Goal: Communication & Community: Answer question/provide support

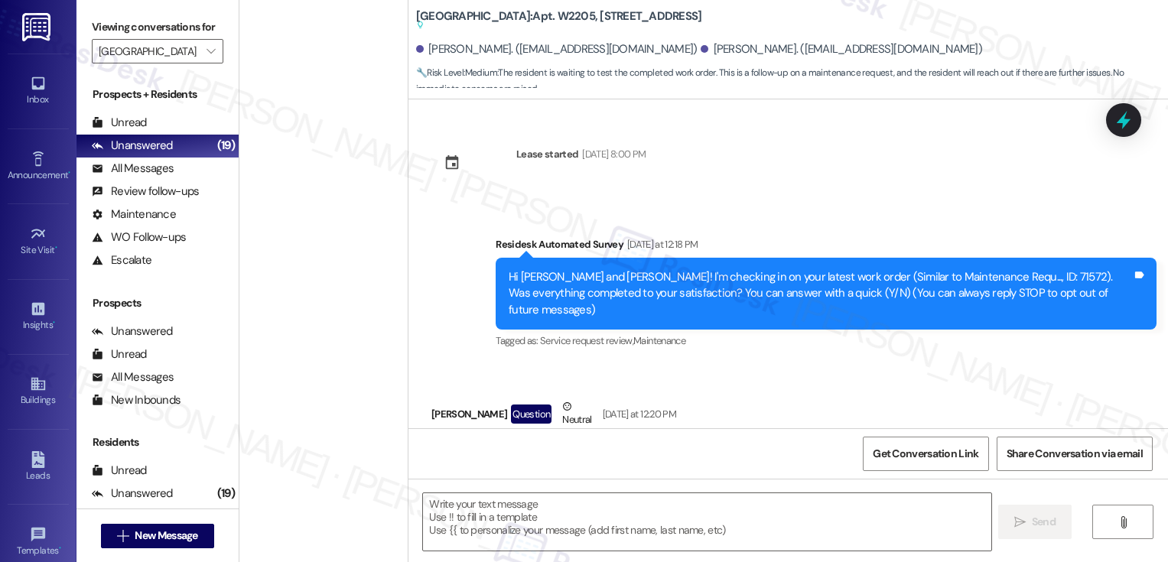
click at [508, 531] on textarea at bounding box center [707, 521] width 568 height 57
click at [534, 522] on textarea at bounding box center [707, 521] width 568 height 57
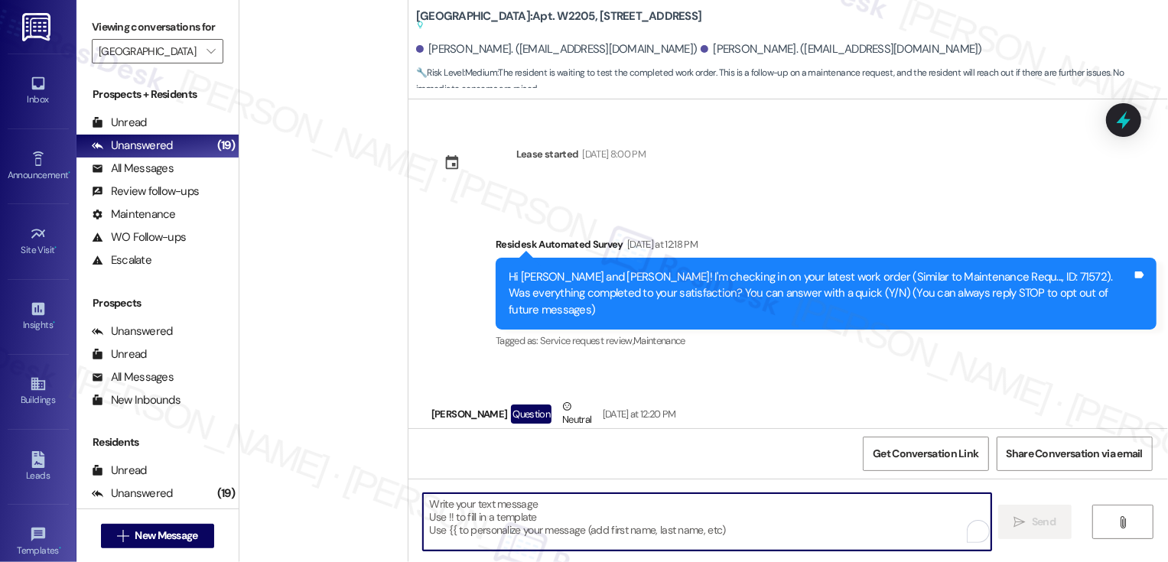
paste textarea "Hi Reece, thanks for the update! Please let us know how the dishwasher works on…"
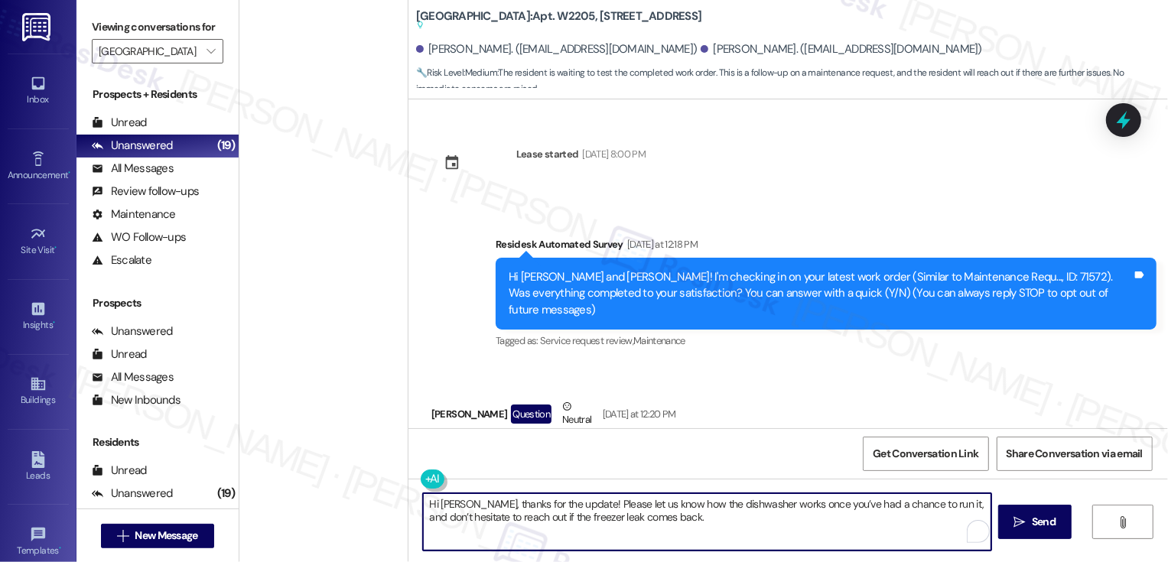
scroll to position [92, 0]
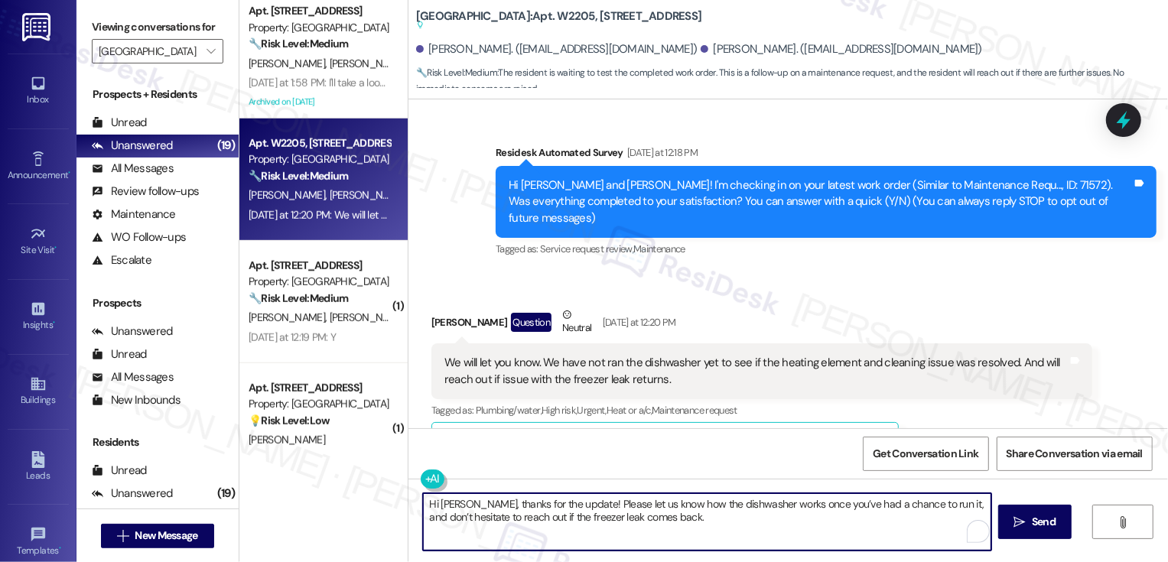
click at [730, 532] on textarea "Hi Reece, thanks for the update! Please let us know how the dishwasher works on…" at bounding box center [707, 521] width 568 height 57
type textarea "Hi Reece, thanks for the update! Please let us know how the dishwasher works on…"
click at [1029, 521] on span "Send" at bounding box center [1044, 522] width 30 height 16
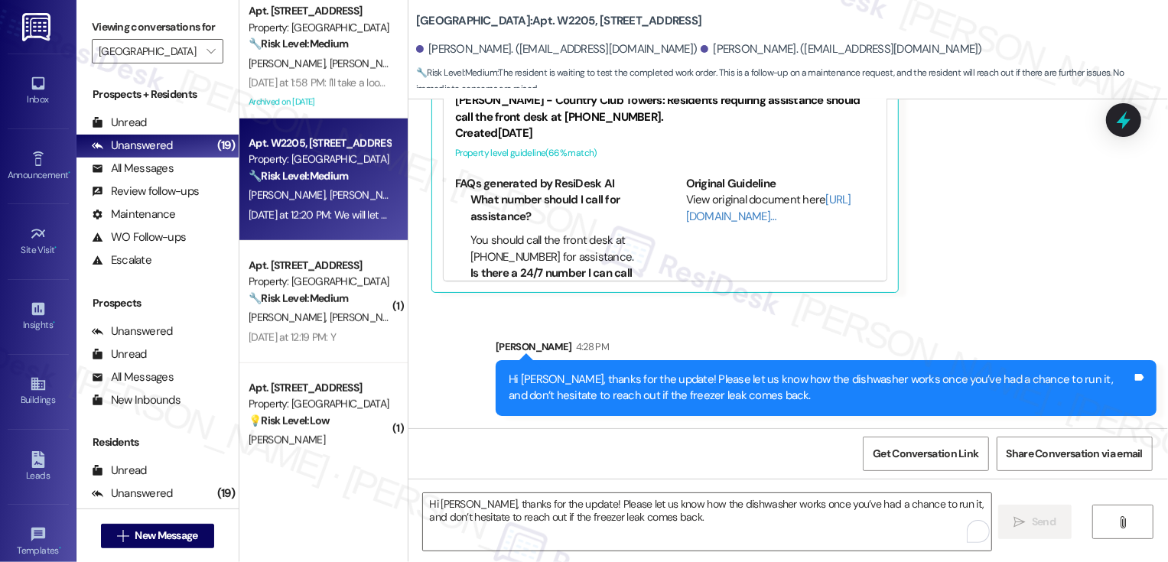
scroll to position [351, 0]
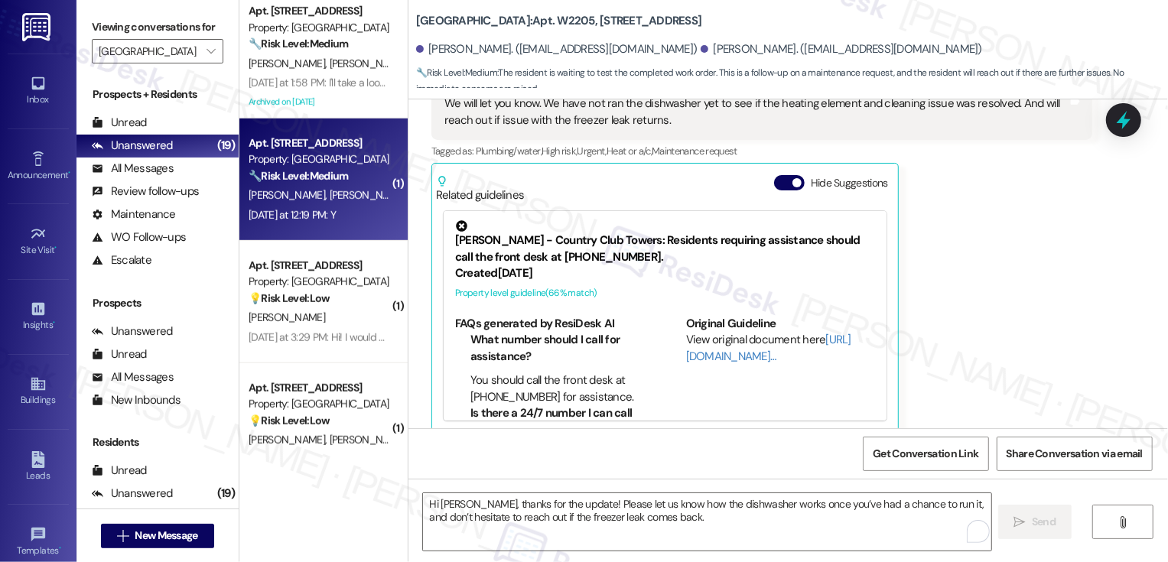
click at [366, 194] on div "E. Gasvoda C. Gasvoda" at bounding box center [319, 195] width 145 height 19
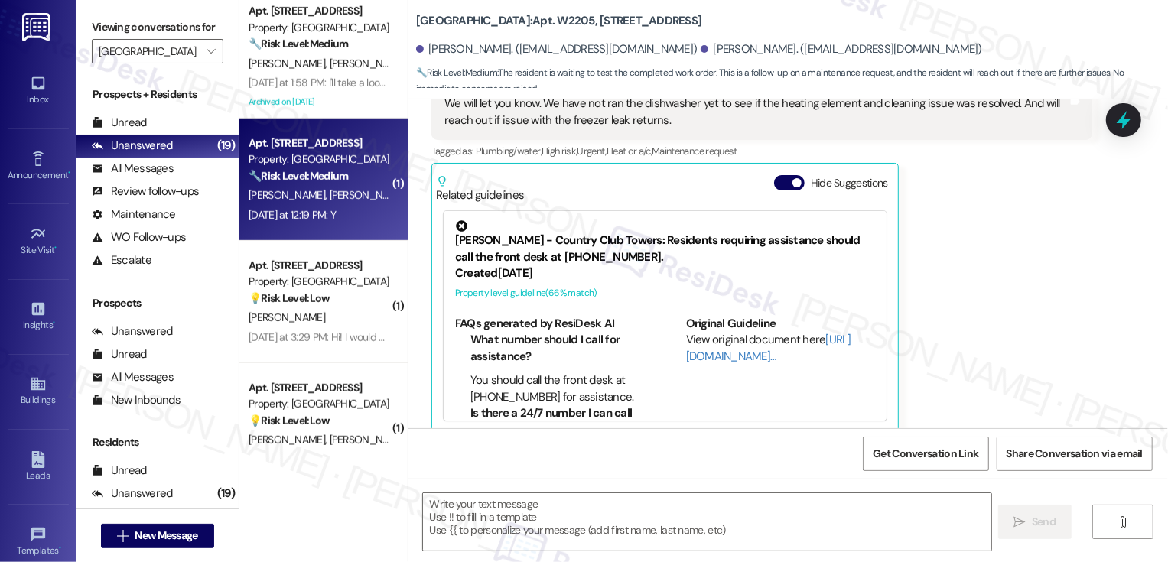
click at [366, 194] on div "E. Gasvoda C. Gasvoda" at bounding box center [319, 195] width 145 height 19
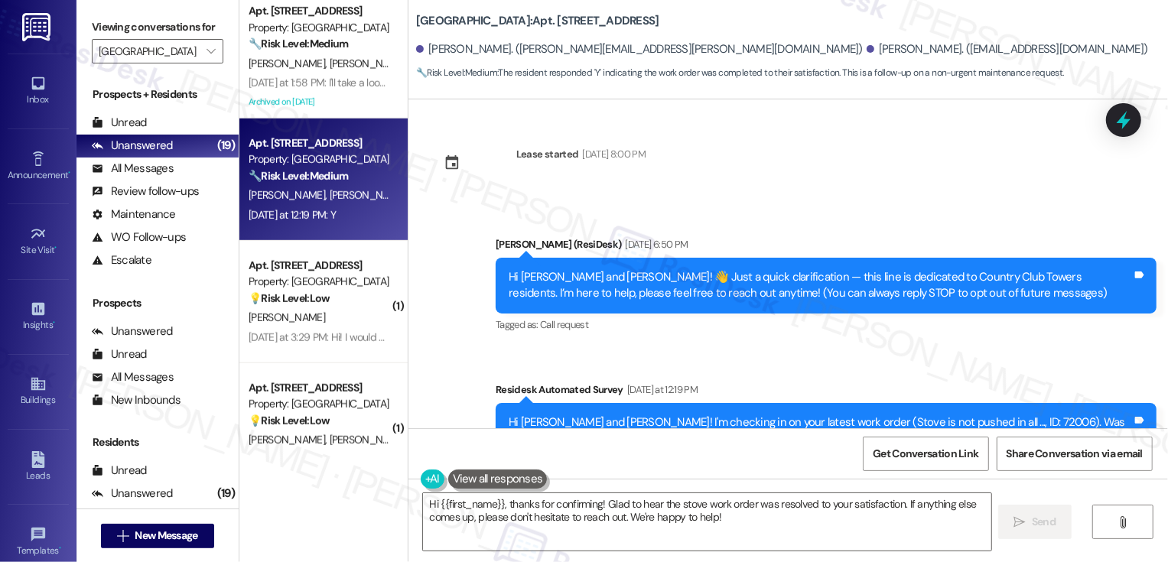
scroll to position [194, 0]
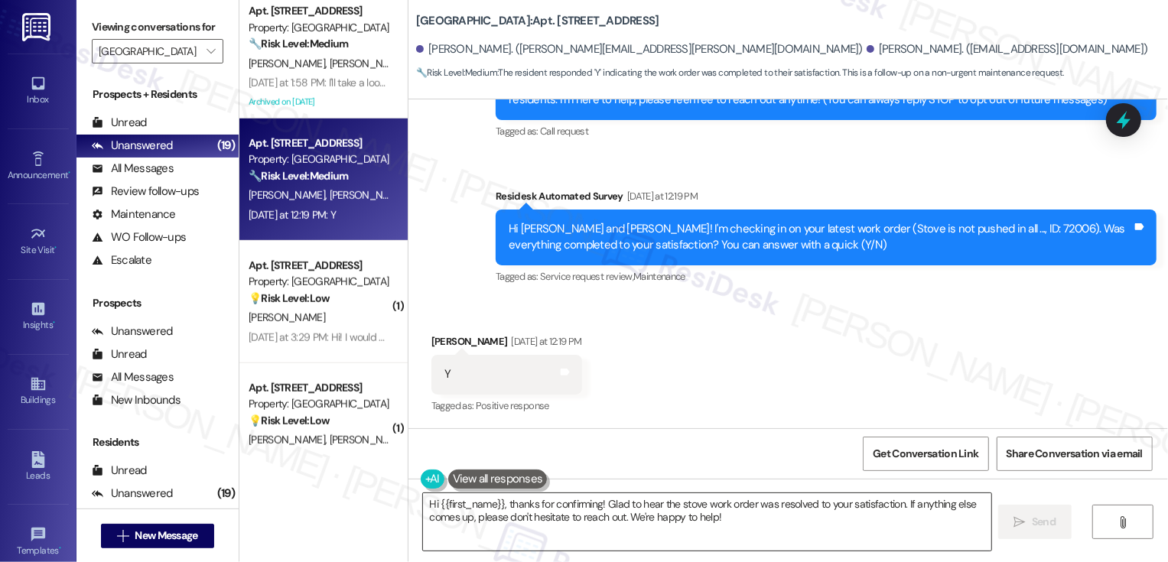
click at [496, 506] on textarea "Hi {{first_name}}, thanks for confirming! Glad to hear the stove work order was…" at bounding box center [707, 521] width 568 height 57
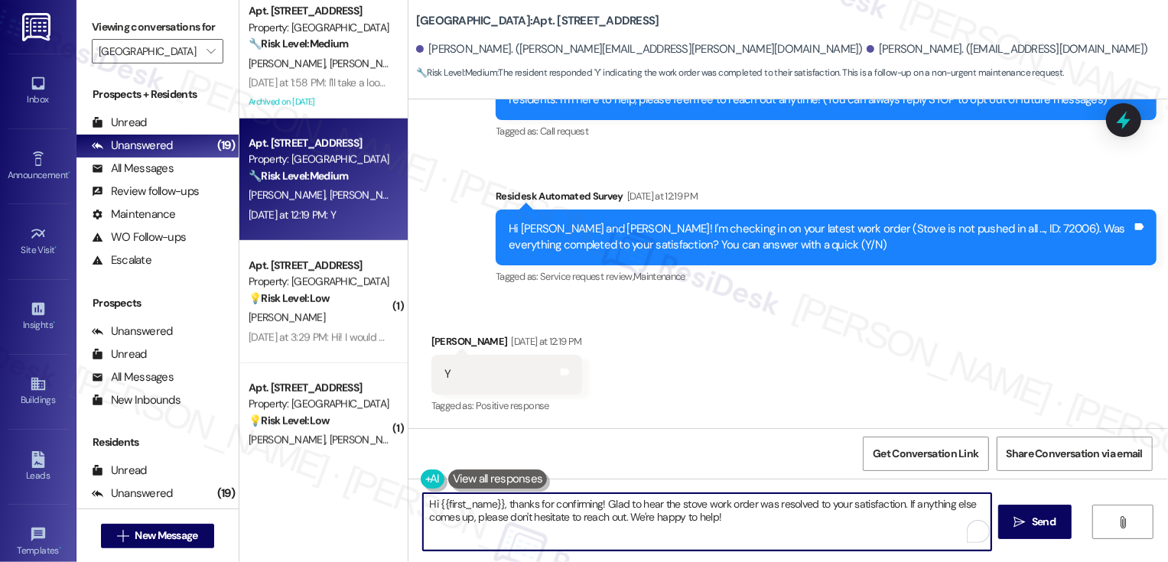
drag, startPoint x: 500, startPoint y: 506, endPoint x: 593, endPoint y: 506, distance: 92.6
click at [595, 506] on textarea "Hi {{first_name}}, thanks for confirming! Glad to hear the stove work order was…" at bounding box center [707, 521] width 568 height 57
click at [808, 519] on textarea "Hi {{first_name}}, it's nice to meet you! I'm glad to hear the stove work order…" at bounding box center [707, 521] width 568 height 57
drag, startPoint x: 903, startPoint y: 506, endPoint x: 921, endPoint y: 547, distance: 45.2
click at [921, 547] on textarea "Hi {{first_name}}, it's nice to meet you! I'm glad to hear the stove work order…" at bounding box center [707, 521] width 568 height 57
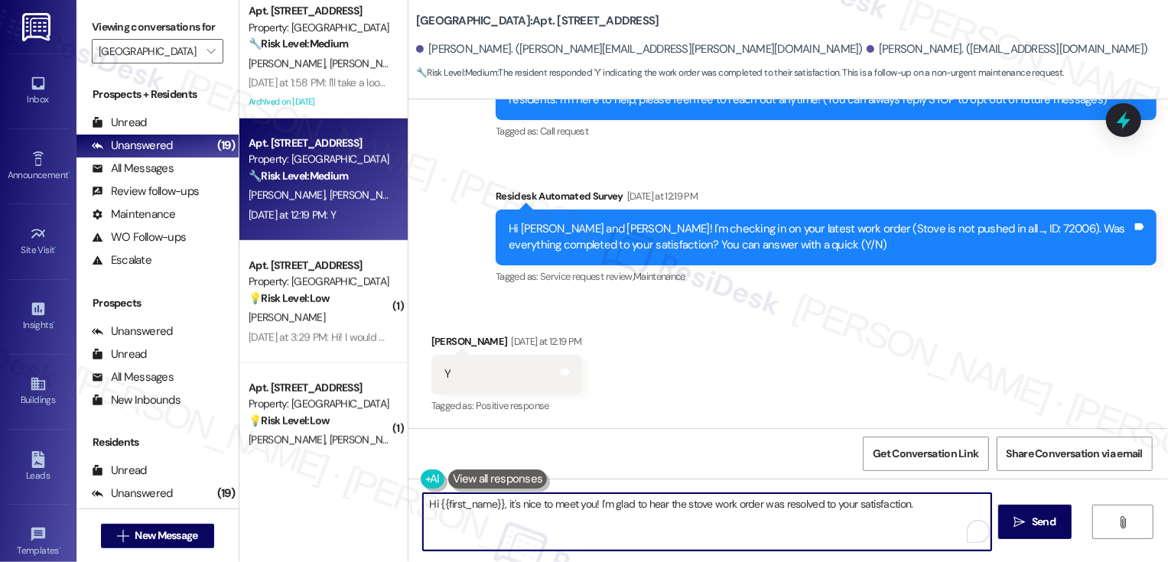
paste textarea "If you don't mind me asking, how has your experience been so far? Has the prope…"
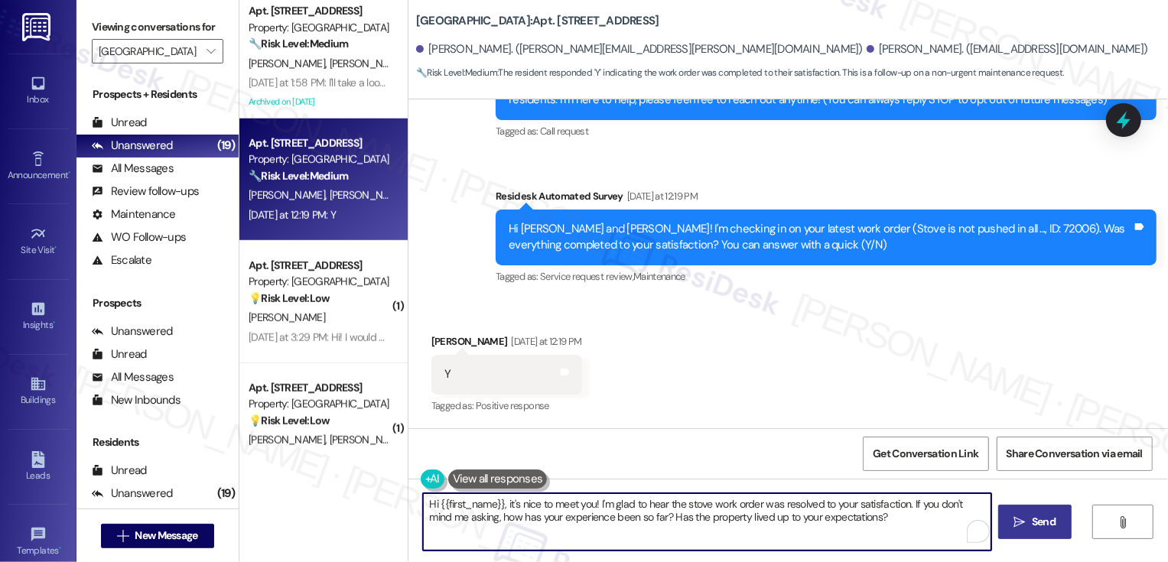
type textarea "Hi {{first_name}}, it's nice to meet you! I'm glad to hear the stove work order…"
click at [1031, 532] on button " Send" at bounding box center [1035, 522] width 74 height 34
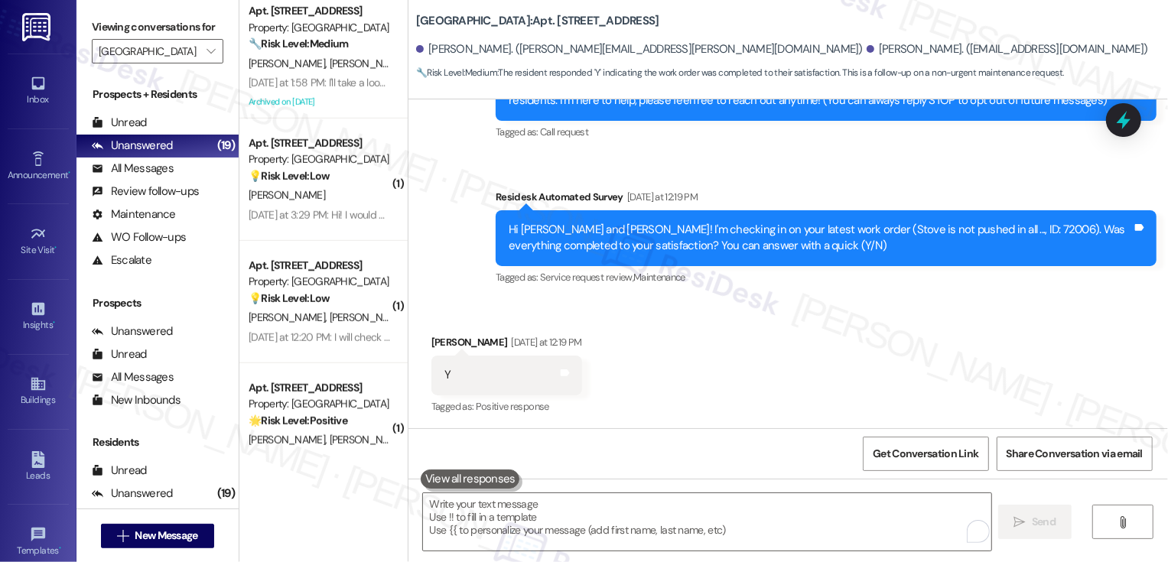
scroll to position [317, 0]
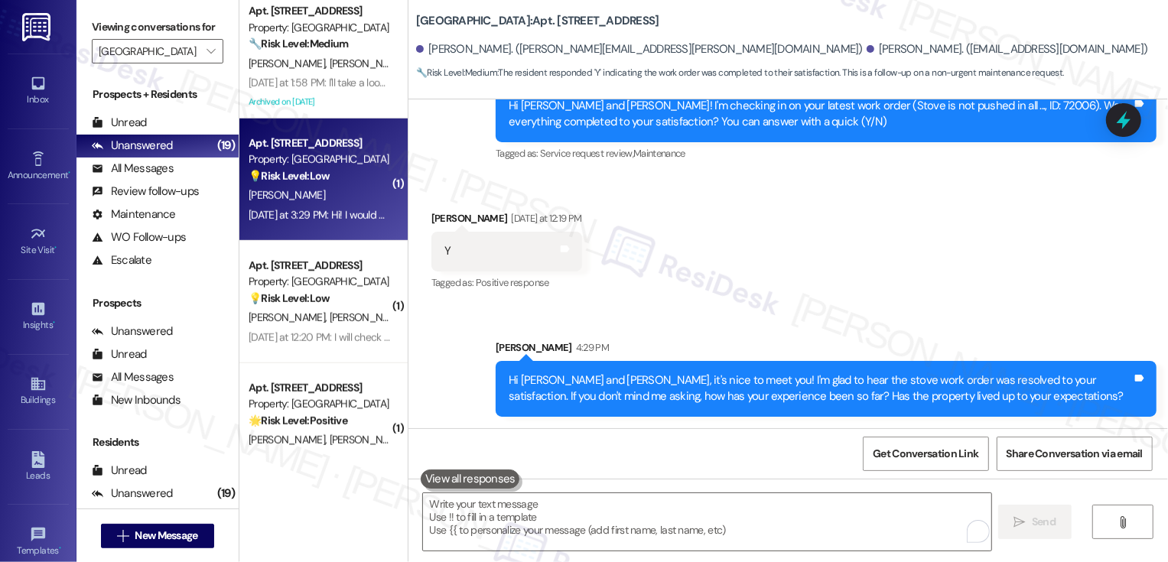
click at [358, 215] on div "Yesterday at 3:29 PM: Hi! I would definitely like to meet! I have some feedback…" at bounding box center [443, 215] width 389 height 14
type textarea "Fetching suggested responses. Please feel free to read through the conversation…"
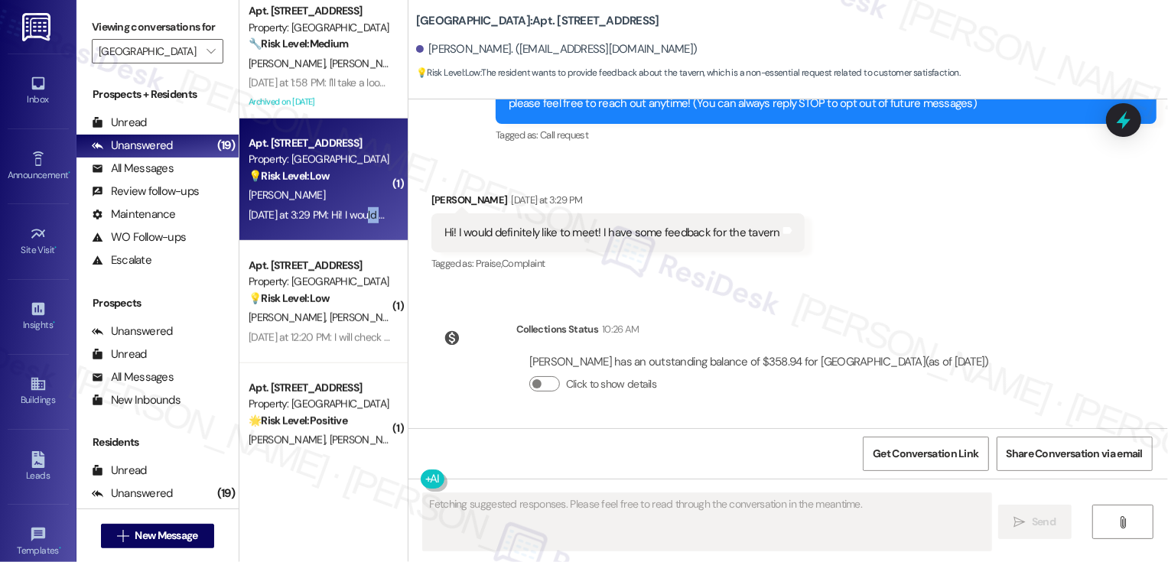
scroll to position [189, 0]
click at [336, 97] on div "Archived on [DATE]" at bounding box center [319, 102] width 145 height 19
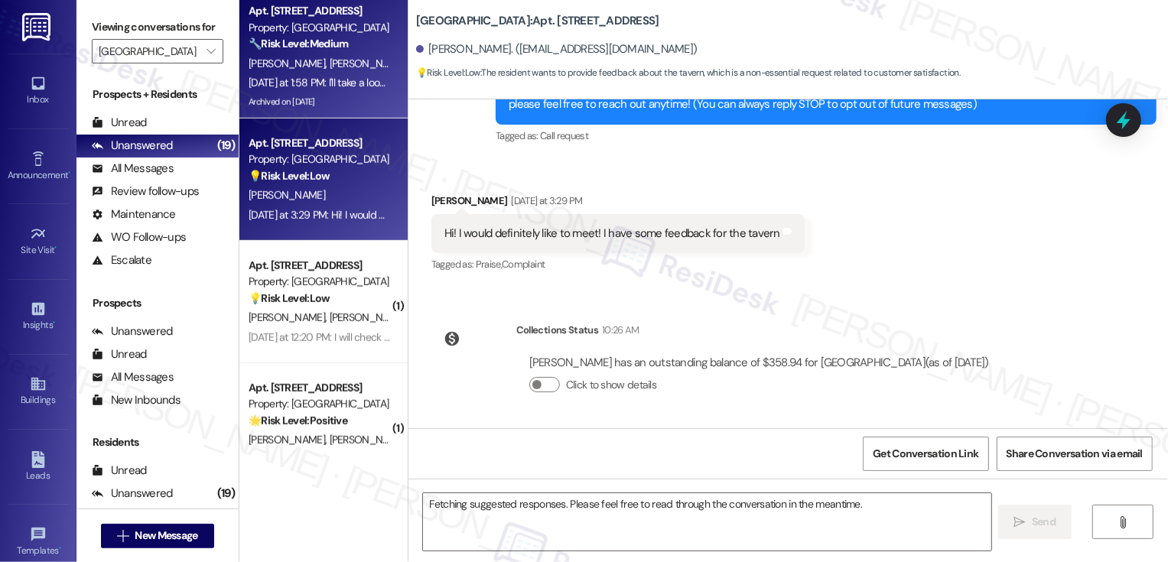
click at [337, 162] on div "Property: [GEOGRAPHIC_DATA]" at bounding box center [320, 159] width 142 height 16
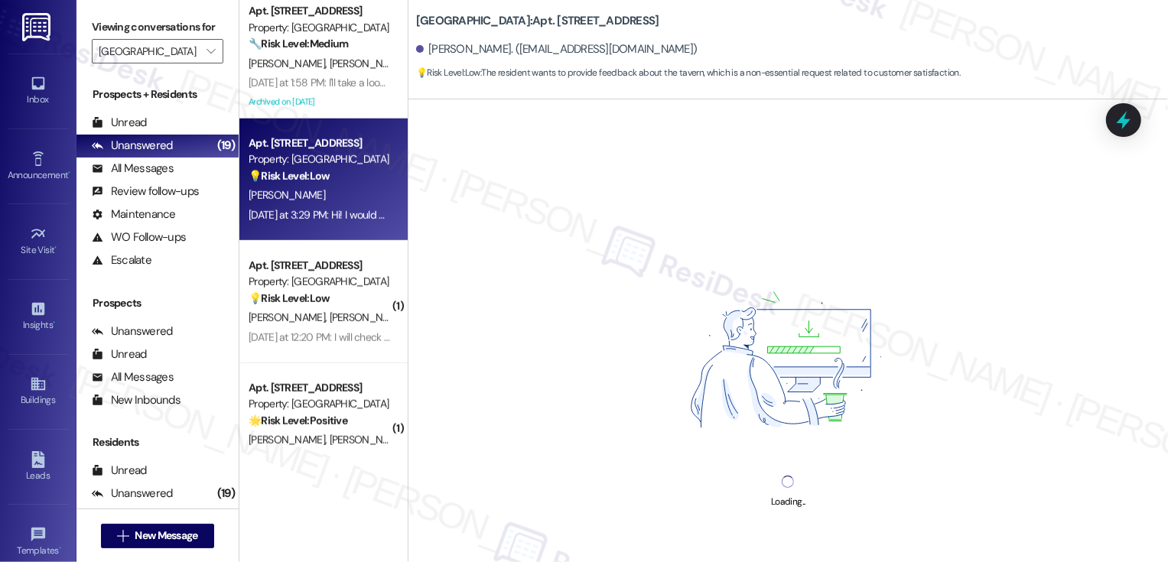
click at [337, 162] on div "Property: [GEOGRAPHIC_DATA]" at bounding box center [320, 159] width 142 height 16
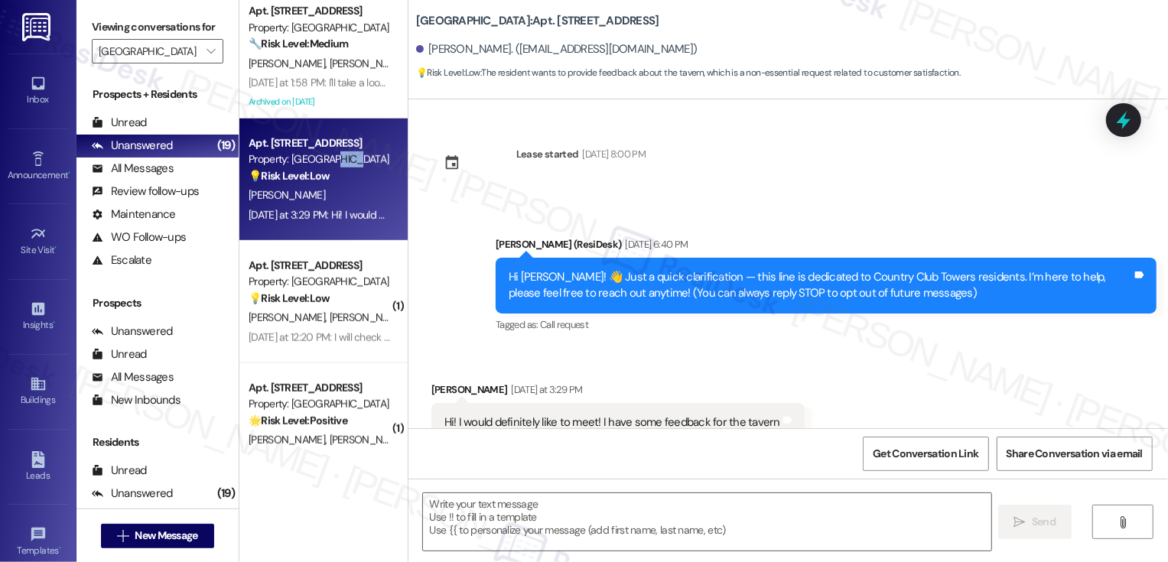
type textarea "Fetching suggested responses. Please feel free to read through the conversation…"
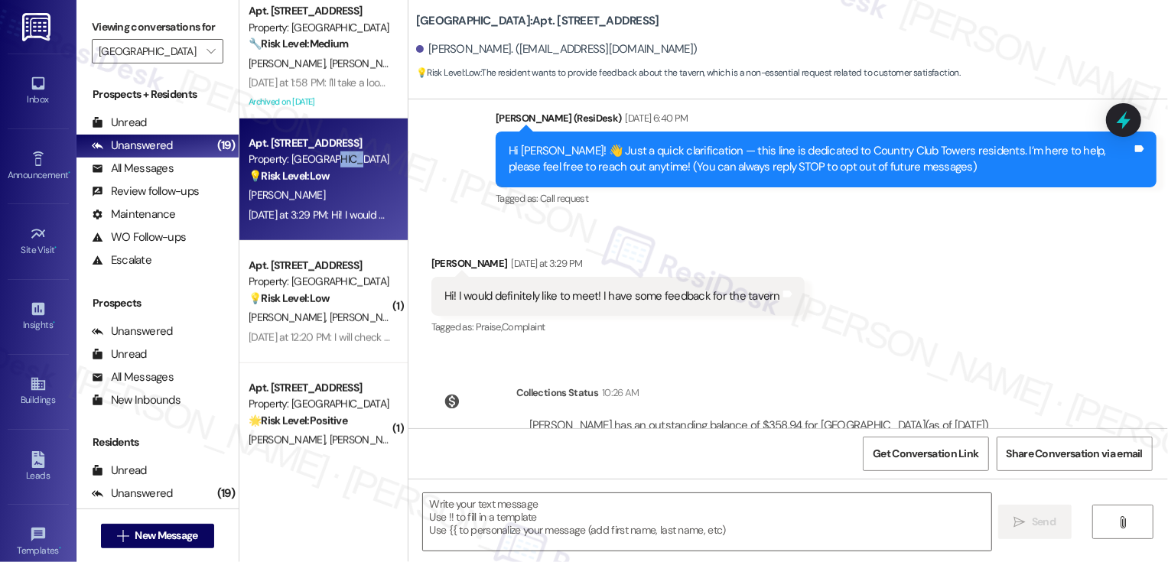
scroll to position [131, 0]
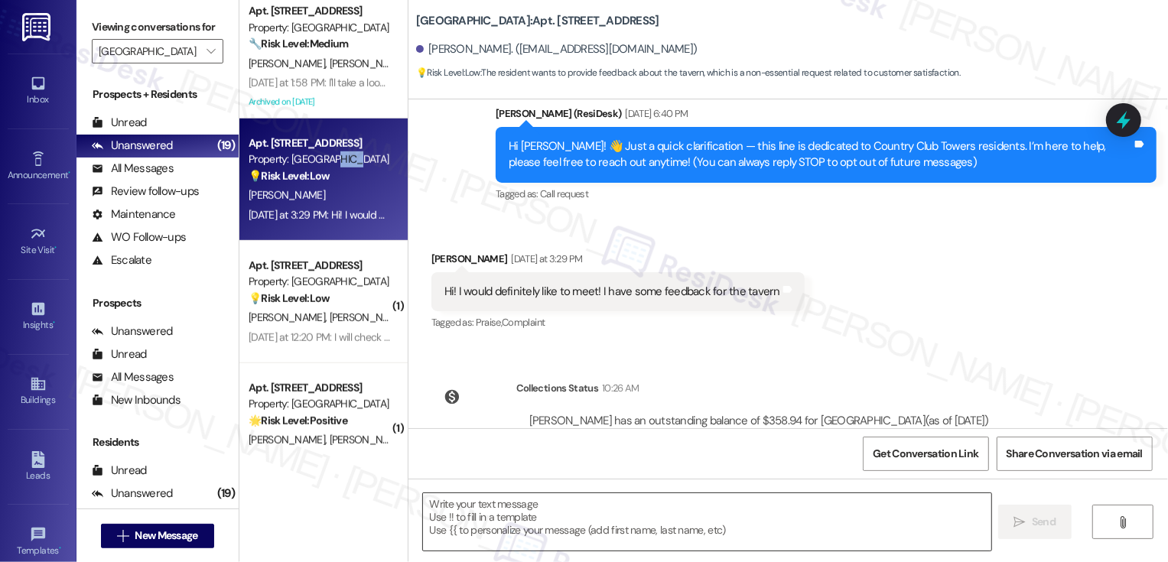
click at [511, 512] on textarea at bounding box center [707, 521] width 568 height 57
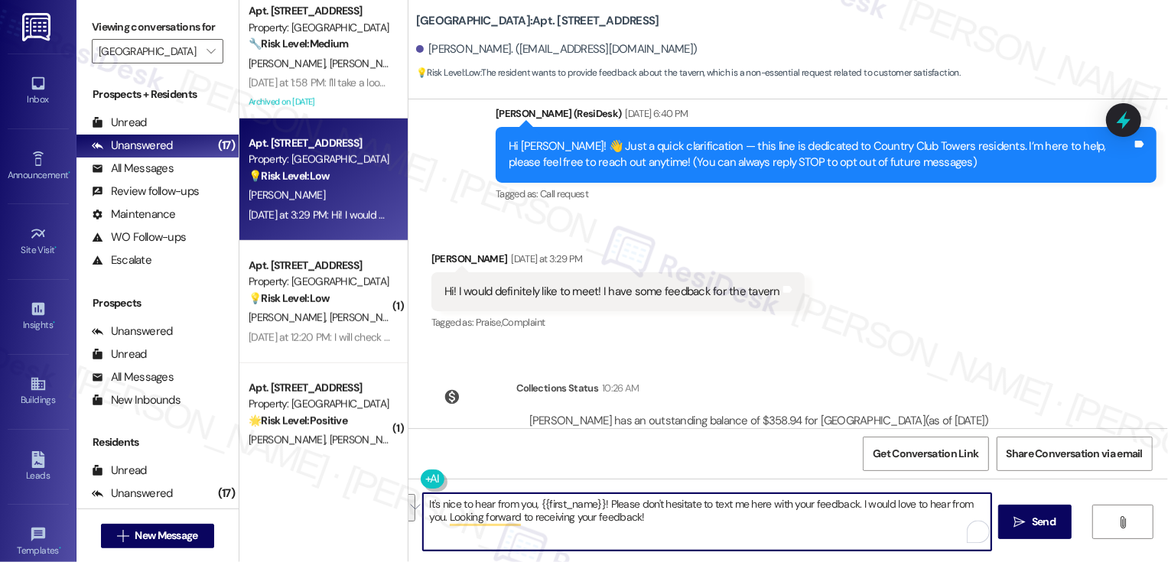
click at [493, 496] on textarea "It's nice to hear from you, {{first_name}}! Please don't hesitate to text me he…" at bounding box center [707, 521] width 568 height 57
click at [415, 507] on div "It's nice to hear from you, {{first_name}}! Please don't hesitate to text me he…" at bounding box center [789, 536] width 760 height 115
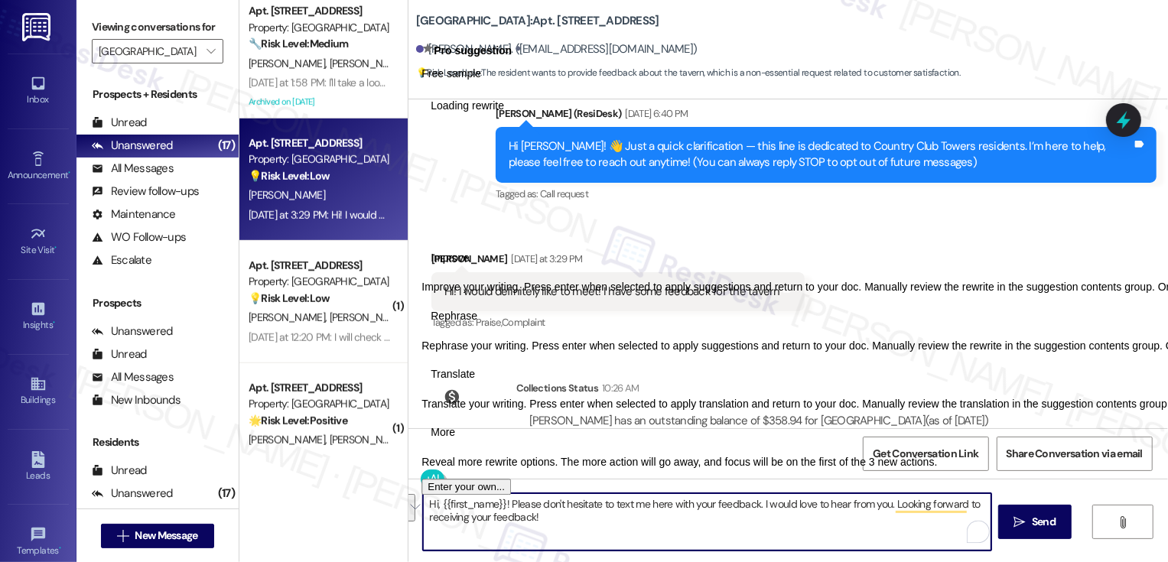
click at [415, 506] on button "See rewrite suggestions" at bounding box center [409, 508] width 12 height 28
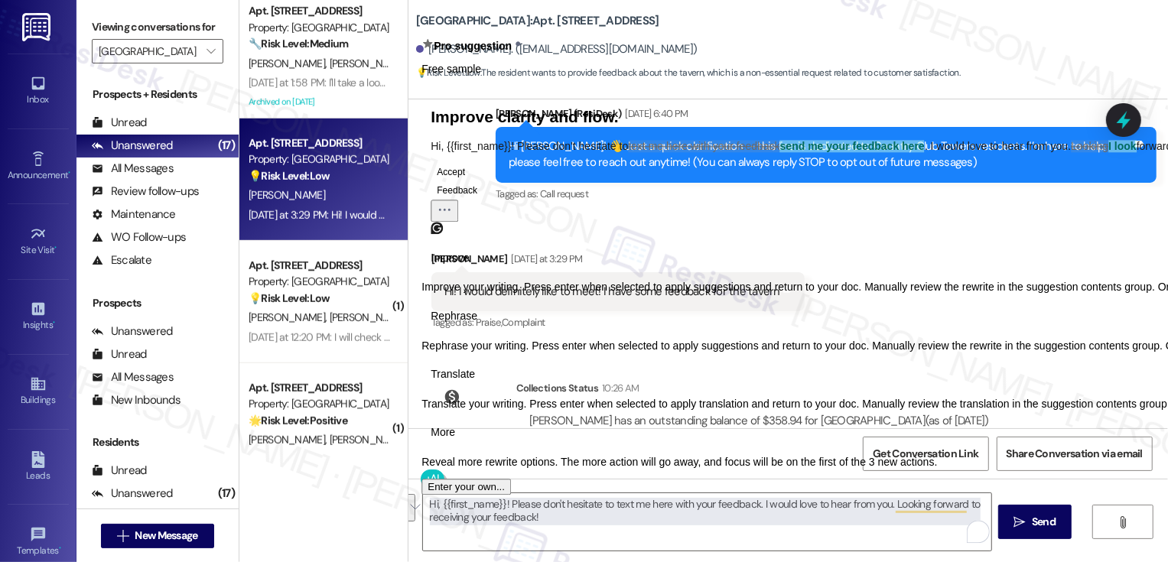
click at [477, 324] on span "Rephrase" at bounding box center [454, 316] width 47 height 16
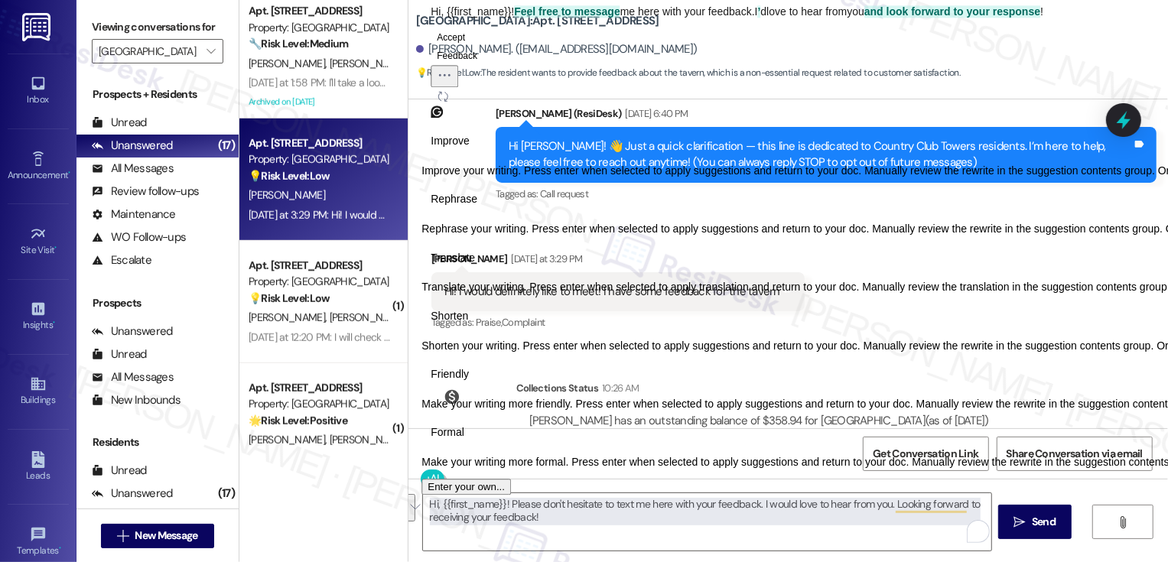
click at [469, 382] on span "Friendly" at bounding box center [450, 374] width 38 height 16
click at [455, 106] on button "Regenerate" at bounding box center [443, 96] width 24 height 18
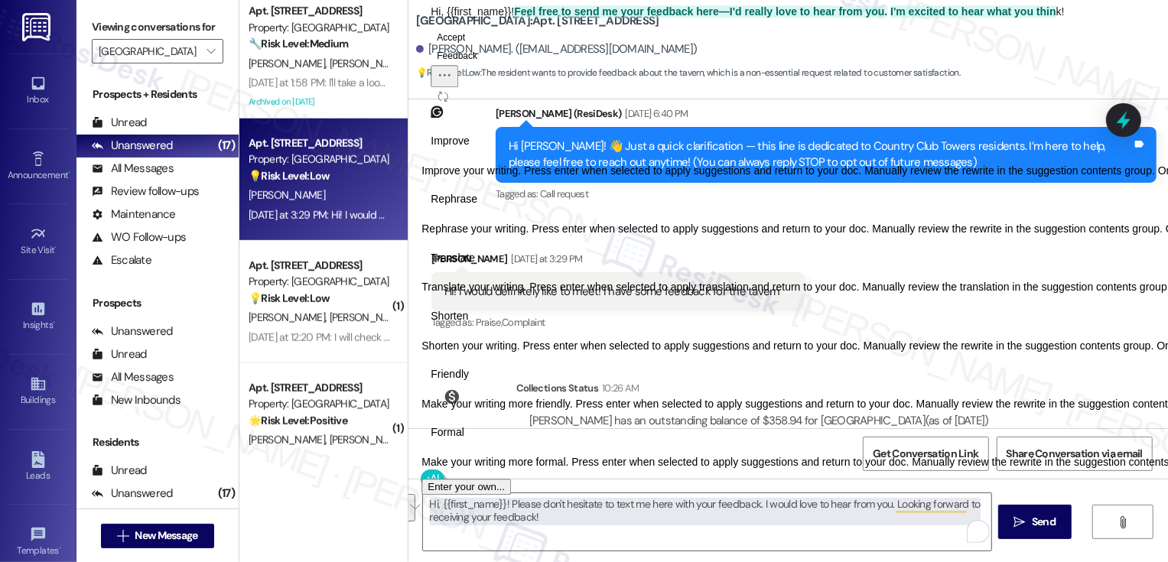
click at [455, 106] on button "Regenerate" at bounding box center [443, 96] width 24 height 18
click at [477, 208] on span "Rephrase" at bounding box center [454, 200] width 47 height 16
click at [469, 382] on span "Friendly" at bounding box center [450, 374] width 38 height 16
click at [469, 47] on button "Accept" at bounding box center [451, 37] width 41 height 18
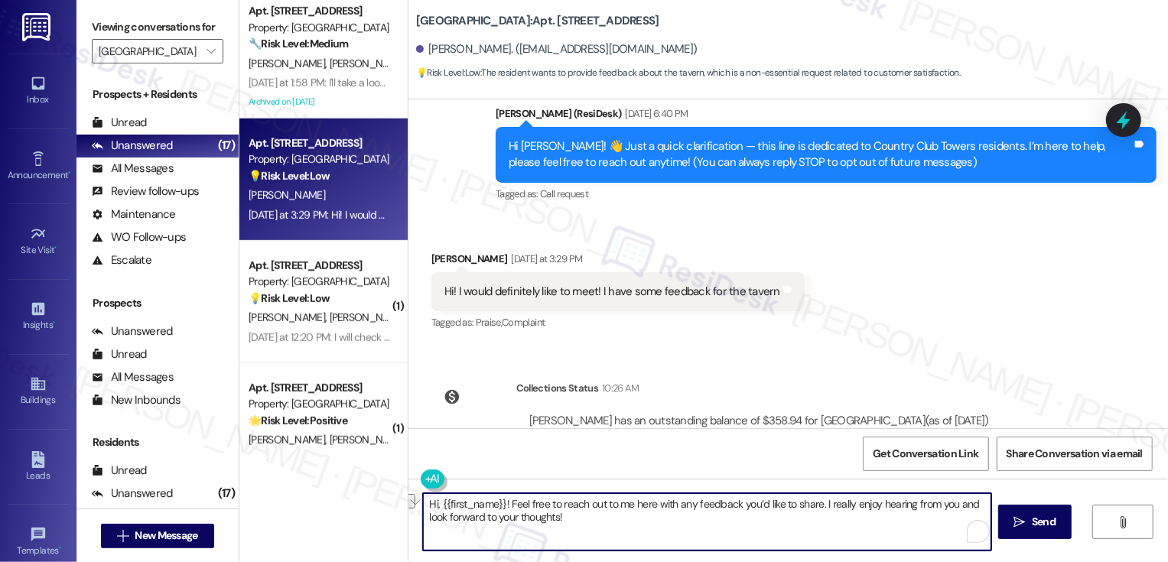
drag, startPoint x: 823, startPoint y: 505, endPoint x: 968, endPoint y: 503, distance: 144.6
click at [968, 503] on textarea "Hi, {{first_name}}! Feel free to reach out to me here with any feedback you’d l…" at bounding box center [707, 521] width 568 height 57
click at [902, 505] on textarea "Hi, {{first_name}}! Feel free to reach out to me here with any feedback you’d l…" at bounding box center [707, 521] width 568 height 57
type textarea "Hi, {{first_name}}! Feel free to reach out to me here with any feedback you’d l…"
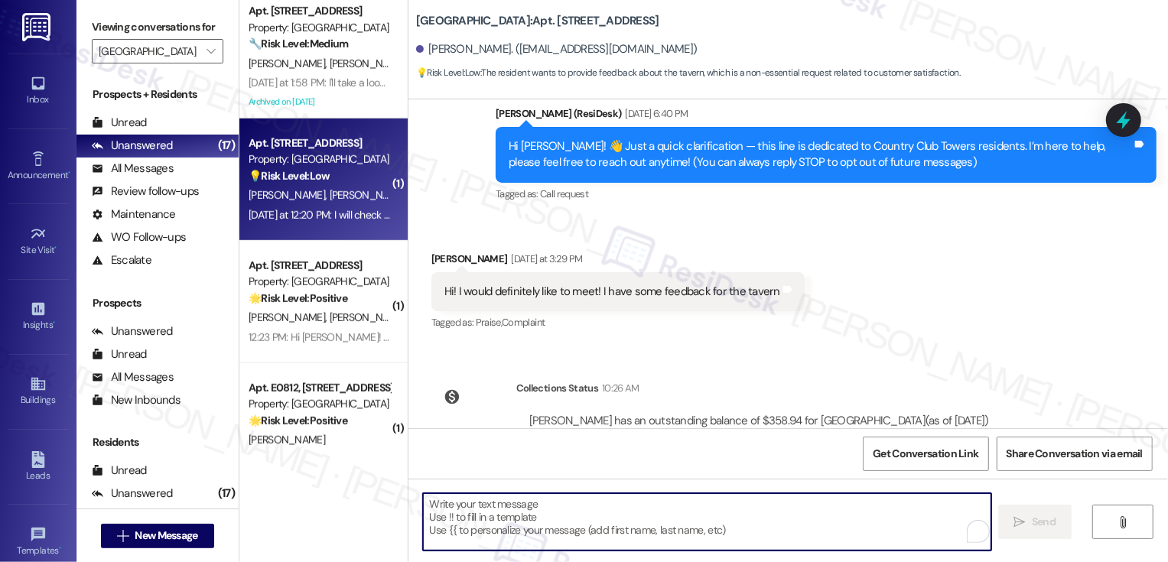
click at [367, 207] on div "Yesterday at 12:20 PM: I will check when I am there later today thank you Yeste…" at bounding box center [319, 215] width 145 height 19
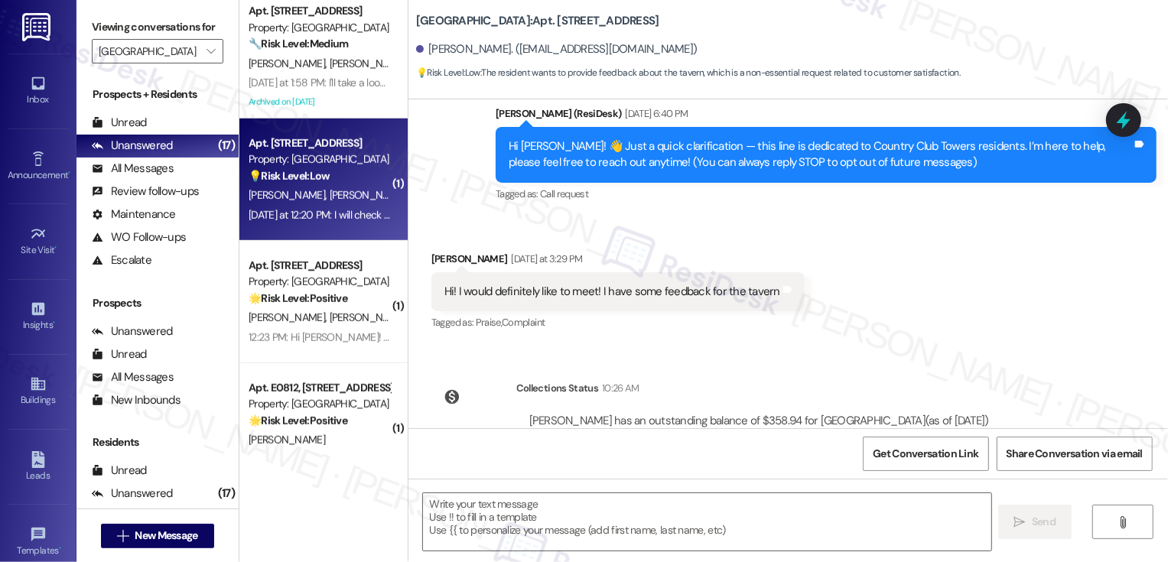
click at [367, 207] on div "Yesterday at 12:20 PM: I will check when I am there later today thank you Yeste…" at bounding box center [319, 215] width 145 height 19
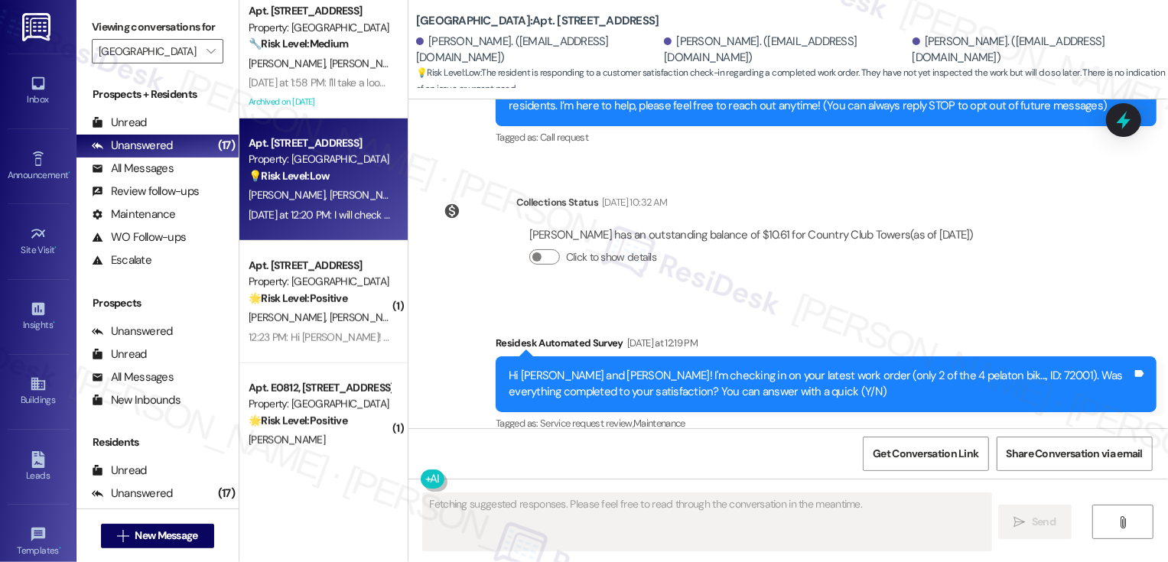
scroll to position [334, 0]
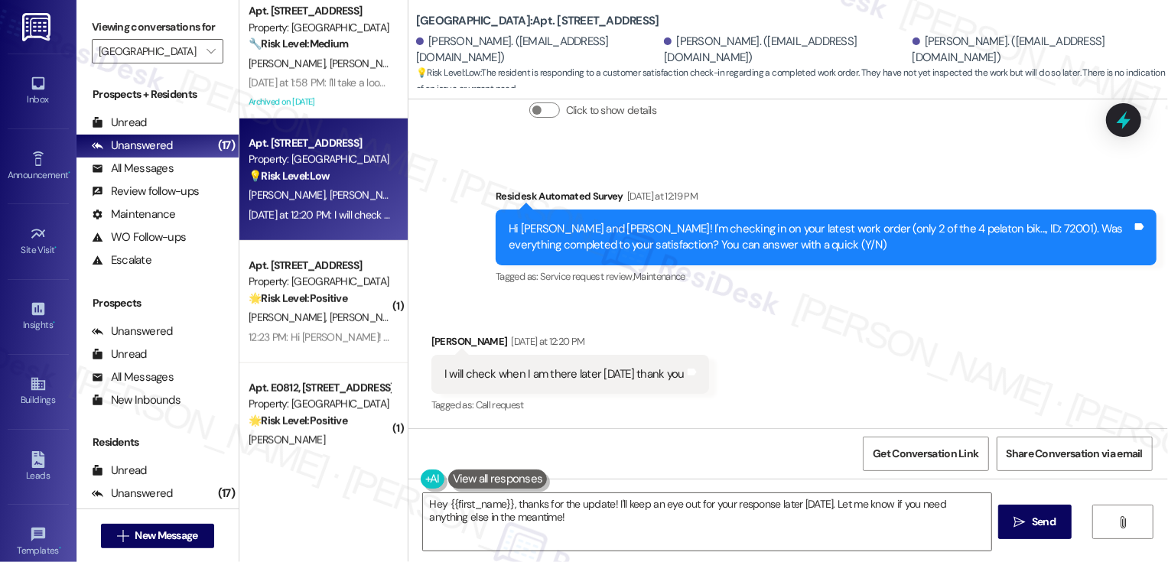
click at [432, 339] on div "Ann Shiveley Yesterday at 12:20 PM" at bounding box center [570, 344] width 278 height 21
copy div "Ann"
click at [483, 505] on textarea "Hey {{first_name}}, thanks for the update! I'll keep an eye out for your respon…" at bounding box center [707, 521] width 568 height 57
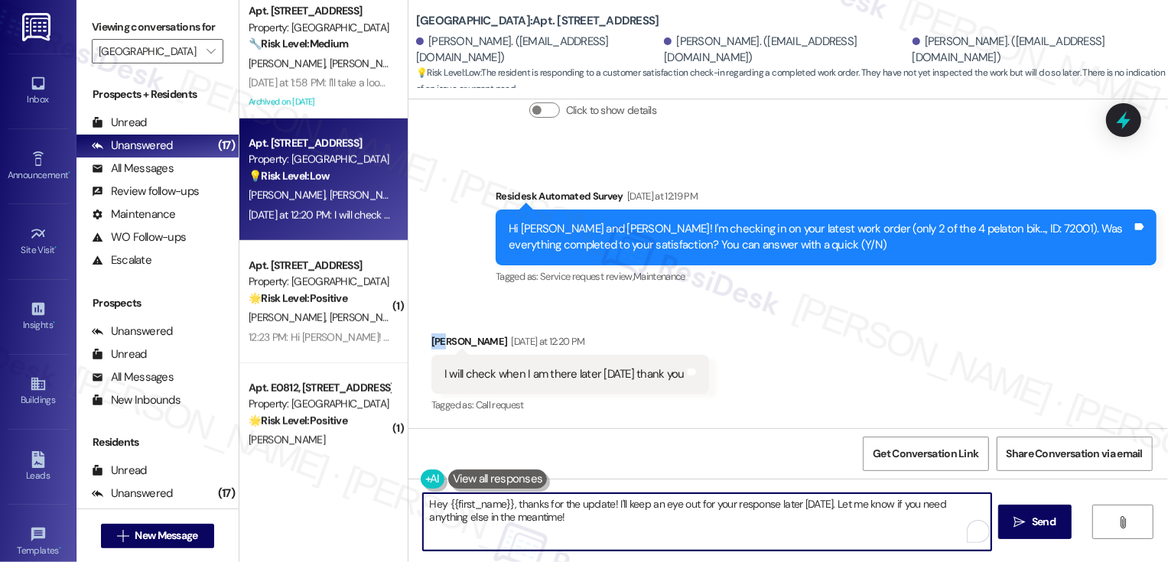
click at [483, 505] on textarea "Hey {{first_name}}, thanks for the update! I'll keep an eye out for your respon…" at bounding box center [707, 521] width 568 height 57
paste textarea "Ann"
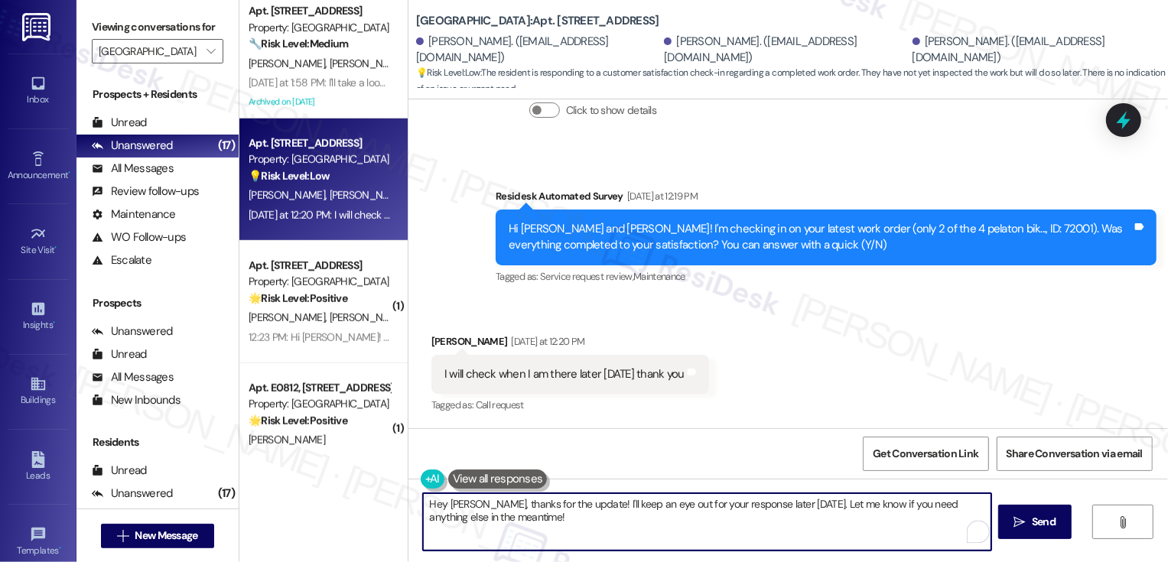
click at [540, 505] on textarea "Hey Ann, thanks for the update! I'll keep an eye out for your response later to…" at bounding box center [707, 521] width 568 height 57
drag, startPoint x: 696, startPoint y: 504, endPoint x: 790, endPoint y: 507, distance: 94.1
click at [790, 507] on textarea "Hey Ann, thanks for your response! I'll keep an eye out for your response later…" at bounding box center [707, 521] width 568 height 57
click at [702, 505] on textarea "Hey Ann, thanks for your response! I'll keep an eye out for your rfeedback. Let…" at bounding box center [707, 521] width 568 height 57
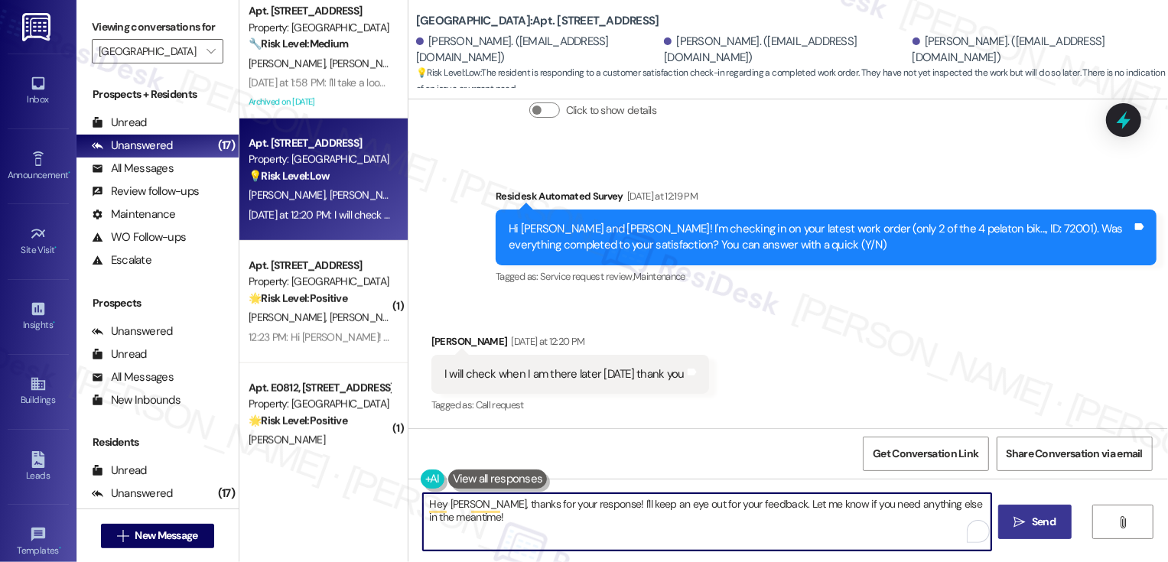
type textarea "Hey Ann, thanks for your response! I'll keep an eye out for your feedback. Let …"
click at [1032, 526] on span "Send" at bounding box center [1044, 522] width 24 height 16
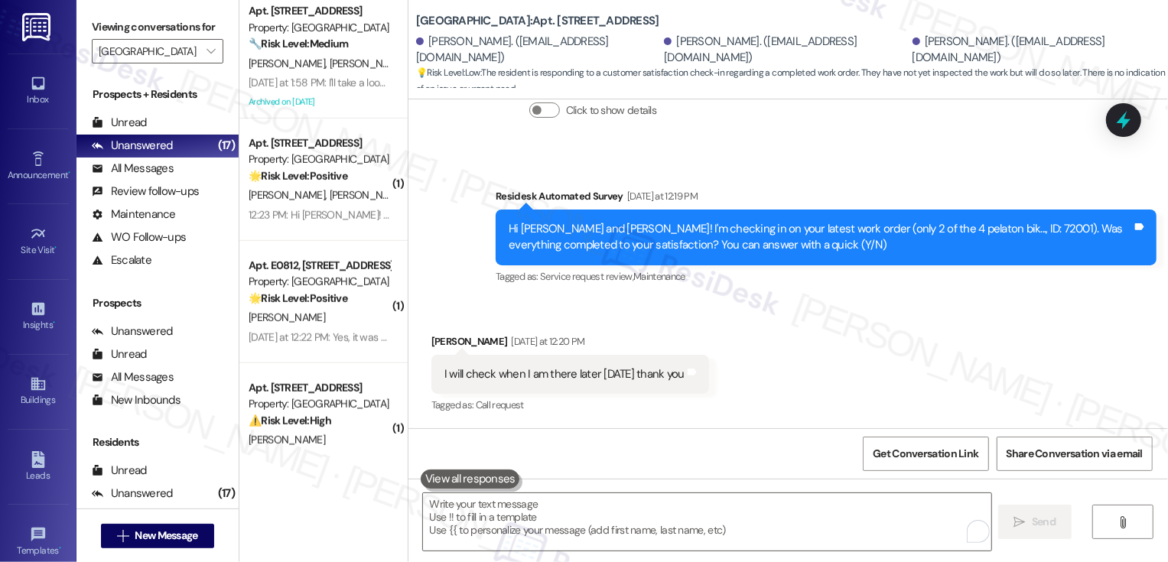
scroll to position [441, 0]
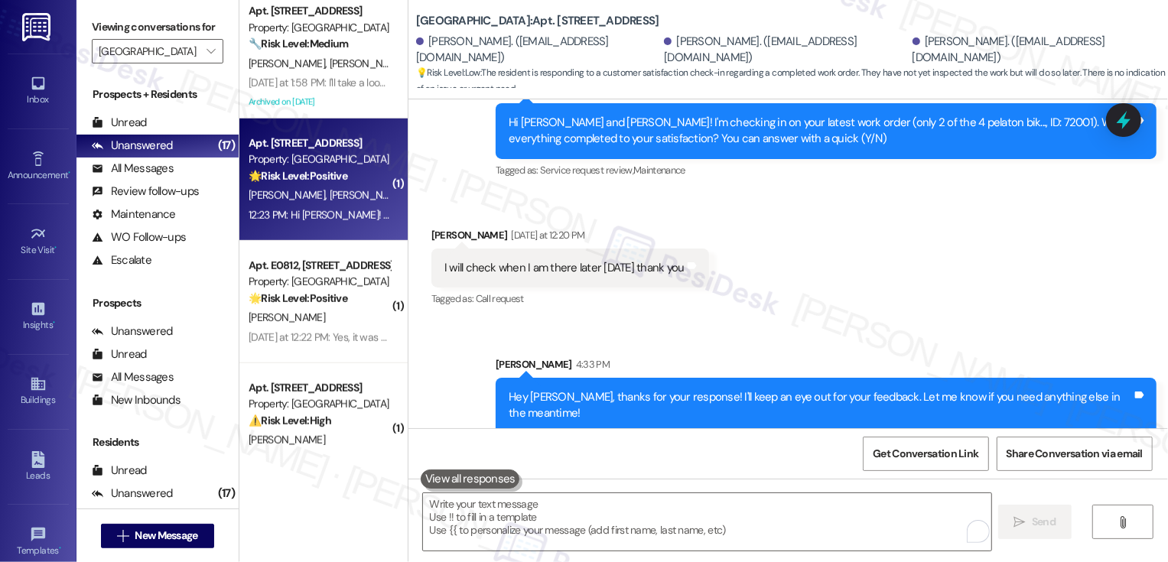
click at [364, 216] on div "12:23 PM: Hi Sarah! We would definitely love to renew and we've had SUCH an ama…" at bounding box center [1151, 215] width 1805 height 14
type textarea "Fetching suggested responses. Please feel free to read through the conversation…"
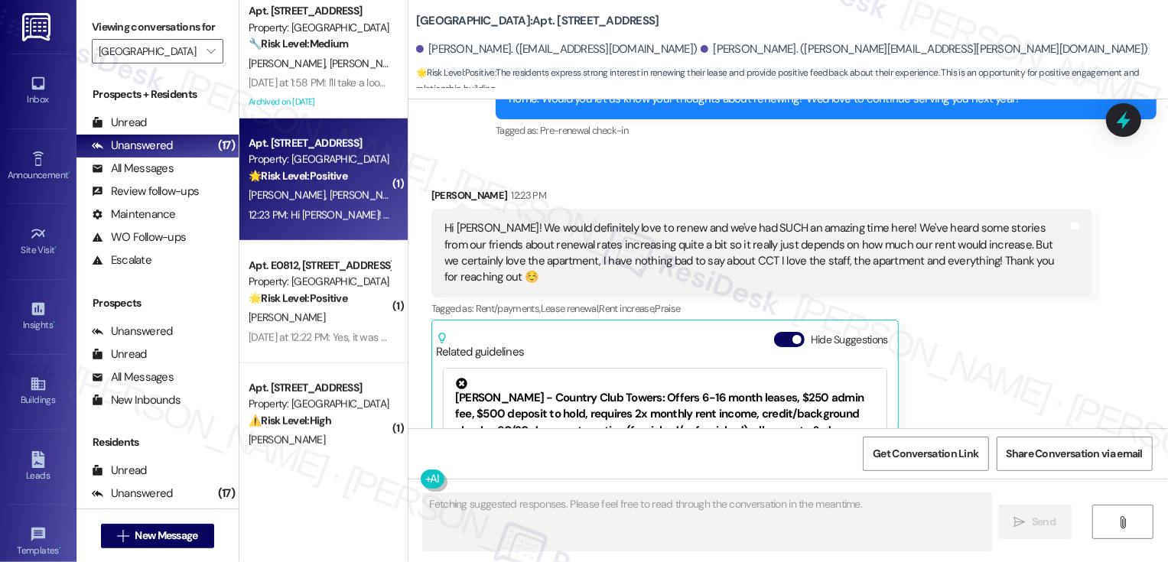
scroll to position [782, 0]
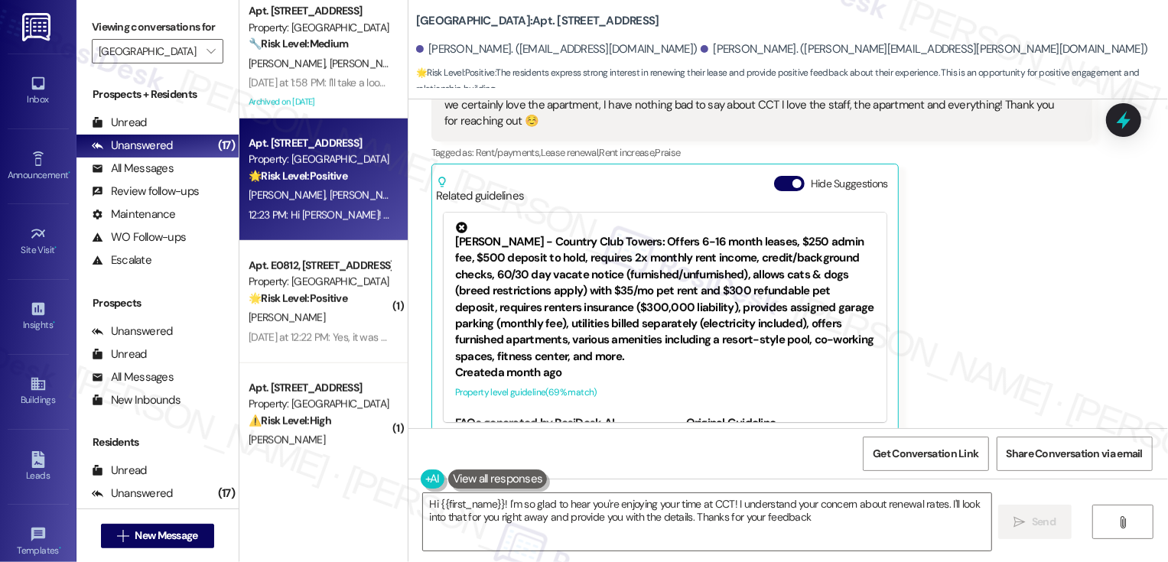
type textarea "Hi {{first_name}}! I'm so glad to hear you're enjoying your time at CCT! I unde…"
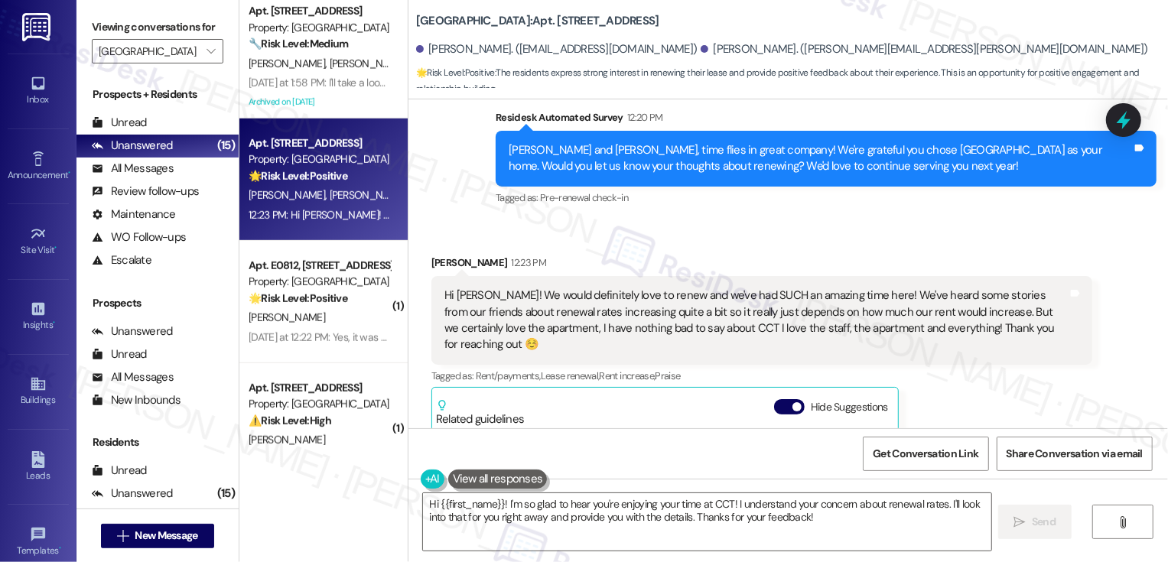
scroll to position [617, 0]
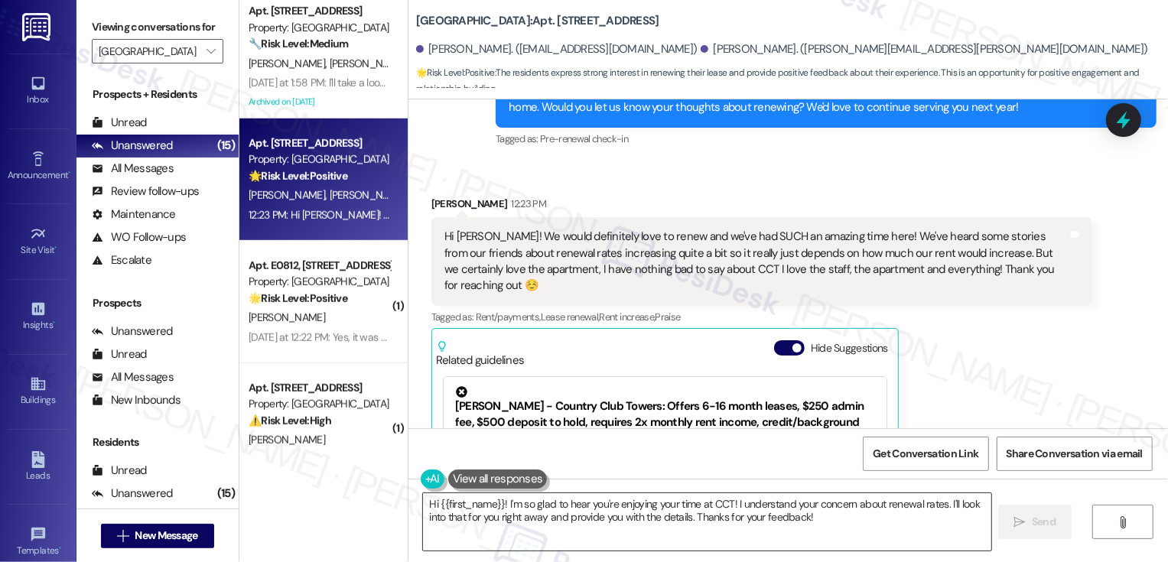
click at [686, 520] on textarea "Hi {{first_name}}! I'm so glad to hear you're enjoying your time at CCT! I unde…" at bounding box center [707, 521] width 568 height 57
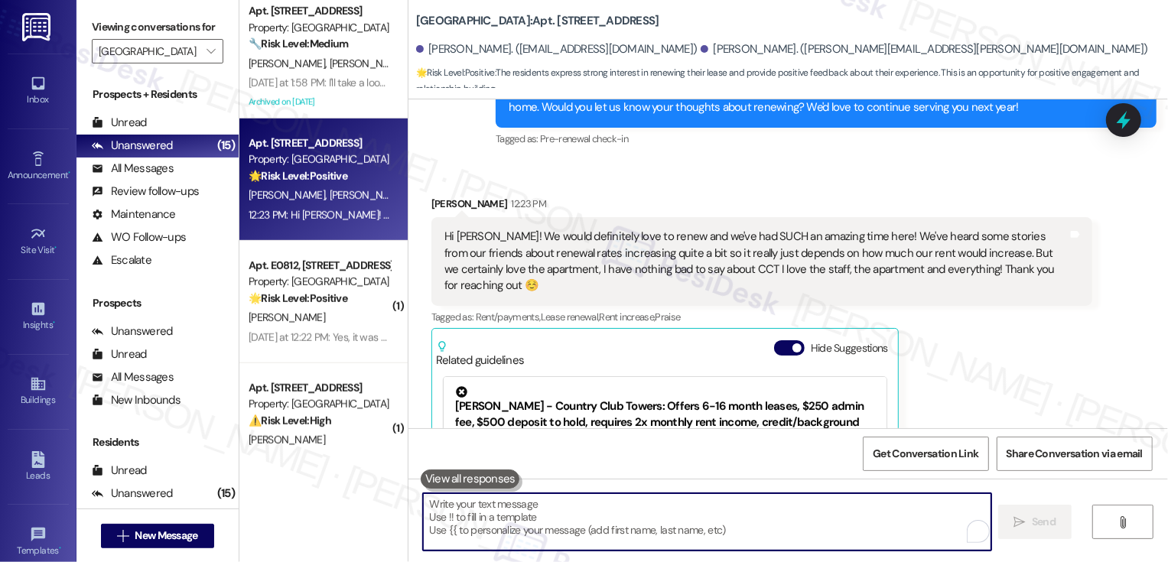
paste textarea "Hi Halle, thanks for your interest in renewing your lease! If you have any ques…"
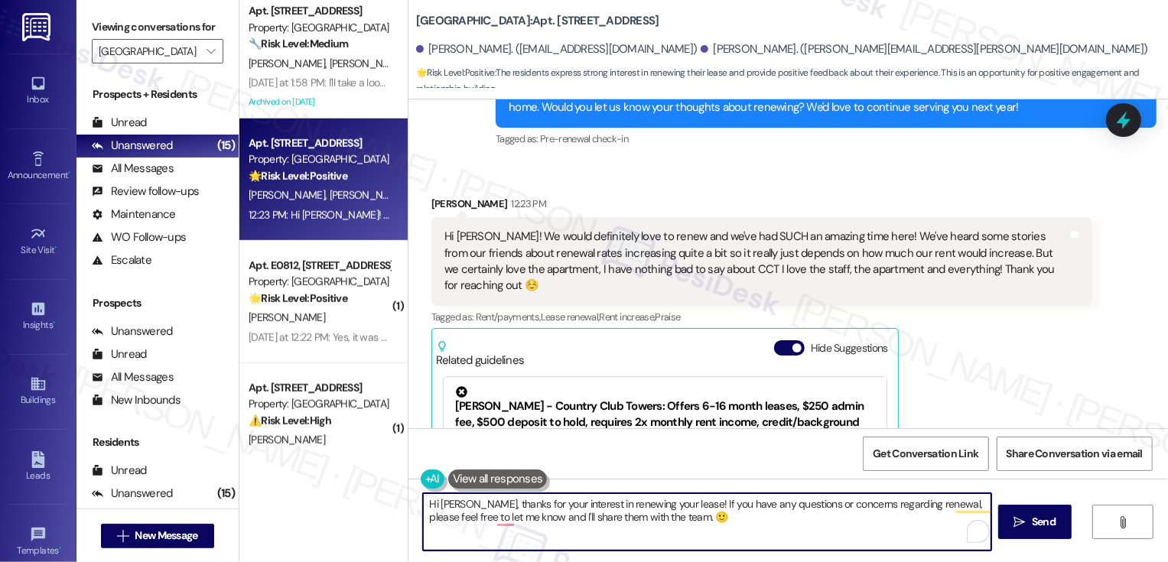
click at [662, 505] on textarea "Hi Halle, thanks for your interest in renewing your lease! If you have any ques…" at bounding box center [707, 521] width 568 height 57
paste textarea "totally understand that the renewal price will be important for your decision.I"
click at [665, 515] on textarea "Hi Halle, thanks for your interest in renewing your lease! I totally understand…" at bounding box center [707, 521] width 568 height 57
click at [459, 516] on textarea "Hi Halle, thanks for your interest in renewing your lease! I totally understand…" at bounding box center [707, 521] width 568 height 57
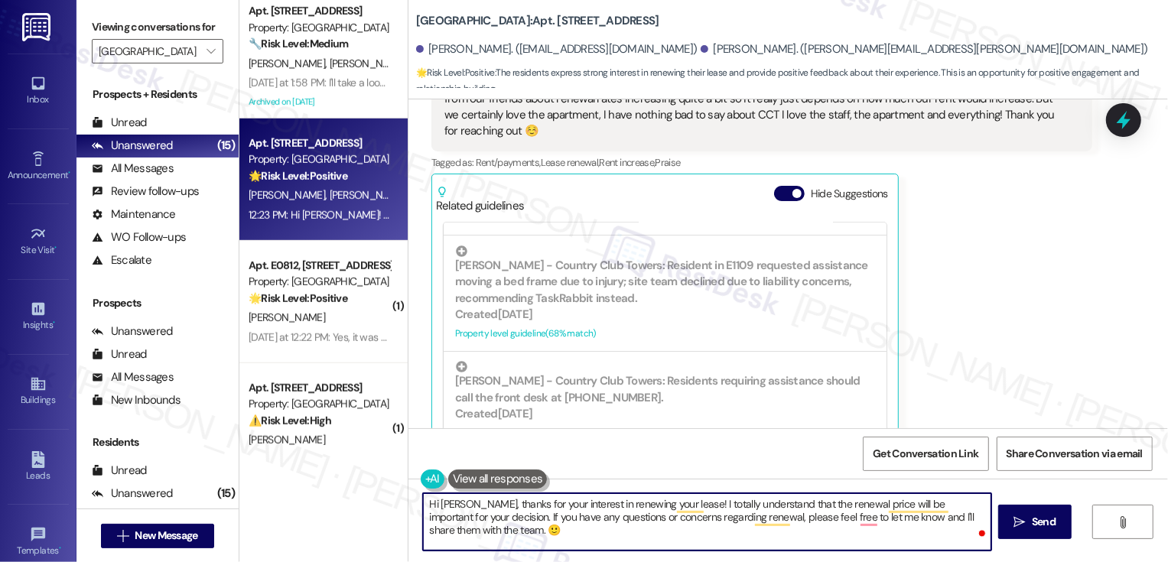
scroll to position [775, 0]
click at [561, 526] on textarea "Hi Halle, thanks for your interest in renewing your lease! I totally understand…" at bounding box center [707, 521] width 568 height 57
click at [529, 518] on textarea "Hi Halle, thanks for your interest in renewing your lease! I totally understand…" at bounding box center [707, 521] width 568 height 57
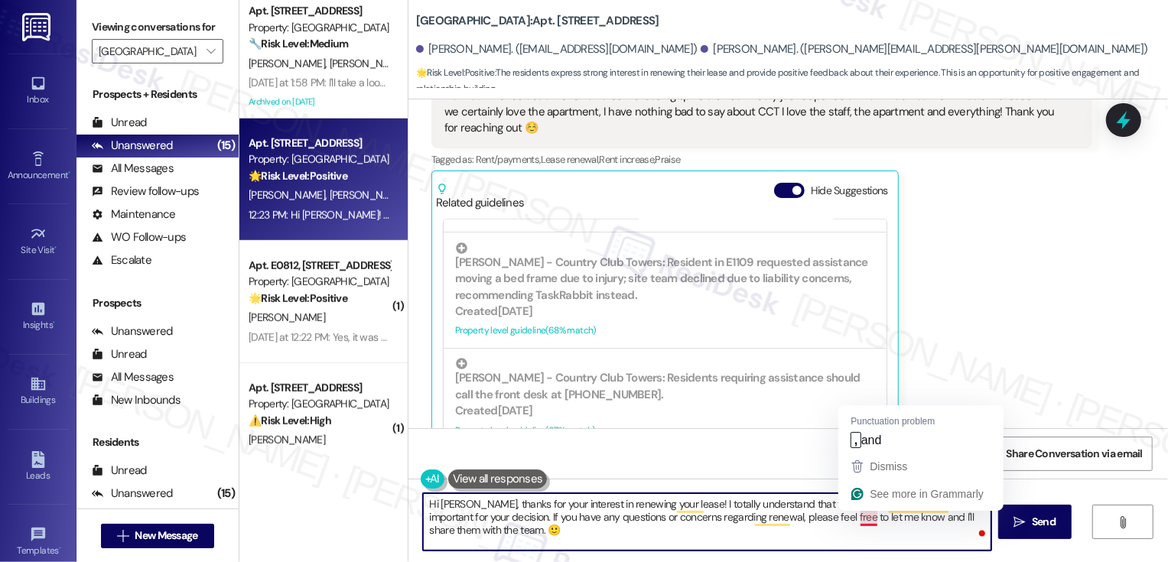
click at [867, 521] on textarea "Hi Halle, thanks for your interest in renewing your lease! I totally understand…" at bounding box center [707, 521] width 568 height 57
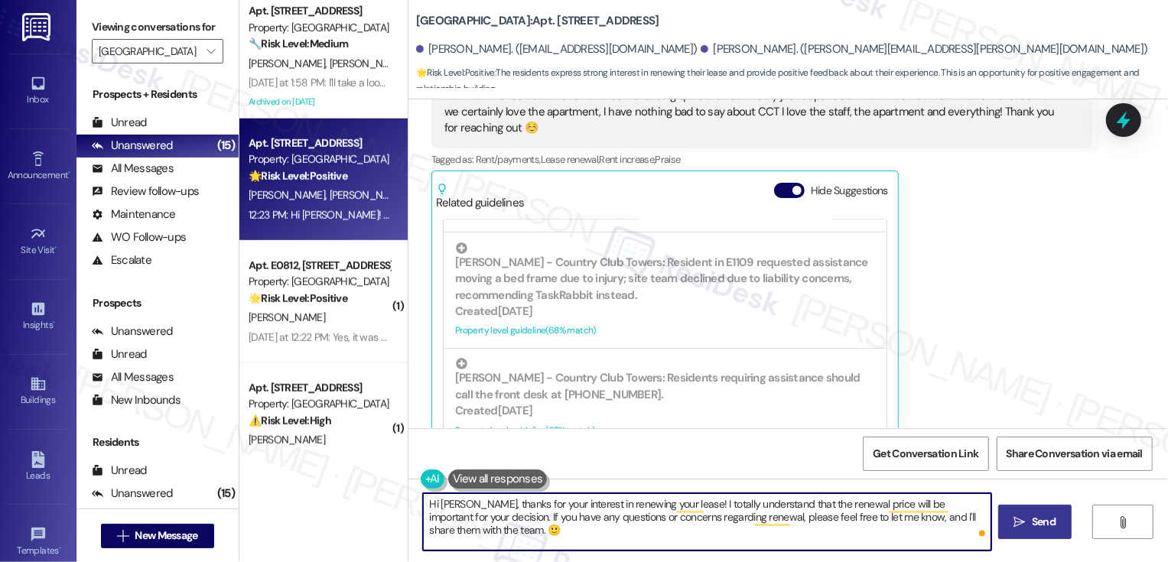
type textarea "Hi Halle, thanks for your interest in renewing your lease! I totally understand…"
click at [1044, 538] on button " Send" at bounding box center [1035, 522] width 74 height 34
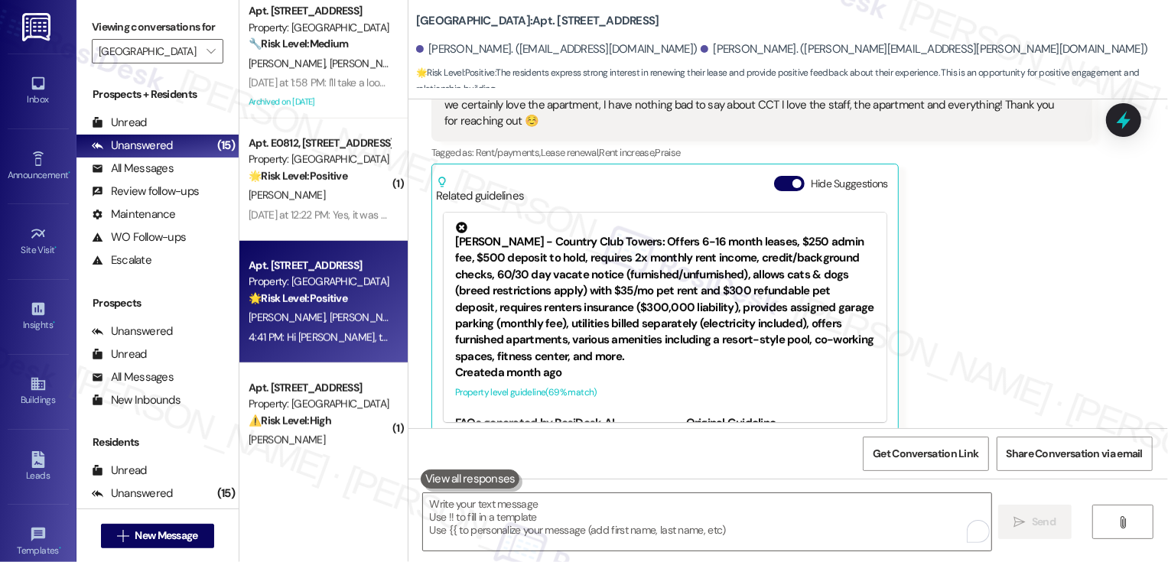
scroll to position [906, 0]
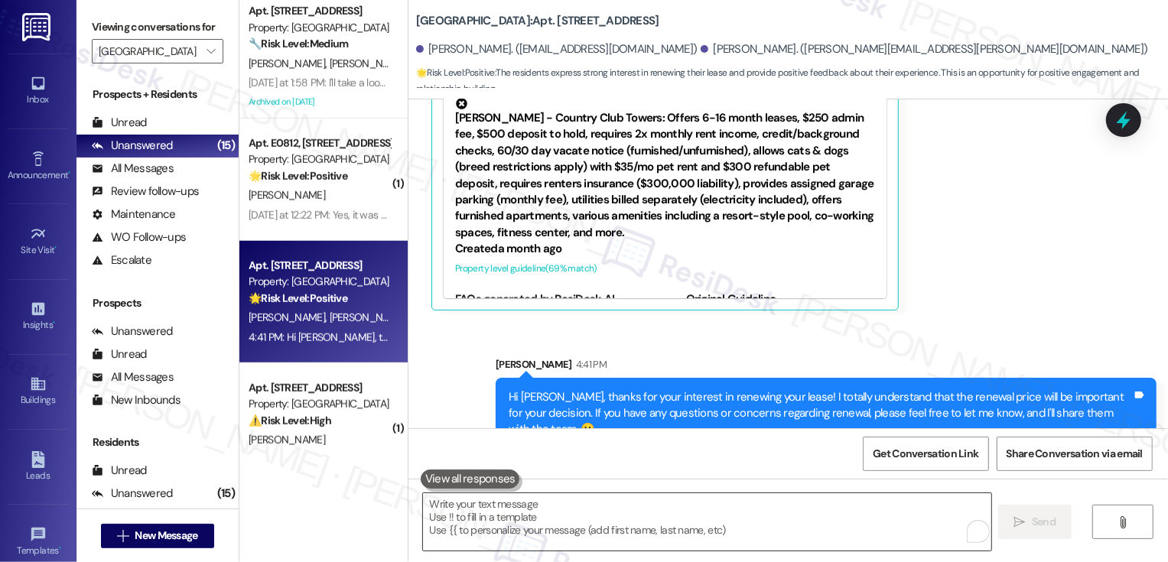
click at [634, 515] on textarea "To enrich screen reader interactions, please activate Accessibility in Grammarl…" at bounding box center [707, 521] width 568 height 57
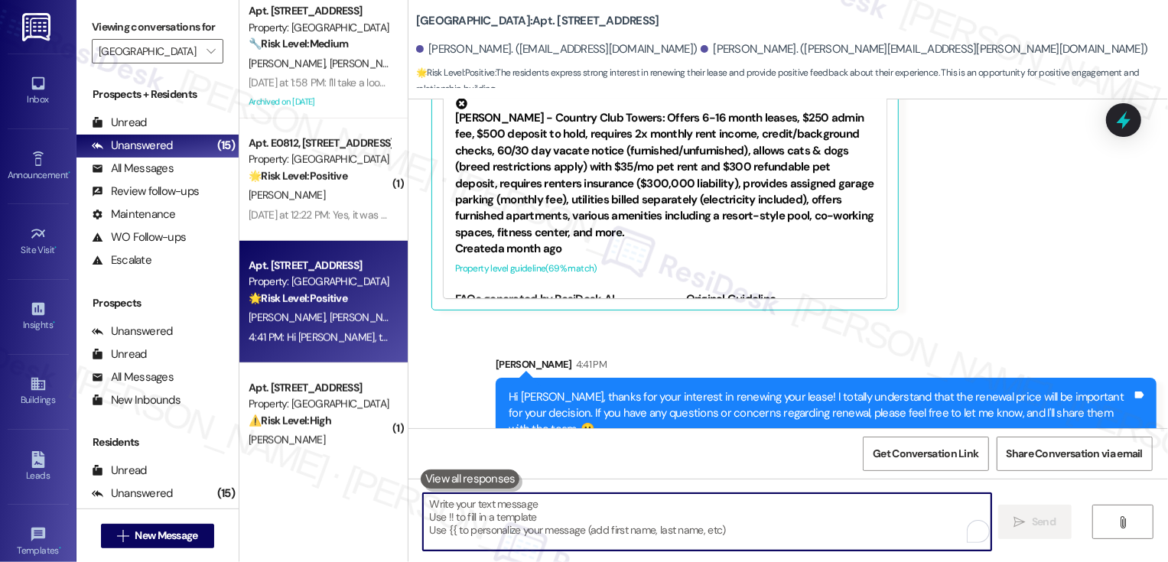
paste textarea "Would you be kind enough to write us a Google review if you haven't already? Yo…"
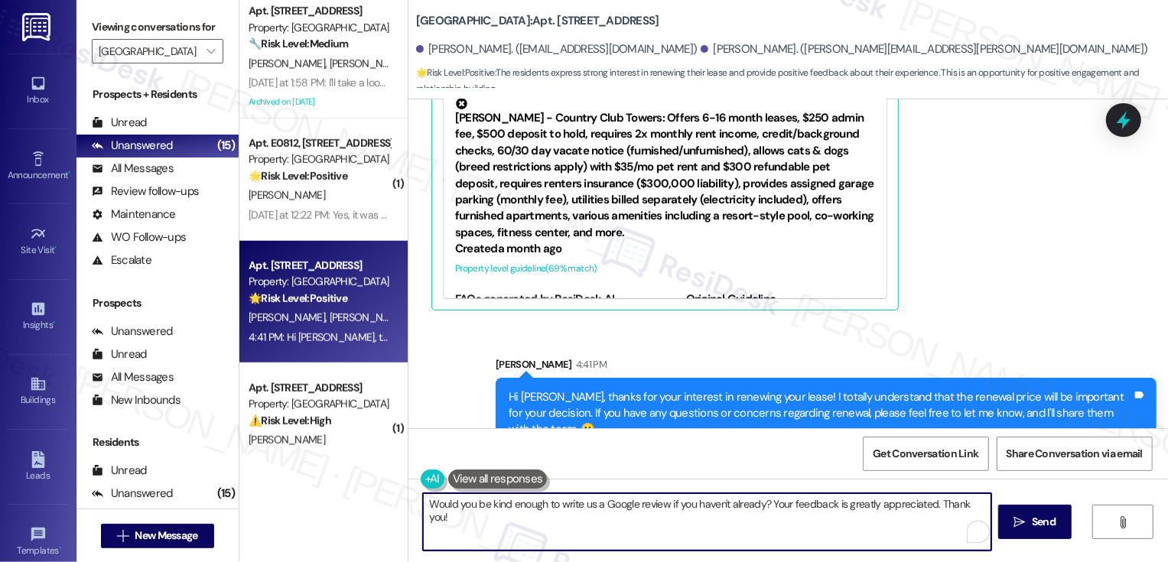
click at [929, 505] on textarea "Would you be kind enough to write us a Google review if you haven't already? Yo…" at bounding box center [707, 521] width 568 height 57
drag, startPoint x: 480, startPoint y: 519, endPoint x: 597, endPoint y: 519, distance: 116.3
click at [596, 519] on textarea "Would you be kind enough to write us a Google review if you haven't already? Yo…" at bounding box center [707, 521] width 568 height 57
type textarea "Would you be kind enough to write us a Google review if you haven't already? Yo…"
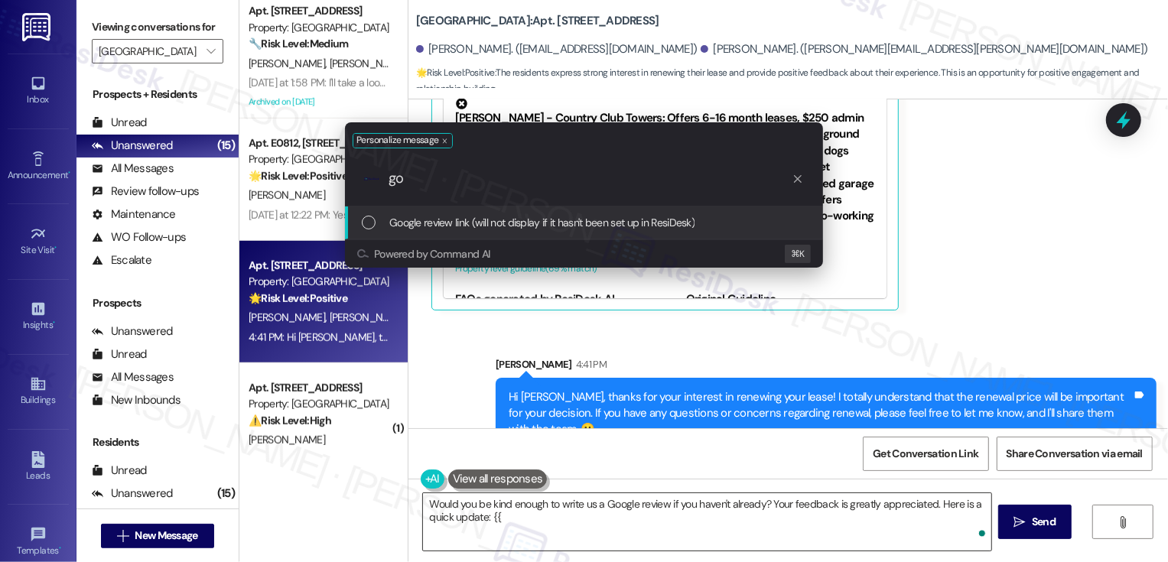
type input "goo"
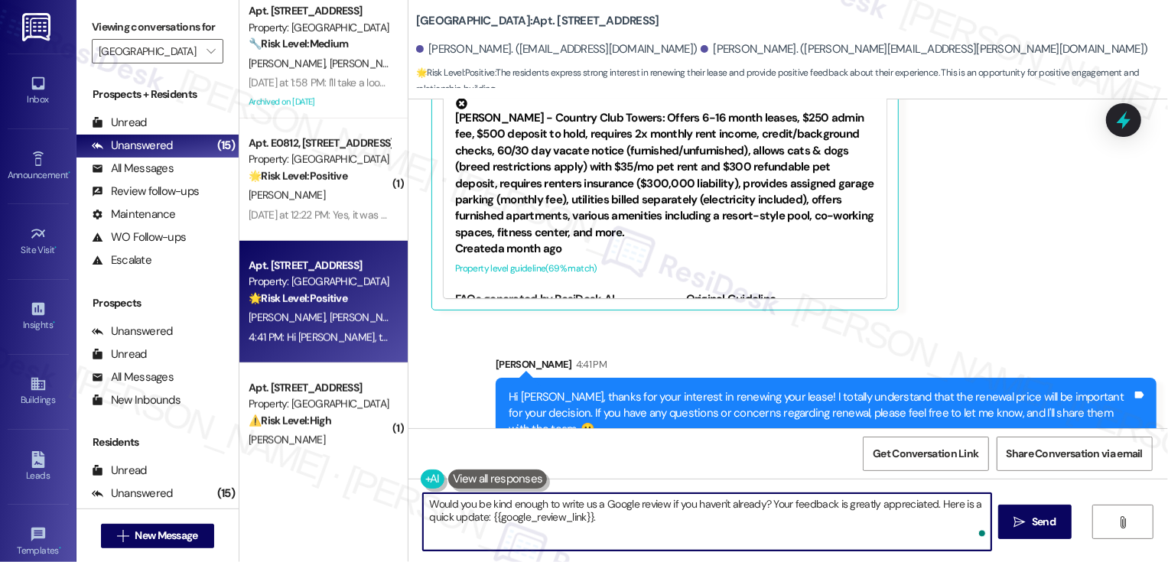
paste textarea "Thank you!"
click at [591, 519] on textarea "Would you be kind enough to write us a Google review if you haven't already? Yo…" at bounding box center [707, 521] width 568 height 57
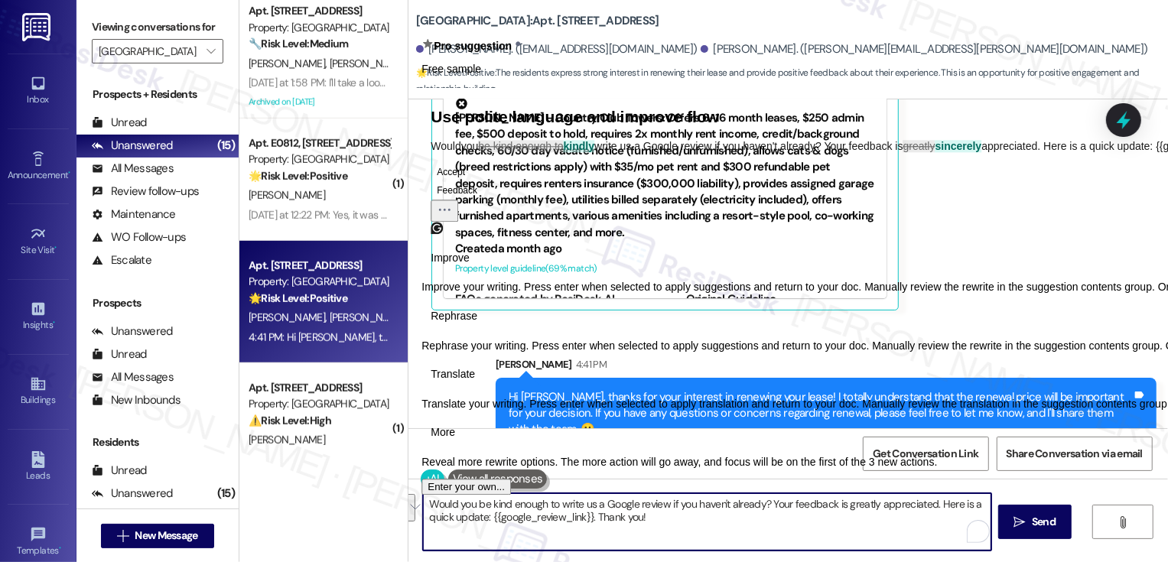
click at [475, 382] on span "Translate" at bounding box center [453, 374] width 44 height 16
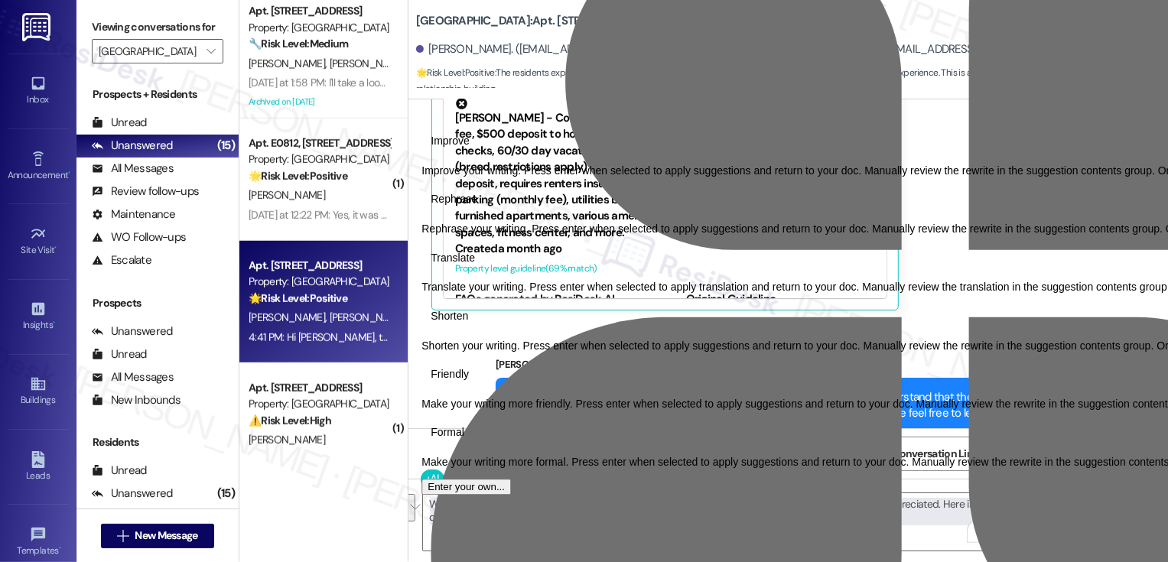
click at [469, 382] on span "Friendly" at bounding box center [450, 374] width 38 height 16
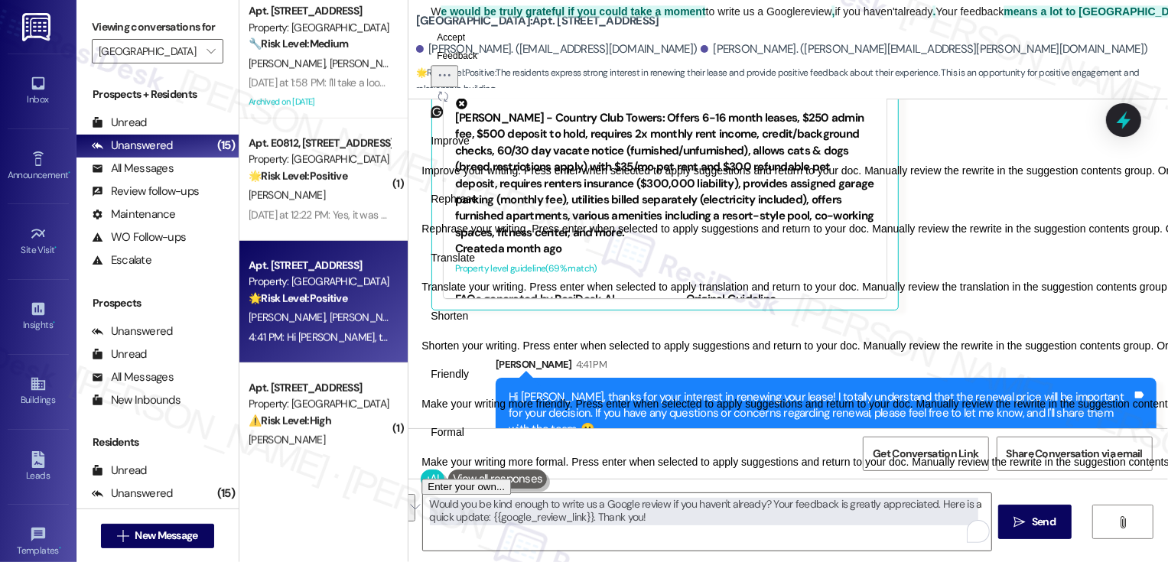
click at [477, 208] on span "Rephrase" at bounding box center [454, 200] width 47 height 16
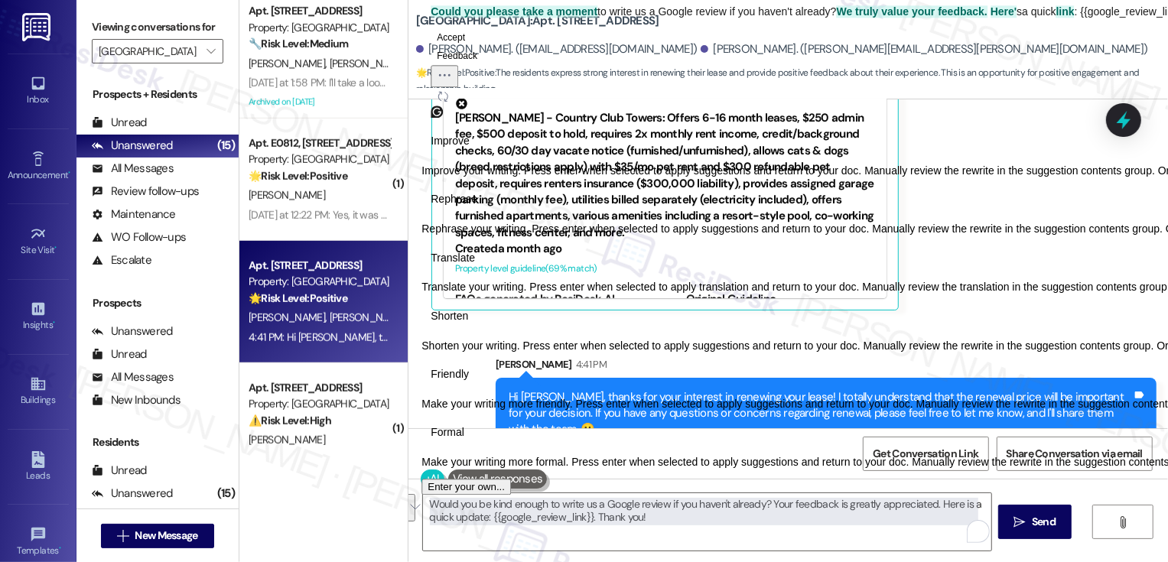
click at [461, 150] on span "Improve" at bounding box center [450, 142] width 39 height 16
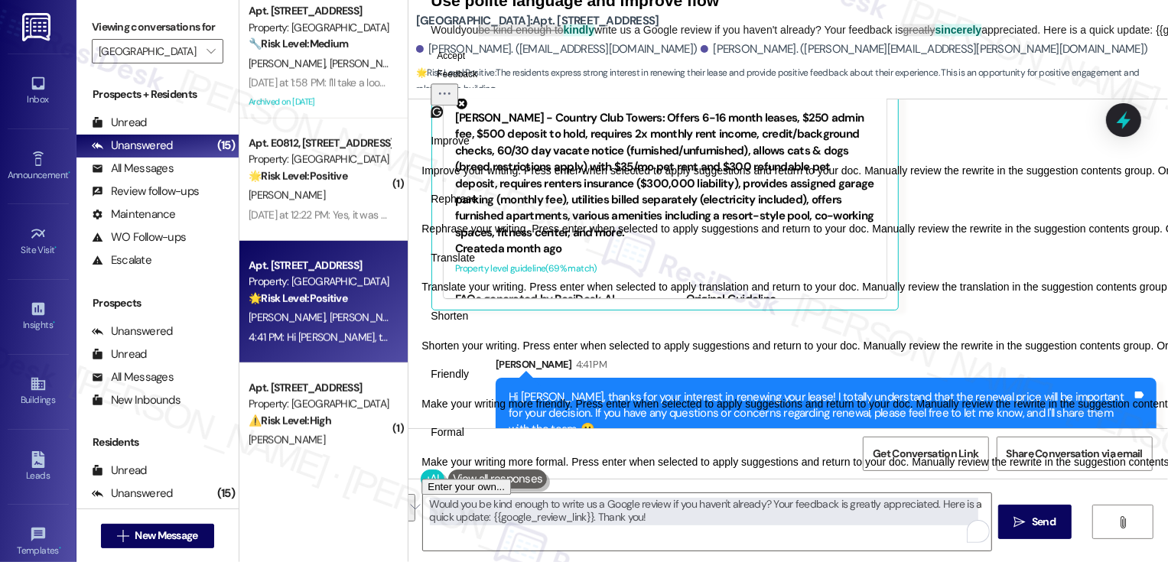
drag, startPoint x: 450, startPoint y: 387, endPoint x: 637, endPoint y: 417, distance: 189.8
click at [638, 36] on p "Would you be kind enough to kindly write us a Google review if you haven't alre…" at bounding box center [935, 30] width 1009 height 12
click at [471, 65] on button "Accept" at bounding box center [451, 56] width 41 height 18
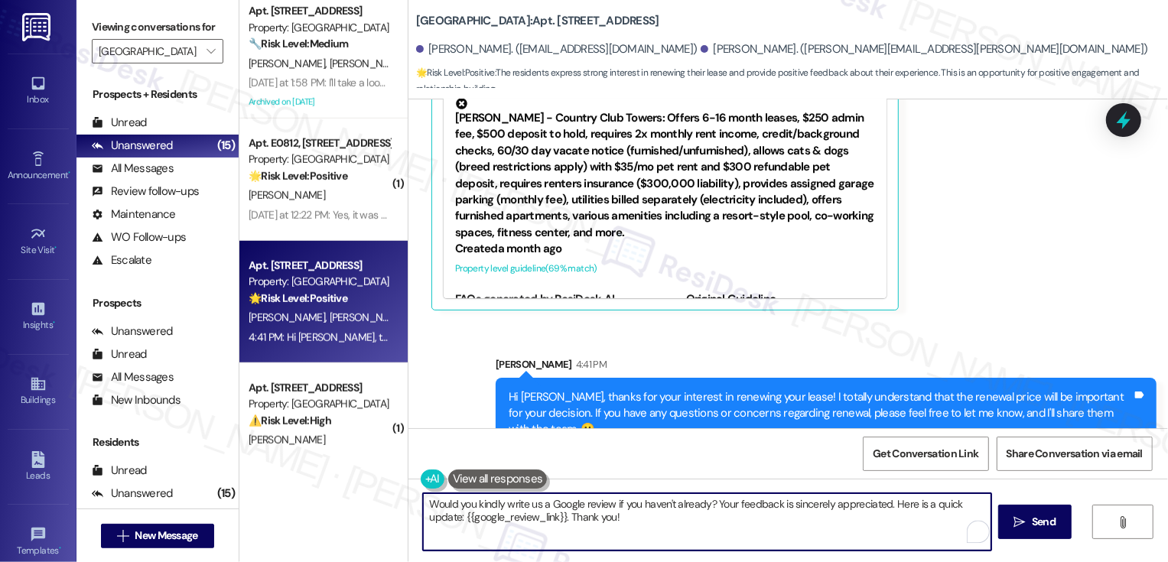
click at [431, 511] on textarea "Would you kindly write us a Google review if you haven't already? Your feedback…" at bounding box center [707, 521] width 568 height 57
click at [628, 519] on textarea "Would you kindly write us a Google review if you haven't already? Your feedback…" at bounding box center [707, 521] width 568 height 57
click at [688, 513] on textarea "Would you kindly write us a Google review if you haven't already? Your feedback…" at bounding box center [707, 521] width 568 height 57
click at [437, 525] on textarea "Would you kindly write us a Google review if you haven't already? Your feedback…" at bounding box center [707, 521] width 568 height 57
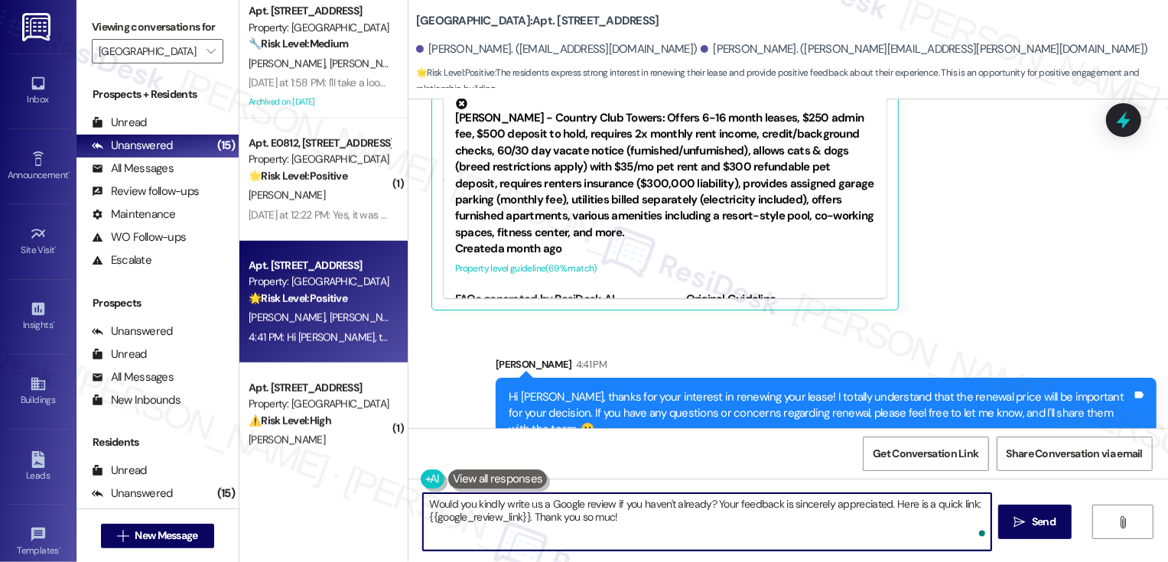
type textarea "Would you kindly write us a Google review if you haven't already? Your feedback…"
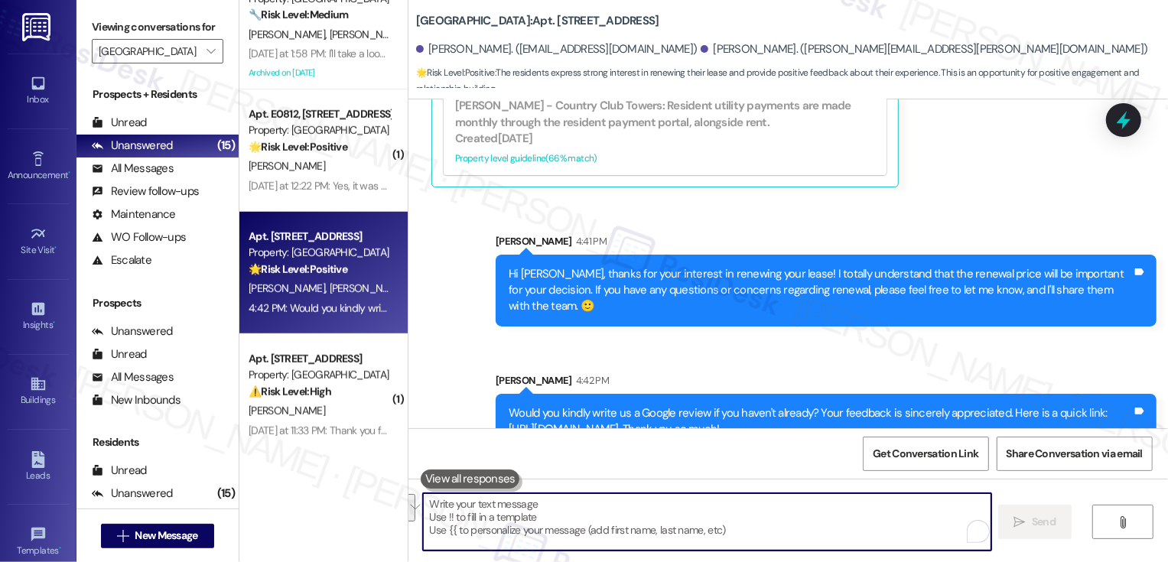
scroll to position [822, 0]
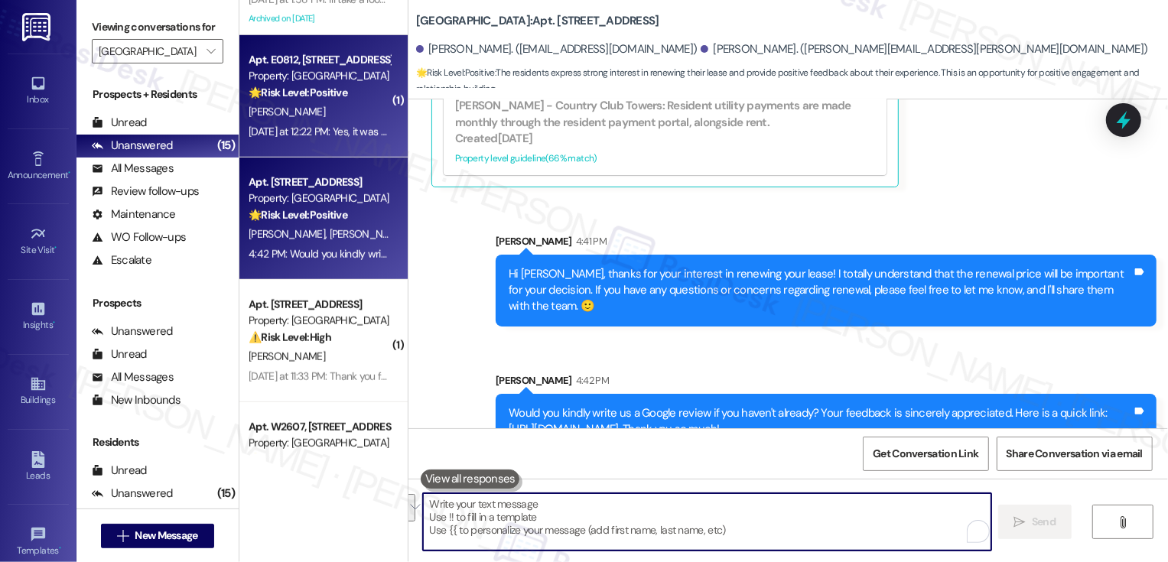
click at [320, 145] on div "Apt. E0812, 1101 East Bayaud Avenue Property: Country Club Towers 🌟 Risk Level:…" at bounding box center [323, 96] width 168 height 122
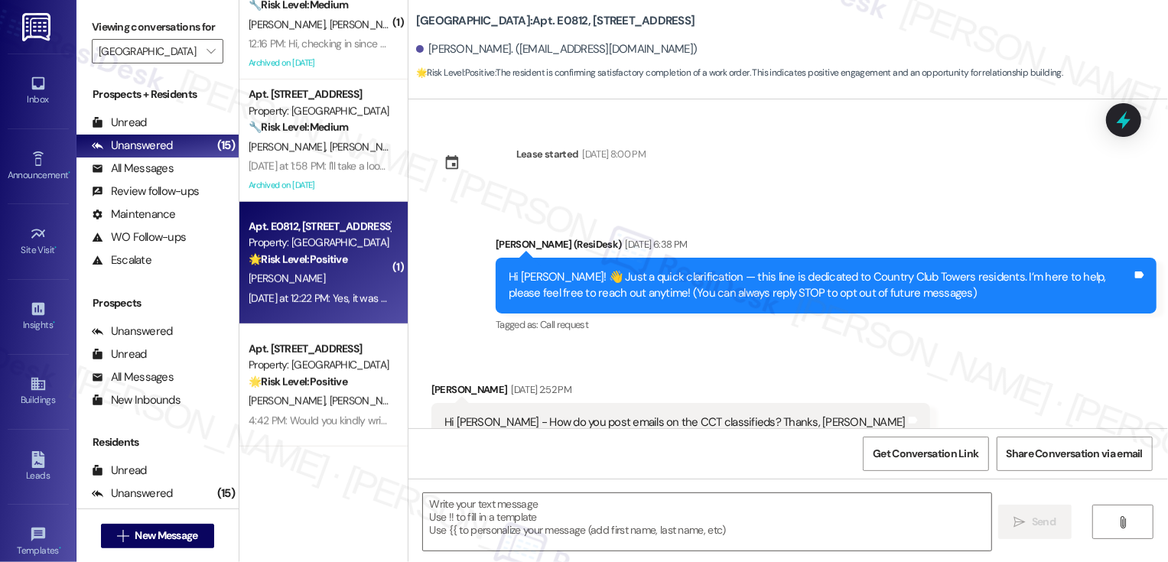
scroll to position [512, 0]
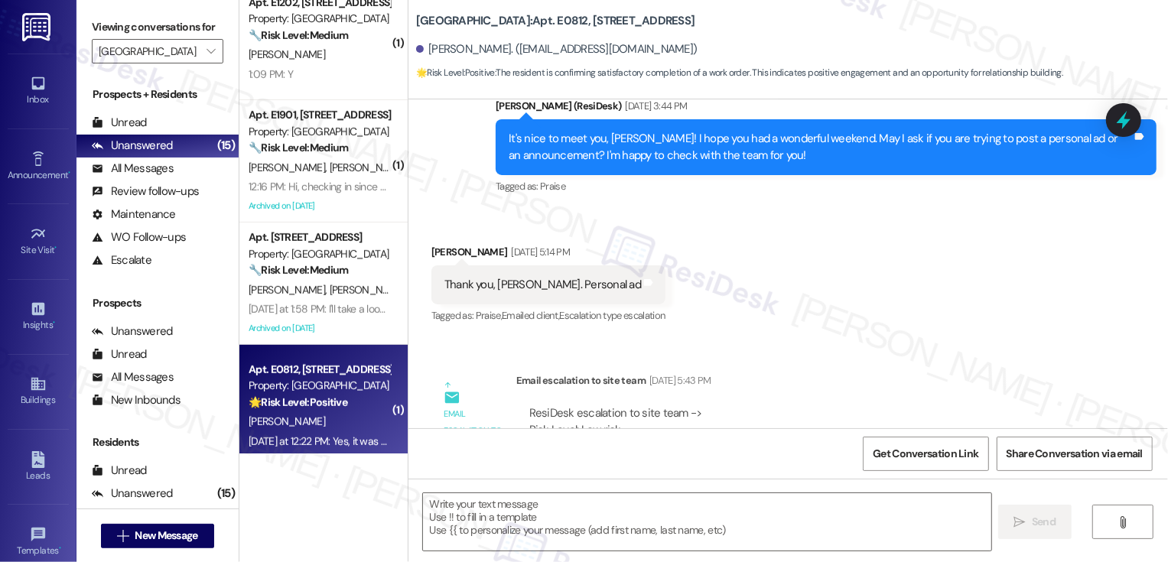
type textarea "Fetching suggested responses. Please feel free to read through the conversation…"
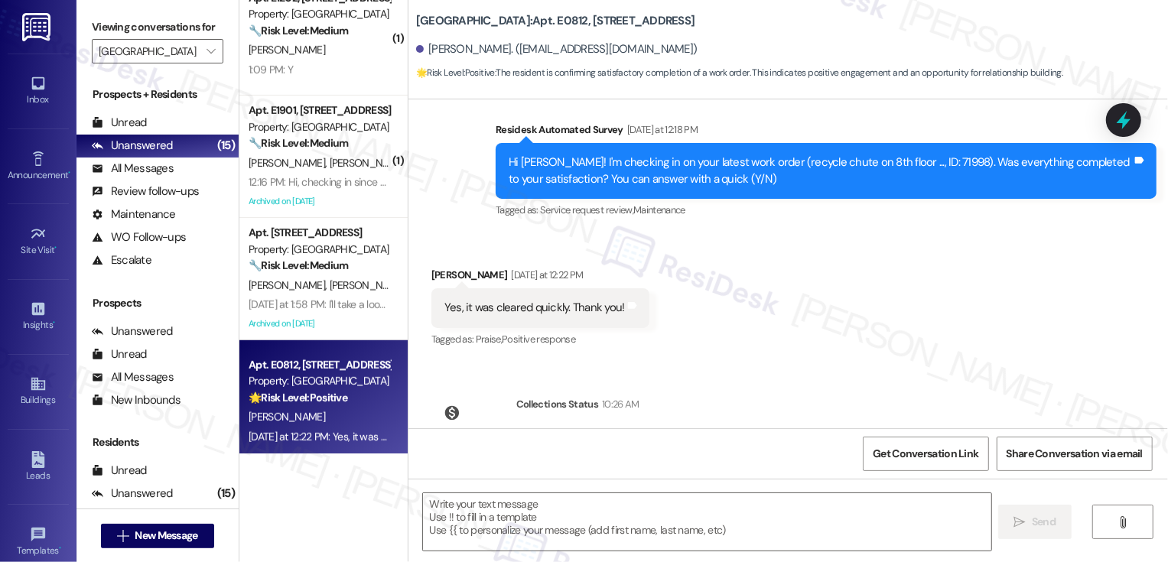
scroll to position [1087, 0]
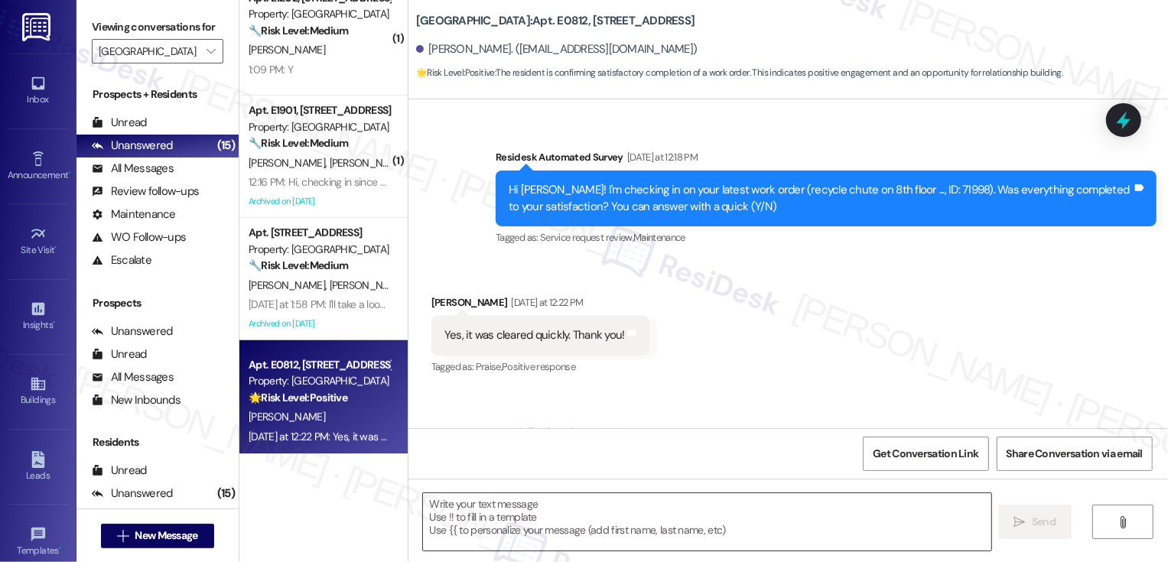
click at [508, 522] on textarea at bounding box center [707, 521] width 568 height 57
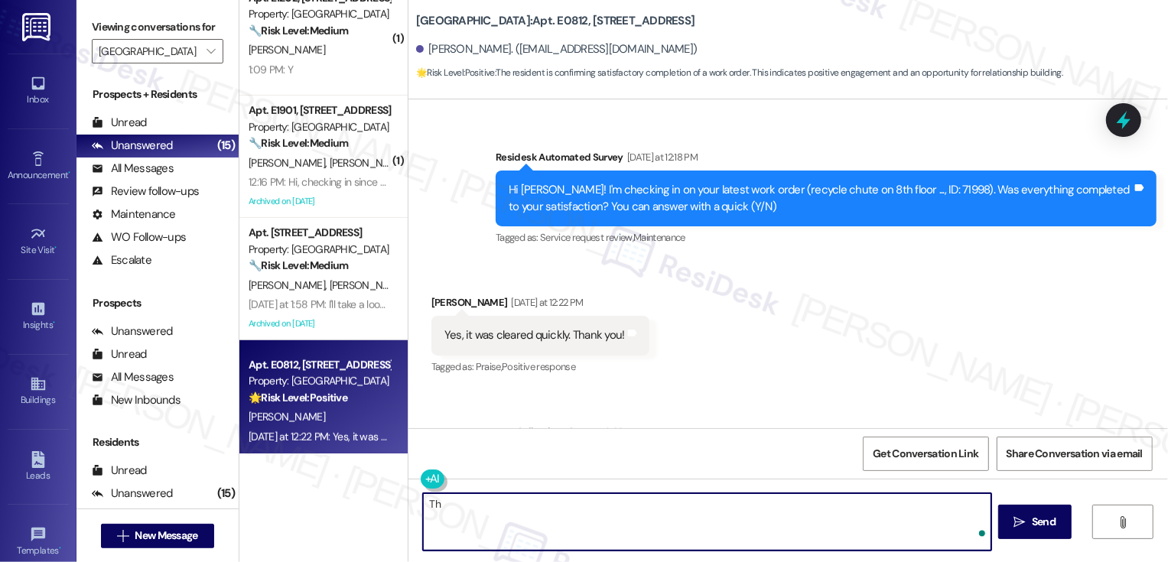
type textarea "T"
paste textarea "If you don't mind me asking, how has your experience been so far? Has the prope…"
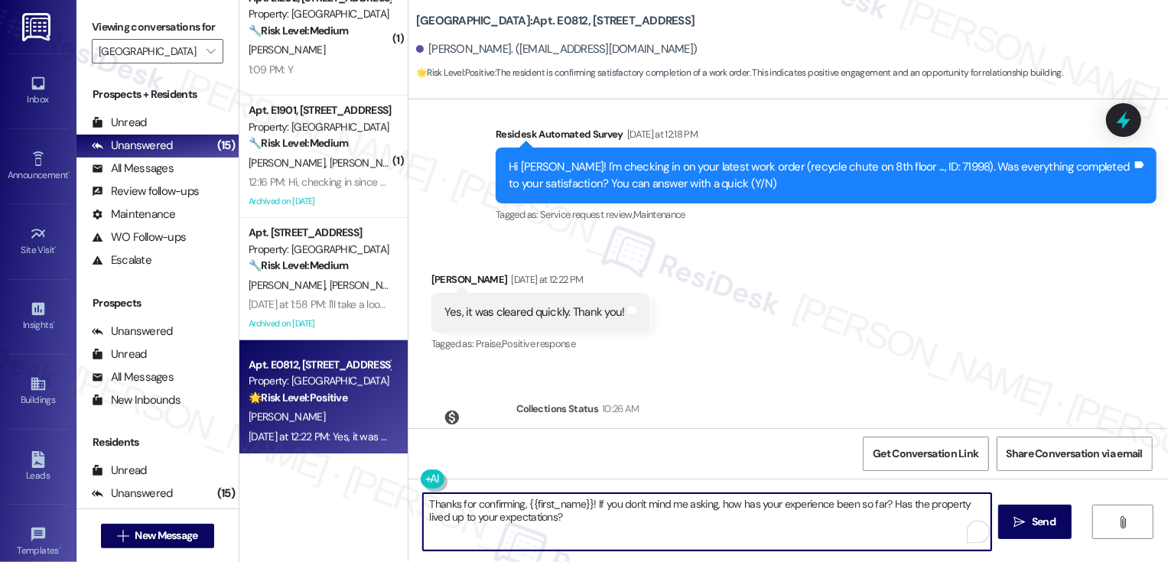
scroll to position [1173, 0]
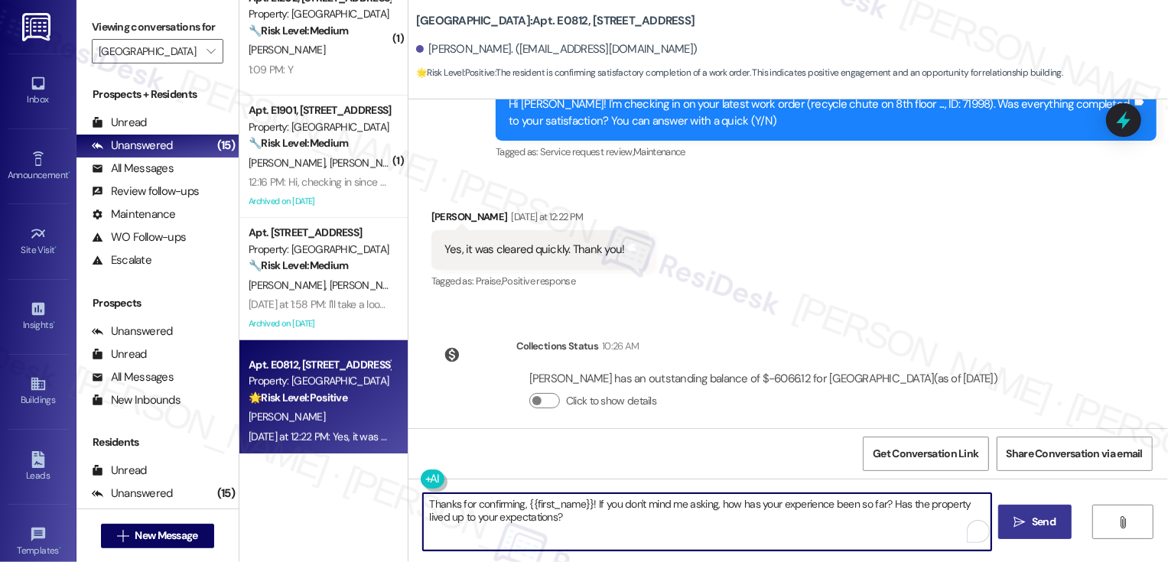
type textarea "Thanks for confirming, {{first_name}}! If you don't mind me asking, how has you…"
click at [1011, 516] on span " Send" at bounding box center [1035, 522] width 48 height 16
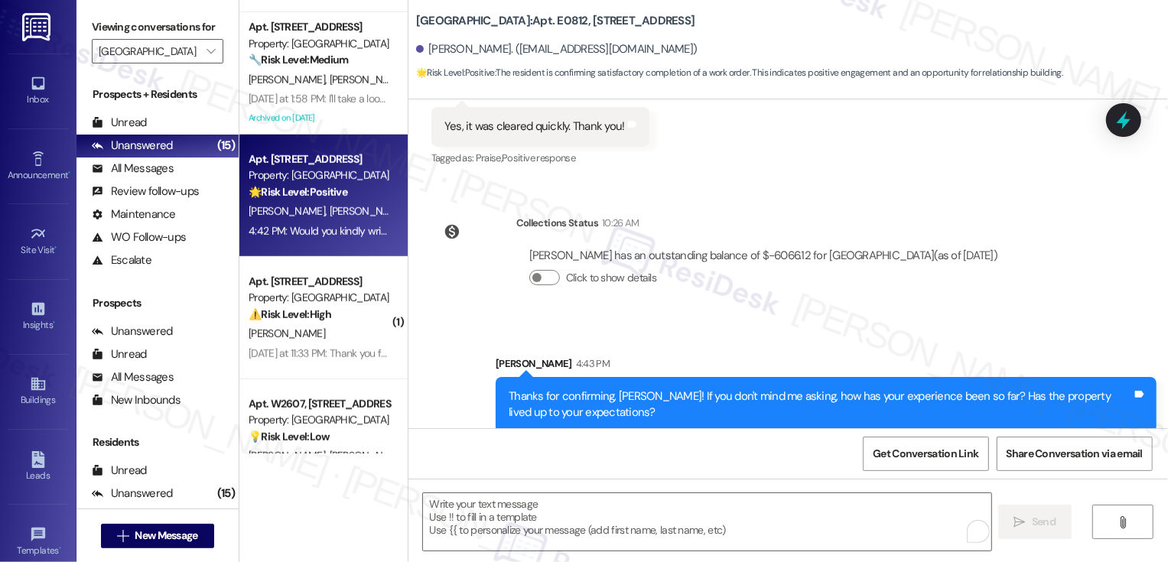
scroll to position [734, 0]
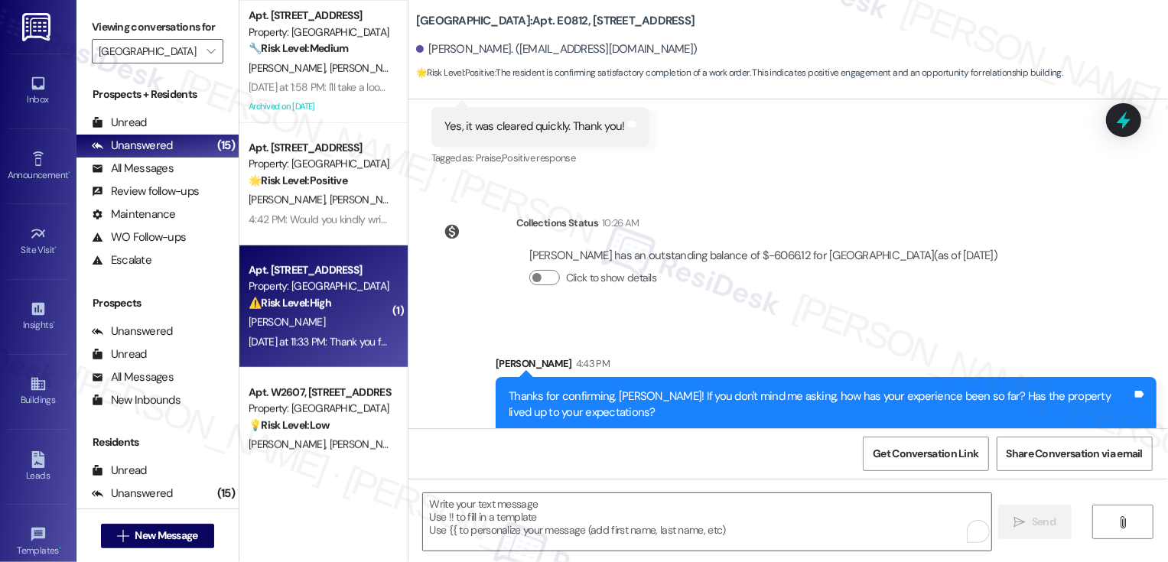
click at [332, 298] on div "⚠️ Risk Level: High The resident is now reporting mold in the dishwasher, which…" at bounding box center [320, 303] width 142 height 16
type textarea "Fetching suggested responses. Please feel free to read through the conversation…"
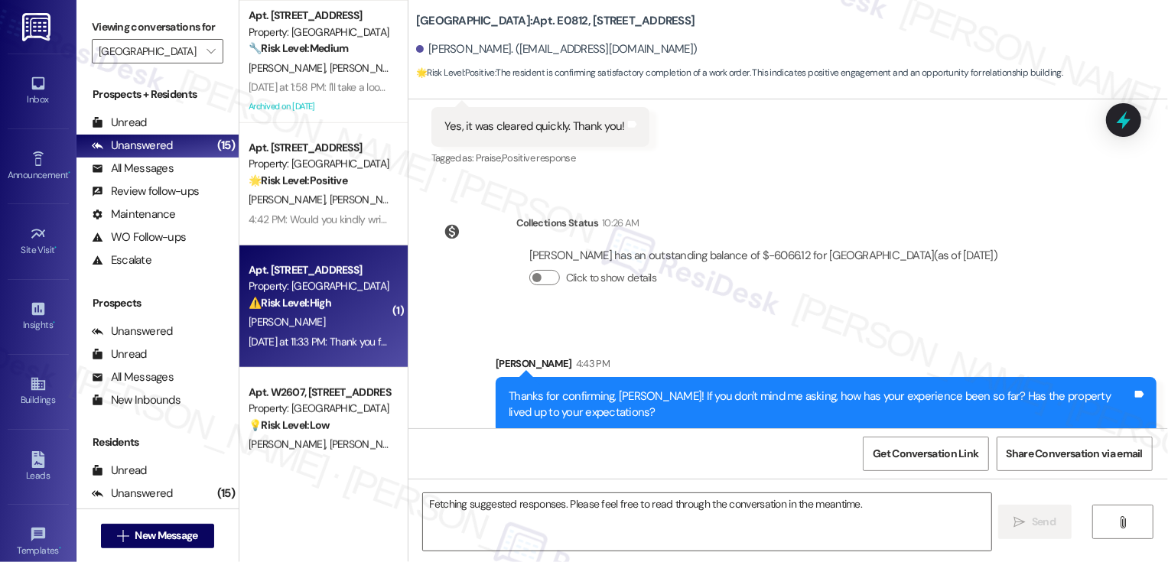
click at [332, 298] on div "⚠️ Risk Level: High The resident is now reporting mold in the dishwasher, which…" at bounding box center [320, 303] width 142 height 16
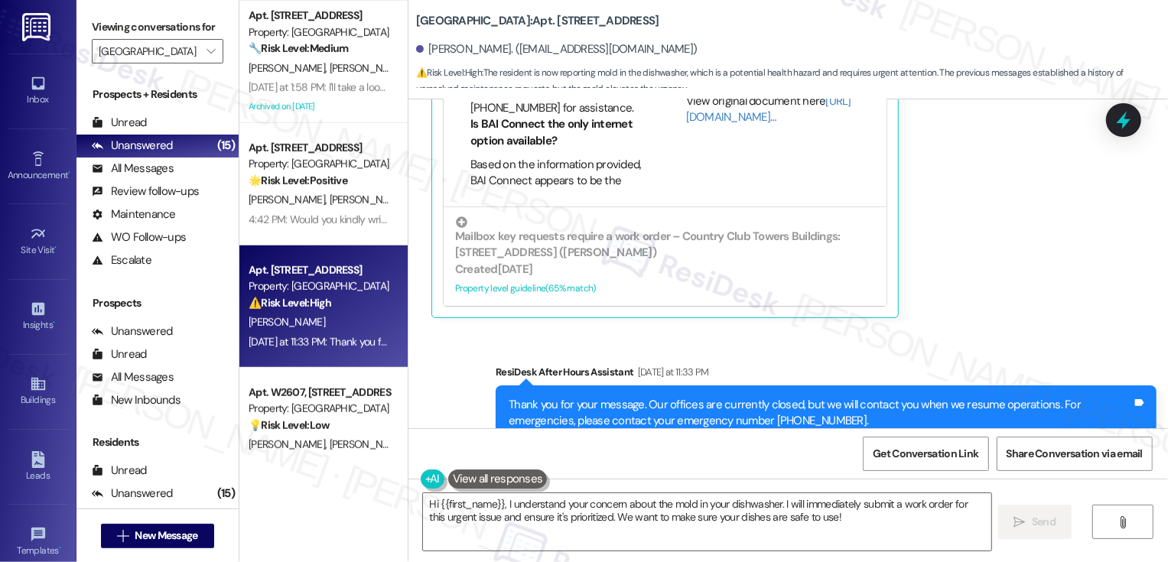
scroll to position [6656, 0]
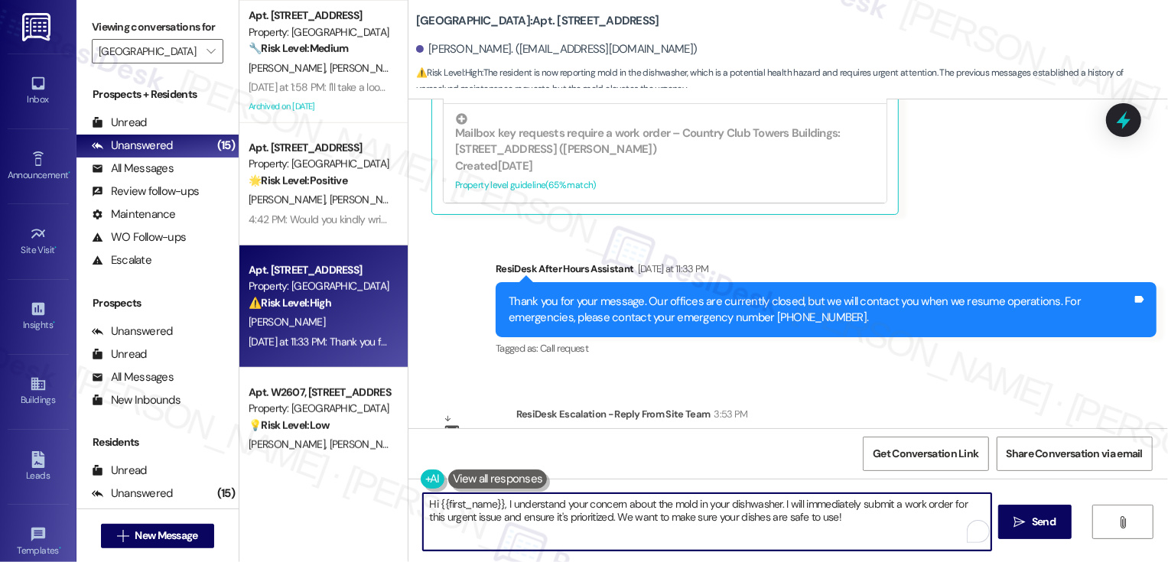
drag, startPoint x: 618, startPoint y: 503, endPoint x: 836, endPoint y: 539, distance: 221.1
click at [836, 539] on textarea "Hi {{first_name}}, I understand your concern about the mold in your dishwasher.…" at bounding box center [707, 521] width 568 height 57
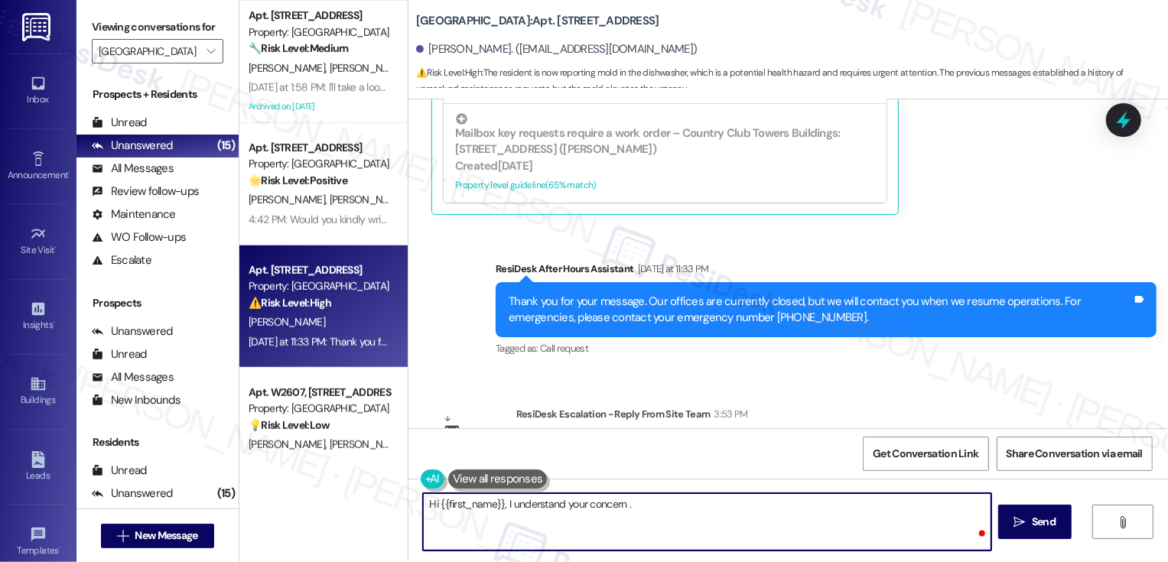
type textarea "Hi {{first_name}}, I understand your concern"
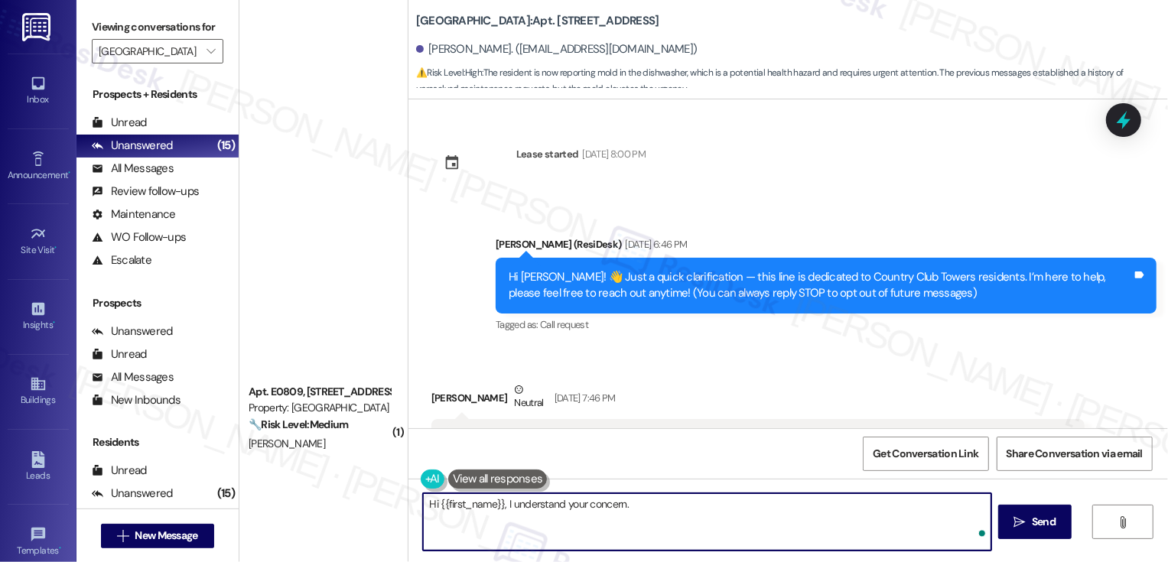
scroll to position [213, 0]
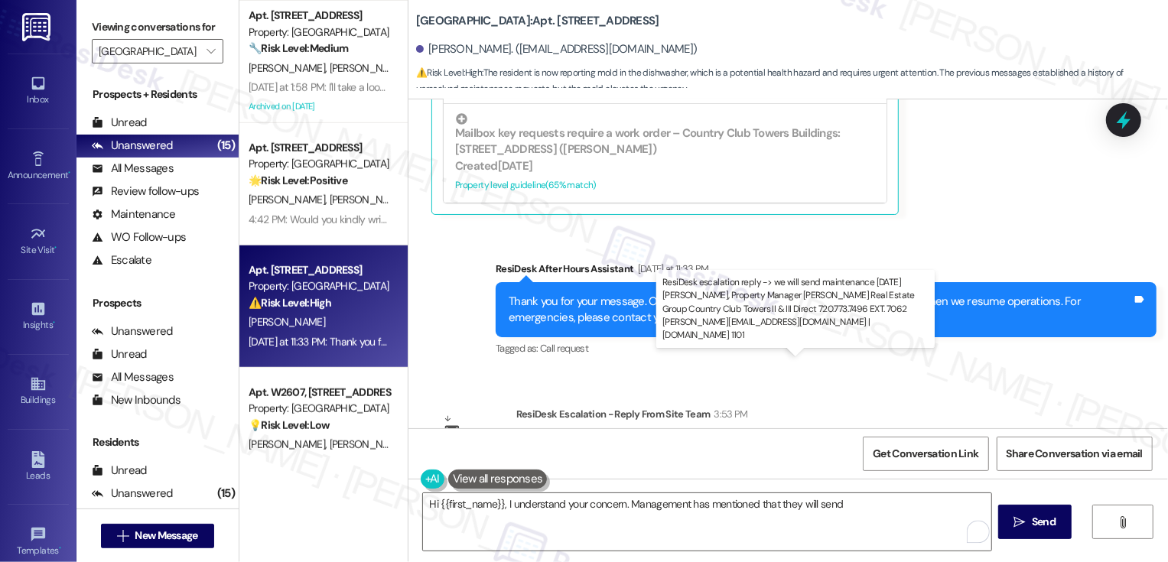
drag, startPoint x: 578, startPoint y: 382, endPoint x: 672, endPoint y: 382, distance: 93.3
click at [672, 439] on div "ResiDesk escalation reply -> we will send maintenance [DATE] [PERSON_NAME], Pro…" at bounding box center [799, 471] width 541 height 64
copy div "maintenance [DATE]"
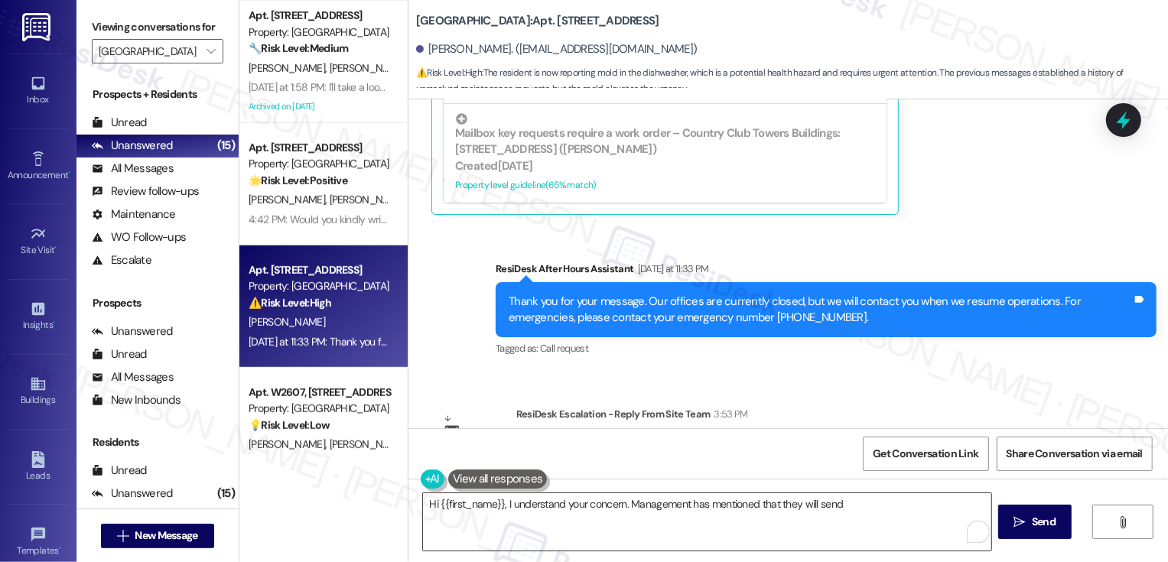
click at [855, 507] on textarea "Hi {{first_name}}, I understand your concern. Management has mentioned that the…" at bounding box center [707, 521] width 568 height 57
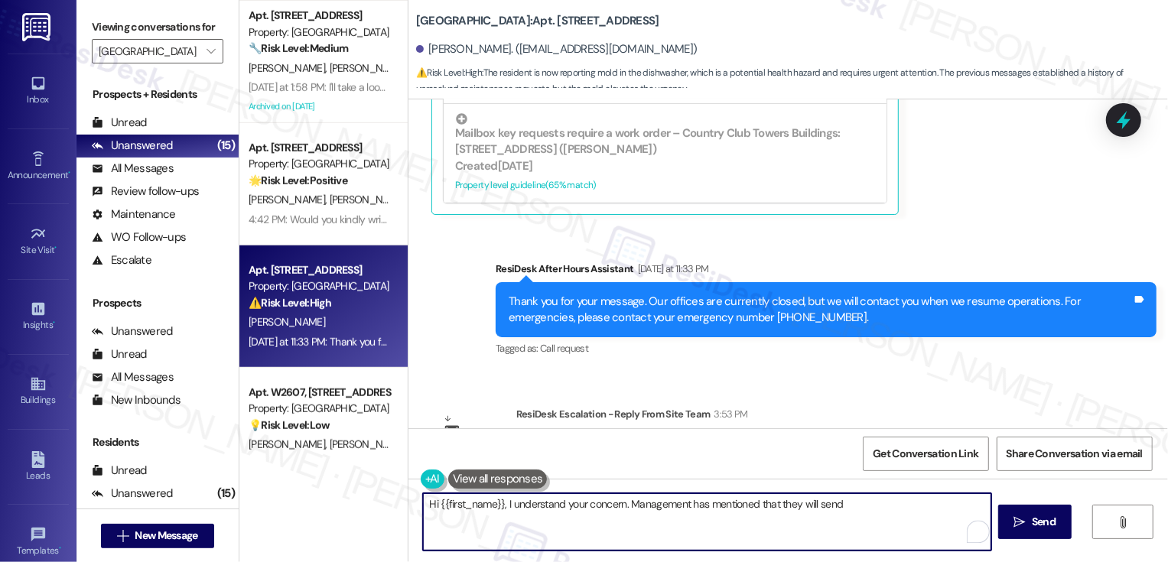
paste textarea "maintenance [DATE]"
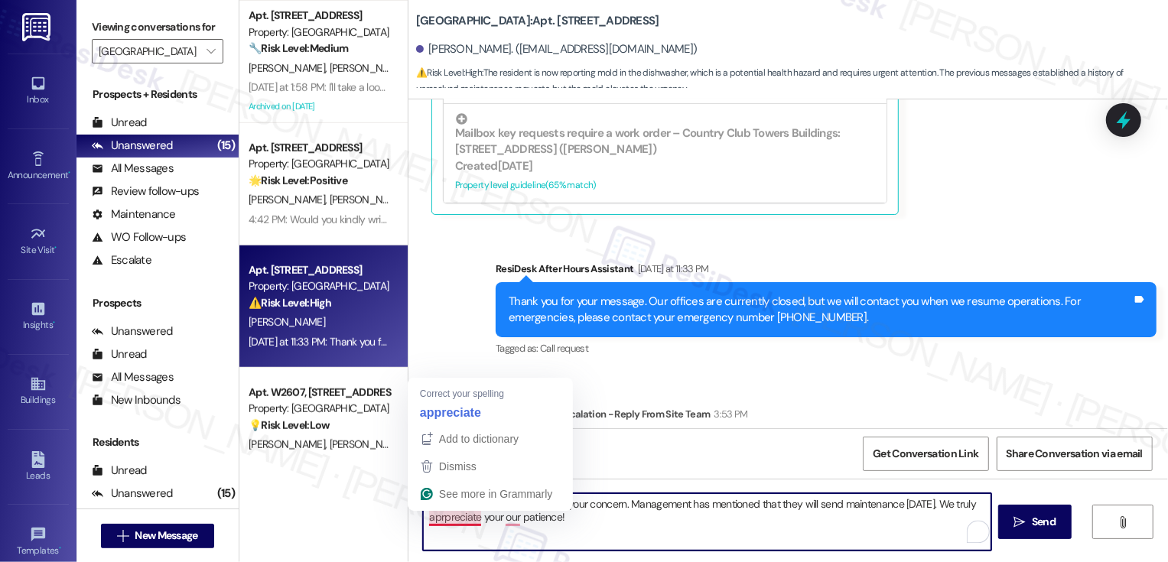
click at [444, 523] on textarea "Hi {{first_name}}, I understand your concern. Management has mentioned that the…" at bounding box center [707, 521] width 568 height 57
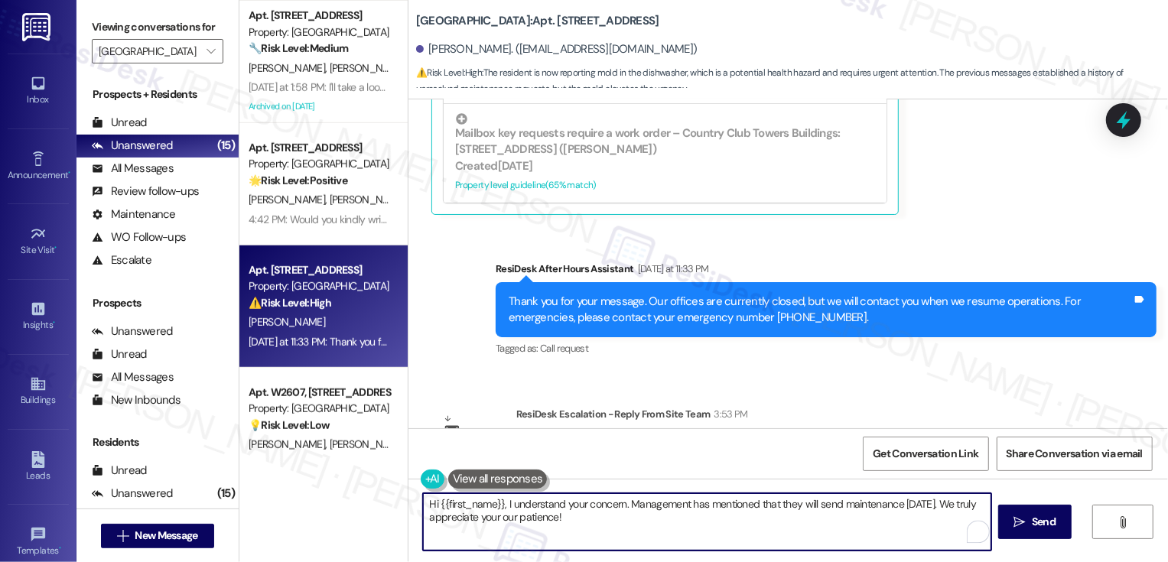
click at [505, 516] on textarea "Hi {{first_name}}, I understand your concern. Management has mentioned that the…" at bounding box center [707, 521] width 568 height 57
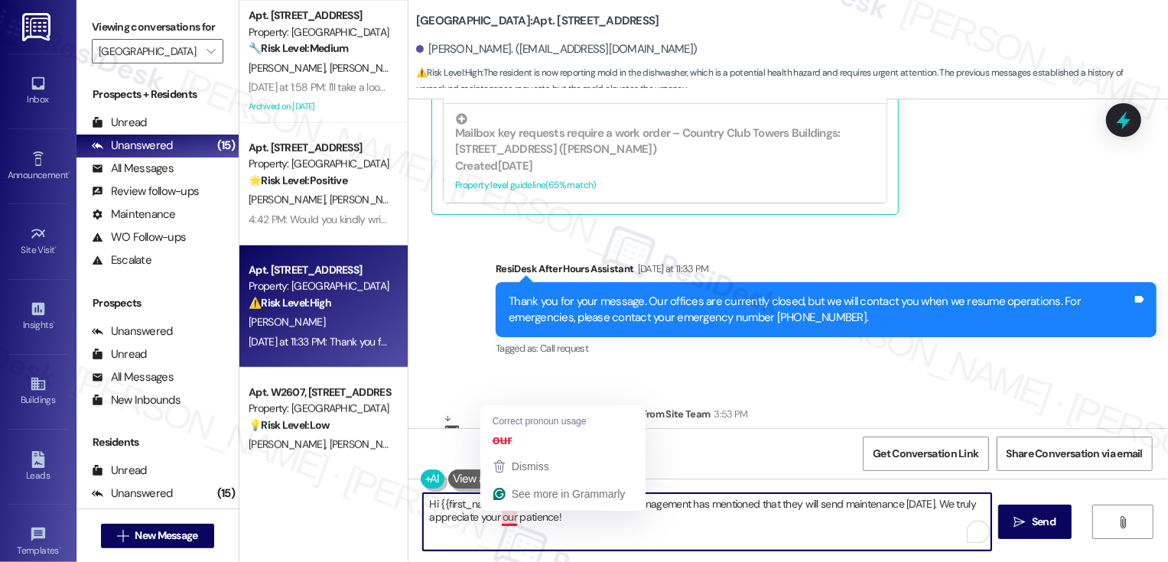
click at [493, 519] on textarea "Hi {{first_name}}, I understand your concern. Management has mentioned that the…" at bounding box center [707, 521] width 568 height 57
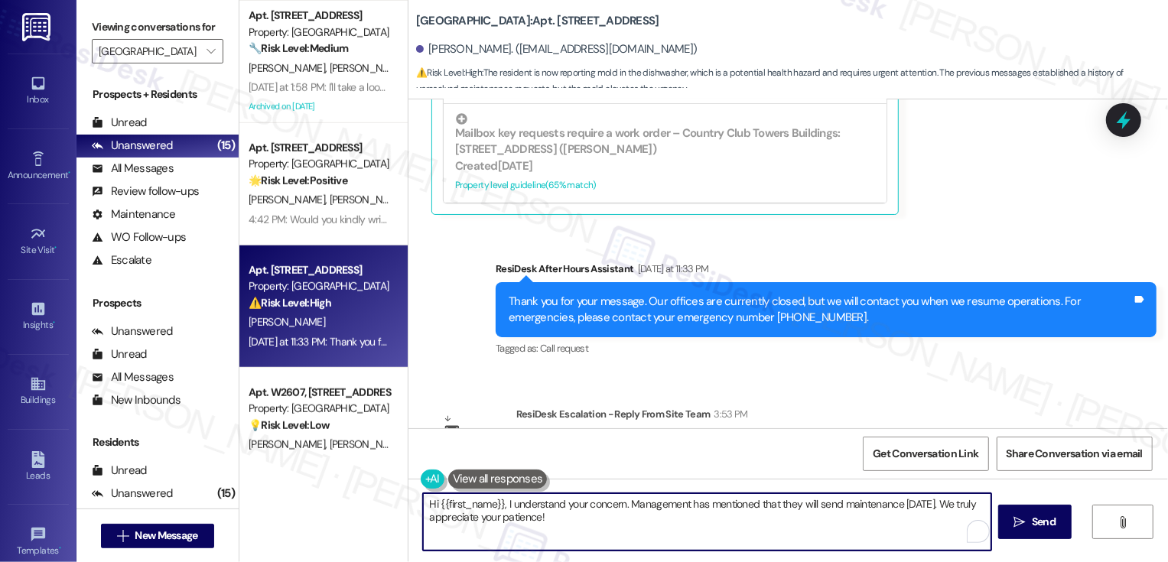
click at [636, 516] on textarea "Hi {{first_name}}, I understand your concern. Management has mentioned that the…" at bounding box center [707, 521] width 568 height 57
type textarea "Hi {{first_name}}, I understand your concern. Management has mentioned that the…"
click at [1022, 517] on icon "" at bounding box center [1019, 522] width 11 height 12
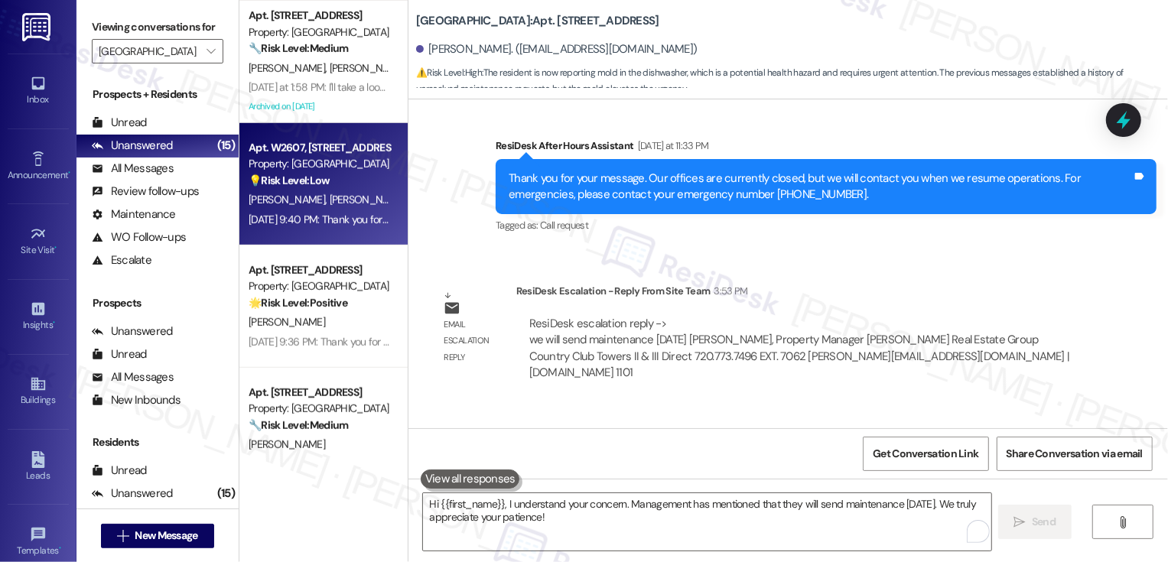
scroll to position [705, 0]
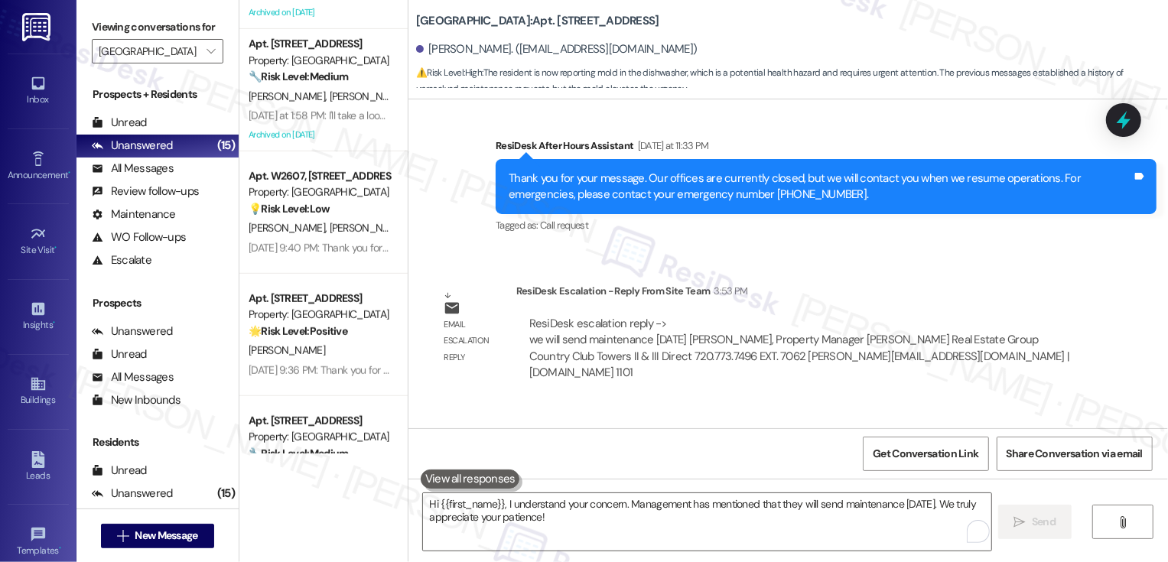
click at [317, 249] on div "[DATE] 9:40 PM: Thank you for your message. Our offices are currently closed, b…" at bounding box center [713, 248] width 929 height 14
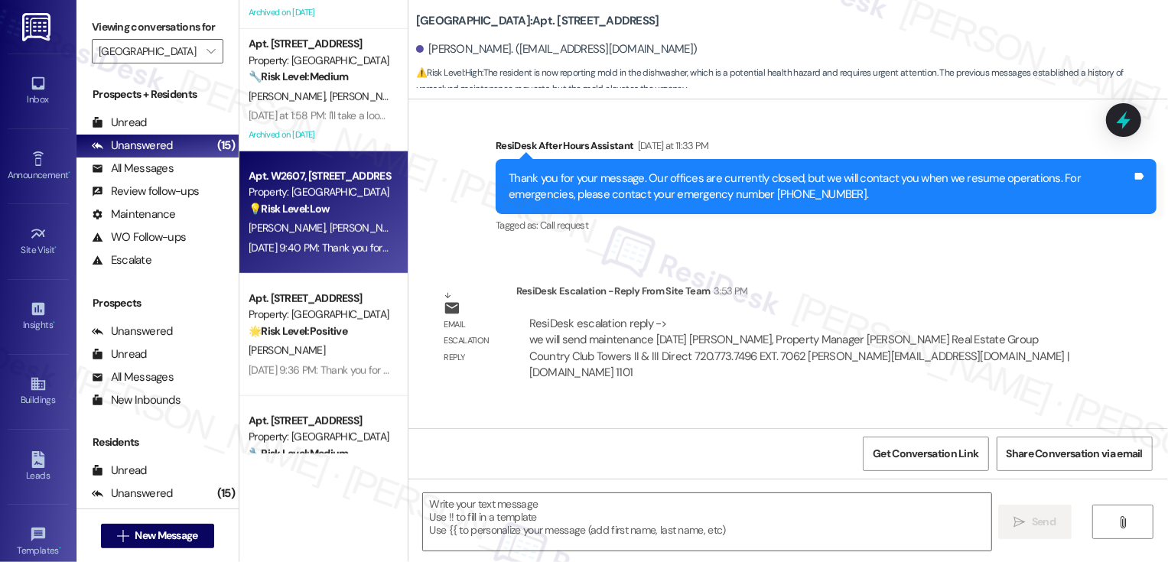
click at [317, 249] on div "[DATE] 9:40 PM: Thank you for your message. Our offices are currently closed, b…" at bounding box center [713, 248] width 929 height 14
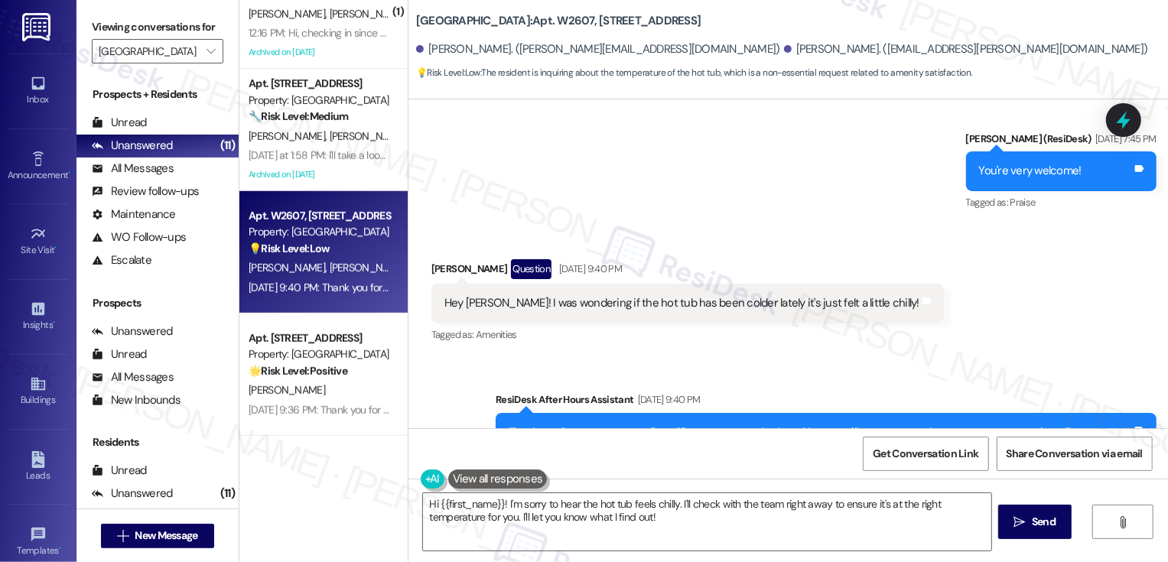
scroll to position [1768, 0]
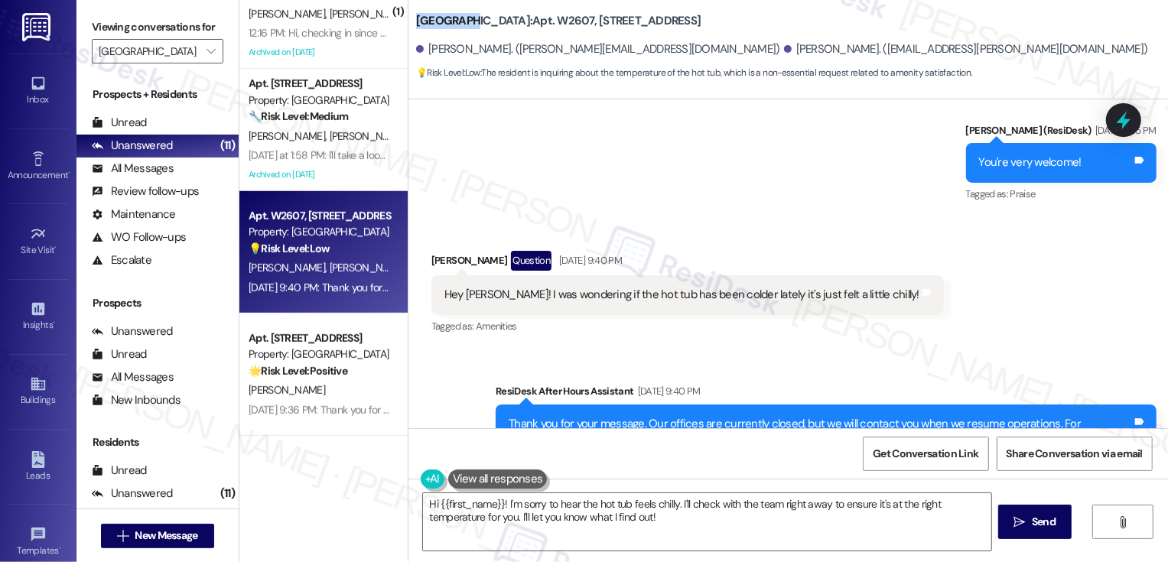
drag, startPoint x: 405, startPoint y: 21, endPoint x: 461, endPoint y: 20, distance: 55.9
click at [461, 21] on div "Country Club Towers: Apt. W2607, [STREET_ADDRESS] [PERSON_NAME]. ([PERSON_NAME]…" at bounding box center [789, 42] width 760 height 77
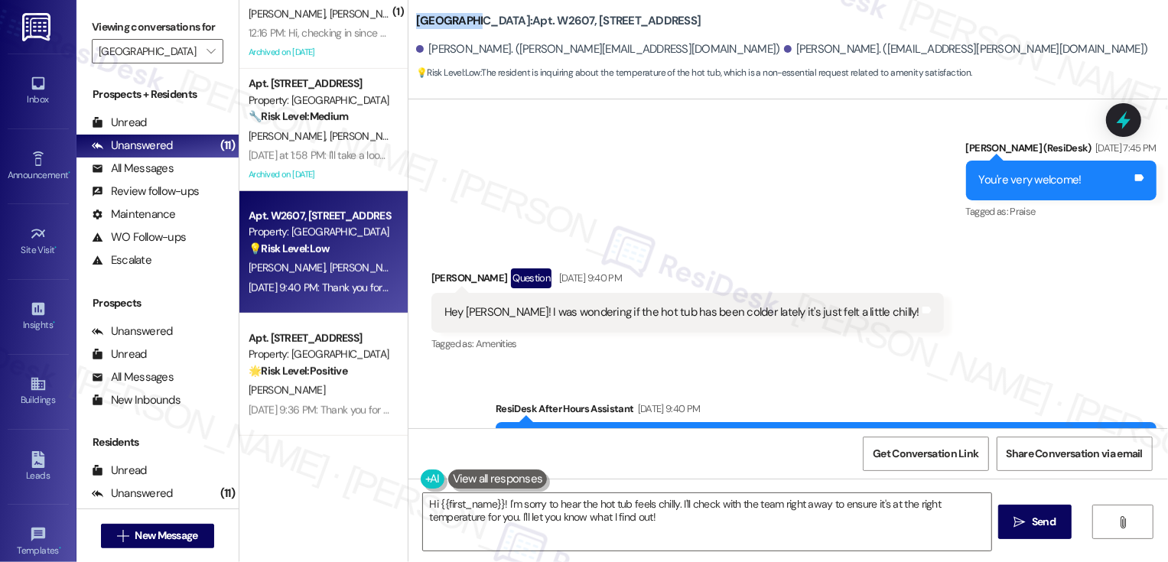
click at [431, 269] on div "[PERSON_NAME] Question [DATE] 9:40 PM" at bounding box center [687, 281] width 513 height 24
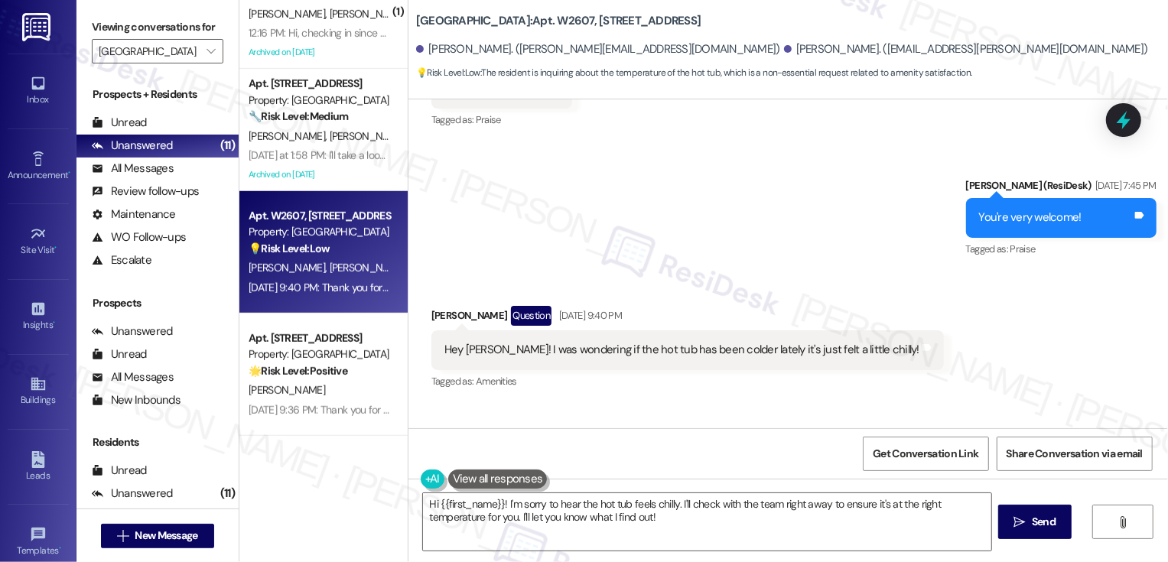
scroll to position [1714, 0]
click at [466, 504] on textarea "Hi {{first_name}}! I'm sorry to hear the hot tub feels chilly. I'll check with …" at bounding box center [707, 521] width 568 height 57
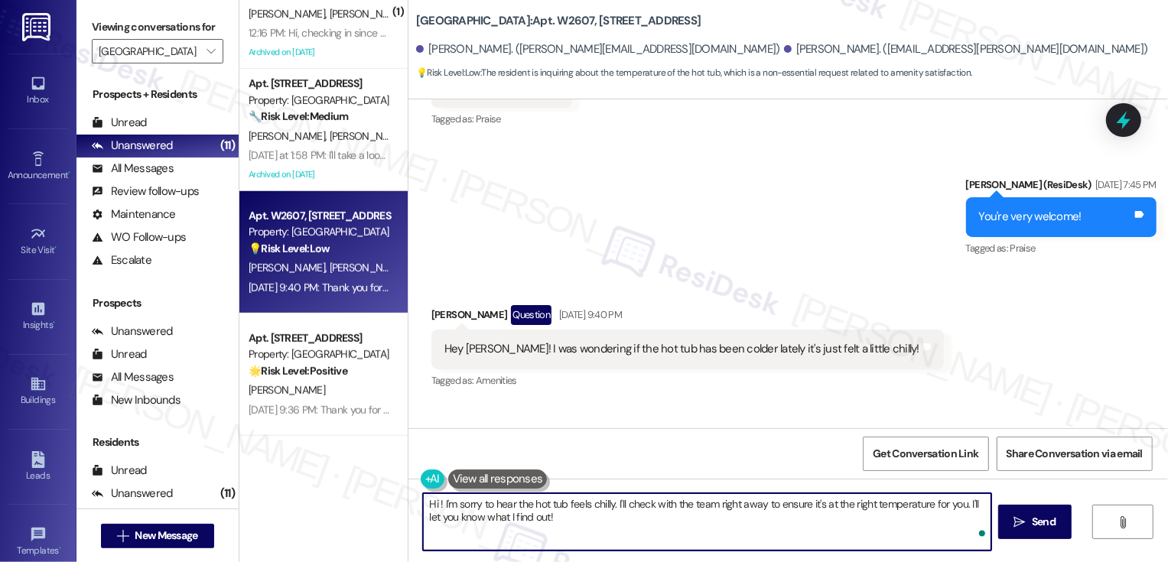
paste textarea "maintenance [DATE]"
click at [440, 305] on div "[PERSON_NAME] Question [DATE] 9:40 PM" at bounding box center [687, 317] width 513 height 24
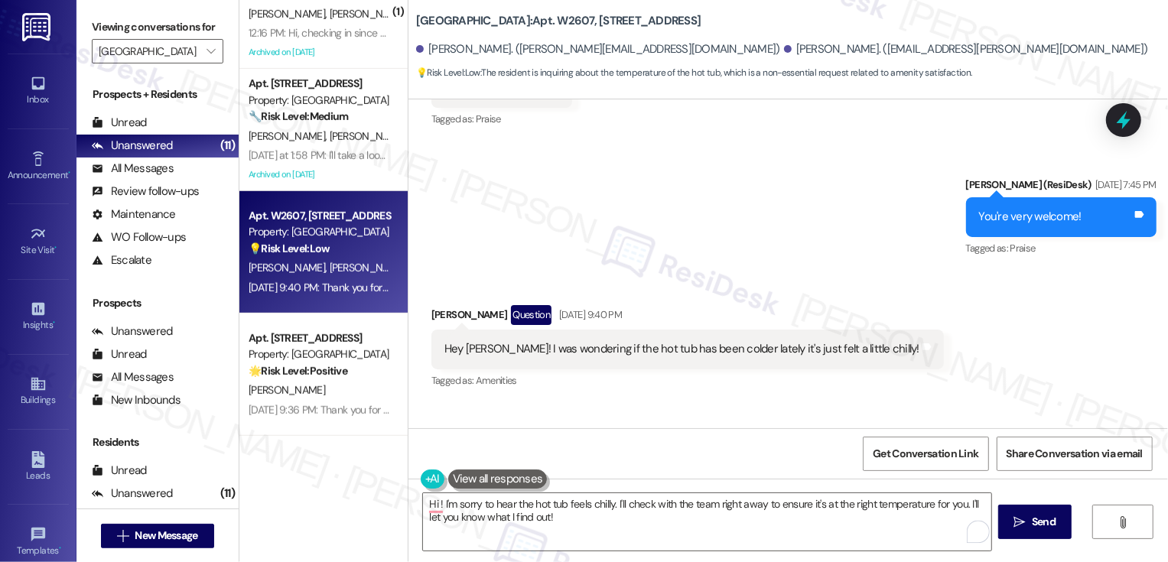
click at [440, 305] on div "[PERSON_NAME] Question [DATE] 9:40 PM" at bounding box center [687, 317] width 513 height 24
copy div "[PERSON_NAME]"
click at [429, 504] on textarea "Hi ! I'm sorry to hear the hot tub feels chilly. I'll check with the team right…" at bounding box center [707, 521] width 568 height 57
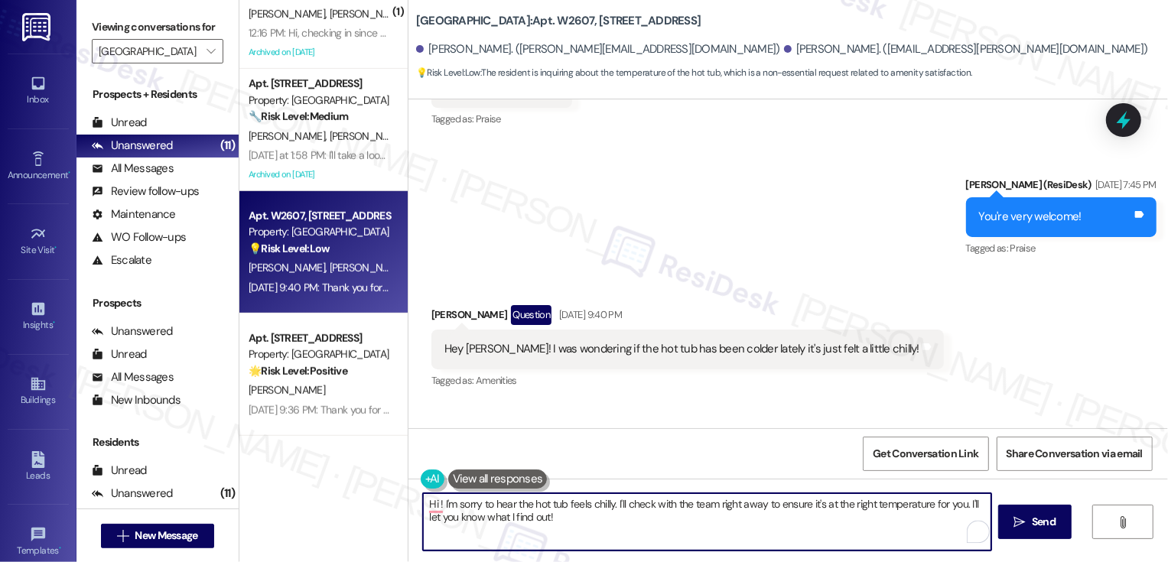
paste textarea "[PERSON_NAME]"
drag, startPoint x: 644, startPoint y: 504, endPoint x: 656, endPoint y: 524, distance: 23.0
click at [656, 525] on textarea "Hi [PERSON_NAME]! I'm sorry to hear the hot tub feels chilly. I'll check with t…" at bounding box center [707, 521] width 568 height 57
paste textarea "’m sorry to hear the hot tub felt chilly. Have you had a chance to try"
type textarea "Hi [PERSON_NAME]! I’m sorry to hear the hot tub felt chilly. Have you had a cha…"
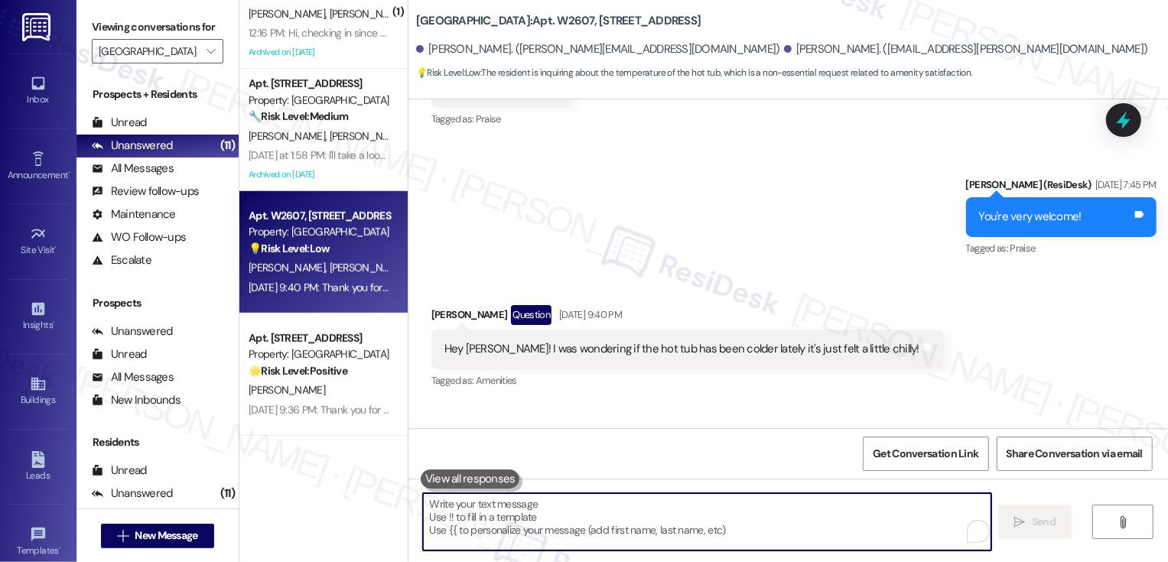
scroll to position [1924, 0]
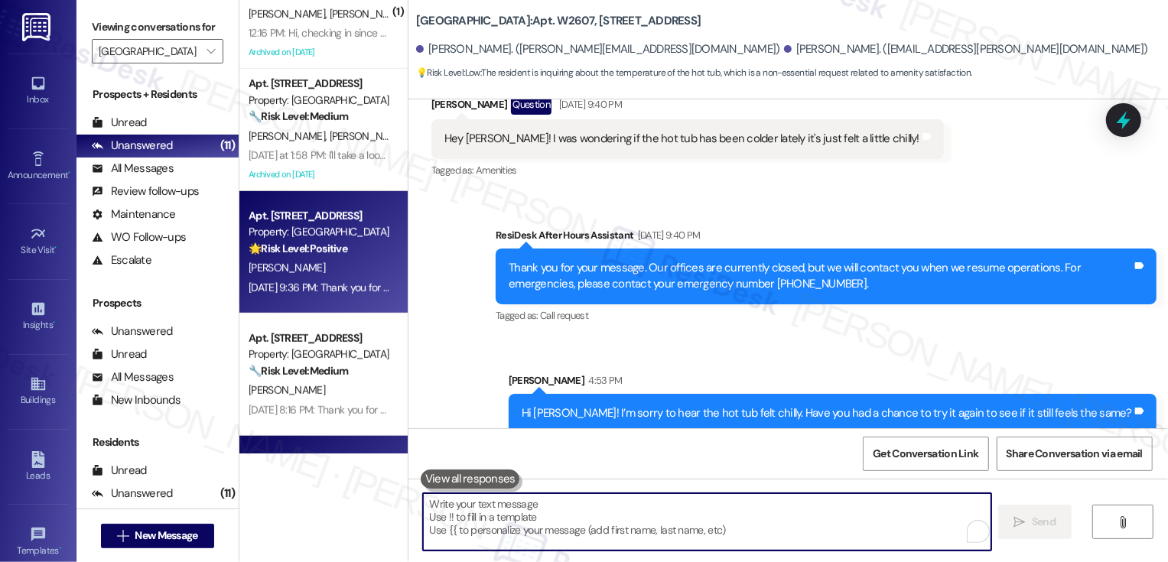
click at [338, 296] on div "[DATE] 9:36 PM: Thank you for your message. Our offices are currently closed, b…" at bounding box center [319, 287] width 145 height 19
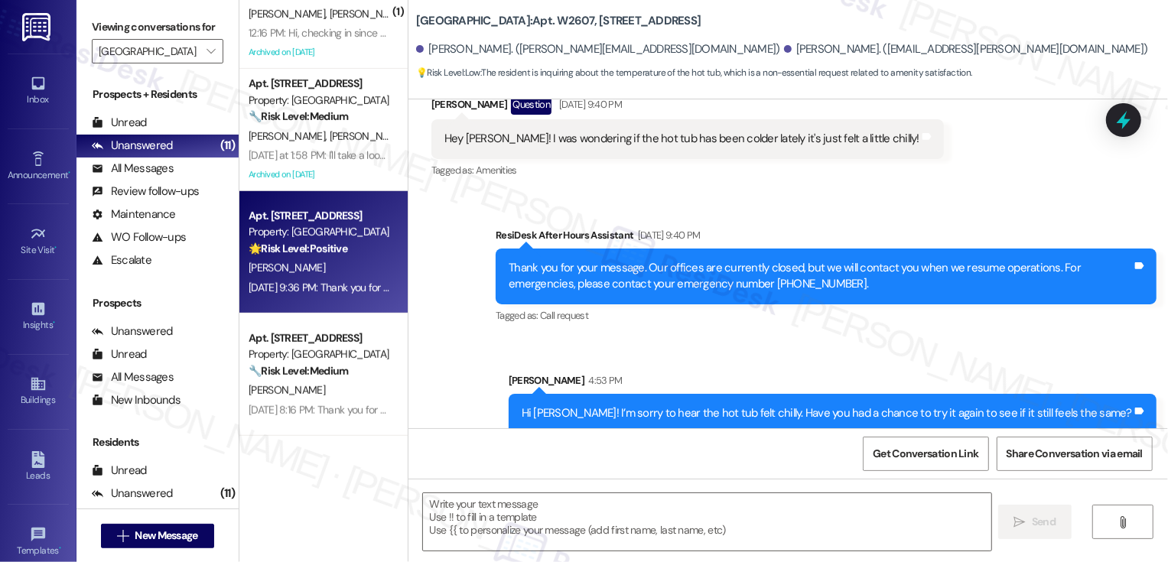
click at [338, 296] on div "[DATE] 9:36 PM: Thank you for your message. Our offices are currently closed, b…" at bounding box center [319, 287] width 145 height 19
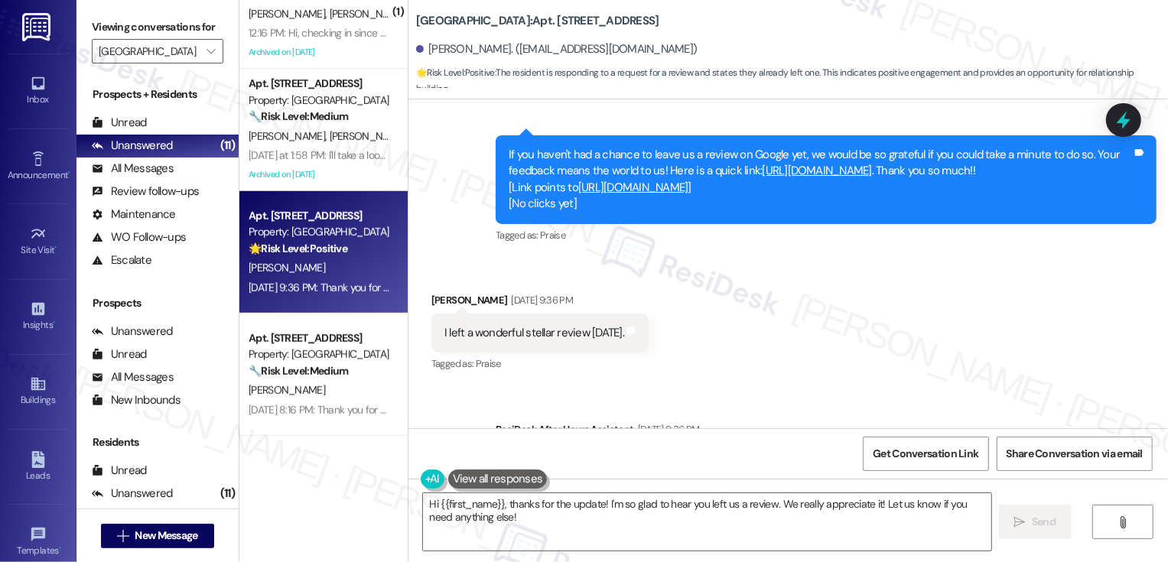
scroll to position [1318, 0]
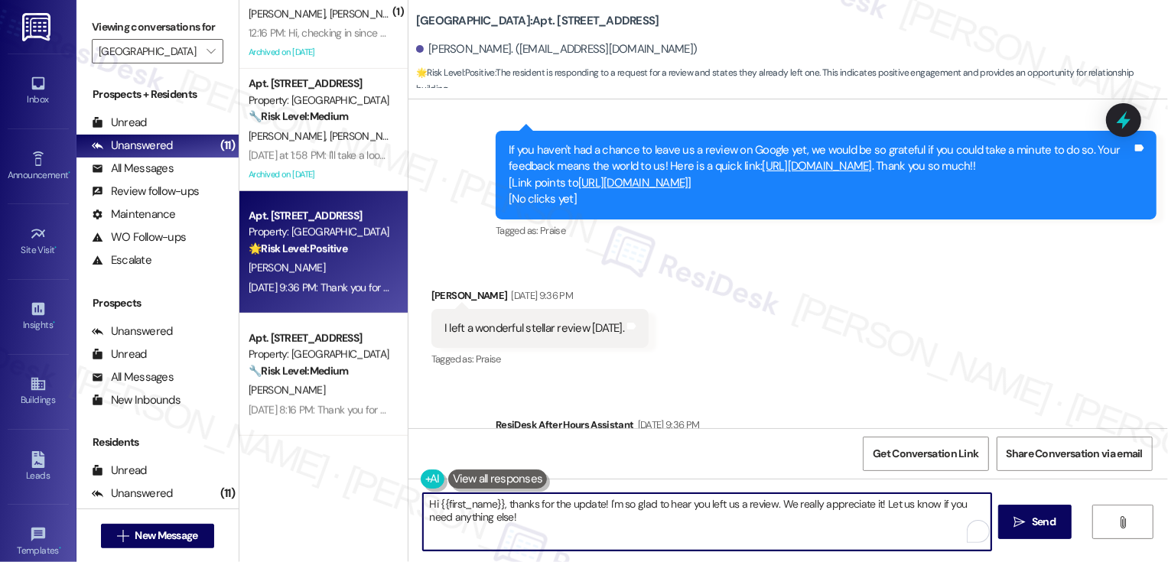
drag, startPoint x: 597, startPoint y: 505, endPoint x: 409, endPoint y: 504, distance: 188.2
click at [415, 504] on div "Hi {{first_name}}, thanks for the update! I'm so glad to hear you left us a rev…" at bounding box center [700, 522] width 570 height 59
click at [721, 503] on textarea "Hi {{first_name}}, thanks for the update! I'm so glad to hear you left us a rev…" at bounding box center [707, 521] width 568 height 57
drag, startPoint x: 773, startPoint y: 506, endPoint x: 366, endPoint y: 507, distance: 407.0
click at [366, 509] on div "( 1 ) Apt. E0809, 1101 East Bayaud Avenue Property: Country Club Towers 🔧 Risk …" at bounding box center [703, 281] width 929 height 562
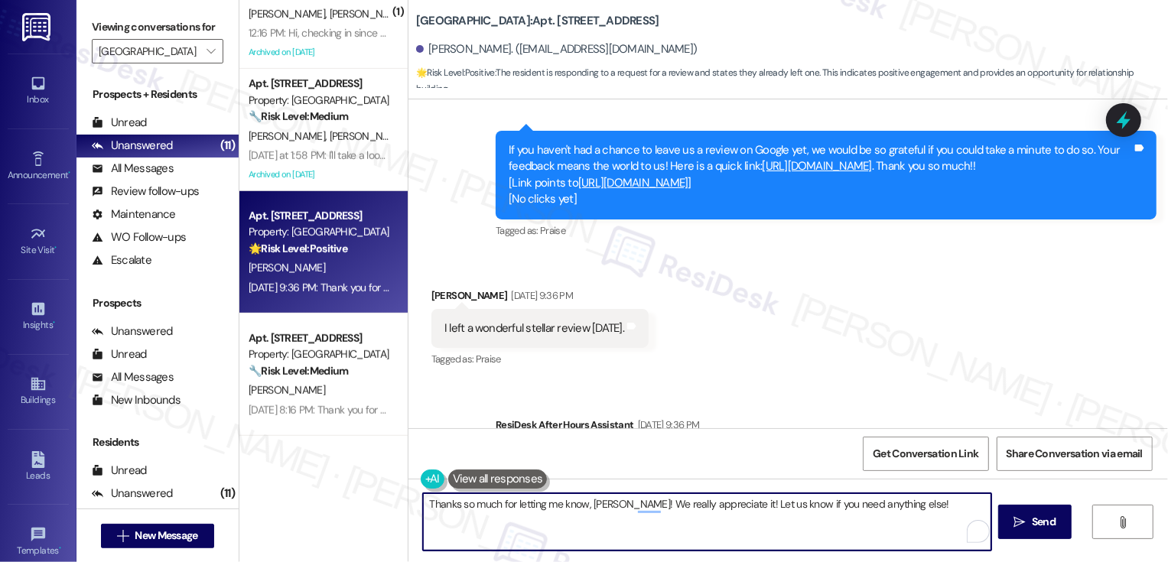
click at [891, 506] on textarea "Thanks so much for letting me know, Anne! We really appreciate it! Let us know …" at bounding box center [707, 521] width 568 height 57
click at [614, 505] on textarea "Thanks so much for letting me know, Anne! We really appreciate it! Let us know …" at bounding box center [707, 521] width 568 height 57
type textarea "Thanks so much for letting me know, Anne. We really appreciate it! Let us know …"
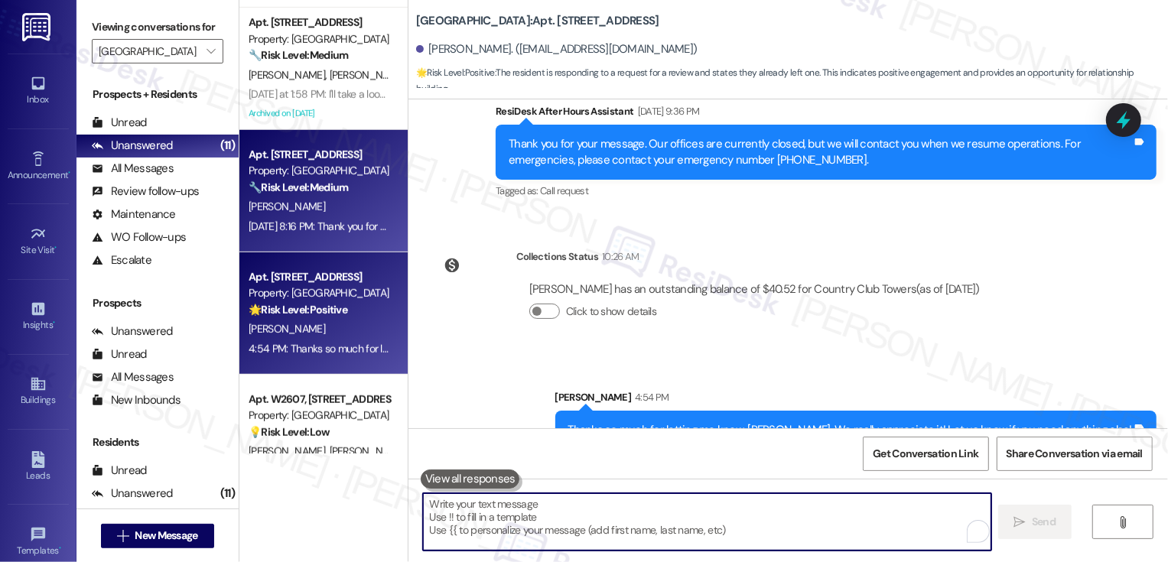
scroll to position [770, 0]
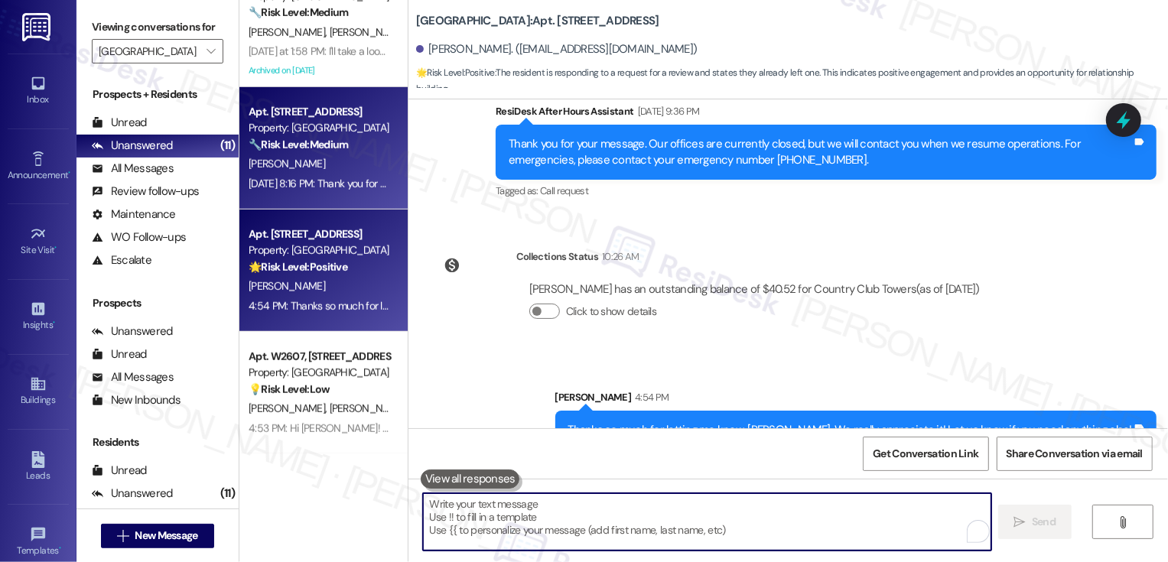
click at [317, 187] on div "Aug 12, 2025 at 8:16 PM: Thank you for your message. Our offices are currently …" at bounding box center [711, 184] width 924 height 14
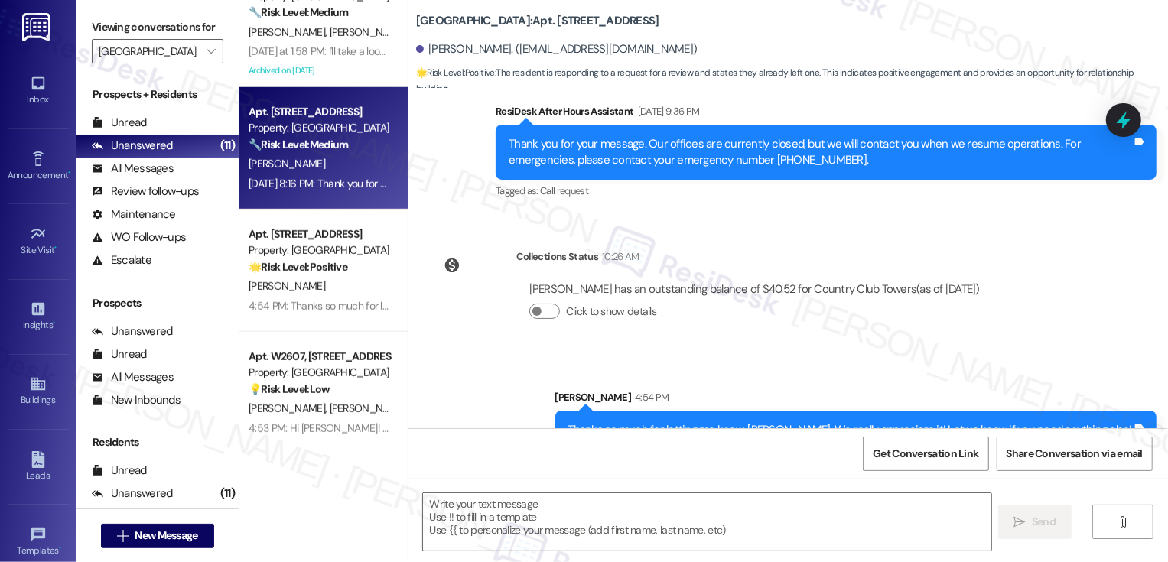
type textarea "Fetching suggested responses. Please feel free to read through the conversation…"
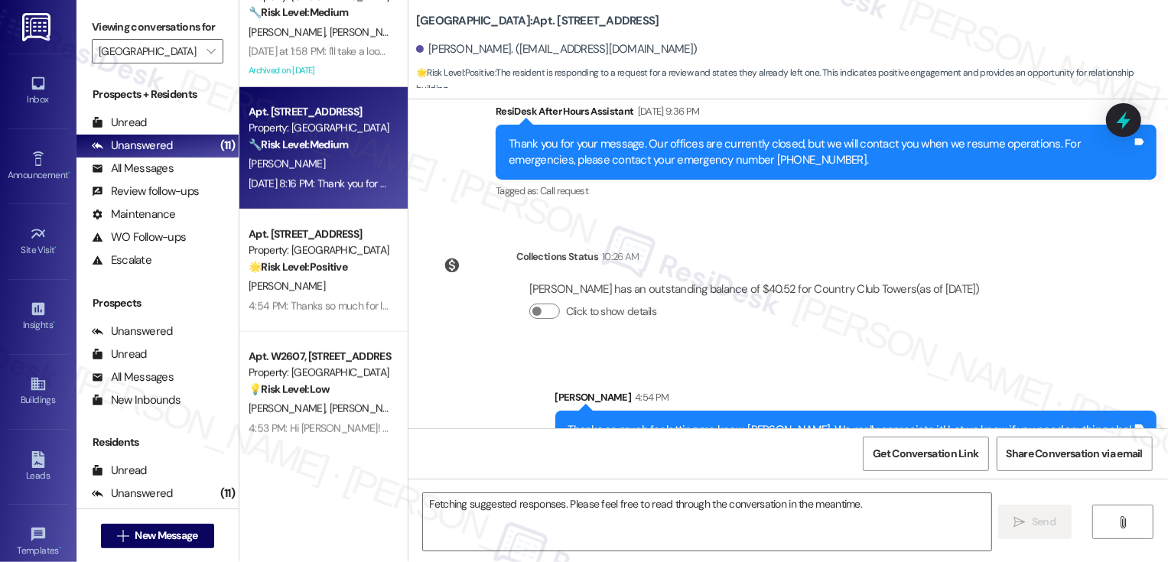
click at [317, 187] on div "Aug 12, 2025 at 8:16 PM: Thank you for your message. Our offices are currently …" at bounding box center [711, 184] width 924 height 14
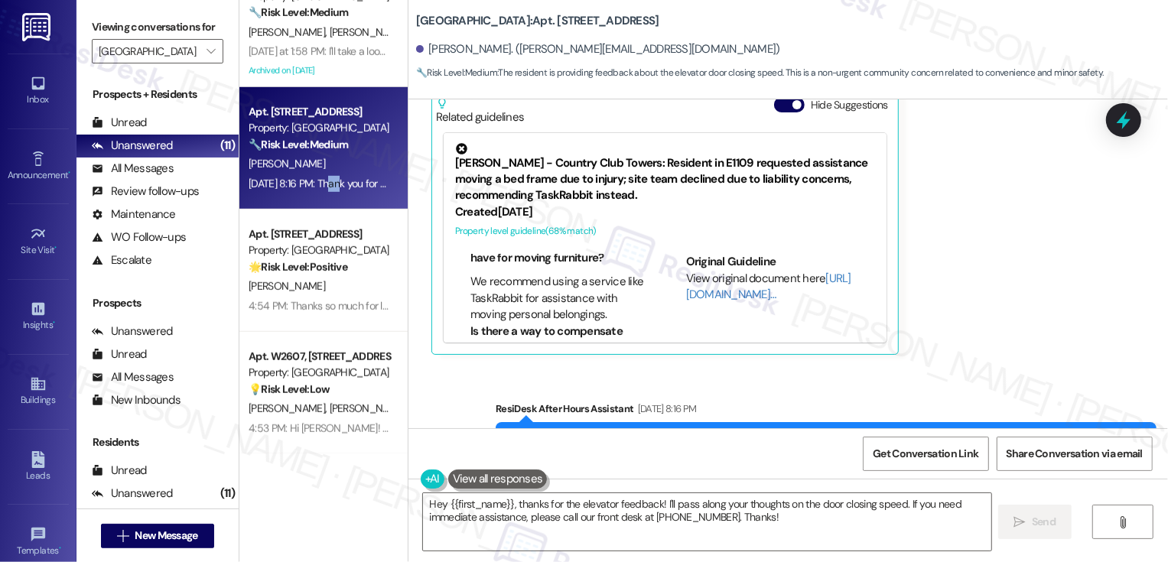
scroll to position [845, 0]
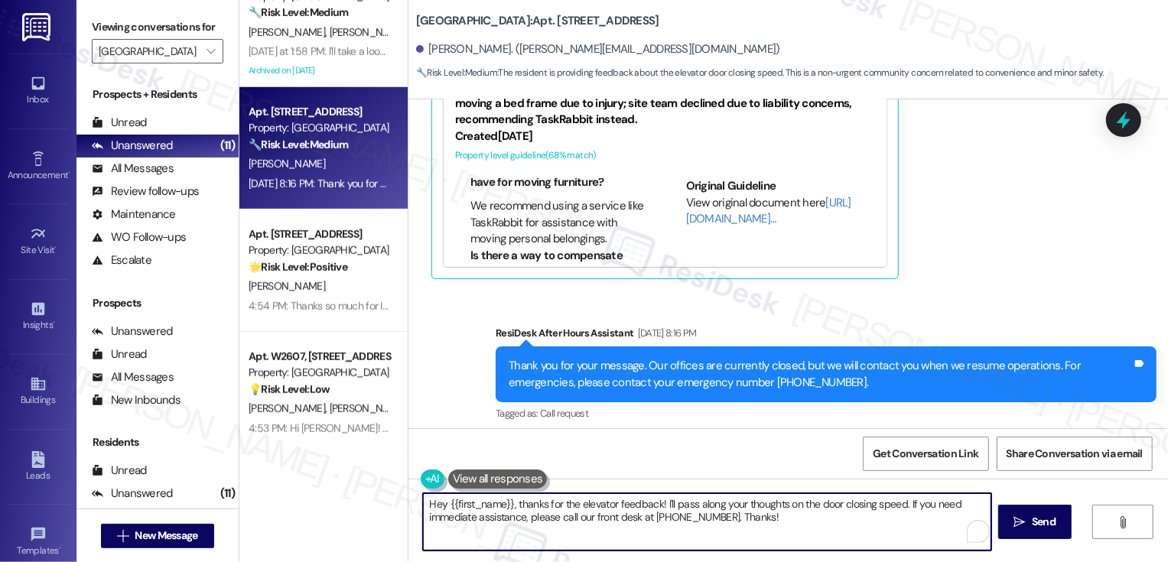
drag, startPoint x: 511, startPoint y: 504, endPoint x: 413, endPoint y: 504, distance: 97.9
click at [423, 504] on textarea "Hey {{first_name}}, thanks for the elevator feedback! I'll pass along your thou…" at bounding box center [707, 521] width 568 height 57
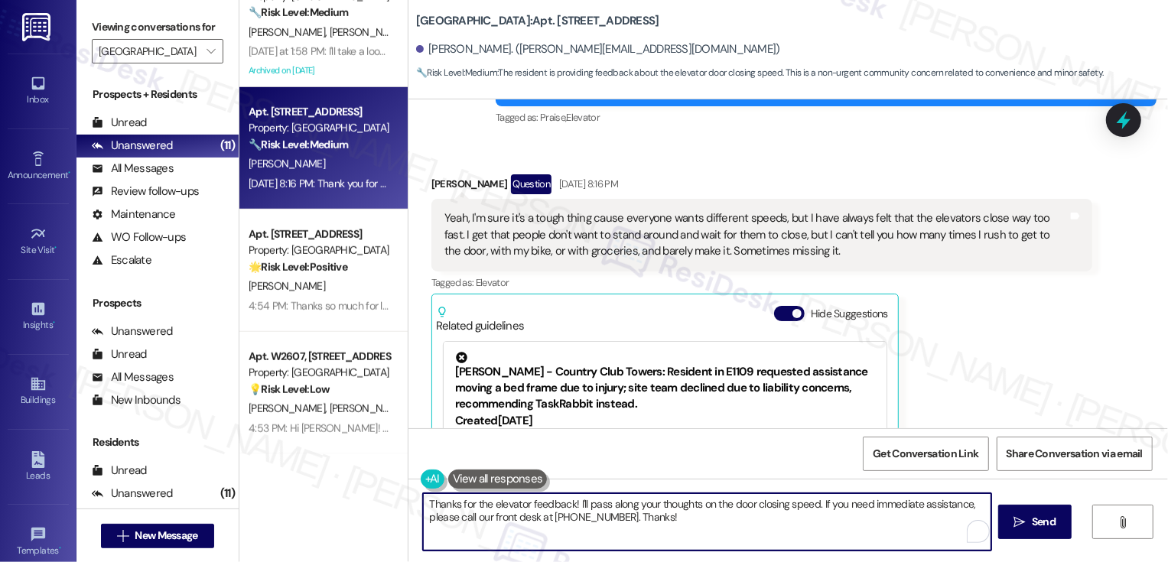
scroll to position [636, 0]
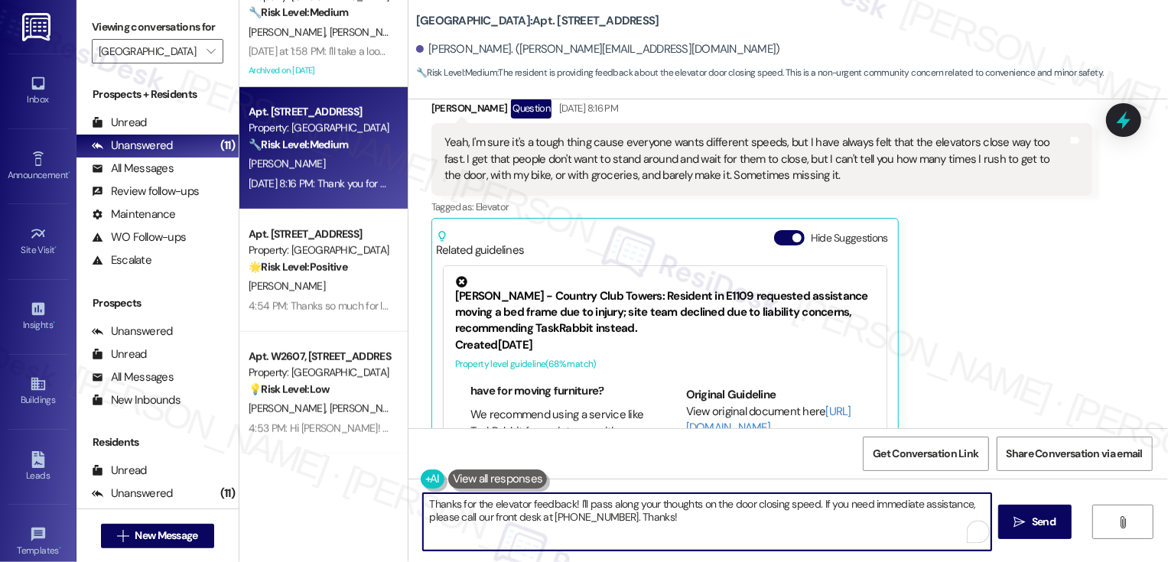
click at [540, 506] on textarea "Thanks for the elevator feedback! I'll pass along your thoughts on the door clo…" at bounding box center [707, 521] width 568 height 57
click at [642, 503] on textarea "Thanks for sharing your thoughts, Matthew! I'll pass along your thoughts on the…" at bounding box center [707, 521] width 568 height 57
click at [710, 503] on textarea "Thanks for sharing your thoughts, Matthew! I'll pass along your thoughts on the…" at bounding box center [707, 521] width 568 height 57
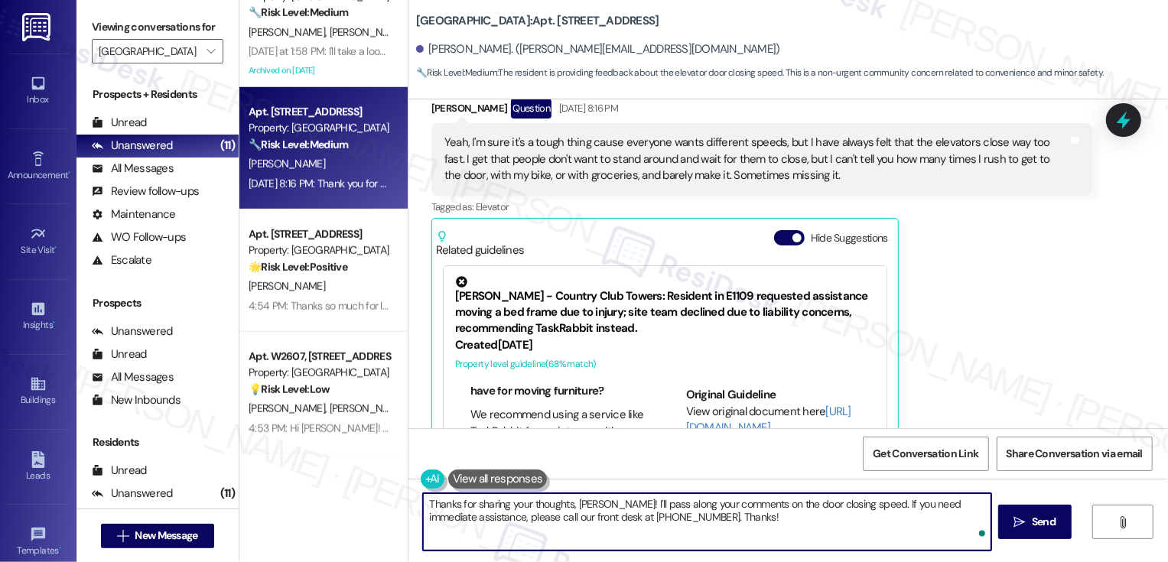
click at [773, 515] on textarea "Thanks for sharing your thoughts, Matthew! I'll pass along your comments on the…" at bounding box center [707, 521] width 568 height 57
drag, startPoint x: 864, startPoint y: 503, endPoint x: 879, endPoint y: 529, distance: 30.2
click at [879, 529] on textarea "Thanks for sharing your thoughts, Matthew! I'll pass along your comments on the…" at bounding box center [707, 521] width 568 height 57
drag, startPoint x: 866, startPoint y: 504, endPoint x: 890, endPoint y: 536, distance: 39.9
click at [890, 536] on textarea "Thanks for sharing your thoughts, Matthew! I'll pass along your comments on the…" at bounding box center [707, 521] width 568 height 57
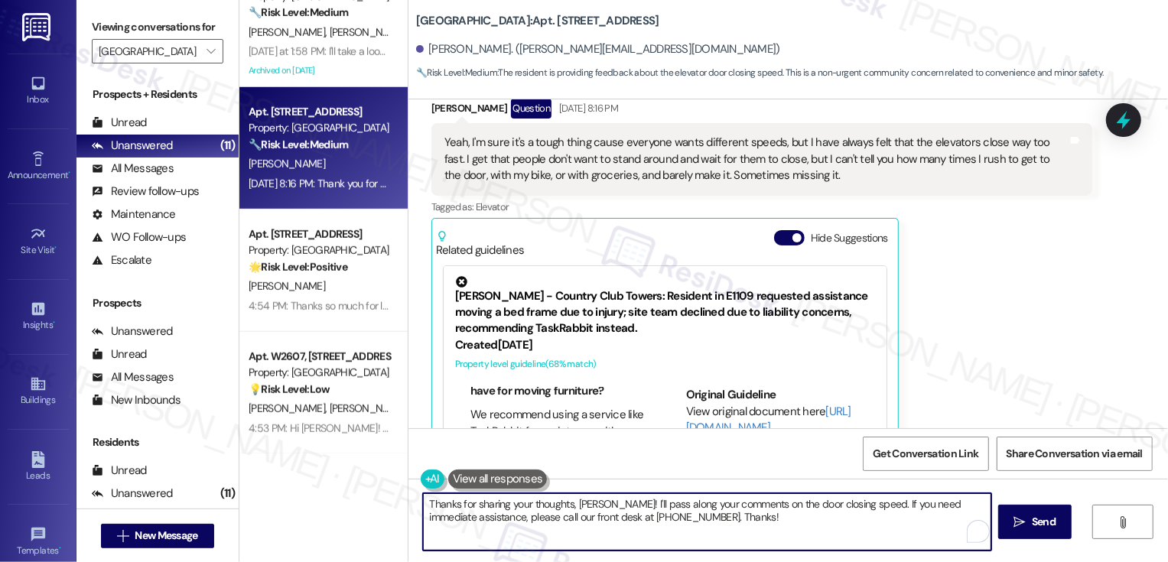
drag, startPoint x: 866, startPoint y: 503, endPoint x: 877, endPoint y: 521, distance: 21.0
click at [877, 522] on textarea "Thanks for sharing your thoughts, Matthew! I'll pass along your comments on the…" at bounding box center [707, 521] width 568 height 57
type textarea "Thanks for sharing your thoughts, Matthew! I'll pass along your comments on the…"
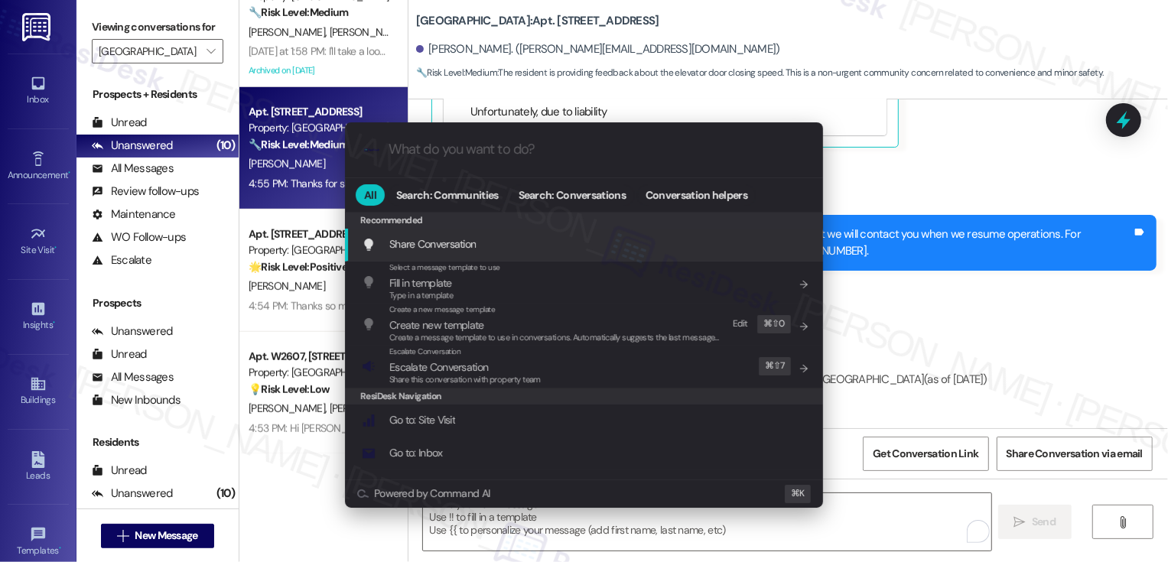
scroll to position [951, 0]
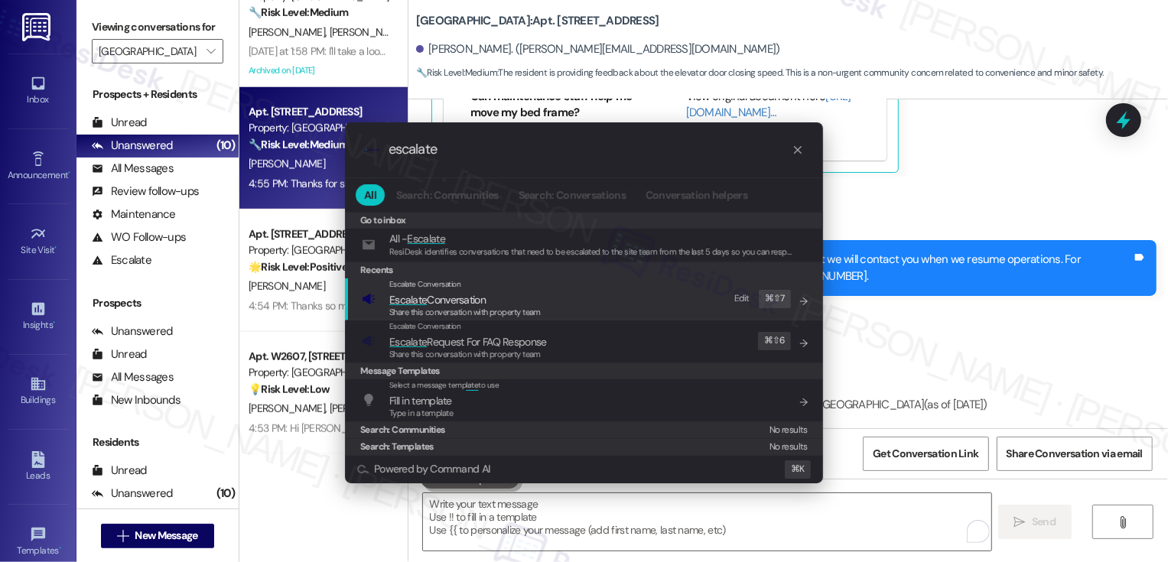
type input "escalate"
click at [505, 301] on span "Escalate Conversation" at bounding box center [464, 299] width 151 height 17
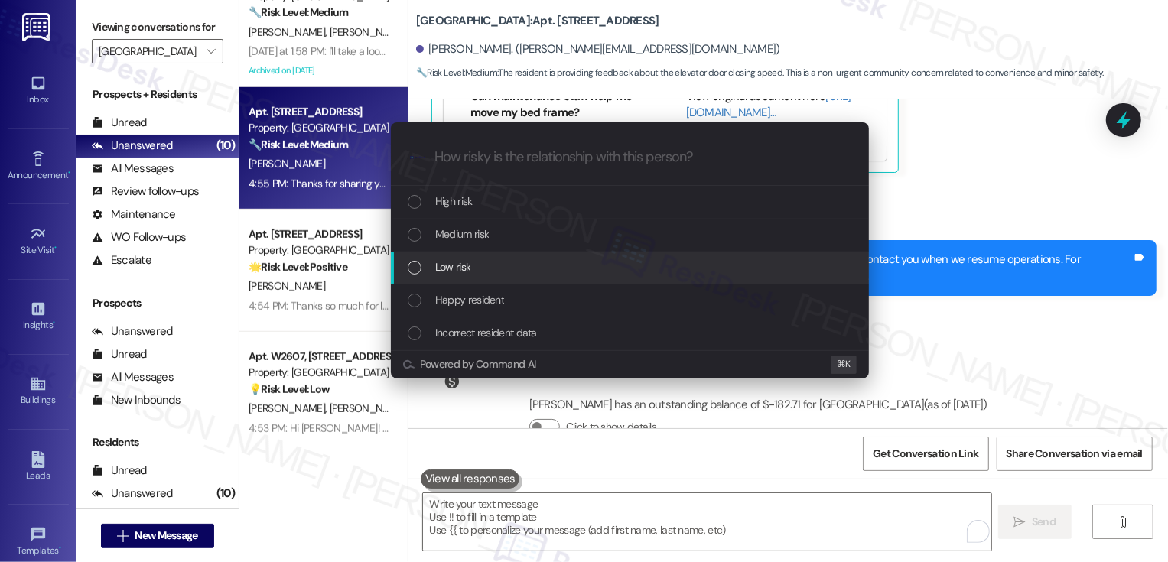
click at [468, 270] on span "Low risk" at bounding box center [452, 267] width 35 height 17
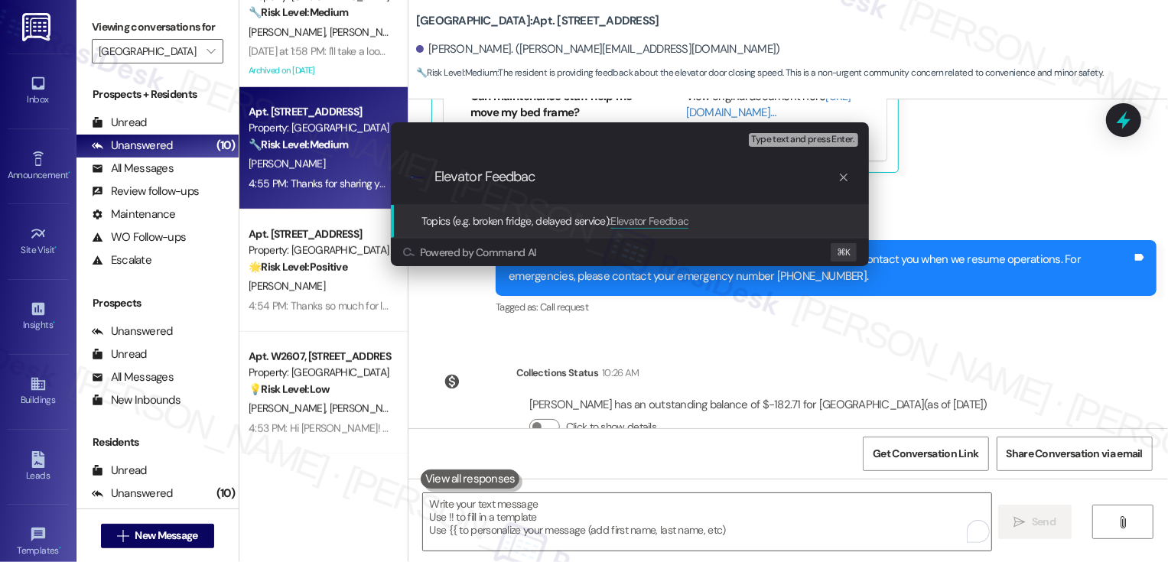
type input "Elevator Feedback"
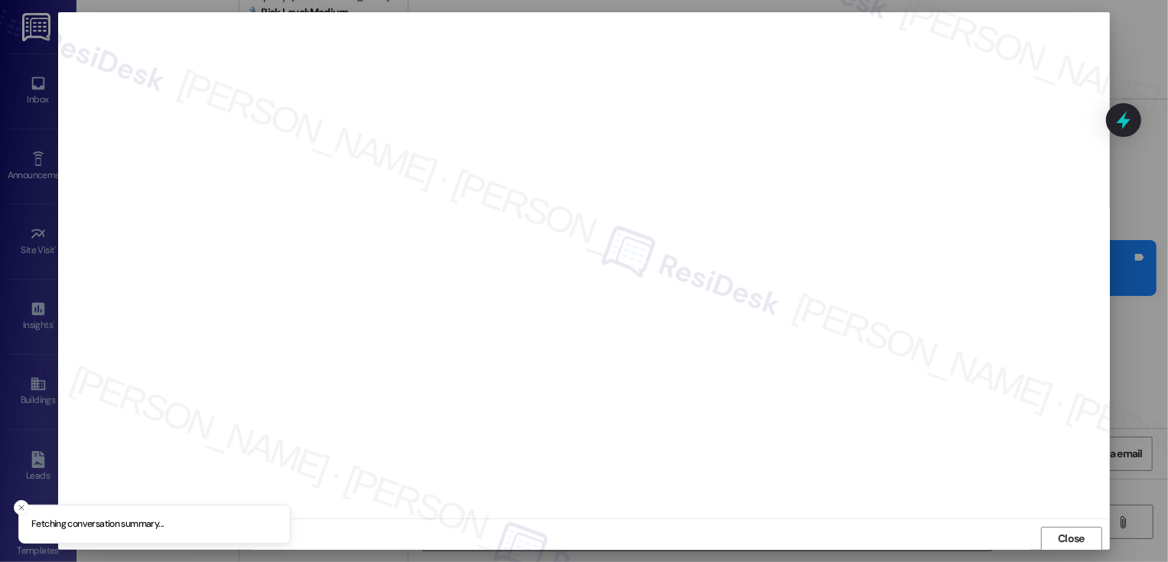
scroll to position [1, 0]
click at [1066, 529] on button "Close" at bounding box center [1071, 538] width 61 height 24
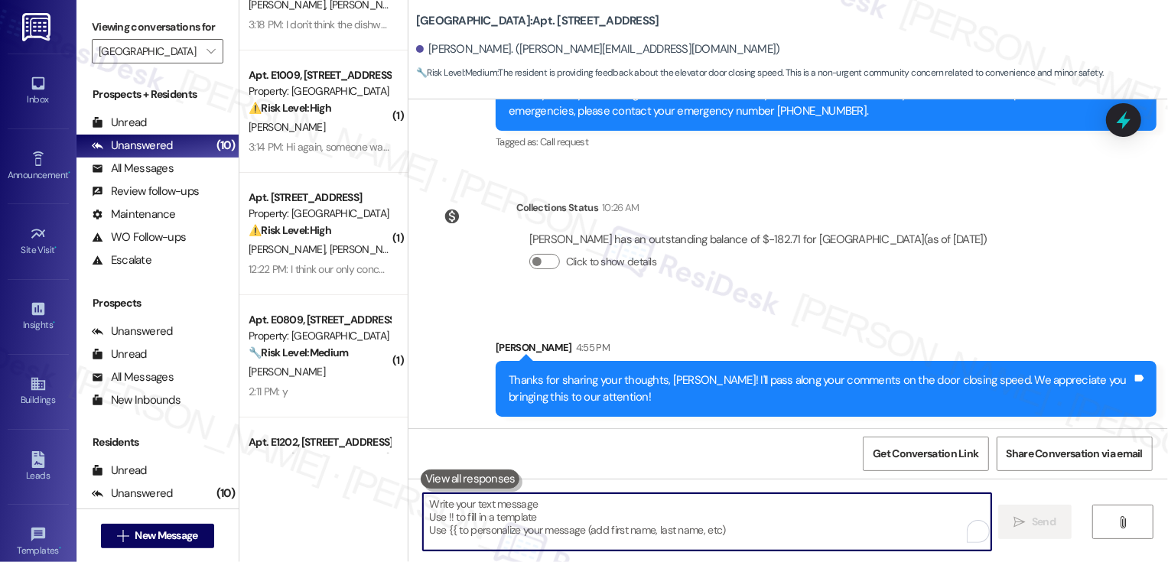
scroll to position [0, 0]
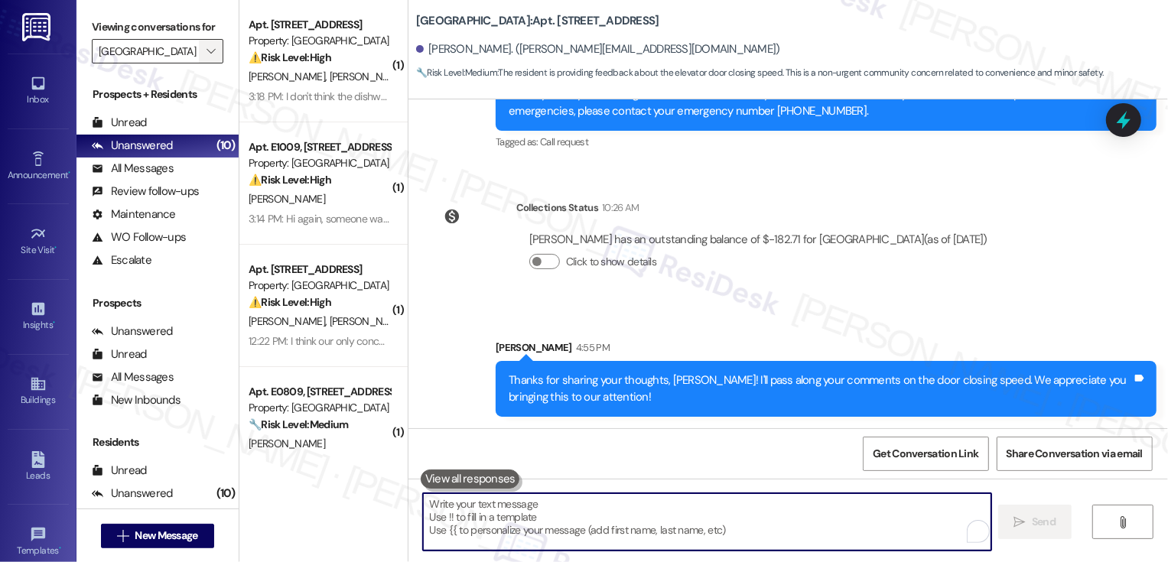
click at [207, 63] on span "" at bounding box center [210, 51] width 15 height 24
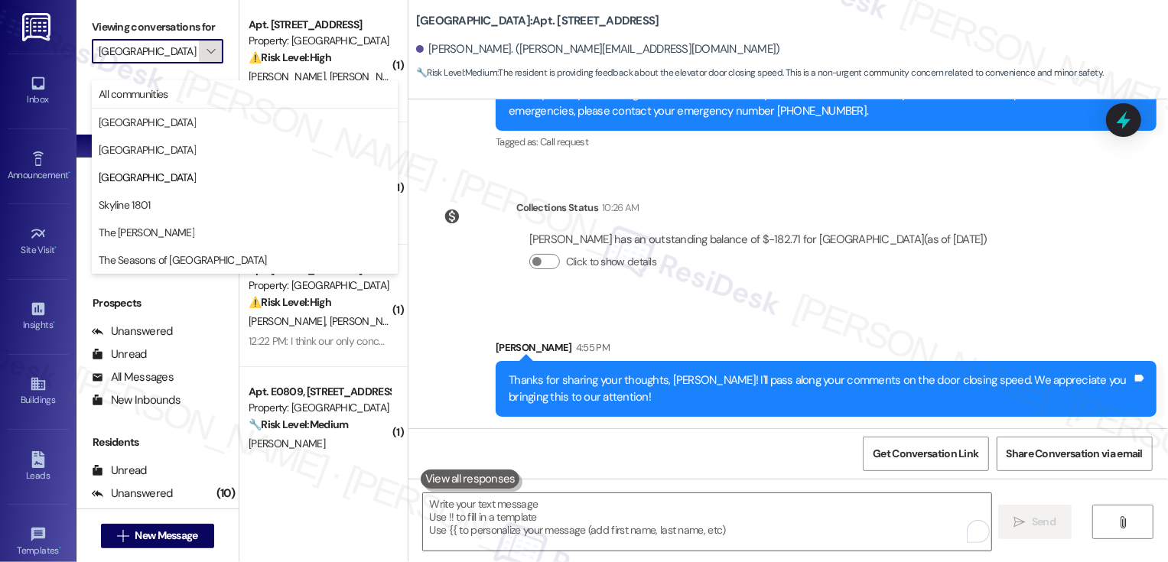
scroll to position [0, 3]
click at [177, 199] on span "Skyline 1801" at bounding box center [245, 204] width 292 height 15
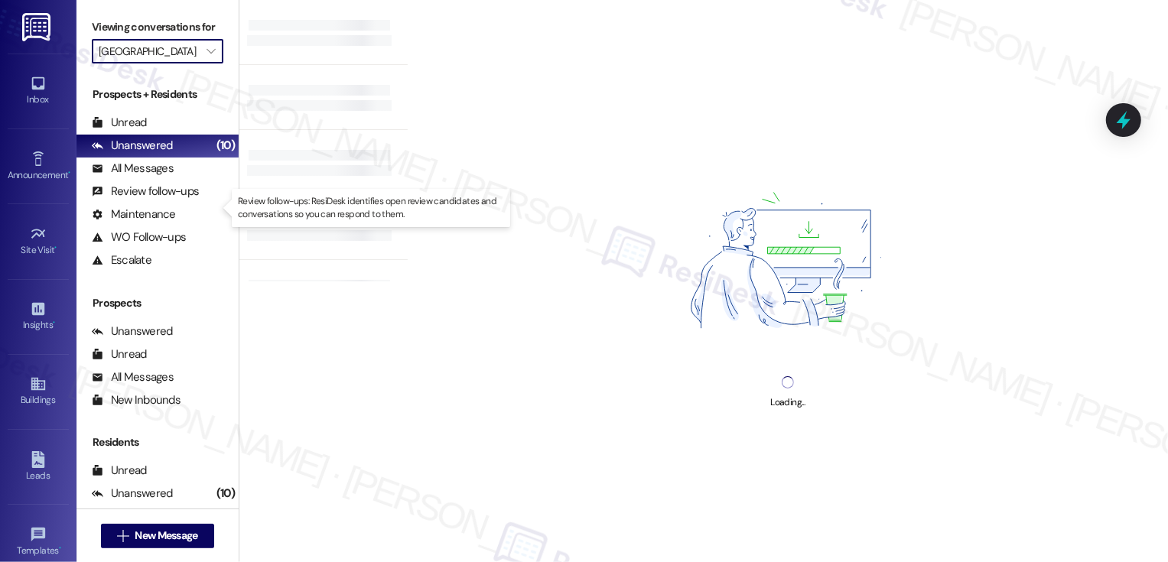
type input "Skyline 1801"
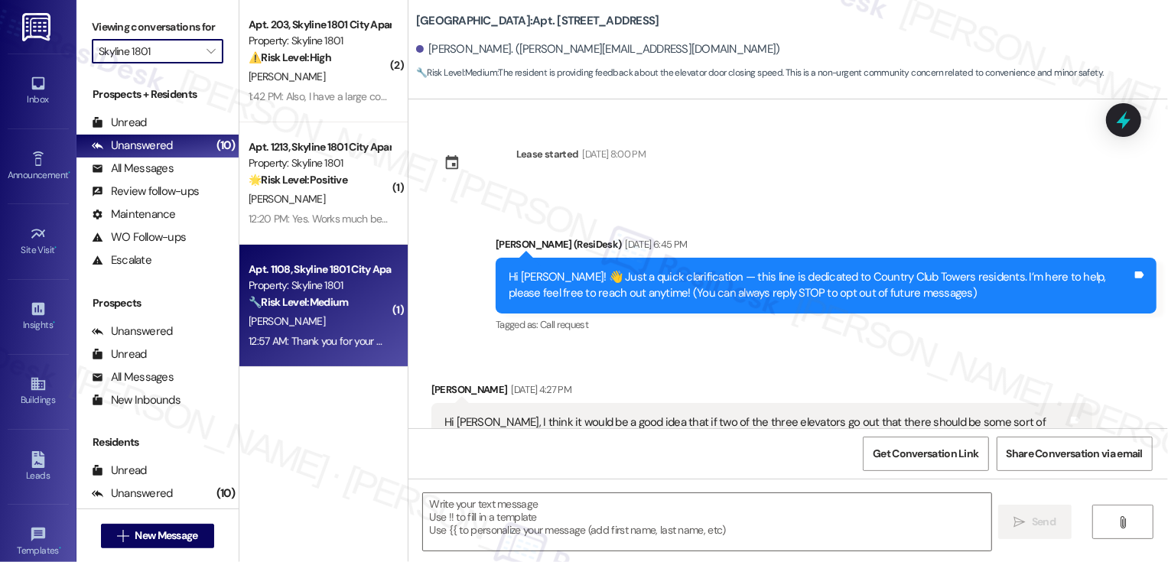
type textarea "Fetching suggested responses. Please feel free to read through the conversation…"
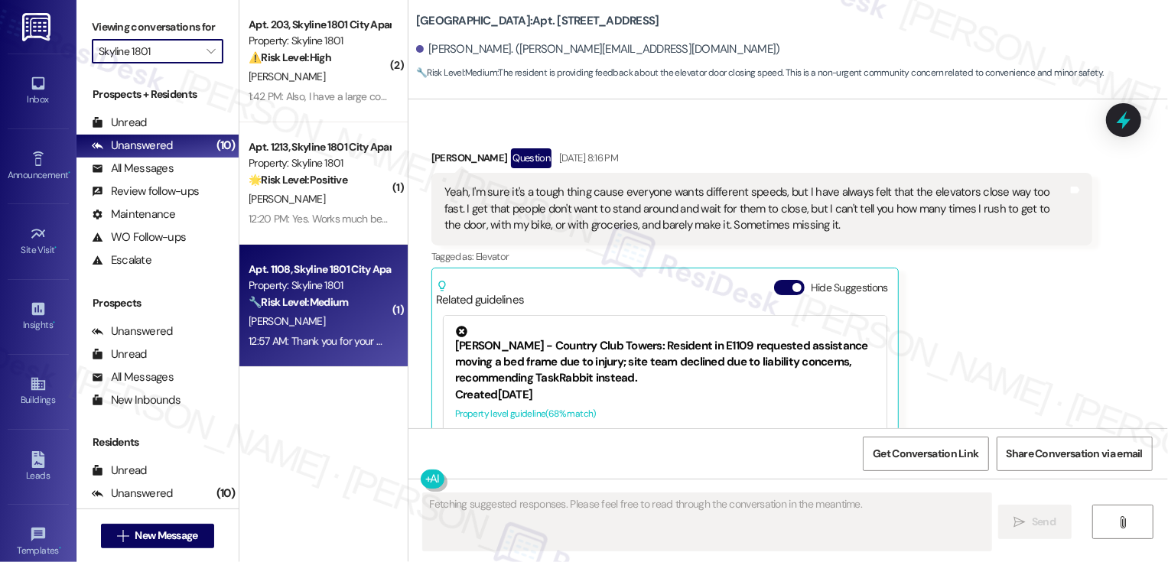
scroll to position [706, 0]
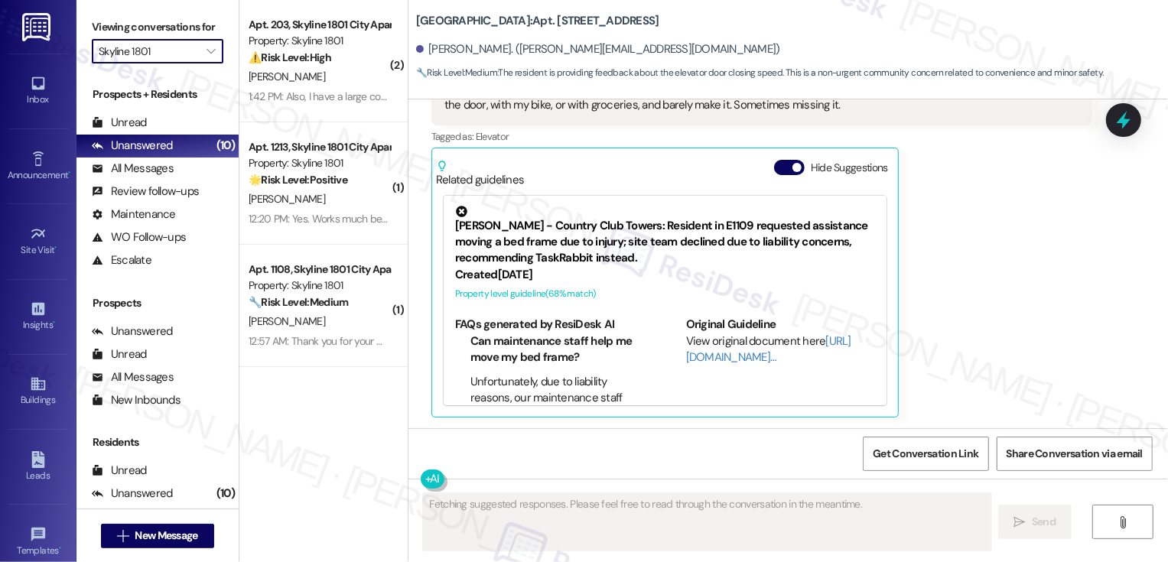
click at [315, 307] on strong "🔧 Risk Level: Medium" at bounding box center [298, 302] width 99 height 14
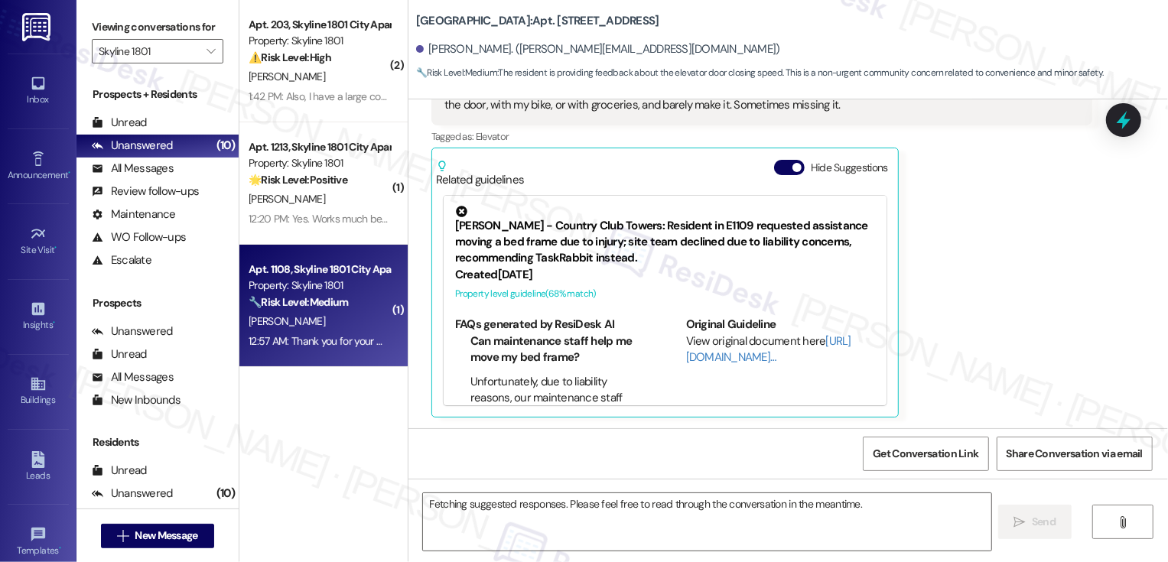
click at [315, 307] on strong "🔧 Risk Level: Medium" at bounding box center [298, 302] width 99 height 14
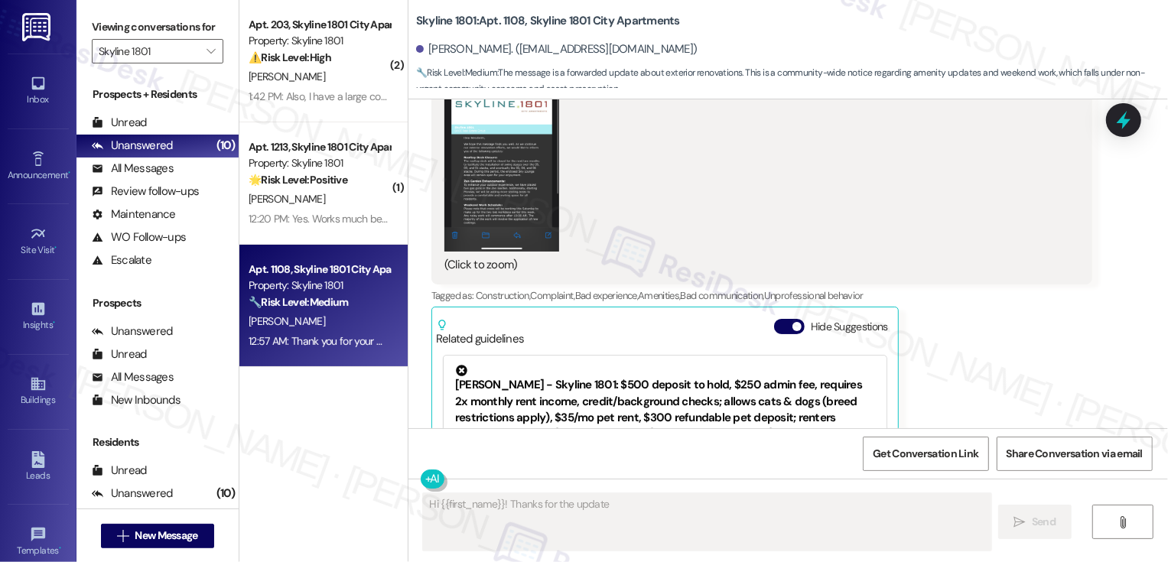
scroll to position [2287, 0]
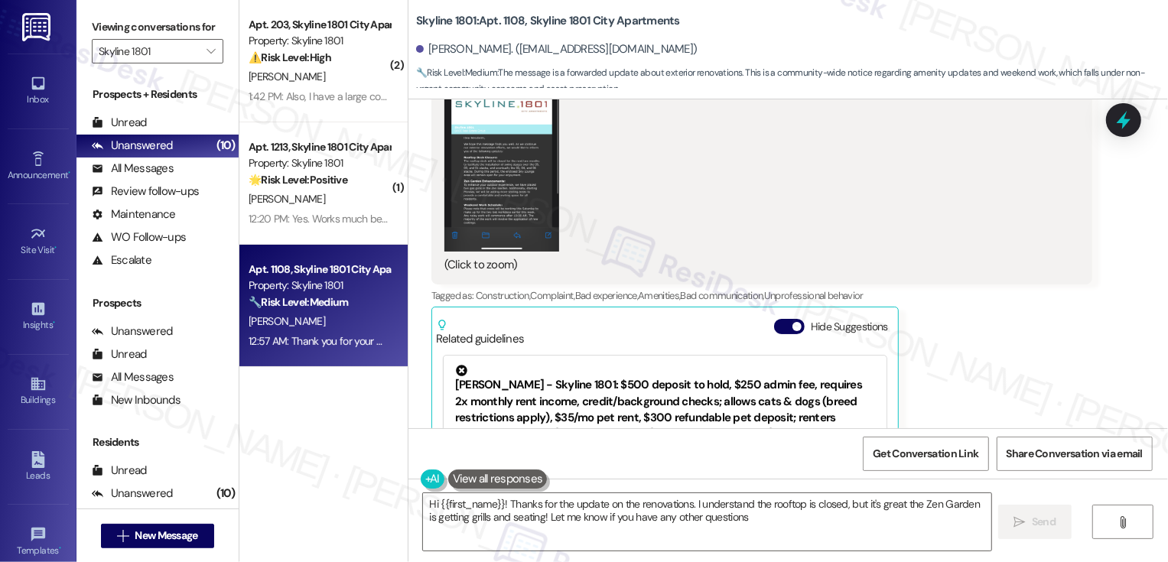
type textarea "Hi {{first_name}}! Thanks for the update on the renovations. I understand the r…"
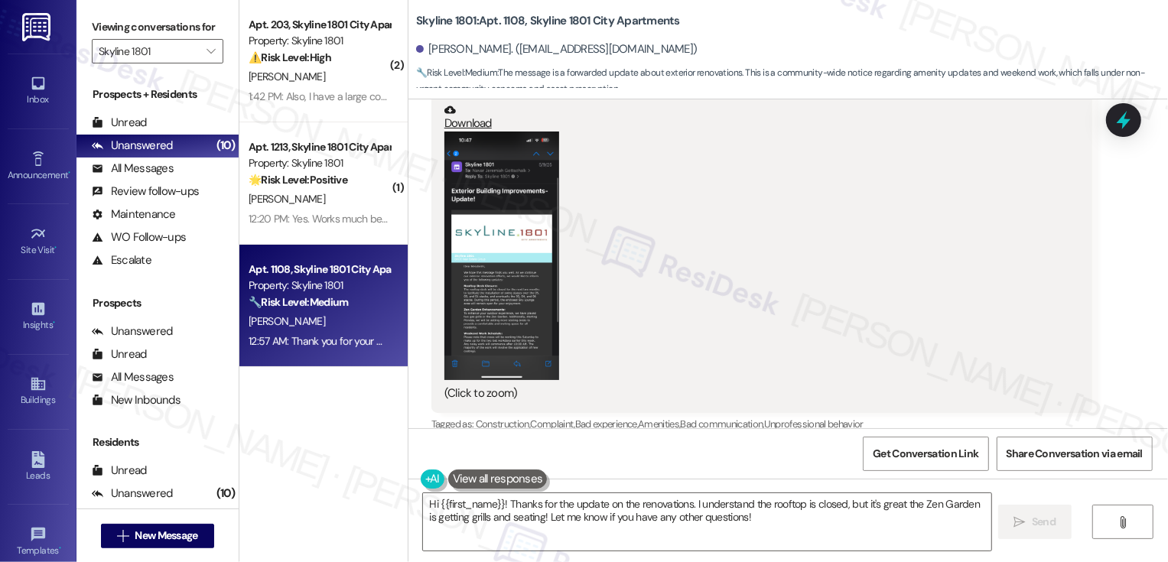
scroll to position [2218, 0]
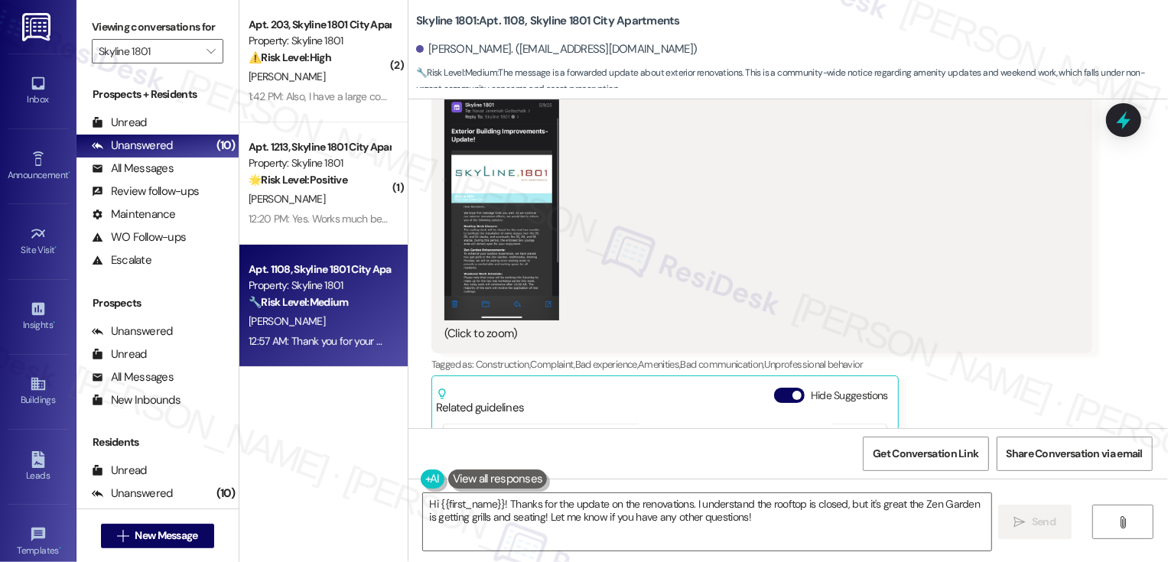
click at [510, 216] on button "Zoom image" at bounding box center [501, 196] width 115 height 249
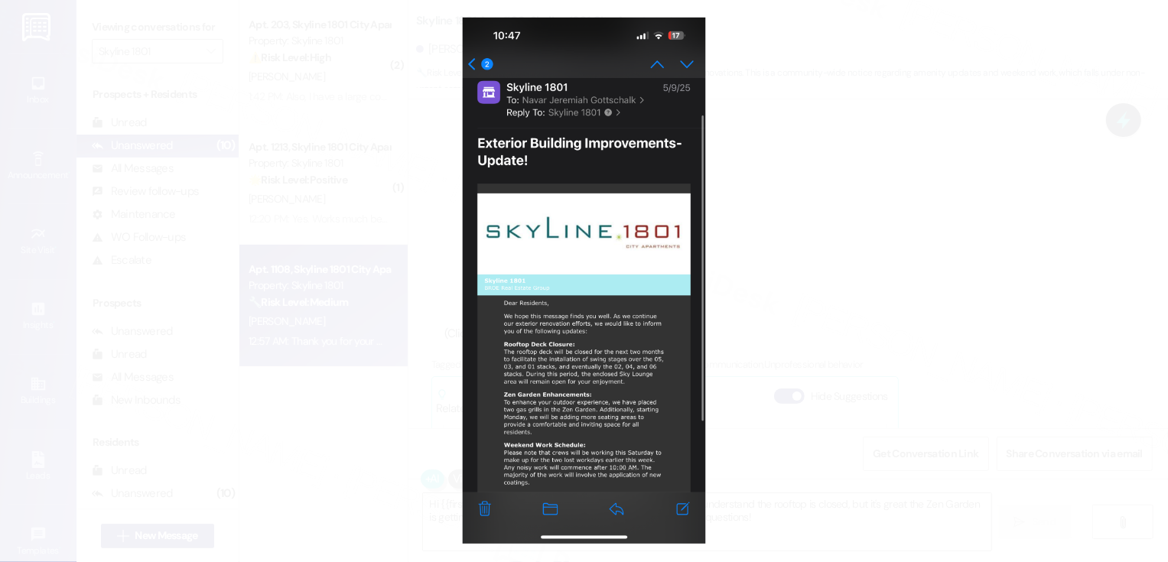
click at [709, 278] on button "Unzoom image" at bounding box center [584, 281] width 1168 height 562
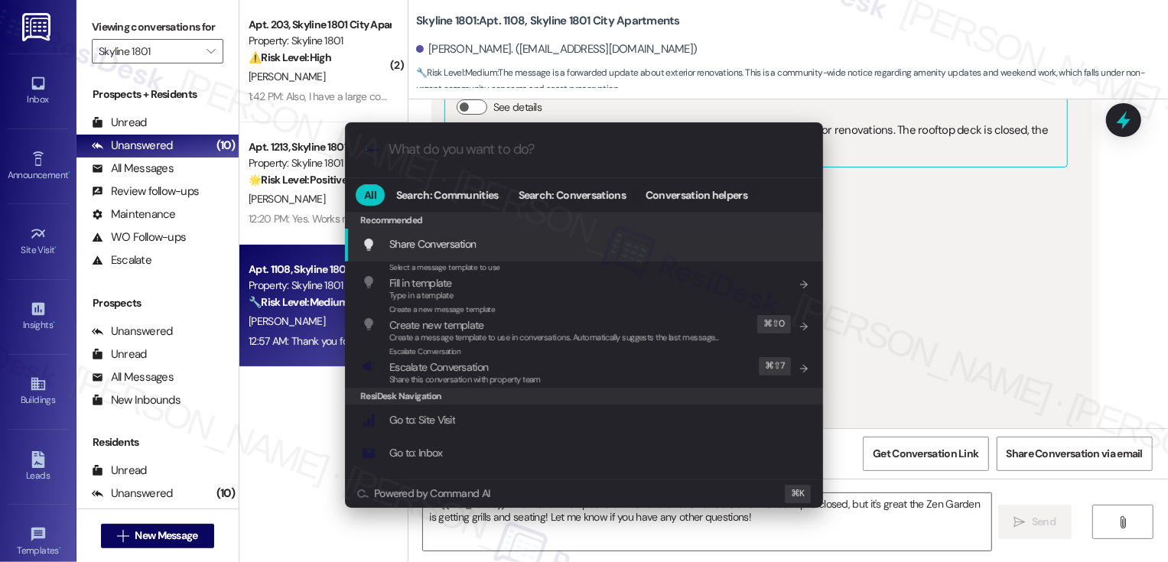
click at [898, 219] on div ".cls-1{fill:#0a055f;}.cls-2{fill:#0cc4c4;} resideskLogoBlueOrange All Search: C…" at bounding box center [584, 281] width 1168 height 562
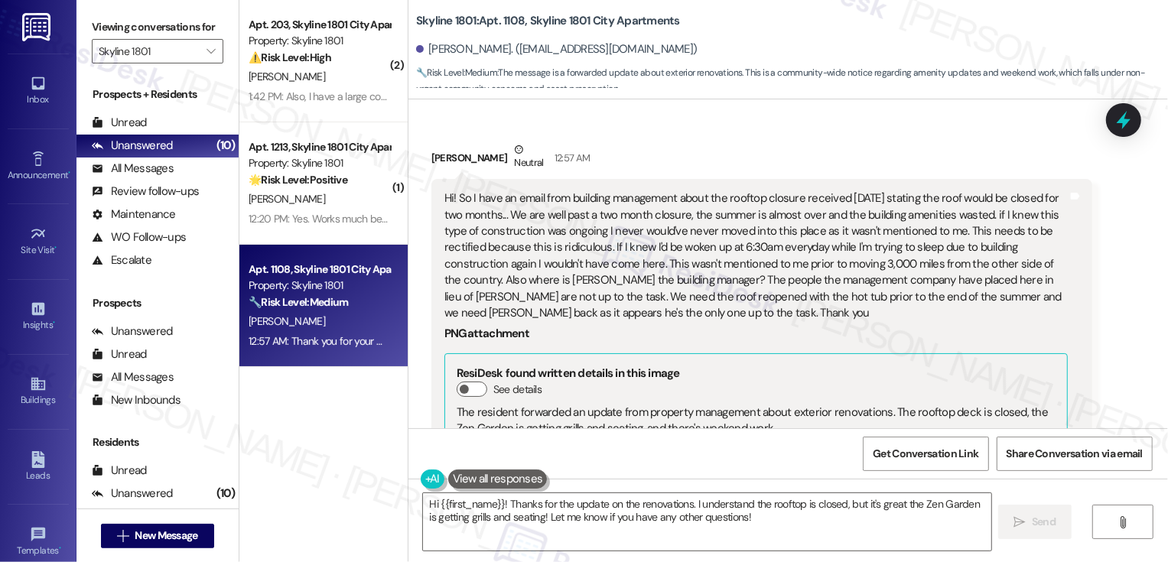
scroll to position [1734, 0]
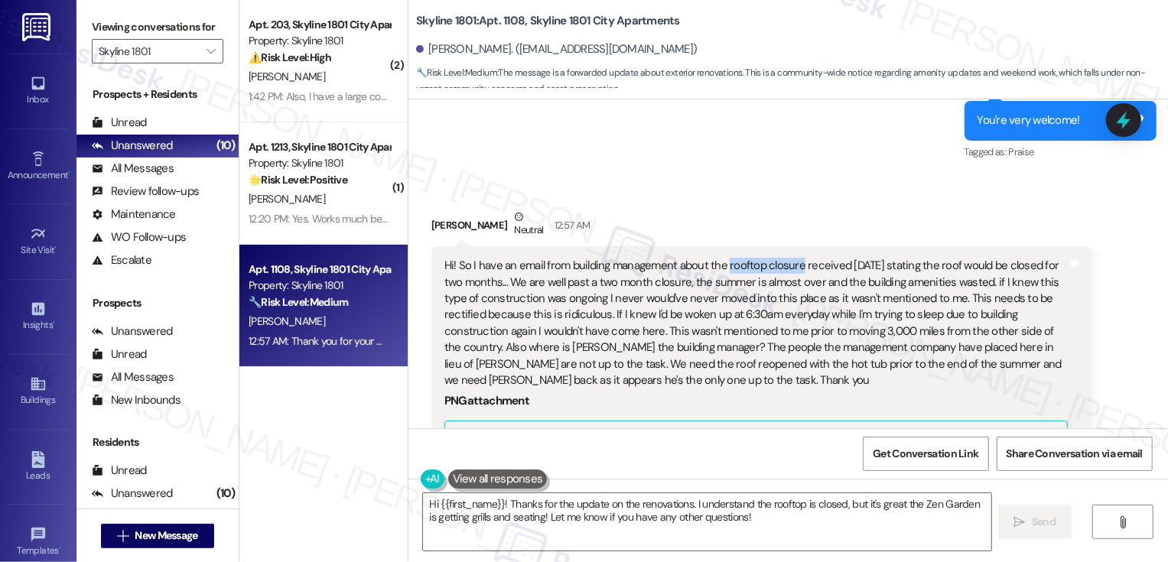
drag, startPoint x: 715, startPoint y: 252, endPoint x: 789, endPoint y: 252, distance: 75.0
click at [789, 258] on div "Hi! So I have an email from building management about the rooftop closure recei…" at bounding box center [755, 323] width 623 height 131
copy div "rooftop closure"
click at [771, 209] on div "Navar Gottschalk Neutral 12:57 AM" at bounding box center [761, 227] width 661 height 37
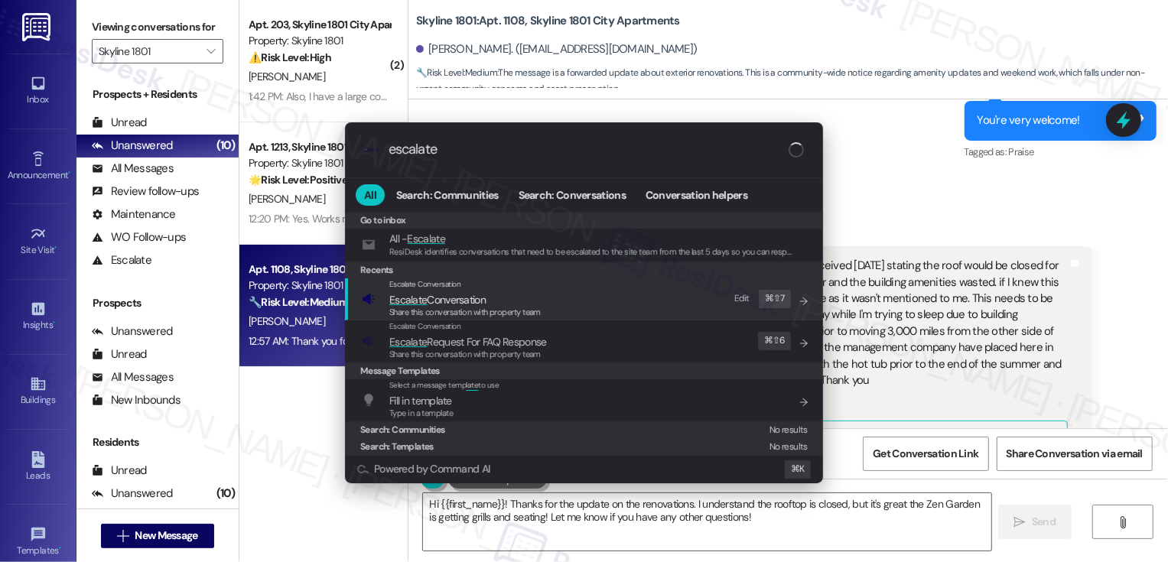
type input "escalate"
click at [451, 299] on span "Escalate Conversation" at bounding box center [437, 300] width 96 height 14
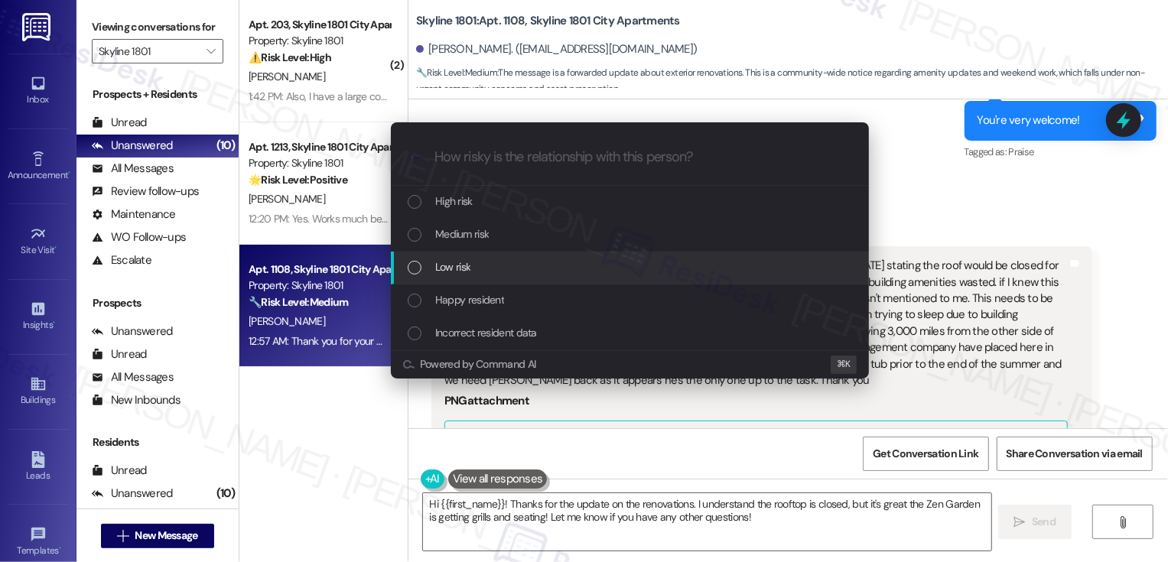
click at [440, 265] on span "Low risk" at bounding box center [452, 267] width 35 height 17
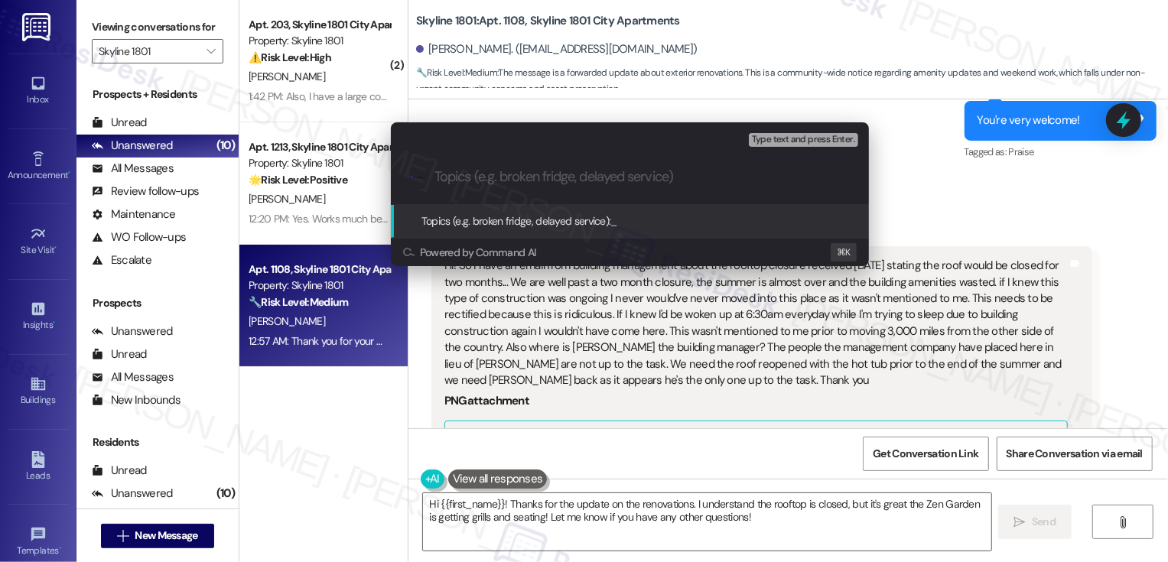
paste input "rooftop closure"
drag, startPoint x: 442, startPoint y: 177, endPoint x: 399, endPoint y: 177, distance: 42.8
click at [401, 177] on div ".cls-1{fill:#0a055f;}.cls-2{fill:#0cc4c4;} resideskLogoBlueOrange rooftop closu…" at bounding box center [630, 177] width 478 height 54
click at [549, 181] on input "Rooftop closure" at bounding box center [636, 177] width 403 height 16
type input "Rooftop closure concerns"
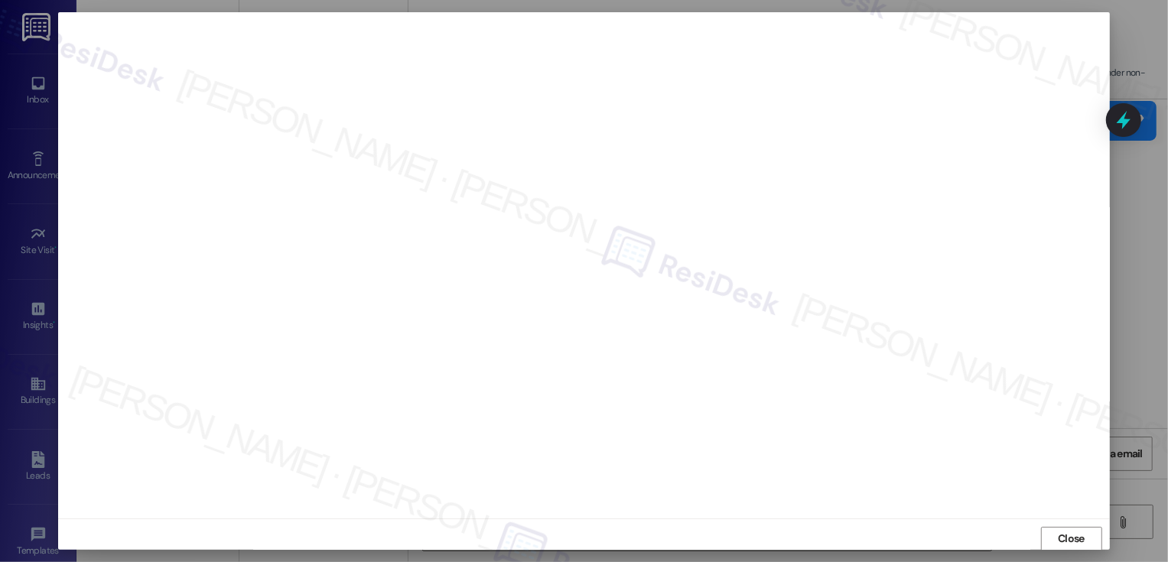
scroll to position [1, 0]
click at [1054, 524] on div "Close" at bounding box center [583, 538] width 1051 height 41
click at [1058, 528] on span "Close" at bounding box center [1071, 538] width 33 height 23
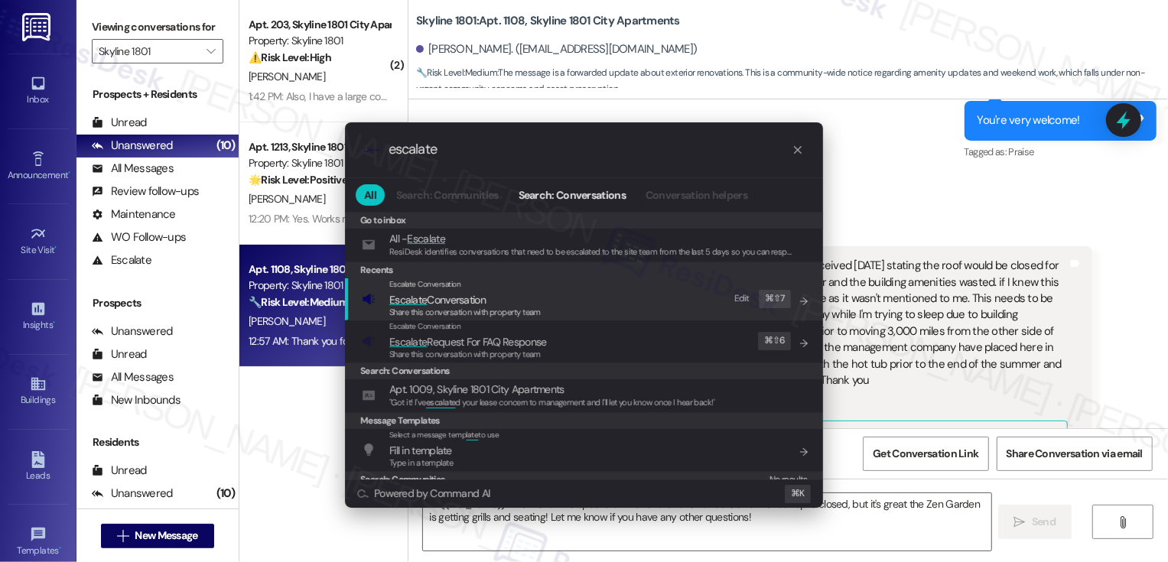
type input "escalate"
click at [508, 319] on div "Escalate Conversation Escalate Conversation Share this conversation with proper…" at bounding box center [584, 299] width 478 height 42
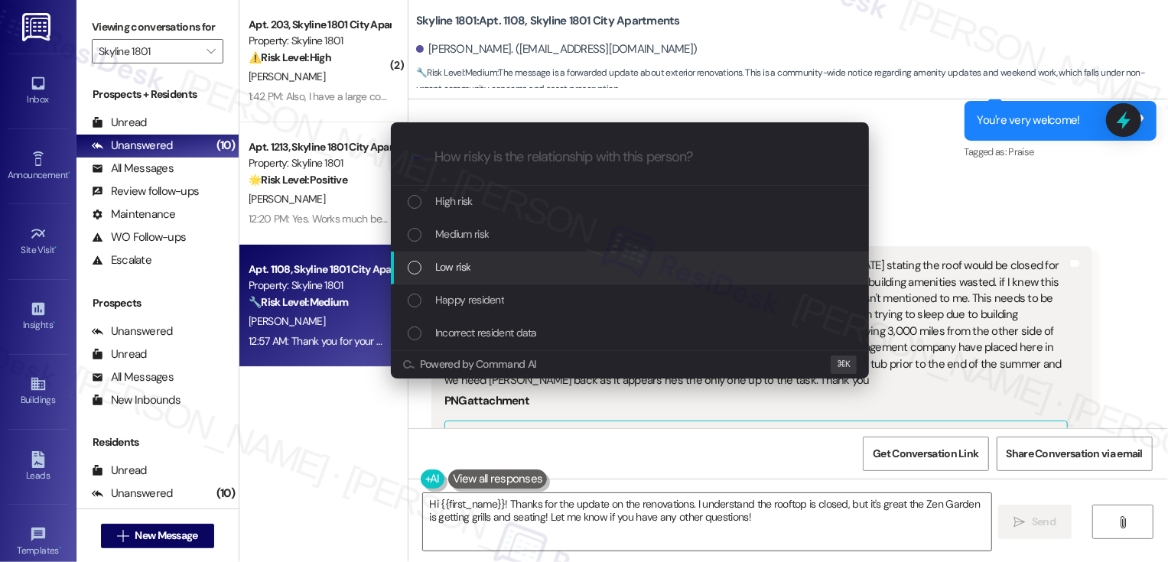
click at [473, 266] on div "Low risk" at bounding box center [632, 267] width 448 height 17
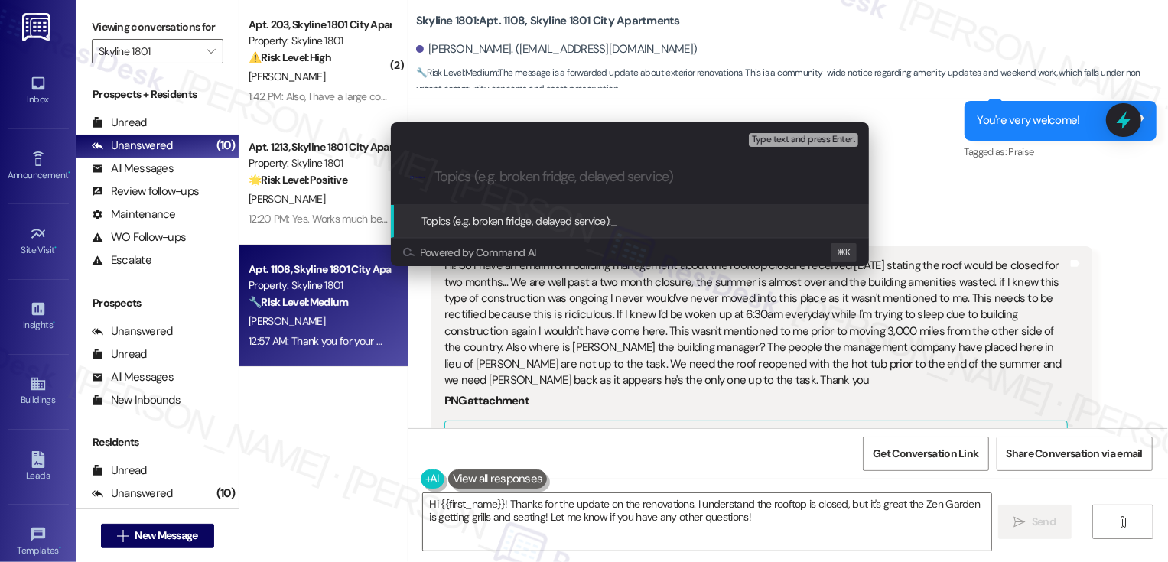
paste input "Rooftop closure concerns"
type input "Rooftop closure concerns"
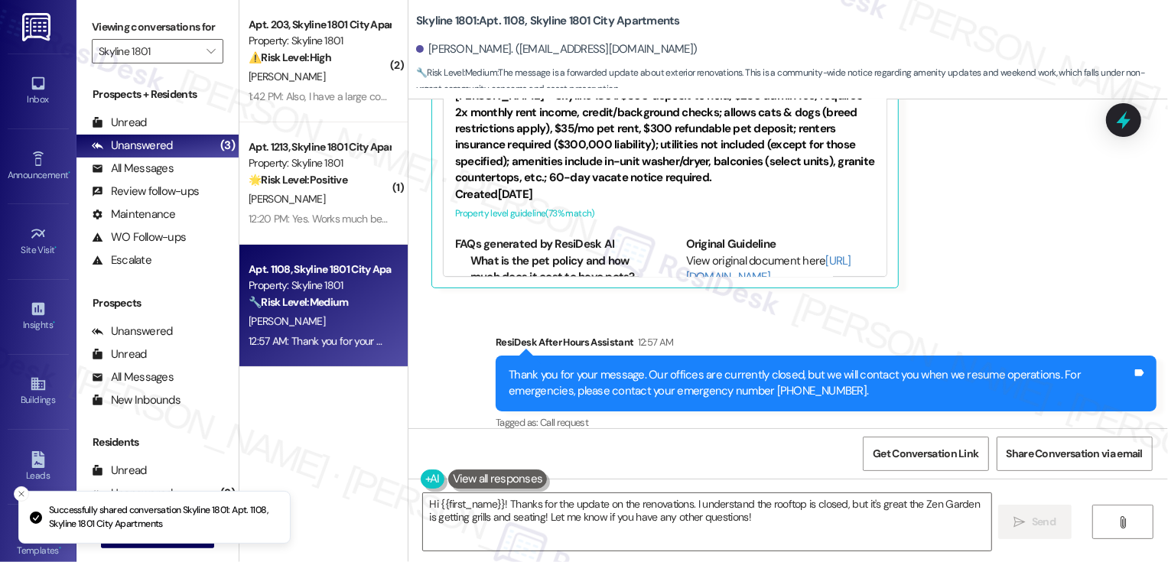
scroll to position [2430, 0]
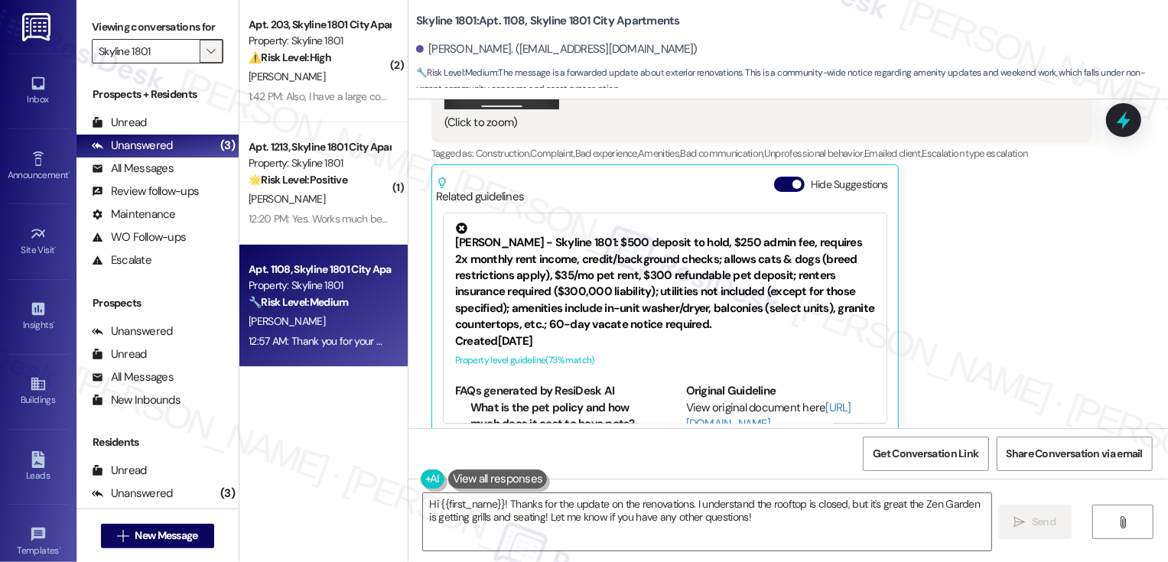
click at [207, 57] on icon "" at bounding box center [211, 51] width 8 height 12
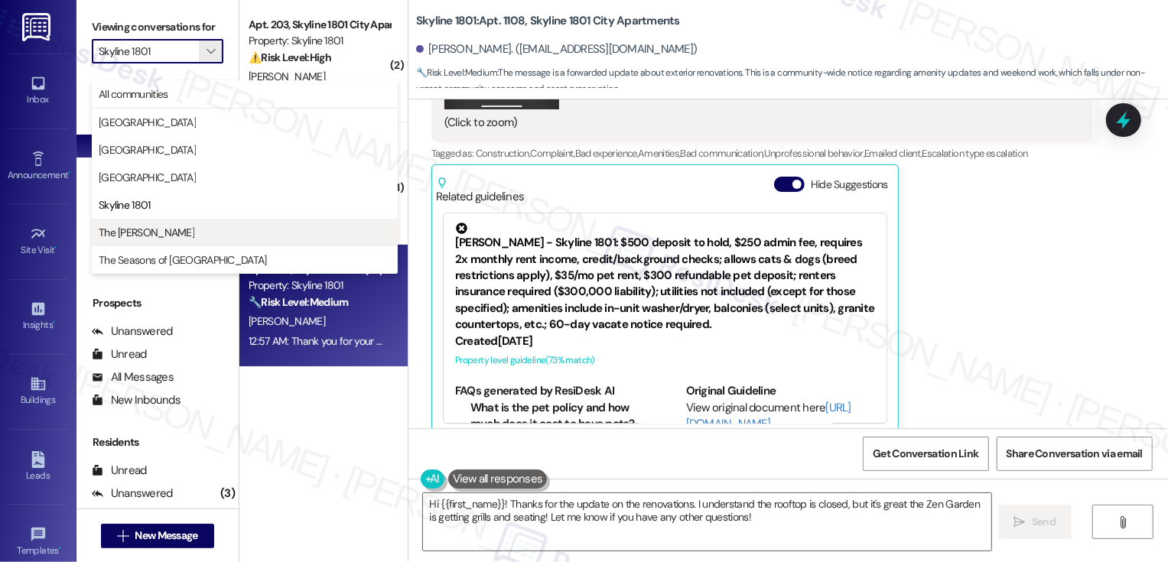
click at [196, 233] on span "The Norman" at bounding box center [245, 232] width 292 height 15
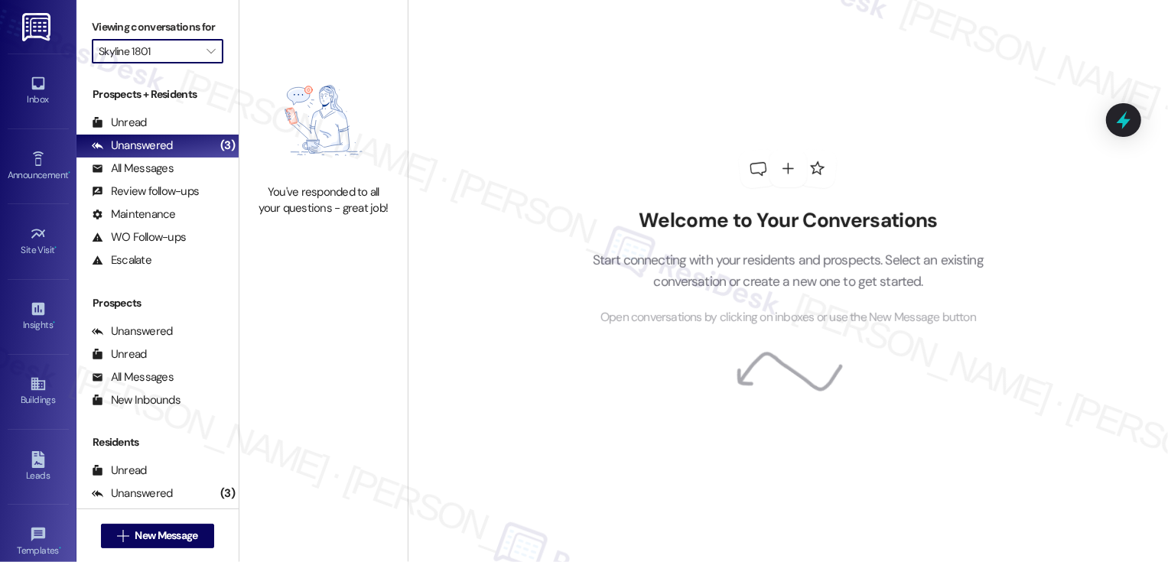
type input "The Norman"
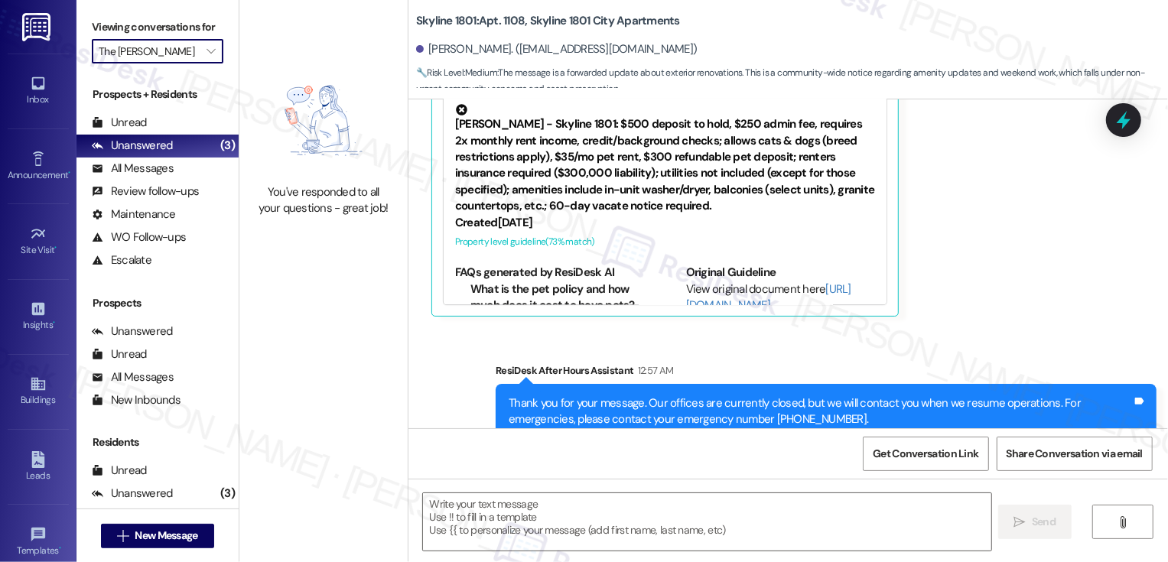
type textarea "Fetching suggested responses. Please feel free to read through the conversation…"
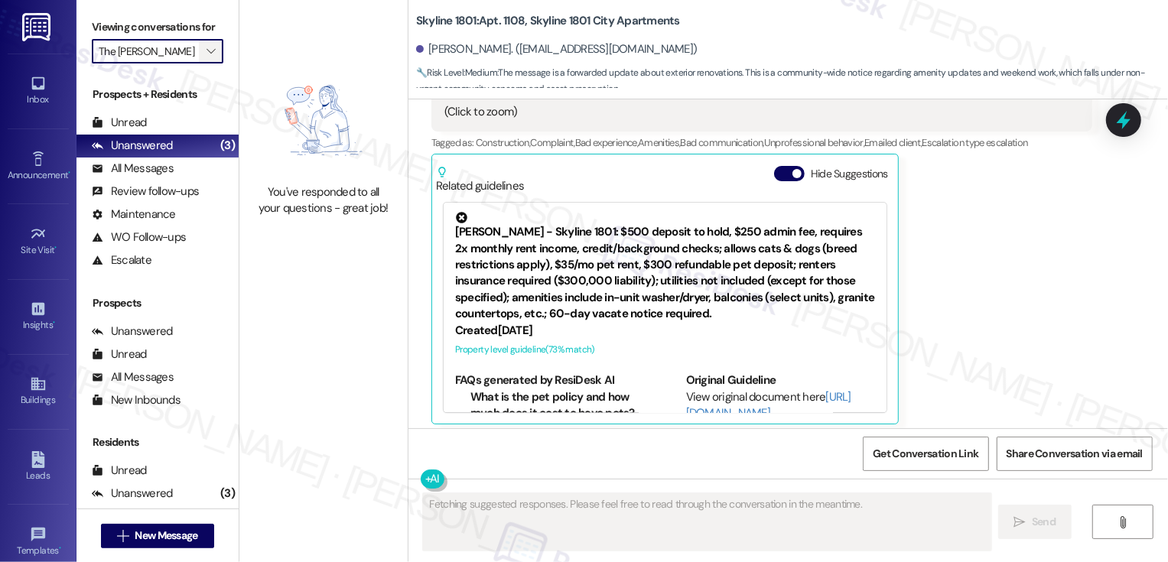
scroll to position [2430, 0]
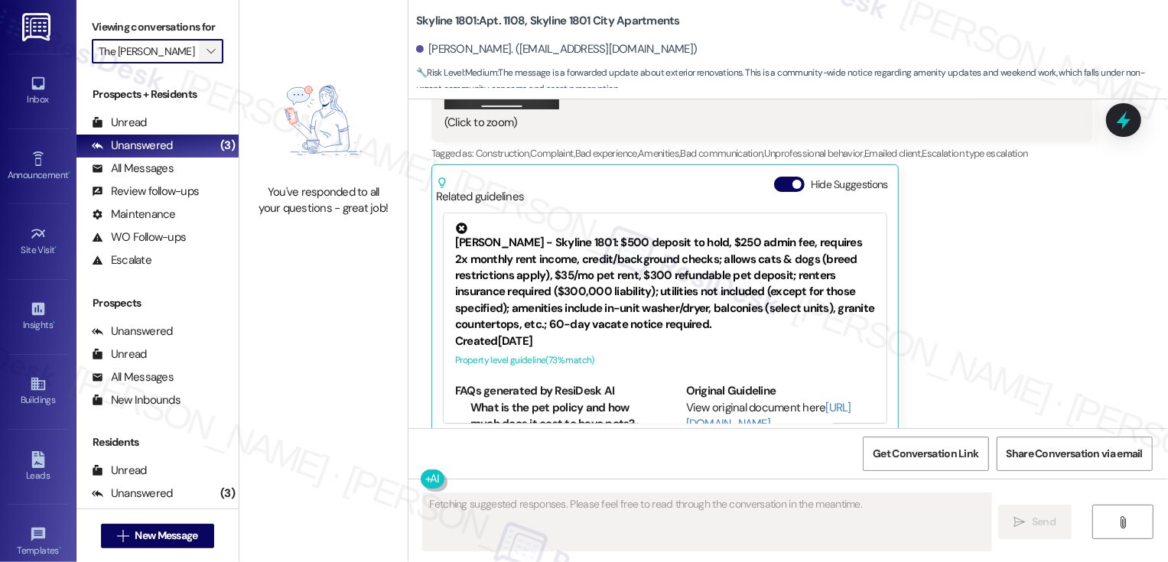
click at [210, 61] on button "" at bounding box center [211, 51] width 24 height 24
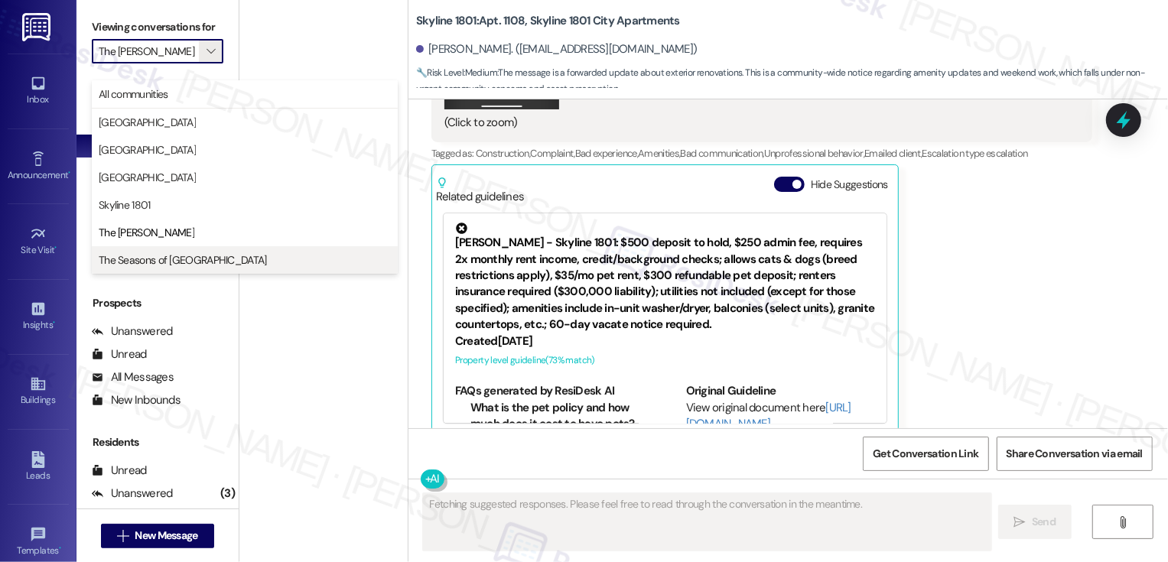
click at [207, 249] on button "The Seasons of Cherry Creek" at bounding box center [245, 260] width 306 height 28
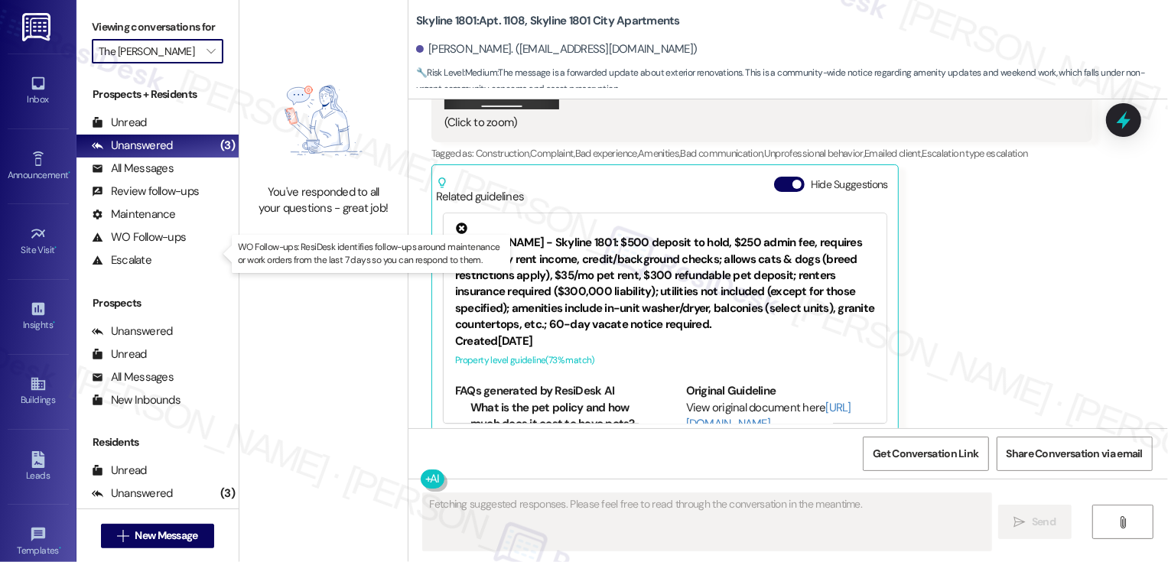
type input "The Seasons of Cherry Creek"
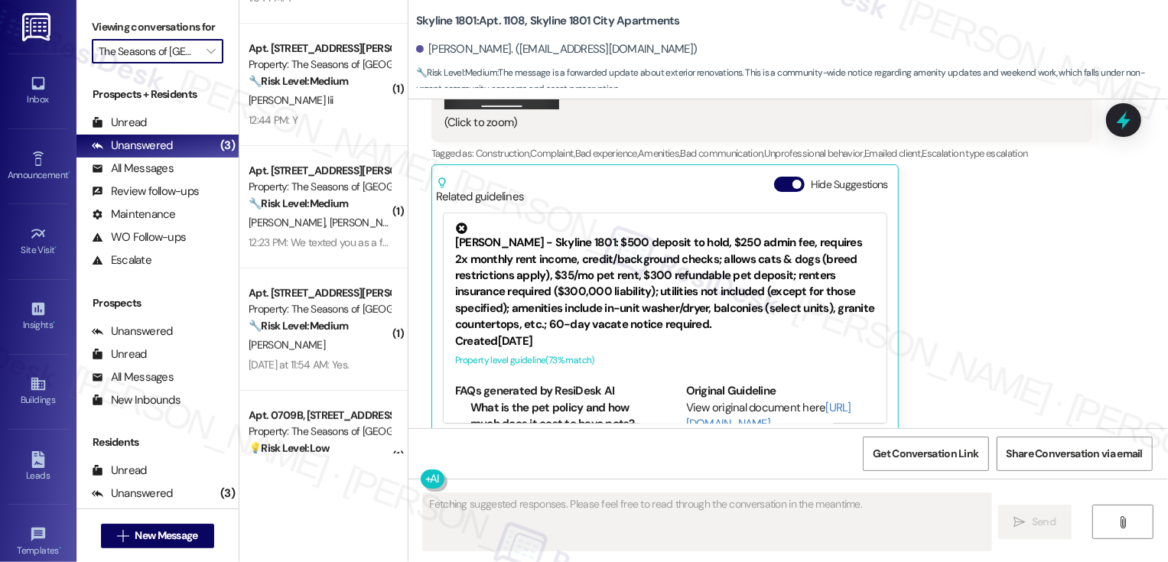
scroll to position [505, 0]
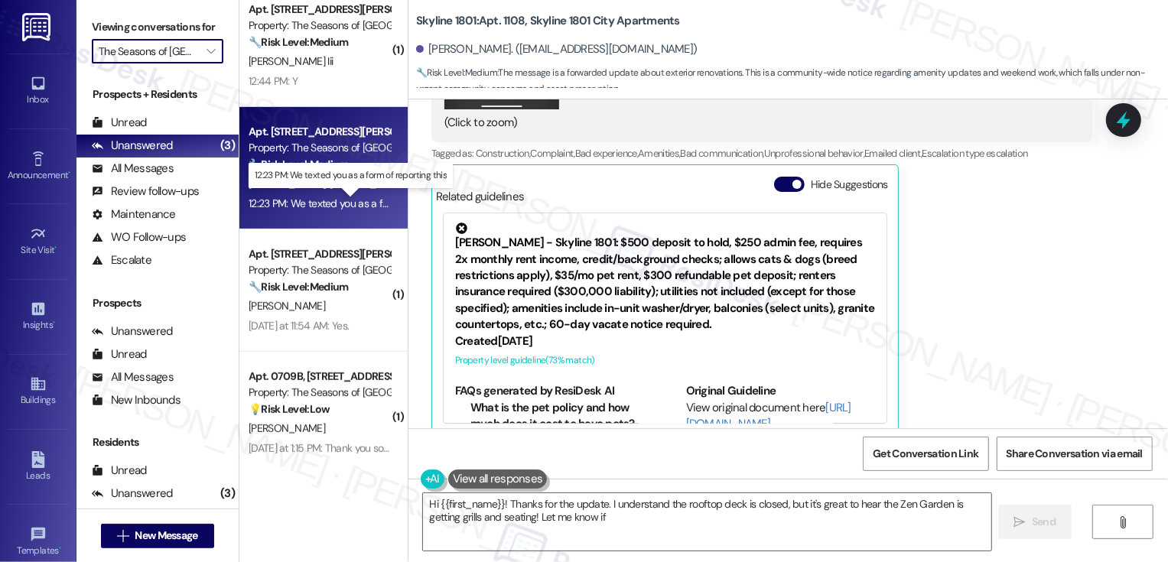
type textarea "Hi {{first_name}}! Thanks for the update. I understand the rooftop deck is clos…"
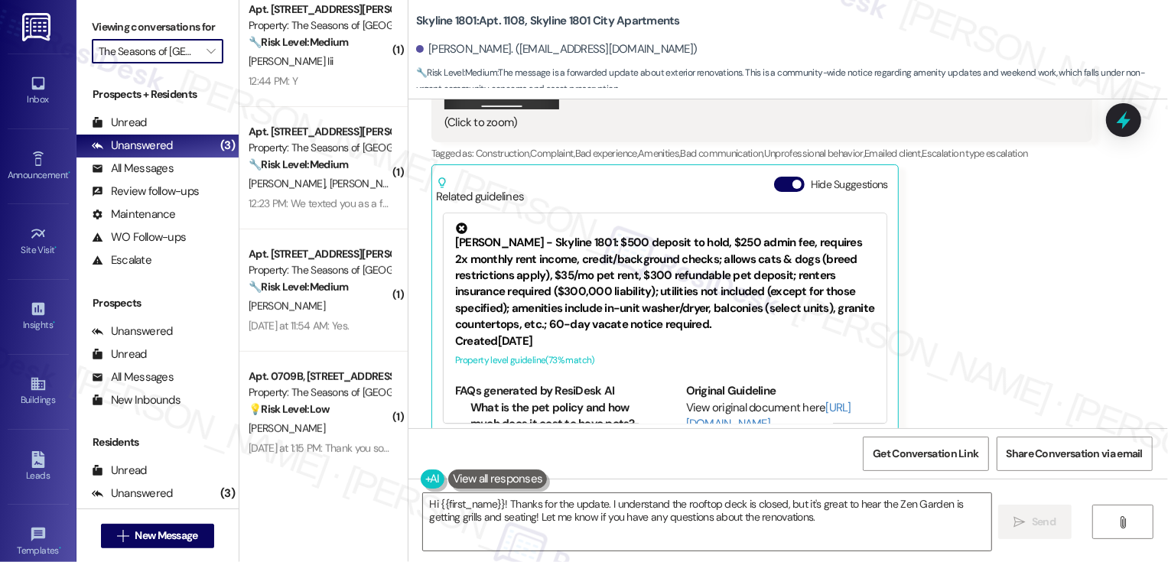
scroll to position [679, 0]
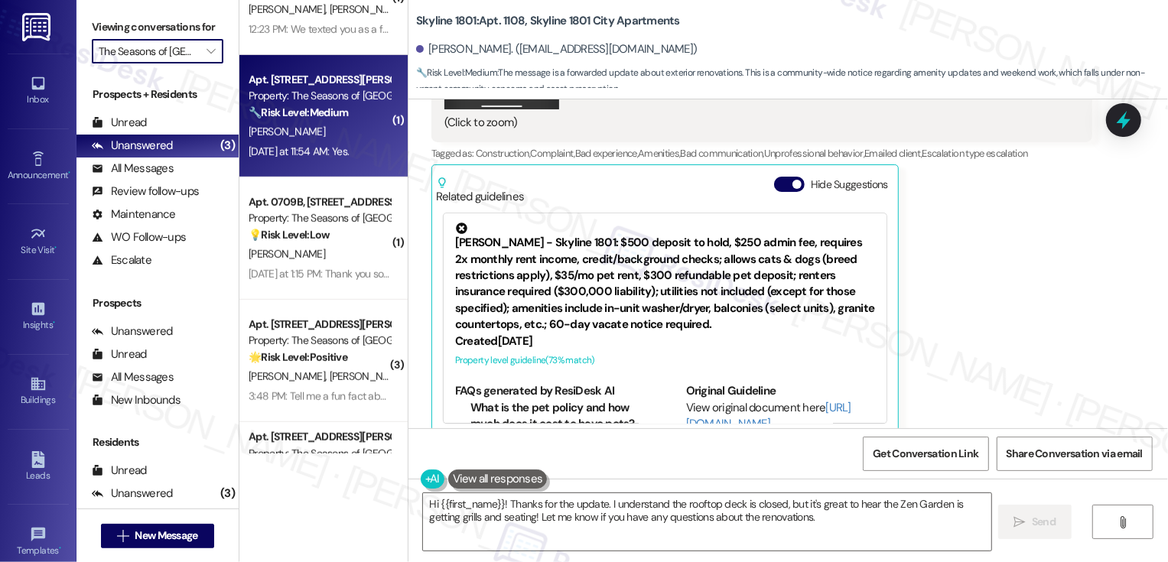
click at [314, 171] on div "Apt. 0501B, 3498 Seasons E Ellsworth Ave Property: The Seasons of Cherry Creek …" at bounding box center [323, 116] width 168 height 122
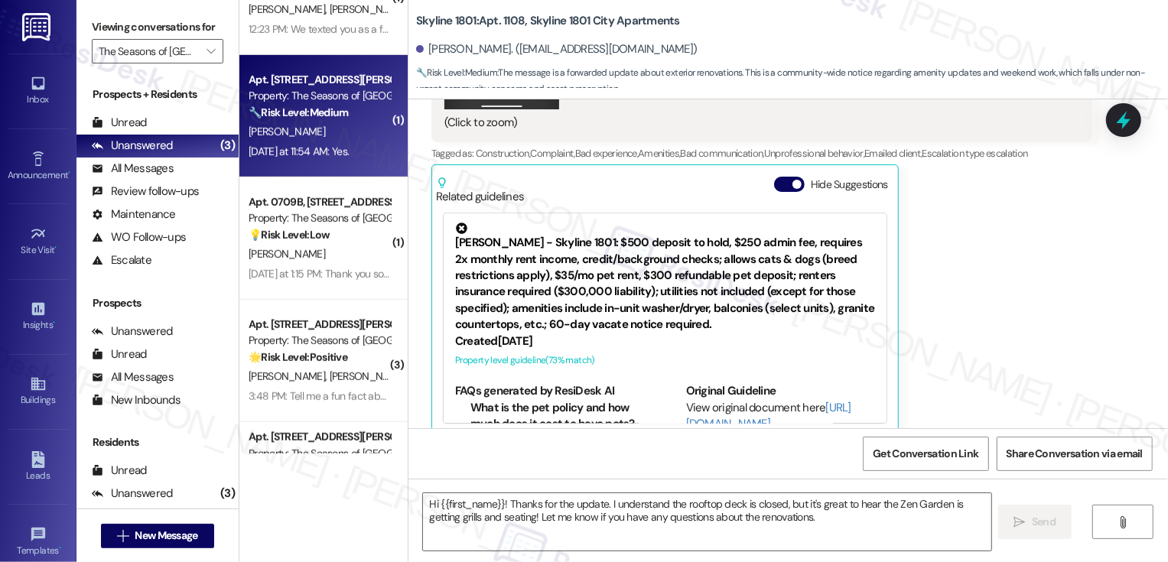
type textarea "Fetching suggested responses. Please feel free to read through the conversation…"
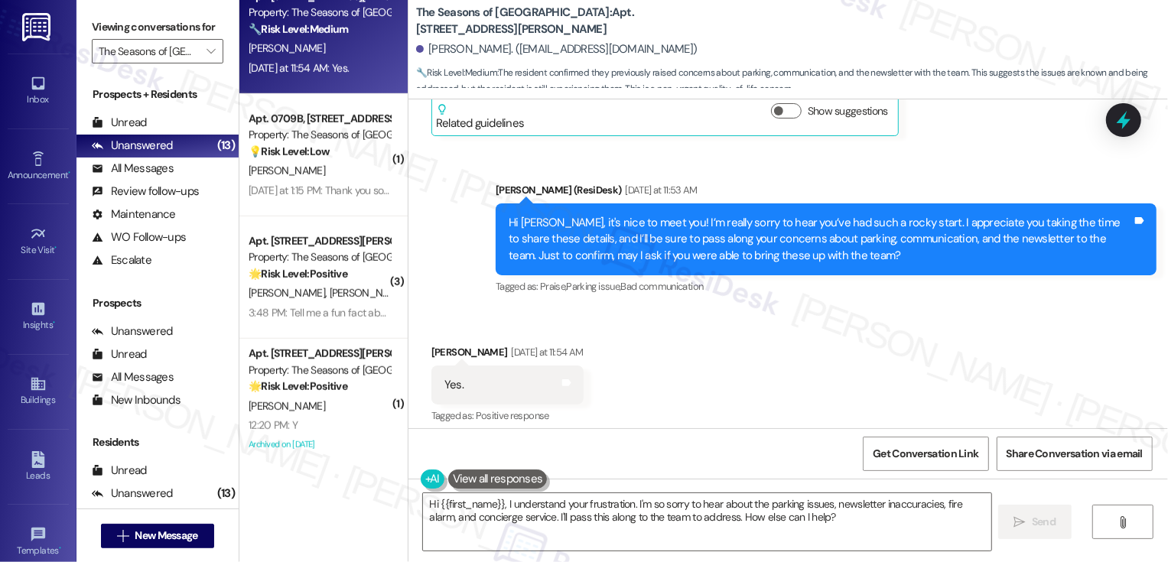
scroll to position [565, 0]
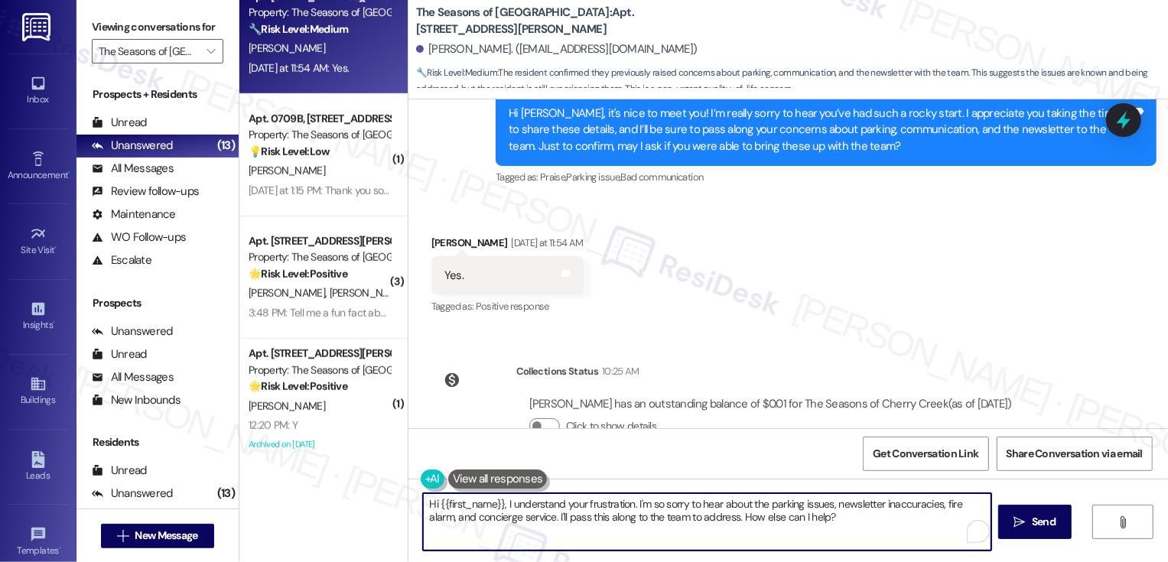
drag, startPoint x: 802, startPoint y: 522, endPoint x: 428, endPoint y: 452, distance: 381.4
click at [428, 453] on div "Lease started Jul 30, 2025 at 8:00 PM Survey, sent via SMS Residesk Automated S…" at bounding box center [789, 380] width 760 height 562
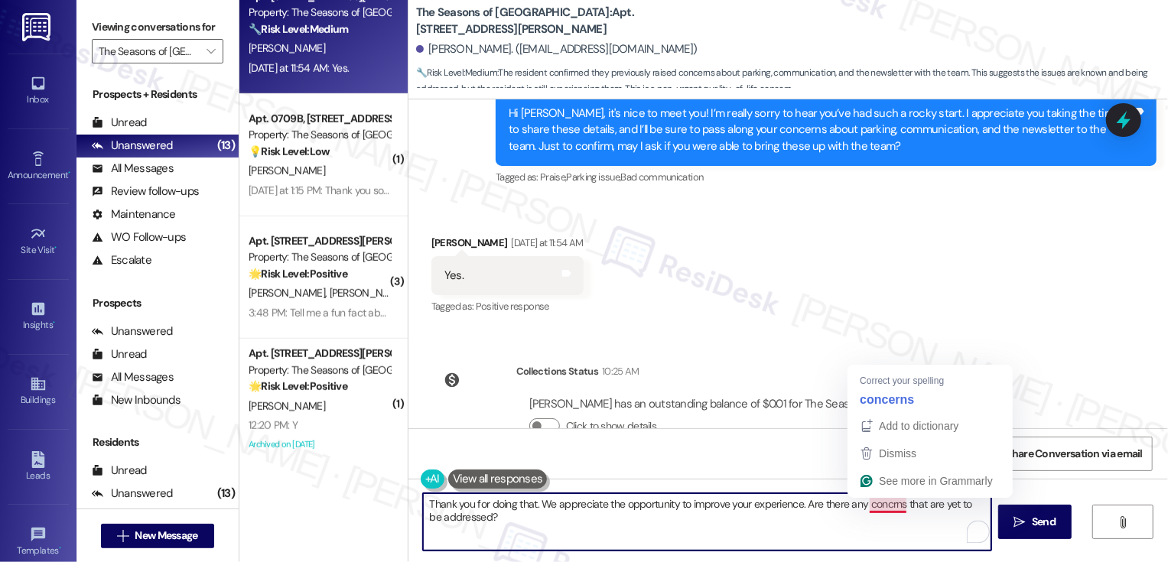
click at [882, 508] on textarea "Thank you for doing that. We appreciate the opportunity to improve your experie…" at bounding box center [707, 521] width 568 height 57
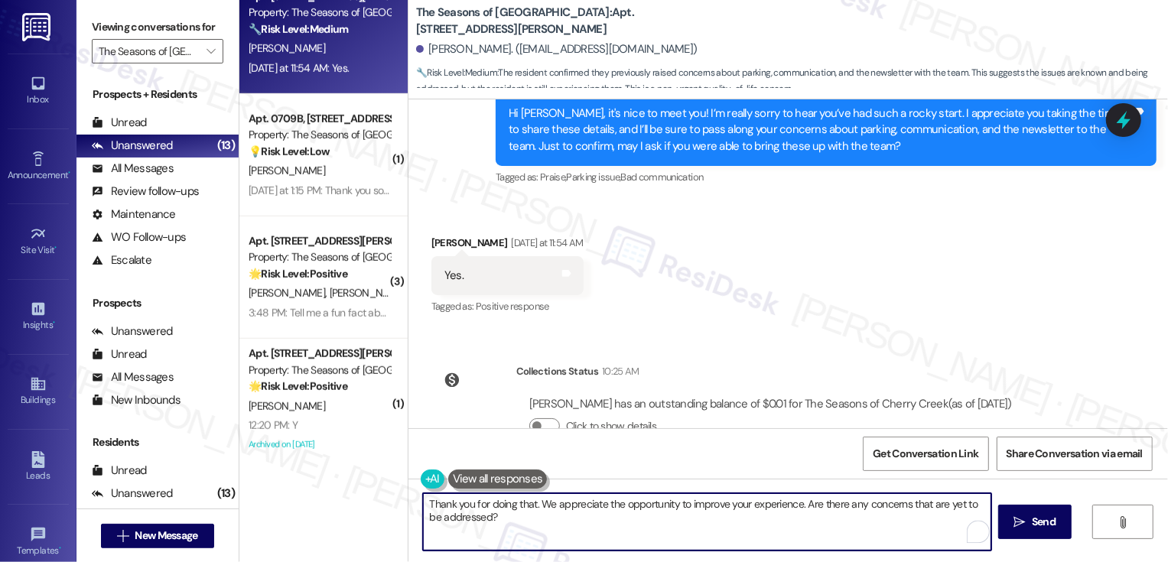
click at [788, 519] on textarea "Thank you for doing that. We appreciate the opportunity to improve your experie…" at bounding box center [707, 521] width 568 height 57
type textarea "Thank you for doing that. We appreciate the opportunity to improve your experie…"
click at [1018, 516] on icon "" at bounding box center [1019, 522] width 11 height 12
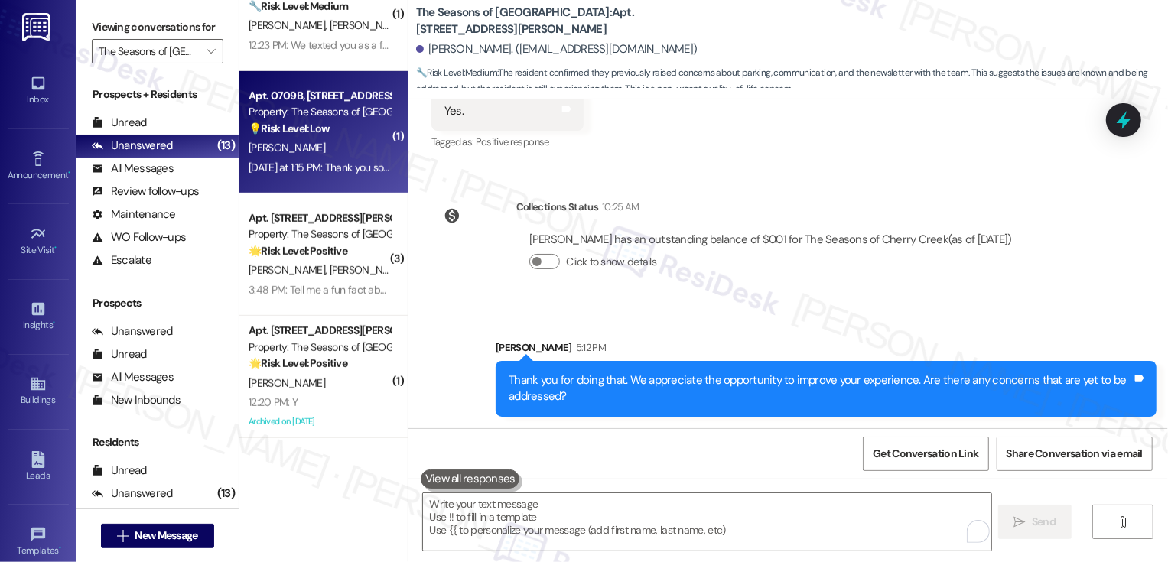
scroll to position [662, 0]
click at [363, 115] on div "Property: The Seasons of [GEOGRAPHIC_DATA]" at bounding box center [320, 114] width 142 height 16
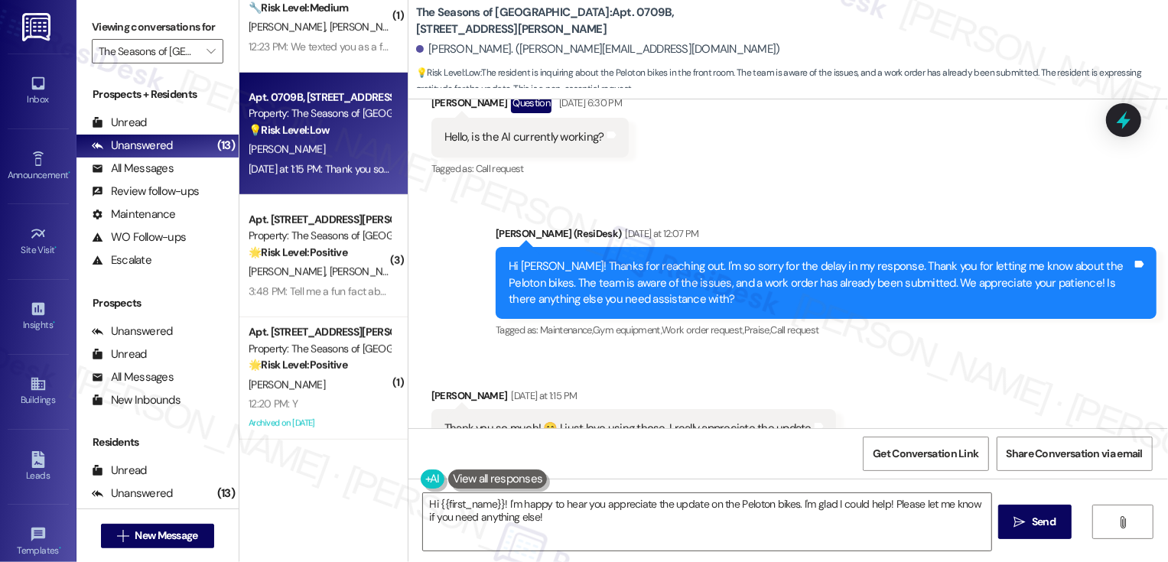
scroll to position [1121, 0]
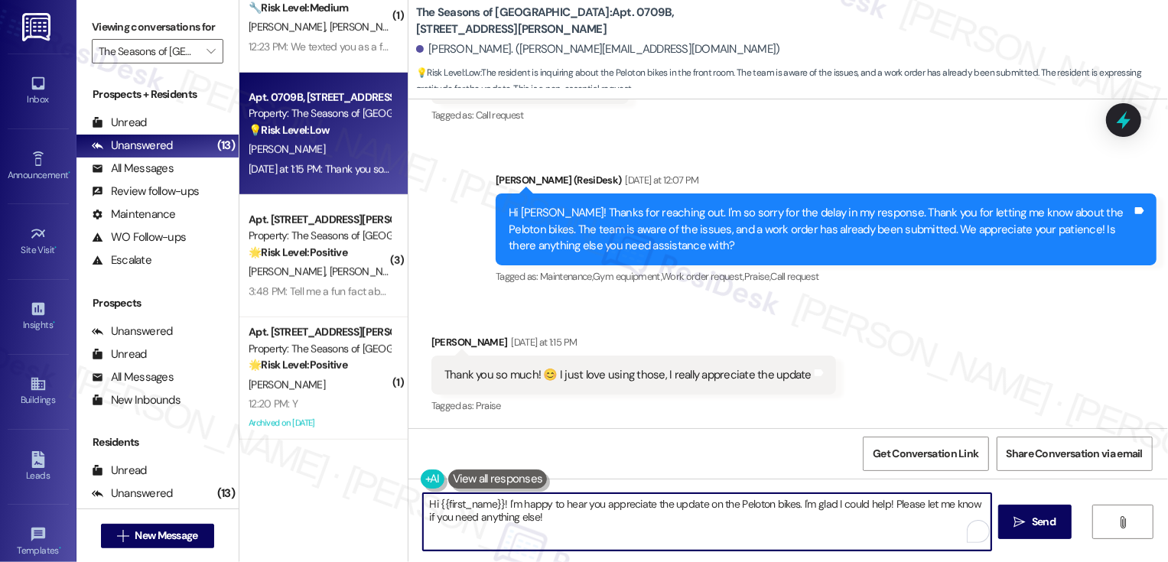
drag, startPoint x: 881, startPoint y: 502, endPoint x: 353, endPoint y: 510, distance: 527.9
click at [353, 510] on div "( 1 ) Apt. 1014C, 3498 Cedar E Ellsworth Ave Property: The Seasons of Cherry Cr…" at bounding box center [703, 281] width 929 height 562
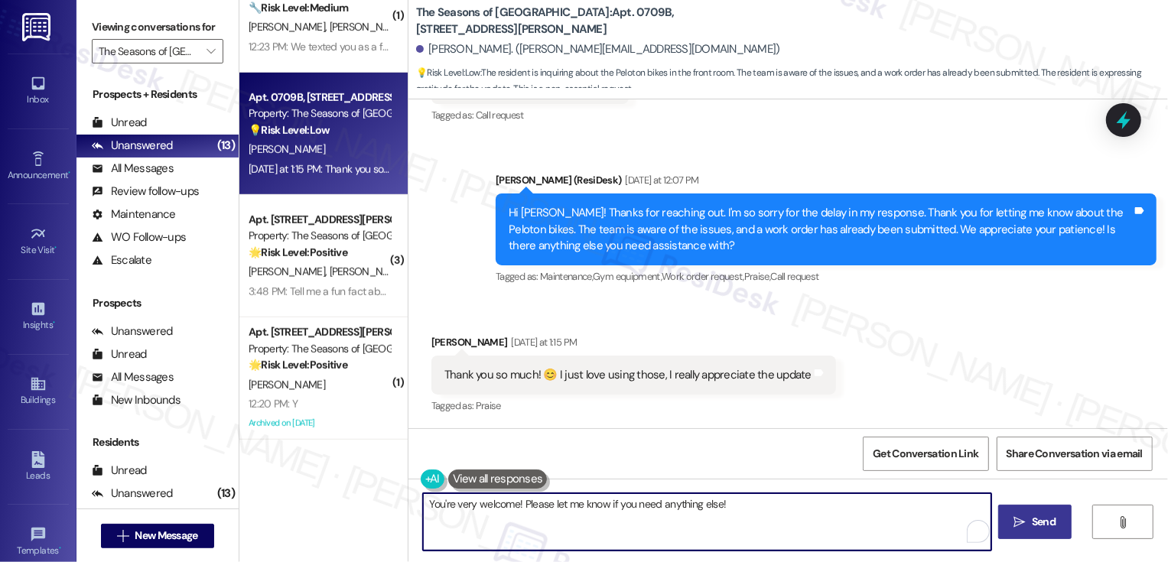
type textarea "You're very welcome! Please let me know if you need anything else!"
click at [1051, 530] on button " Send" at bounding box center [1035, 522] width 74 height 34
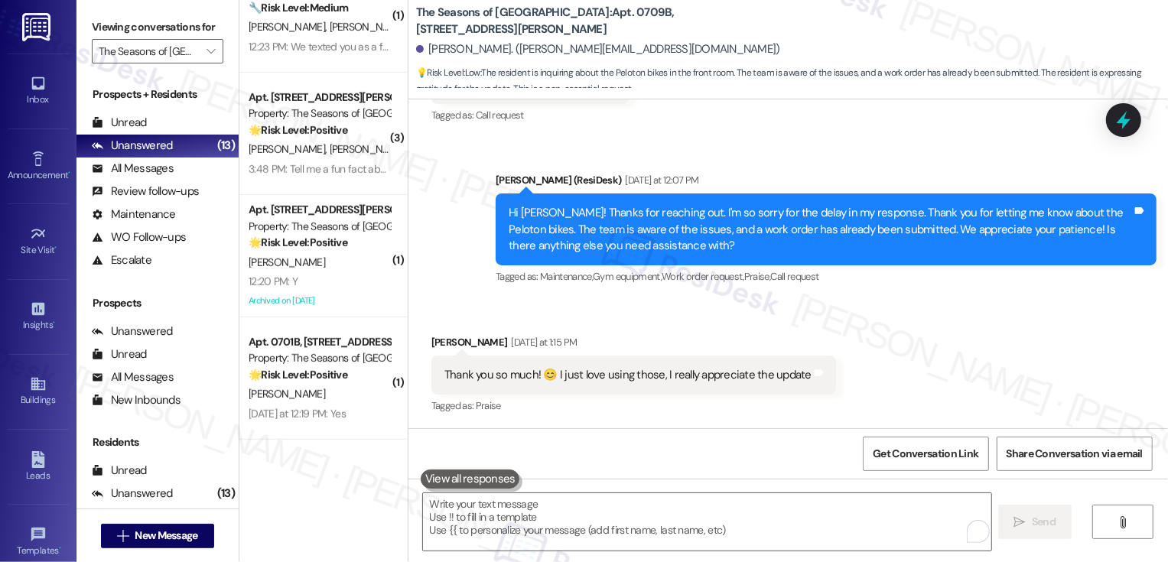
scroll to position [1228, 0]
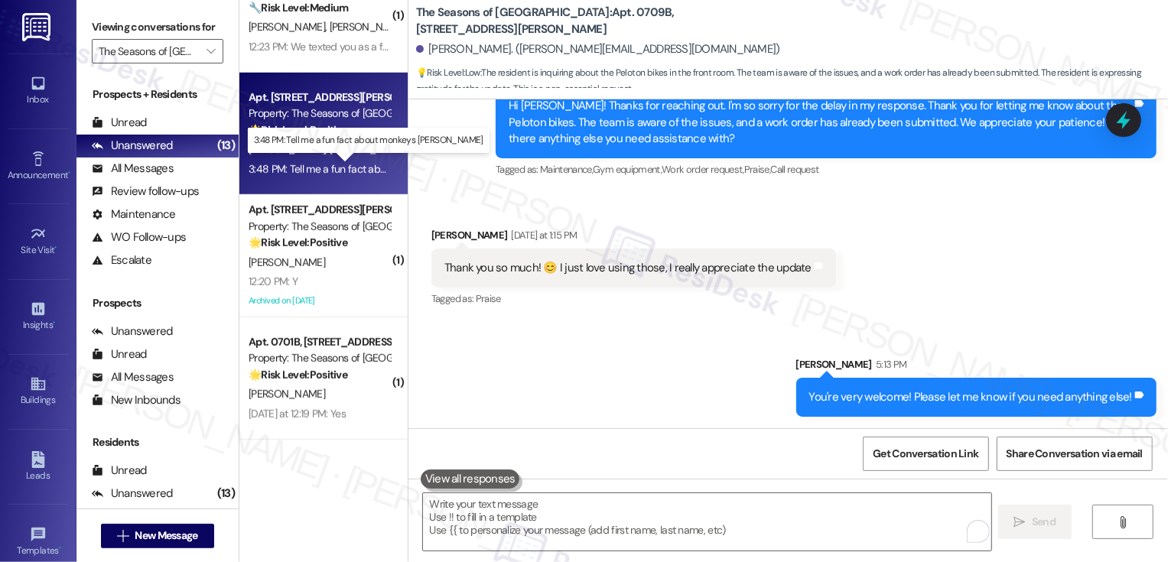
click at [346, 164] on div "3:48 PM: Tell me a fun fact about monkeys Sarah 3:48 PM: Tell me a fun fact abo…" at bounding box center [383, 169] width 268 height 14
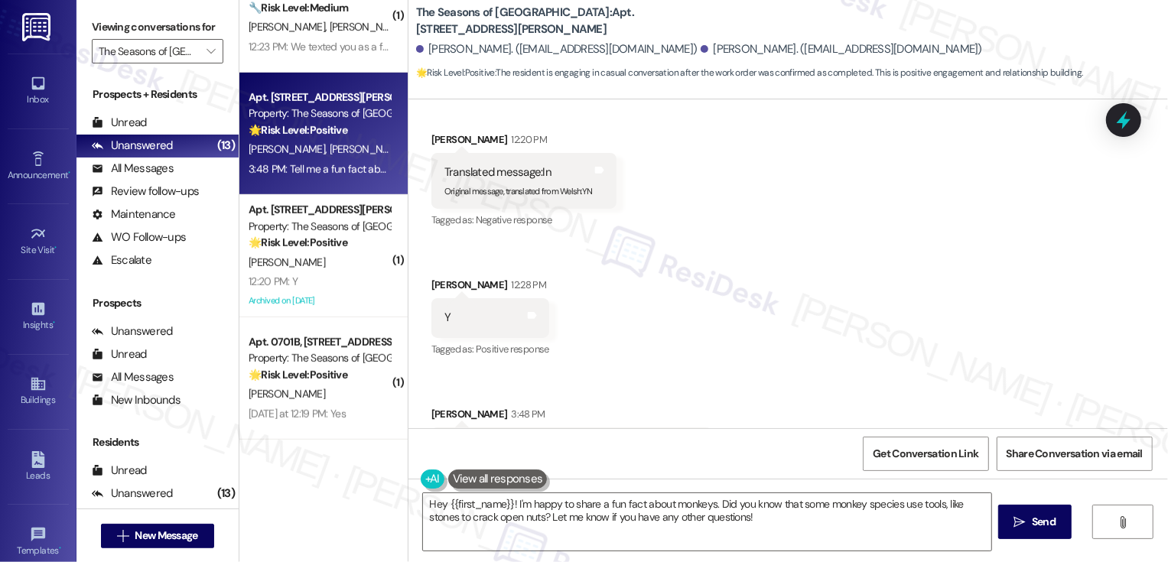
scroll to position [1048, 0]
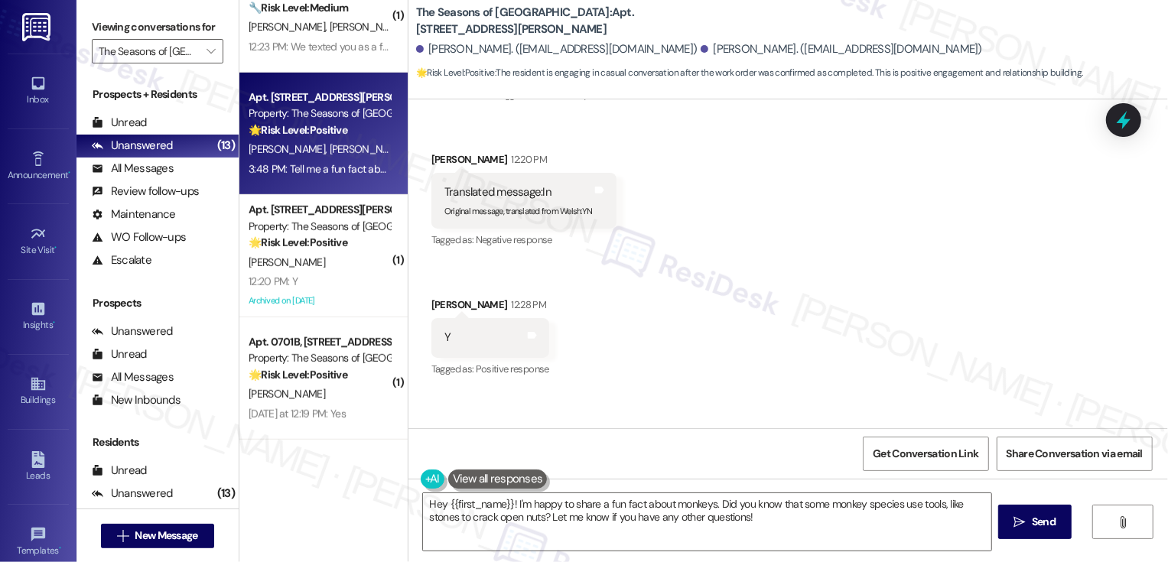
click at [433, 307] on div "Tanner Johnson 12:28 PM" at bounding box center [490, 307] width 118 height 21
click at [564, 514] on textarea "Hey {{first_name}}! I'm happy to share a fun fact about monkeys. Did you know t…" at bounding box center [707, 521] width 568 height 57
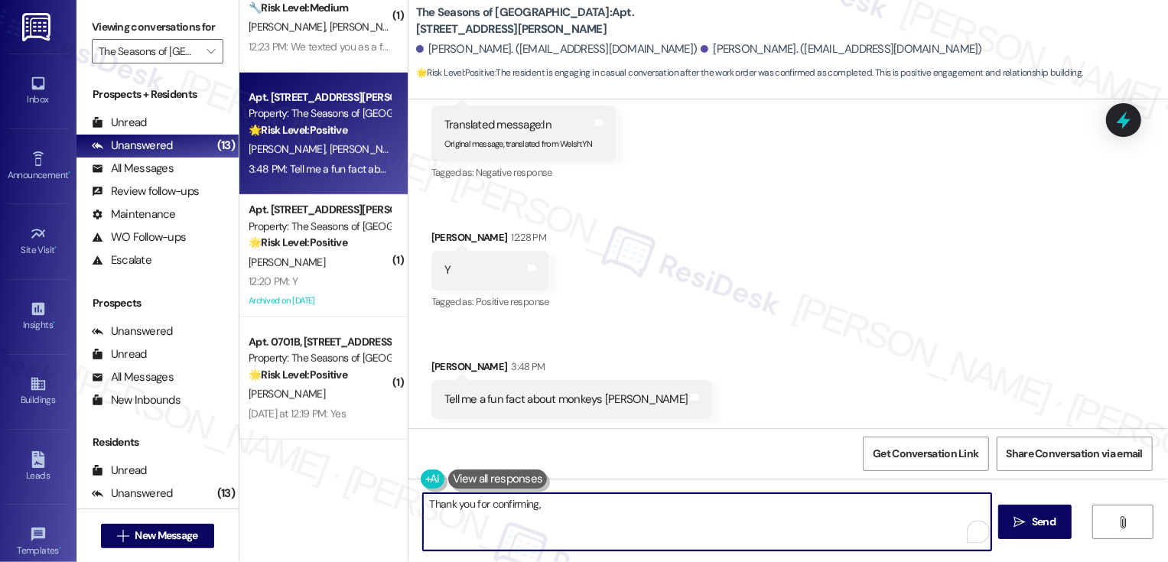
scroll to position [1118, 0]
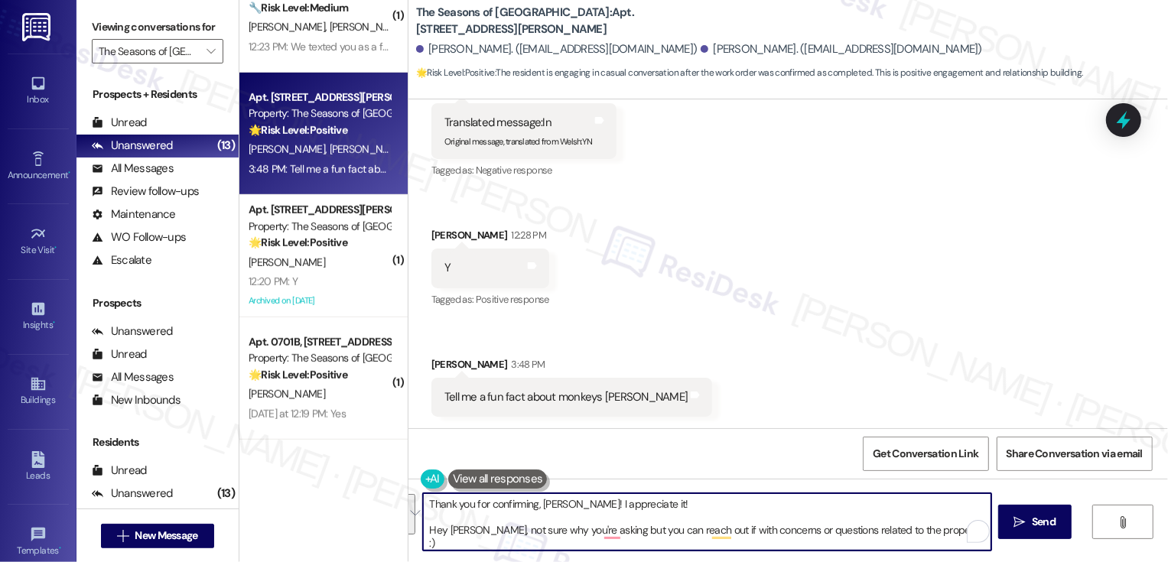
paste textarea "s for confirming, Tanner—I really appreciate it! Hey Marcus, I’m not sure what …"
click at [555, 504] on textarea "Thanks for confirming, Tanner—I really appreciate it! Hey Marcus, I’m not sure …" at bounding box center [707, 521] width 568 height 57
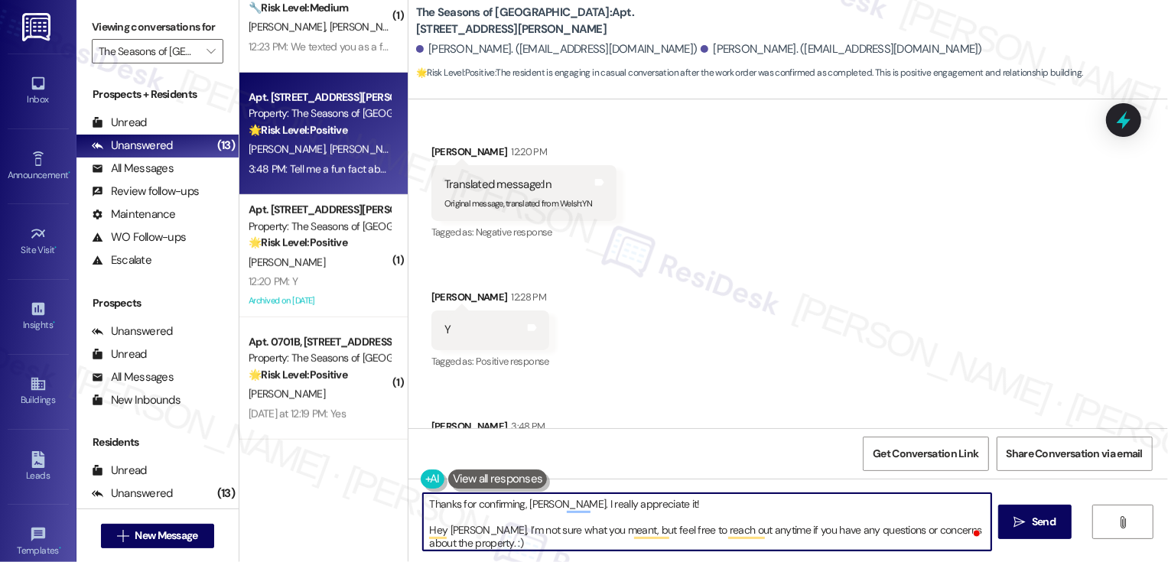
scroll to position [1059, 0]
click at [597, 532] on textarea "Thanks for confirming, Tanner. I really appreciate it! Hey Marcus, I’m not sure…" at bounding box center [707, 521] width 568 height 57
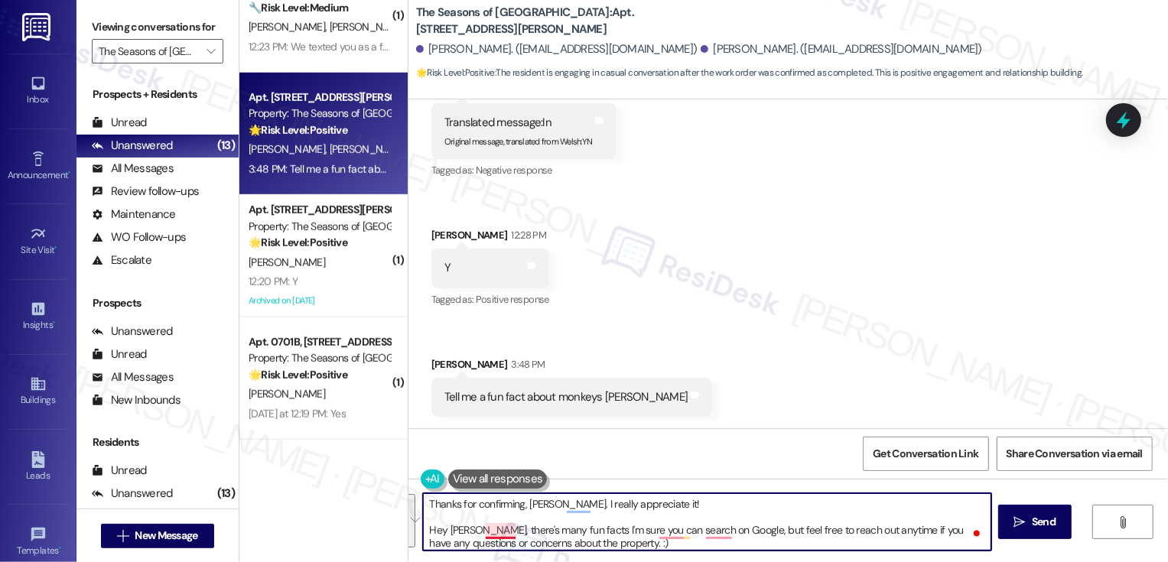
click at [475, 530] on textarea "Thanks for confirming, Tanner. I really appreciate it! Hey Marcus, there's many…" at bounding box center [707, 521] width 568 height 57
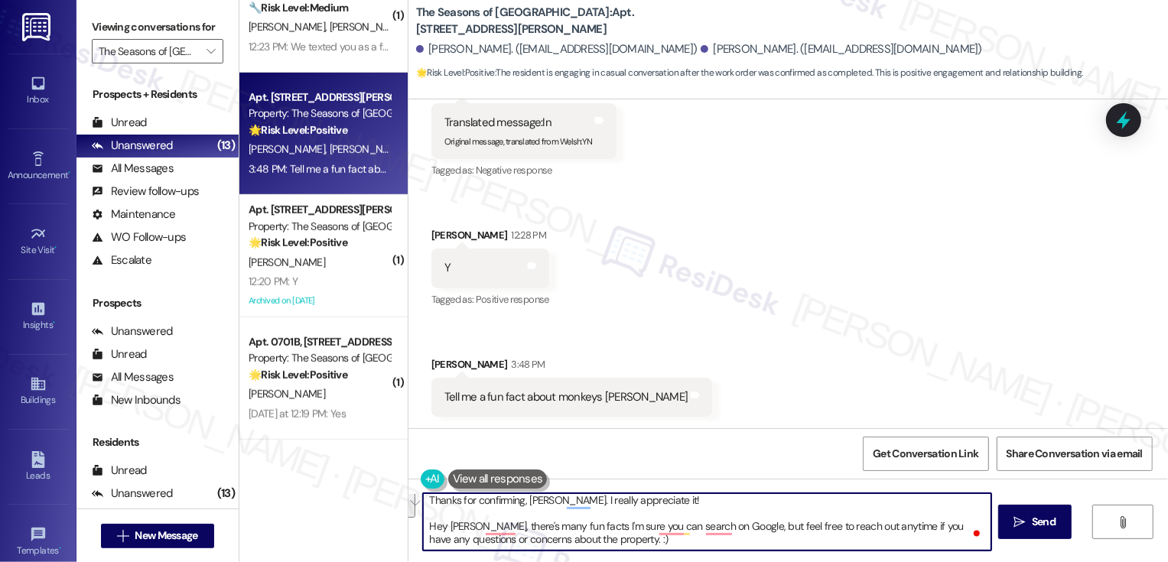
drag, startPoint x: 419, startPoint y: 530, endPoint x: 636, endPoint y: 558, distance: 218.2
click at [636, 558] on div "Thanks for confirming, Tanner. I really appreciate it! Hey Marcus, there's many…" at bounding box center [789, 536] width 760 height 115
paste textarea "are plenty of fun facts you can find on Google, but you’re always welcome to re…"
click at [911, 527] on textarea "Thanks for confirming, Tanner. I really appreciate it! Hey Marcus, there are pl…" at bounding box center [707, 521] width 568 height 57
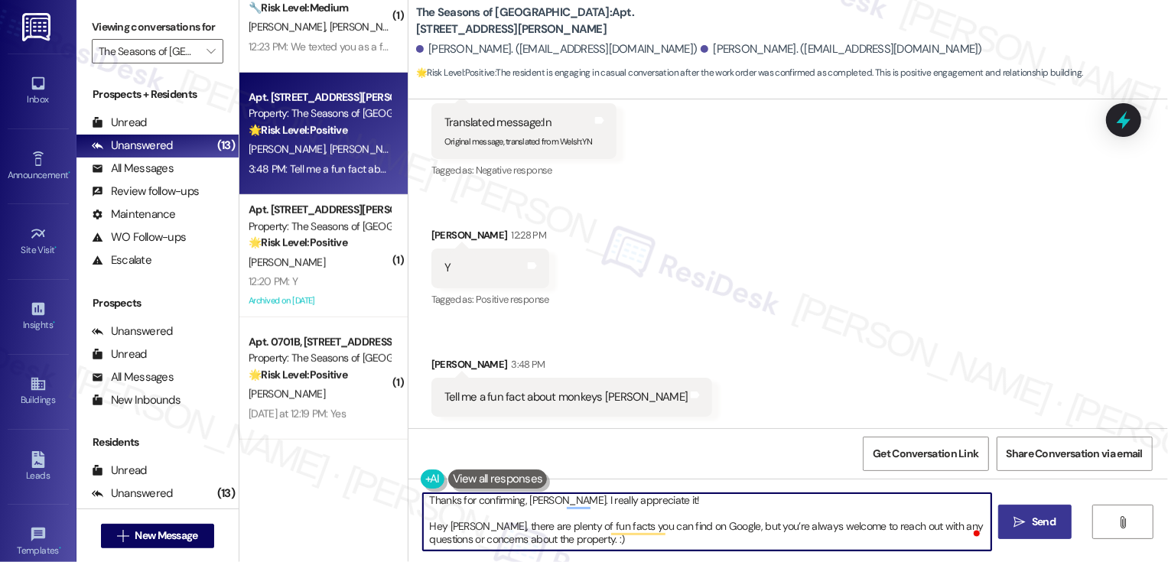
type textarea "Thanks for confirming, Tanner. I really appreciate it! Hey Marcus, there are pl…"
click at [1034, 521] on span "Send" at bounding box center [1044, 522] width 24 height 16
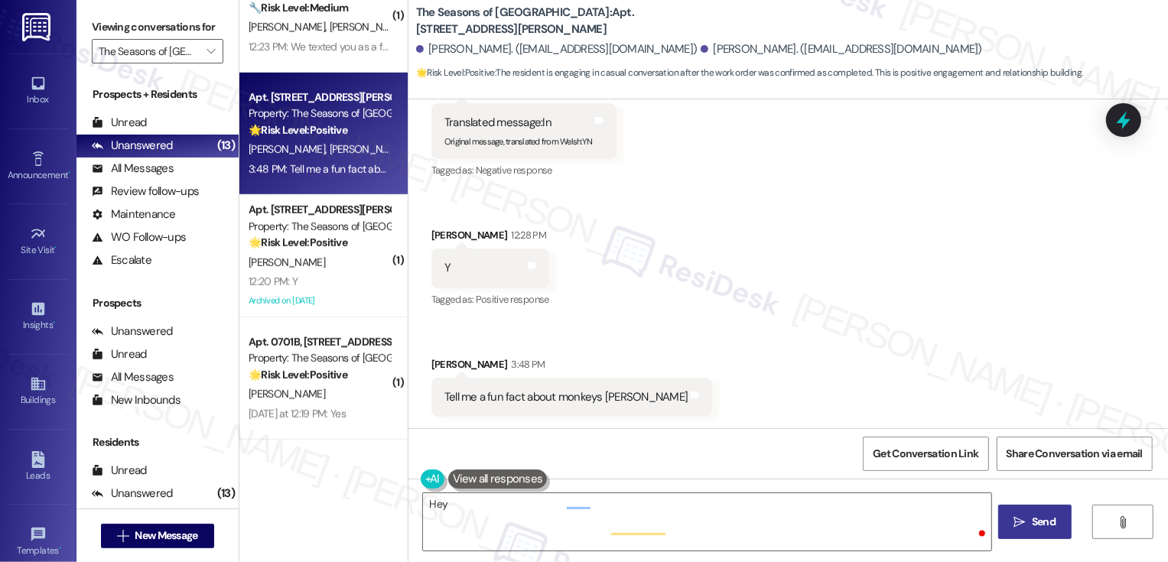
scroll to position [0, 0]
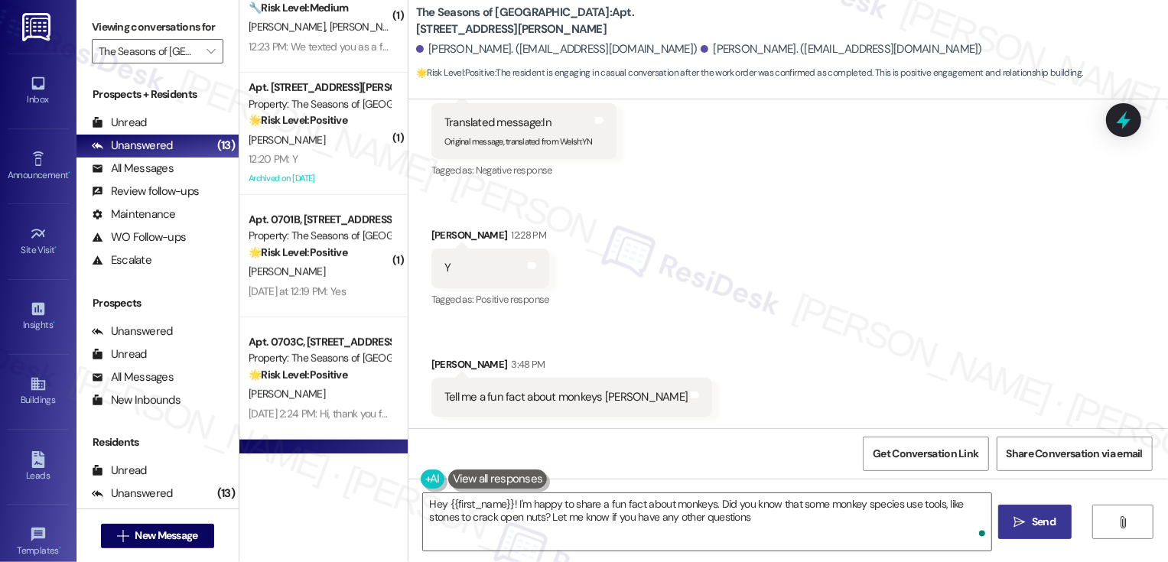
type textarea "Hey {{first_name}}! I'm happy to share a fun fact about monkeys. Did you know t…"
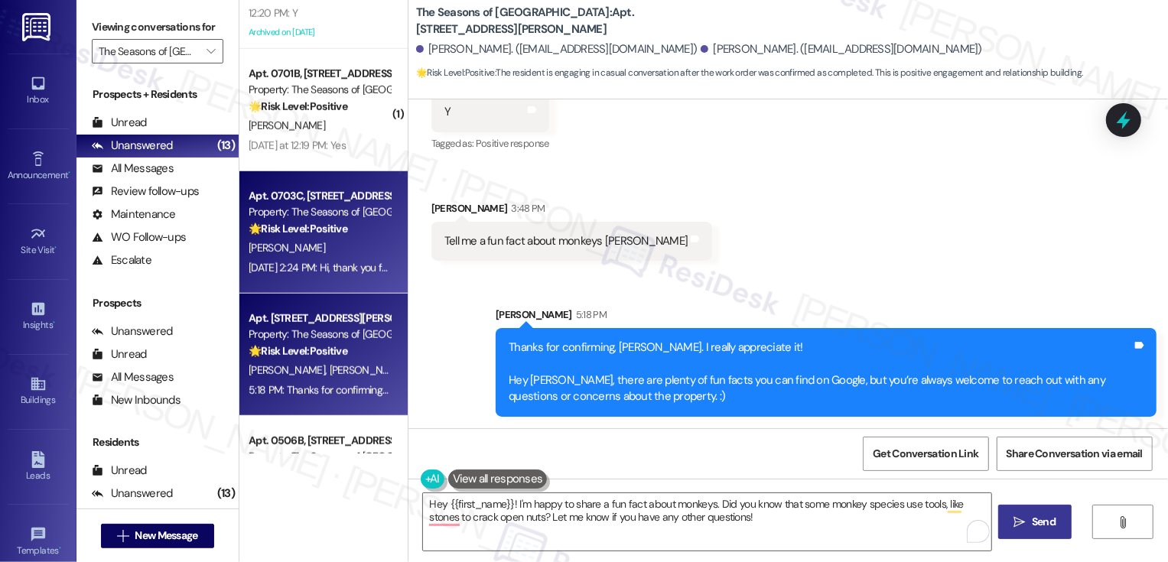
scroll to position [876, 0]
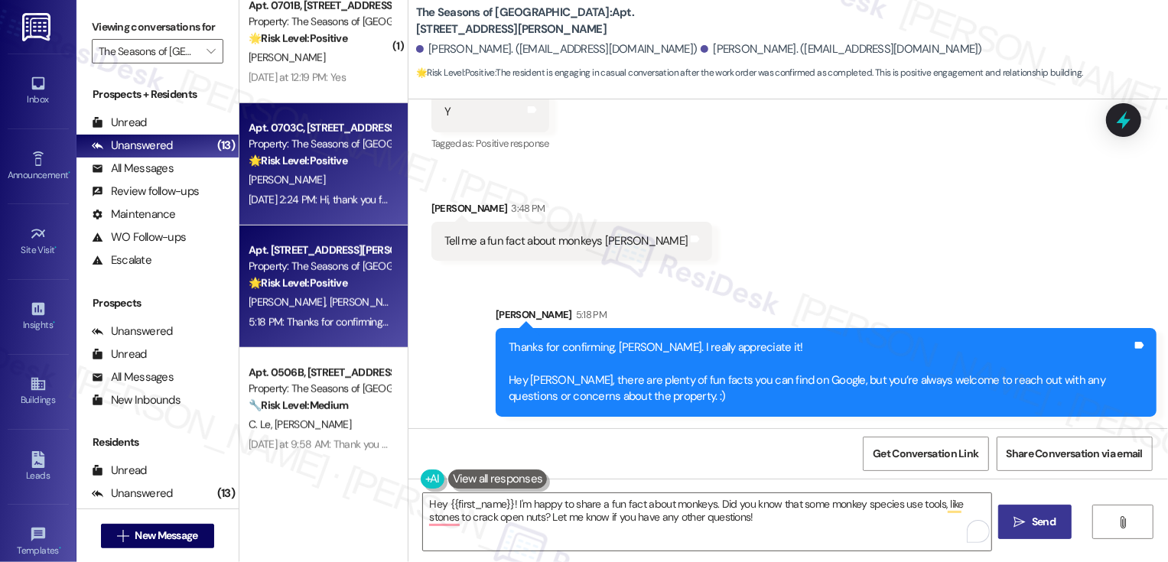
click at [328, 194] on div "Aug 12, 2025 at 2:24 PM: Hi, thank you for asking! I really love it so far. It …" at bounding box center [793, 200] width 1089 height 14
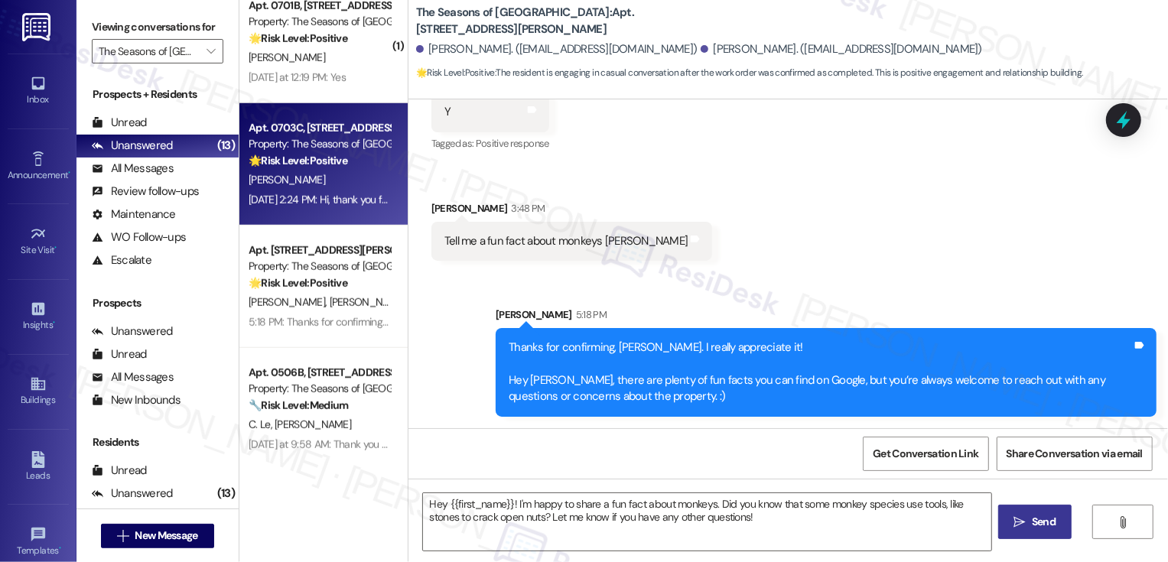
type textarea "Fetching suggested responses. Please feel free to read through the conversation…"
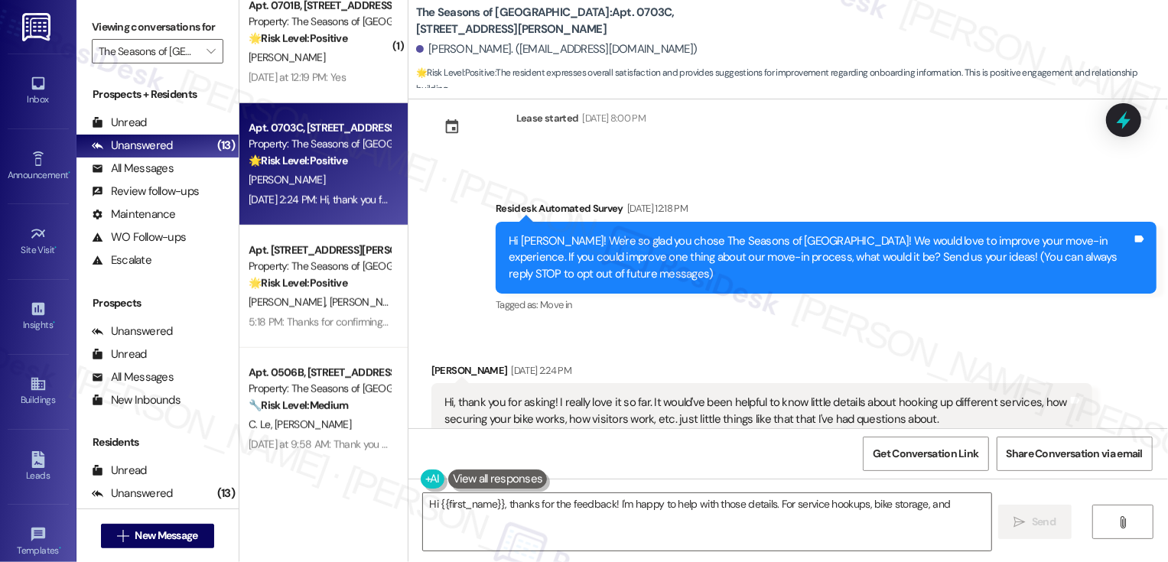
scroll to position [0, 0]
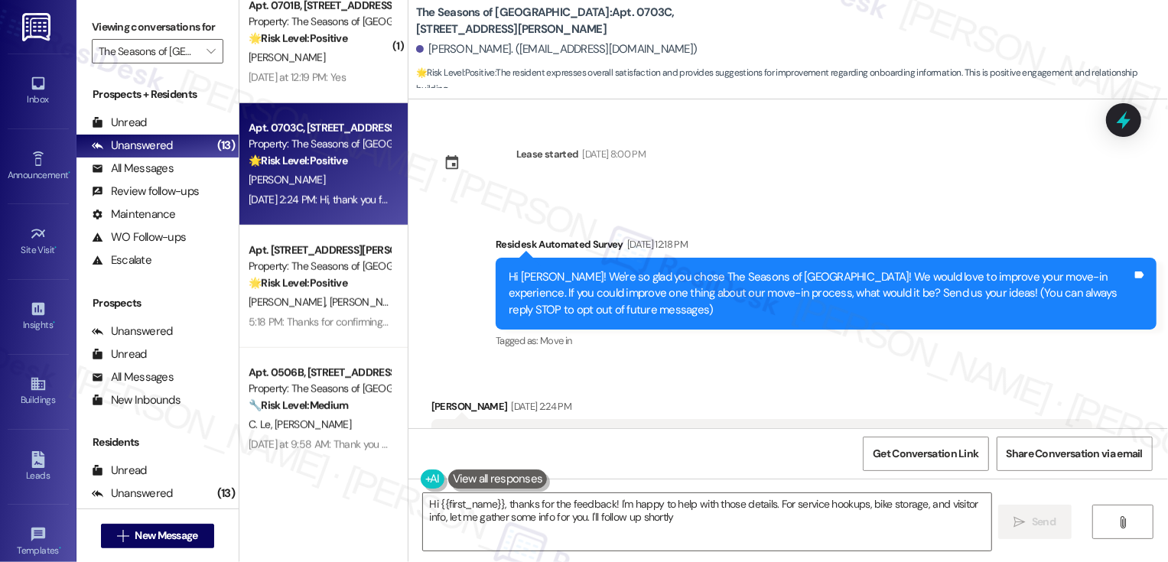
type textarea "Hi {{first_name}}, thanks for the feedback! I'm happy to help with those detail…"
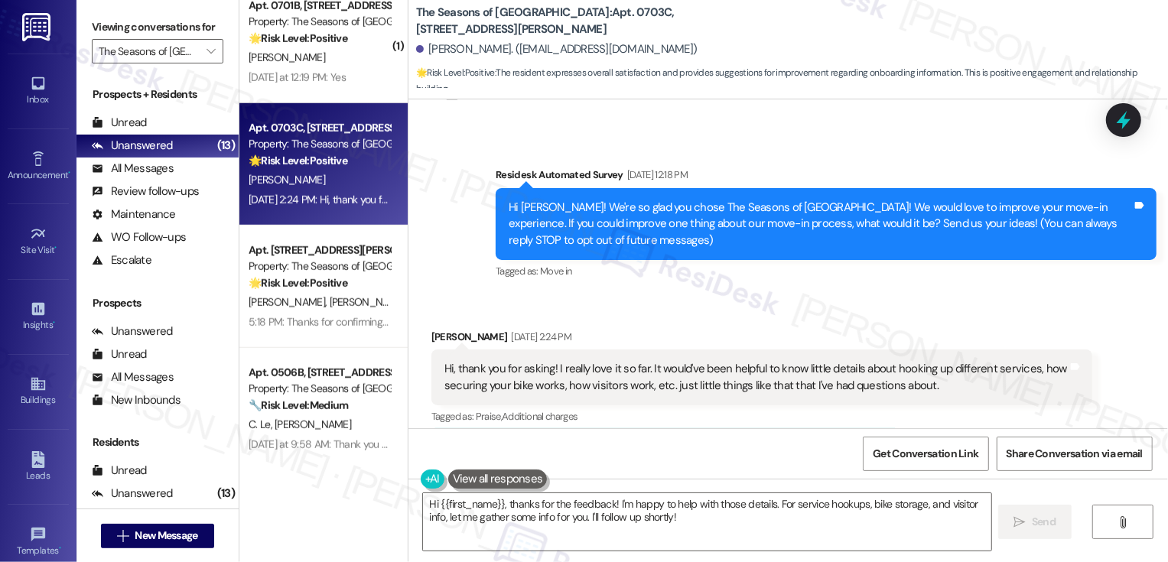
scroll to position [68, 0]
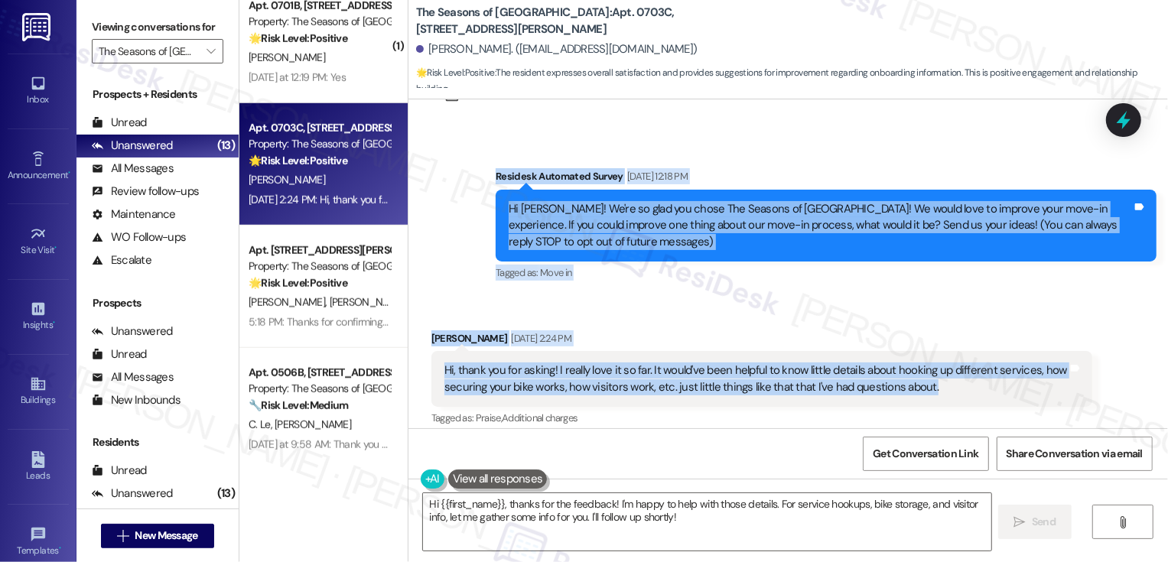
drag, startPoint x: 487, startPoint y: 175, endPoint x: 926, endPoint y: 387, distance: 487.6
click at [926, 387] on div "Lease started Jul 30, 2025 at 8:00 PM Survey, sent via SMS Residesk Automated S…" at bounding box center [789, 263] width 760 height 329
copy div "Residesk Automated Survey Aug 07, 2025 at 12:18 PM Hi Brenda! We're so glad you…"
click at [555, 533] on textarea "Hi {{first_name}}, thanks for the feedback! I'm happy to help with those detail…" at bounding box center [707, 521] width 568 height 57
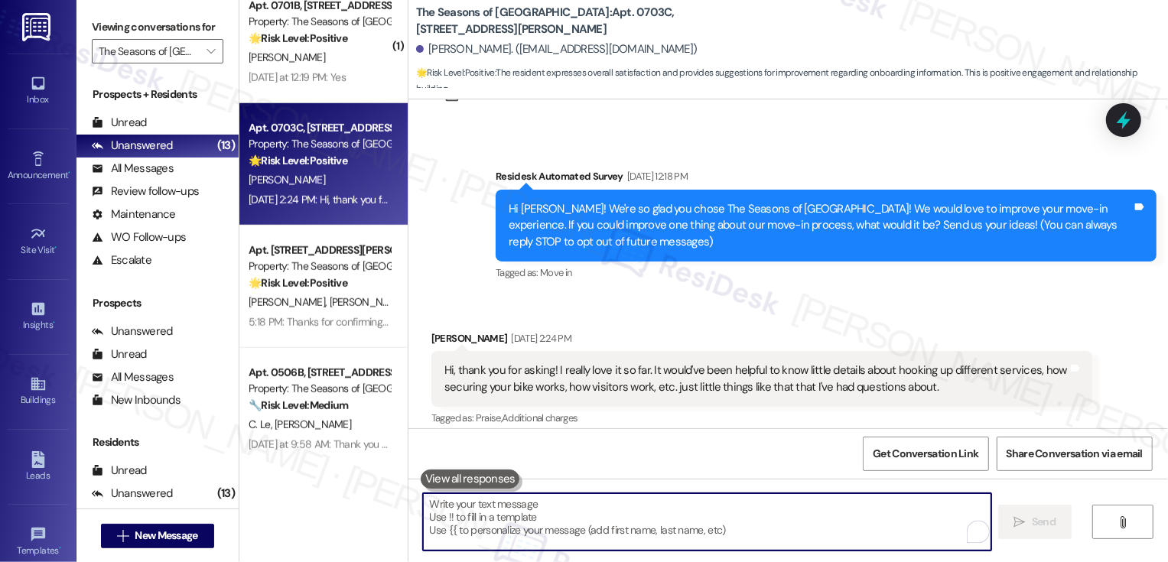
paste textarea "Hi Brenda, I’m so glad to hear you’re loving it so far! Thank you for sharing y…"
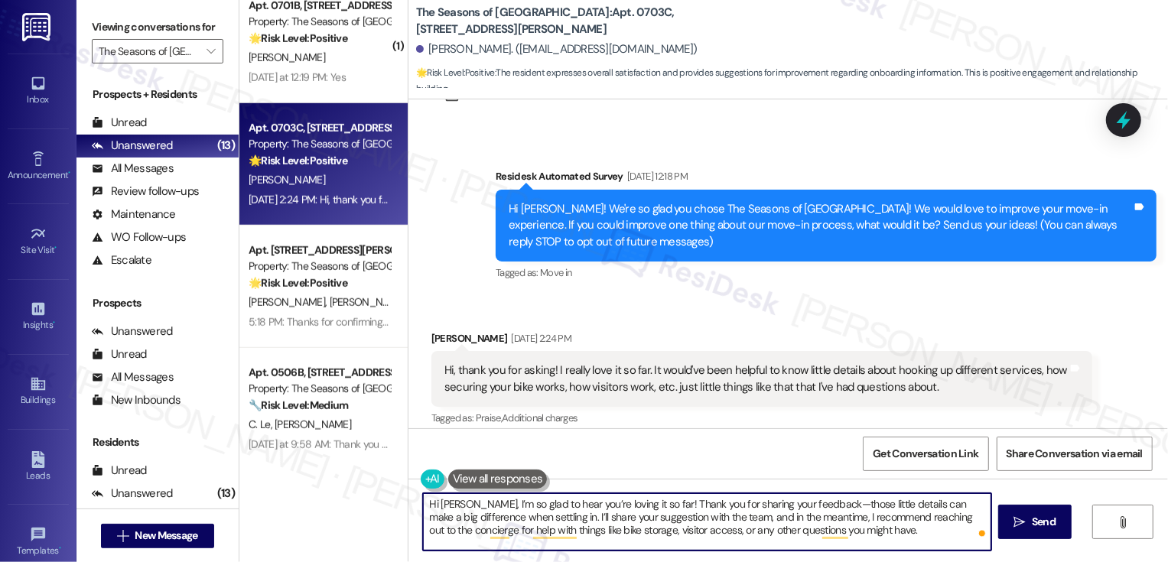
click at [807, 505] on textarea "Hi Brenda, I’m so glad to hear you’re loving it so far! Thank you for sharing y…" at bounding box center [707, 521] width 568 height 57
click at [478, 522] on textarea "Hi Brenda, I’m so glad to hear you’re loving it so far! Thank you for sharing y…" at bounding box center [707, 521] width 568 height 57
click at [617, 523] on textarea "Hi Brenda, I’m so glad to hear you’re loving it so far! Thank you for sharing y…" at bounding box center [707, 521] width 568 height 57
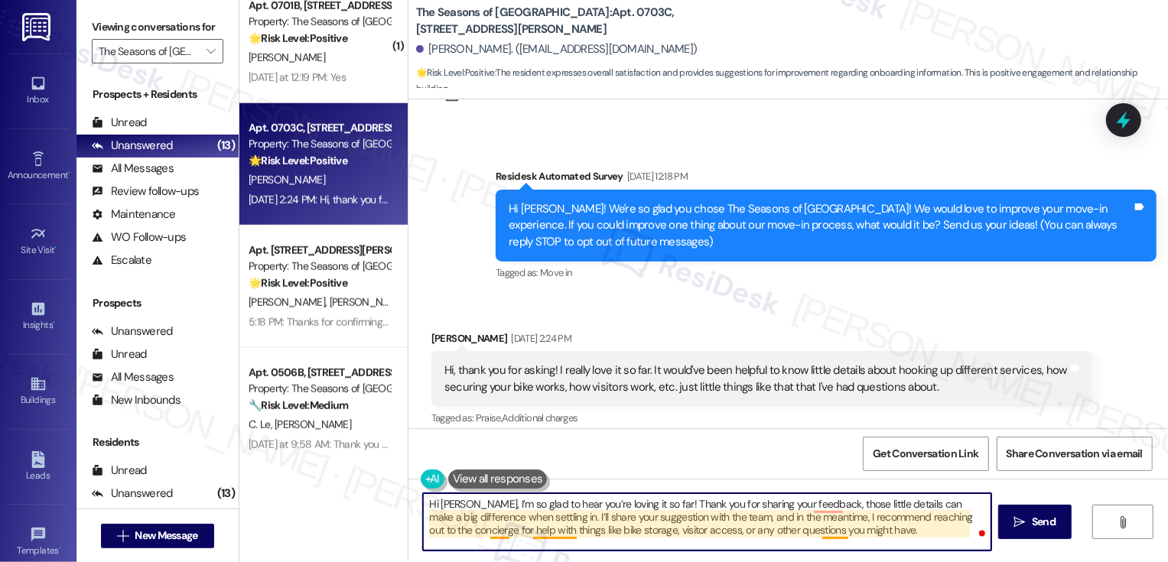
click at [491, 532] on textarea "Hi Brenda, I’m so glad to hear you’re loving it so far! Thank you for sharing y…" at bounding box center [707, 521] width 568 height 57
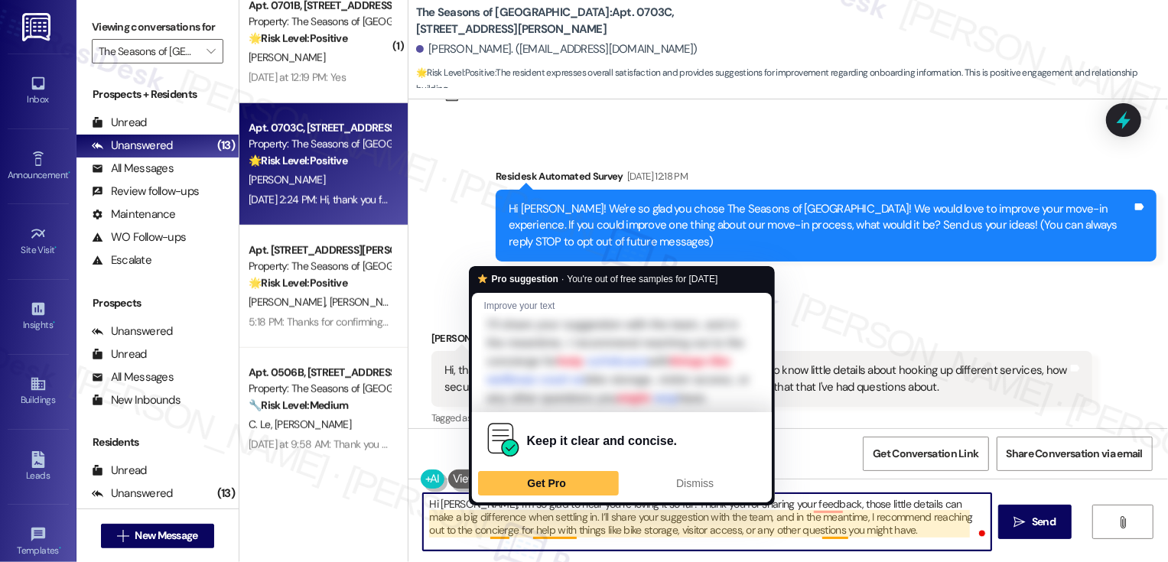
click at [491, 532] on textarea "Hi Brenda, I’m so glad to hear you’re loving it so far! Thank you for sharing y…" at bounding box center [707, 521] width 568 height 57
click at [809, 514] on textarea "Hi Brenda, I’m so glad to hear you’re loving it so far! Thank you for sharing y…" at bounding box center [707, 521] width 568 height 57
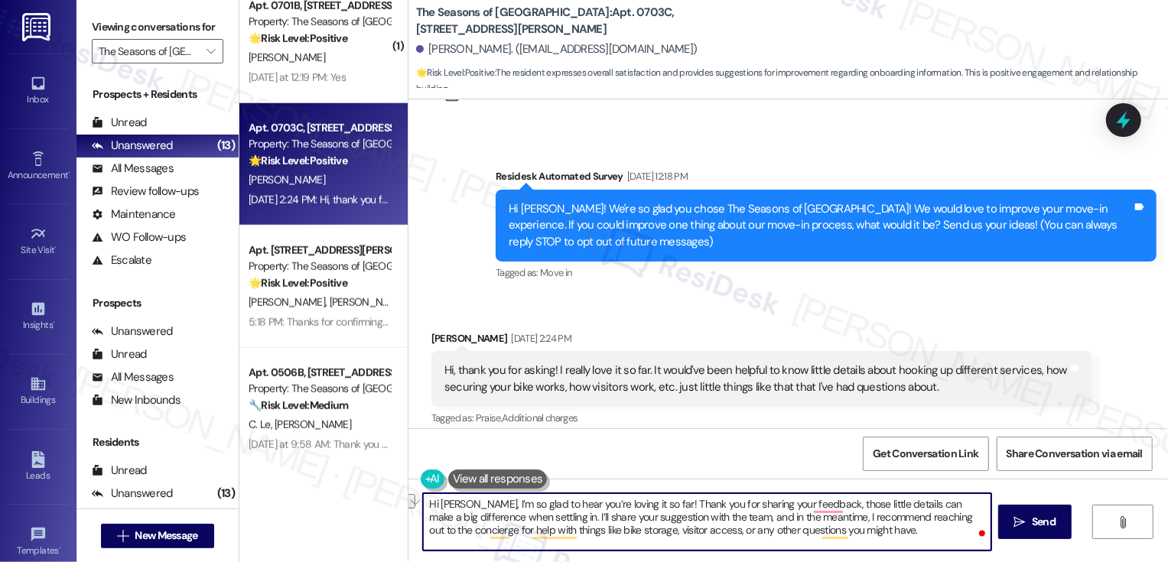
drag, startPoint x: 812, startPoint y: 519, endPoint x: 910, endPoint y: 512, distance: 98.9
click at [911, 513] on textarea "Hi Brenda, I’m so glad to hear you’re loving it so far! Thank you for sharing y…" at bounding box center [707, 521] width 568 height 57
drag, startPoint x: 498, startPoint y: 532, endPoint x: 792, endPoint y: 535, distance: 293.8
click at [792, 538] on textarea "Hi Brenda, I’m so glad to hear you’re loving it so far! Thank you for sharing y…" at bounding box center [707, 521] width 568 height 57
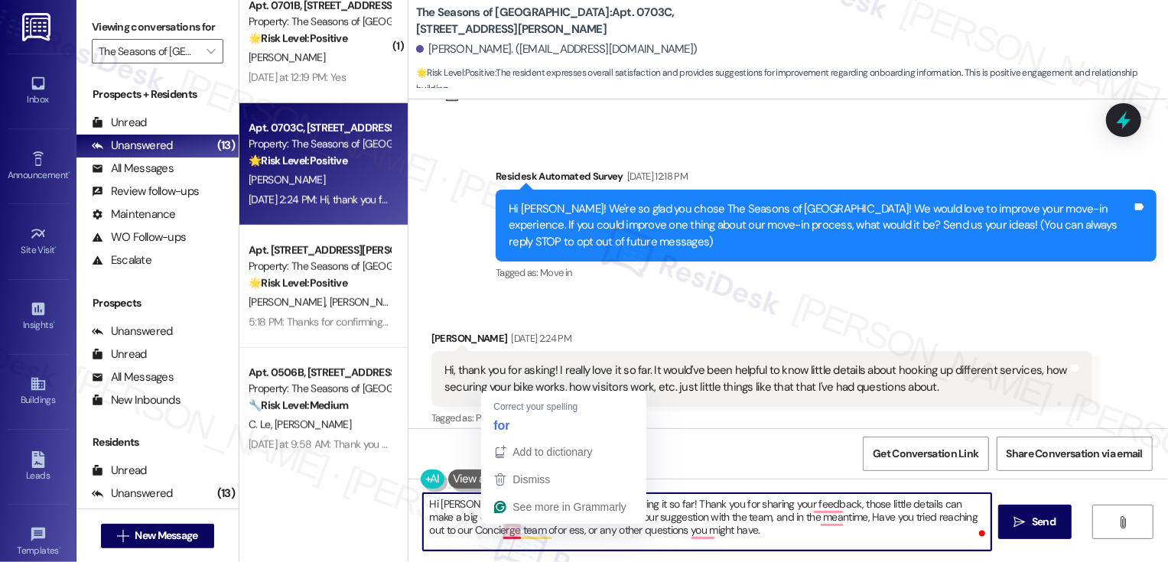
drag, startPoint x: 494, startPoint y: 531, endPoint x: 773, endPoint y: 525, distance: 278.5
click at [774, 526] on textarea "Hi Brenda, I’m so glad to hear you’re loving it so far! Thank you for sharing y…" at bounding box center [707, 521] width 568 height 57
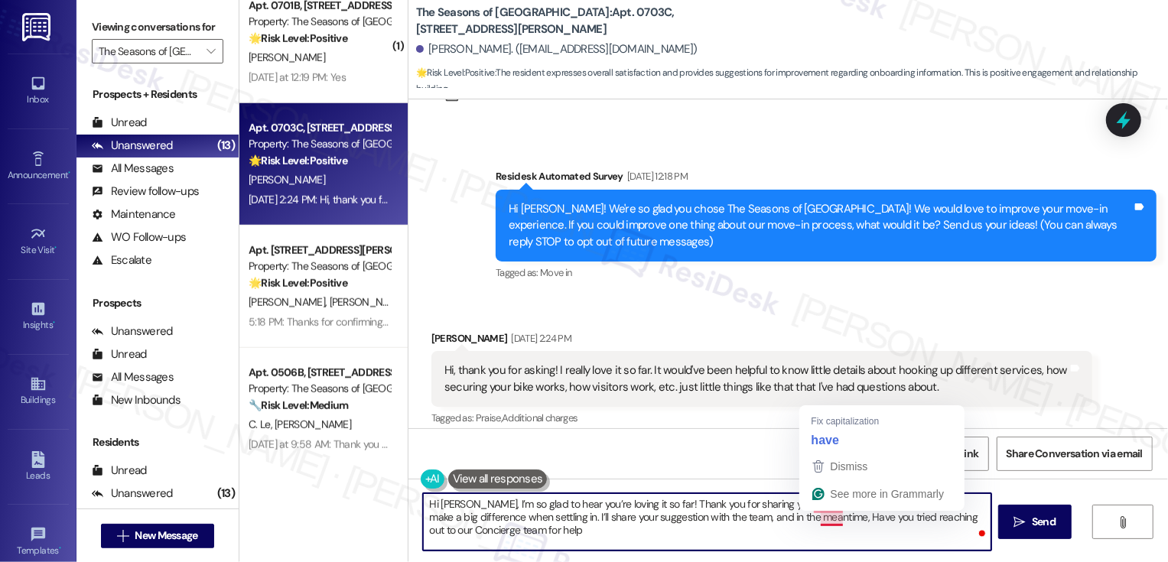
click at [815, 516] on textarea "Hi Brenda, I’m so glad to hear you’re loving it so far! Thank you for sharing y…" at bounding box center [707, 521] width 568 height 57
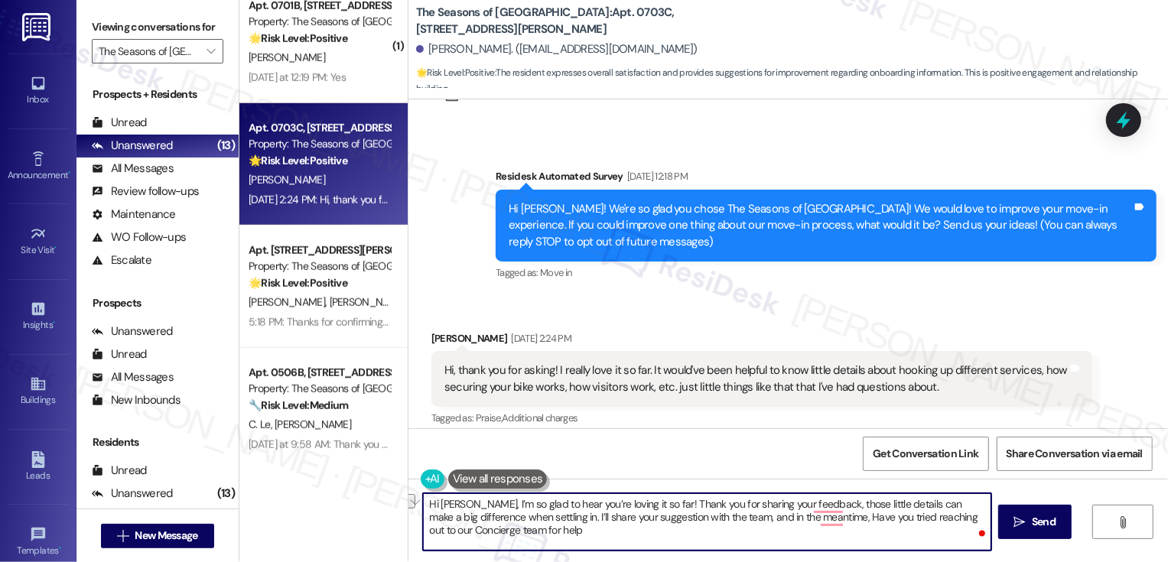
drag, startPoint x: 819, startPoint y: 517, endPoint x: 713, endPoint y: 519, distance: 105.6
click at [713, 519] on textarea "Hi Brenda, I’m so glad to hear you’re loving it so far! Thank you for sharing y…" at bounding box center [707, 521] width 568 height 57
click at [981, 518] on textarea "Hi Brenda, I’m so glad to hear you’re loving it so far! Thank you for sharing y…" at bounding box center [707, 521] width 568 height 57
click at [716, 517] on textarea "Hi Brenda, I’m so glad to hear you’re loving it so far! Thank you for sharing y…" at bounding box center [707, 521] width 568 height 57
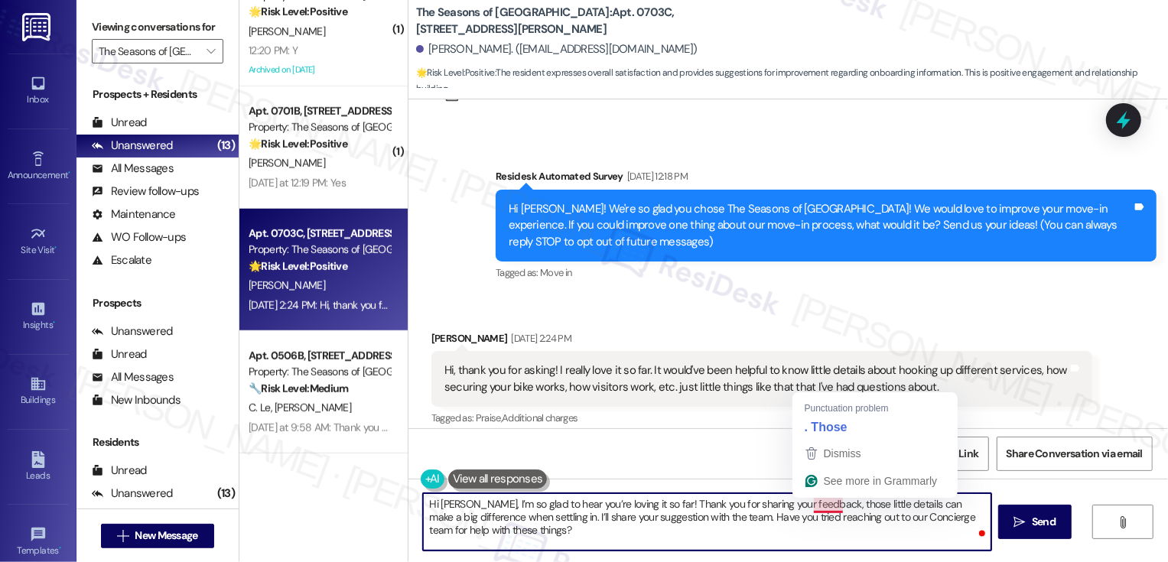
scroll to position [770, 0]
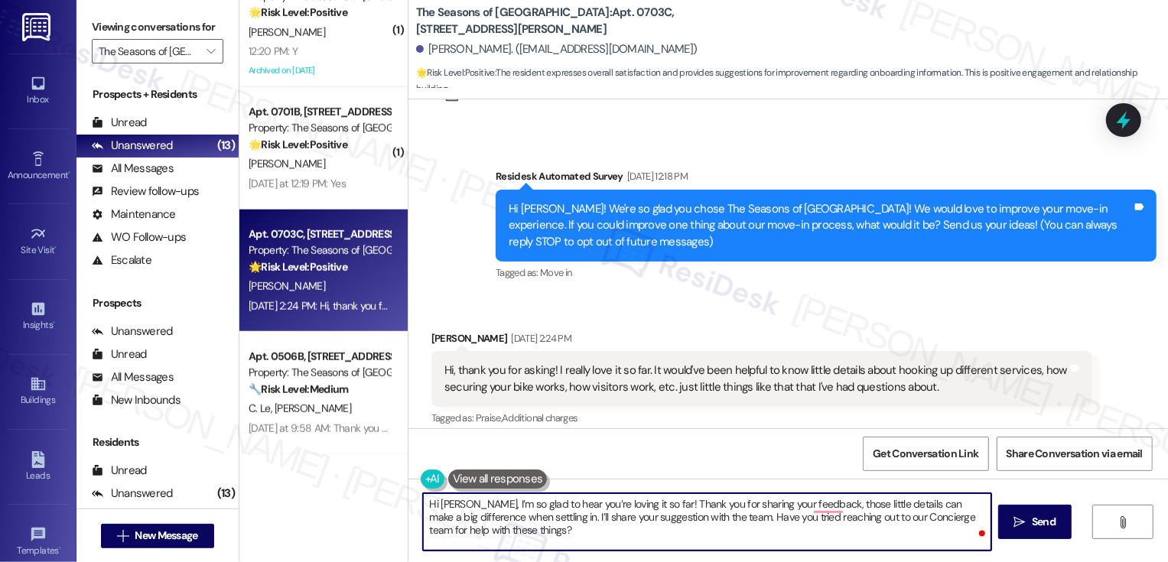
click at [586, 521] on textarea "Hi Brenda, I’m so glad to hear you’re loving it so far! Thank you for sharing y…" at bounding box center [707, 521] width 568 height 57
type textarea "Hi Brenda, I’m so glad to hear you’re loving it so far! Thank you for sharing y…"
click at [1008, 529] on button " Send" at bounding box center [1035, 522] width 74 height 34
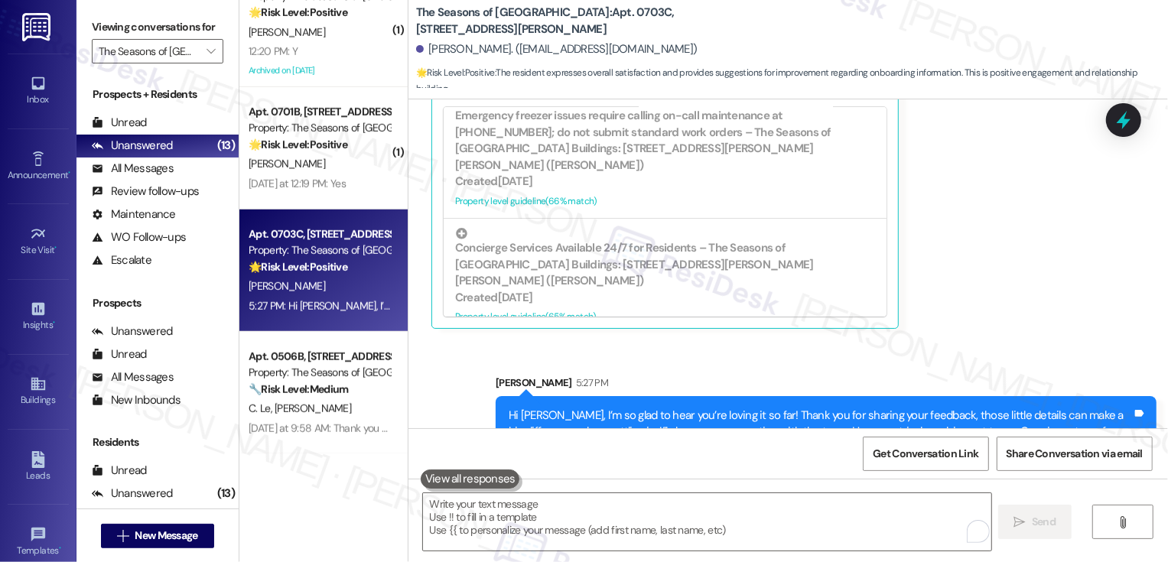
scroll to position [490, 0]
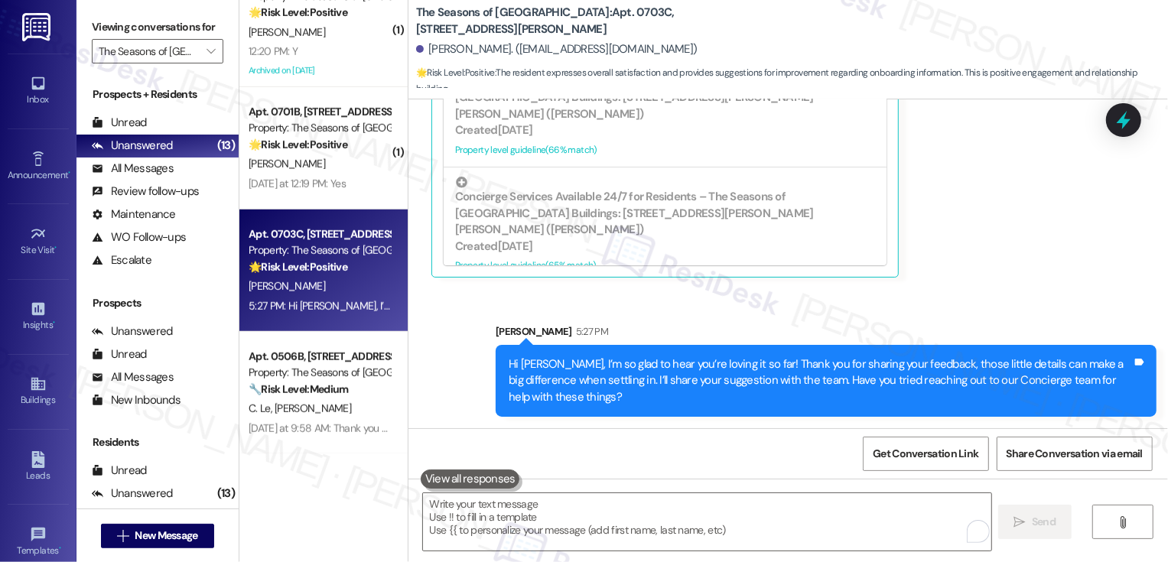
click at [295, 252] on div "Property: The Seasons of [GEOGRAPHIC_DATA]" at bounding box center [320, 251] width 142 height 16
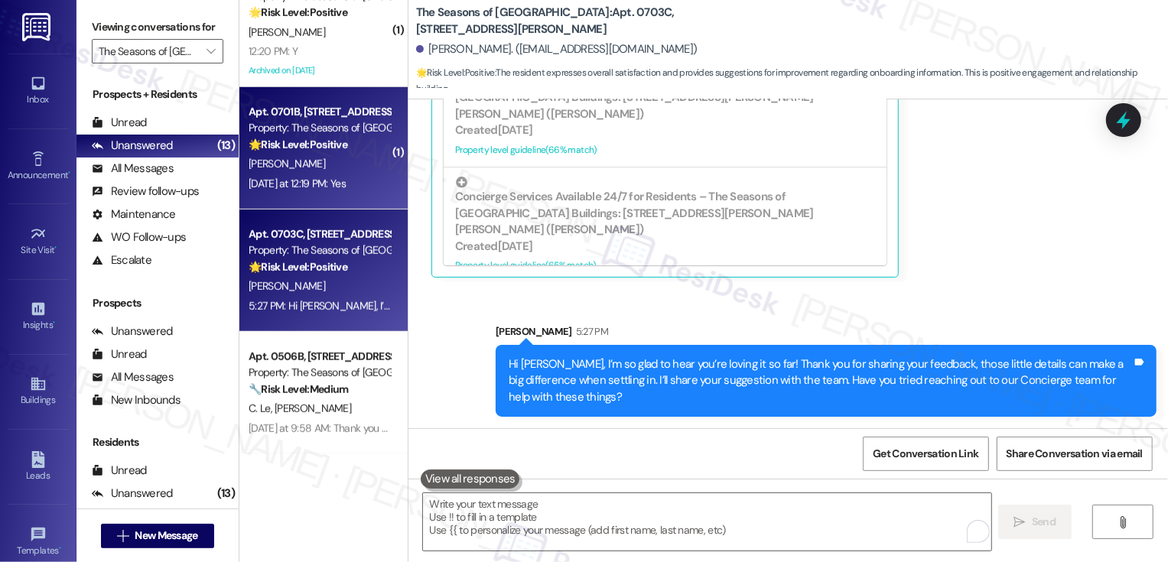
click at [291, 194] on div "Apt. 0701B, 3498 Seasons E Ellsworth Ave Property: The Seasons of Cherry Creek …" at bounding box center [323, 148] width 168 height 122
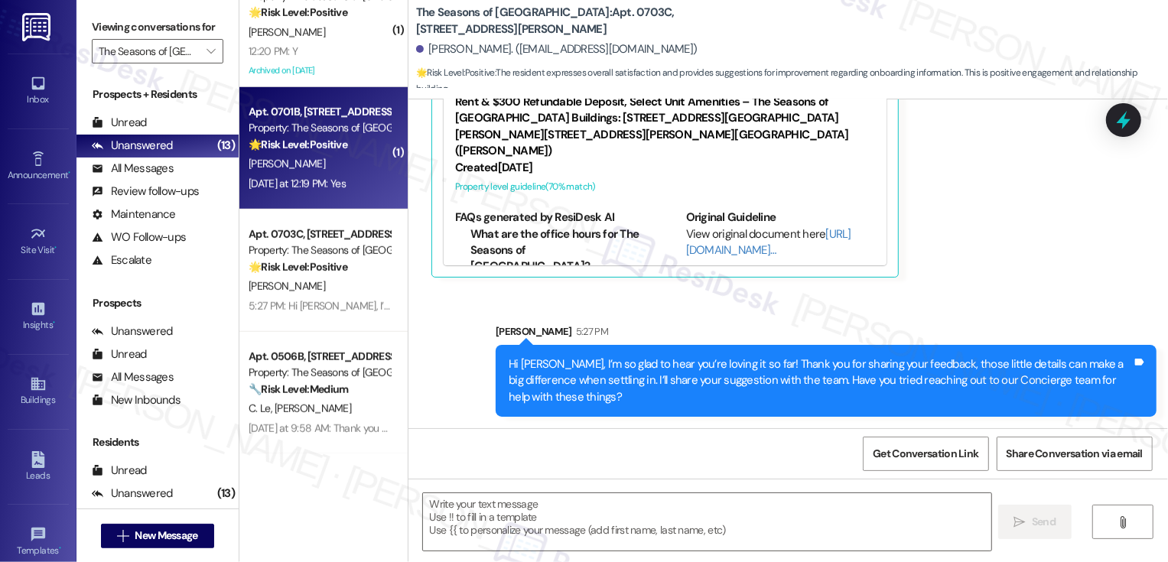
click at [291, 194] on div "Apt. 0701B, 3498 Seasons E Ellsworth Ave Property: The Seasons of Cherry Creek …" at bounding box center [323, 148] width 168 height 122
type textarea "Fetching suggested responses. Please feel free to read through the conversation…"
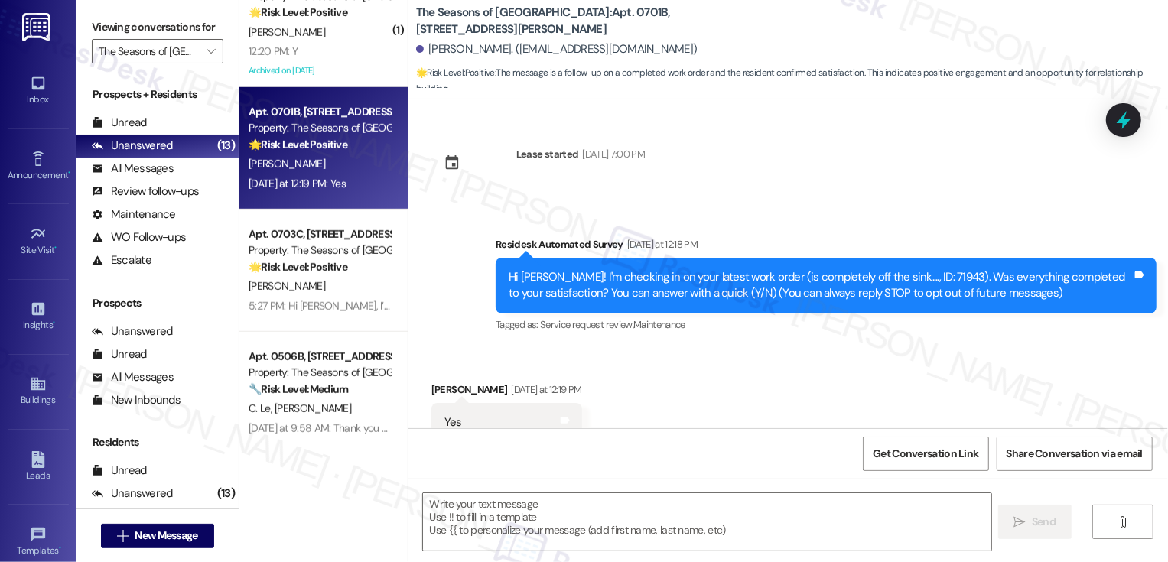
scroll to position [103, 0]
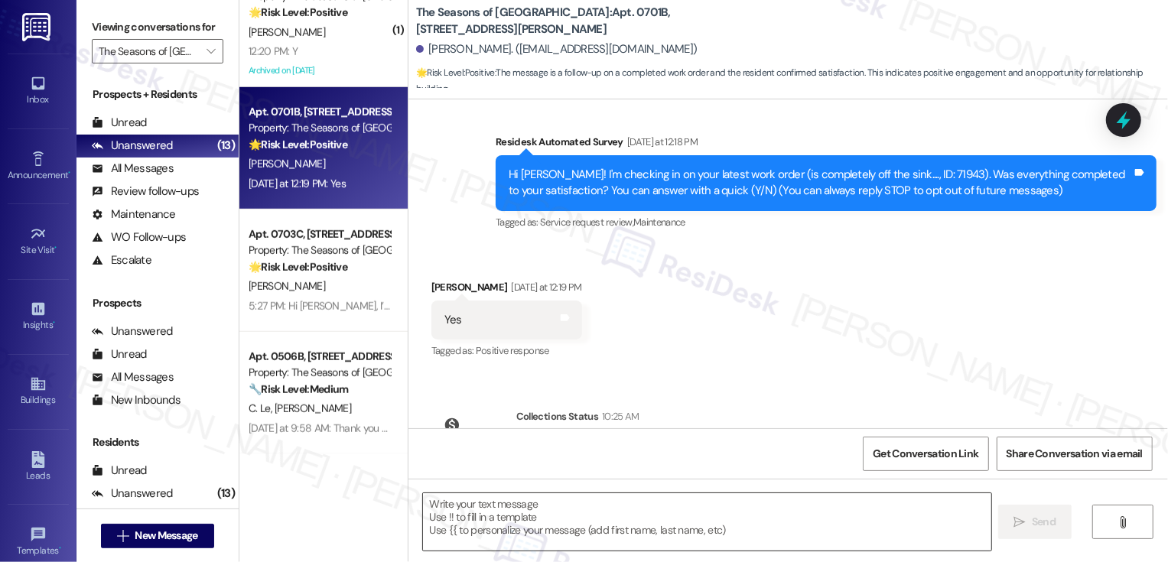
click at [484, 512] on textarea at bounding box center [707, 521] width 568 height 57
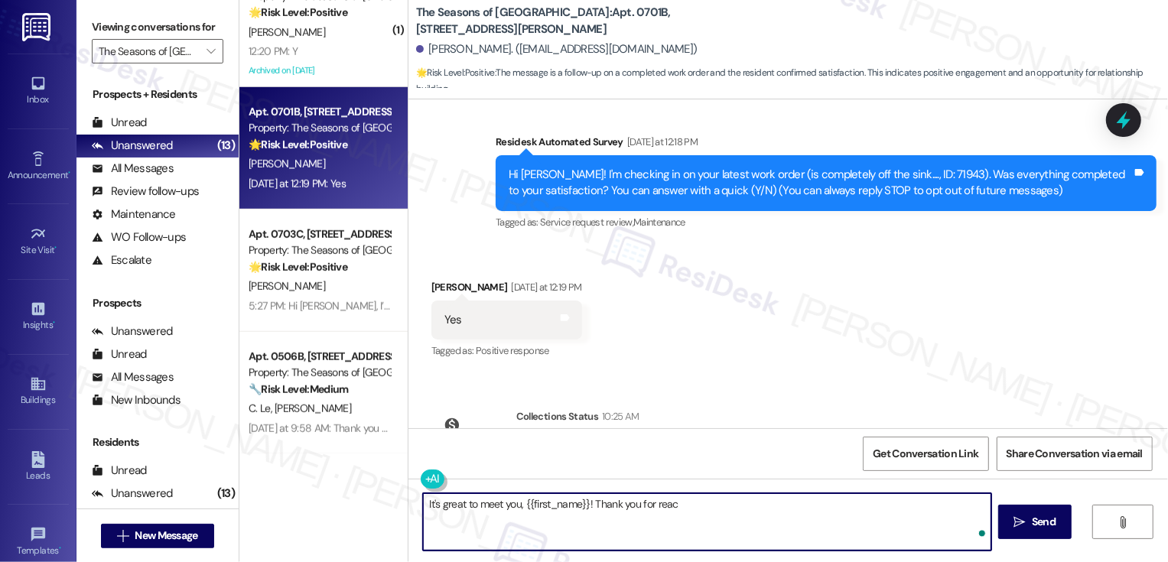
type textarea "It's great to meet you, {{first_name}}! Thank you for reach"
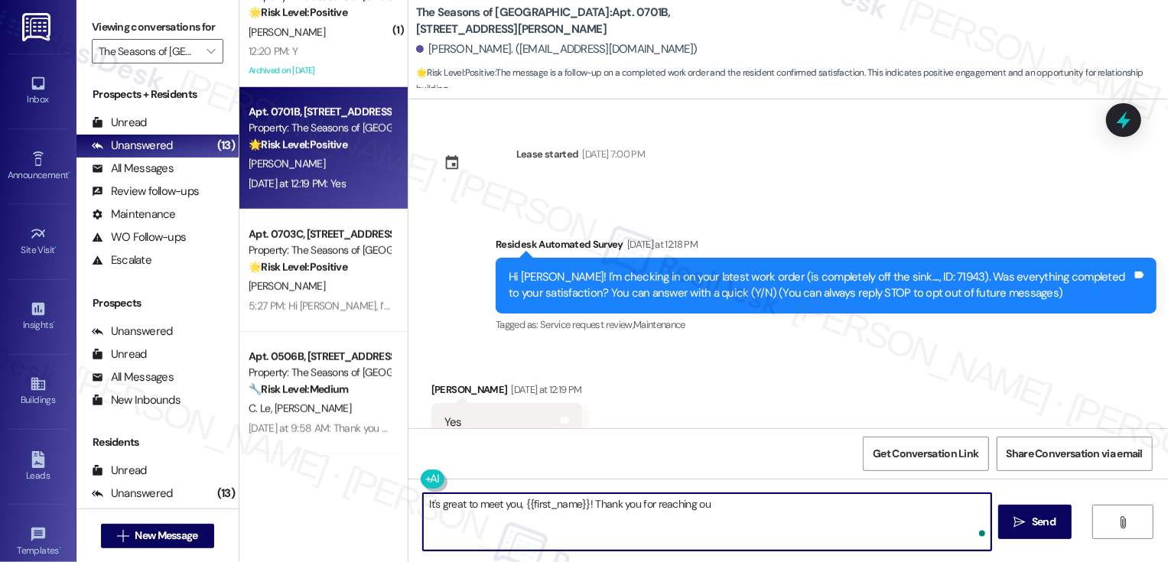
scroll to position [103, 0]
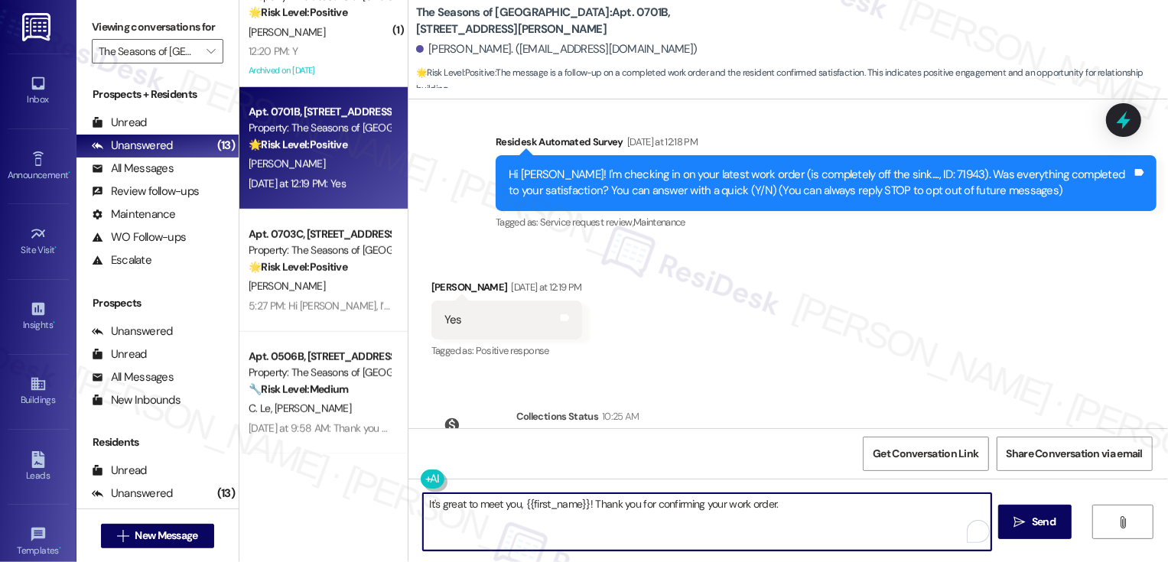
paste textarea "Hi [PERSON_NAME], I’m so glad to hear you’re loving it so far! Thank you for sh…"
paste textarea "If you don't mind me asking, how has your experience been so far? Has the prope…"
type textarea "It's great to meet you, {{first_name}}! Thank you for confirming your work orde…"
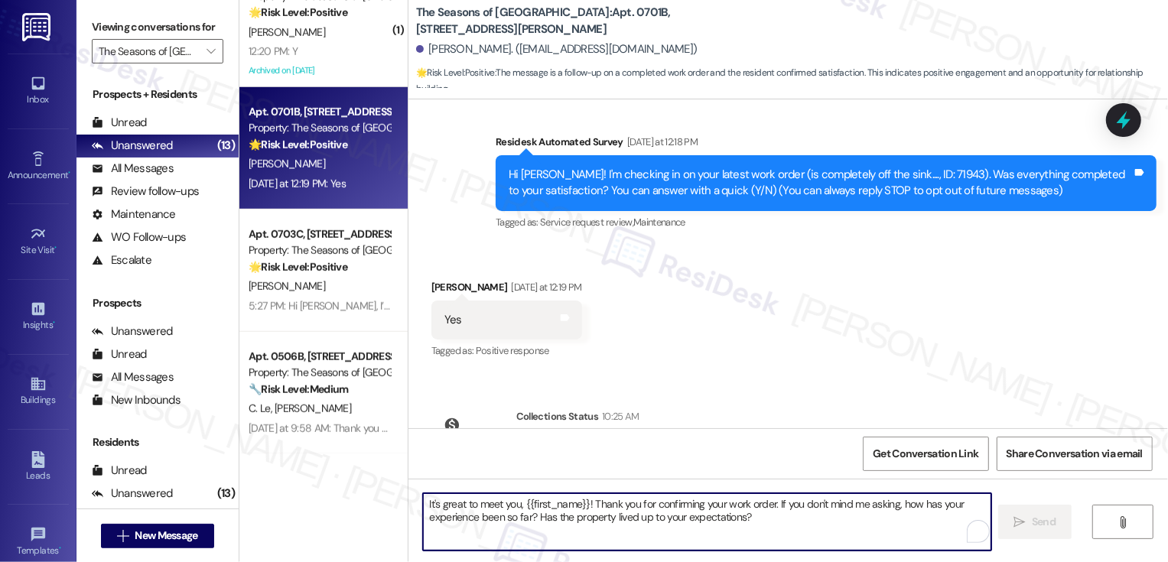
scroll to position [47, 0]
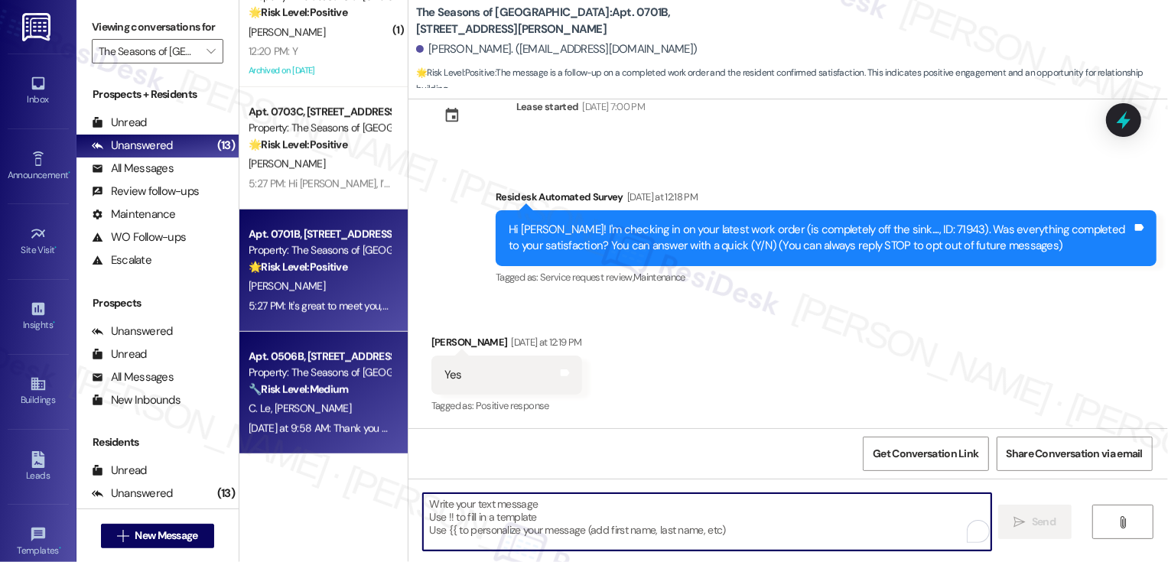
click at [331, 377] on div "Property: The Seasons of [GEOGRAPHIC_DATA]" at bounding box center [320, 373] width 142 height 16
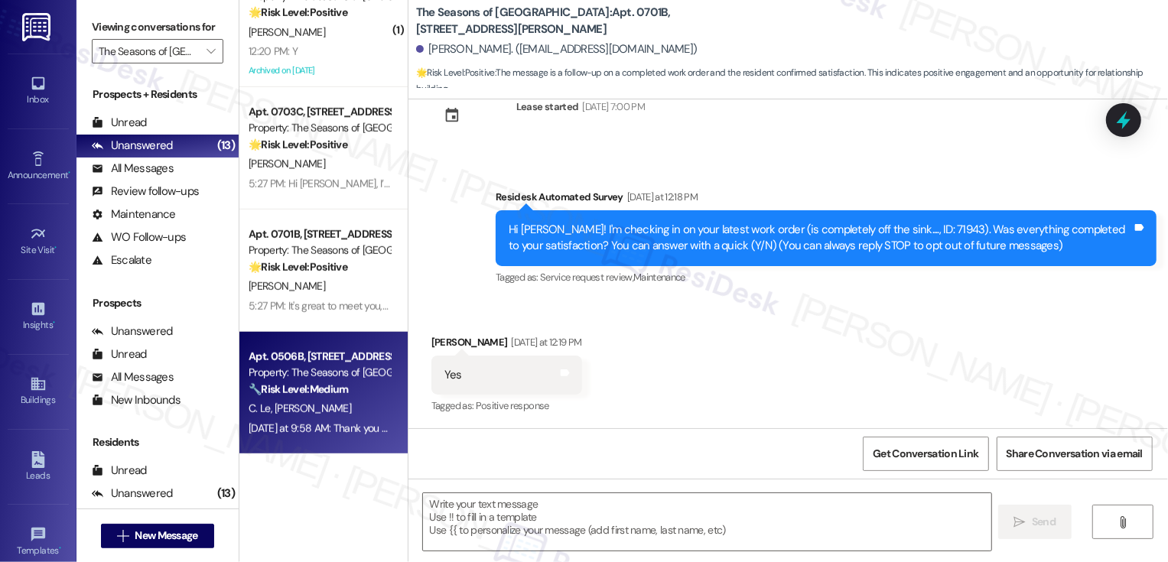
click at [331, 377] on div "Property: The Seasons of [GEOGRAPHIC_DATA]" at bounding box center [320, 373] width 142 height 16
type textarea "Fetching suggested responses. Please feel free to read through the conversation…"
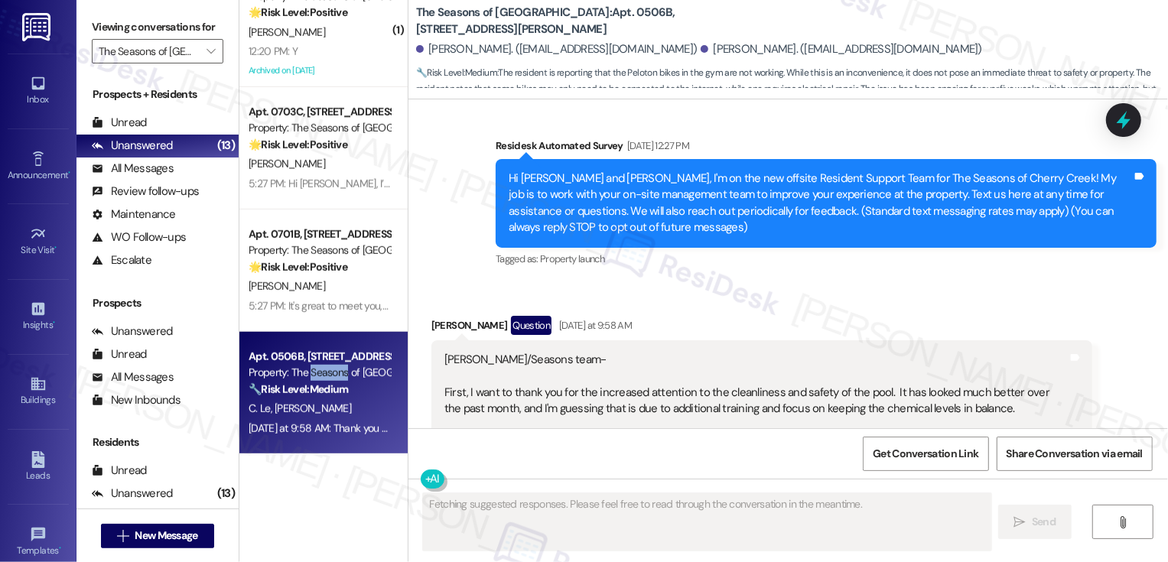
scroll to position [96, 0]
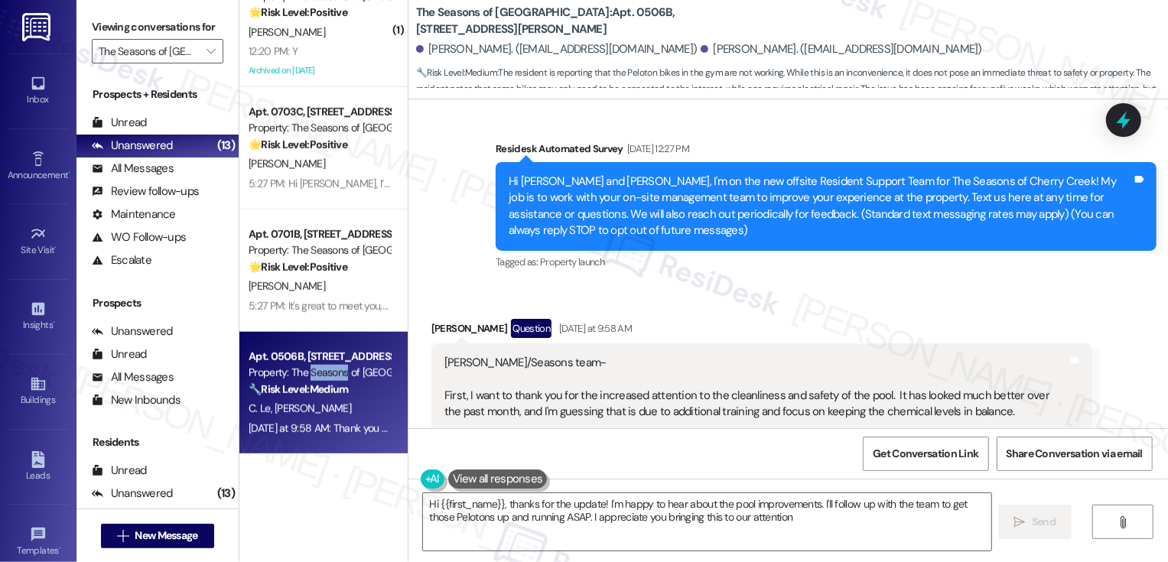
type textarea "Hi {{first_name}}, thanks for the update! I'm happy to hear about the pool impr…"
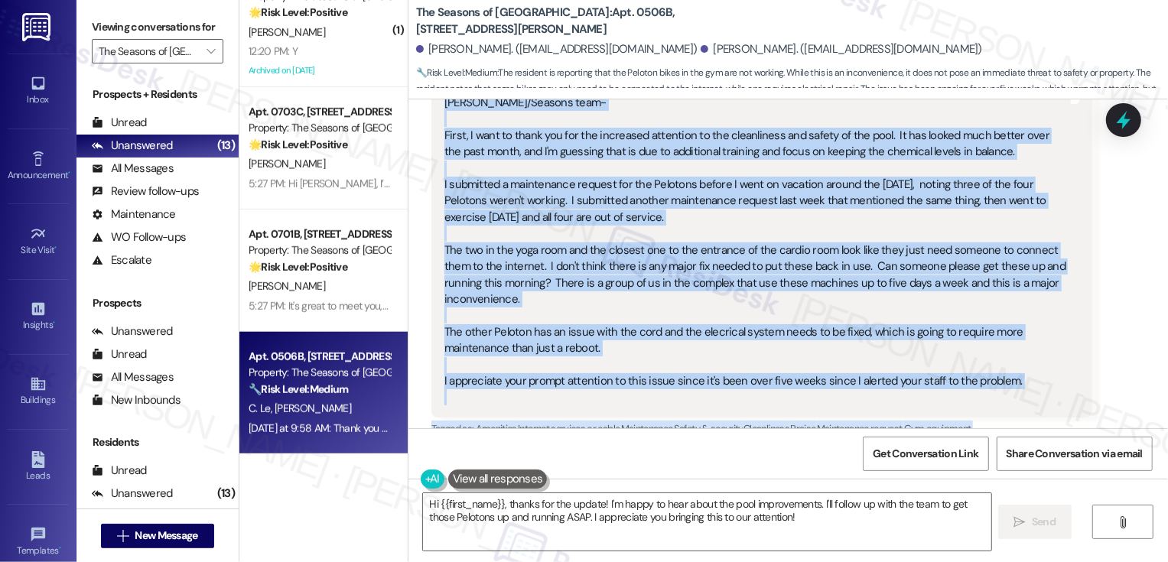
scroll to position [395, 0]
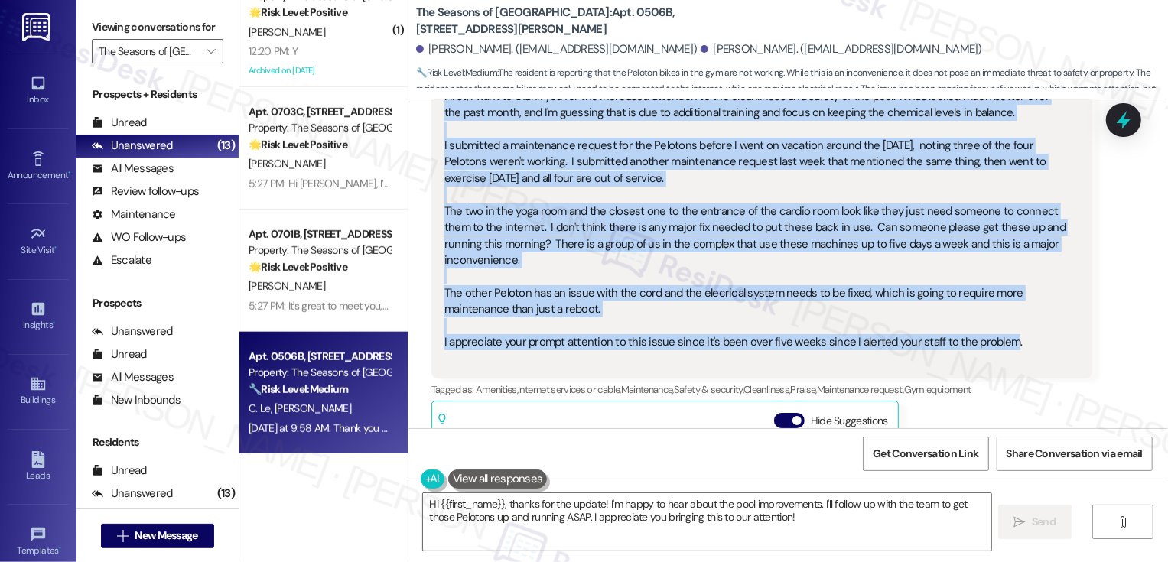
drag, startPoint x: 487, startPoint y: 146, endPoint x: 993, endPoint y: 343, distance: 542.8
click at [993, 343] on div "Lease started Nov 30, 2024 at 7:00 PM Survey, sent via SMS Residesk Automated S…" at bounding box center [789, 263] width 760 height 329
copy div "Residesk Automated Survey Jul 30, 2025 at 12:27 PM Hi Caroline and Mike, I'm on…"
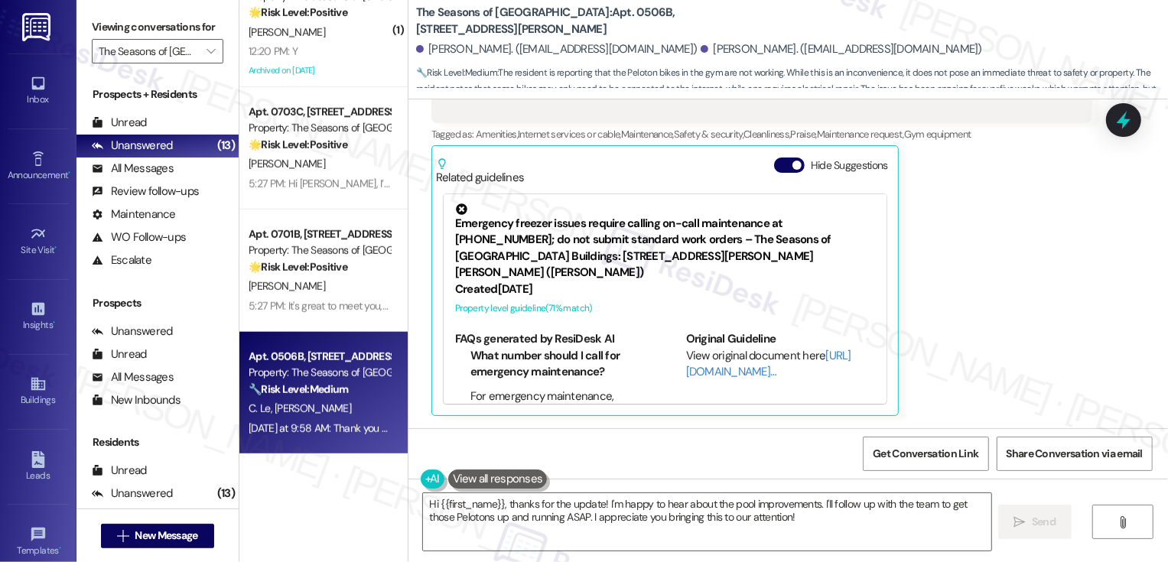
scroll to position [618, 0]
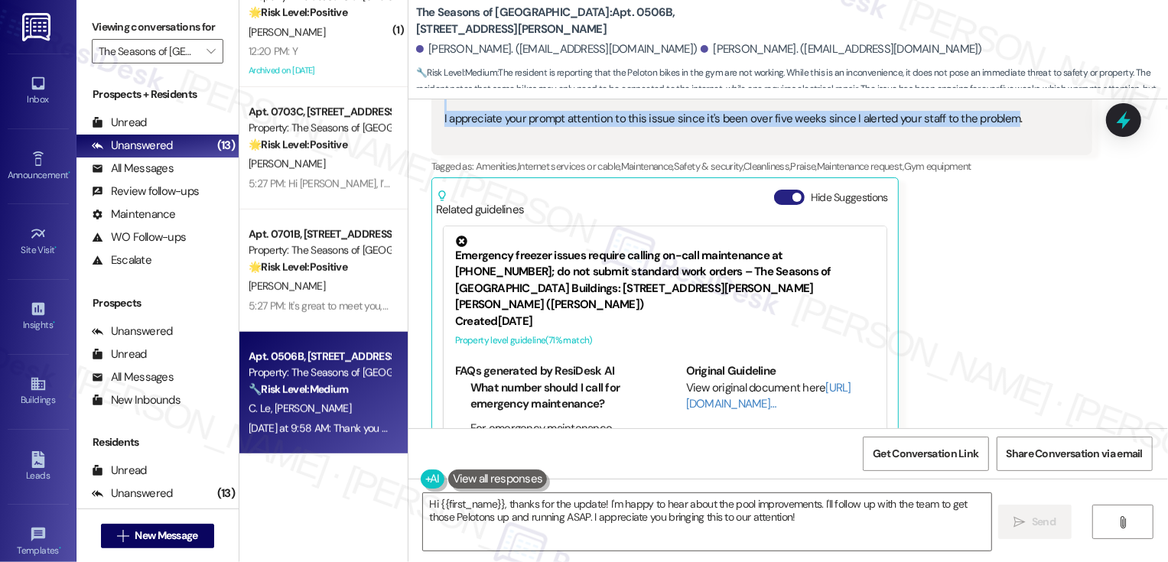
click at [786, 201] on button "Hide Suggestions" at bounding box center [789, 197] width 31 height 15
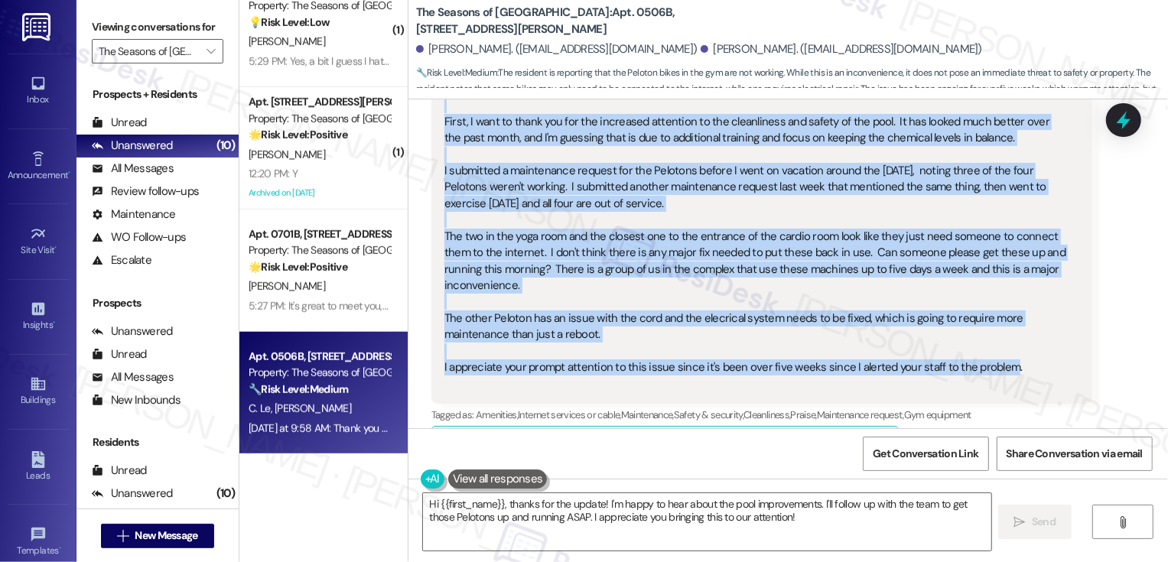
scroll to position [321, 0]
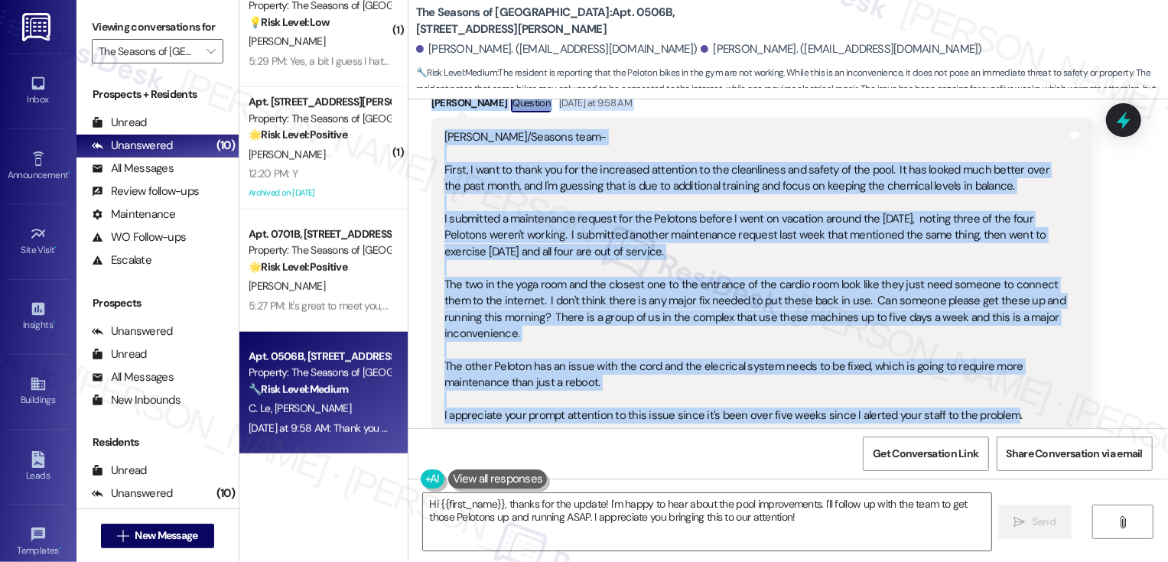
click at [572, 171] on div "Sarah/Seasons team- First, I want to thank you for the increased attention to t…" at bounding box center [755, 284] width 623 height 311
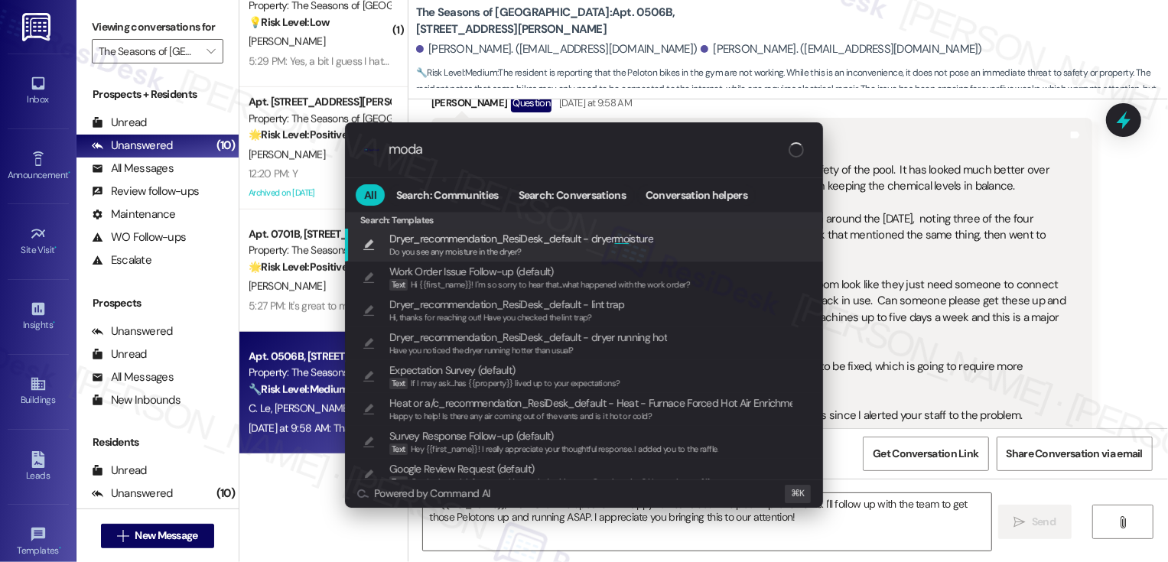
type input "modal"
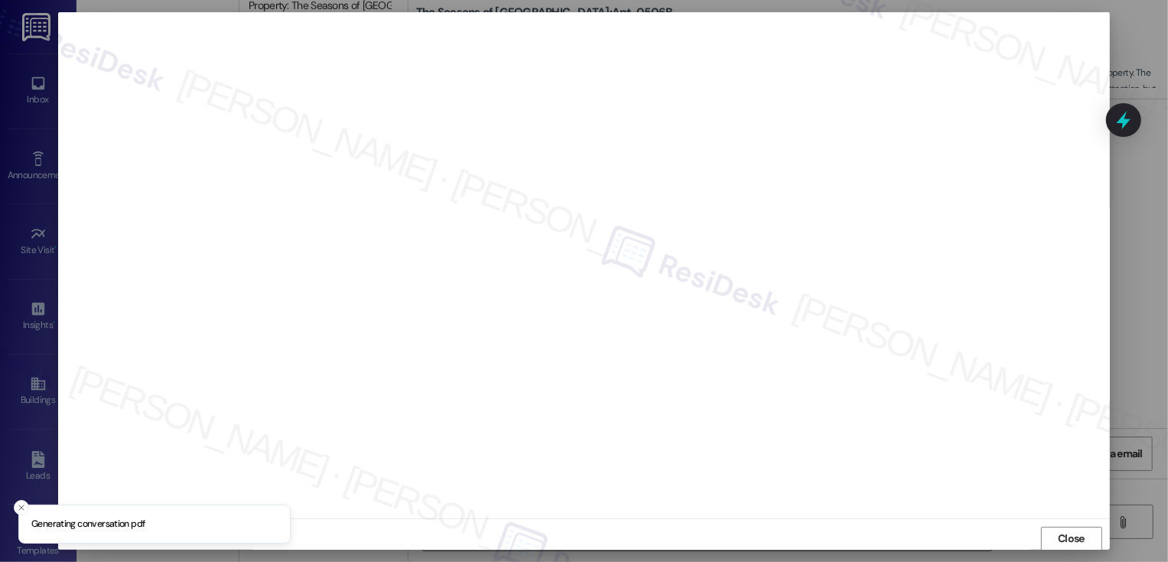
scroll to position [1, 0]
click at [1058, 532] on span "Close" at bounding box center [1071, 538] width 27 height 16
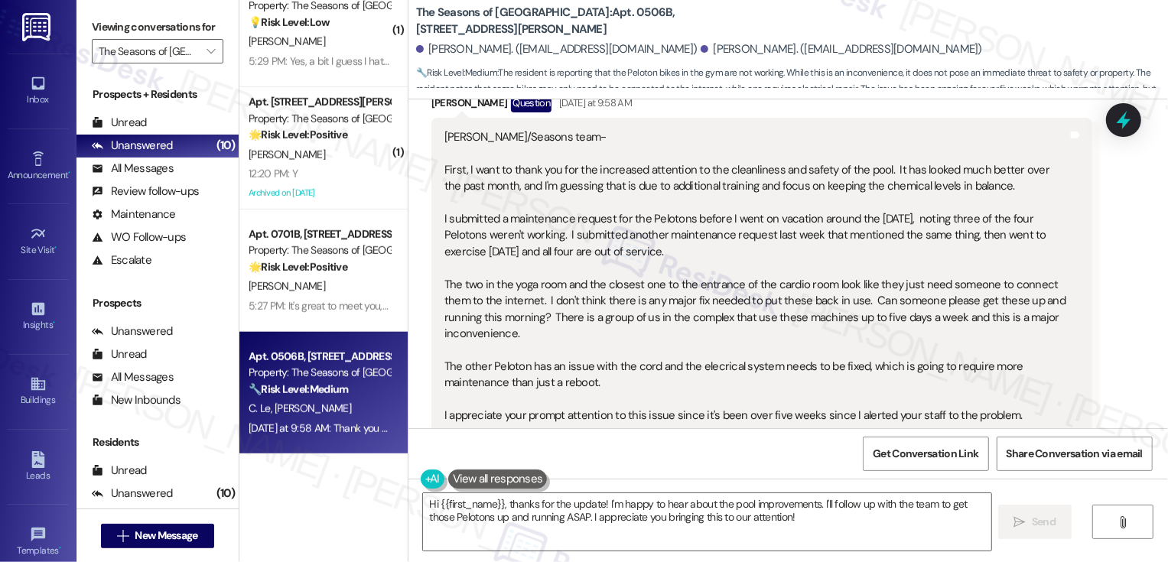
click at [684, 272] on div "Sarah/Seasons team- First, I want to thank you for the increased attention to t…" at bounding box center [755, 284] width 623 height 311
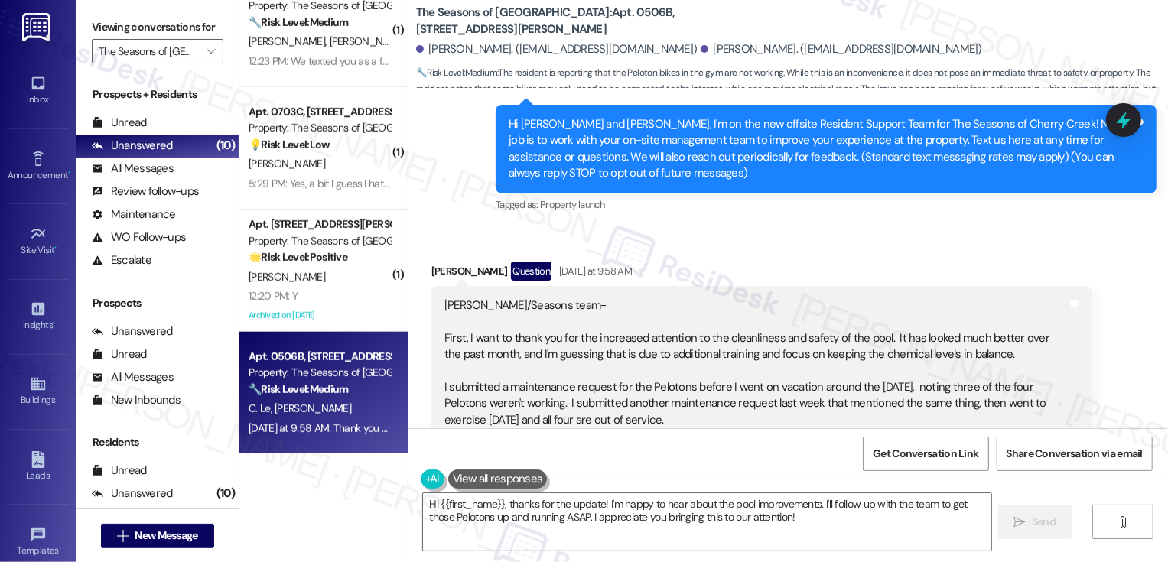
scroll to position [190, 0]
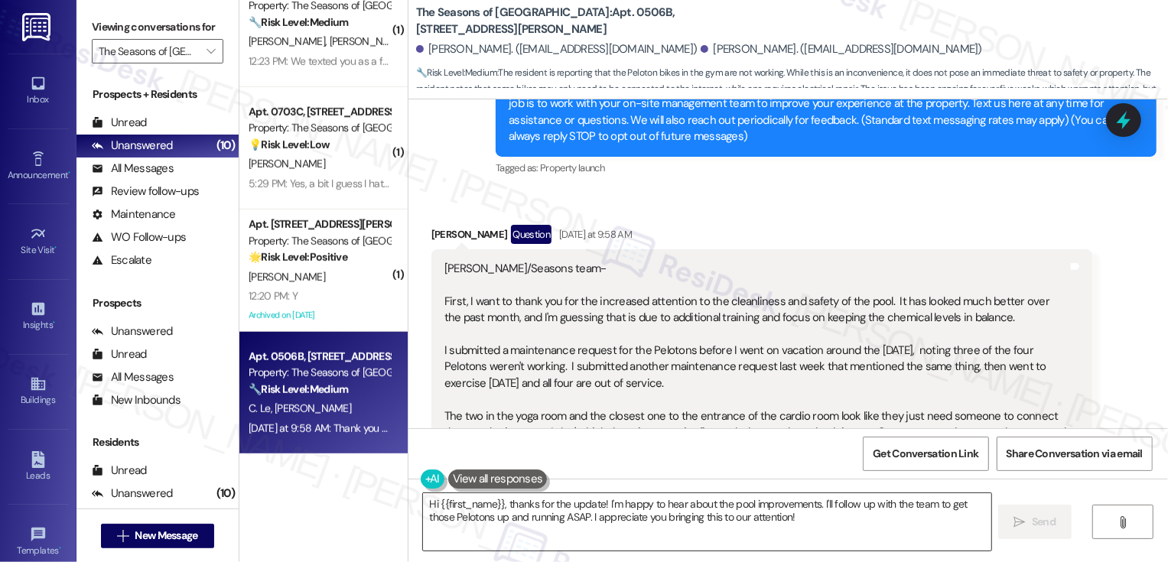
click at [509, 531] on textarea "Hi {{first_name}}, thanks for the update! I'm happy to hear about the pool impr…" at bounding box center [707, 521] width 568 height 57
type textarea "t"
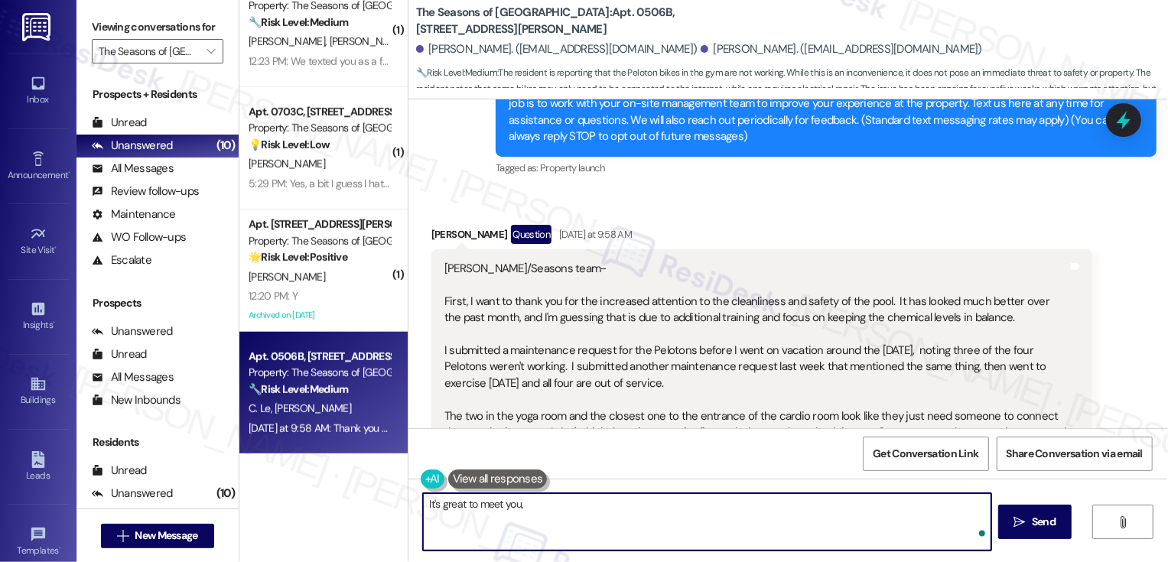
paste textarea "Hi Mike, thank you for your kind words about the pool—it’s great to hear the im…"
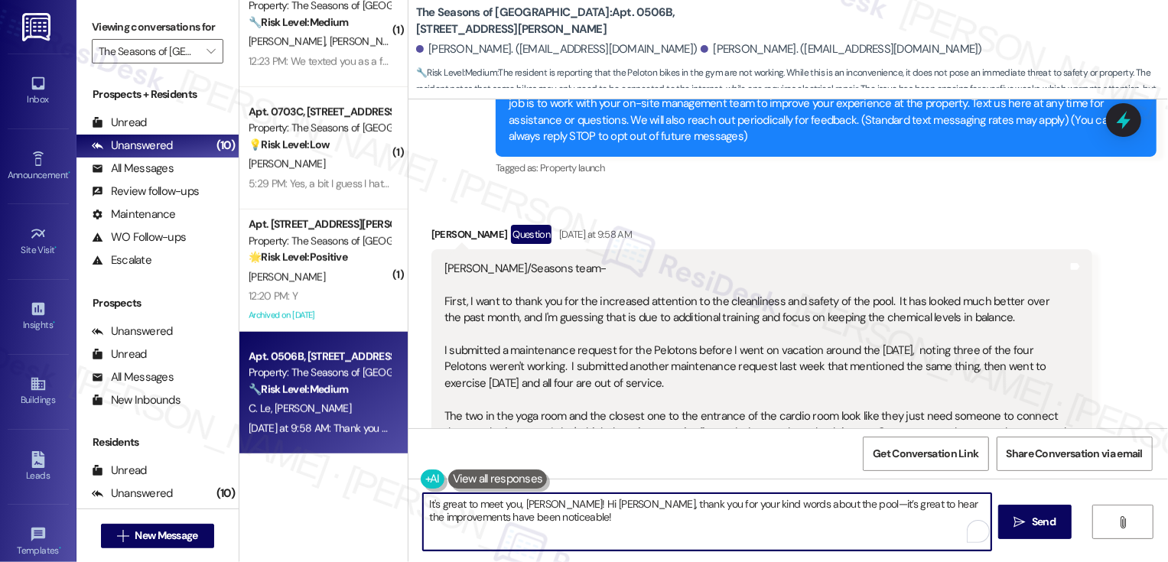
drag, startPoint x: 542, startPoint y: 503, endPoint x: 773, endPoint y: 508, distance: 231.1
click at [773, 508] on textarea "It's great to meet you, Mike! Hi Mike, thank you for your kind words about the …" at bounding box center [707, 521] width 568 height 57
click at [442, 502] on textarea "It's great to meet you, Mike! l—it’s great to hear the improvements have been n…" at bounding box center [707, 521] width 568 height 57
click at [545, 503] on textarea "It's nice to meet you, Mike! l—It’s great to hear the improvements have been no…" at bounding box center [707, 521] width 568 height 57
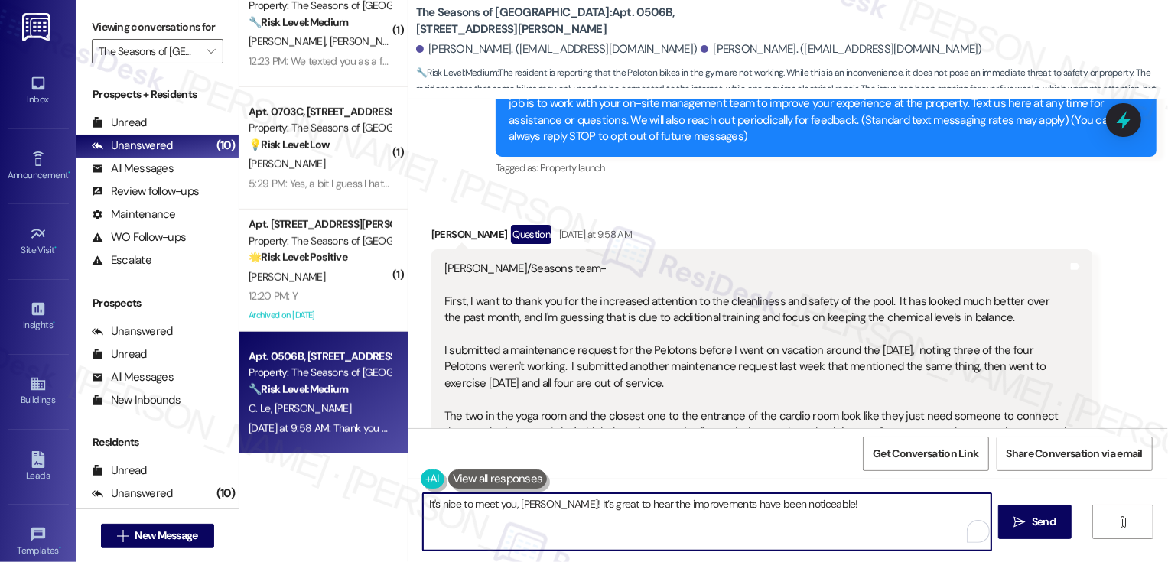
click at [542, 506] on textarea "It's nice to meet you, Mike! It’s great to hear the improvements have been noti…" at bounding box center [707, 521] width 568 height 57
click at [560, 510] on textarea "It's nice to meet you, Mike! It’s great to hear the improvements have been noti…" at bounding box center [707, 521] width 568 height 57
click at [694, 506] on textarea "It's nice to meet you, Mike! It’s great to hear the improvements have been noti…" at bounding box center [707, 521] width 568 height 57
click at [627, 509] on textarea "It's nice to meet you, Mike! It’s great to hear the improvements have been noti…" at bounding box center [707, 521] width 568 height 57
click at [867, 509] on textarea "It's nice to meet you, Mike! It’s great to hear the pool improvements have been…" at bounding box center [707, 521] width 568 height 57
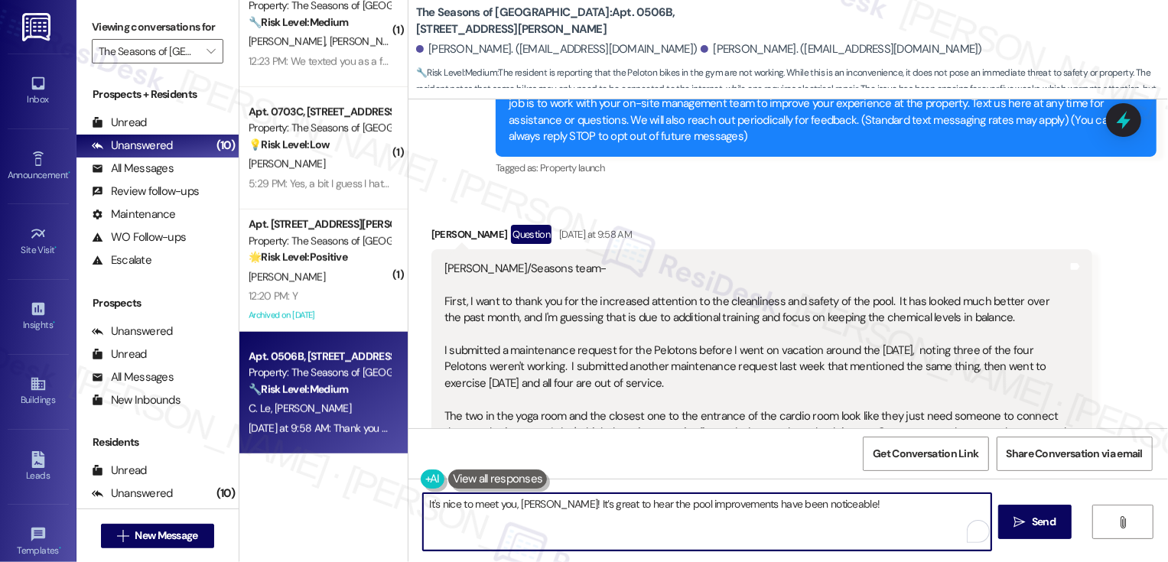
paste textarea "I also appreciate you taking the time to outline the issues with the Peloton bi…"
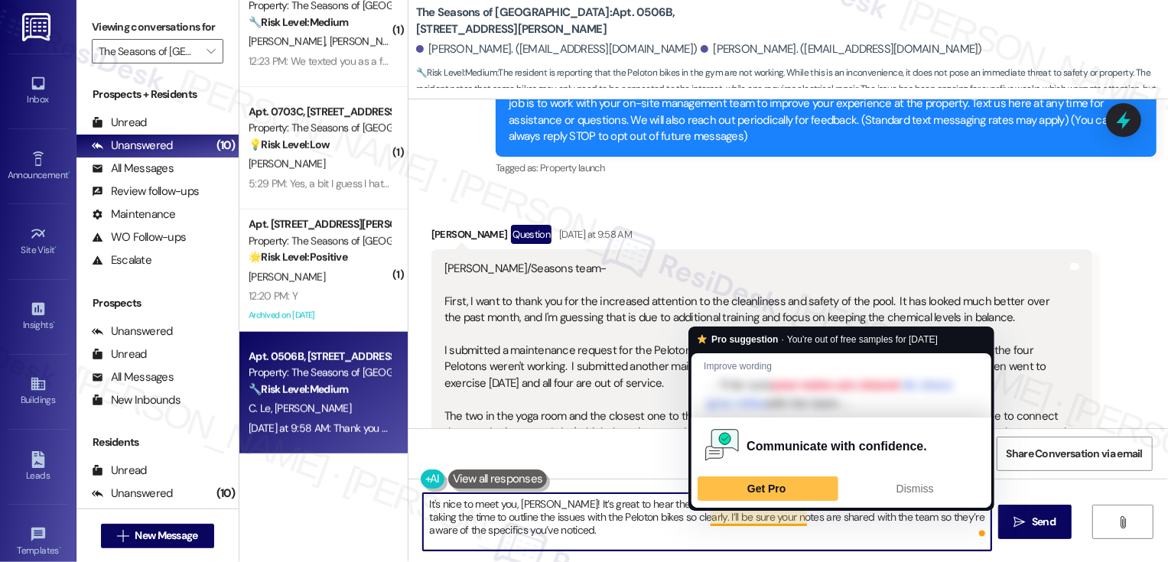
click at [743, 520] on textarea "It's nice to meet you, Mike! It’s great to hear the pool improvements have been…" at bounding box center [707, 521] width 568 height 57
click at [734, 522] on textarea "It's nice to meet you, Mike! It’s great to hear the pool improvements have been…" at bounding box center [707, 521] width 568 height 57
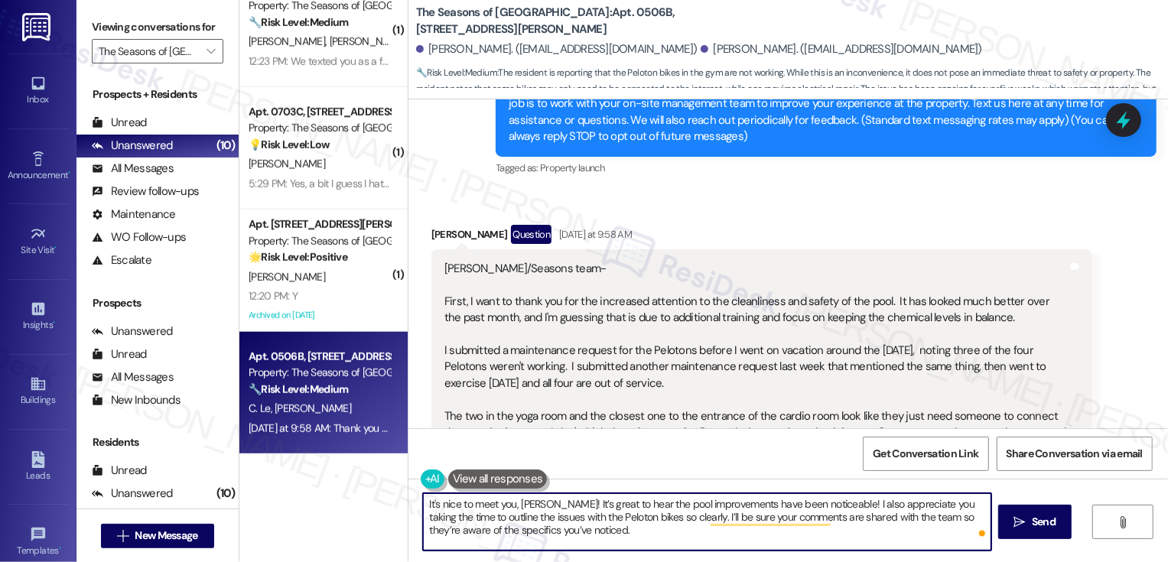
click at [588, 535] on textarea "It's nice to meet you, Mike! It’s great to hear the pool improvements have been…" at bounding box center [707, 521] width 568 height 57
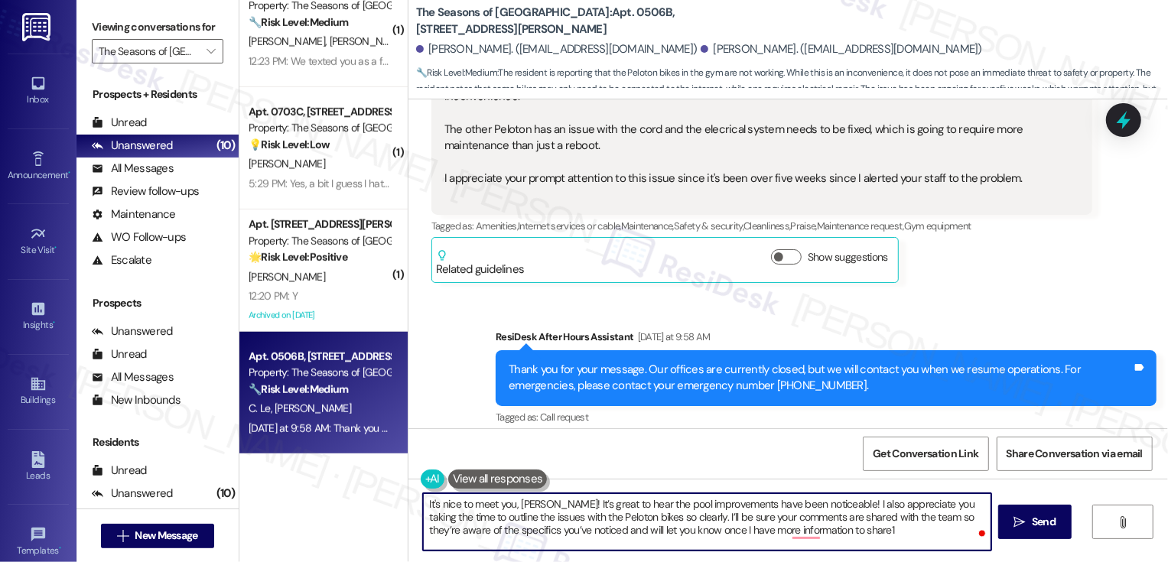
scroll to position [570, 0]
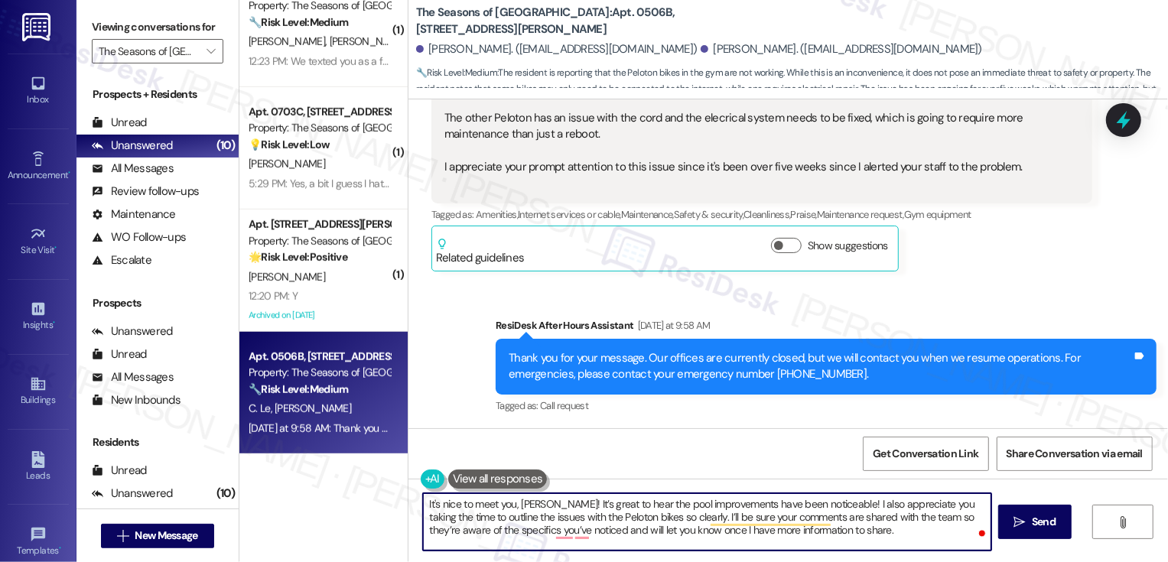
click at [633, 517] on textarea "It's nice to meet you, Mike! It’s great to hear the pool improvements have been…" at bounding box center [707, 521] width 568 height 57
click at [479, 520] on textarea "It's nice to meet you, Mike! It’s great to hear the pool improvements have been…" at bounding box center [707, 521] width 568 height 57
paste textarea "’s nice to meet you, Mike! I’m glad to hear the pool improvements have been not…"
click at [663, 532] on textarea "It’s nice to meet you, Mike! I’m glad to hear the pool improvements have been n…" at bounding box center [707, 521] width 568 height 57
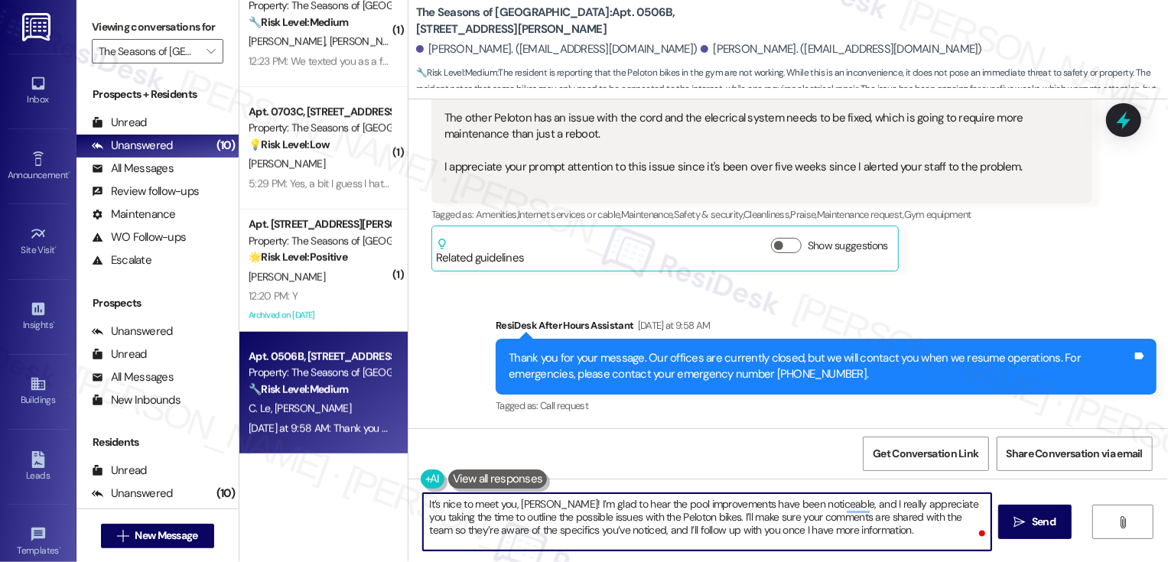
click at [921, 529] on textarea "It’s nice to meet you, Mike! I’m glad to hear the pool improvements have been n…" at bounding box center [707, 521] width 568 height 57
type textarea "It’s nice to meet you, Mike! I’m glad to hear the pool improvements have been n…"
click at [1039, 529] on span "Send" at bounding box center [1044, 522] width 24 height 16
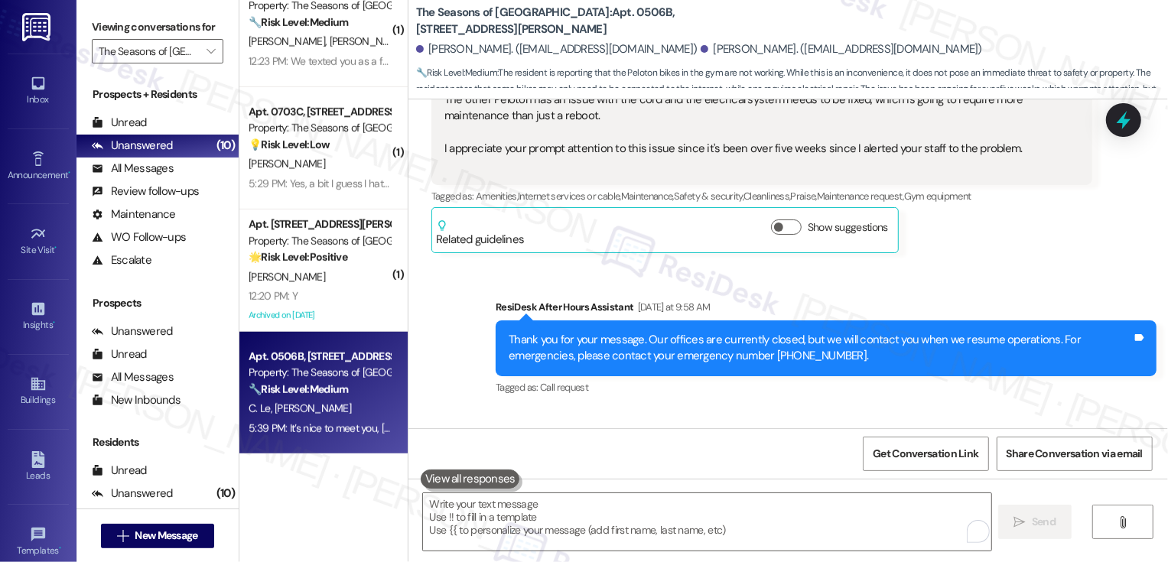
scroll to position [709, 0]
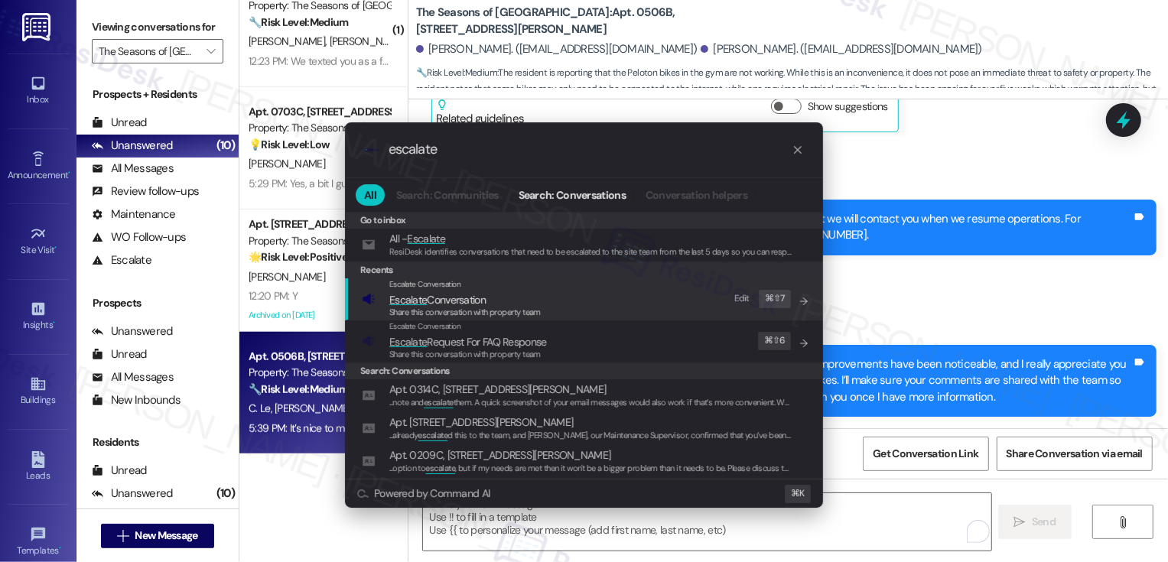
type input "escalate"
click at [539, 299] on span "Escalate Conversation" at bounding box center [464, 299] width 151 height 17
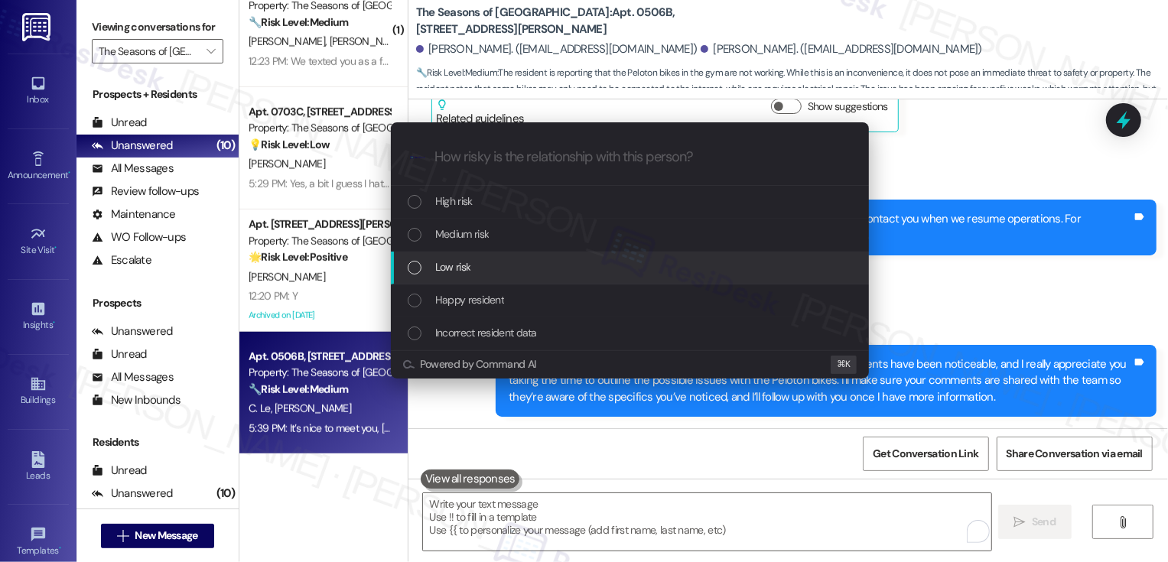
click at [502, 272] on div "Low risk" at bounding box center [632, 267] width 448 height 17
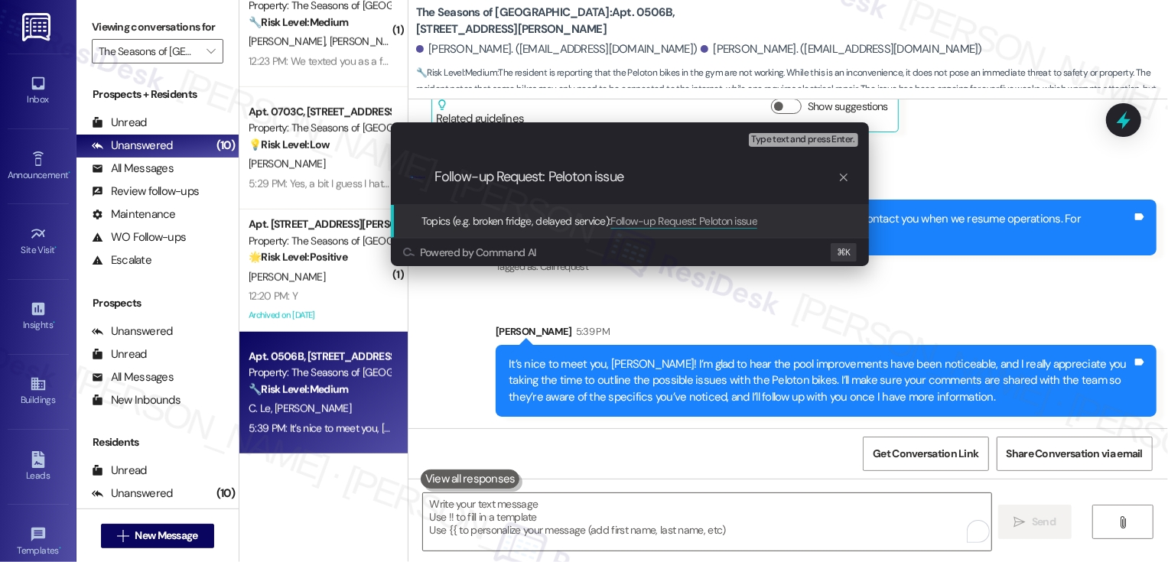
type input "Follow-up Request: Peloton issues"
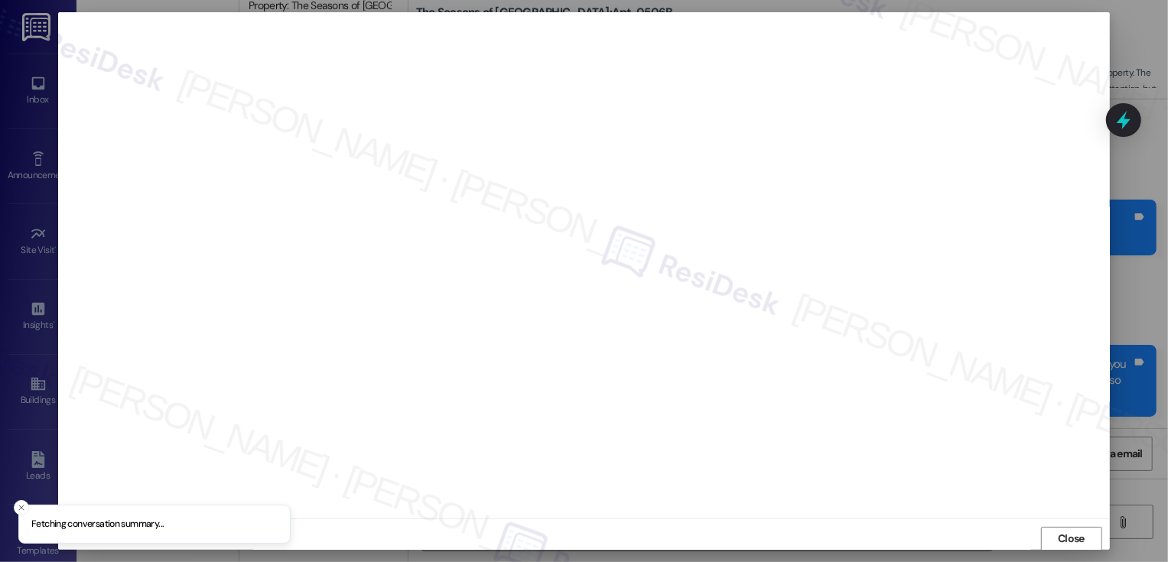
scroll to position [1, 0]
click at [1079, 546] on button "Close" at bounding box center [1071, 538] width 61 height 24
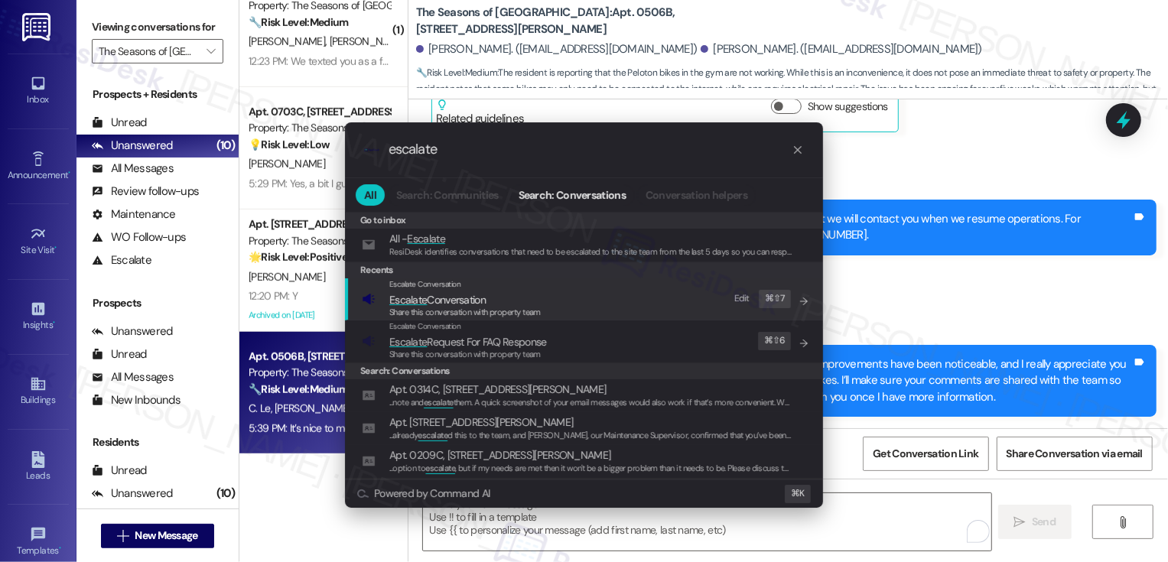
type input "escalate"
click at [542, 300] on div "Escalate Conversation Escalate Conversation Share this conversation with proper…" at bounding box center [586, 298] width 448 height 41
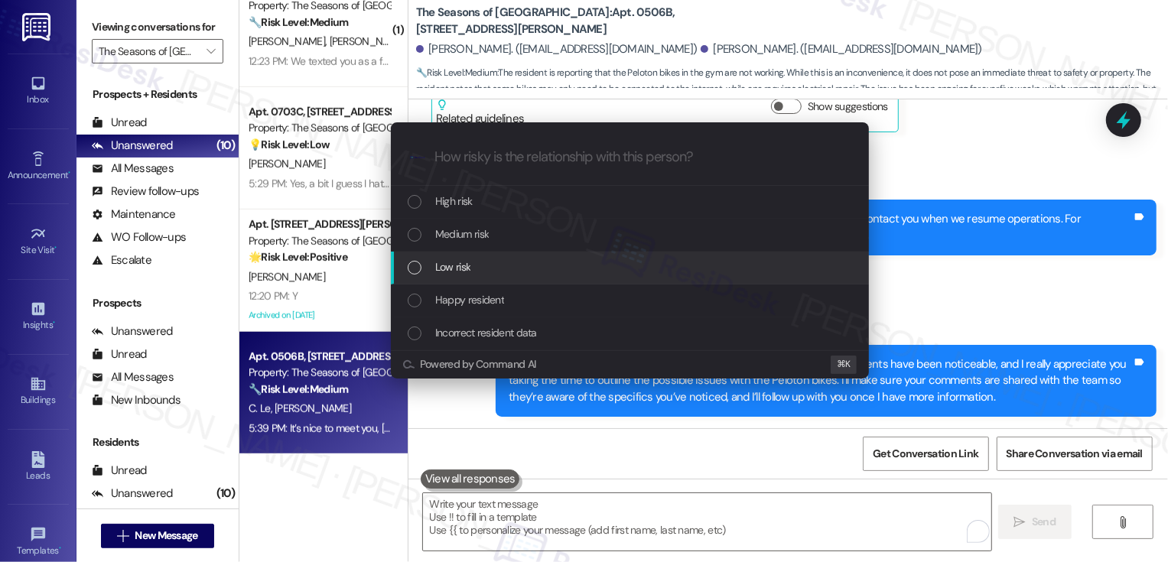
click at [499, 269] on div "Low risk" at bounding box center [632, 267] width 448 height 17
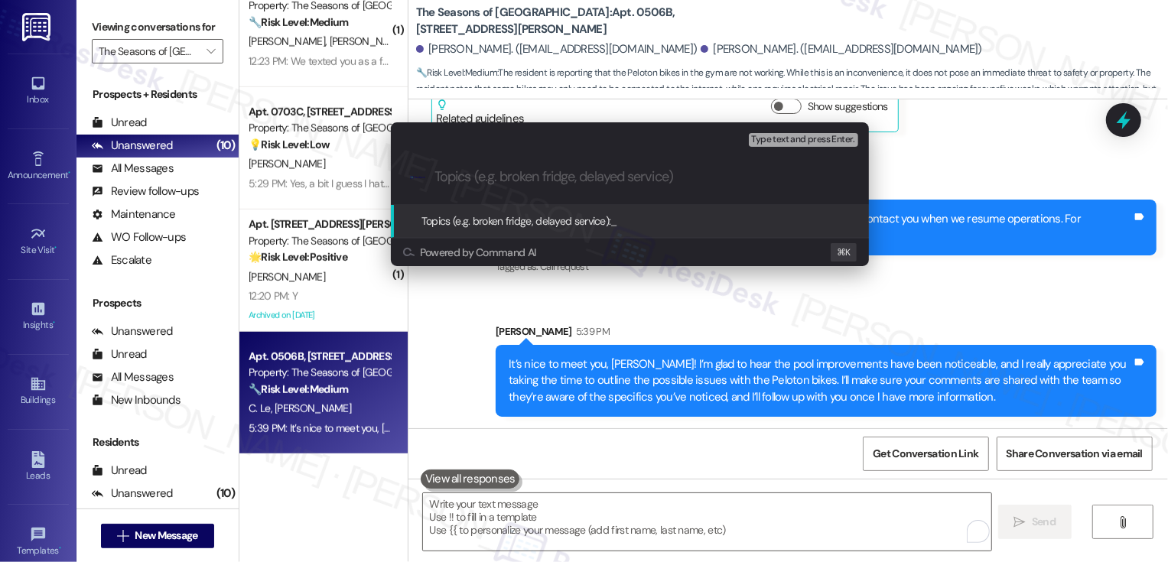
paste input "Follow-up Request: Peloton issues"
type input "Follow-up Request: Peloton issues"
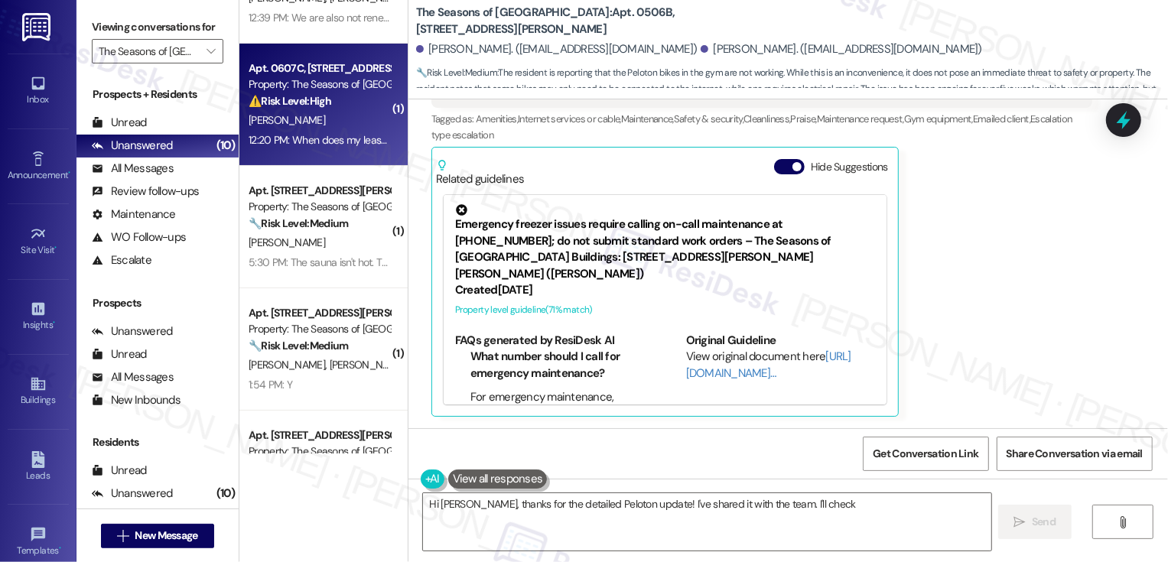
scroll to position [237, 0]
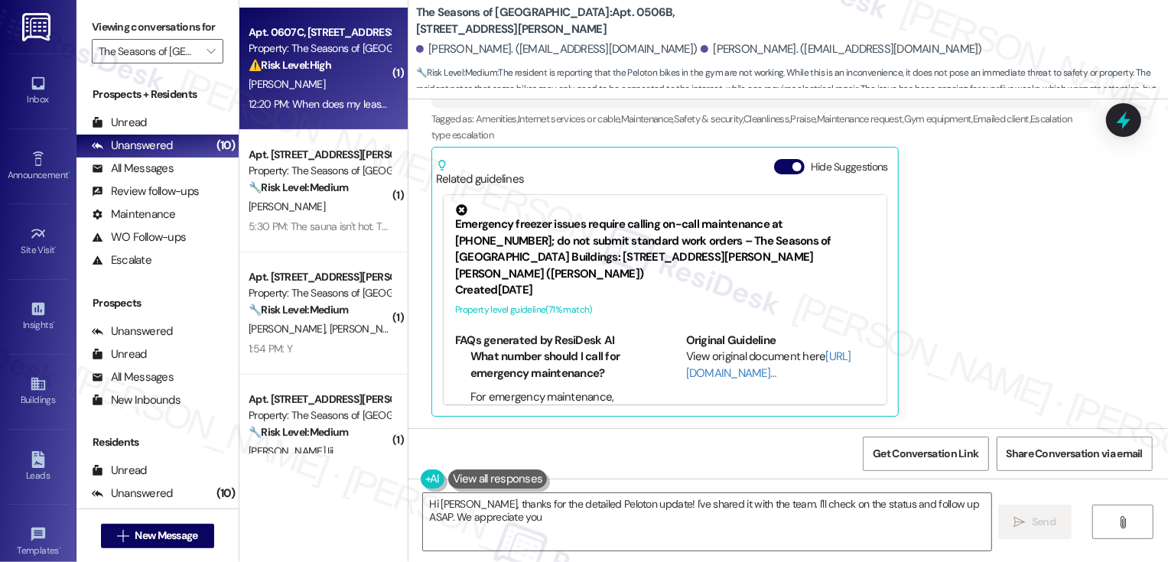
type textarea "Hi Mike, thanks for the detailed Peloton update! I've shared it with the team. …"
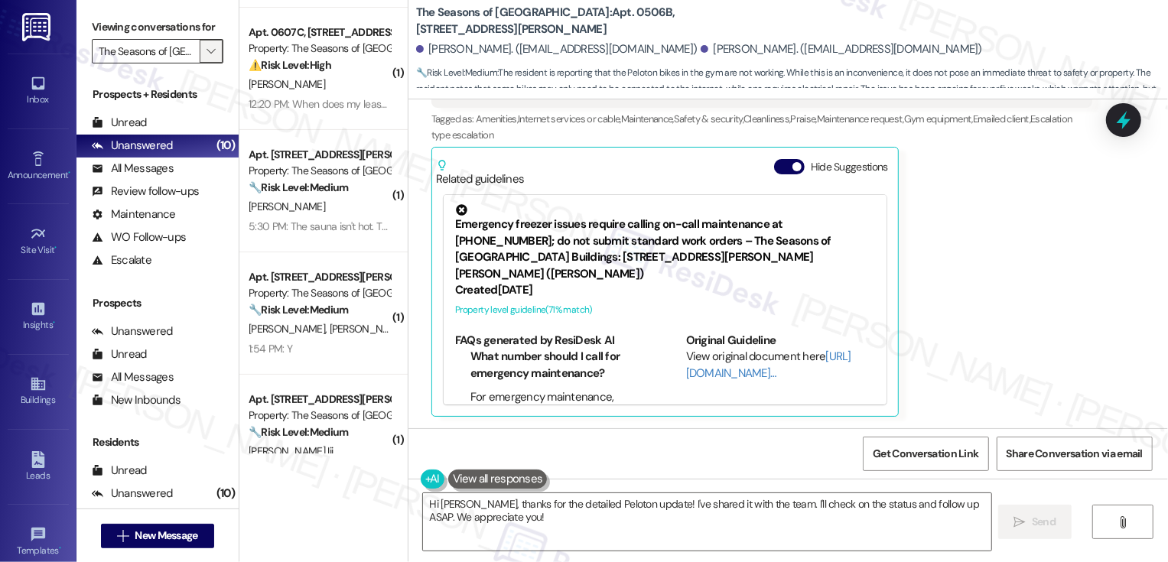
click at [207, 57] on icon "" at bounding box center [211, 51] width 8 height 12
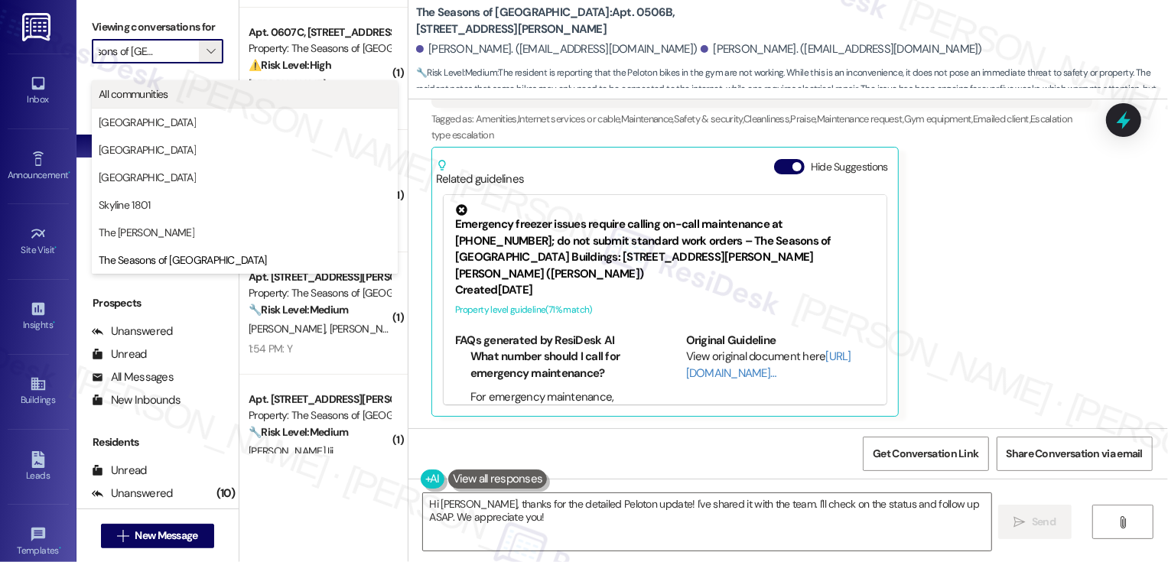
click at [207, 83] on button "All communities" at bounding box center [245, 94] width 306 height 28
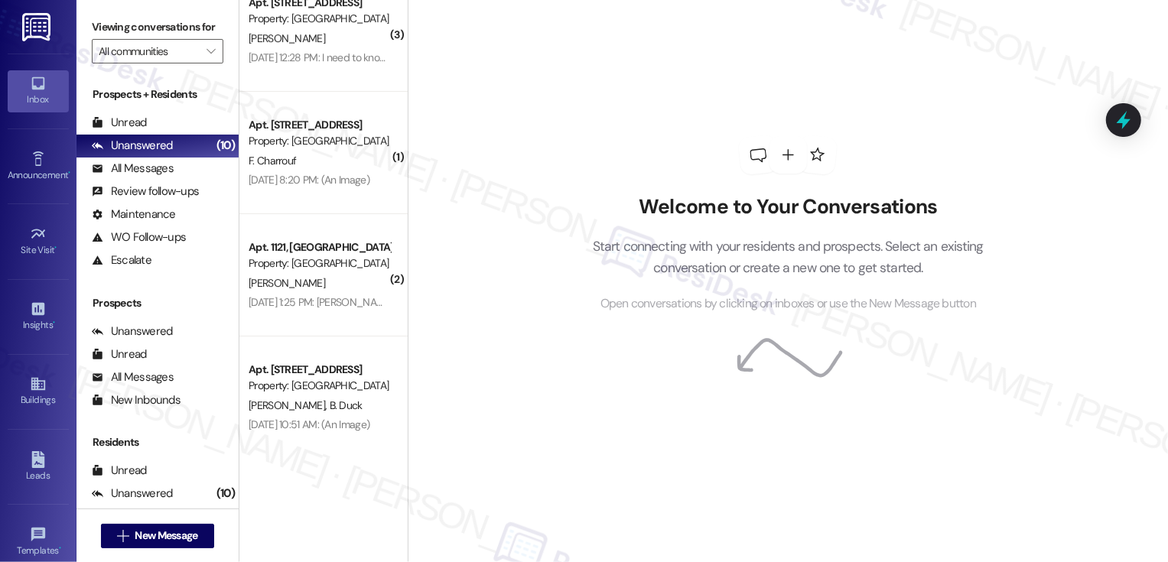
scroll to position [4319, 0]
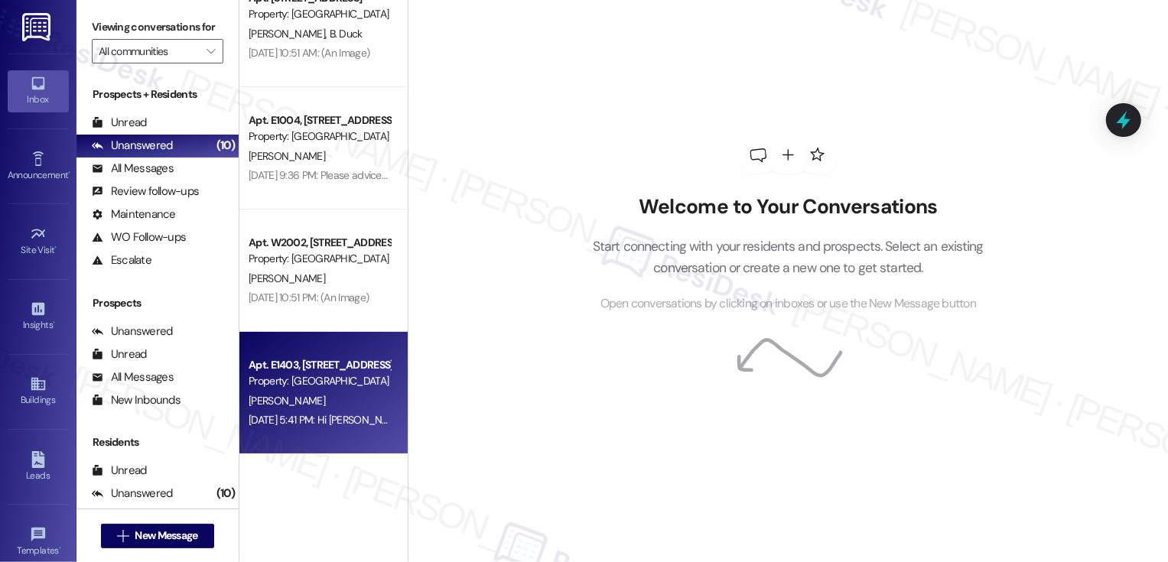
click at [325, 392] on div "J. Gernert" at bounding box center [319, 401] width 145 height 19
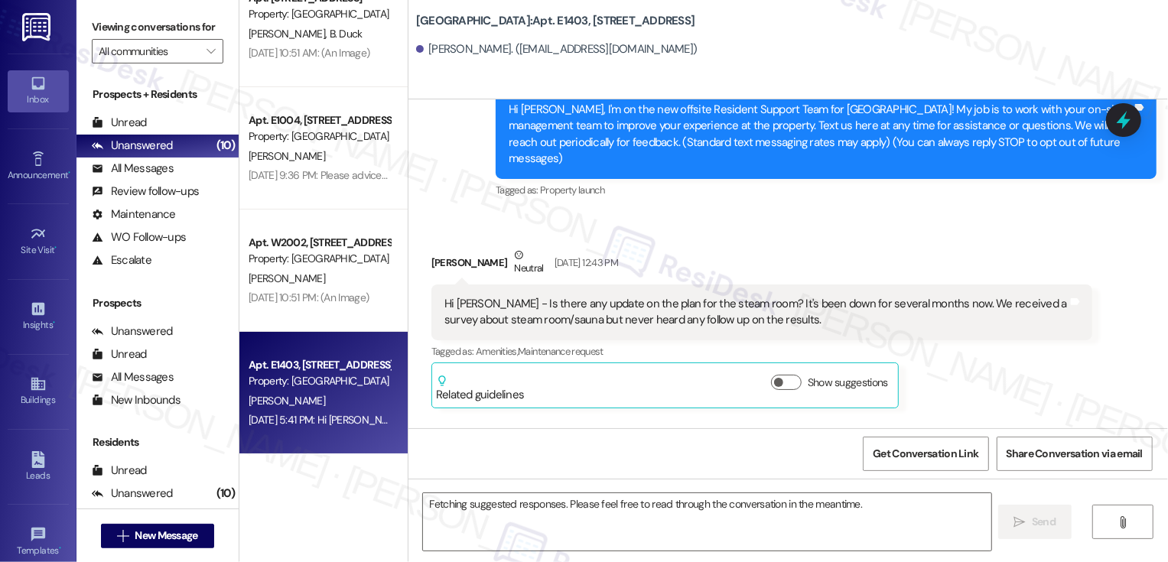
click at [325, 392] on div "J. Gernert" at bounding box center [319, 401] width 145 height 19
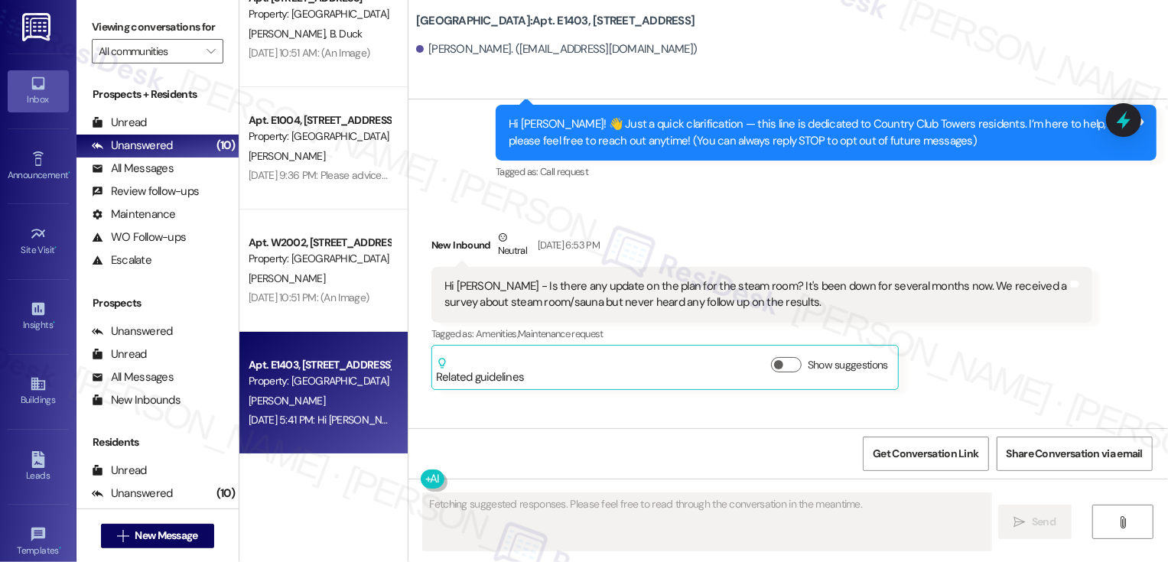
scroll to position [500, 0]
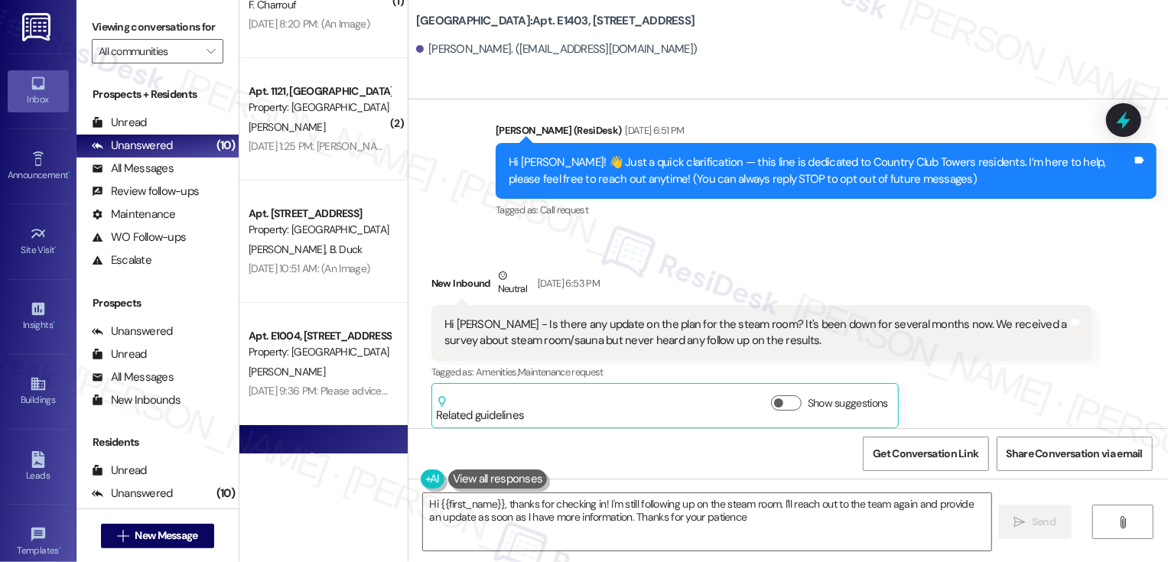
type textarea "Hi {{first_name}}, thanks for checking in! I'm still following up on the steam …"
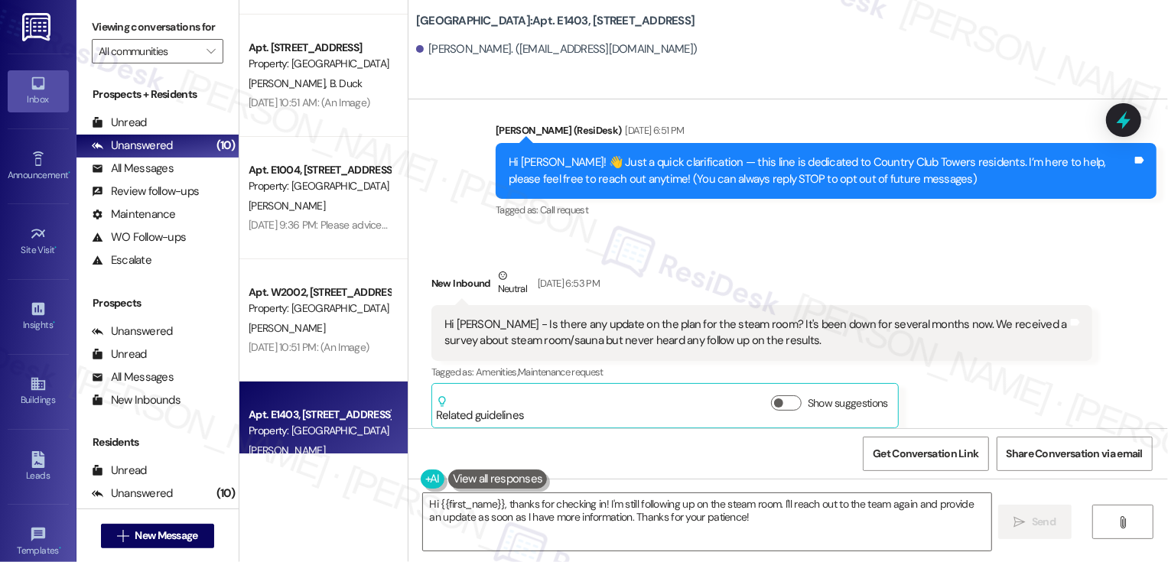
scroll to position [4319, 0]
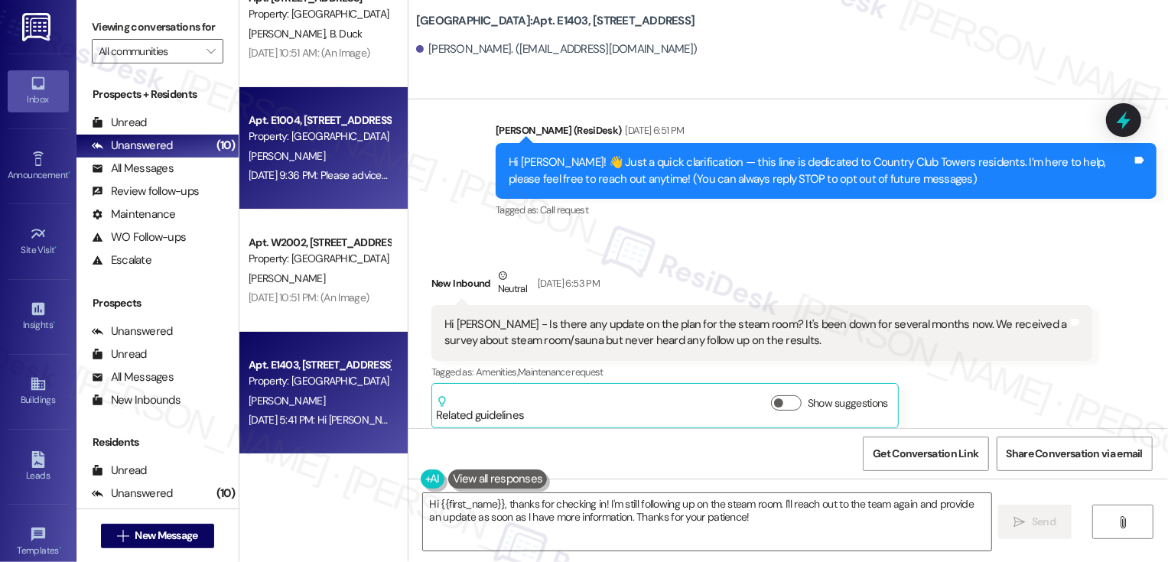
click at [331, 195] on div "Apt. E1004, 1101 East Bayaud Avenue Property: Country Club Towers L. Burka Aug …" at bounding box center [323, 148] width 168 height 122
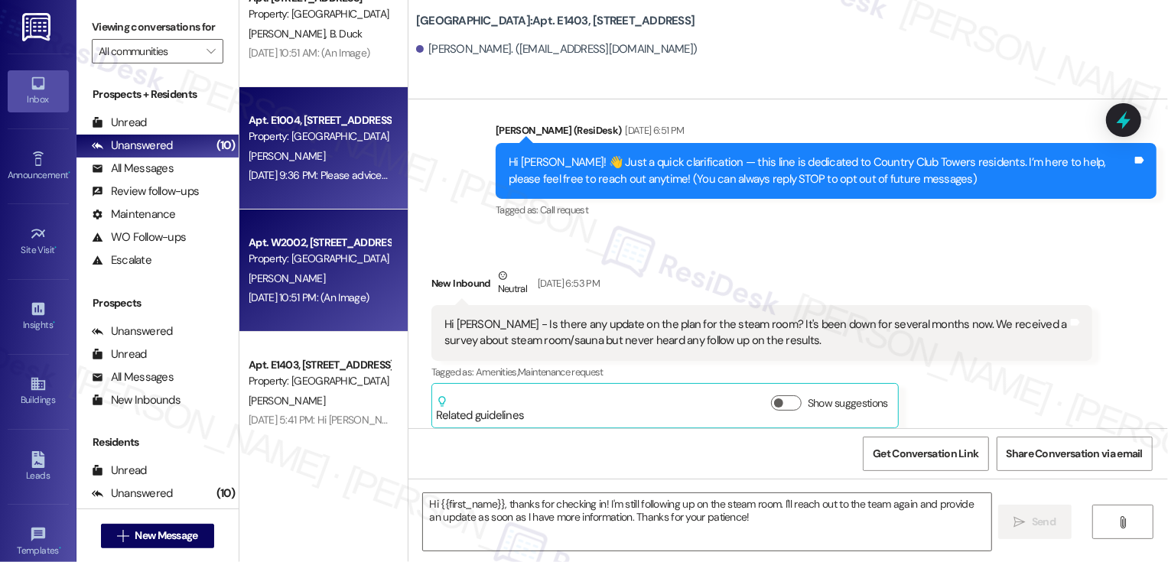
type textarea "Fetching suggested responses. Please feel free to read through the conversation…"
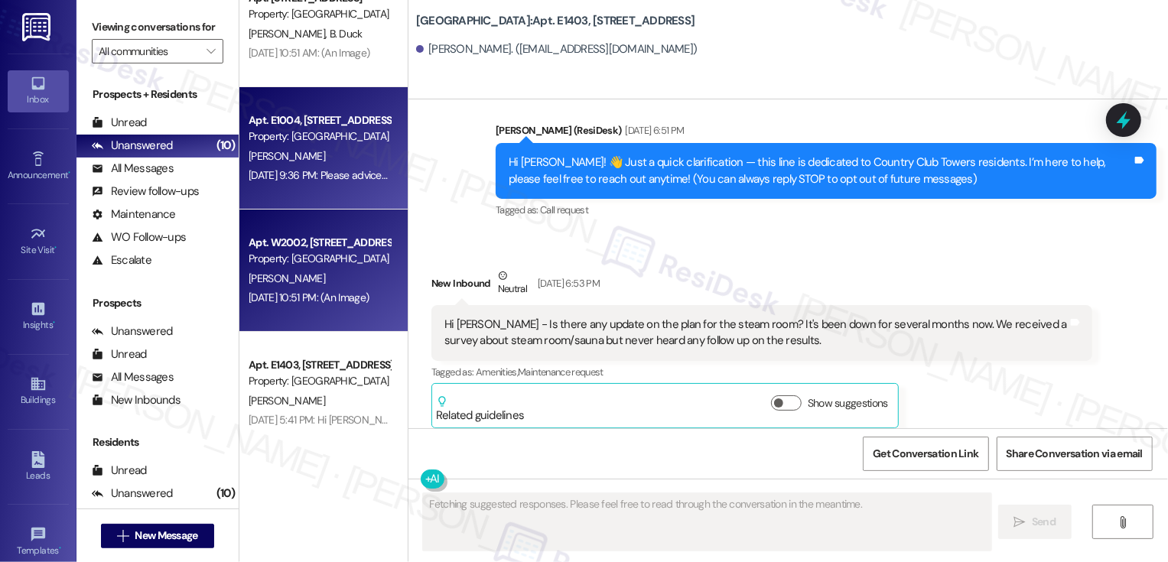
click at [322, 288] on div "Jul 28, 2025 at 10:51 PM: (An Image) Jul 28, 2025 at 10:51 PM: (An Image)" at bounding box center [319, 297] width 145 height 19
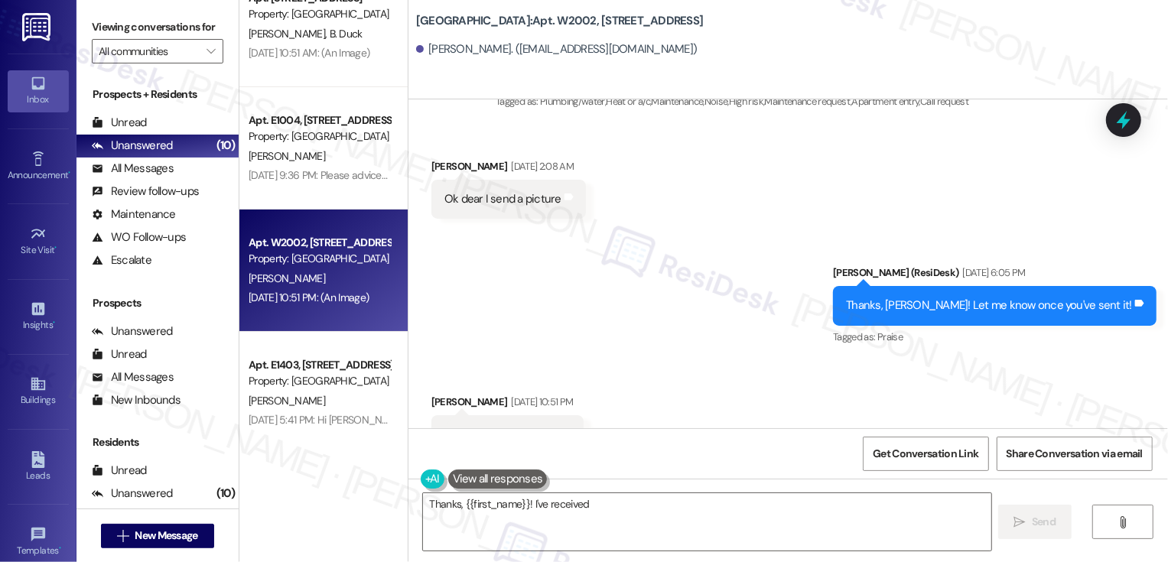
scroll to position [1344, 0]
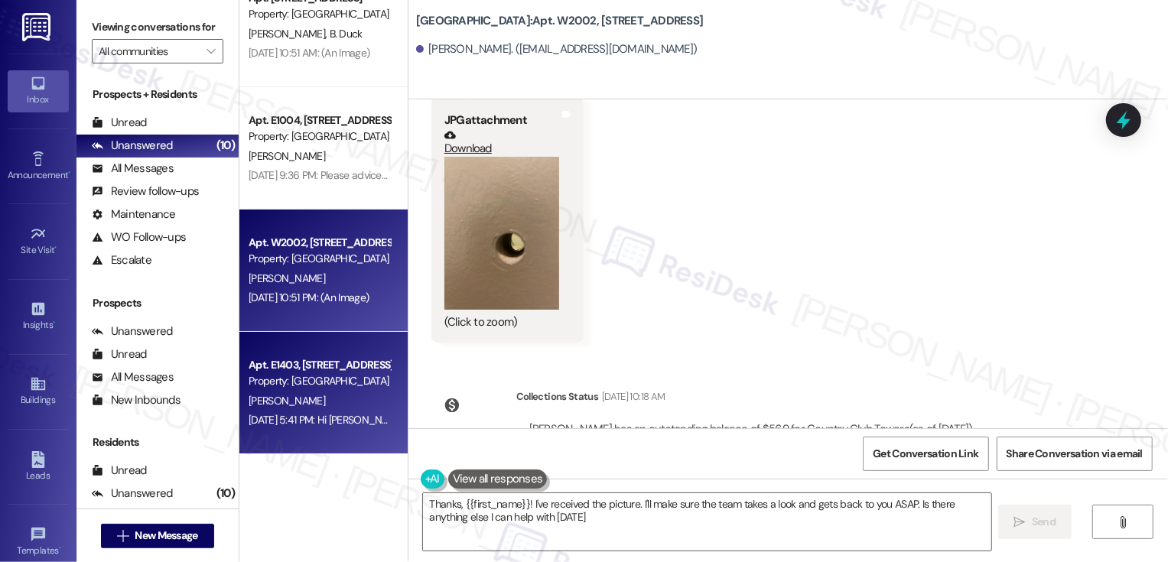
type textarea "Thanks, {{first_name}}! I've received the picture. I'll make sure the team take…"
click at [284, 411] on div "Jul 28, 2025 at 5:41 PM: Hi Sarah, have you heard anything about this? Jul 28, …" at bounding box center [319, 420] width 145 height 19
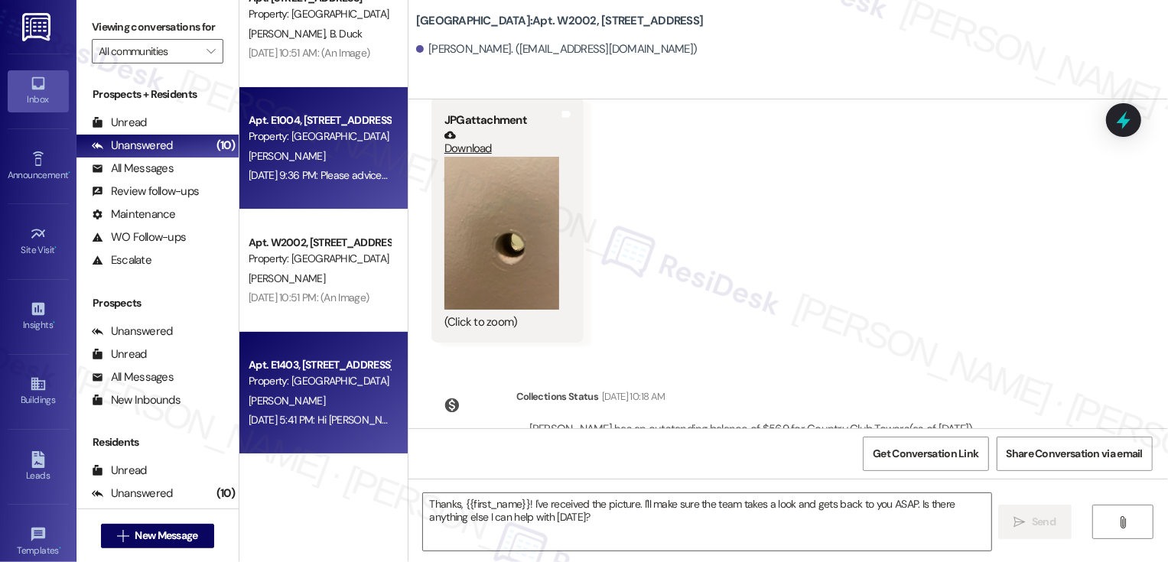
type textarea "Fetching suggested responses. Please feel free to read through the conversation…"
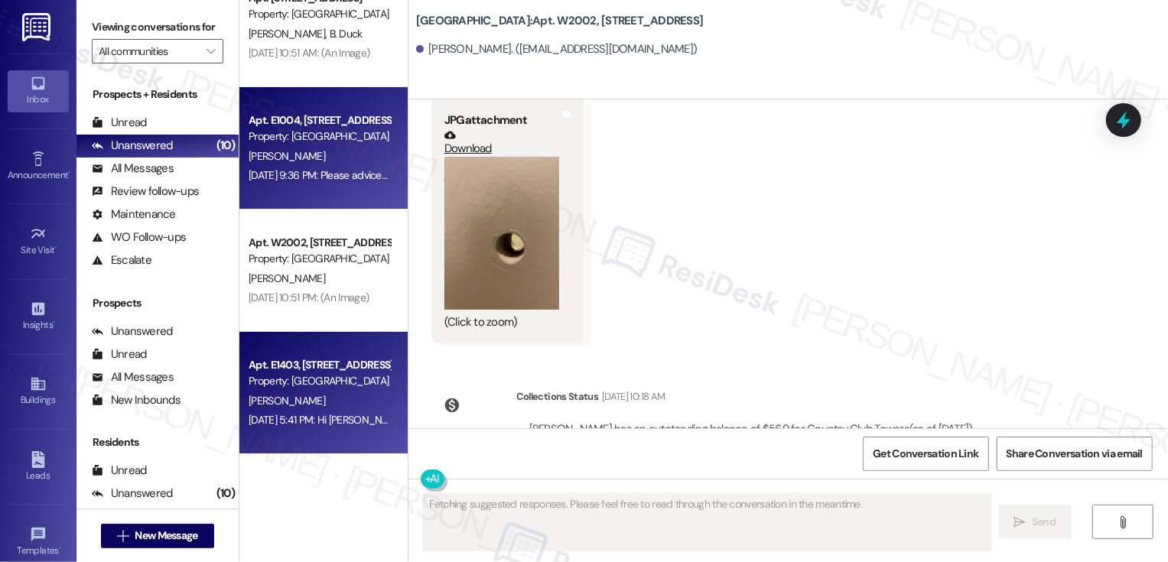
scroll to position [887, 0]
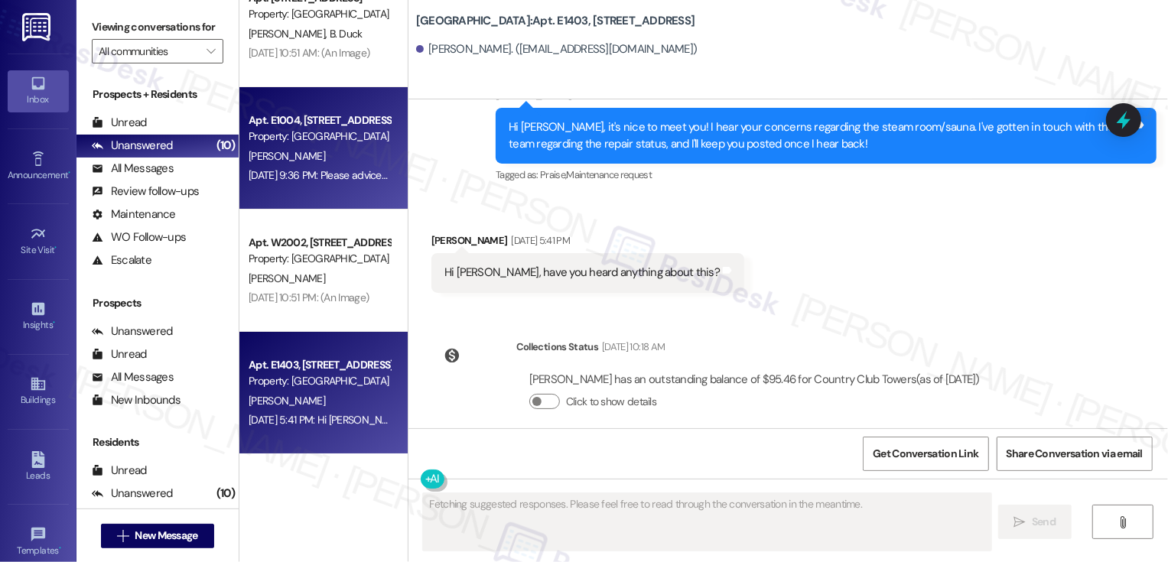
click at [301, 192] on div "Apt. E1004, 1101 East Bayaud Avenue Property: Country Club Towers L. Burka Aug …" at bounding box center [323, 148] width 168 height 122
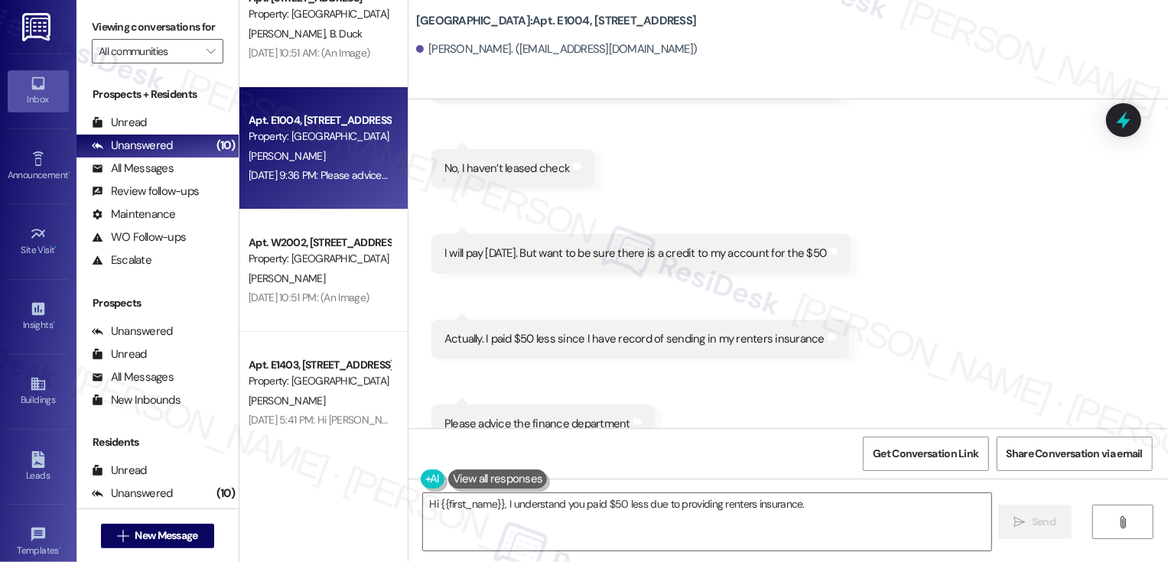
scroll to position [1817, 0]
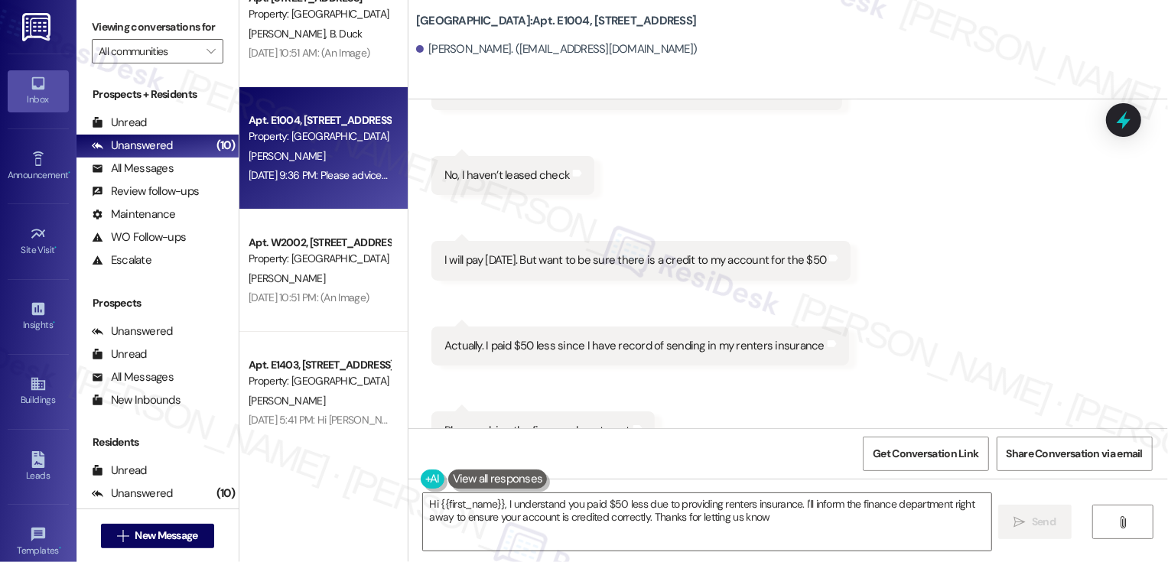
type textarea "Hi {{first_name}}, I understand you paid $50 less due to providing renters insu…"
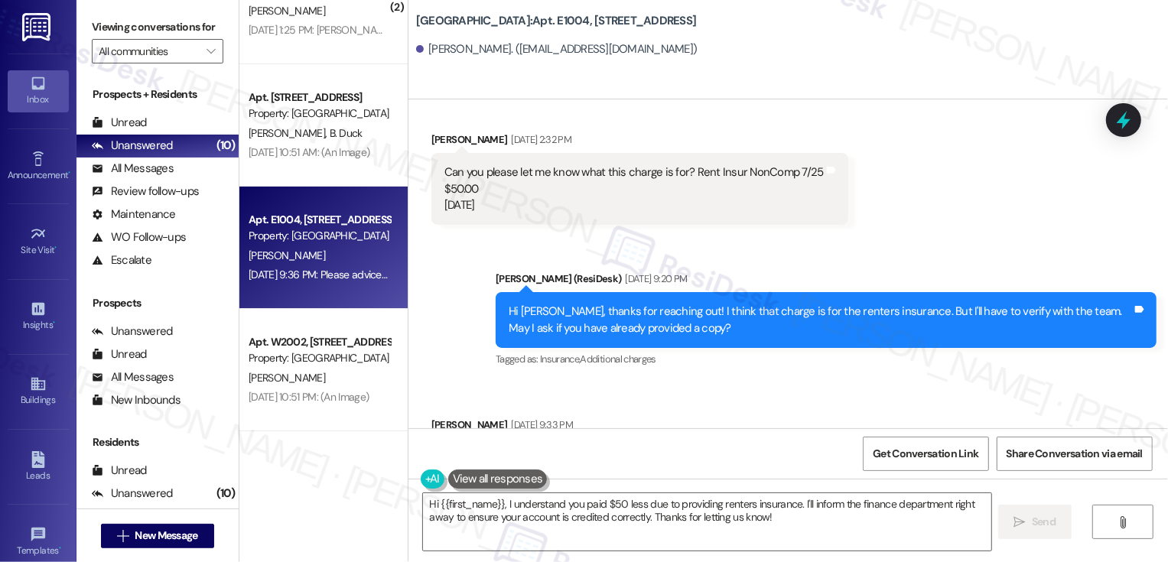
scroll to position [4199, 0]
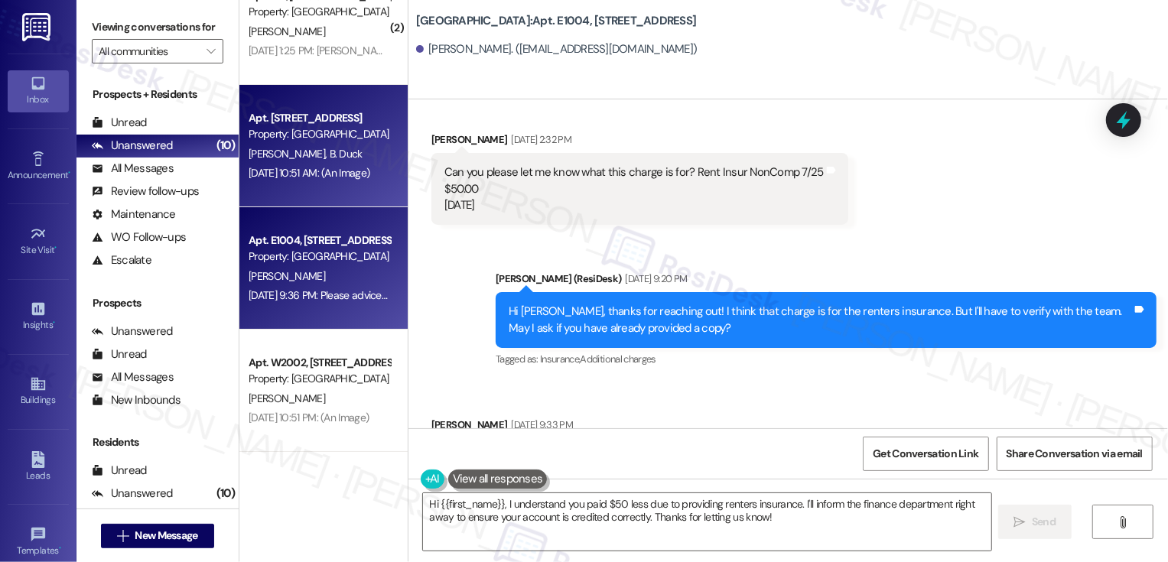
click at [317, 125] on div "Apt. W0711, 1101 East Bayaud Avenue" at bounding box center [320, 118] width 142 height 16
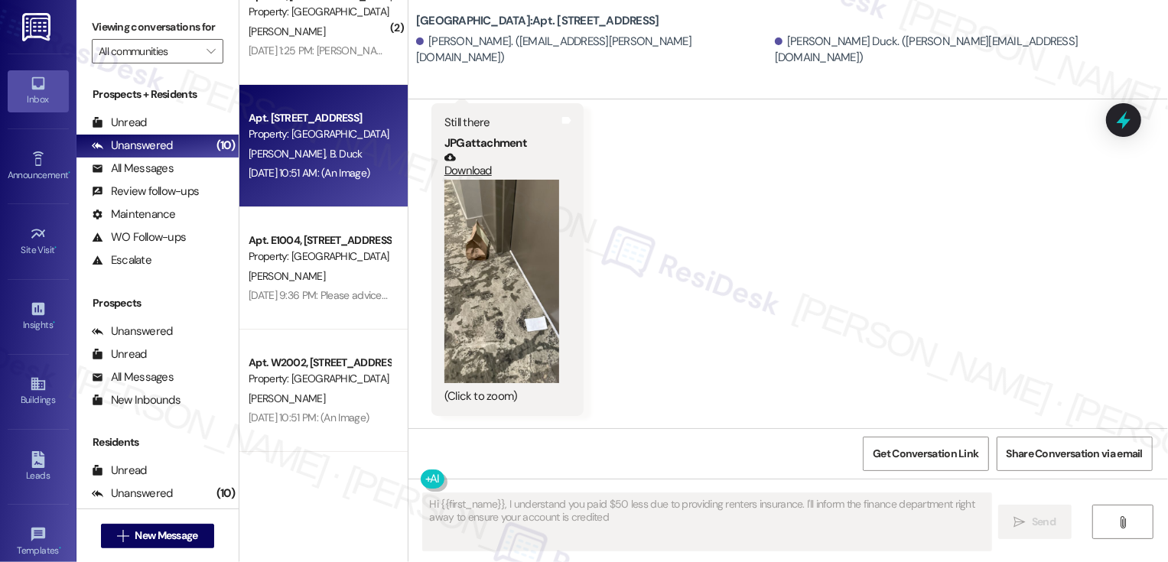
scroll to position [1258, 0]
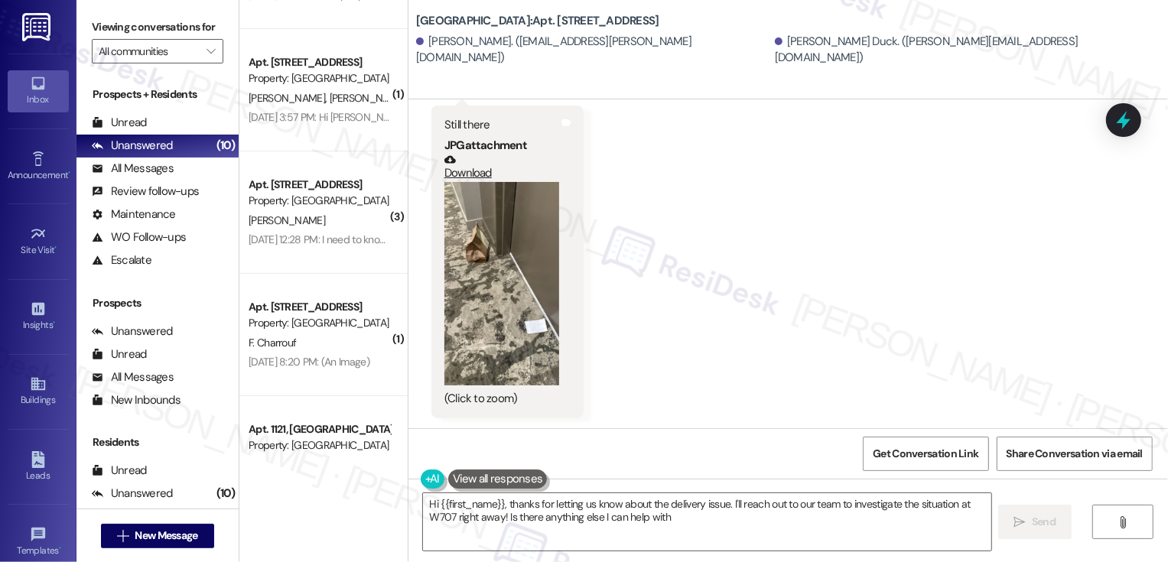
type textarea "Hi {{first_name}}, thanks for letting us know about the delivery issue. I'll re…"
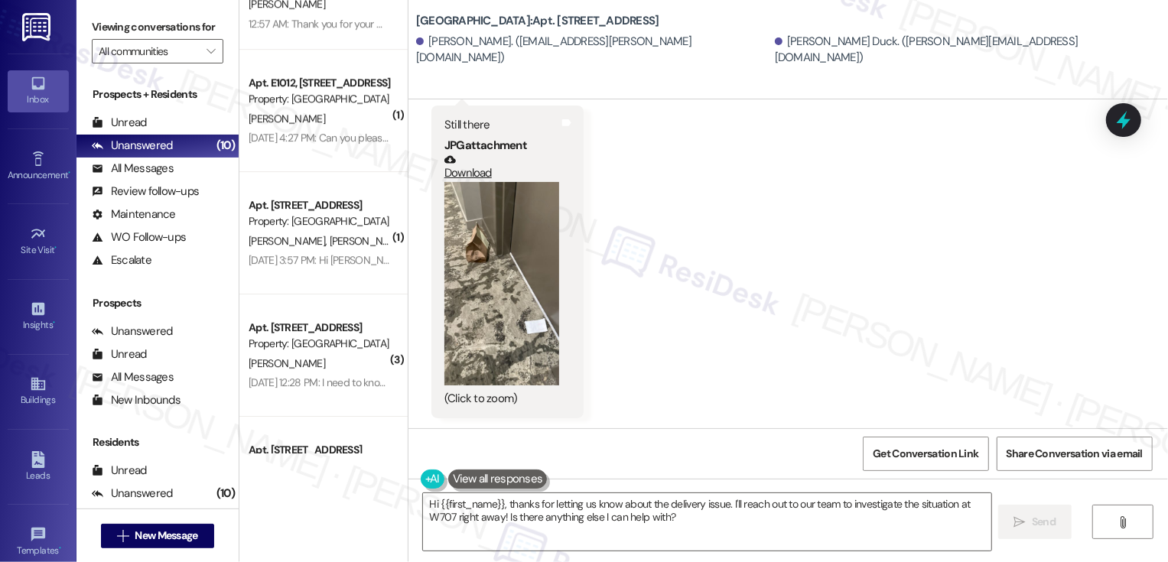
scroll to position [3663, 0]
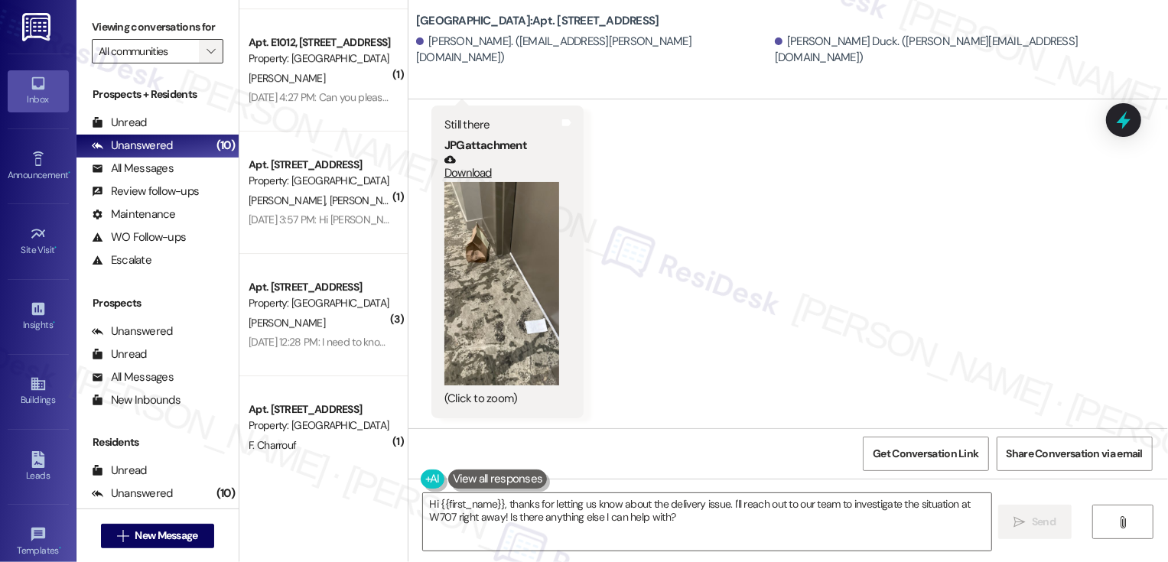
click at [207, 57] on icon "" at bounding box center [211, 51] width 8 height 12
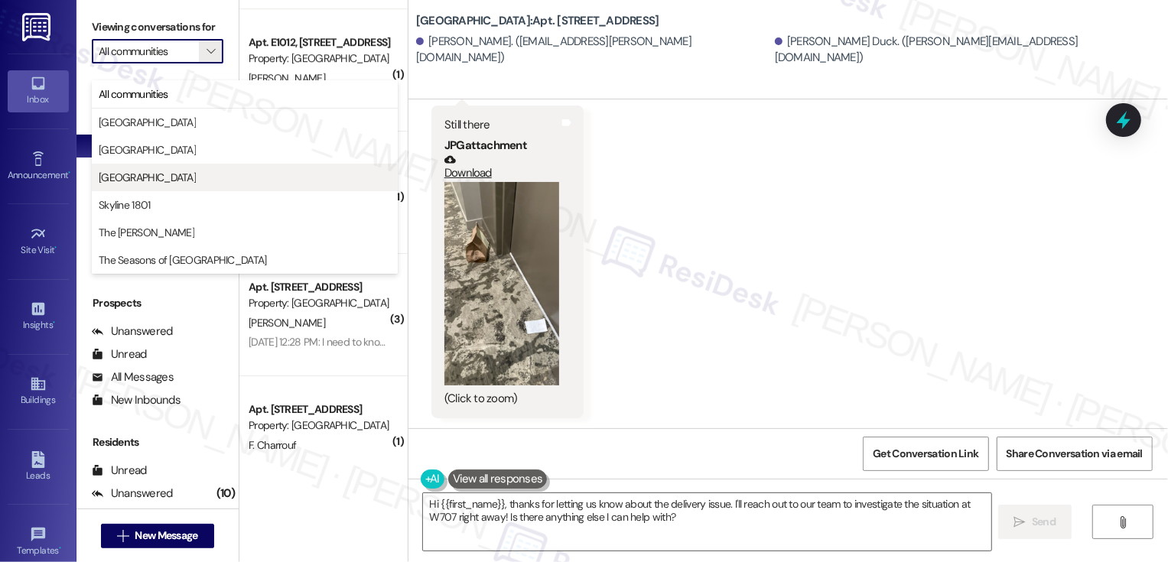
click at [162, 181] on span "[GEOGRAPHIC_DATA]" at bounding box center [147, 177] width 97 height 15
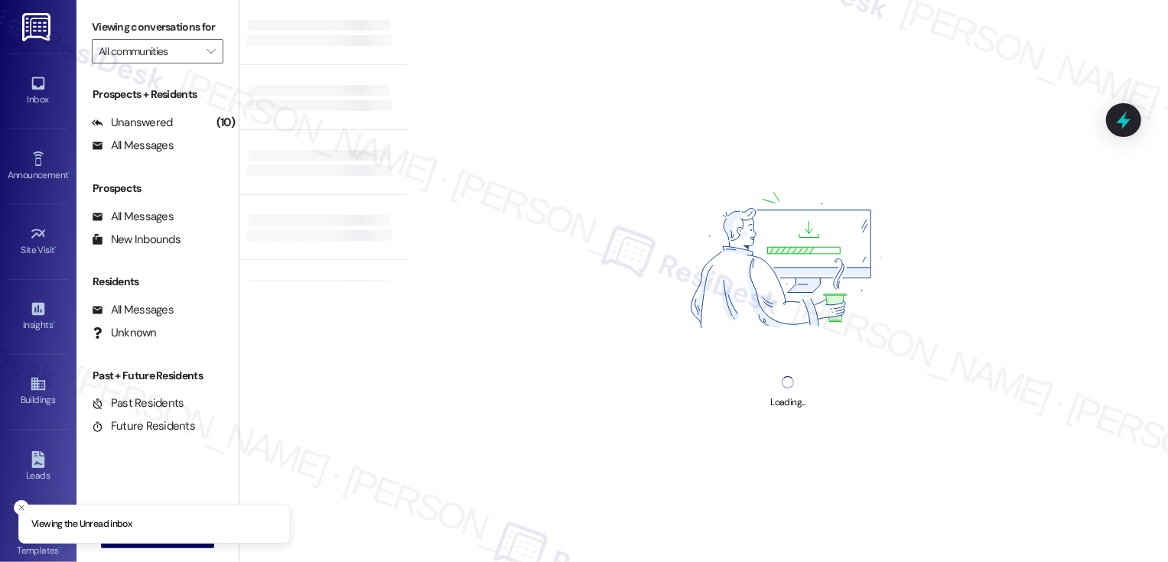
type input "[GEOGRAPHIC_DATA]"
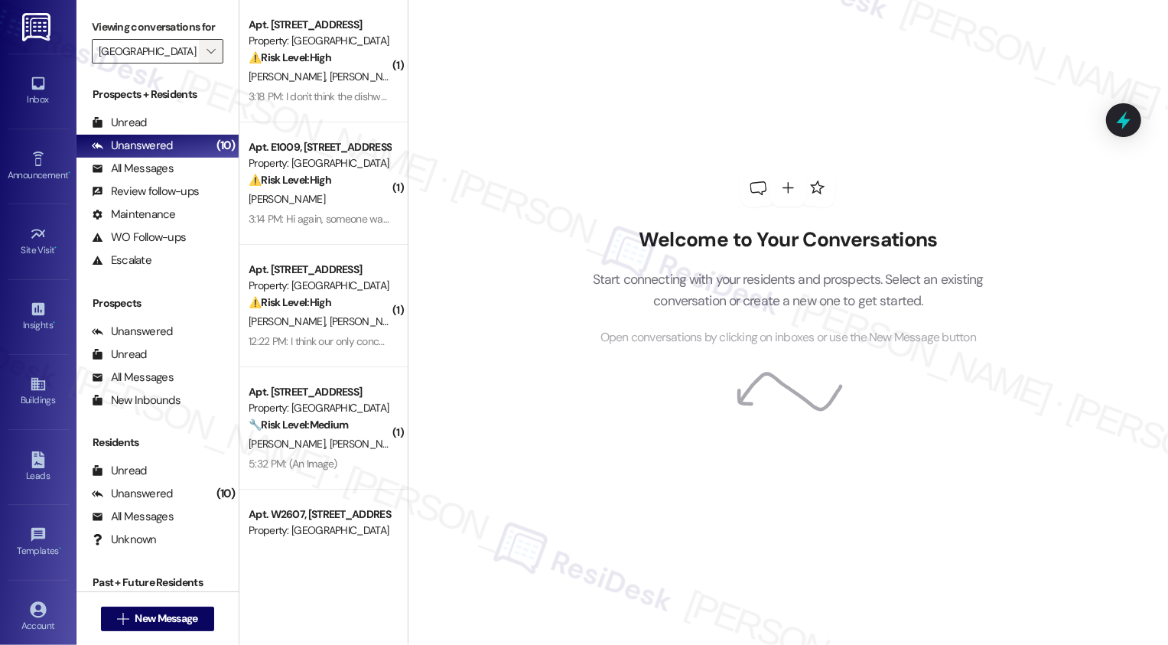
click at [207, 57] on icon "" at bounding box center [211, 51] width 8 height 12
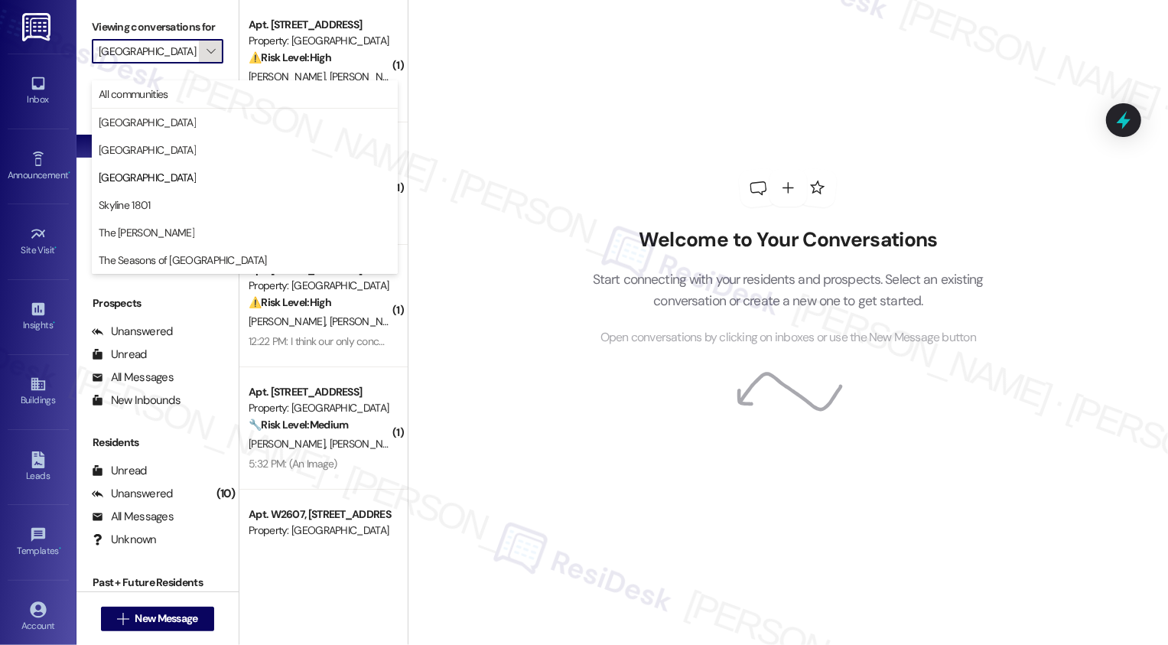
scroll to position [0, 3]
click at [183, 171] on span "[GEOGRAPHIC_DATA]" at bounding box center [147, 177] width 97 height 15
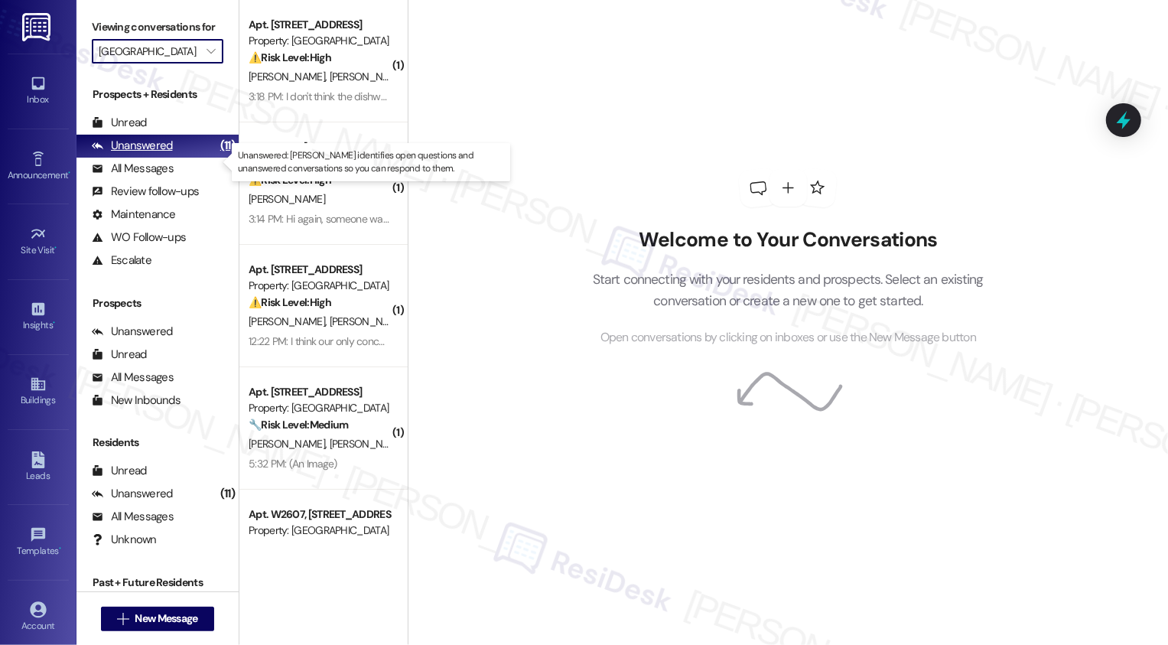
click at [167, 154] on div "Unanswered" at bounding box center [132, 146] width 81 height 16
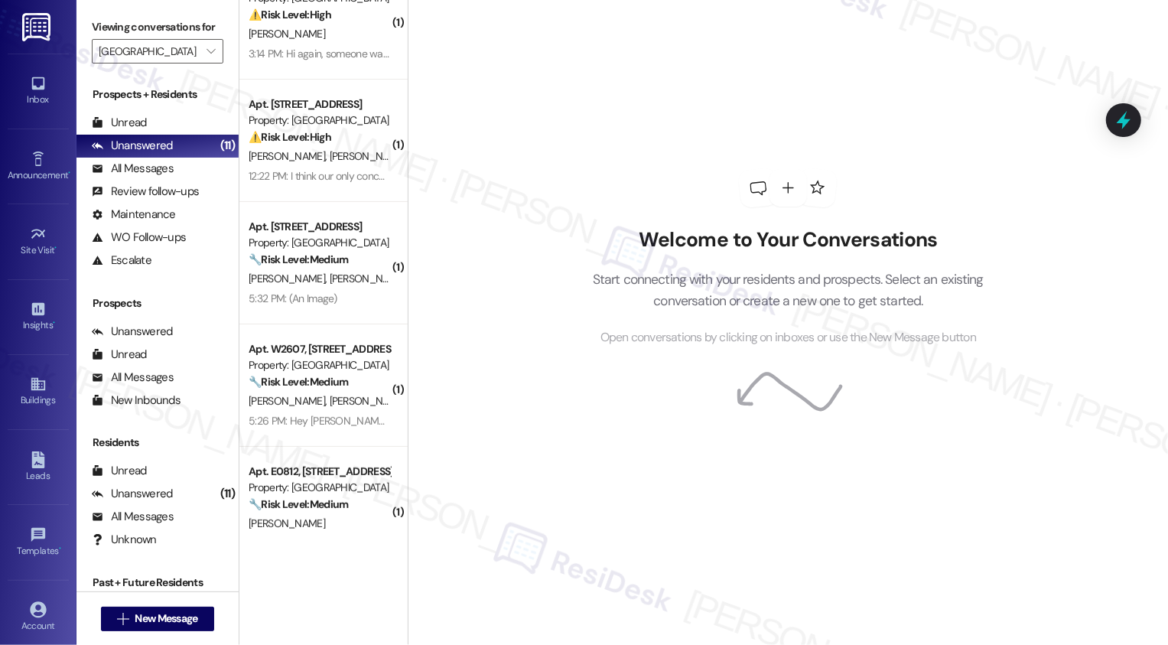
scroll to position [0, 0]
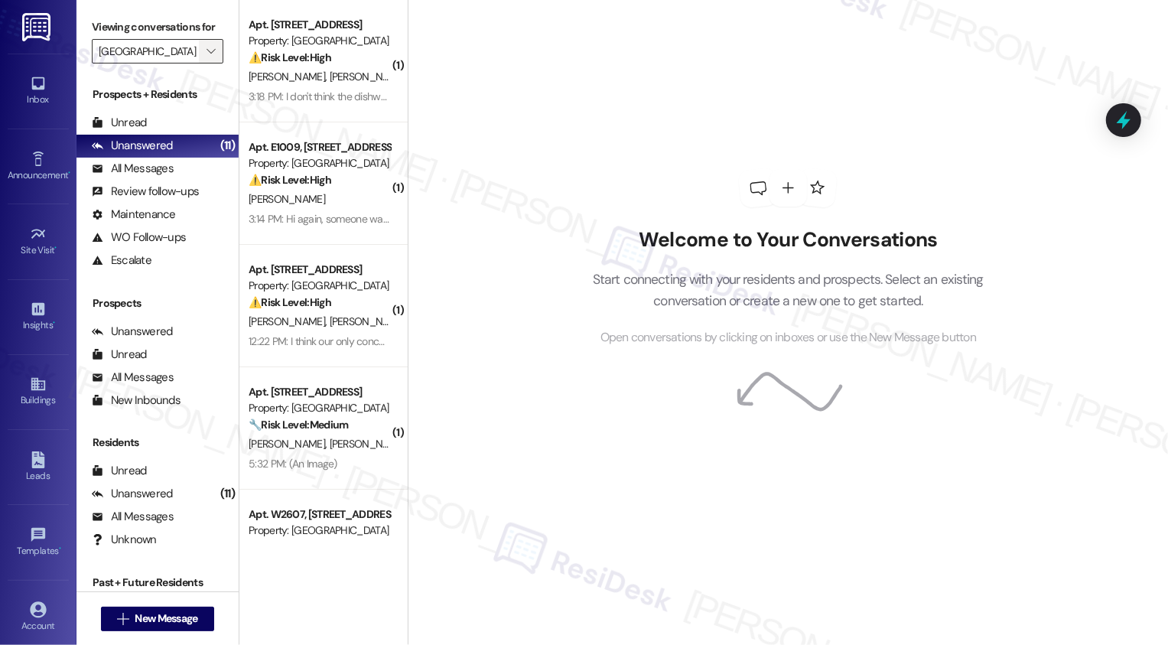
click at [207, 57] on icon "" at bounding box center [211, 51] width 8 height 12
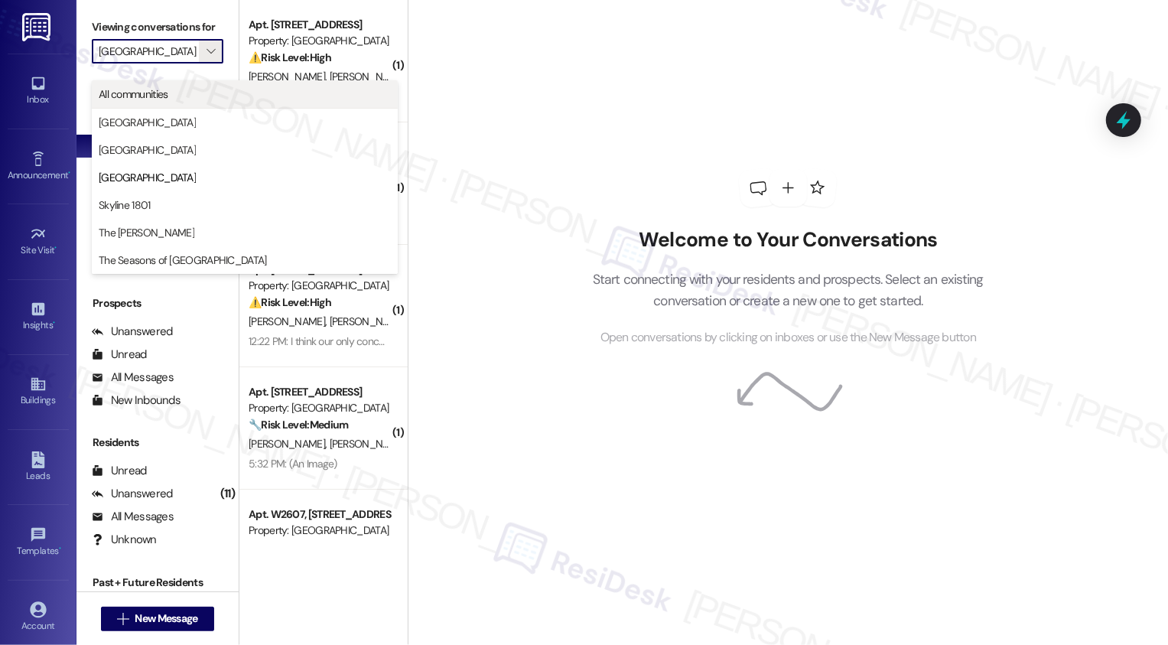
click at [196, 87] on span "All communities" at bounding box center [245, 93] width 292 height 15
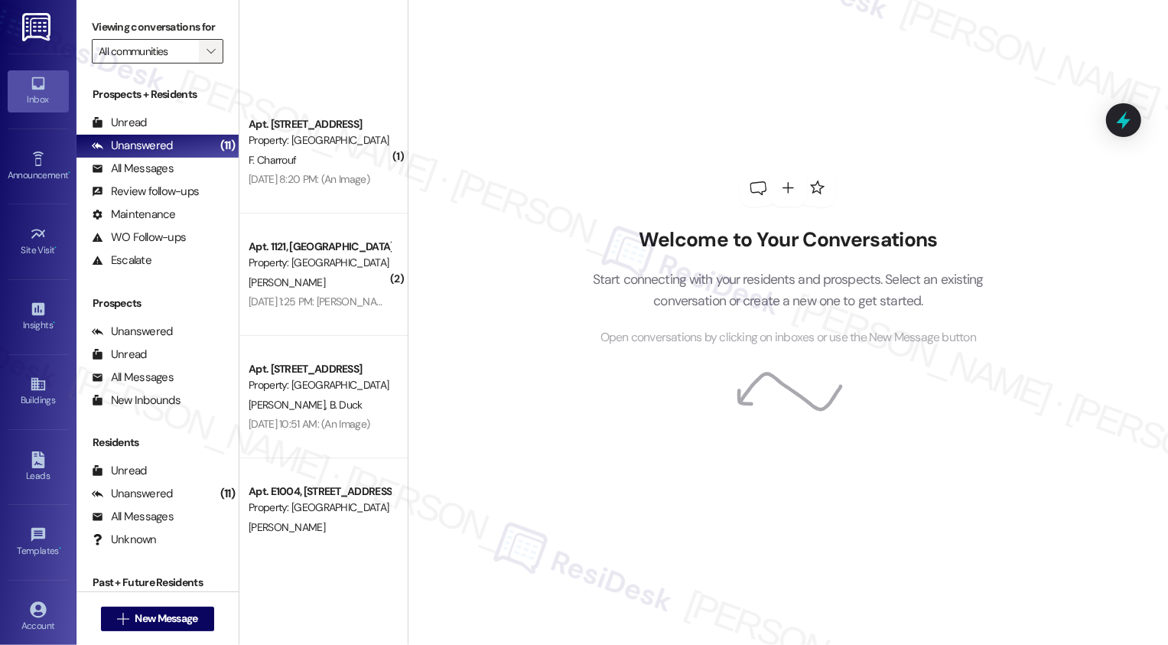
scroll to position [4237, 0]
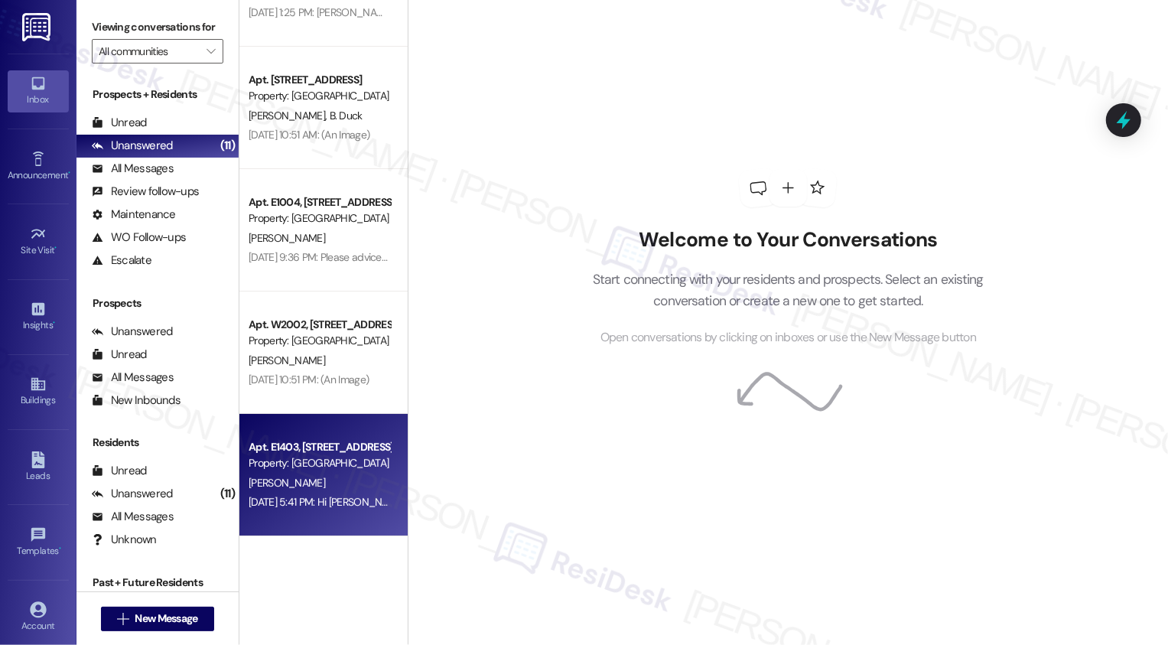
click at [262, 508] on div "Jul 28, 2025 at 5:41 PM: Hi Sarah, have you heard anything about this? Jul 28, …" at bounding box center [410, 502] width 323 height 14
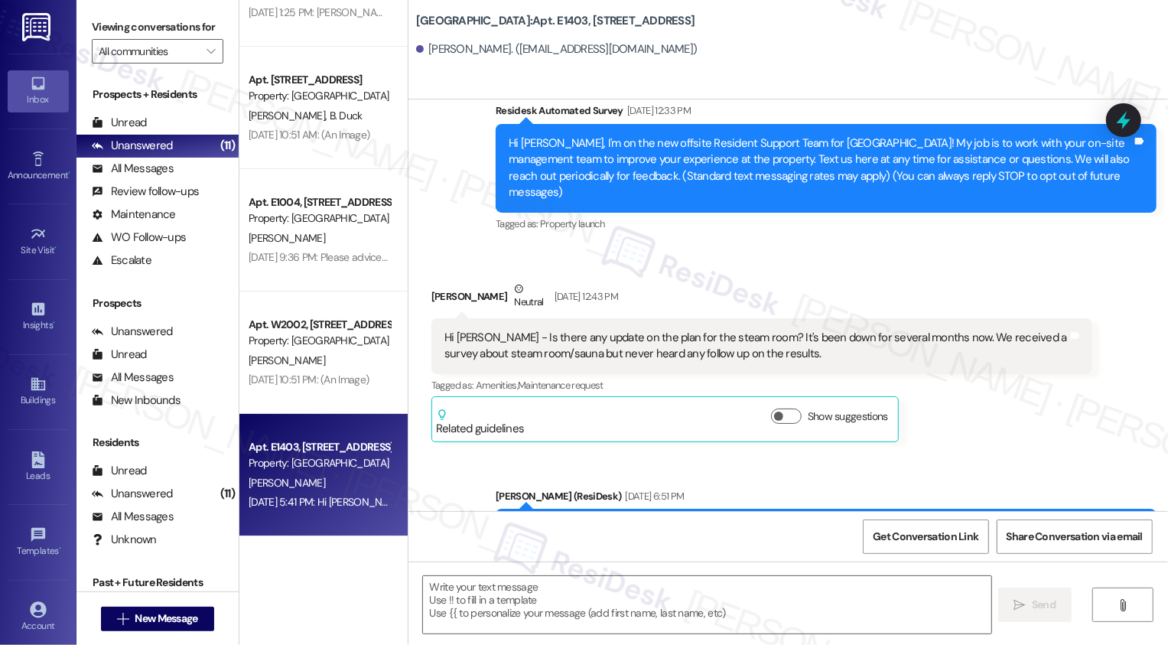
type textarea "Fetching suggested responses. Please feel free to read through the conversation…"
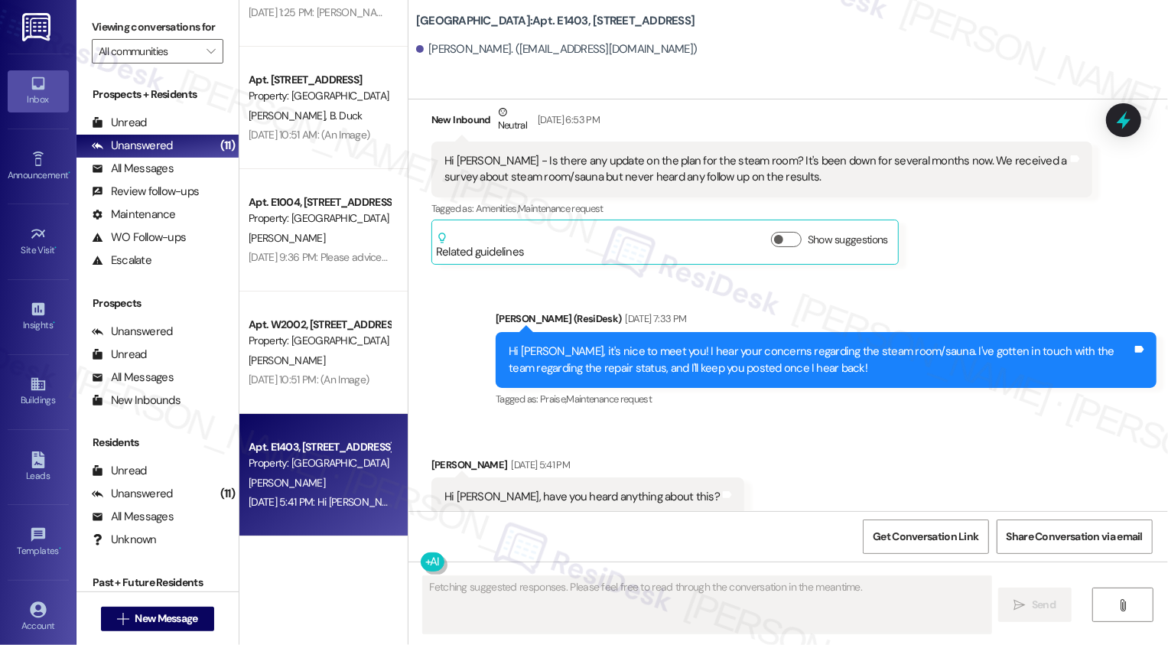
scroll to position [805, 0]
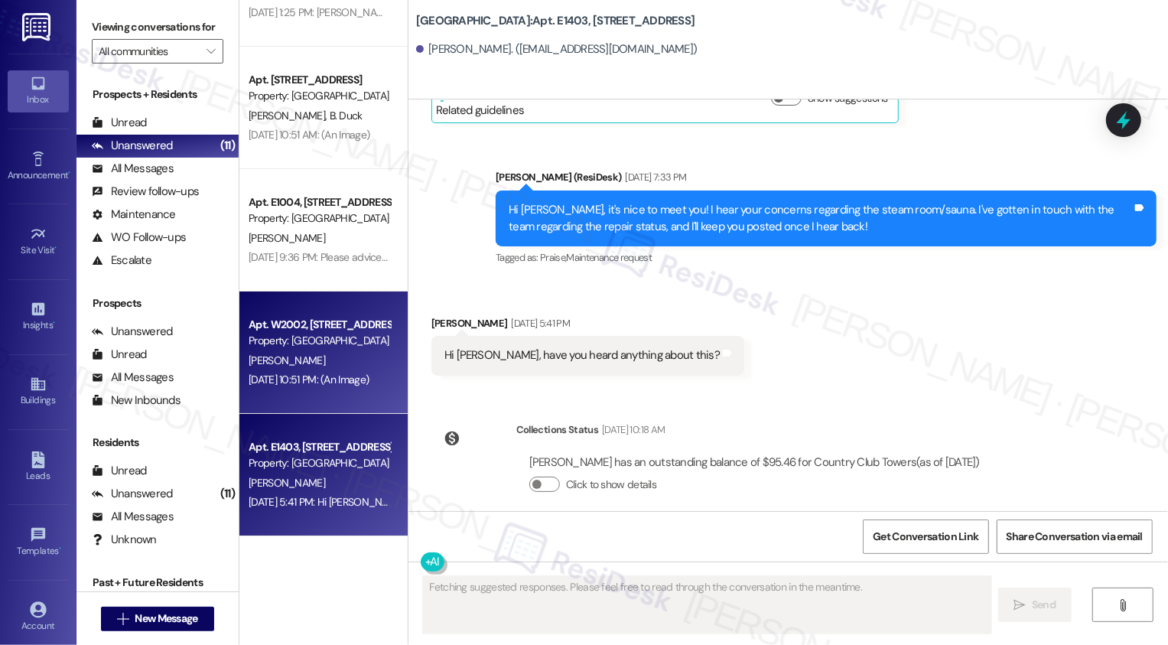
click at [334, 371] on div "Jul 28, 2025 at 10:51 PM: (An Image) Jul 28, 2025 at 10:51 PM: (An Image)" at bounding box center [319, 379] width 145 height 19
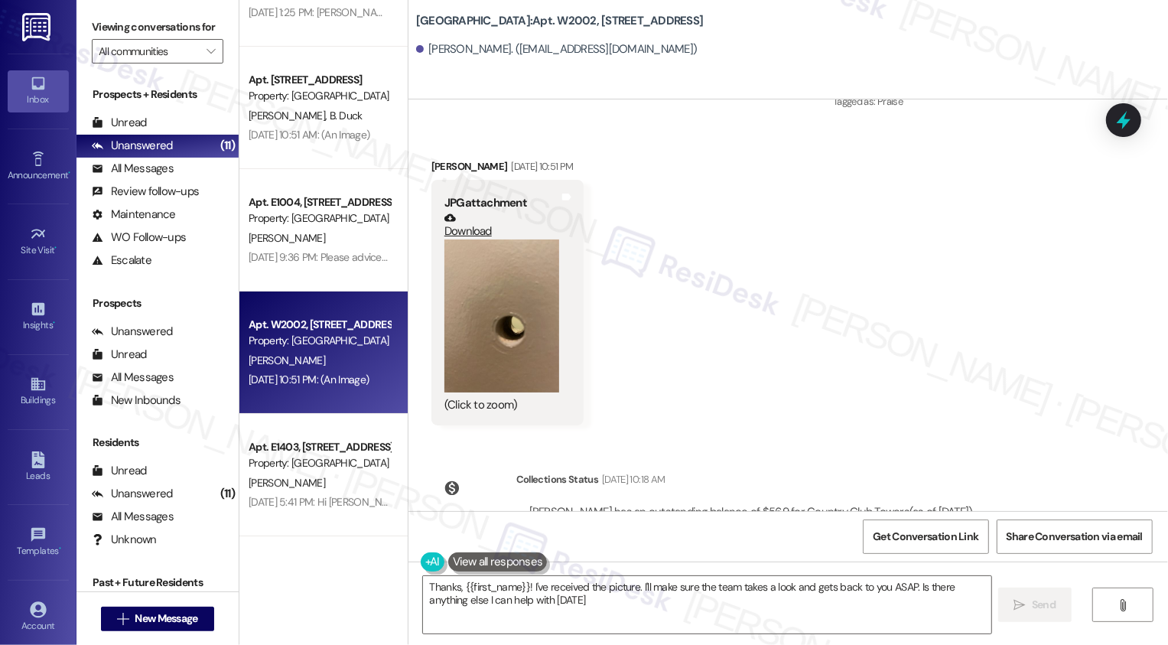
type textarea "Thanks, {{first_name}}! I've received the picture. I'll make sure the team take…"
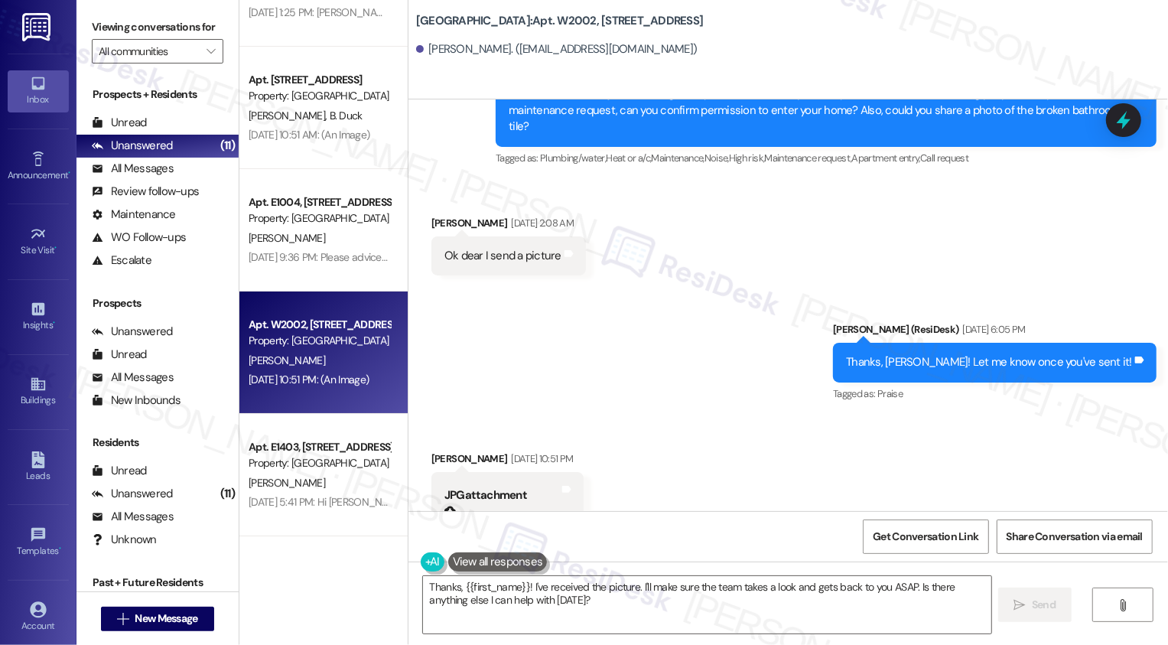
scroll to position [945, 0]
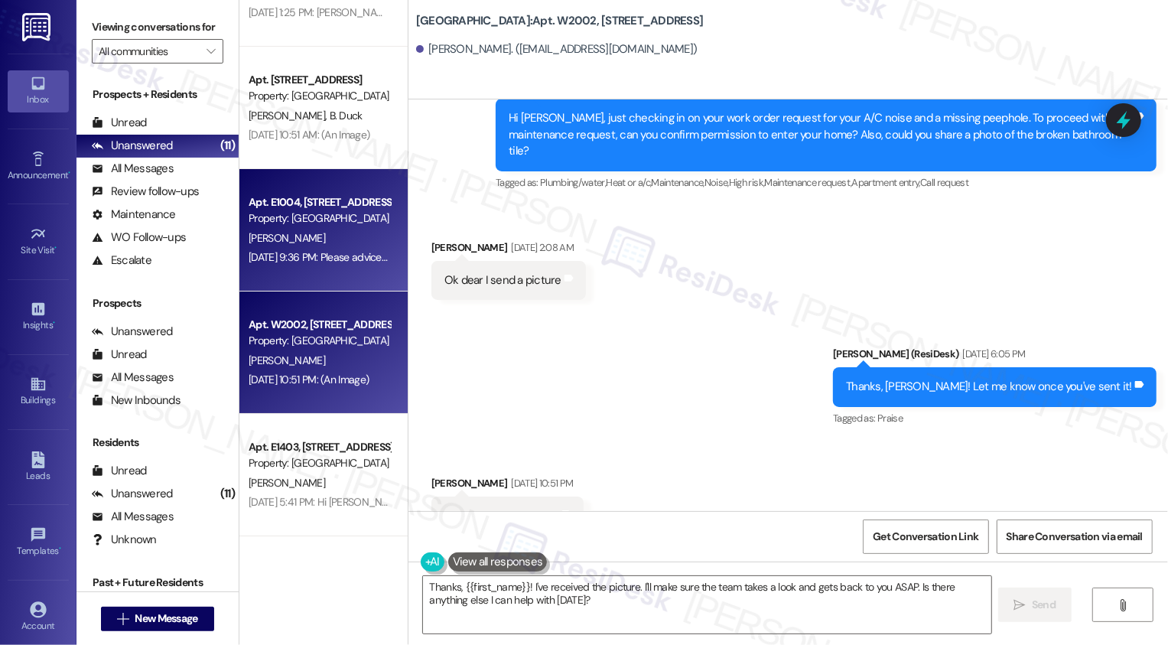
click at [369, 275] on div "Apt. E1004, 1101 East Bayaud Avenue Property: Country Club Towers L. Burka Aug …" at bounding box center [323, 230] width 168 height 122
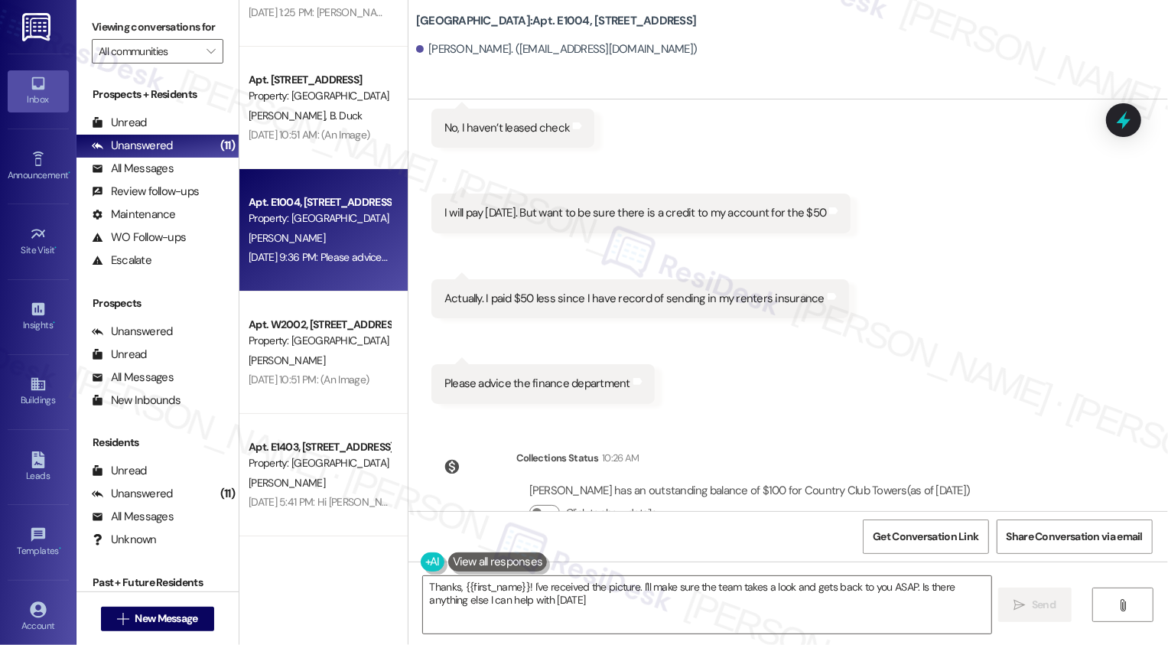
type textarea "Thanks, {{first_name}}! I've received the picture. I'll make sure the team take…"
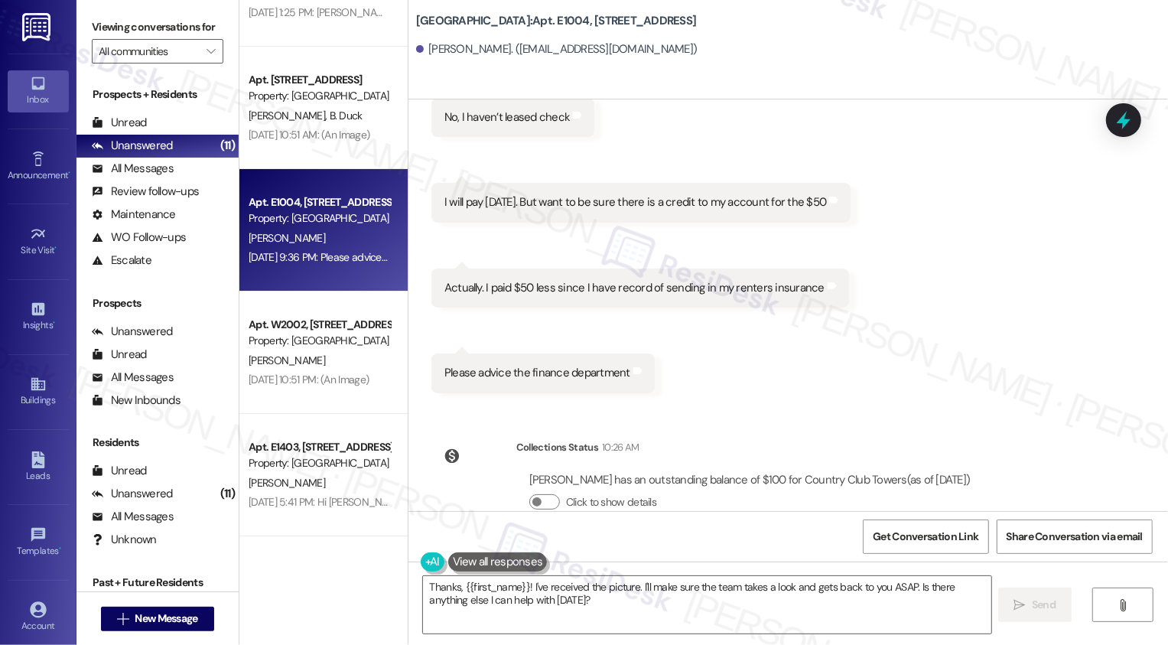
scroll to position [1876, 0]
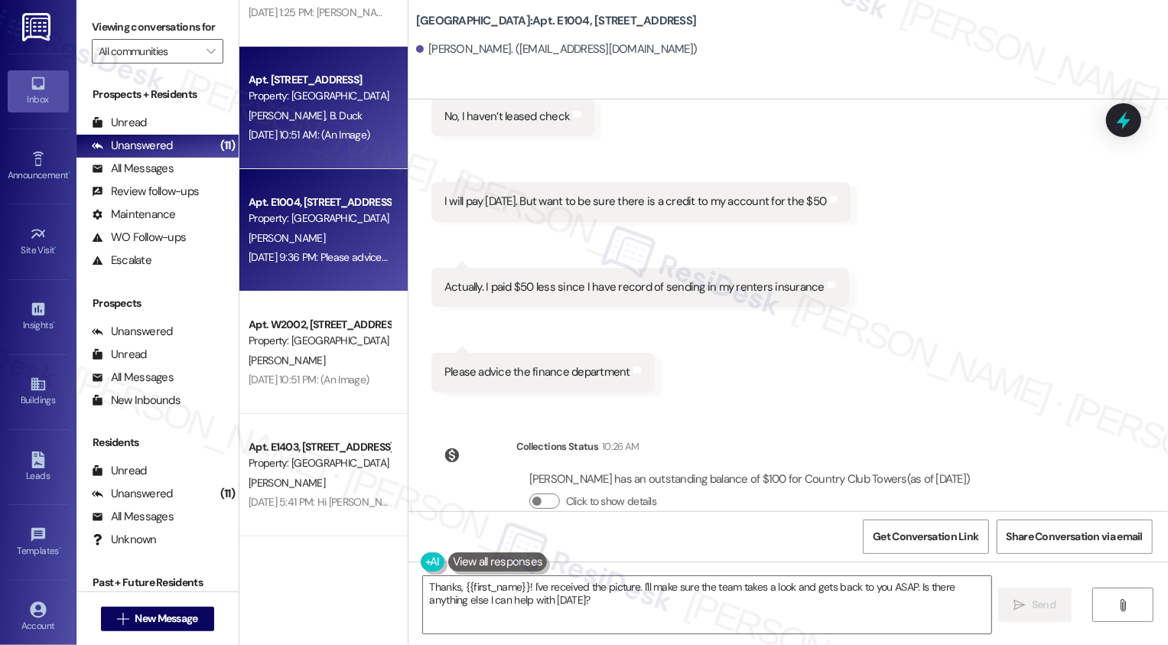
click at [319, 100] on div "Property: [GEOGRAPHIC_DATA]" at bounding box center [320, 96] width 142 height 16
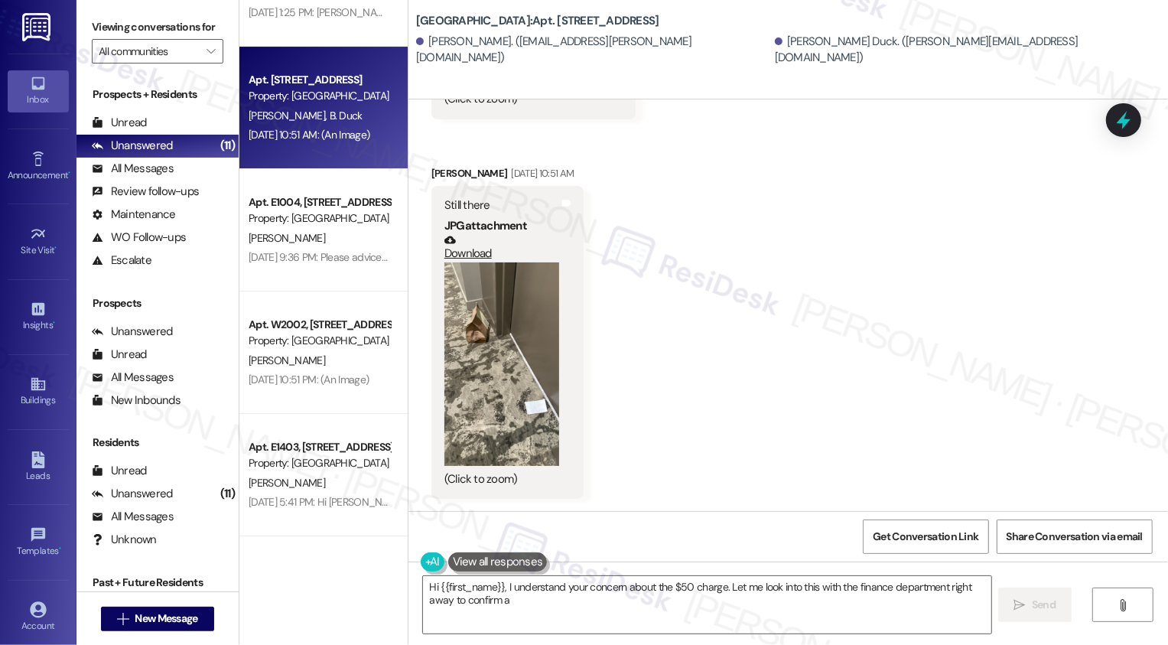
scroll to position [1176, 0]
type textarea "Hi {{first_name}}, I understand your concern about the $50 charge. Let me look …"
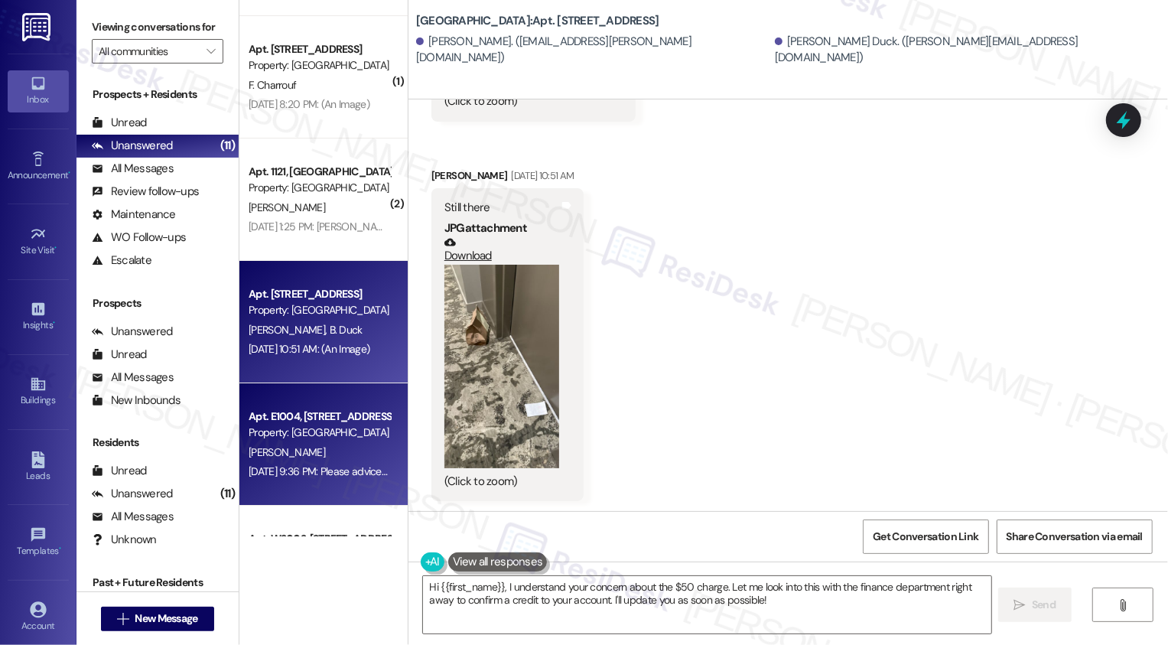
scroll to position [4015, 0]
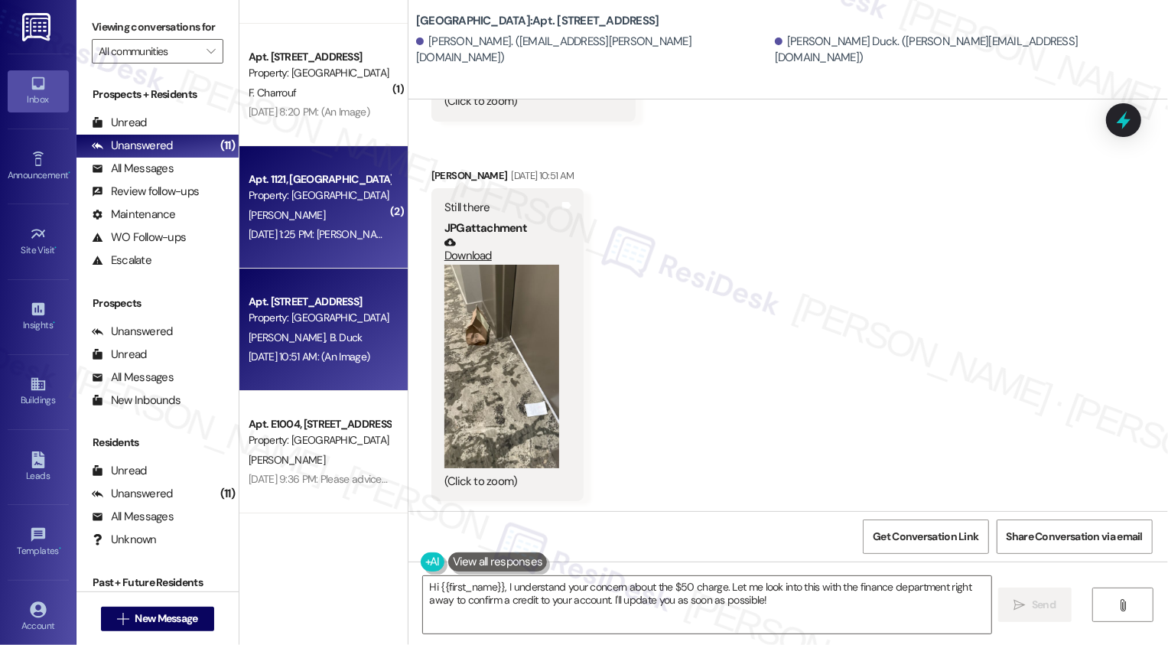
click at [330, 218] on div "M. Hart" at bounding box center [319, 215] width 145 height 19
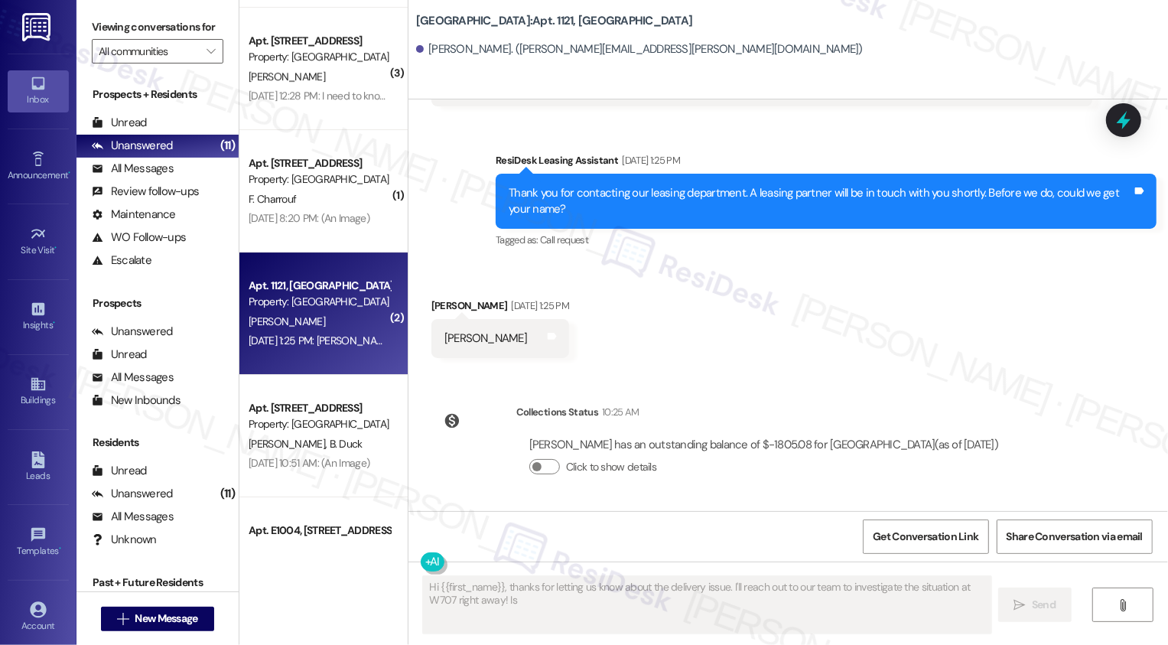
scroll to position [207, 0]
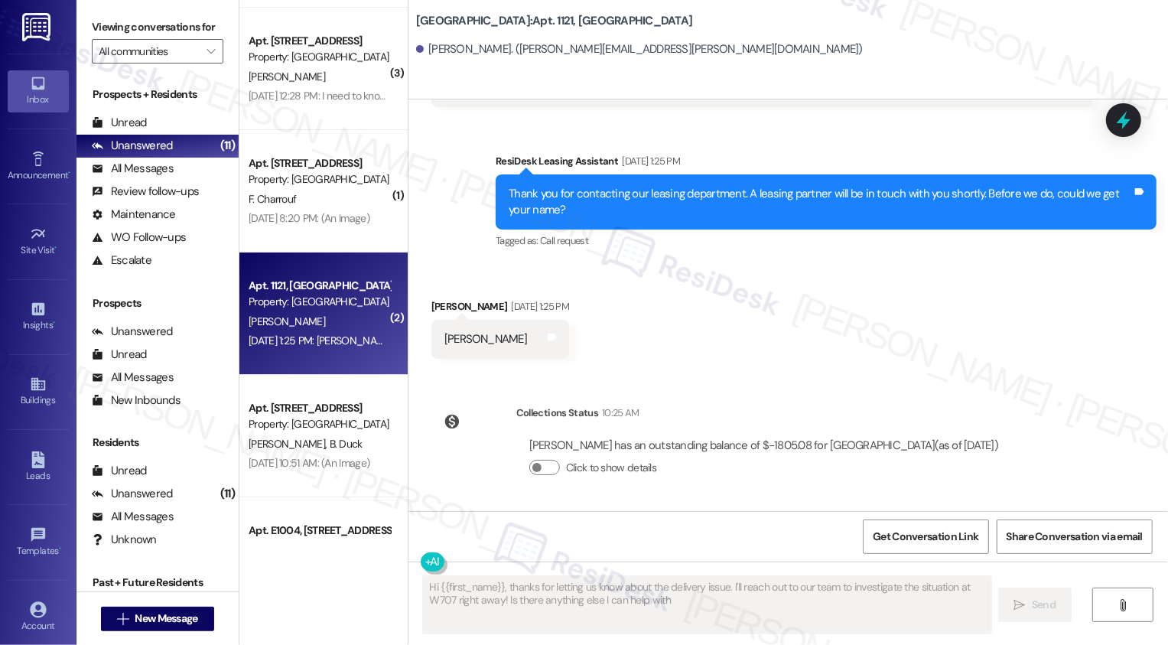
type textarea "Hi {{first_name}}, thanks for letting us know about the delivery issue. I'll re…"
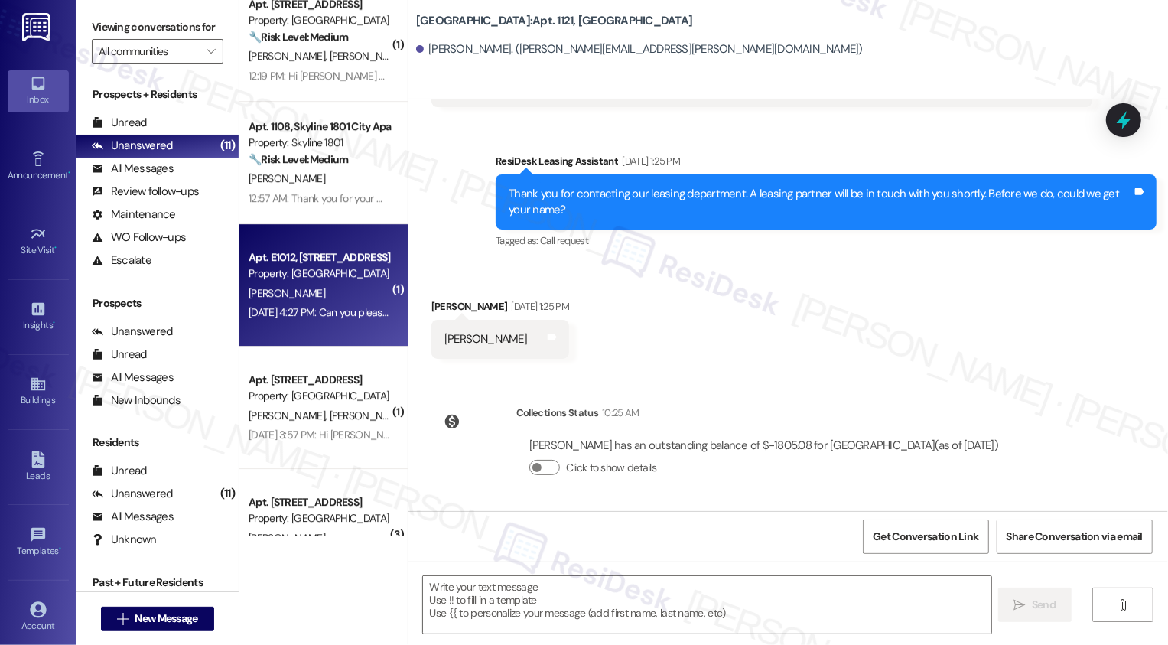
scroll to position [3407, 0]
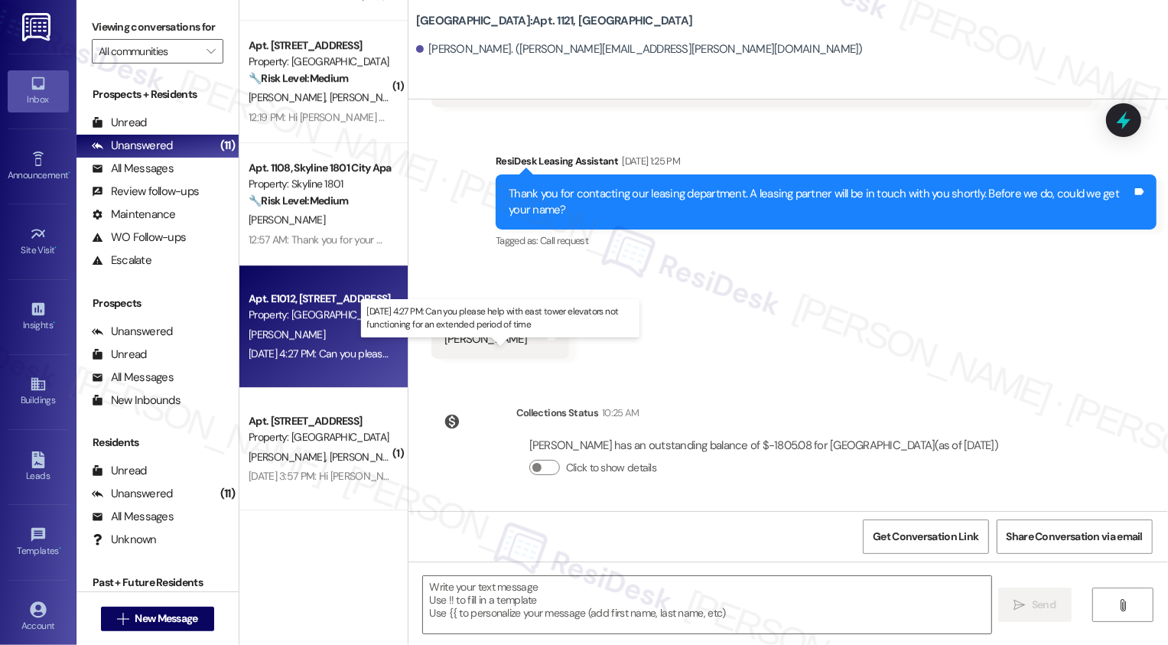
click at [304, 350] on div "Aug 08, 2025 at 4:27 PM: Can you please help with east tower elevators not func…" at bounding box center [490, 354] width 482 height 14
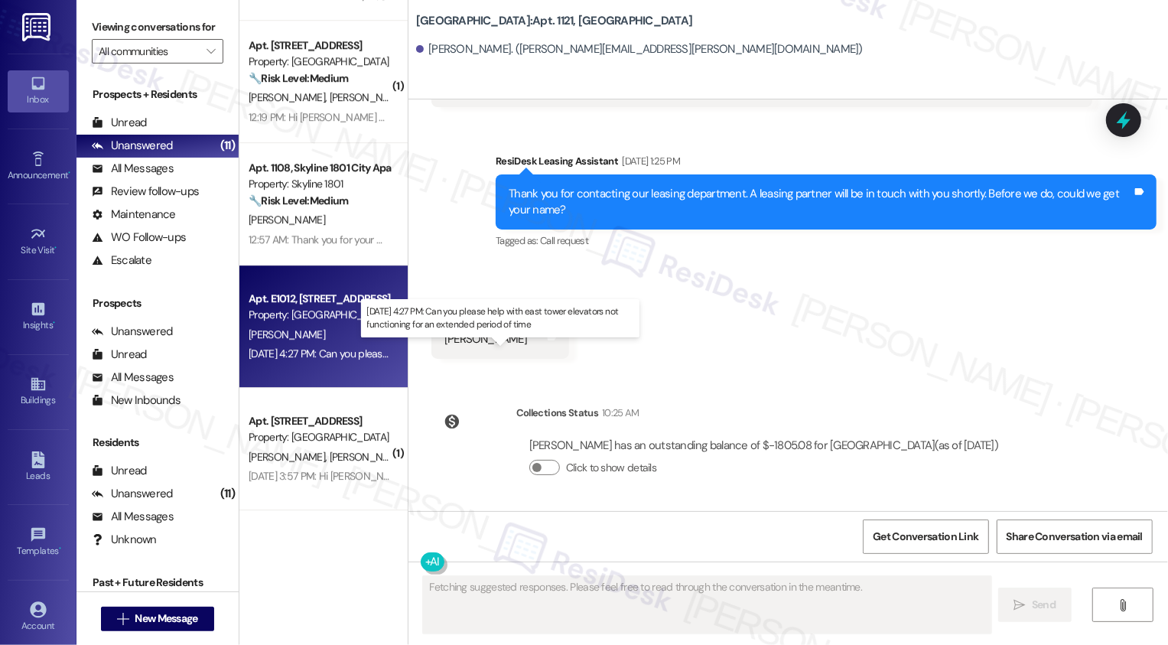
click at [304, 350] on div "Aug 08, 2025 at 4:27 PM: Can you please help with east tower elevators not func…" at bounding box center [490, 354] width 482 height 14
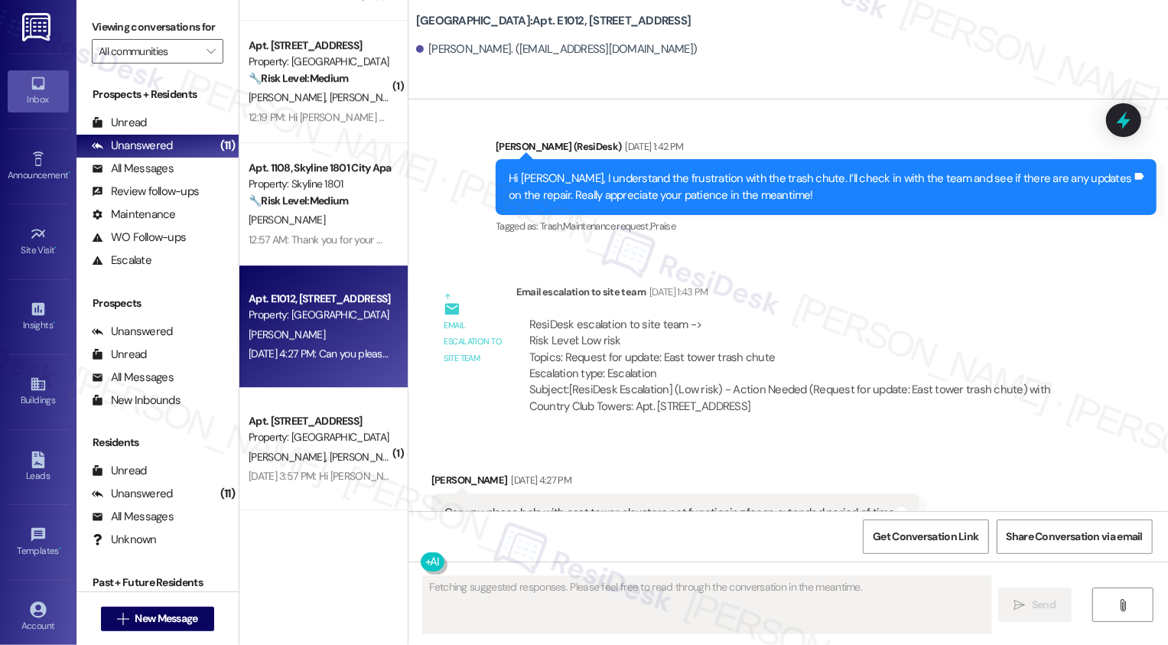
scroll to position [937, 0]
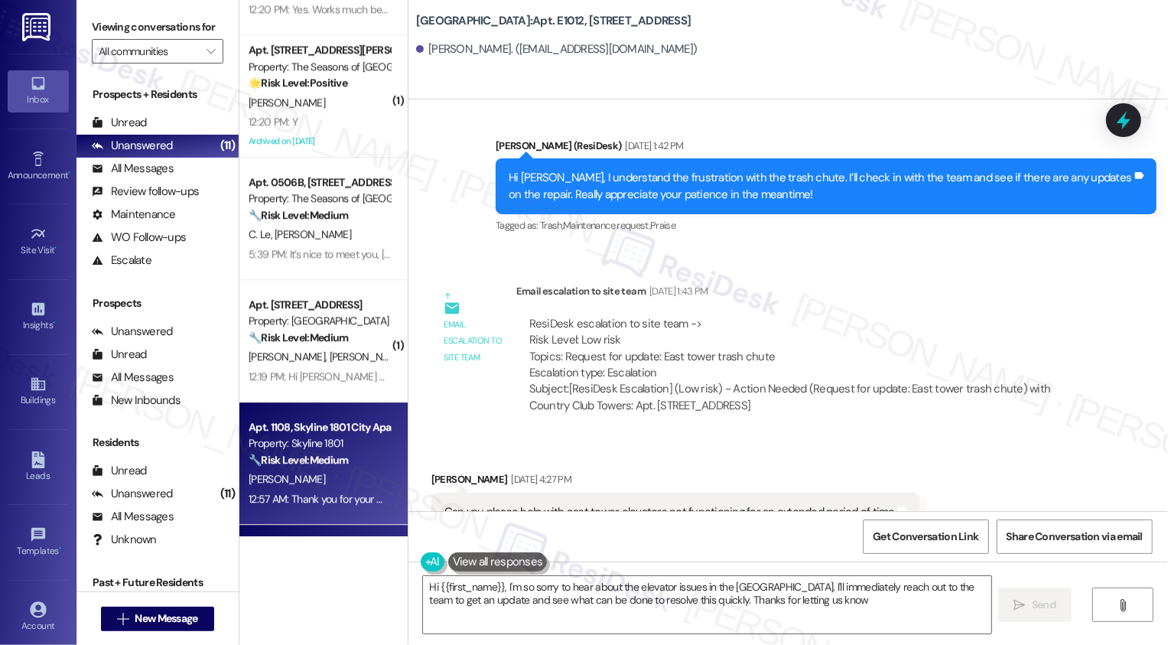
type textarea "Hi {{first_name}}, I'm so sorry to hear about the elevator issues in the East T…"
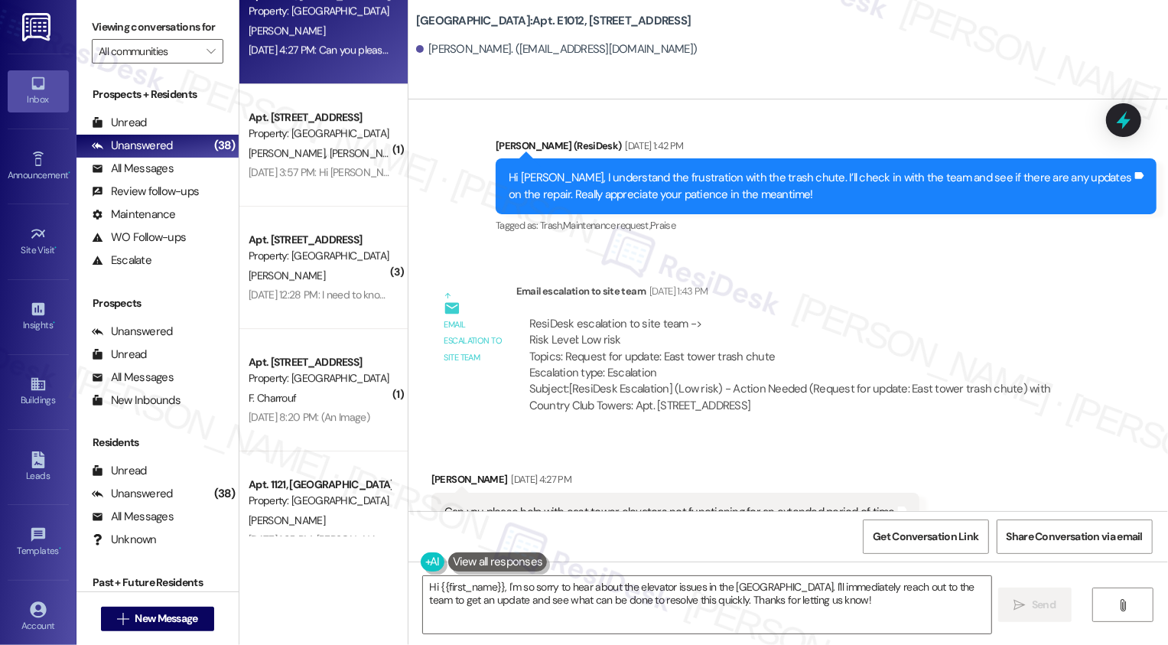
scroll to position [4115, 0]
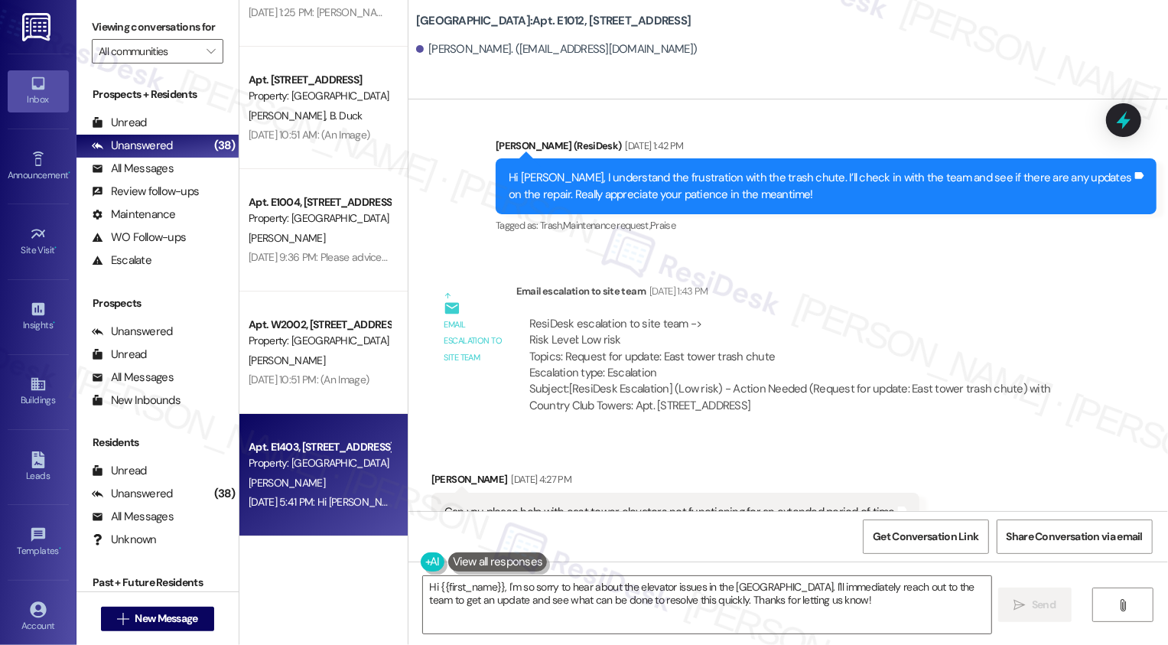
click at [319, 474] on div "J. Gernert" at bounding box center [319, 483] width 145 height 19
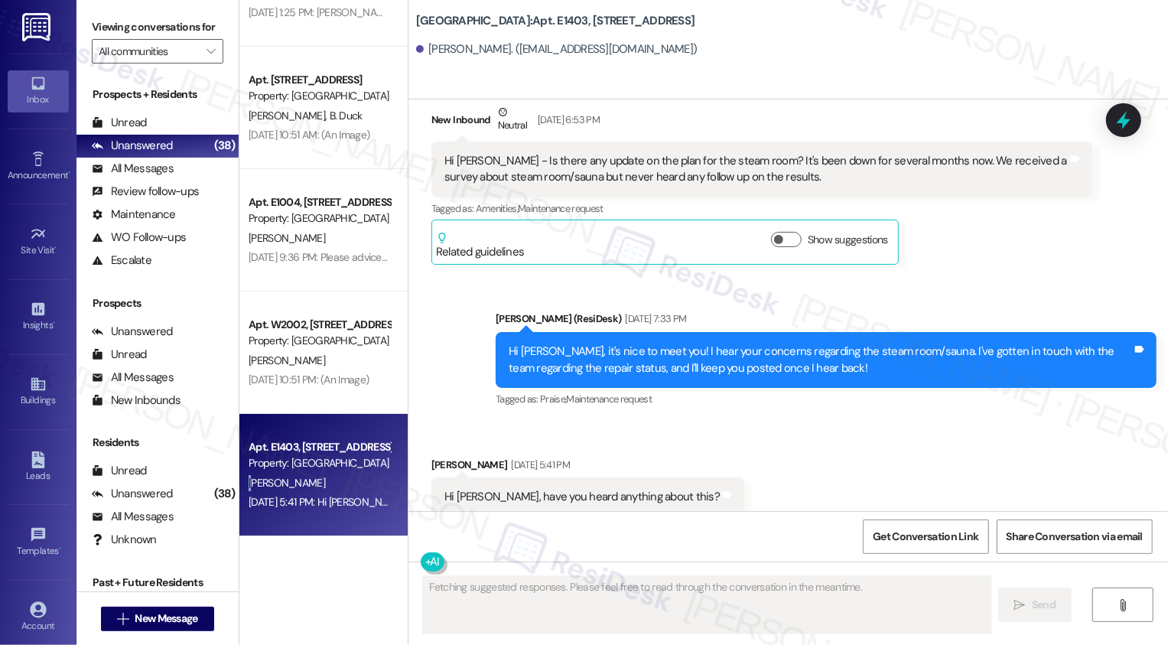
scroll to position [805, 0]
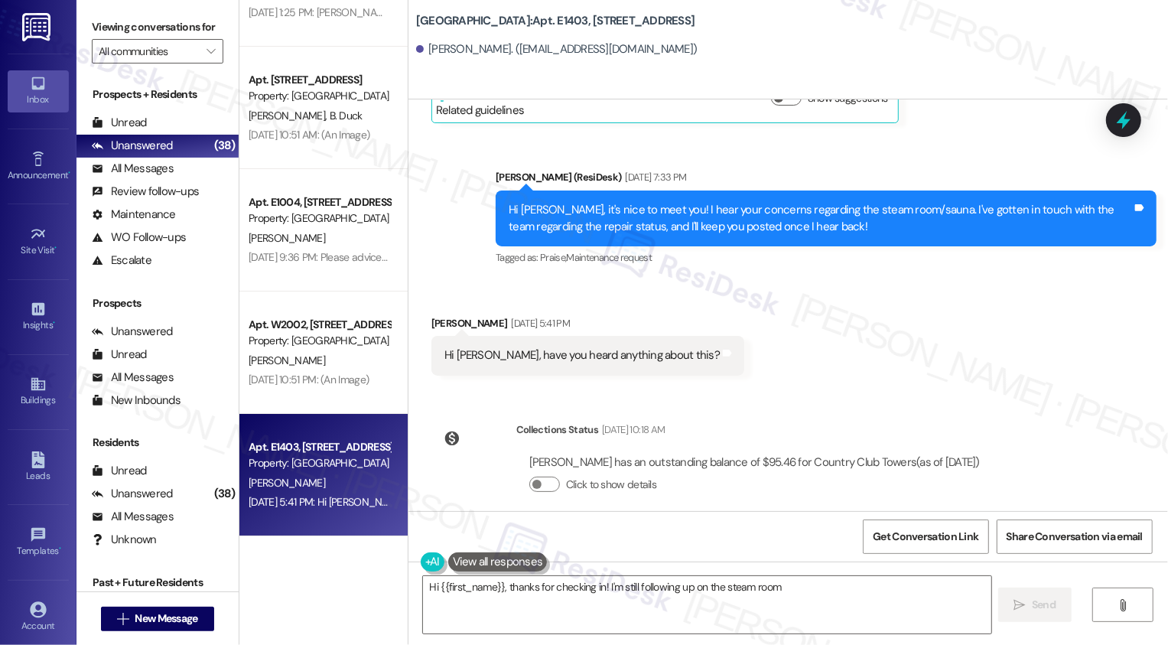
click at [820, 345] on div "Received via SMS Jack Gernert Jul 28, 2025 at 5:41 PM Hi Sarah, have you heard …" at bounding box center [789, 334] width 760 height 106
click at [921, 535] on span "Get Conversation Link" at bounding box center [926, 537] width 106 height 16
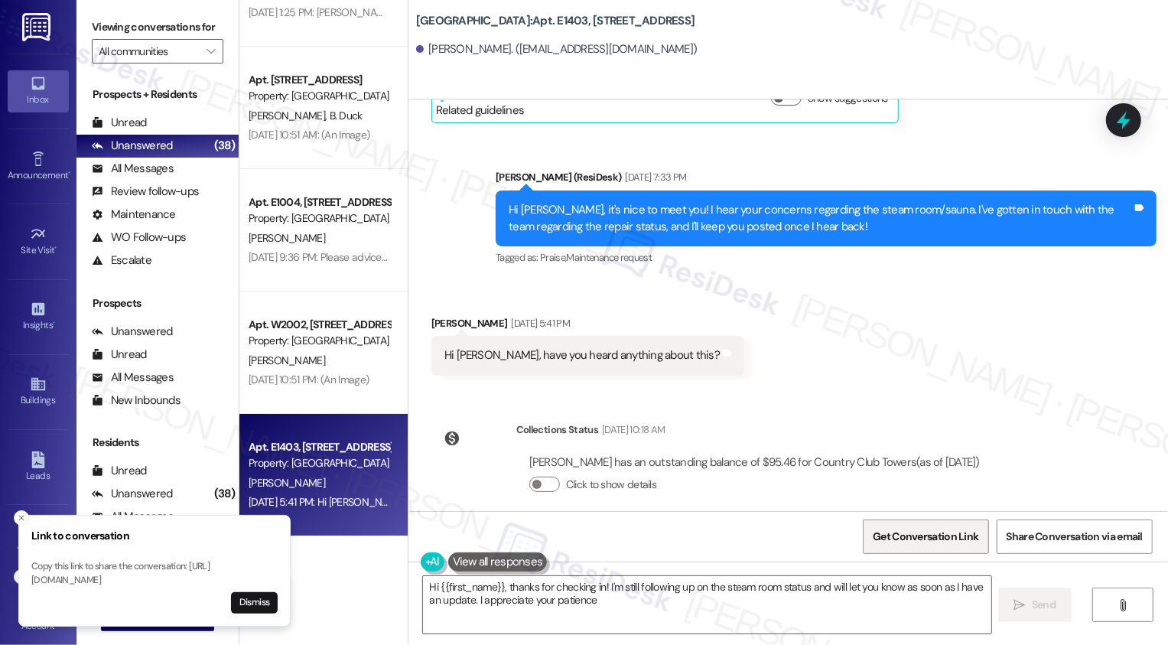
type textarea "Hi {{first_name}}, thanks for checking in! I'm still following up on the steam …"
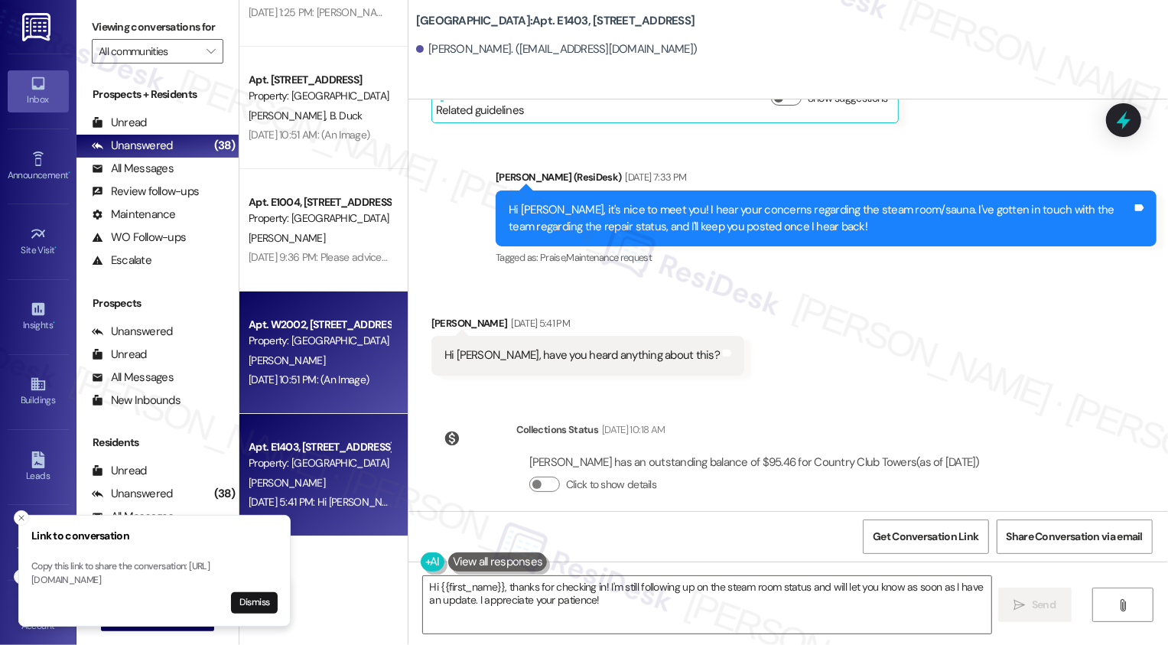
click at [319, 350] on div "Apt. W2002, 1101 East Bayaud Avenue Property: Country Club Towers" at bounding box center [319, 333] width 145 height 36
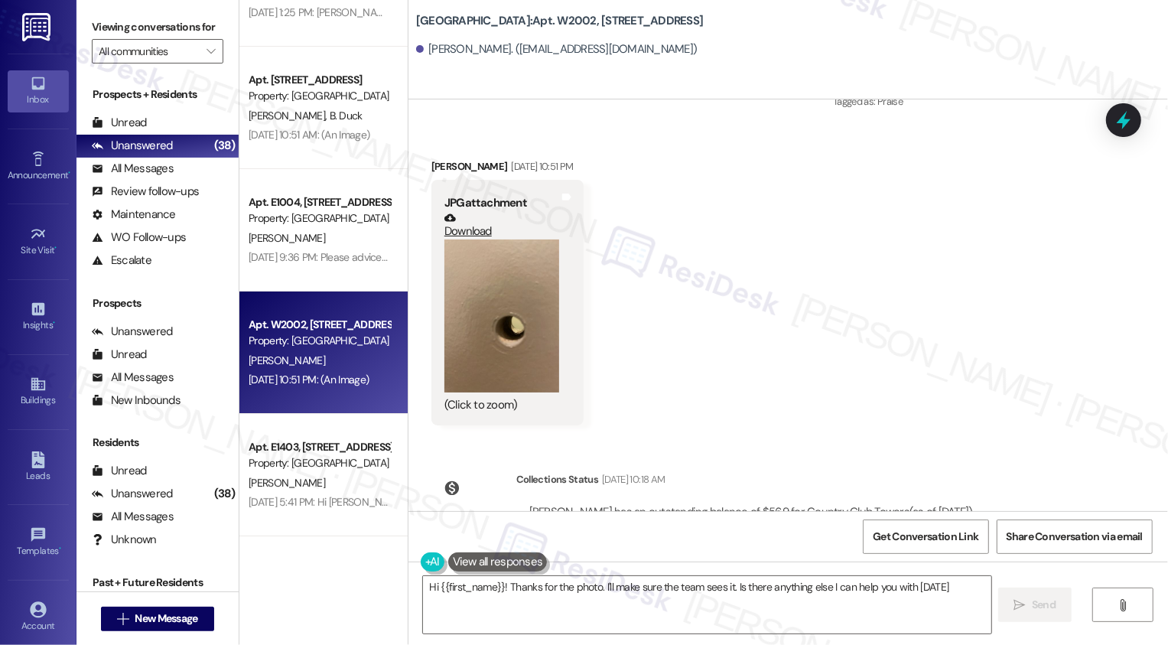
type textarea "Hi {{first_name}}! Thanks for the photo. I'll make sure the team sees it. Is th…"
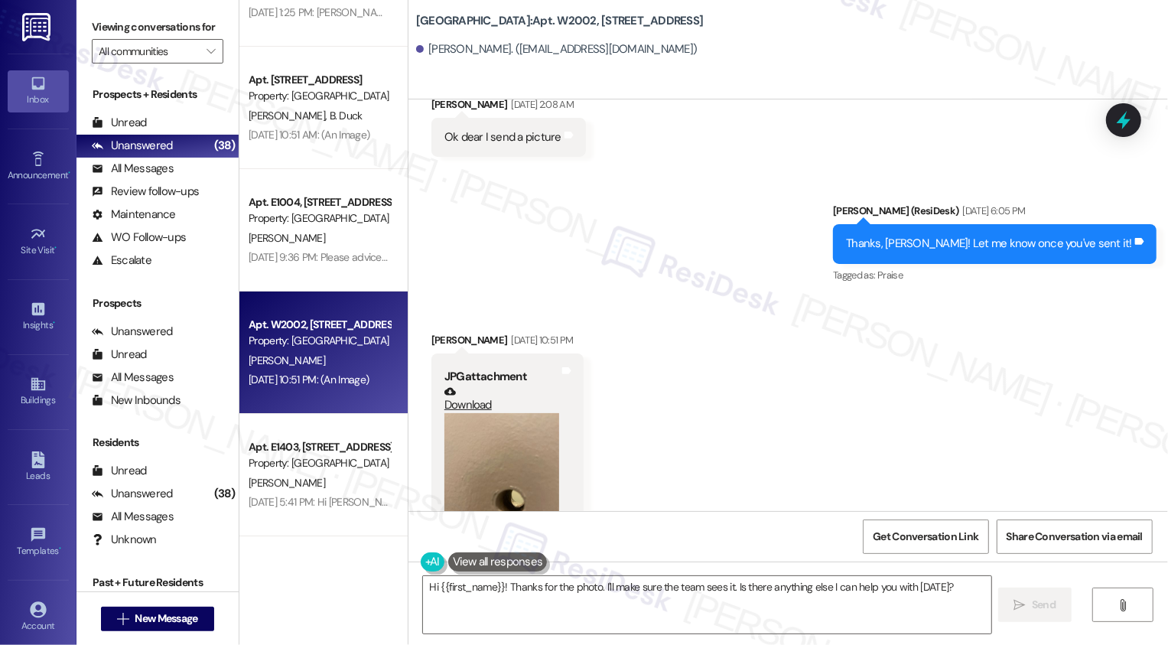
scroll to position [1082, 0]
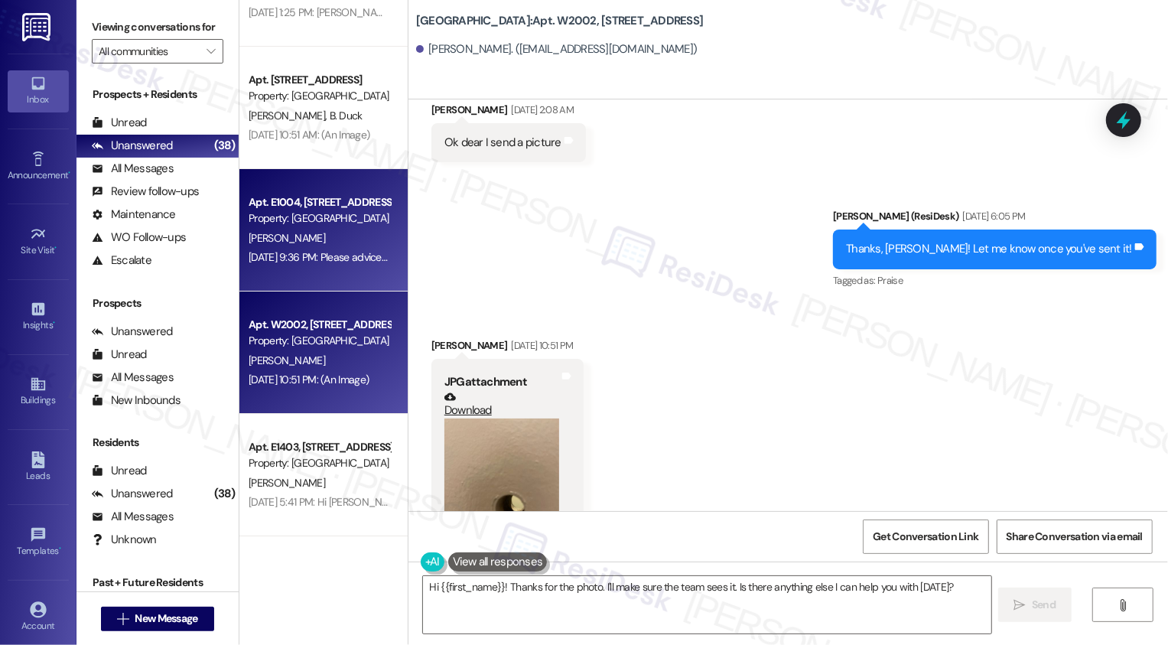
click at [334, 239] on div "L. Burka" at bounding box center [319, 238] width 145 height 19
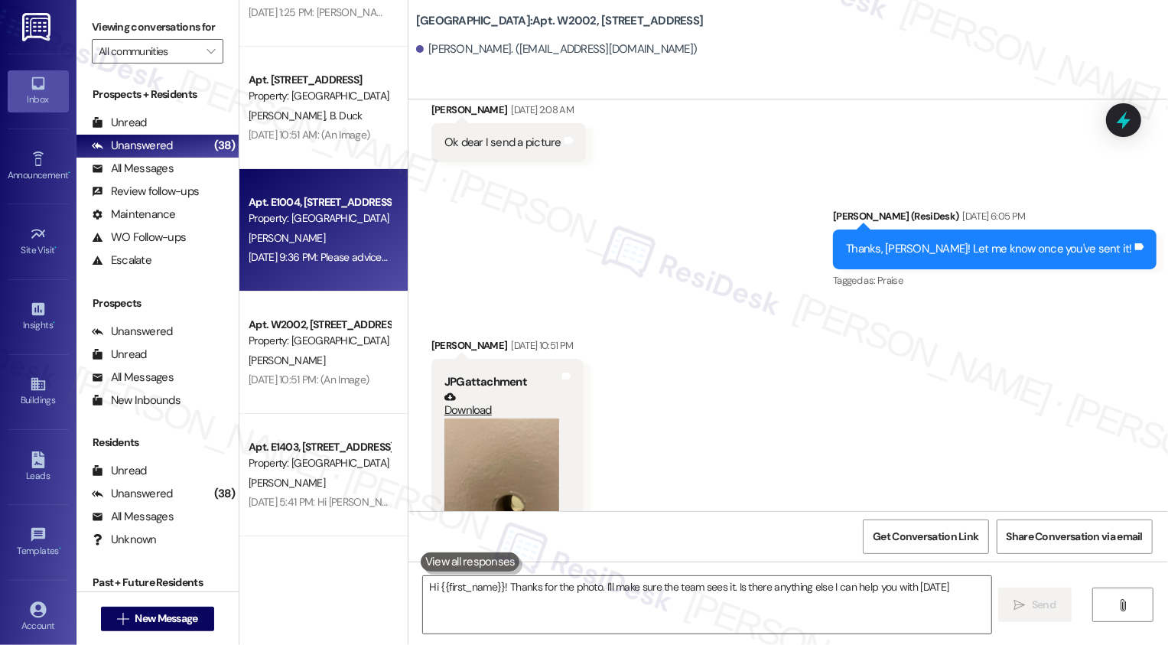
type textarea "Hi {{first_name}}! Thanks for the photo. I'll make sure the team sees it. Is th…"
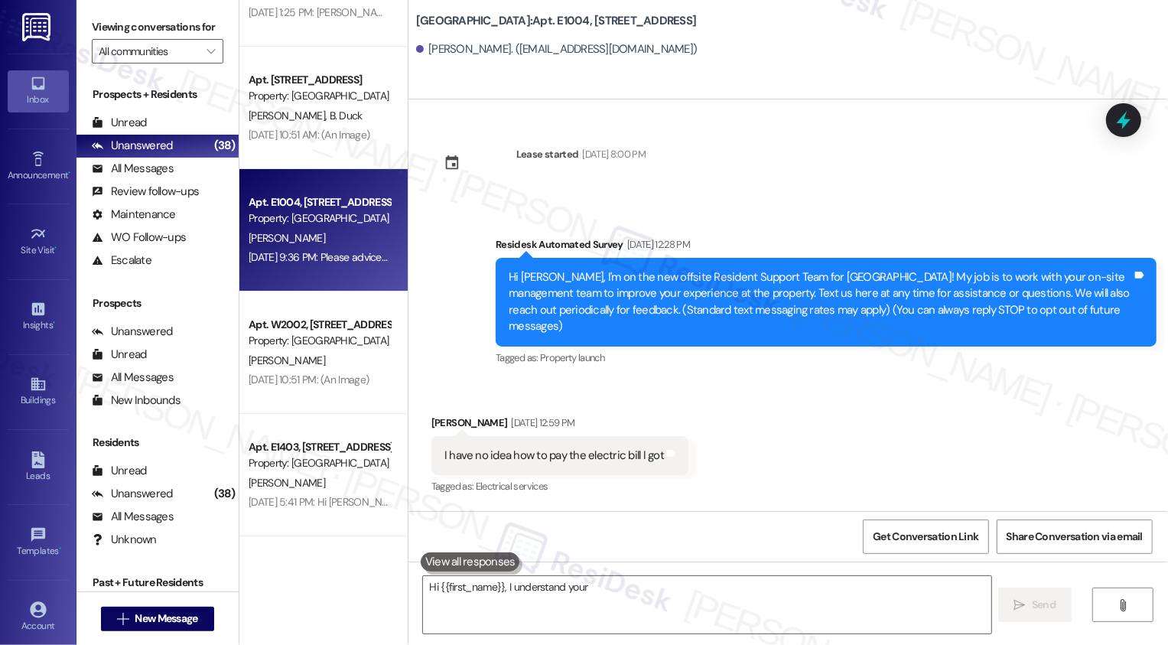
scroll to position [1876, 0]
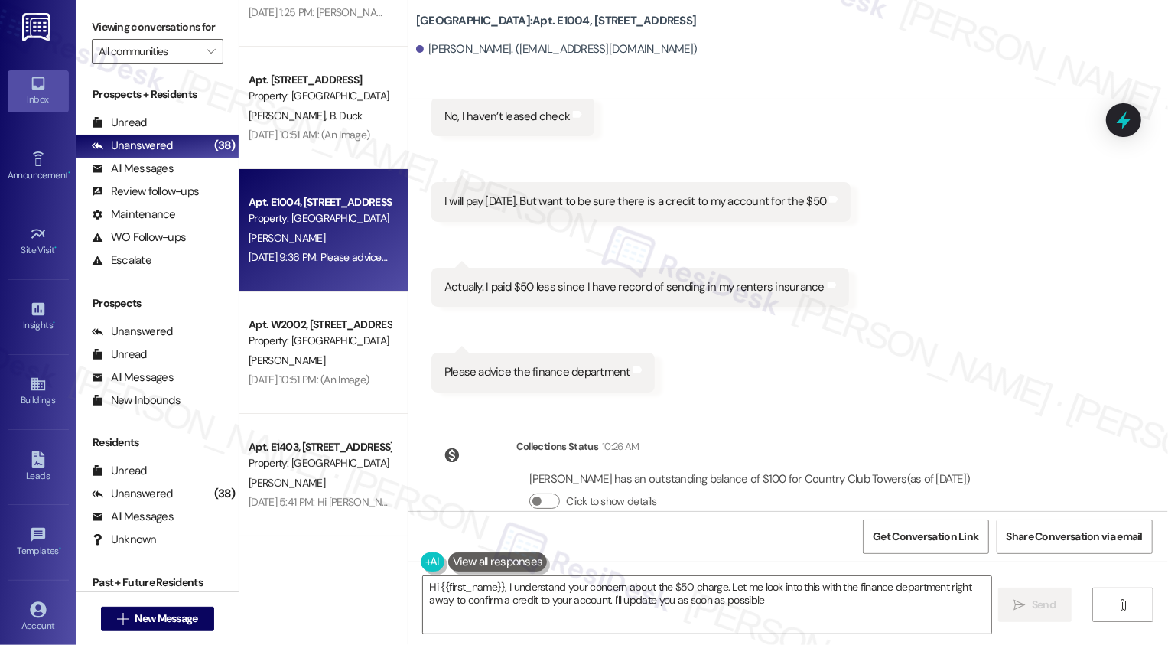
type textarea "Hi {{first_name}}, I understand your concern about the $50 charge. Let me look …"
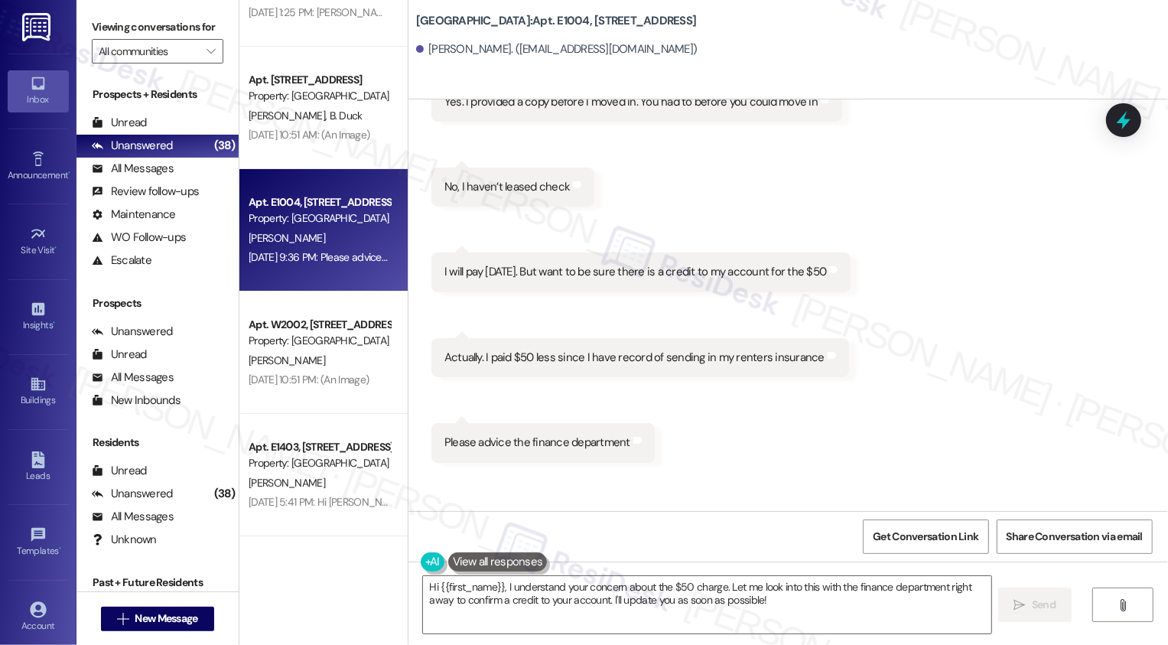
scroll to position [1801, 0]
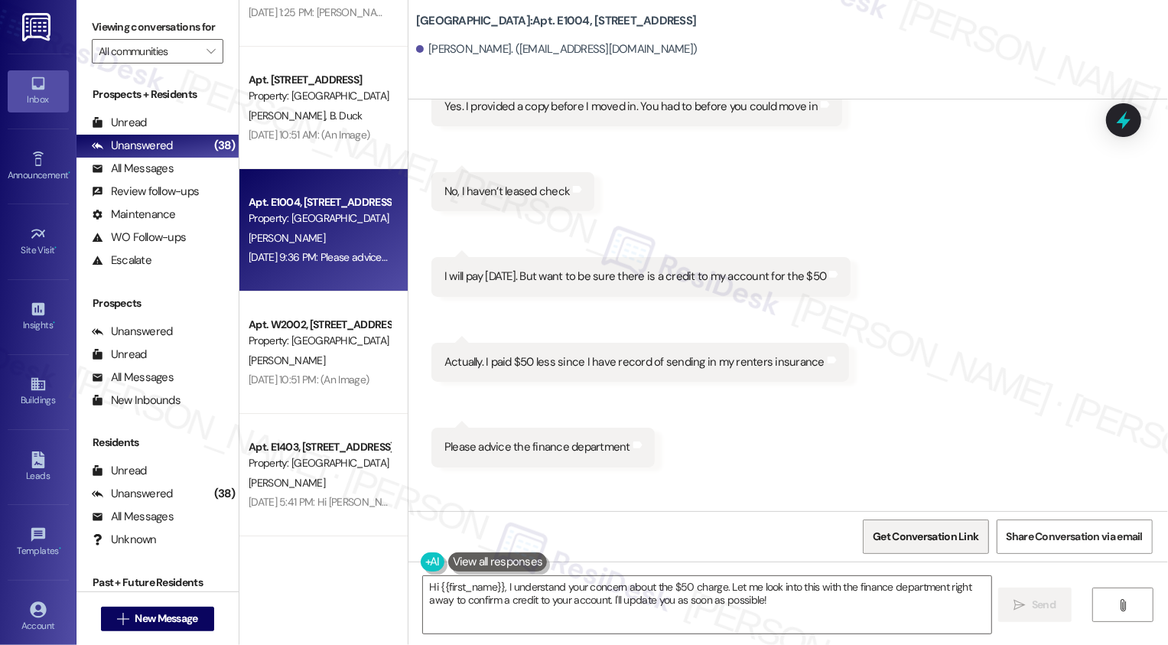
click at [931, 532] on span "Get Conversation Link" at bounding box center [926, 537] width 106 height 16
click at [761, 387] on div "Received via SMS Lawrence Burka Aug 01, 2025 at 9:33 PM Yes. I provided a copy …" at bounding box center [789, 255] width 760 height 448
click at [896, 525] on span "Get Conversation Link" at bounding box center [926, 536] width 112 height 33
click at [805, 541] on div "Get Conversation Link Share Conversation via email" at bounding box center [789, 536] width 760 height 50
click at [862, 376] on div "Received via SMS Lawrence Burka Aug 01, 2025 at 9:33 PM Yes. I provided a copy …" at bounding box center [789, 255] width 760 height 448
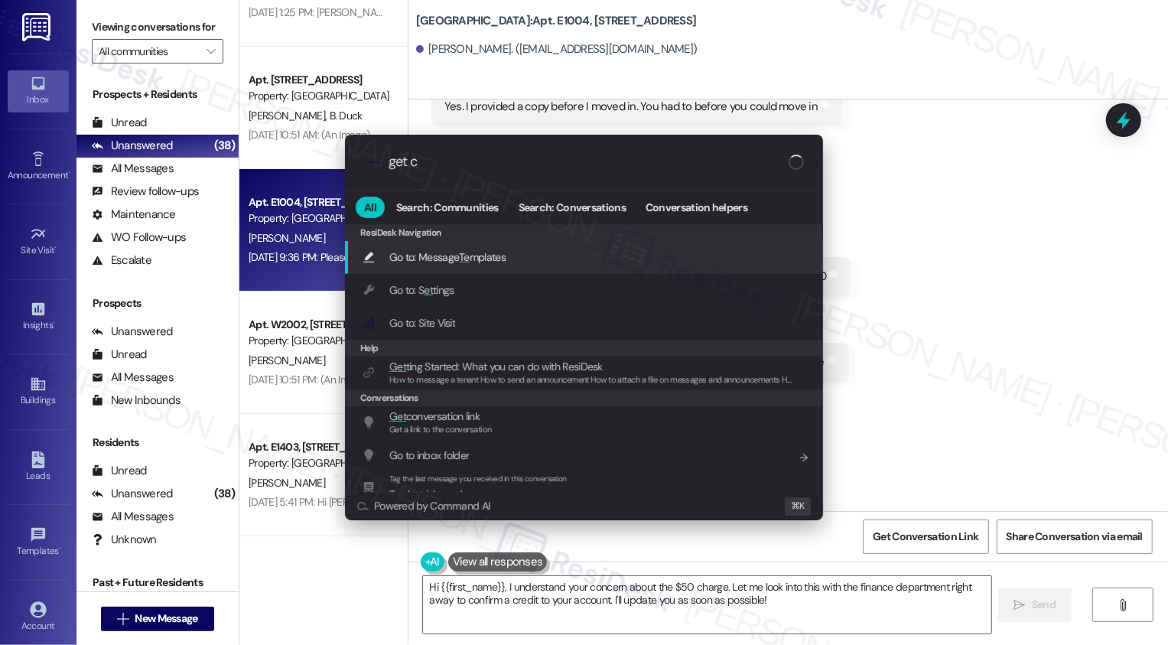
type input "get co"
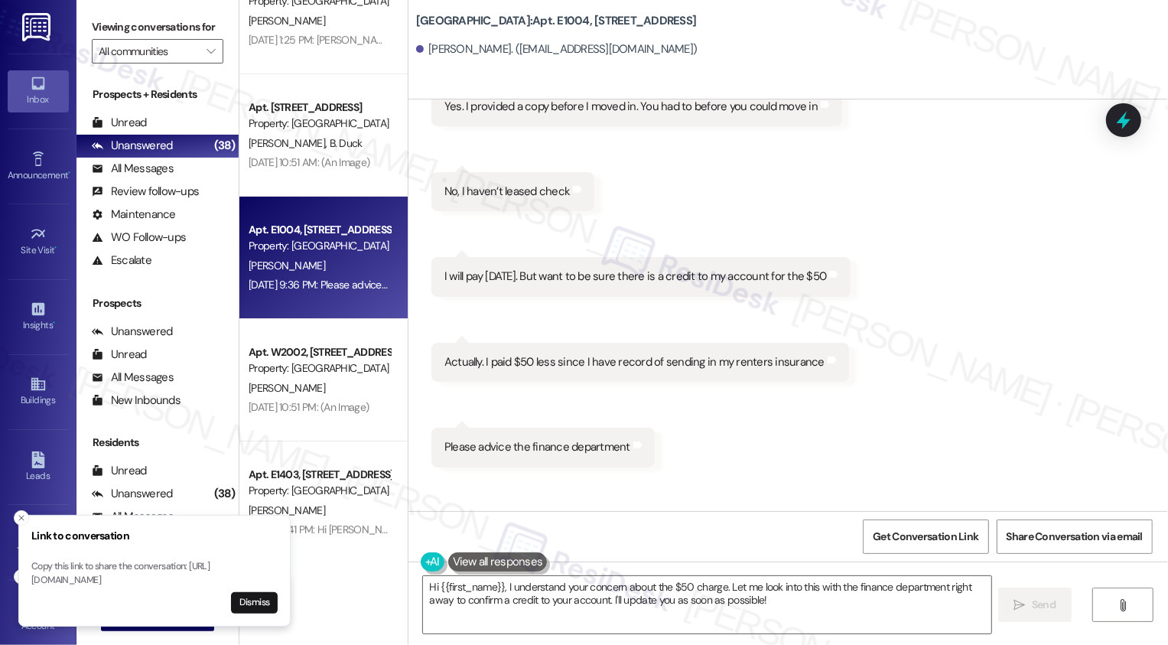
scroll to position [4051, 0]
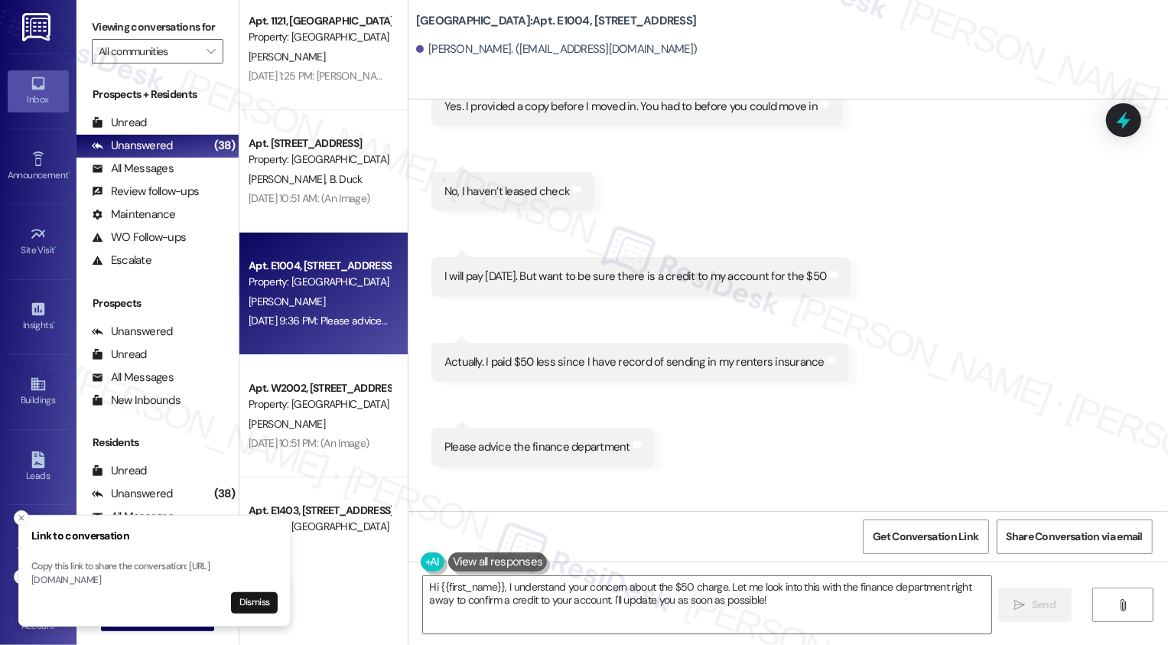
click at [329, 179] on span "B. Duck" at bounding box center [345, 179] width 33 height 14
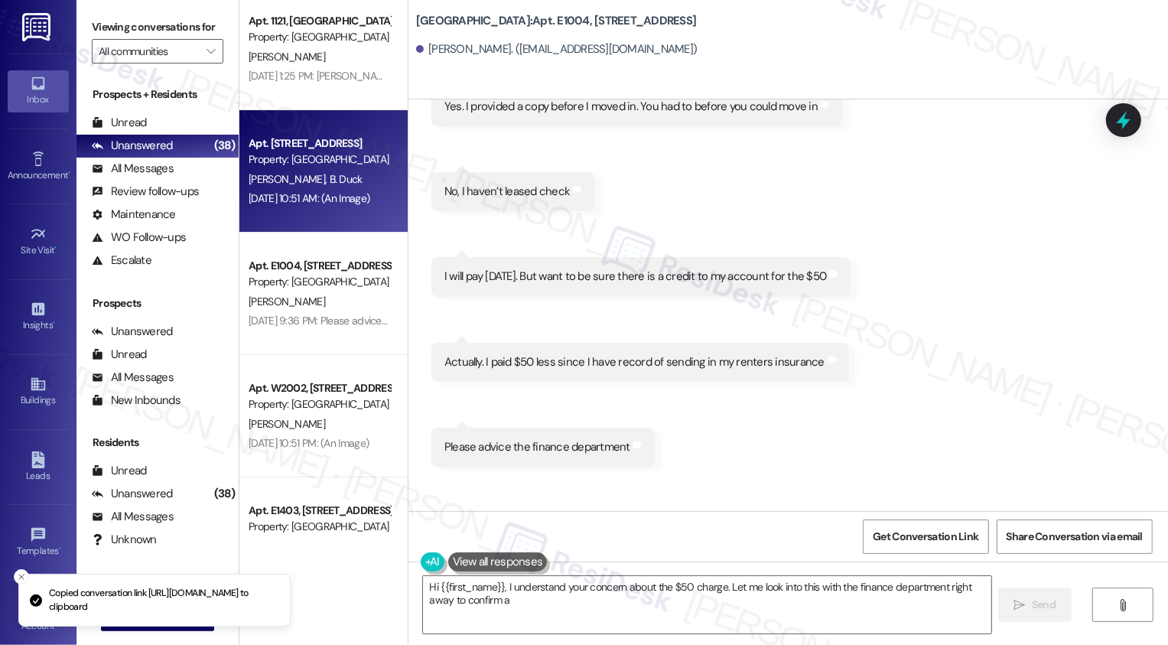
click at [329, 179] on span "B. Duck" at bounding box center [345, 179] width 33 height 14
type textarea "Hi {{first_name}}, I understand your concern about the $50 charge. Let me look …"
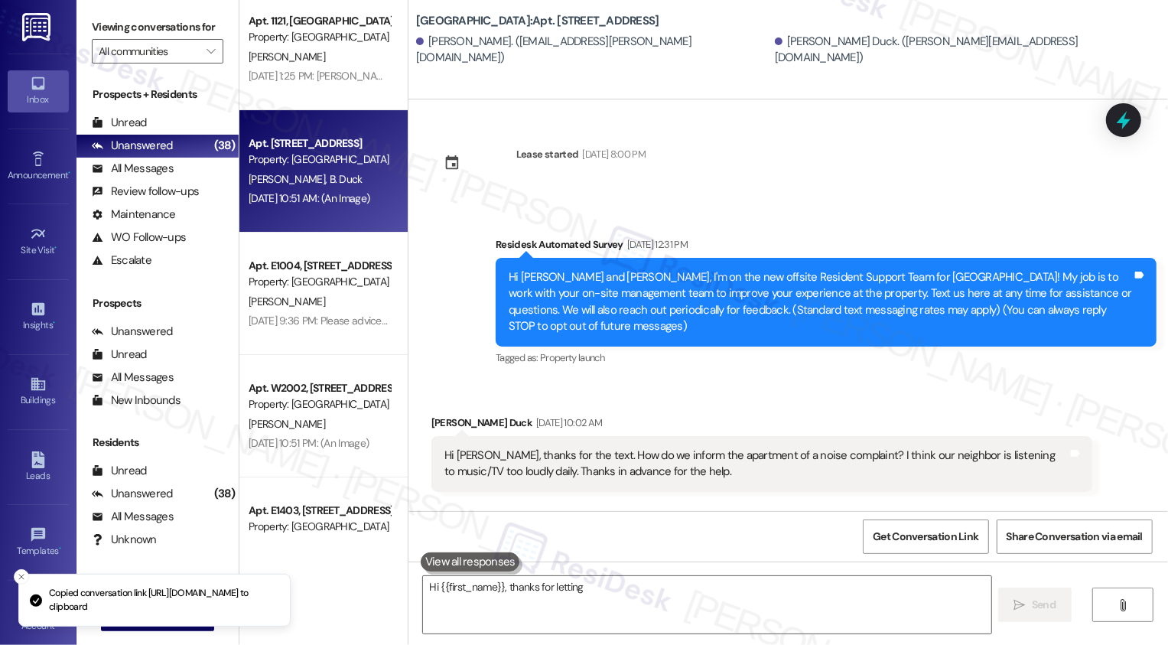
scroll to position [1175, 0]
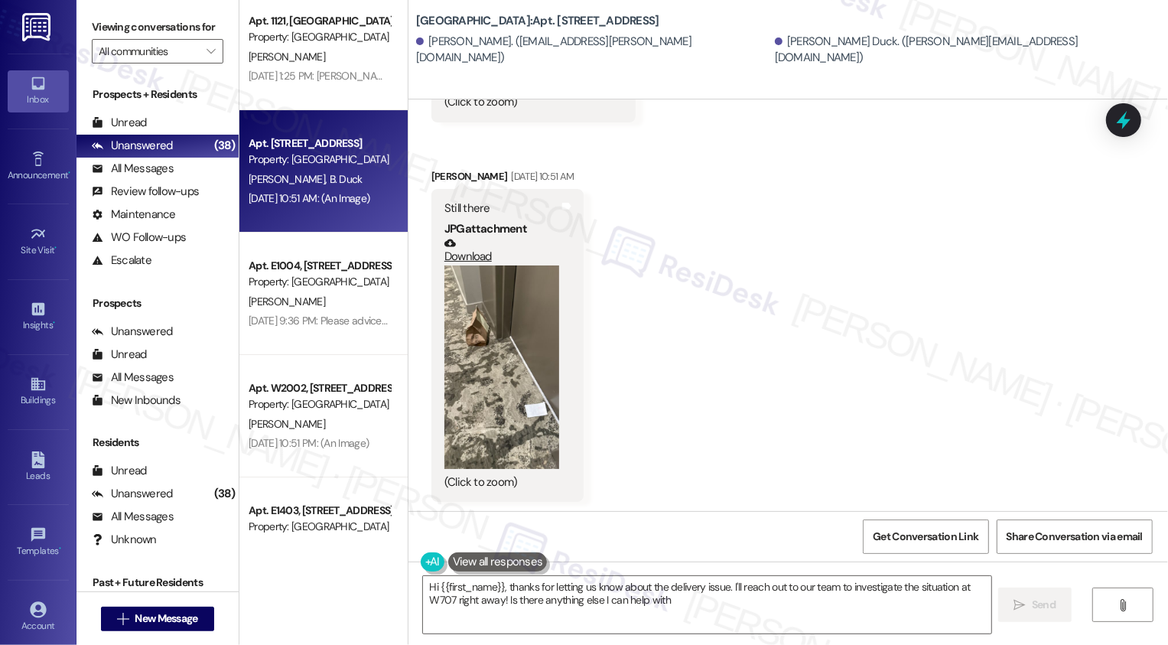
type textarea "Hi {{first_name}}, thanks for letting us know about the delivery issue. I'll re…"
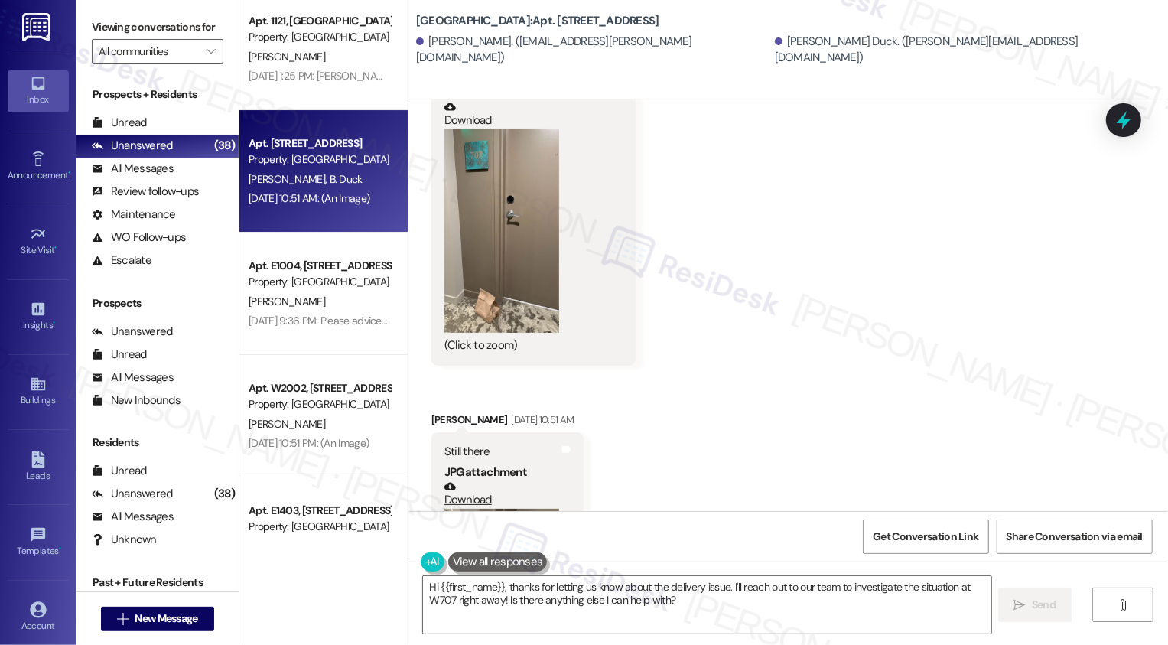
scroll to position [858, 0]
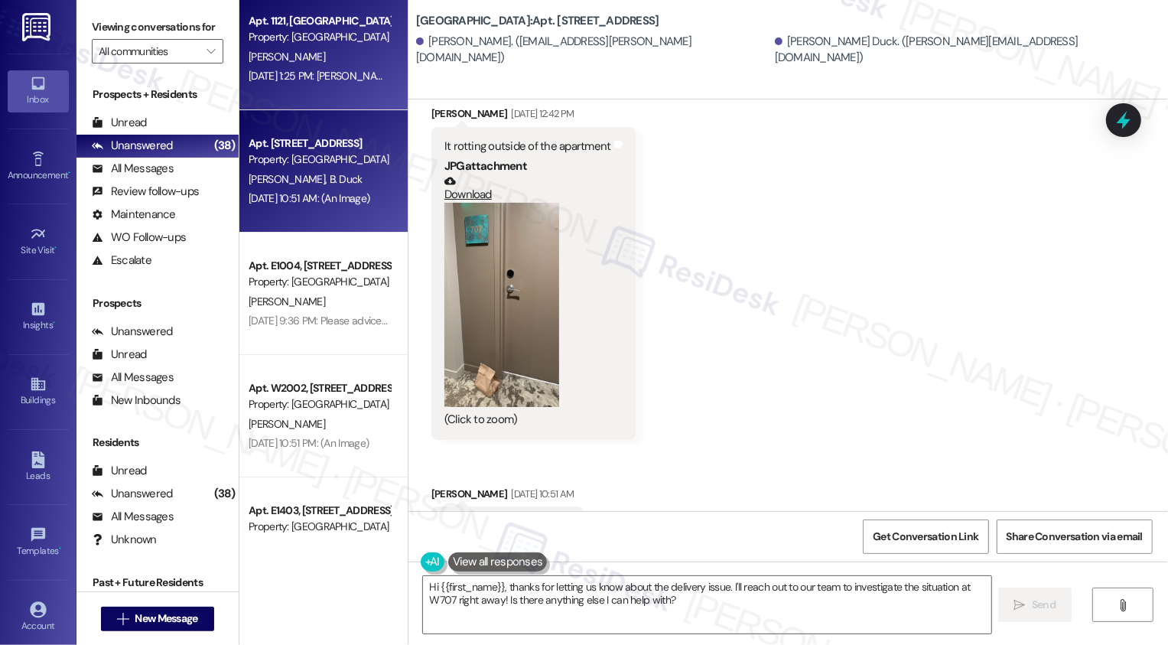
click at [347, 58] on div "M. Hart" at bounding box center [319, 56] width 145 height 19
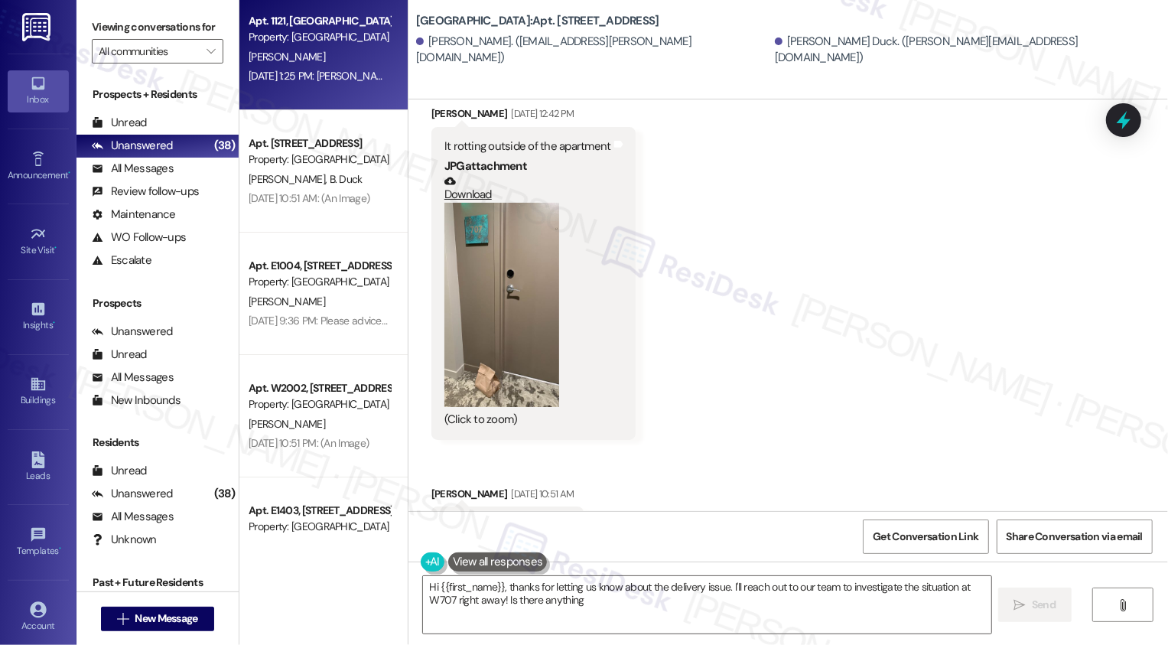
click at [347, 58] on div "M. Hart" at bounding box center [319, 56] width 145 height 19
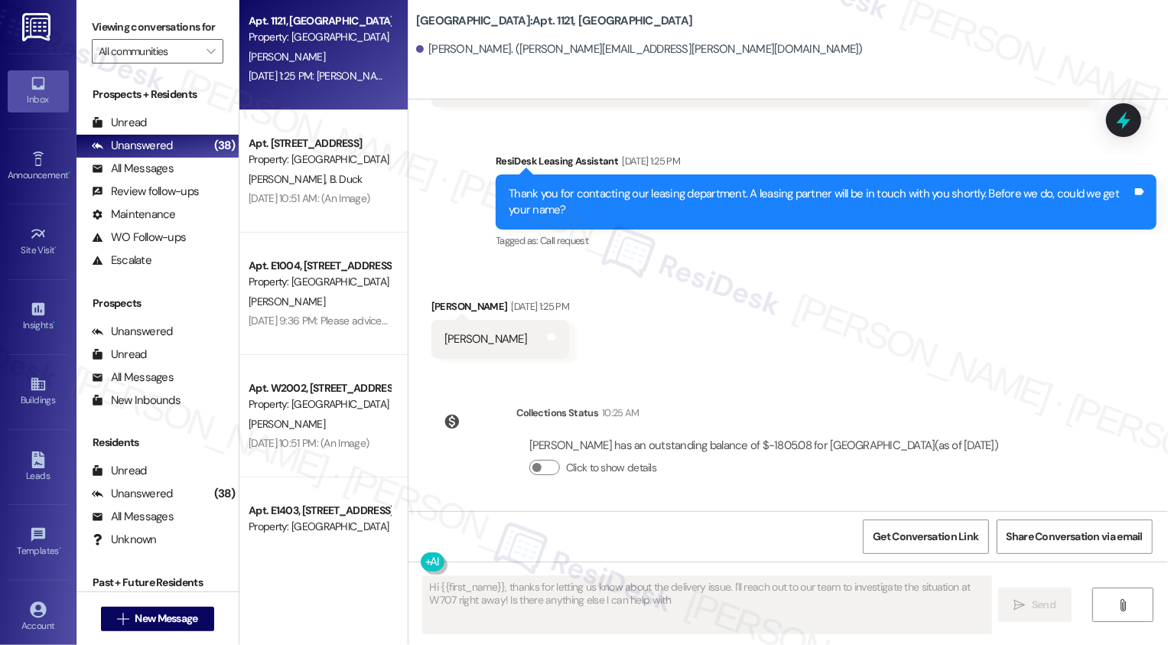
type textarea "Hi {{first_name}}, thanks for letting us know about the delivery issue. I'll re…"
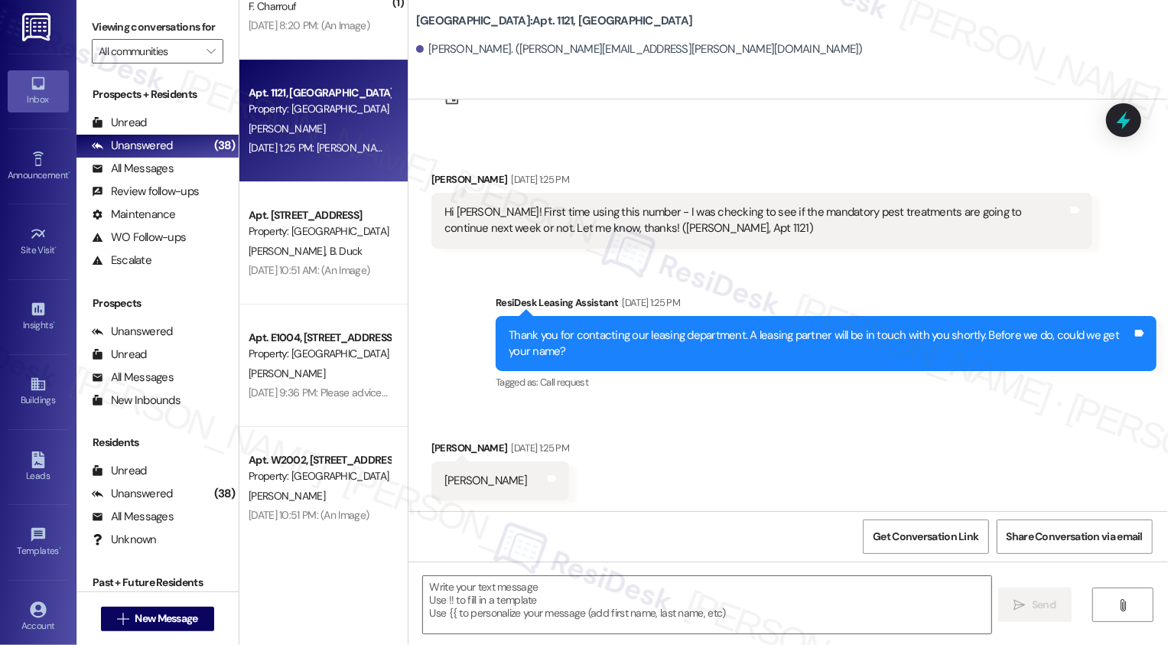
scroll to position [3898, 0]
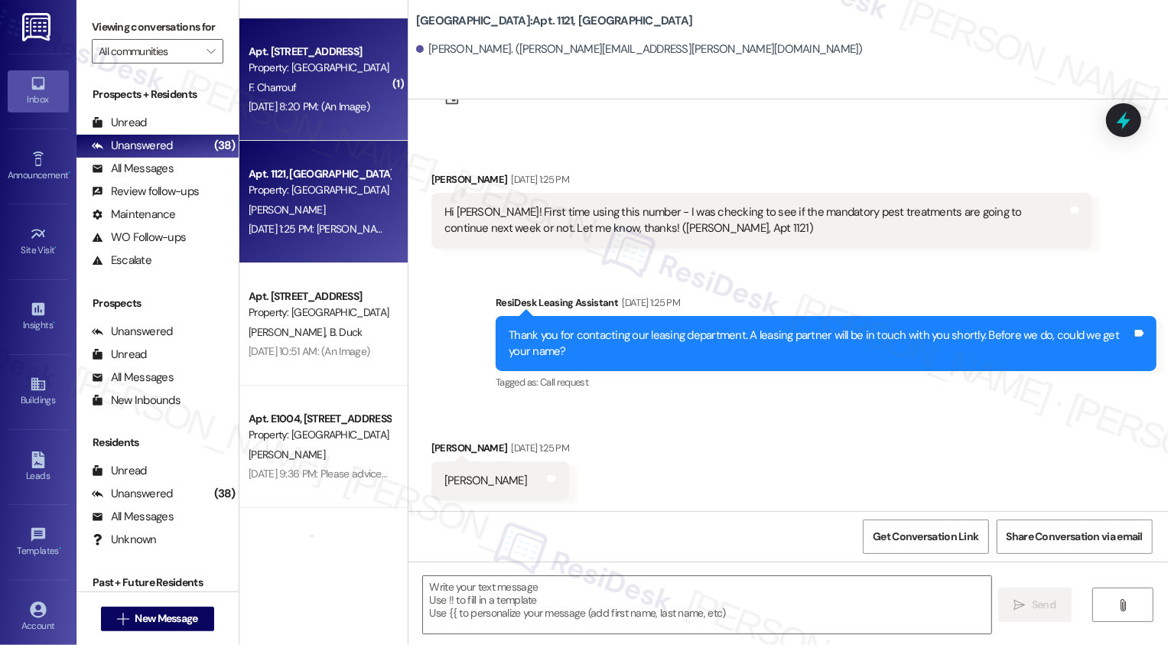
click at [354, 94] on div "F. Charrouf" at bounding box center [319, 87] width 145 height 19
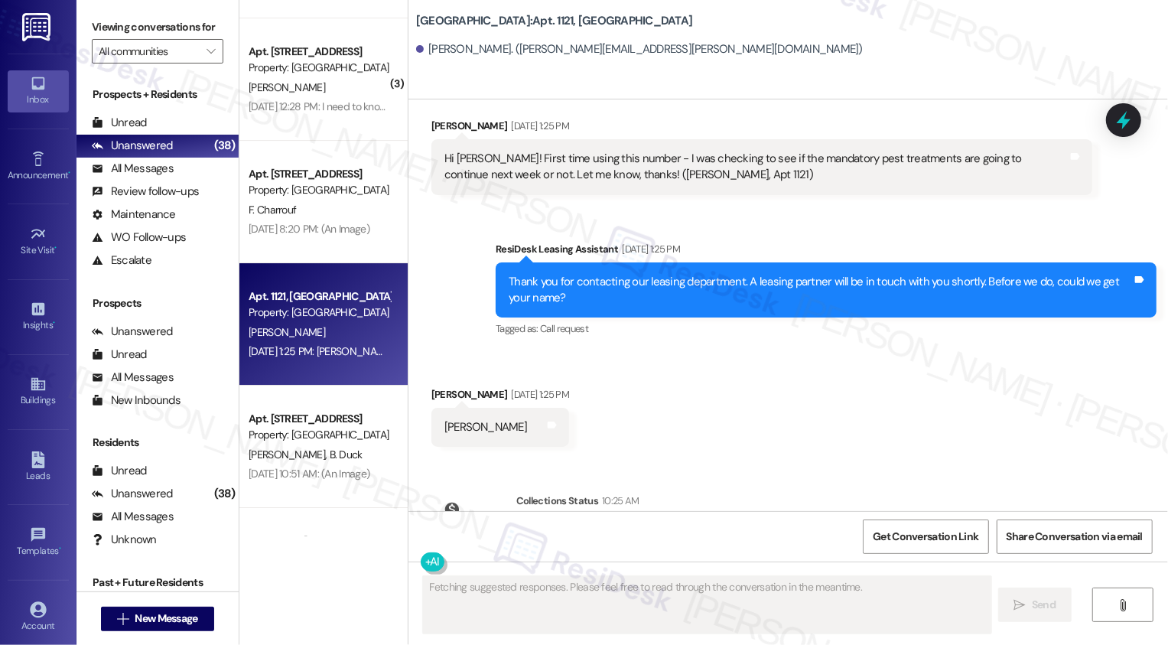
scroll to position [116, 0]
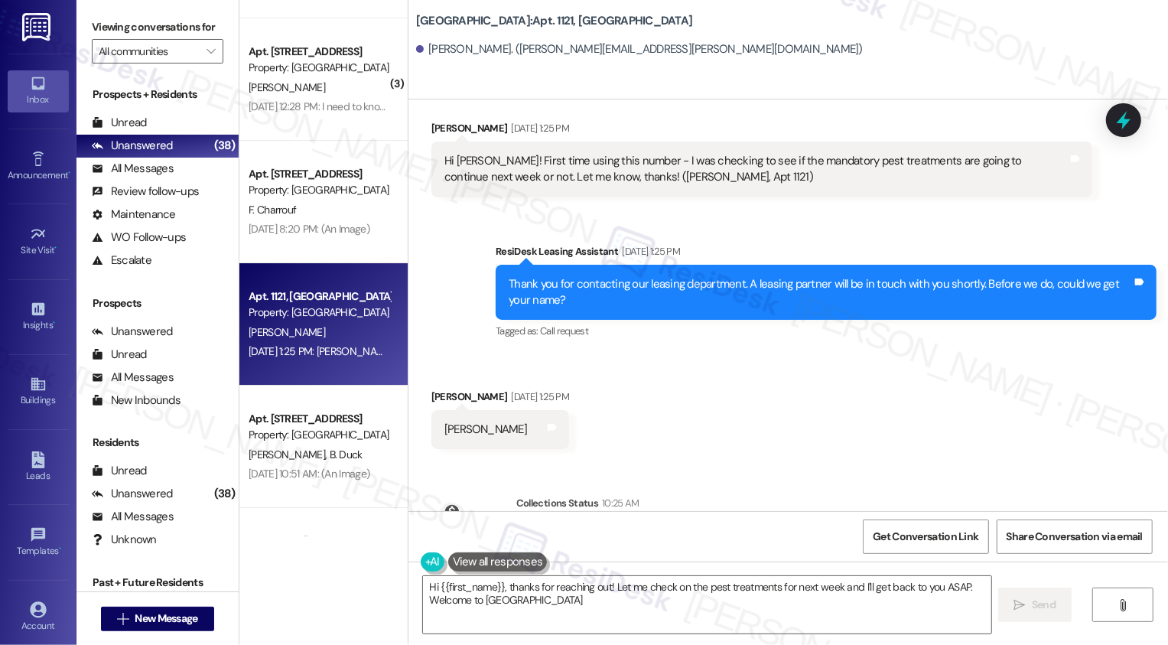
type textarea "Hi {{first_name}}, thanks for reaching out! Let me check on the pest treatments…"
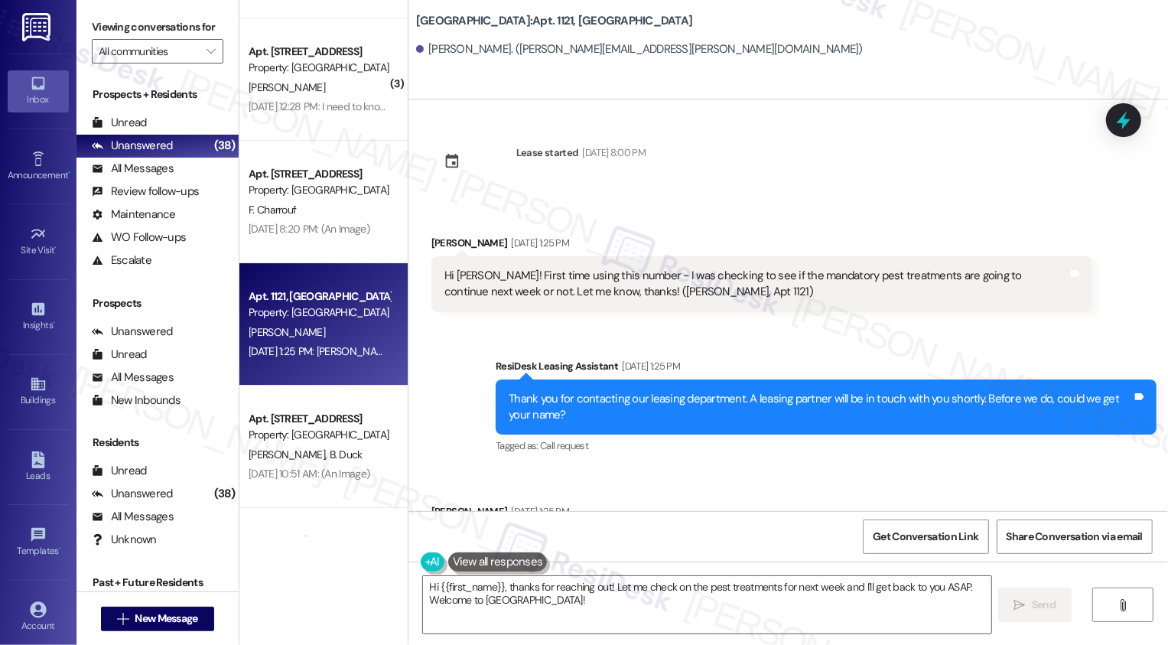
scroll to position [132, 0]
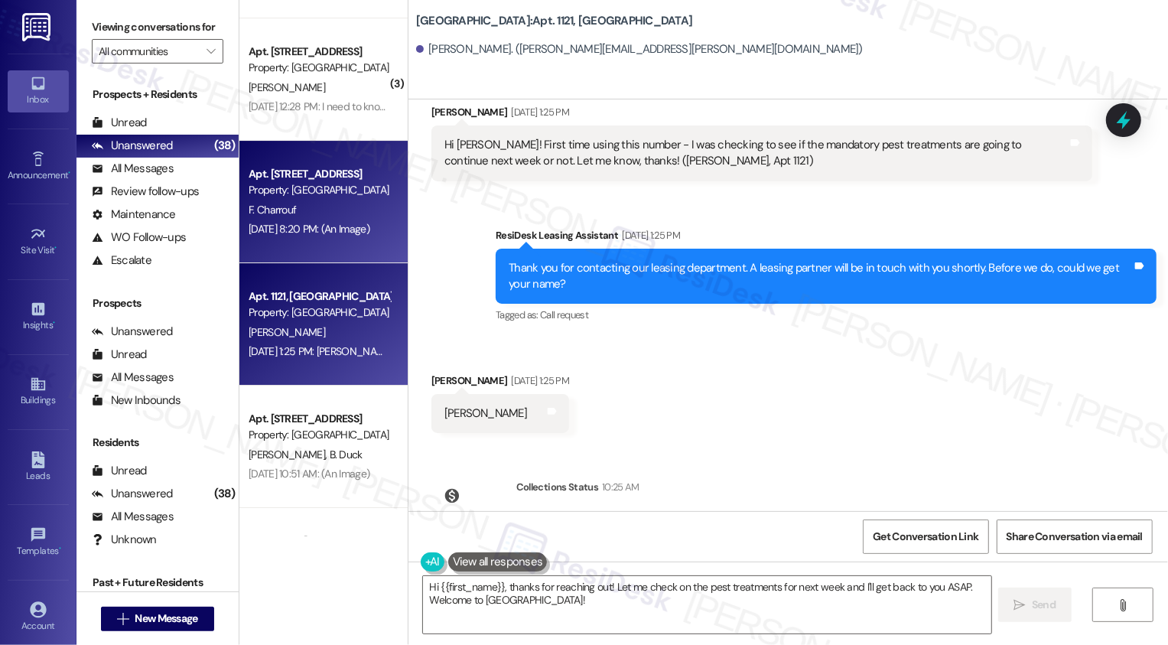
click at [340, 204] on div "F. Charrouf" at bounding box center [319, 209] width 145 height 19
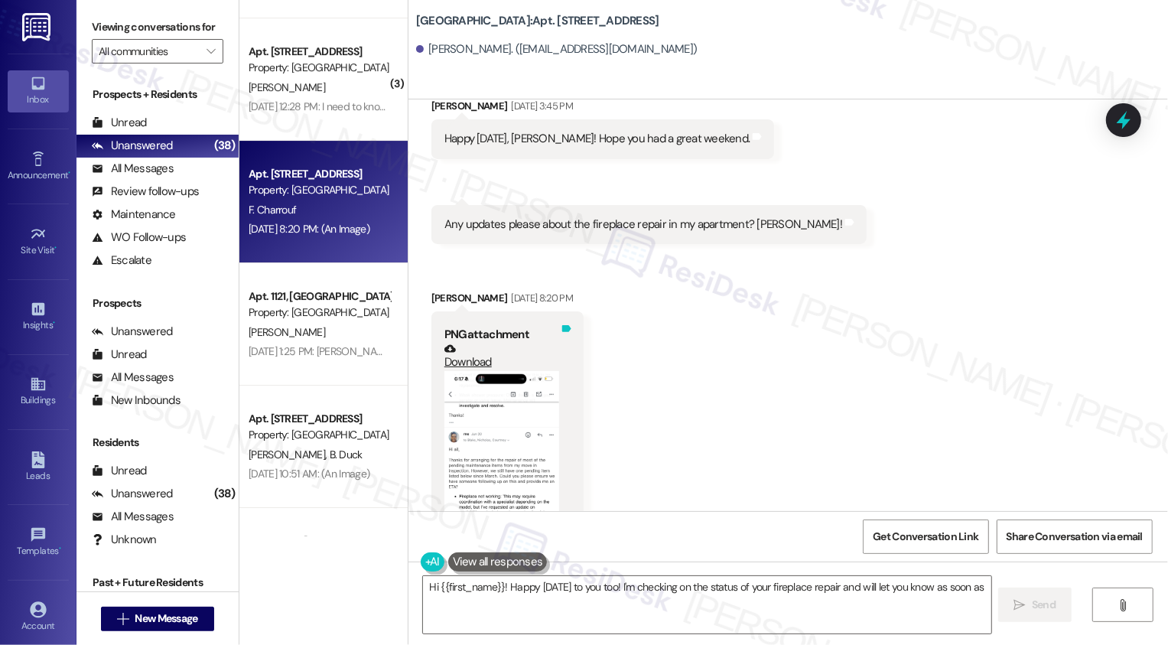
scroll to position [2557, 0]
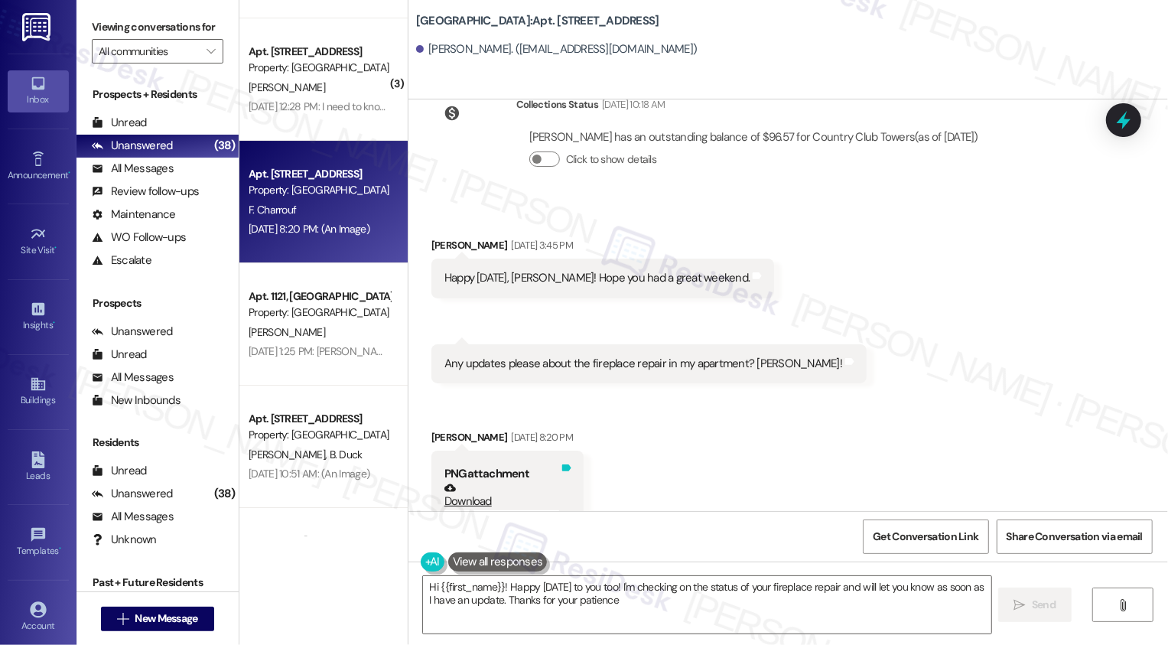
type textarea "Hi {{first_name}}! Happy Monday to you too! I'm checking on the status of your …"
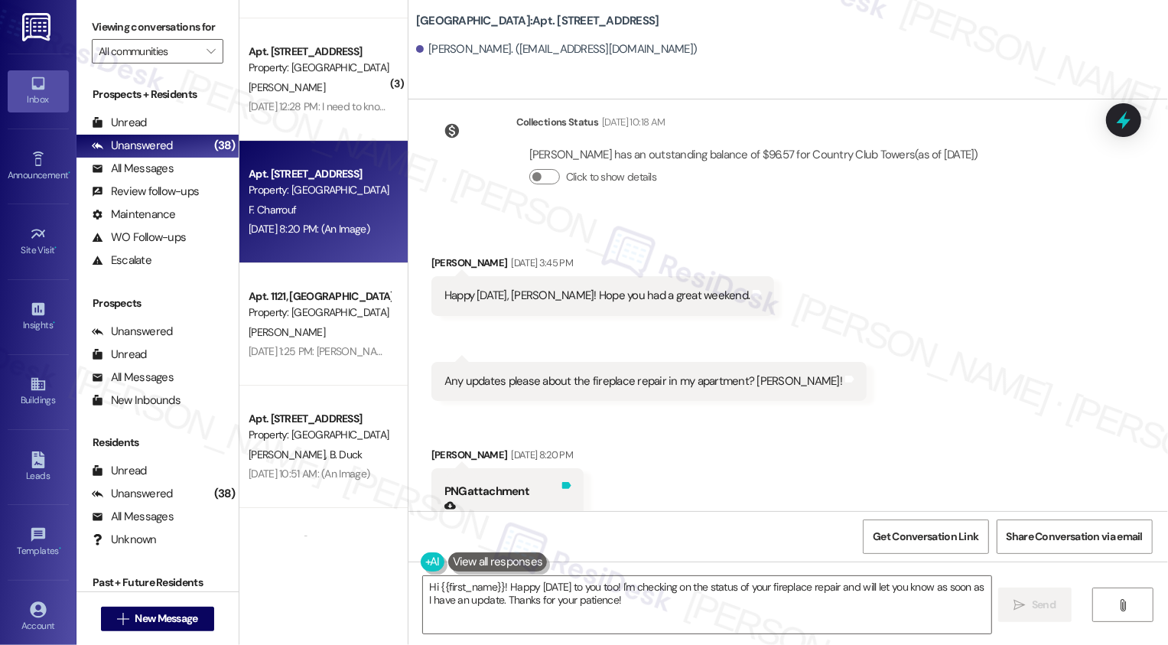
scroll to position [2484, 0]
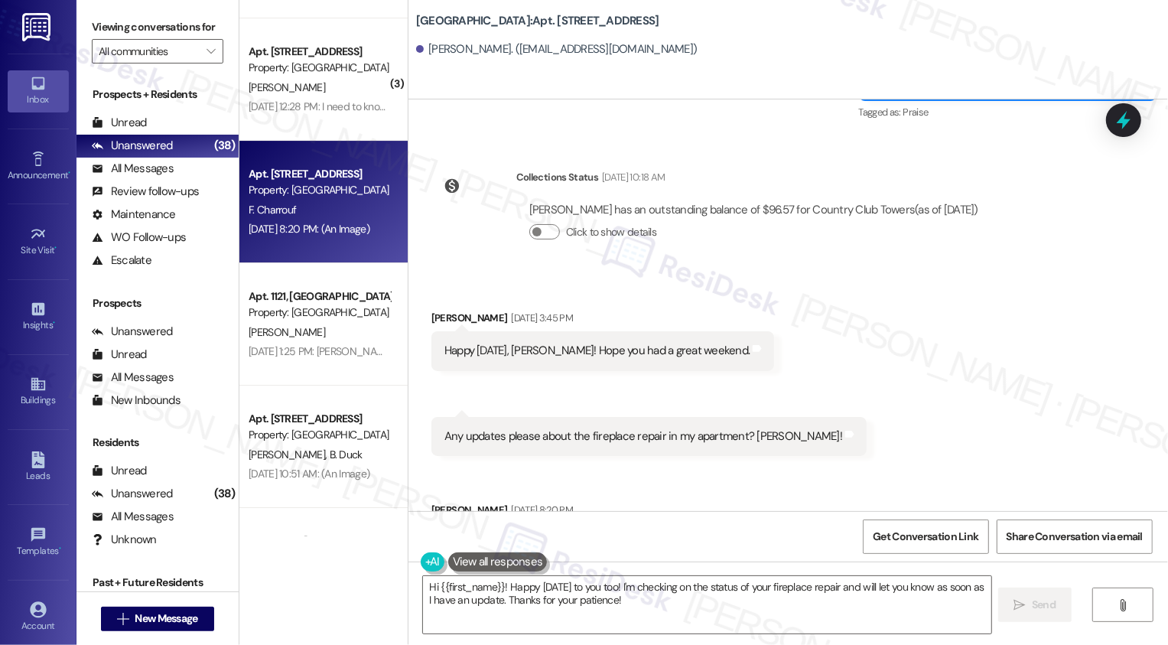
click at [670, 275] on div "Received via SMS Firas Charrouf Aug 04, 2025 at 3:45 PM Happy Monday, Sarah! Ho…" at bounding box center [789, 575] width 760 height 601
click at [910, 535] on span "Get Conversation Link" at bounding box center [926, 537] width 106 height 16
click at [797, 444] on div "Received via SMS 3:46 PM Firas Charrouf Aug 04, 2025 at 3:46 PM Any updates ple…" at bounding box center [649, 436] width 458 height 62
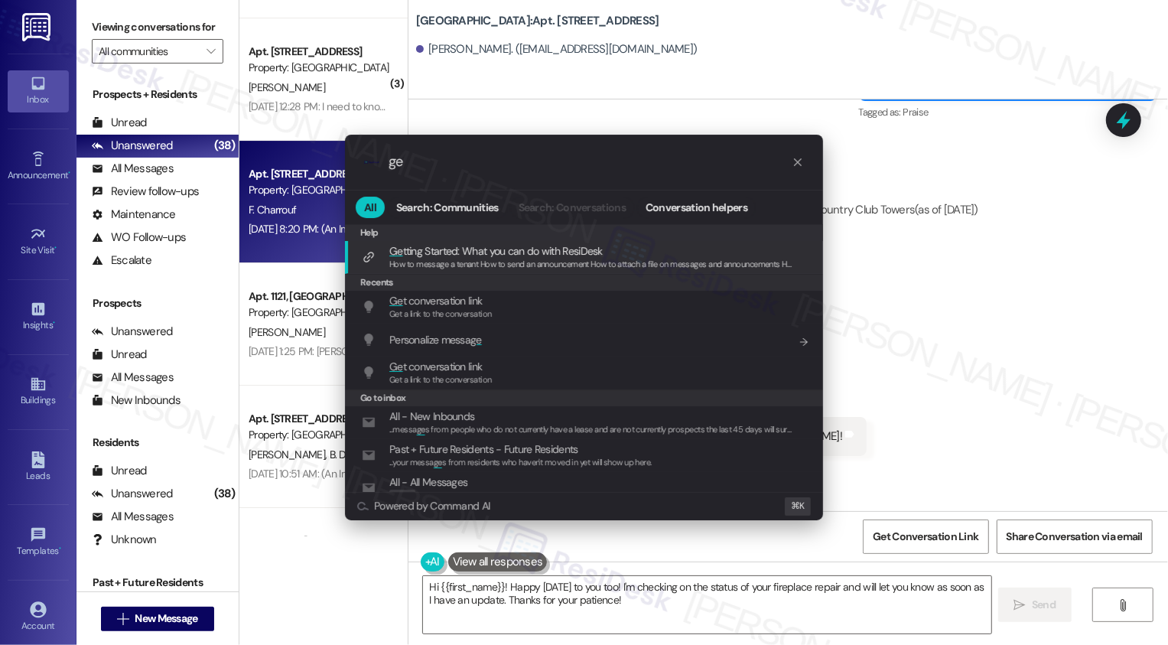
type input "get"
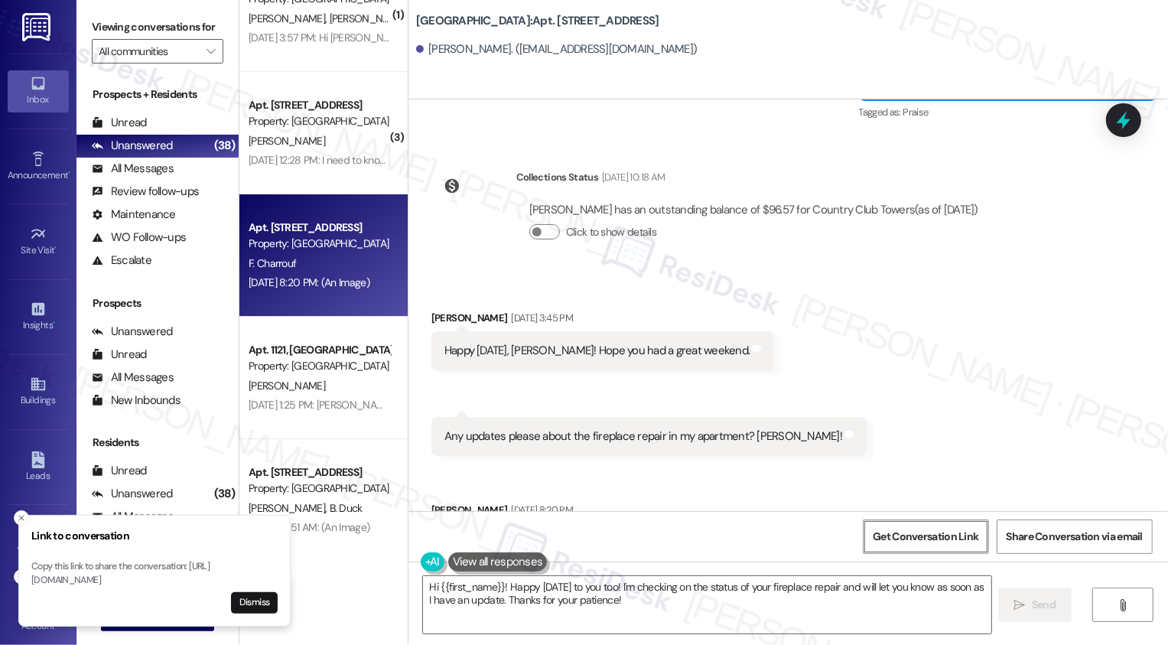
scroll to position [3788, 0]
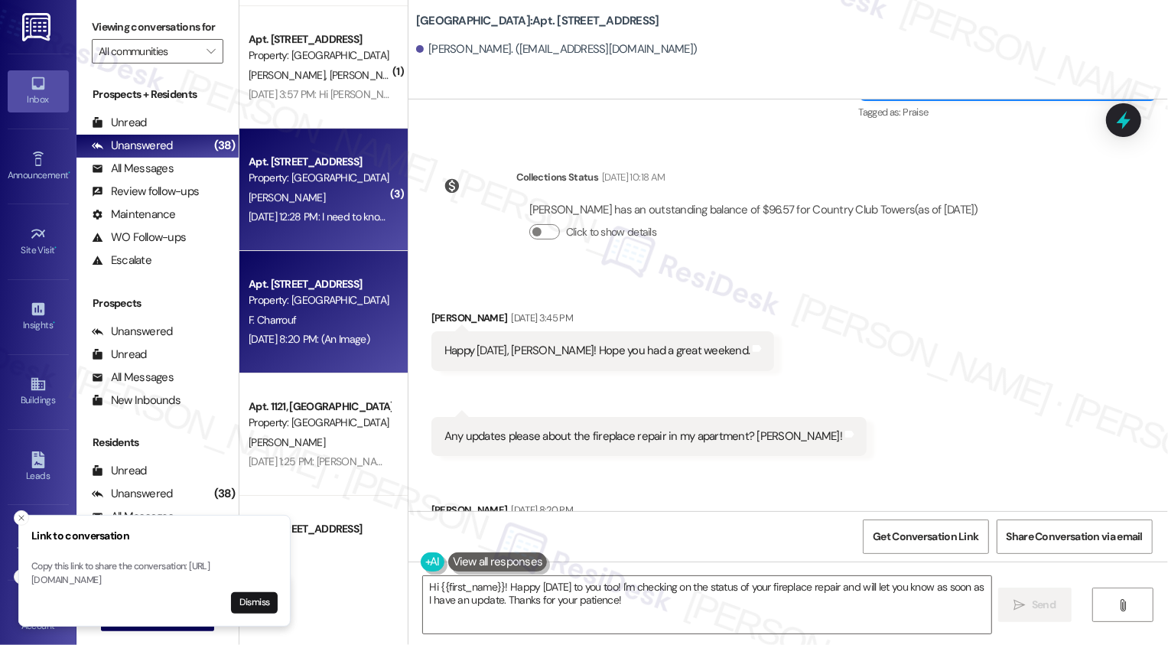
click at [339, 197] on div "C. Gasvoda" at bounding box center [319, 197] width 145 height 19
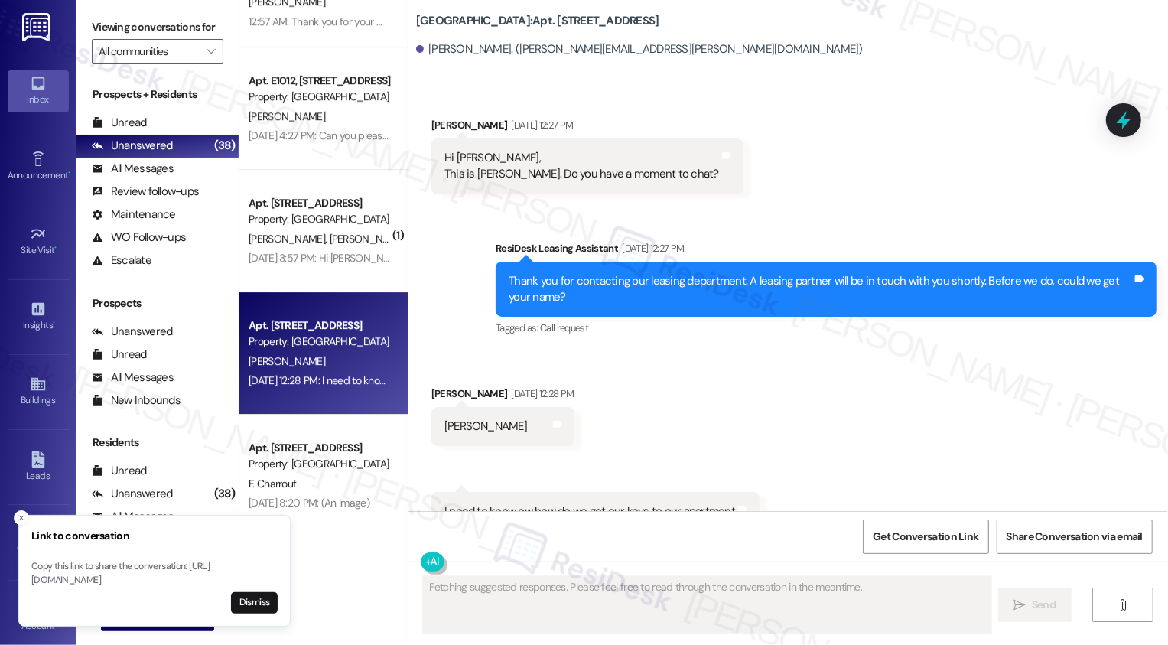
scroll to position [115, 0]
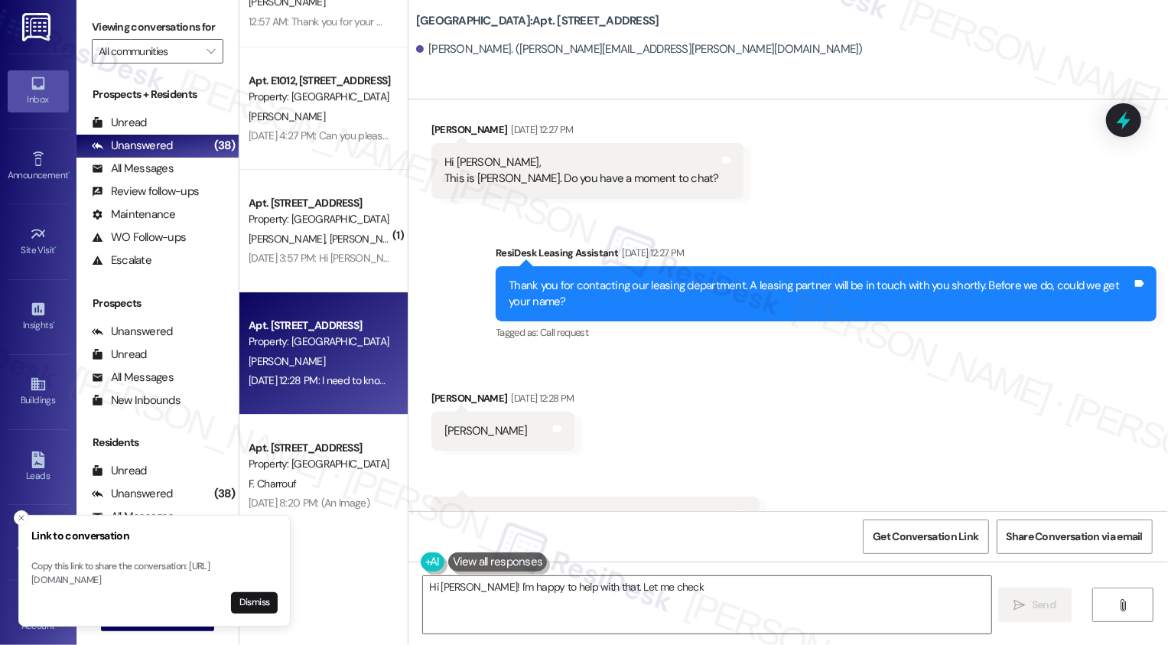
click at [535, 174] on div "Hi Sarah, This is Cheryl Gasvoda. Do you have a moment to chat?" at bounding box center [581, 171] width 275 height 33
type textarea "Hi Cheryl! I'm happy to help with that. Let me check on the key retrieval proce…"
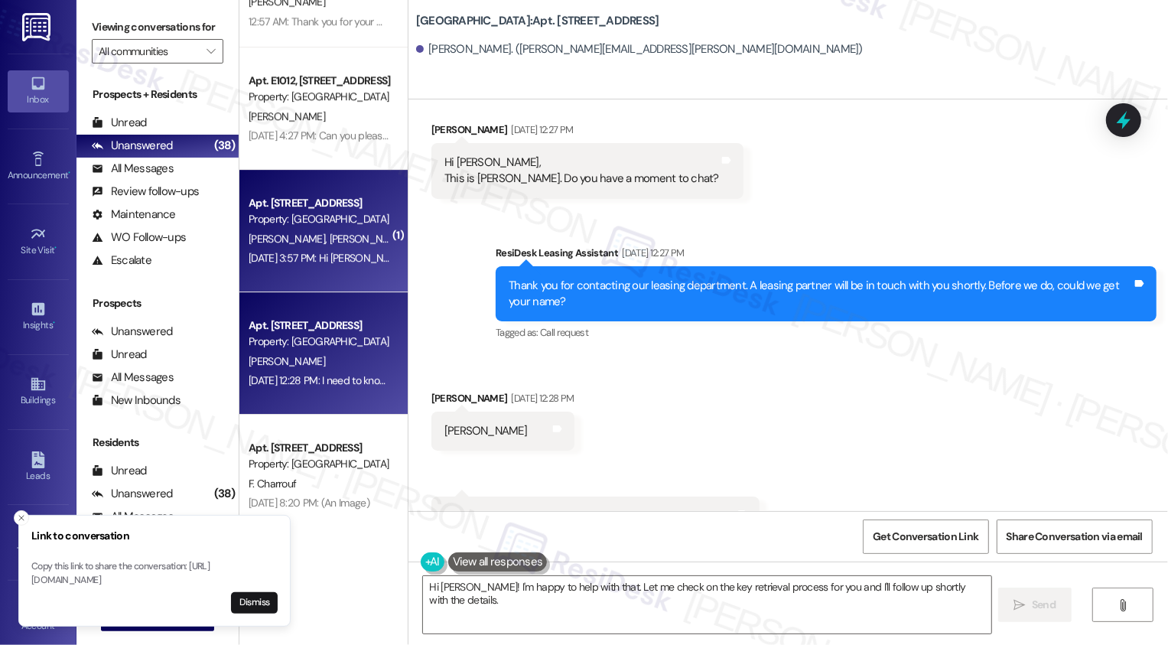
scroll to position [3588, 0]
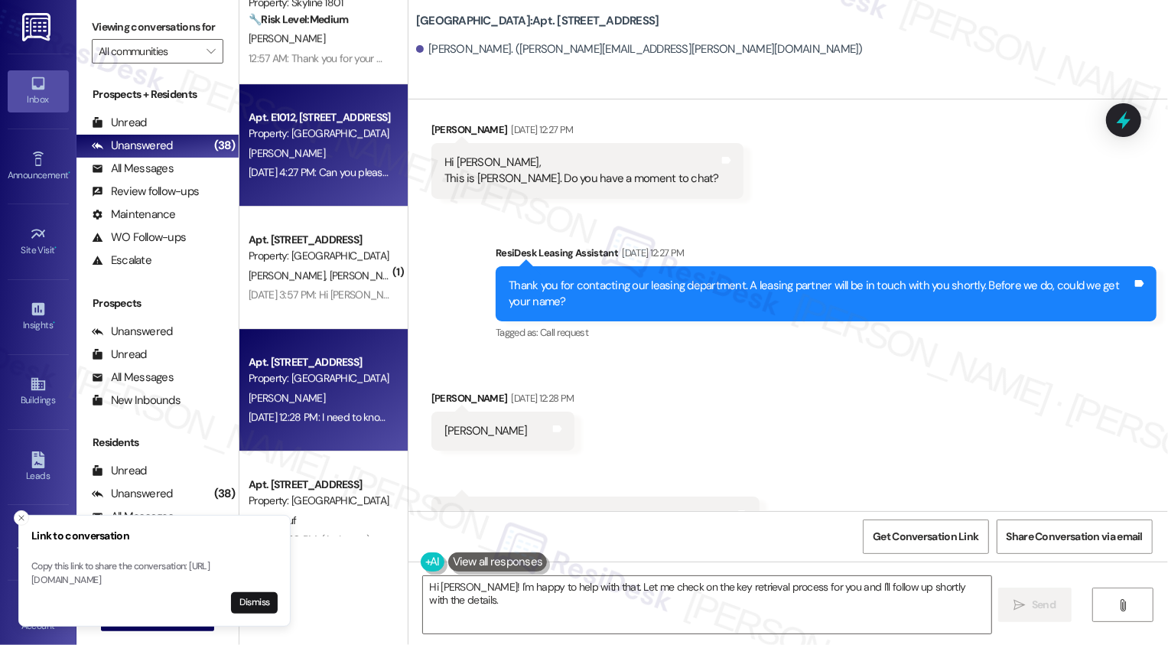
click at [344, 157] on div "J. Goldberg" at bounding box center [319, 153] width 145 height 19
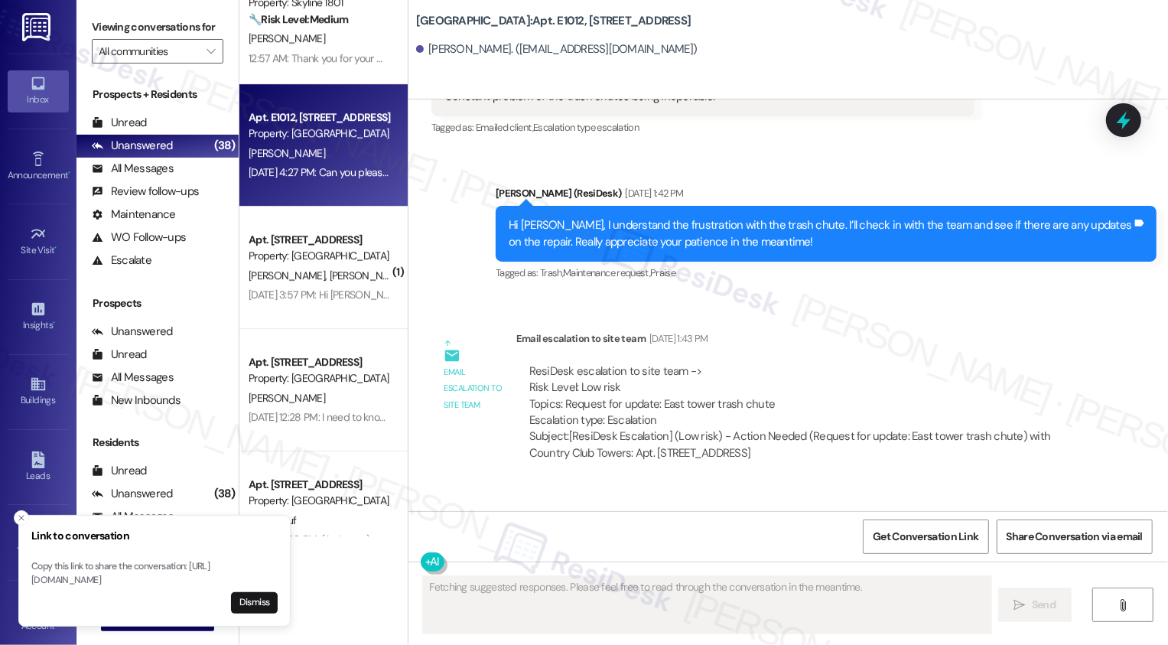
scroll to position [873, 0]
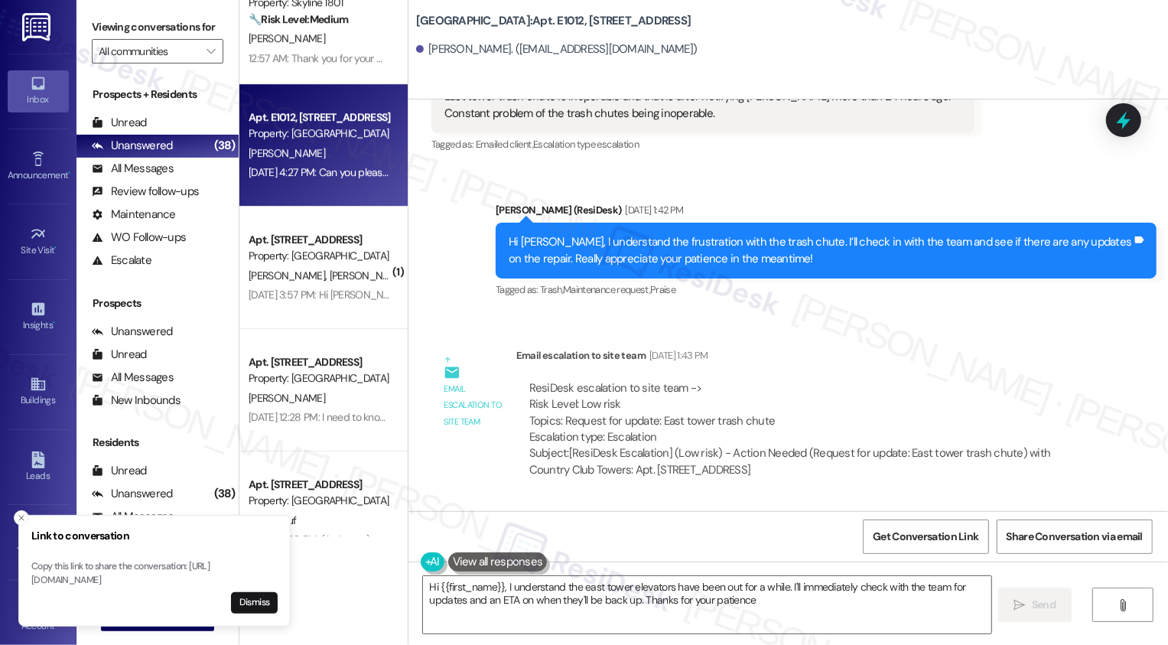
type textarea "Hi {{first_name}}, I understand the east tower elevators have been out for a wh…"
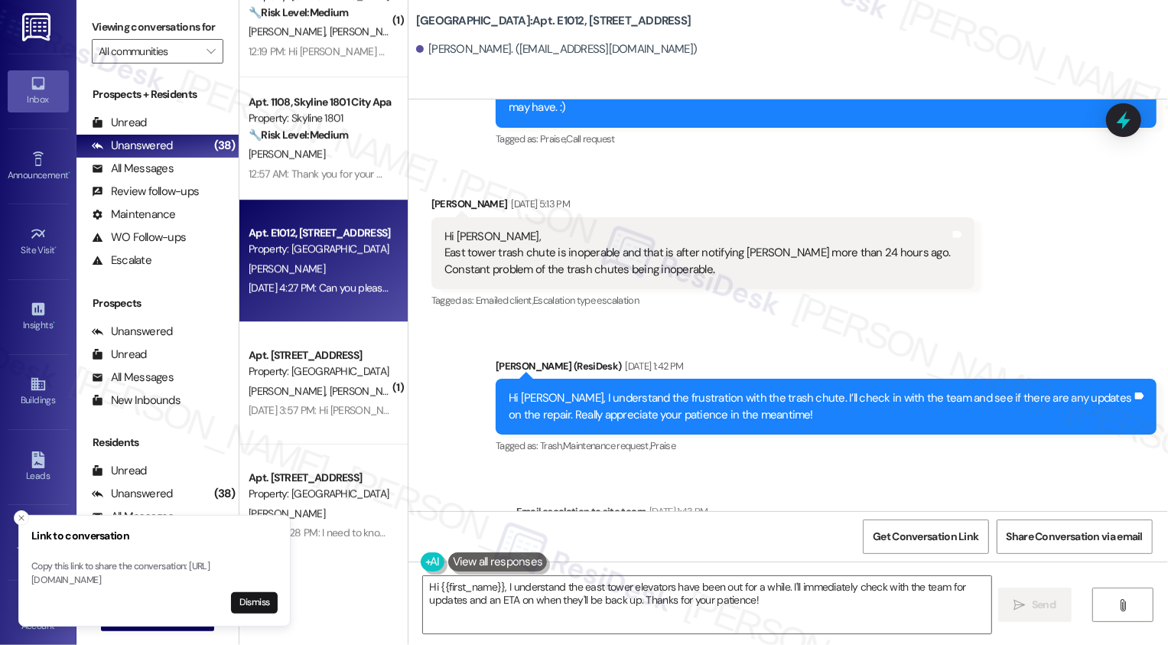
scroll to position [3462, 0]
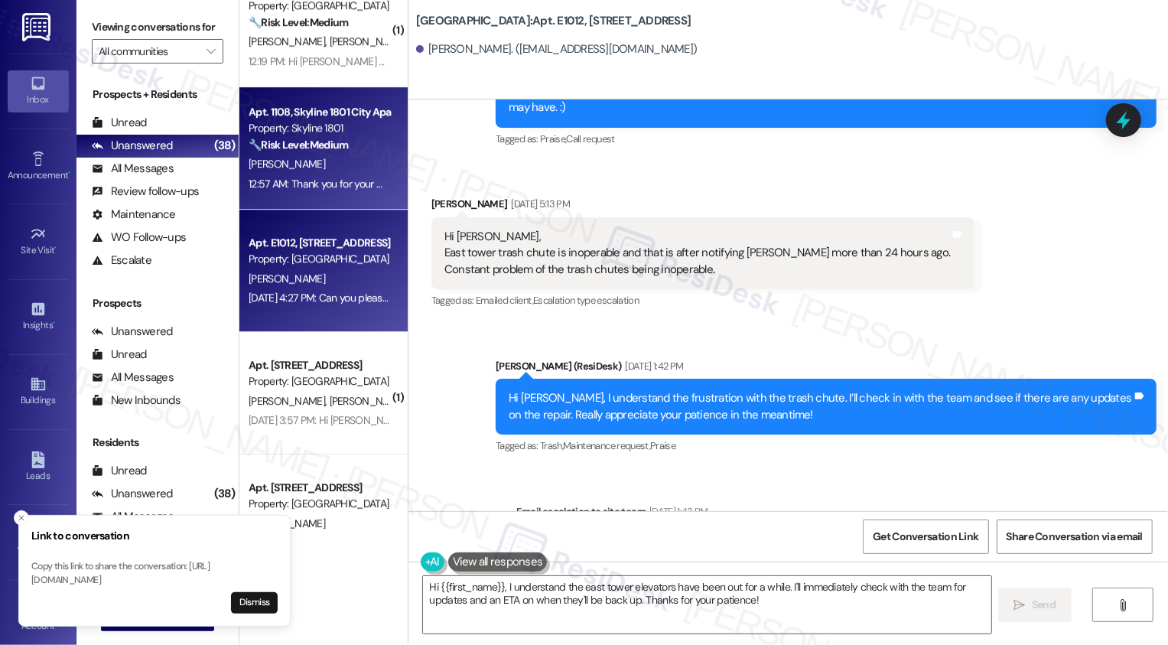
click at [349, 168] on div "[PERSON_NAME]" at bounding box center [319, 164] width 145 height 19
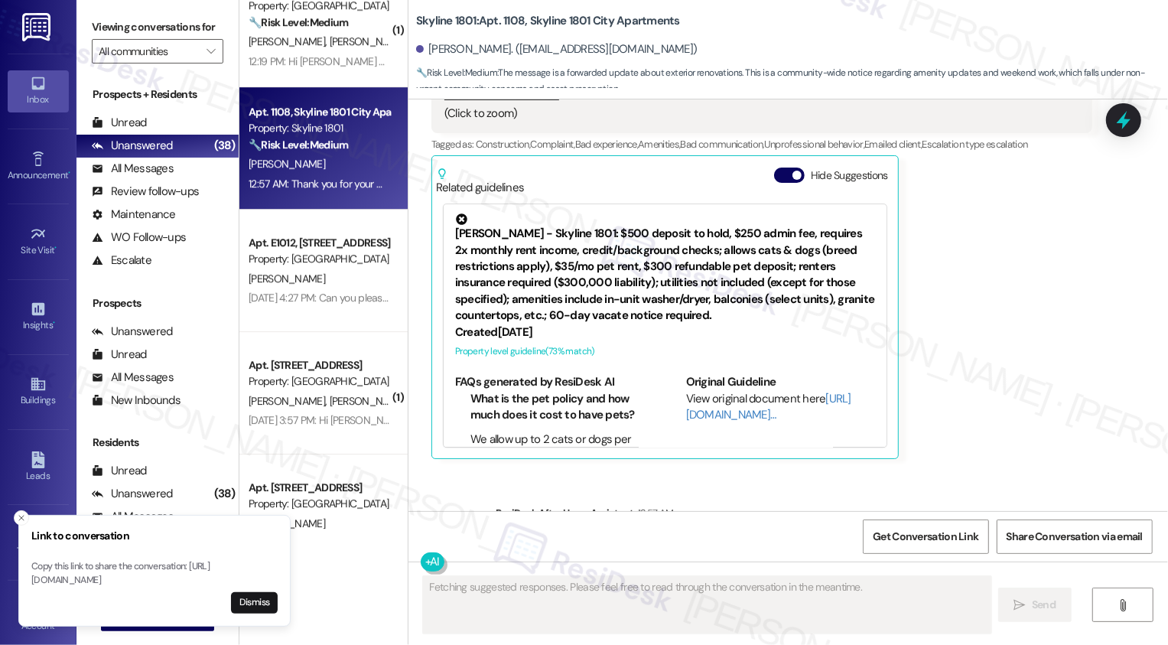
scroll to position [2380, 0]
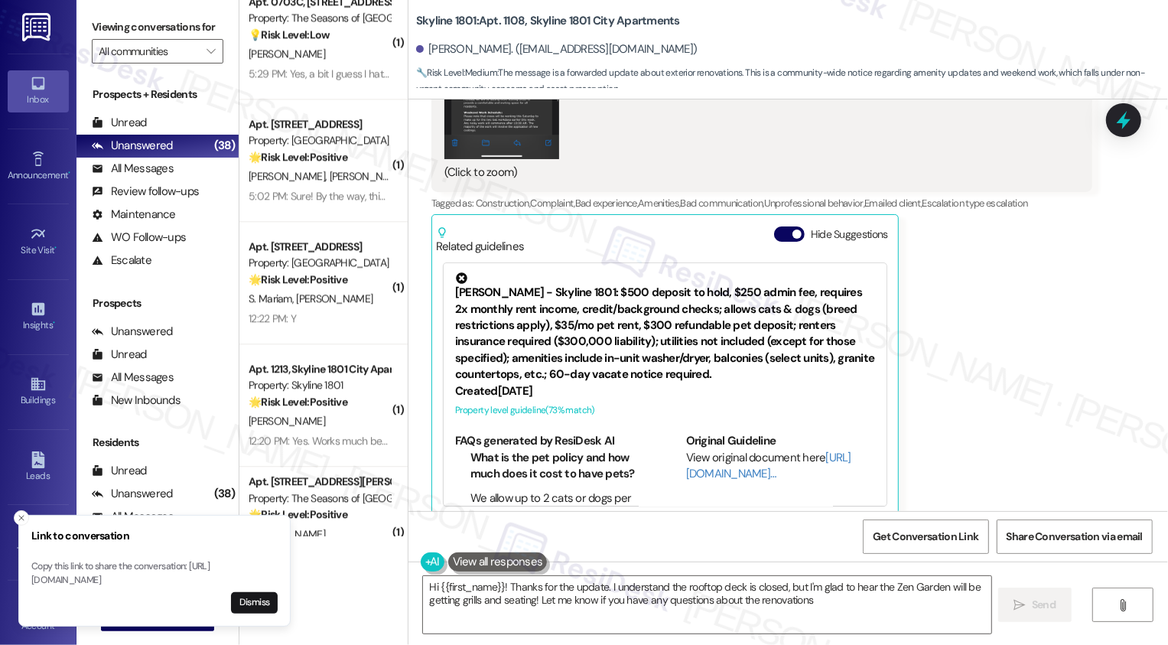
type textarea "Hi {{first_name}}! Thanks for the update. I understand the rooftop deck is clos…"
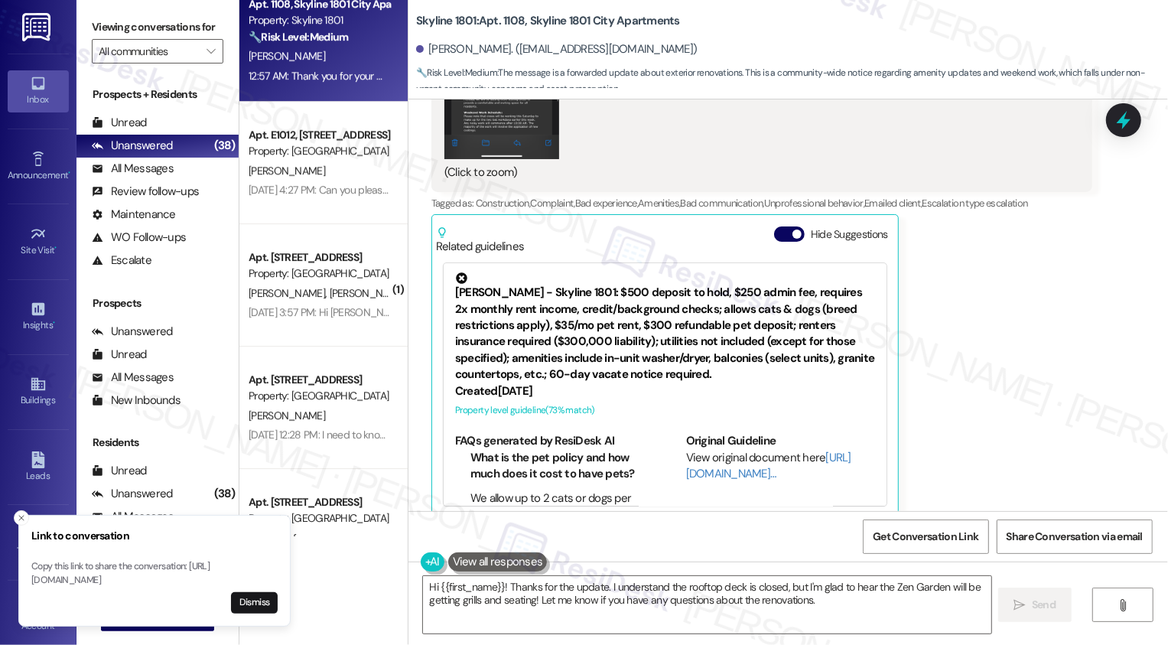
scroll to position [4237, 0]
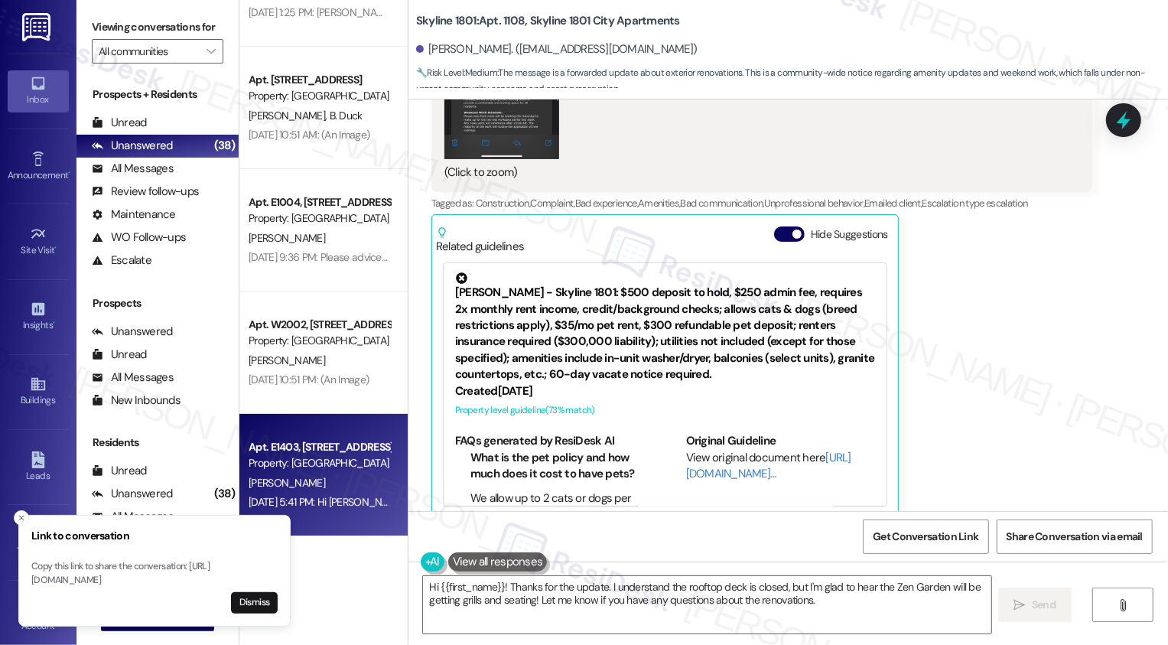
click at [347, 460] on div "Property: [GEOGRAPHIC_DATA]" at bounding box center [320, 463] width 142 height 16
type textarea "Fetching suggested responses. Please feel free to read through the conversation…"
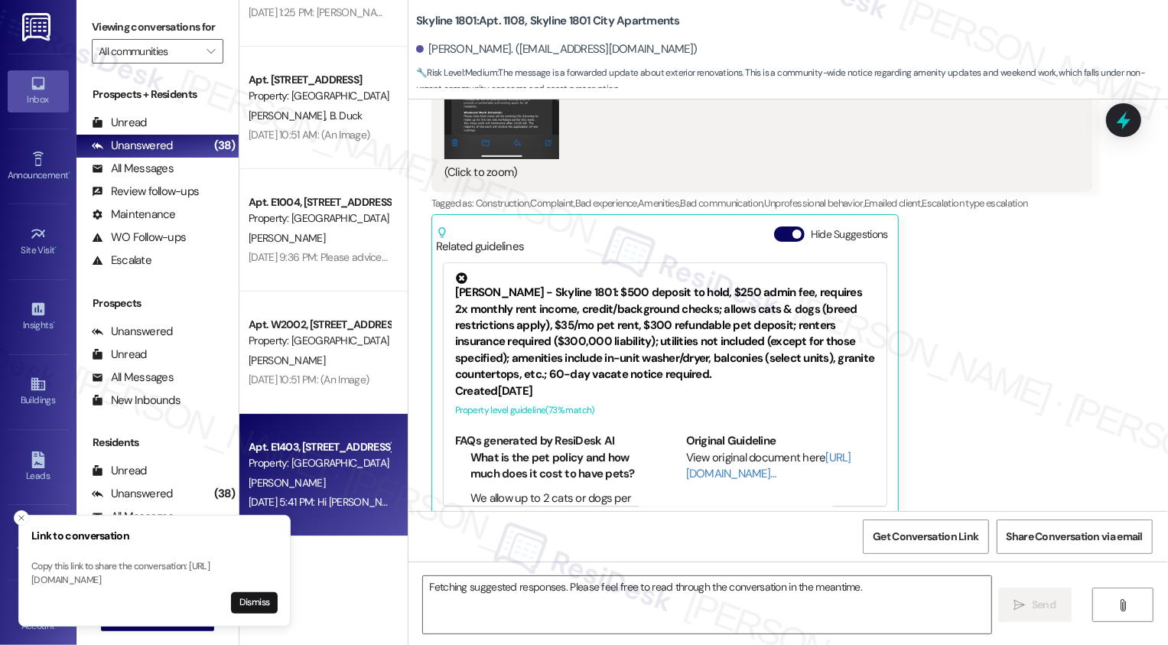
scroll to position [805, 0]
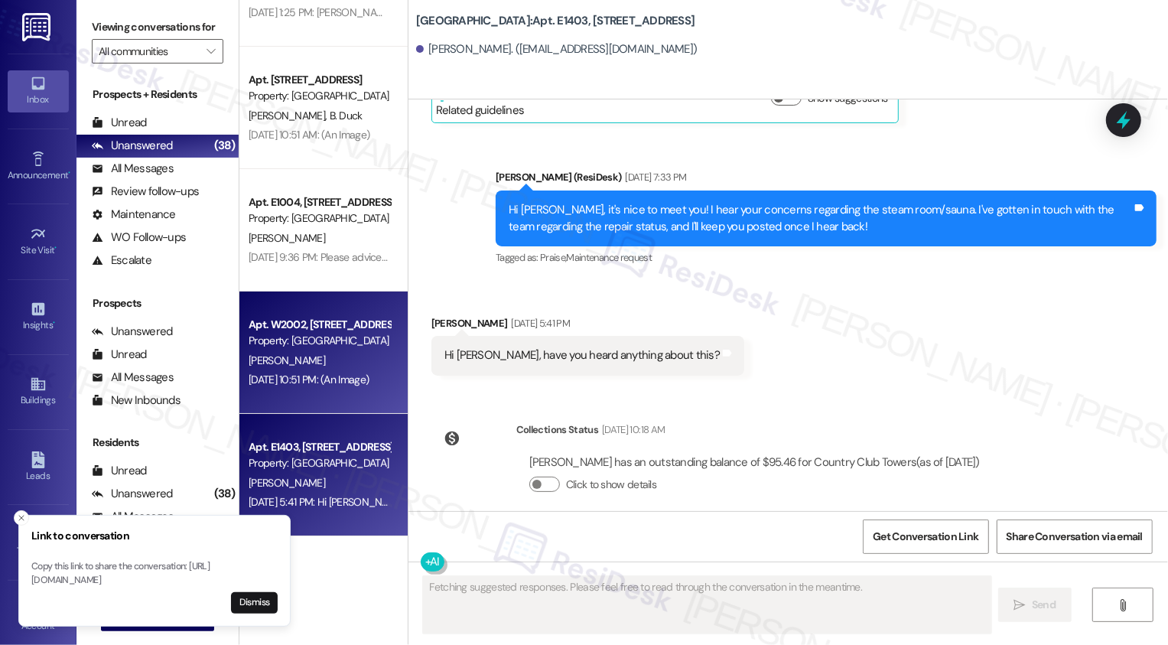
click at [347, 402] on div "Apt. W2002, 1101 East Bayaud Avenue Property: Country Club Towers P. Melendez J…" at bounding box center [323, 352] width 168 height 122
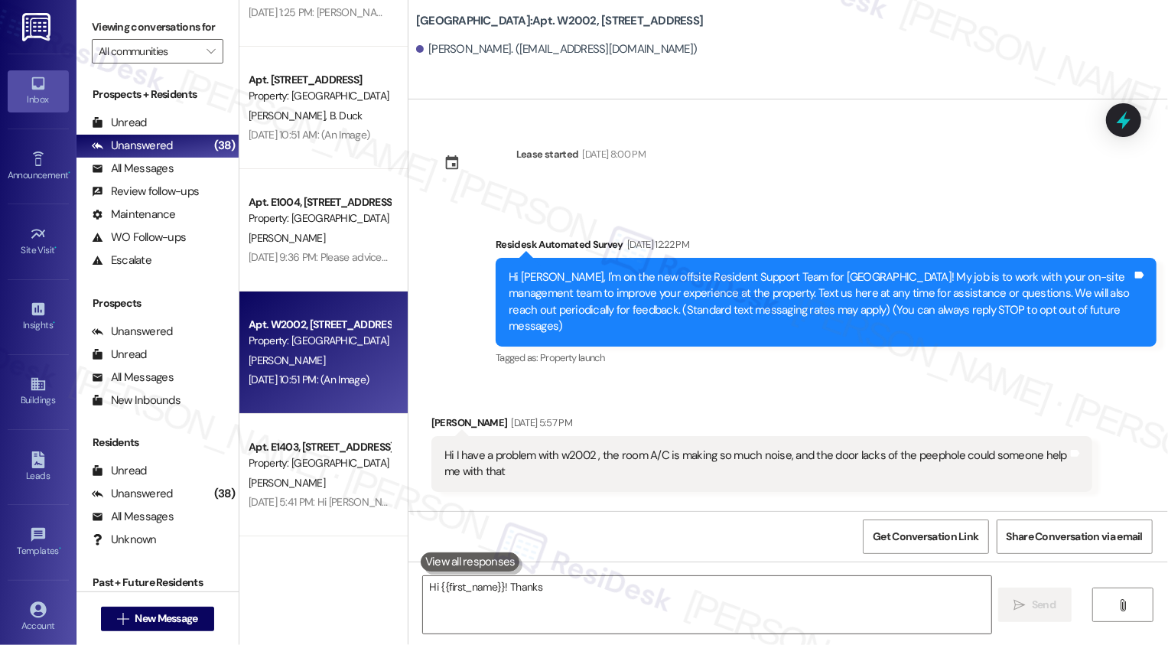
scroll to position [1261, 0]
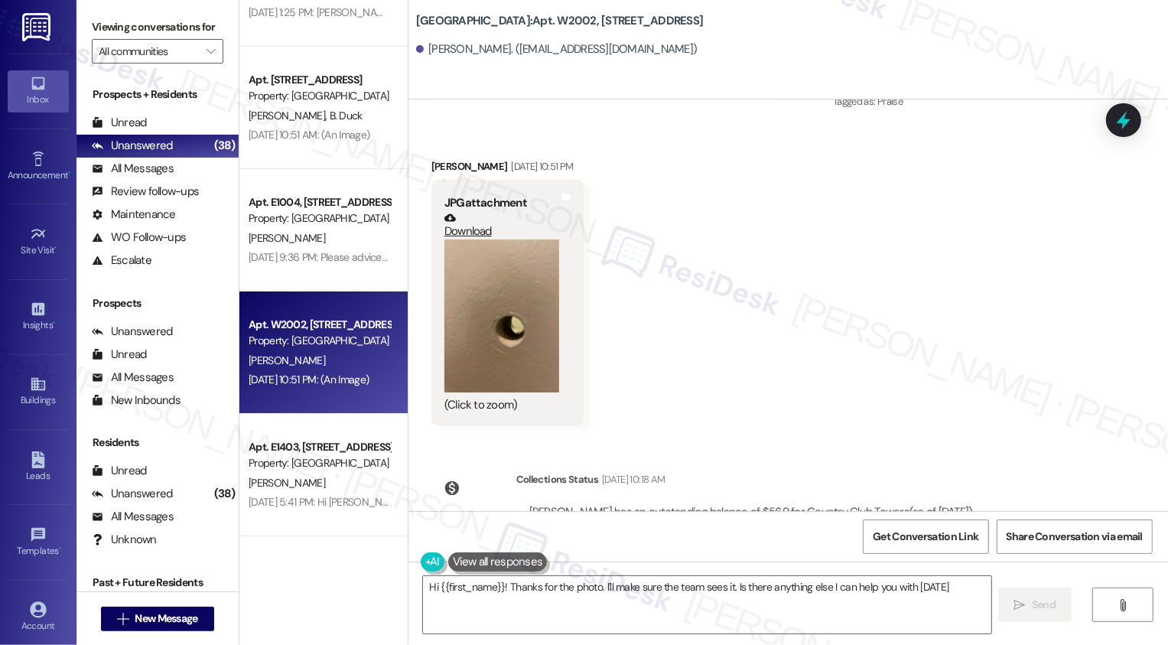
type textarea "Hi {{first_name}}! Thanks for the photo. I'll make sure the team sees it. Is th…"
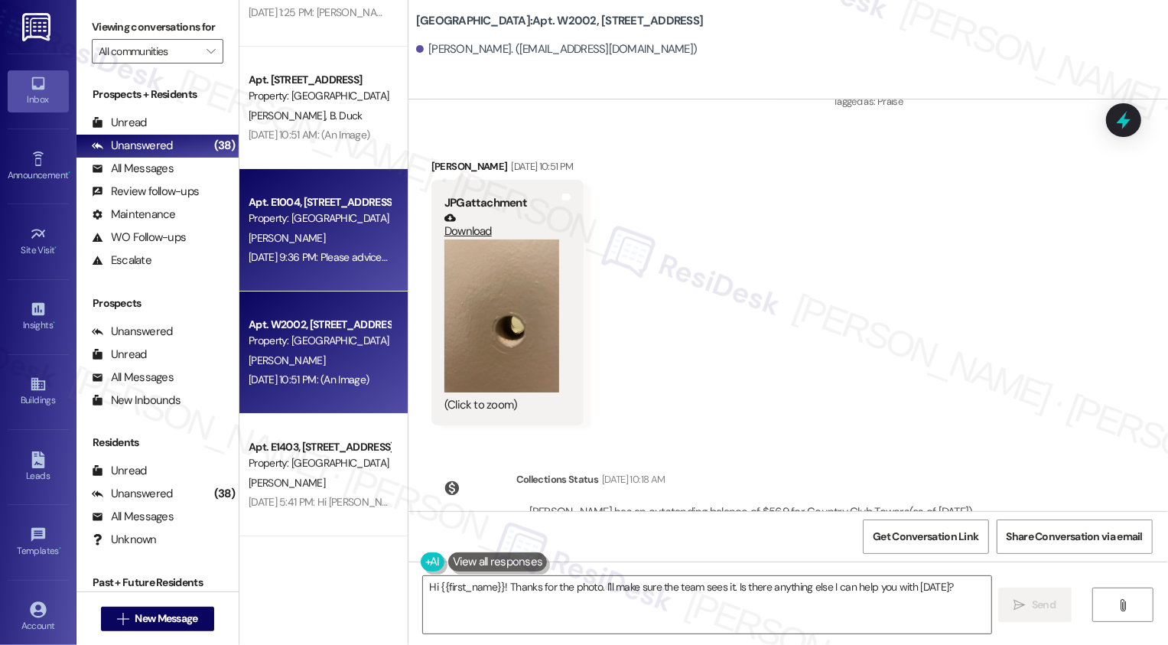
click at [355, 269] on div "Apt. E1004, 1101 East Bayaud Avenue Property: Country Club Towers L. Burka Aug …" at bounding box center [323, 230] width 168 height 122
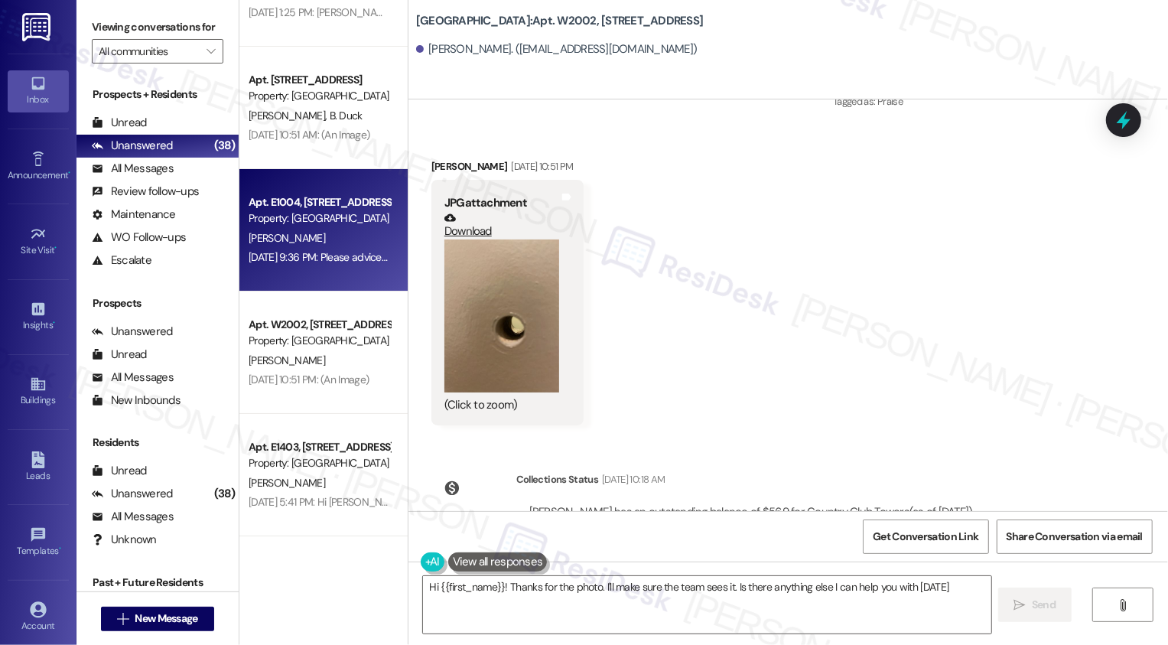
type textarea "Hi {{first_name}}! Thanks for the photo. I'll make sure the team sees it. Is th…"
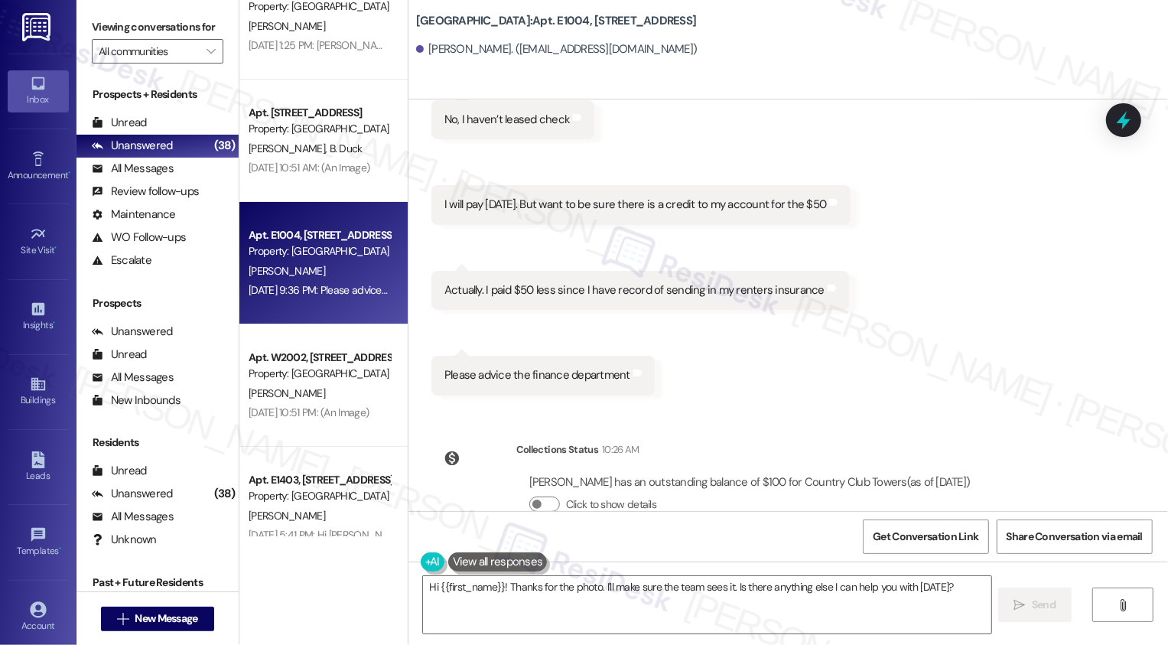
scroll to position [4171, 0]
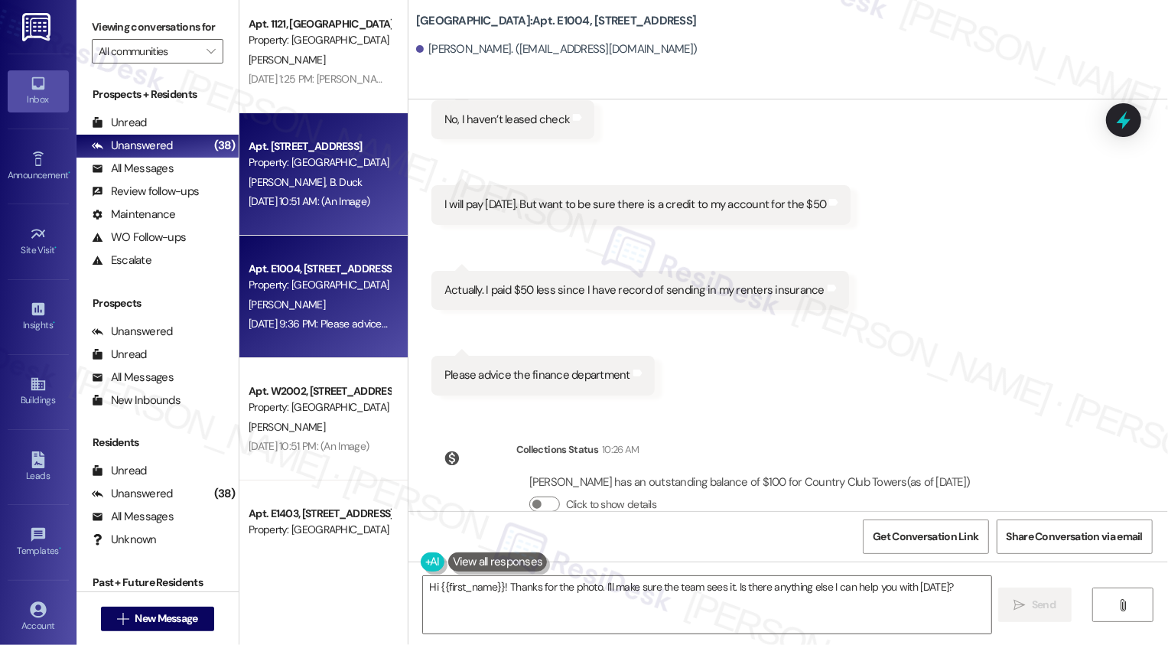
click at [357, 229] on div "Apt. W0711, 1101 East Bayaud Avenue Property: Country Club Towers P. Newlands B…" at bounding box center [323, 174] width 168 height 122
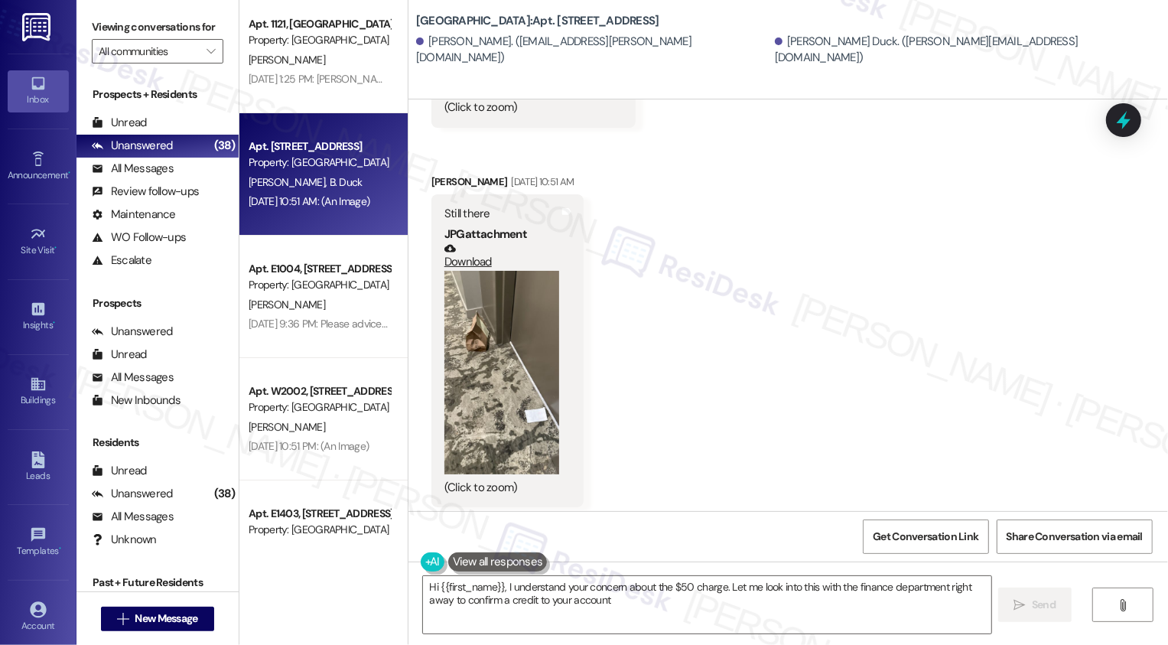
scroll to position [1176, 0]
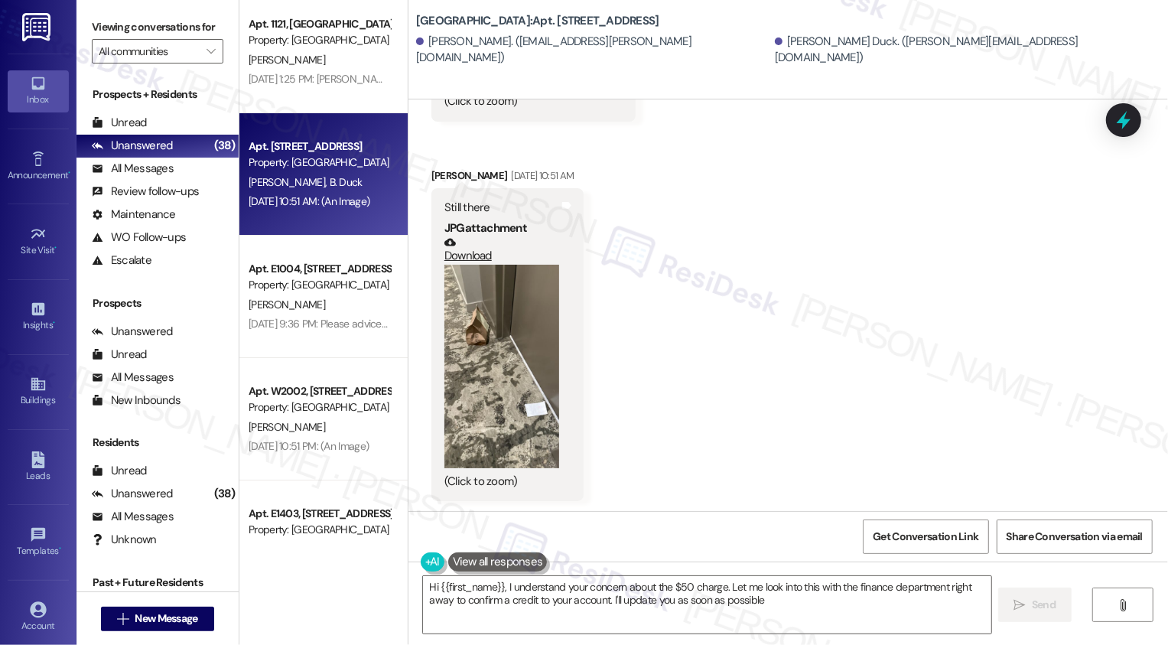
type textarea "Hi {{first_name}}, I understand your concern about the $50 charge. Let me look …"
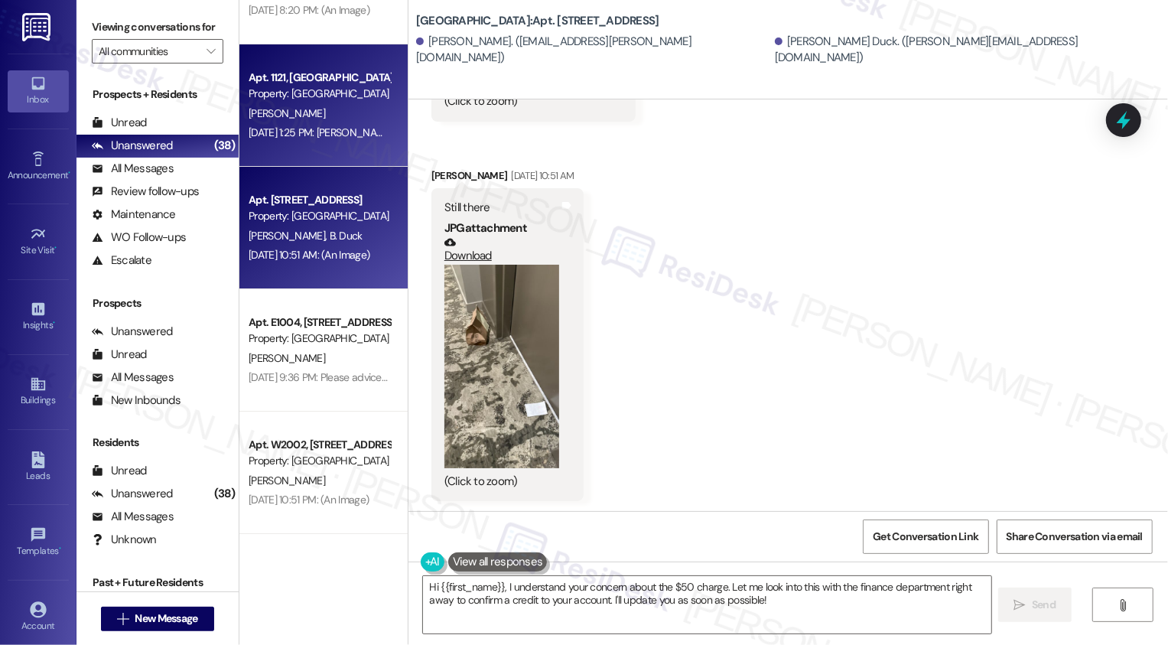
click at [358, 135] on div "Aug 02, 2025 at 1:25 PM: Michelle Hart Aug 02, 2025 at 1:25 PM: Michelle Hart" at bounding box center [321, 132] width 145 height 14
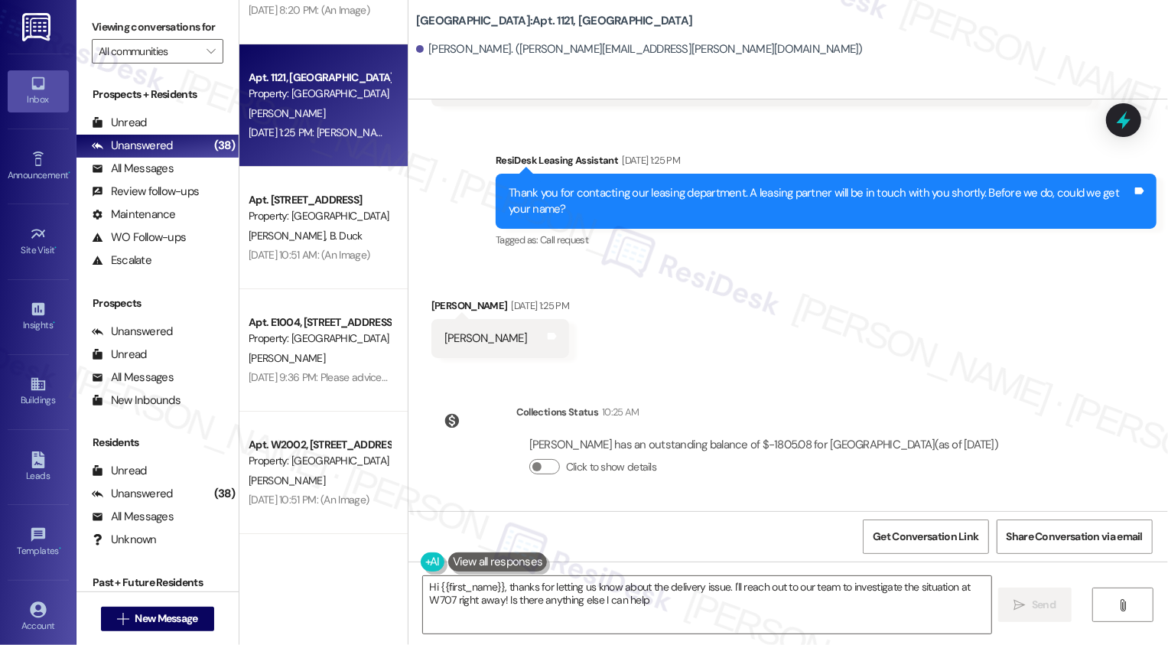
scroll to position [207, 0]
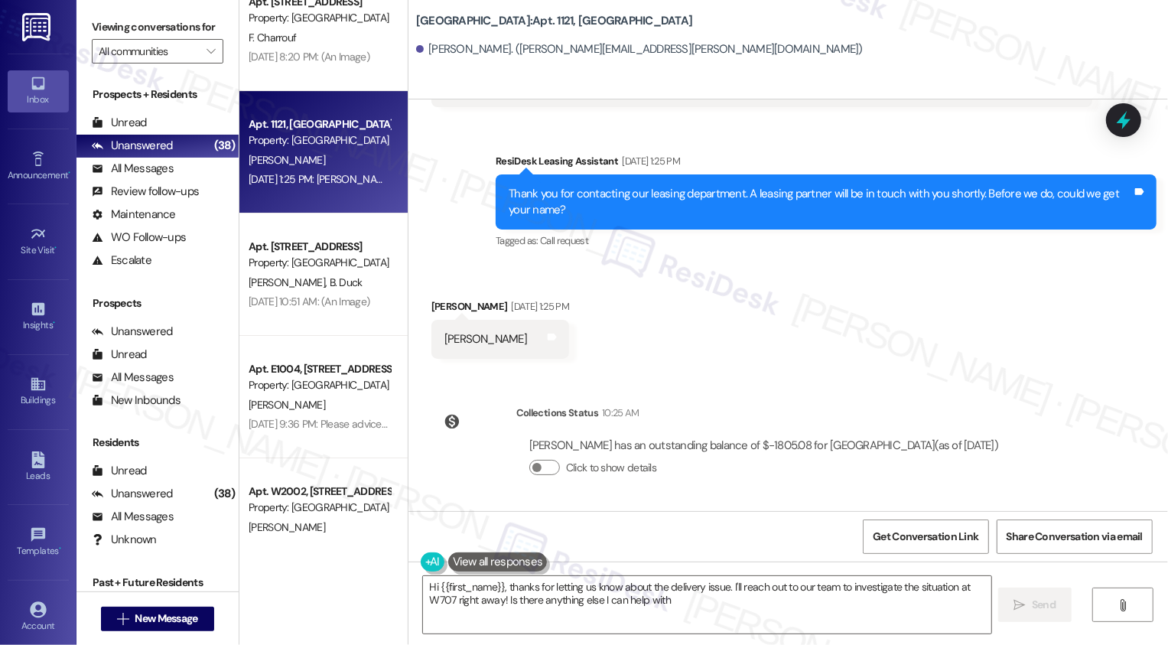
type textarea "Hi {{first_name}}, thanks for letting us know about the delivery issue. I'll re…"
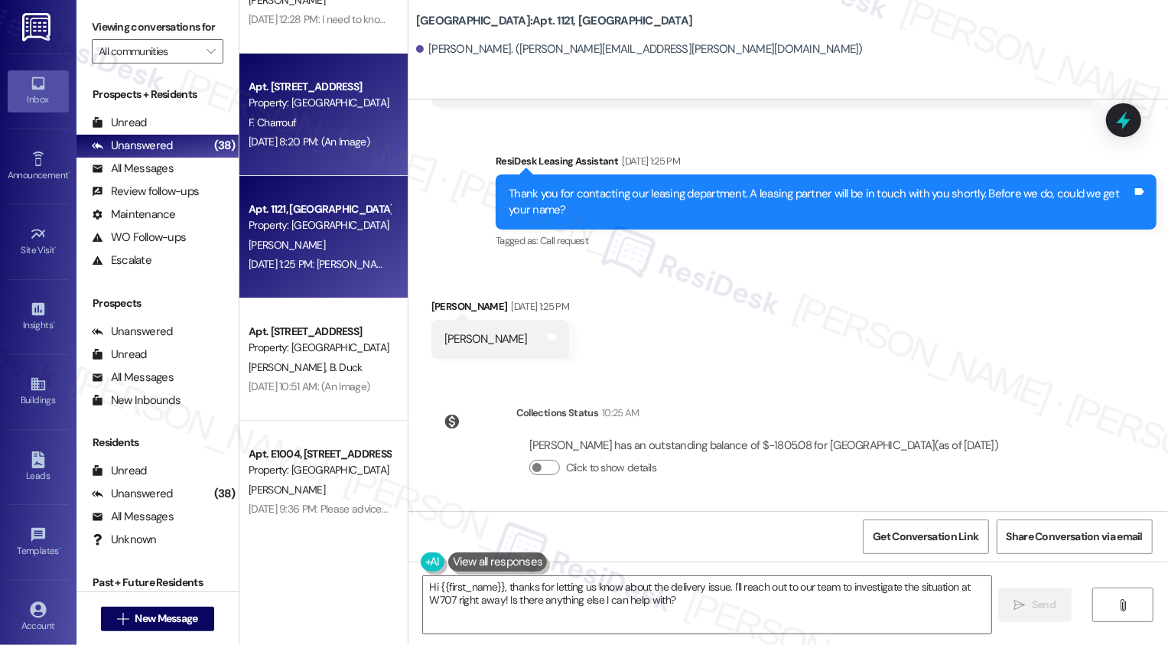
click at [363, 120] on div "F. Charrouf" at bounding box center [319, 122] width 145 height 19
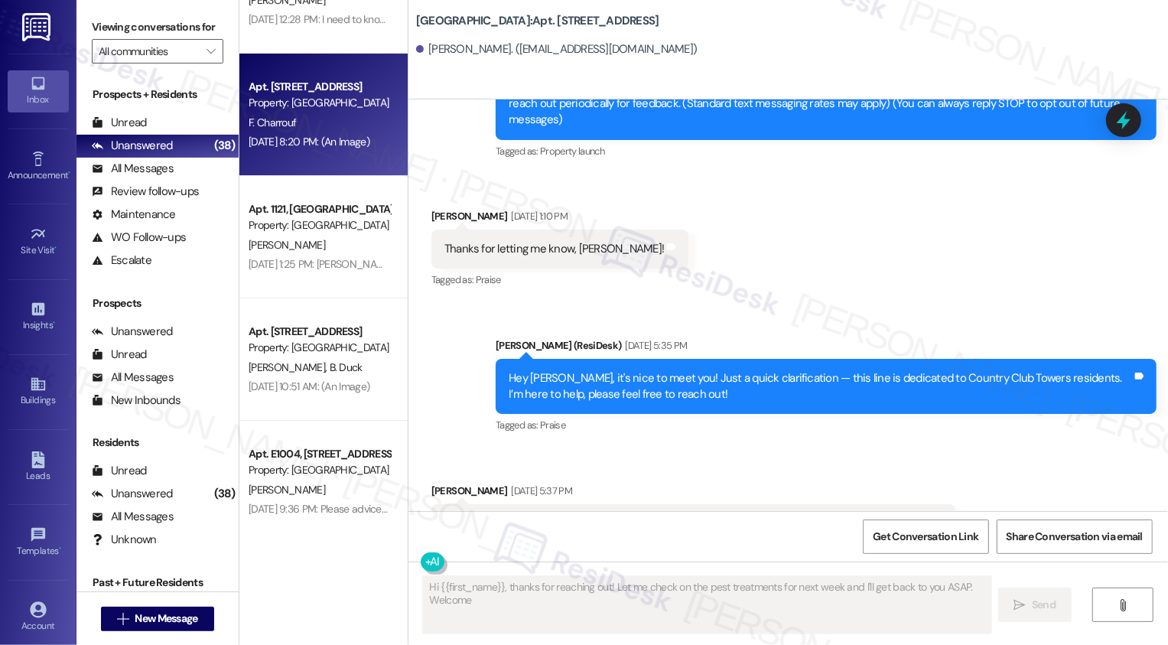
scroll to position [2830, 0]
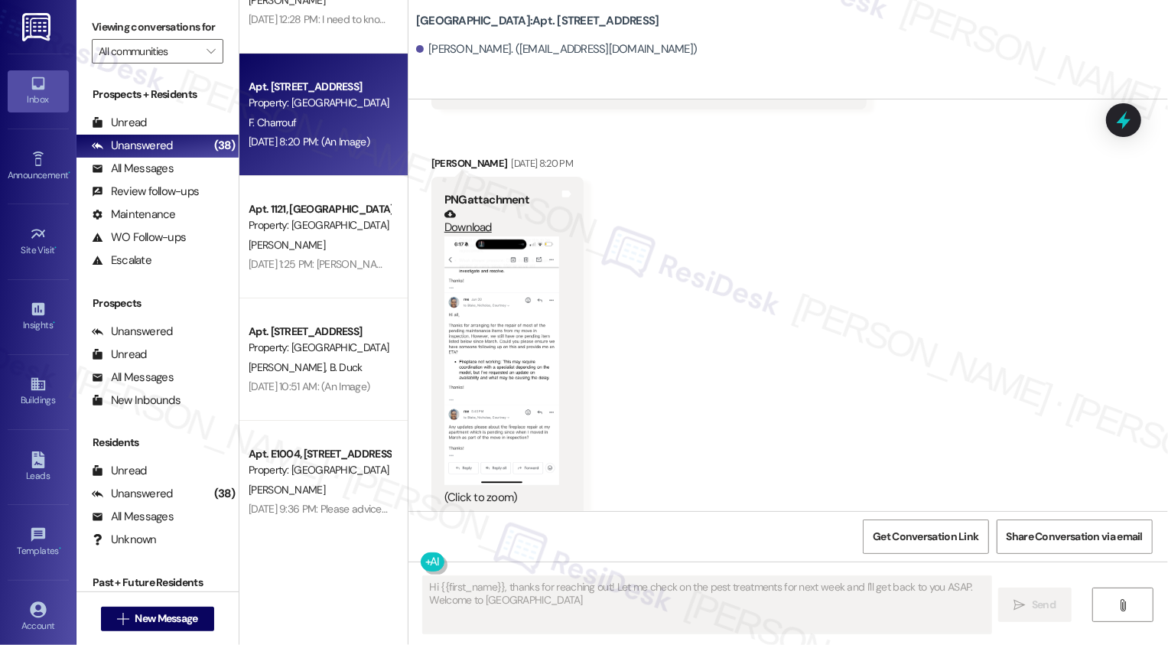
type textarea "Hi {{first_name}}, thanks for reaching out! Let me check on the pest treatments…"
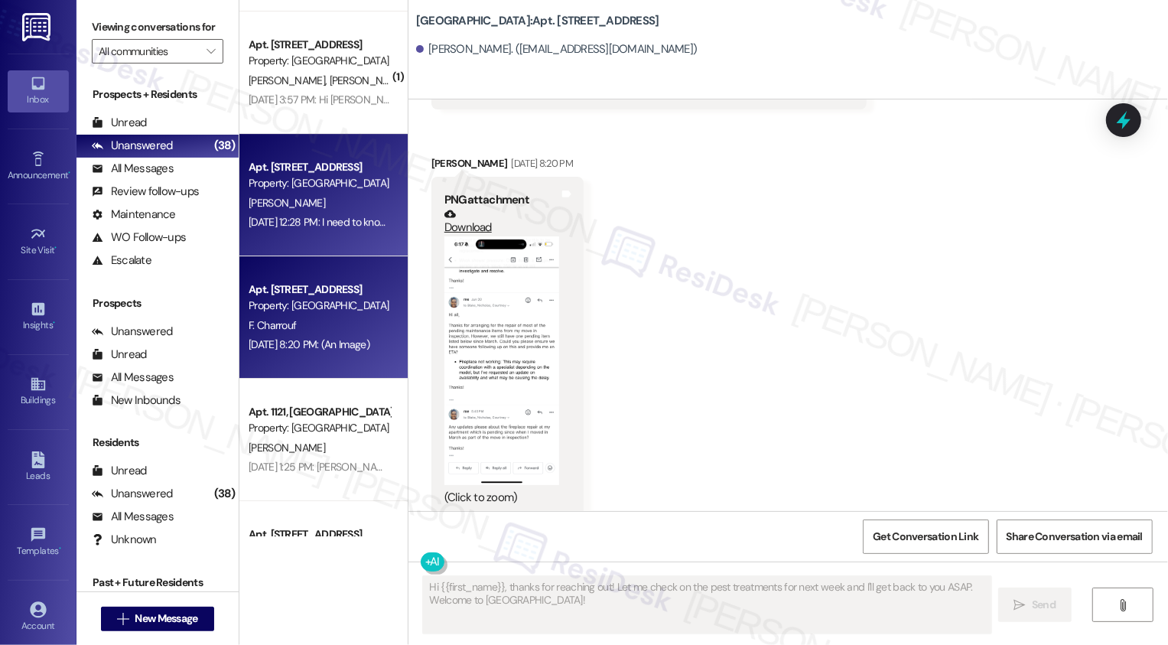
click at [358, 208] on div "C. Gasvoda" at bounding box center [319, 203] width 145 height 19
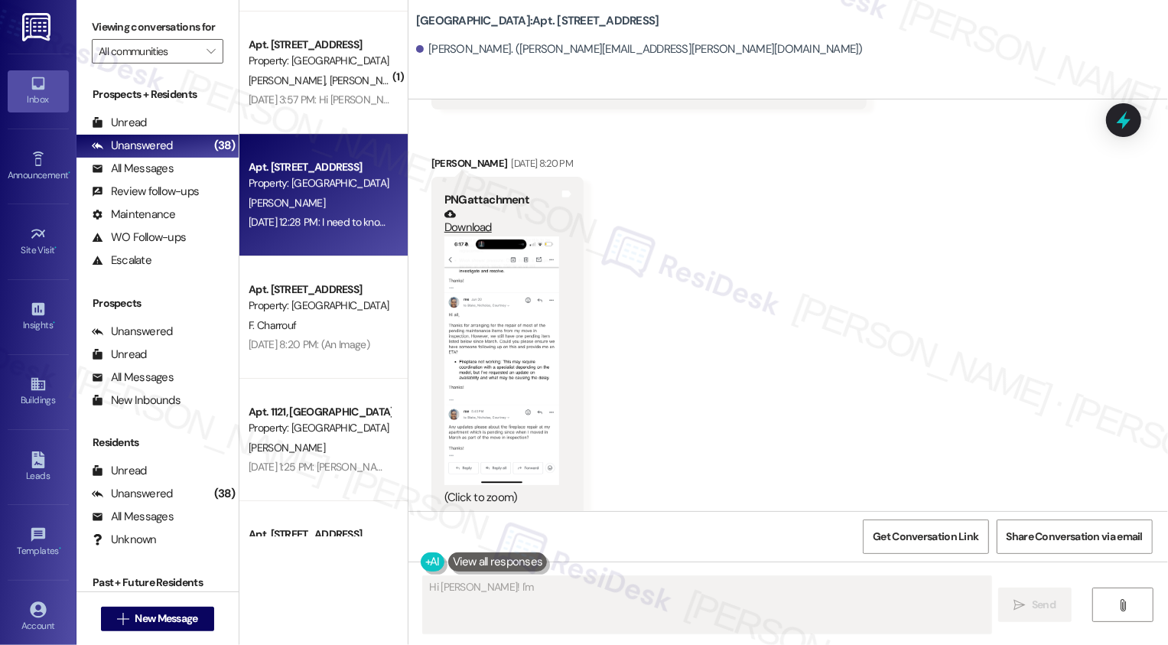
scroll to position [151, 0]
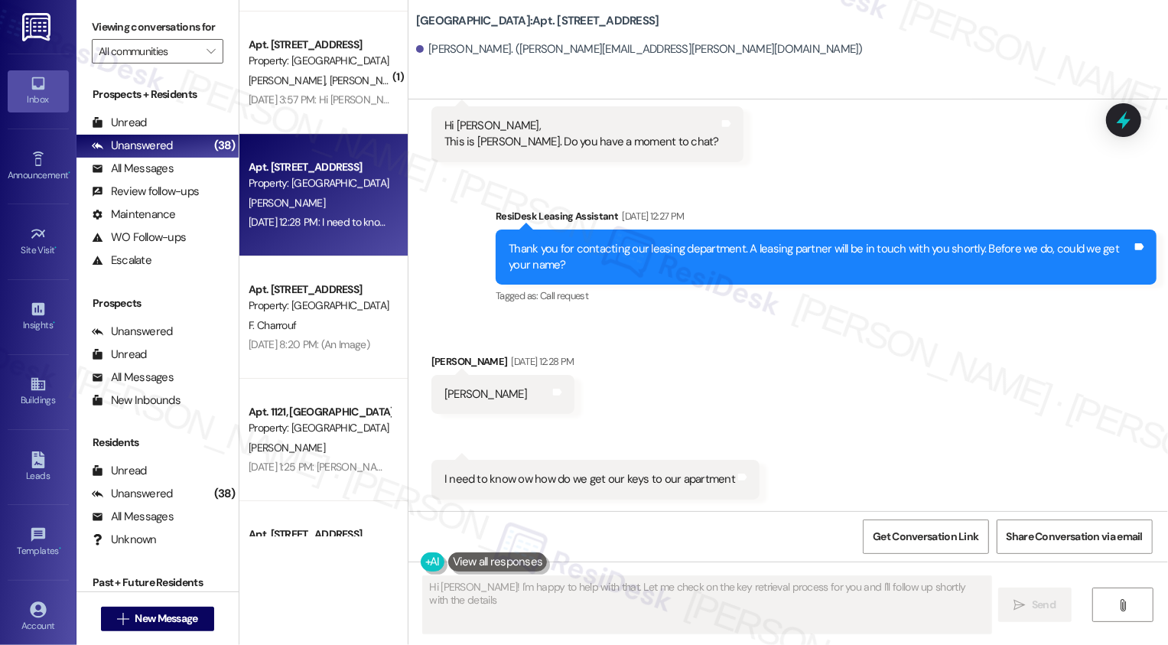
type textarea "Hi Cheryl! I'm happy to help with that. Let me check on the key retrieval proce…"
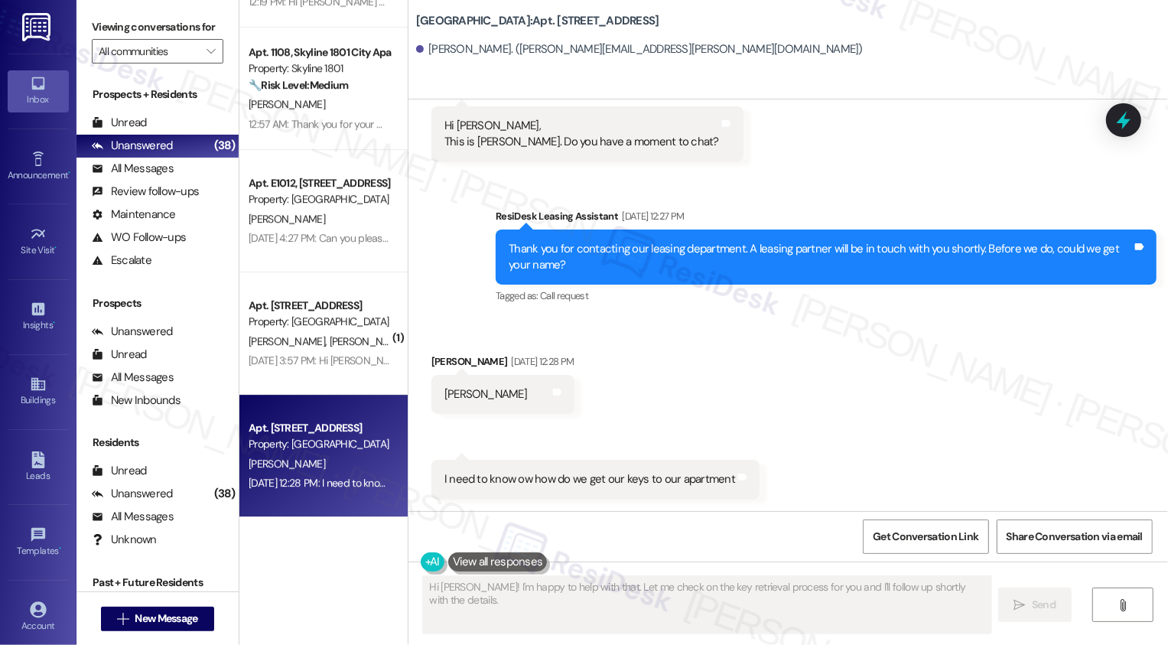
scroll to position [3502, 0]
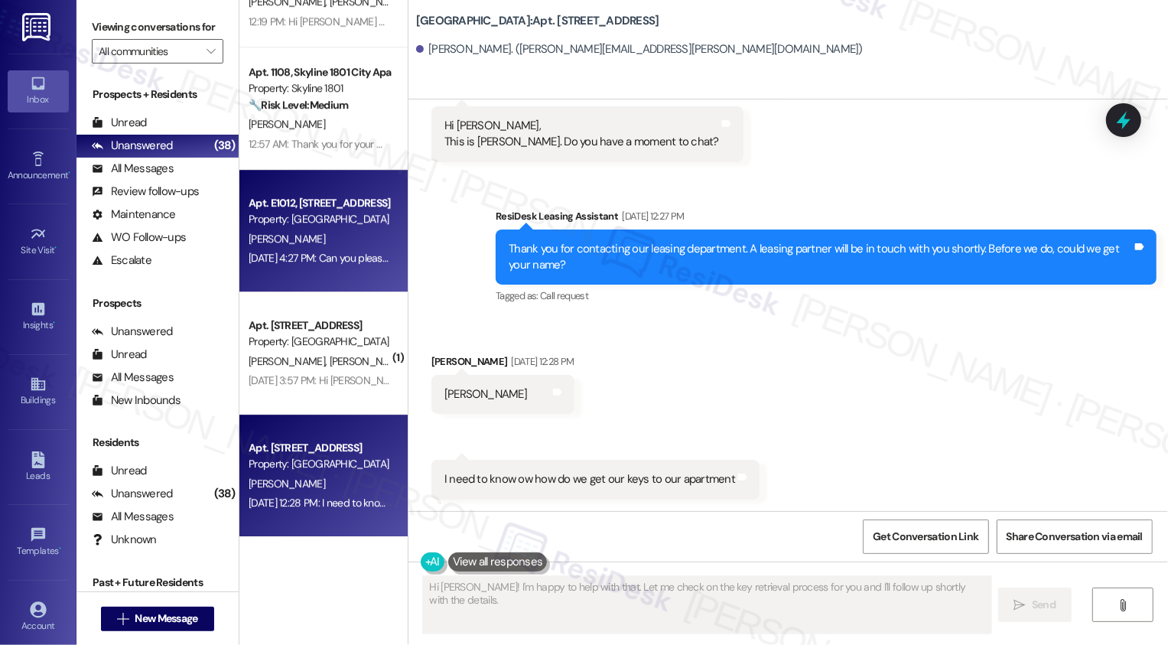
click at [346, 261] on div "Aug 08, 2025 at 4:27 PM: Can you please help with east tower elevators not func…" at bounding box center [490, 258] width 482 height 14
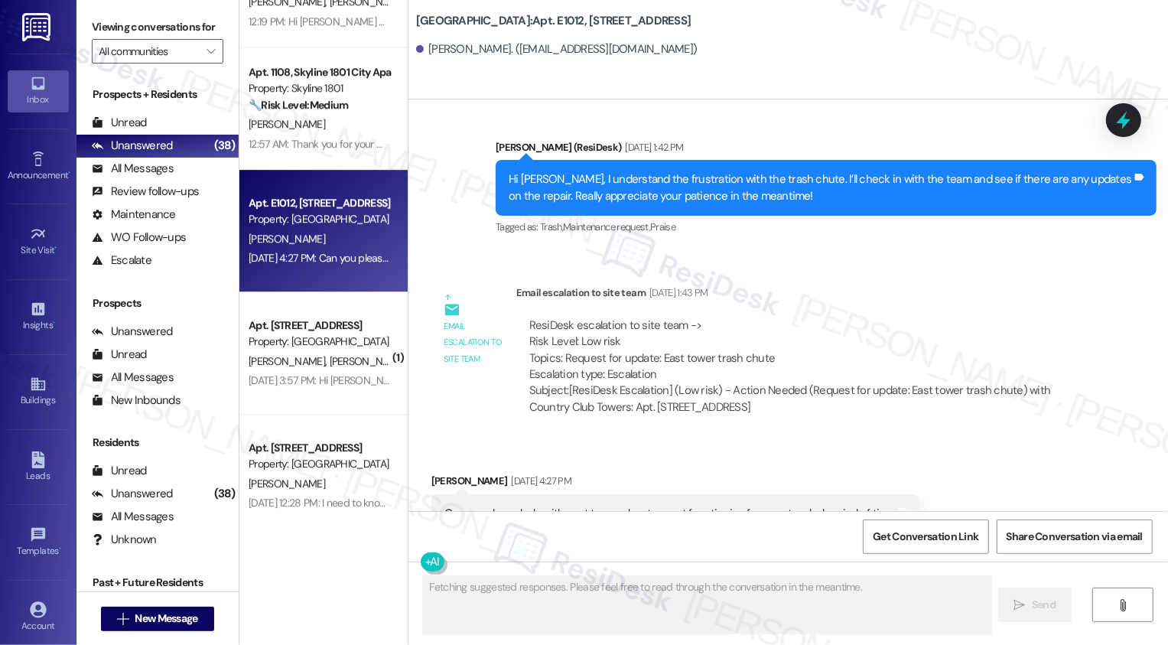
scroll to position [936, 0]
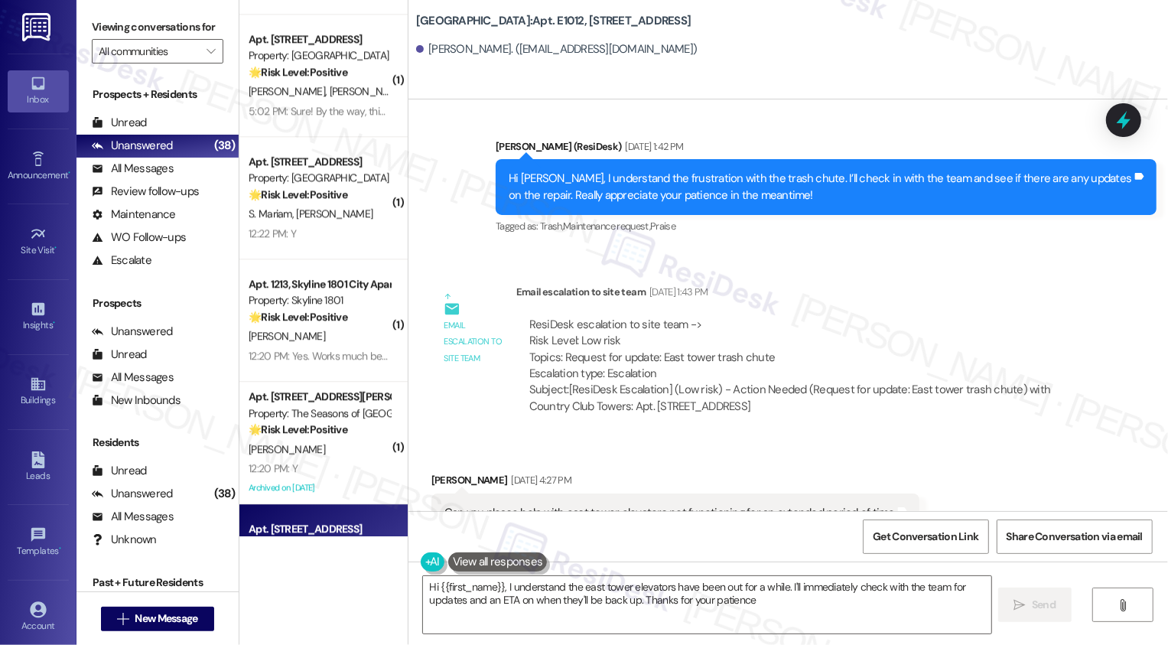
type textarea "Hi {{first_name}}, I understand the east tower elevators have been out for a wh…"
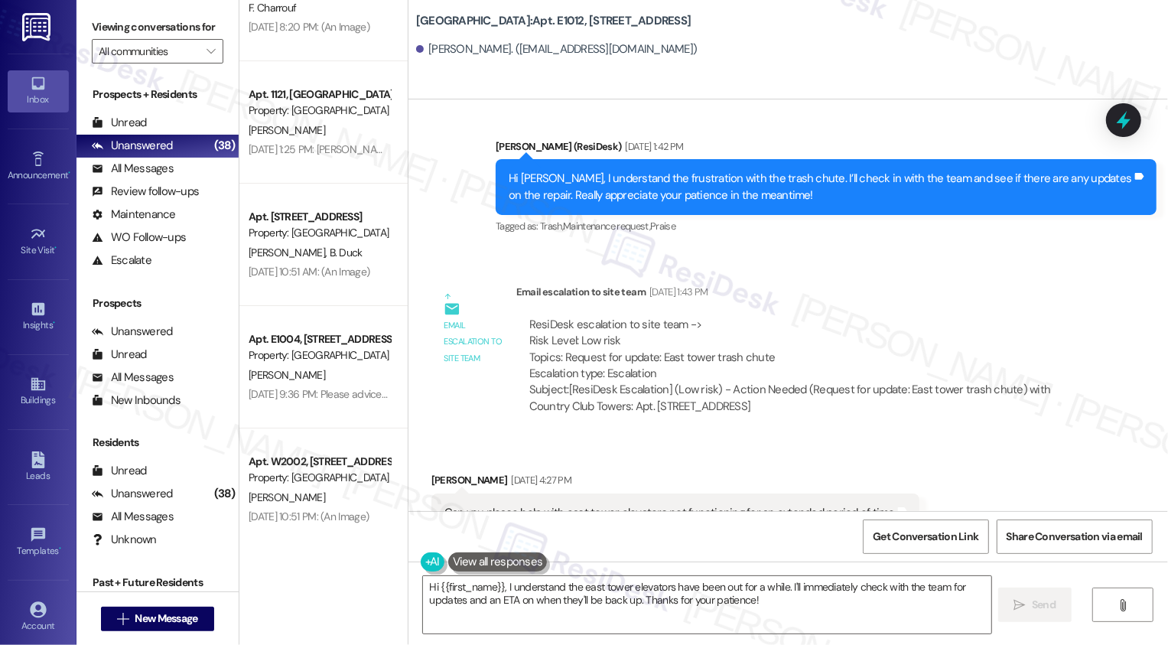
scroll to position [4237, 0]
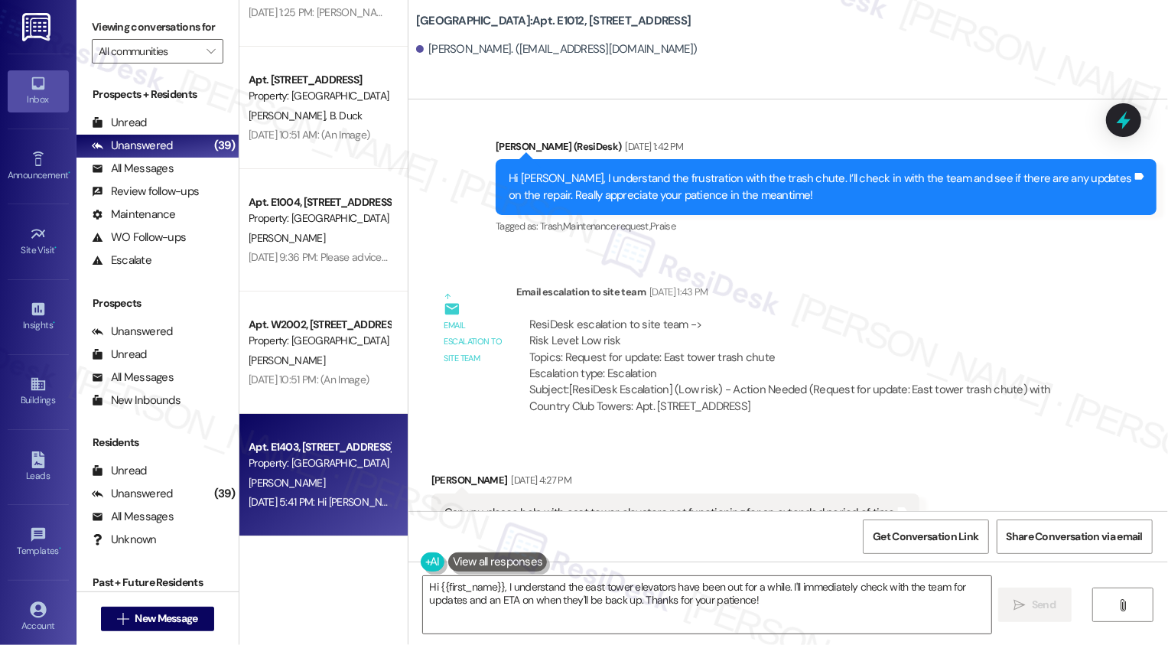
click at [304, 512] on div "Jul 28, 2025 at 5:41 PM: Hi Sarah, have you heard anything about this? Jul 28, …" at bounding box center [319, 502] width 145 height 19
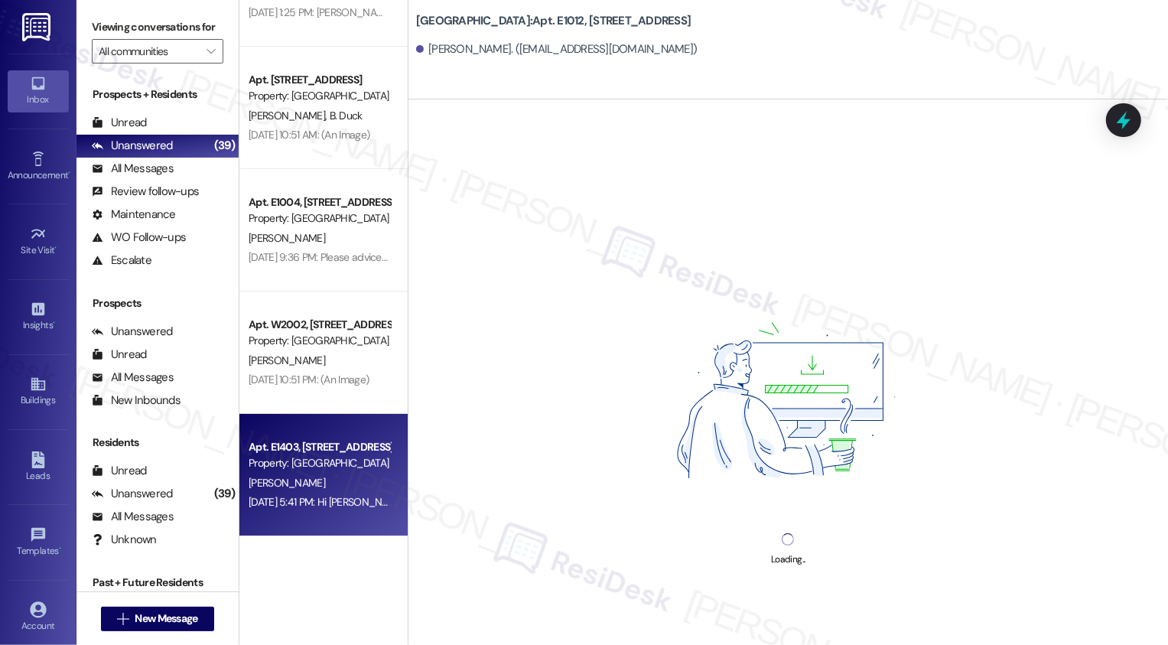
click at [304, 512] on div "Jul 28, 2025 at 5:41 PM: Hi Sarah, have you heard anything about this? Jul 28, …" at bounding box center [319, 502] width 145 height 19
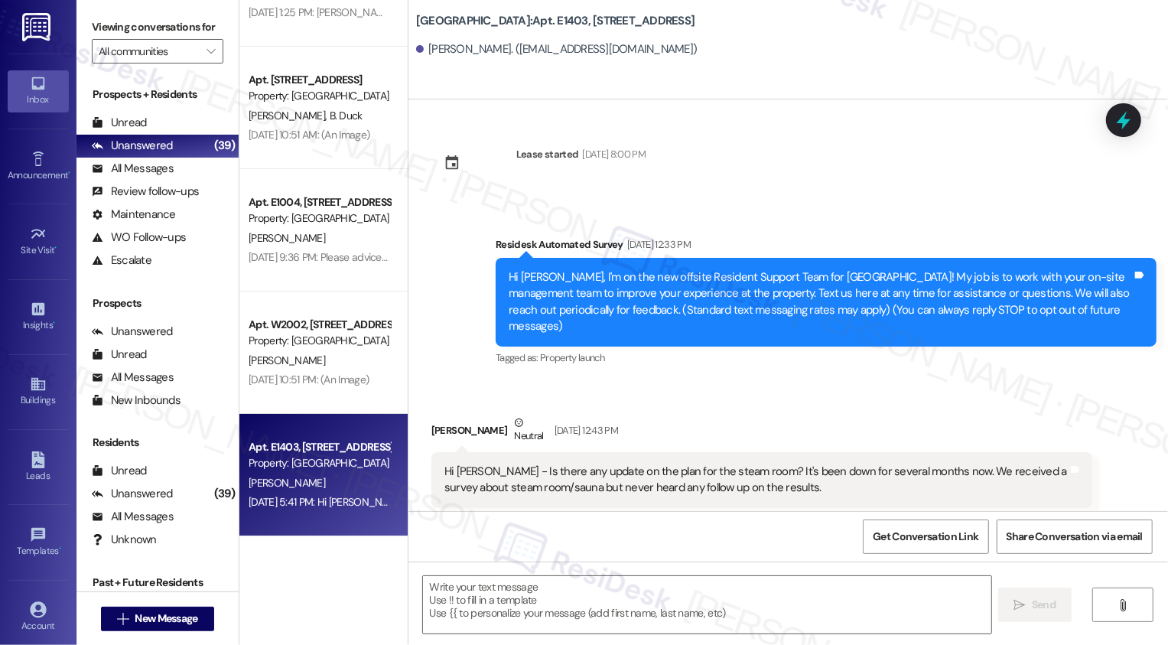
click at [304, 512] on div "Jul 28, 2025 at 5:41 PM: Hi Sarah, have you heard anything about this? Jul 28, …" at bounding box center [319, 502] width 145 height 19
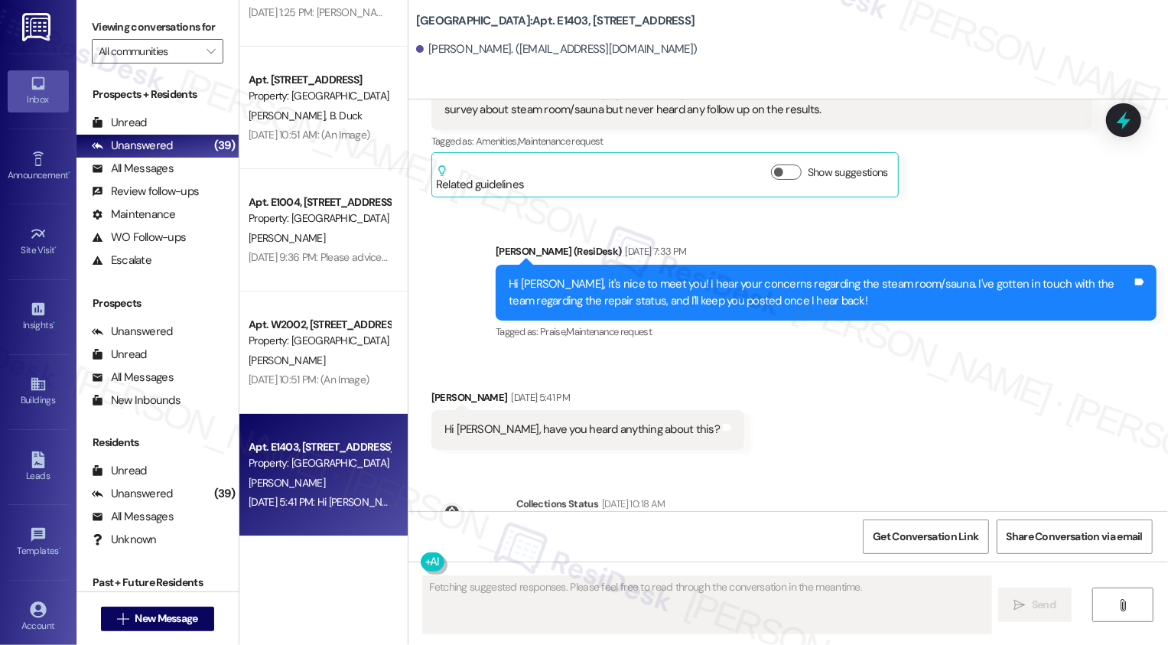
scroll to position [805, 0]
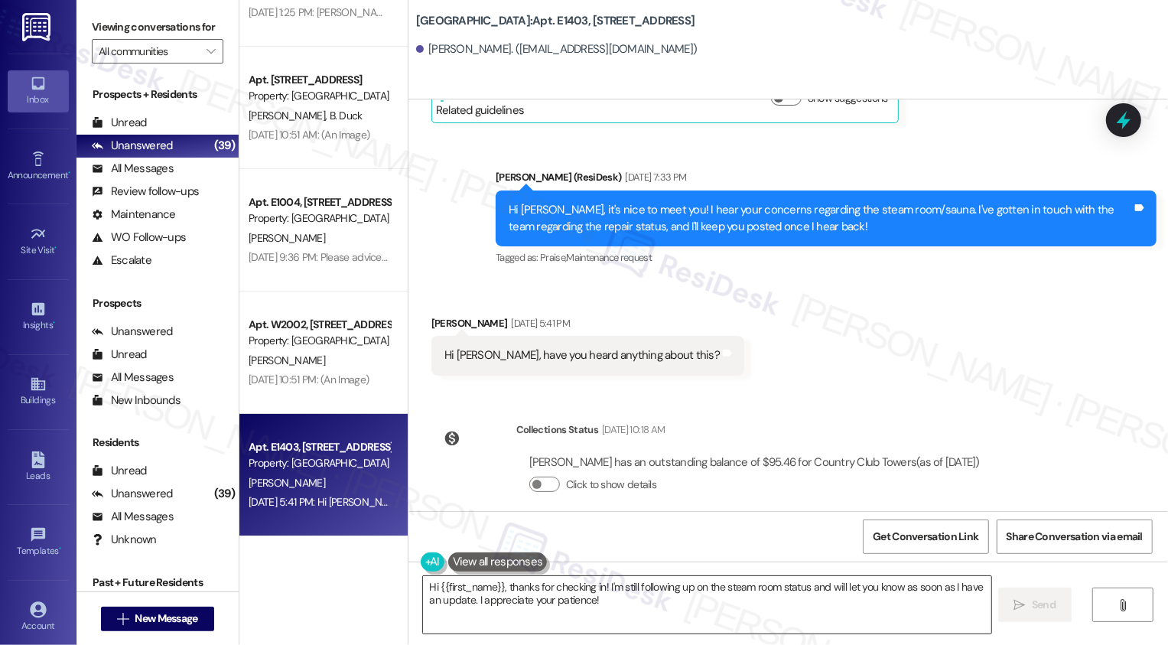
drag, startPoint x: 471, startPoint y: 568, endPoint x: 512, endPoint y: 583, distance: 43.3
click at [510, 562] on div "Hi {{first_name}}, thanks for checking in! I'm still following up on the steam …" at bounding box center [700, 604] width 570 height 59
click at [512, 562] on textarea "Hi {{first_name}}, thanks for checking in! I'm still following up on the steam …" at bounding box center [707, 604] width 568 height 57
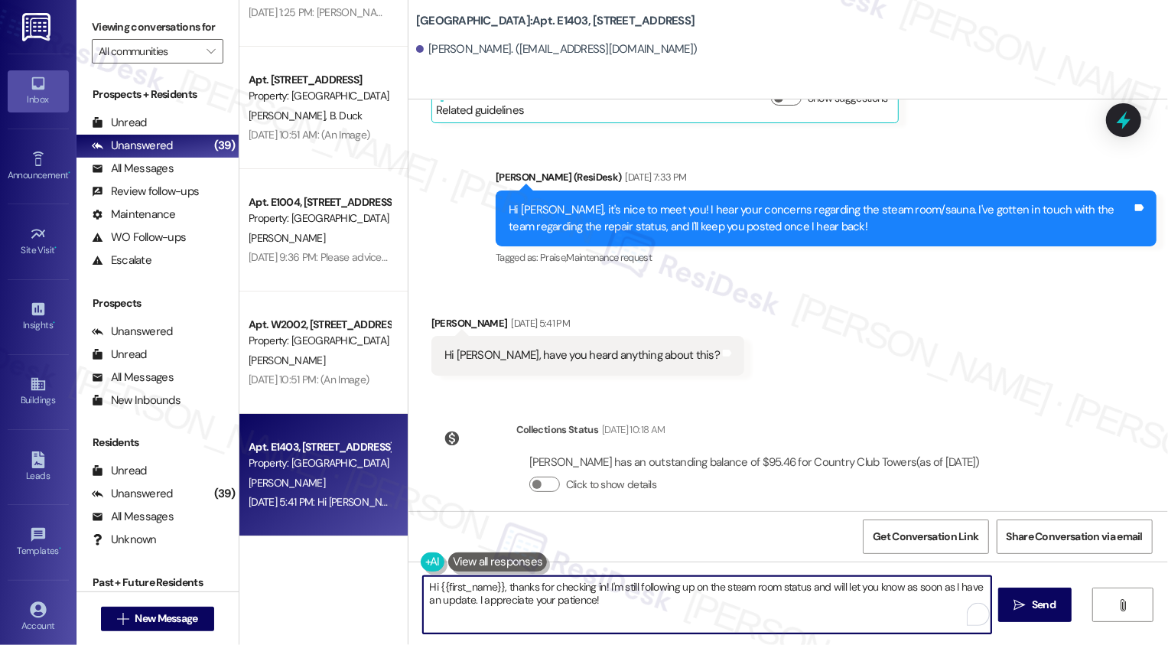
drag, startPoint x: 500, startPoint y: 591, endPoint x: 628, endPoint y: 624, distance: 132.9
click at [628, 562] on textarea "Hi {{first_name}}, thanks for checking in! I'm still following up on the steam …" at bounding box center [707, 604] width 568 height 57
paste textarea "Hi Mike! I’m happy to share an update from the team. The steam room is currentl…"
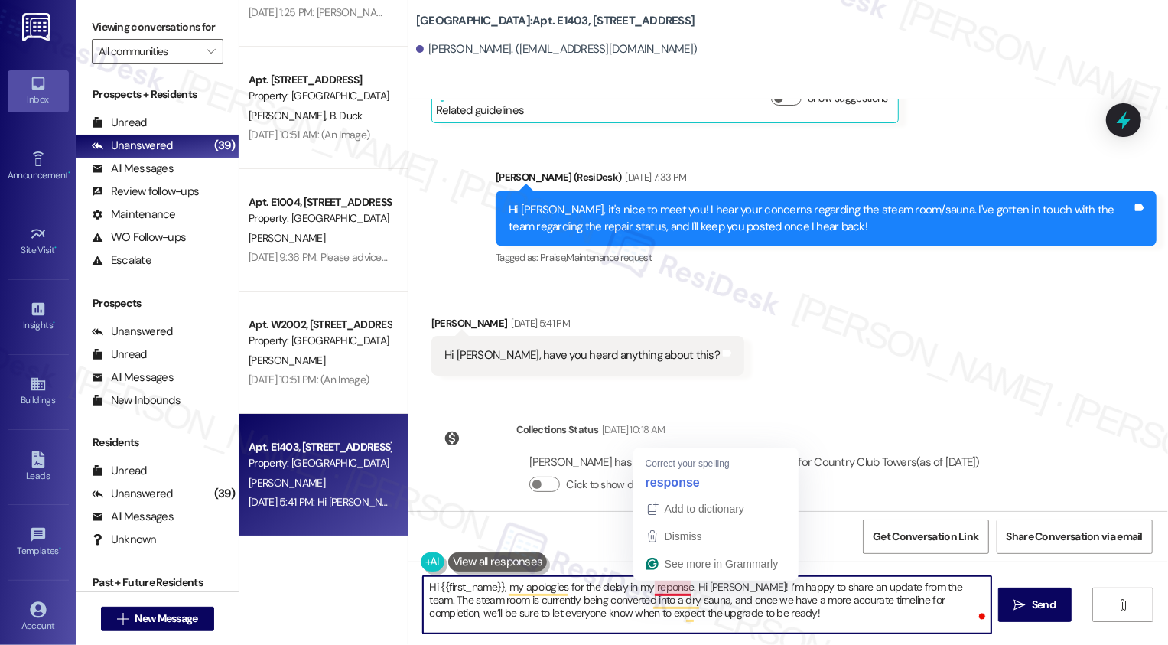
click at [658, 562] on textarea "Hi {{first_name}}, my apologies for the delay in my reponse. Hi Mike! I’m happy…" at bounding box center [707, 604] width 568 height 57
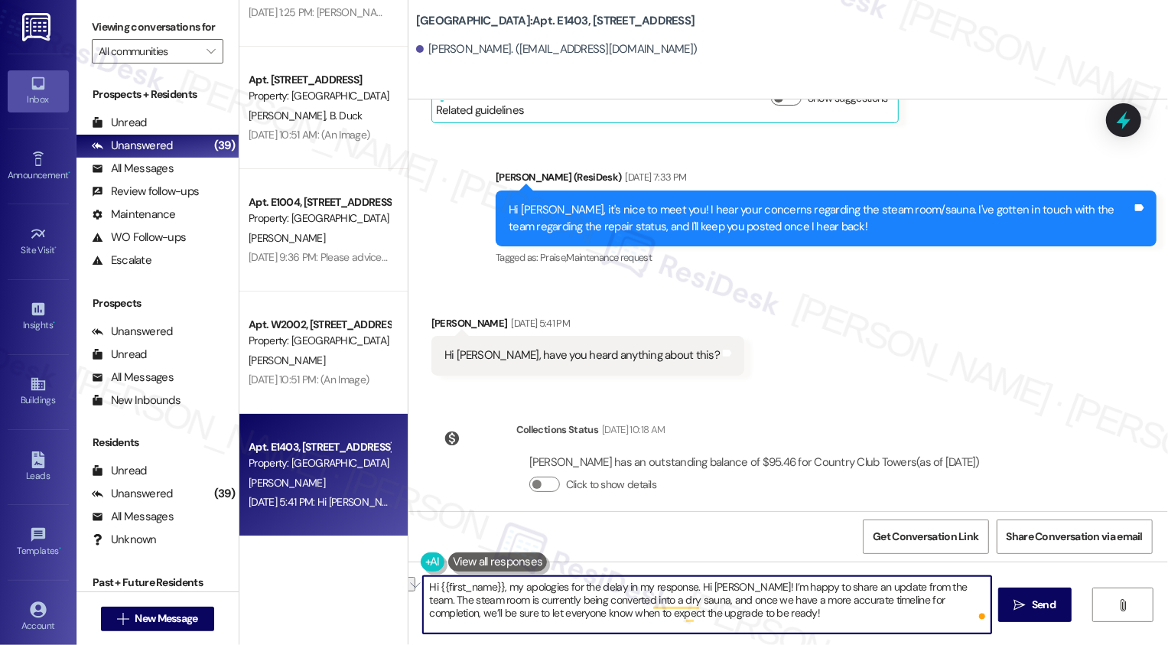
drag, startPoint x: 692, startPoint y: 586, endPoint x: 822, endPoint y: 577, distance: 130.4
click at [822, 562] on textarea "Hi {{first_name}}, my apologies for the delay in my response. Hi Mike! I’m happ…" at bounding box center [707, 604] width 568 height 57
click at [890, 562] on textarea "Hi {{first_name}}, my apologies for the delay in my response. So far, the updat…" at bounding box center [707, 604] width 568 height 57
click at [511, 562] on textarea "Hi {{first_name}}, my apologies for the delay in my response. So far, the updat…" at bounding box center [707, 604] width 568 height 57
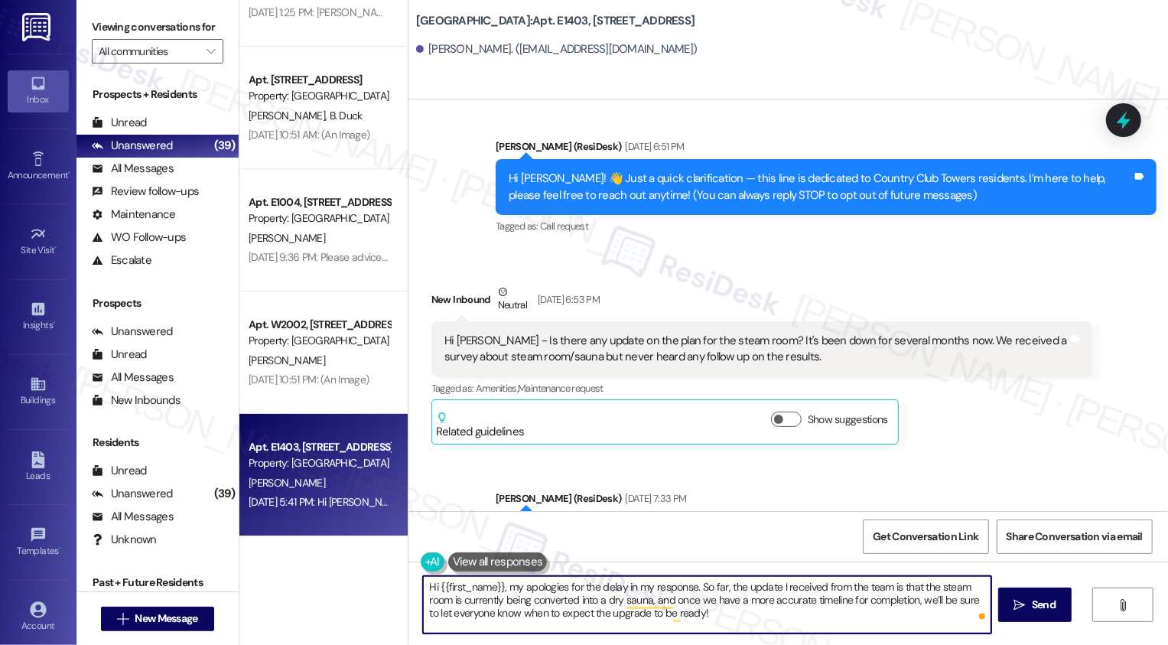
scroll to position [457, 0]
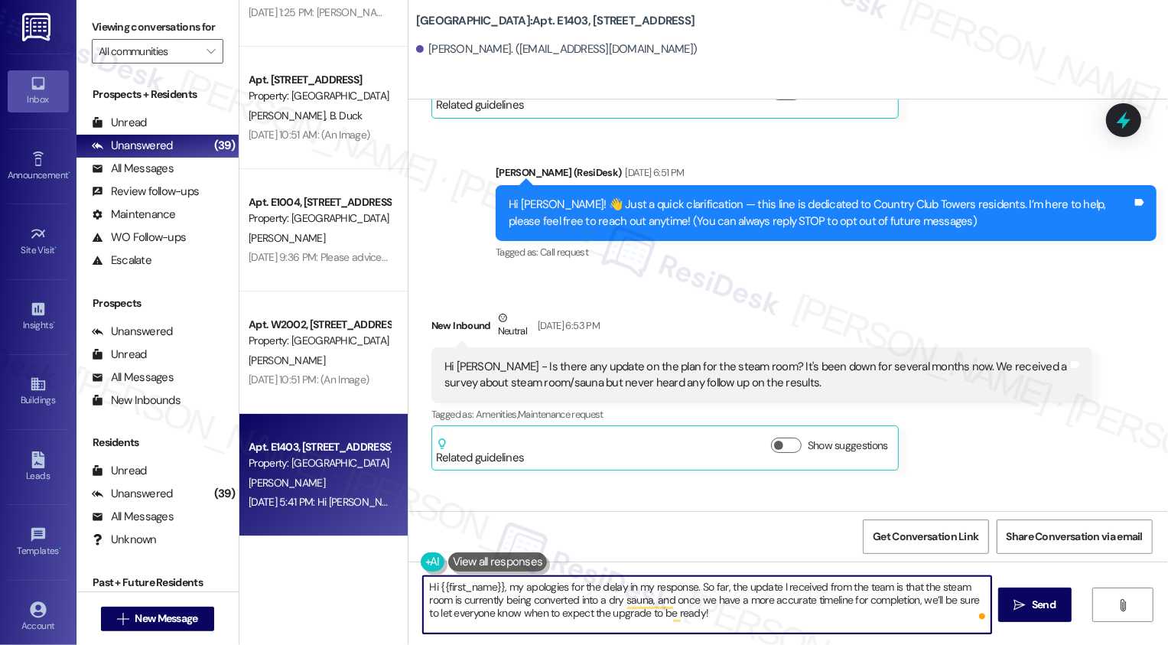
click at [737, 562] on textarea "Hi {{first_name}}, my apologies for the delay in my response. So far, the updat…" at bounding box center [707, 604] width 568 height 57
type textarea "Hi {{first_name}}, my apologies for the delay in my response. So far, the updat…"
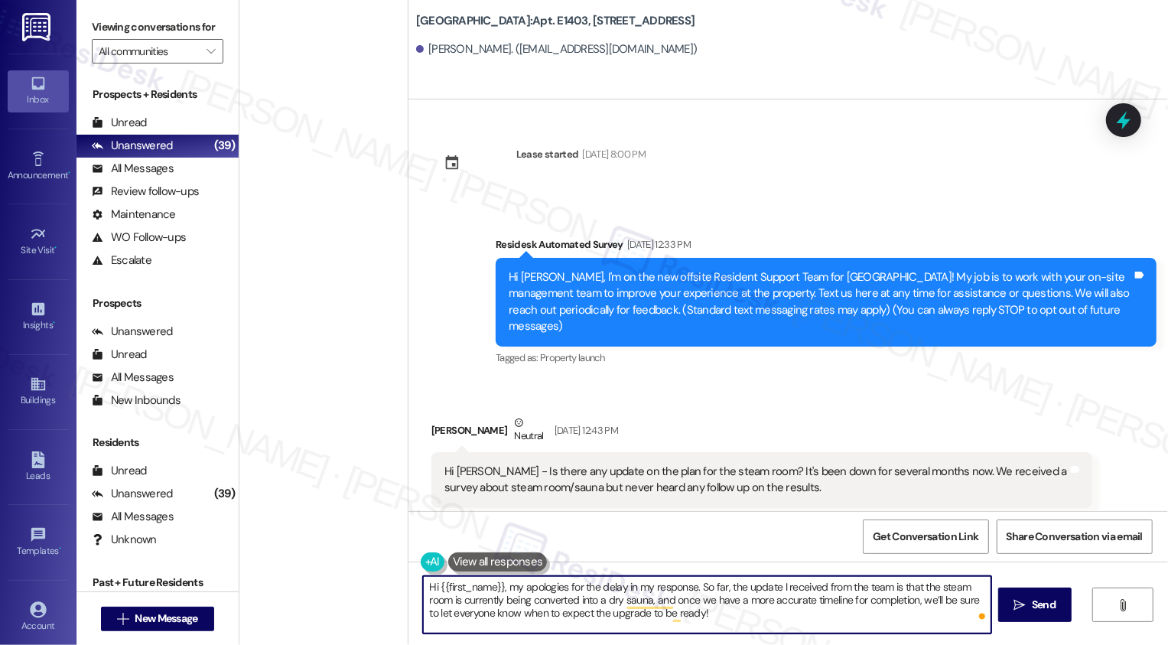
scroll to position [457, 0]
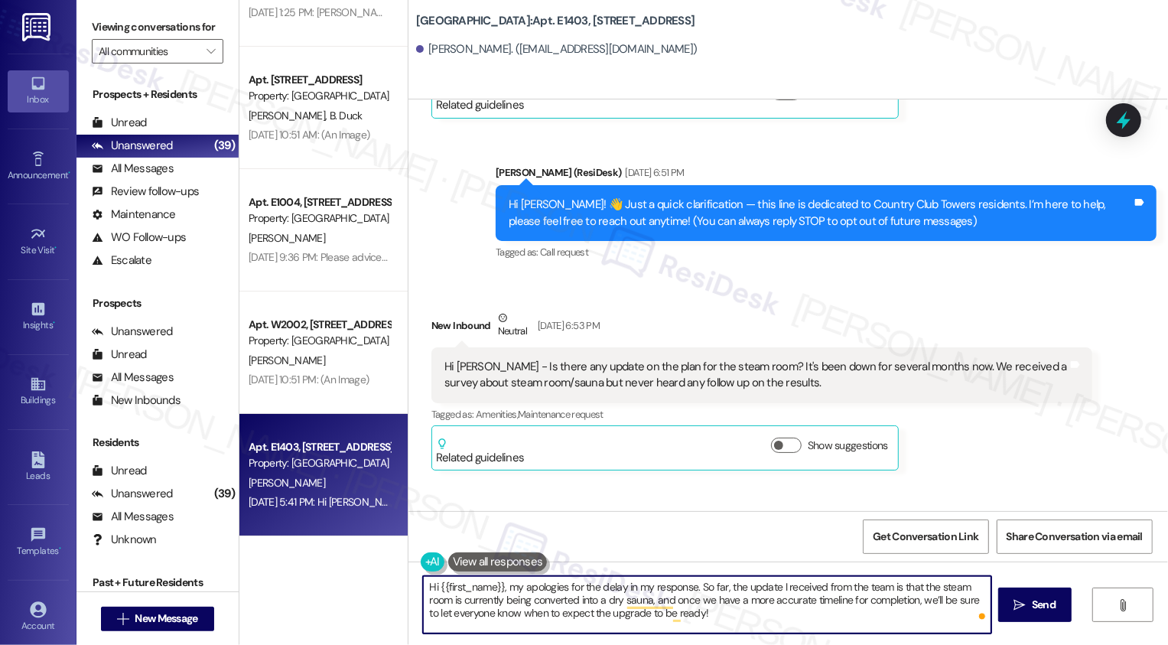
click at [894, 601] on textarea "Hi {{first_name}}, my apologies for the delay in my response. So far, the updat…" at bounding box center [707, 604] width 568 height 57
type textarea "Hi {{first_name}}, my apologies for the delay in my response. So far, the updat…"
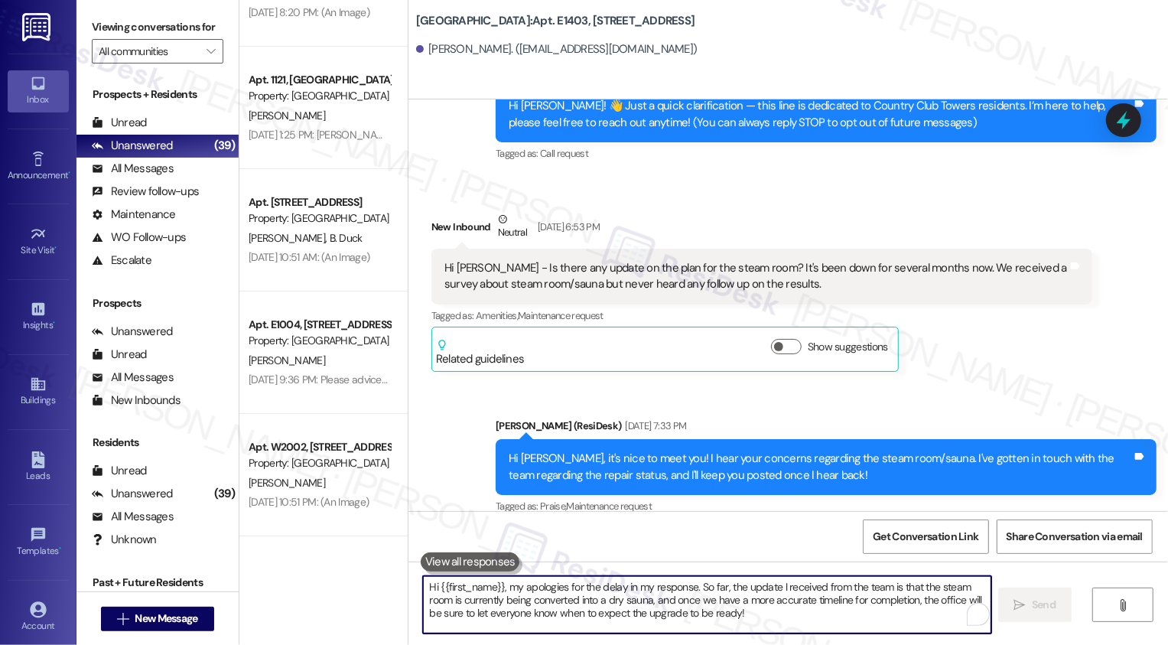
scroll to position [944, 0]
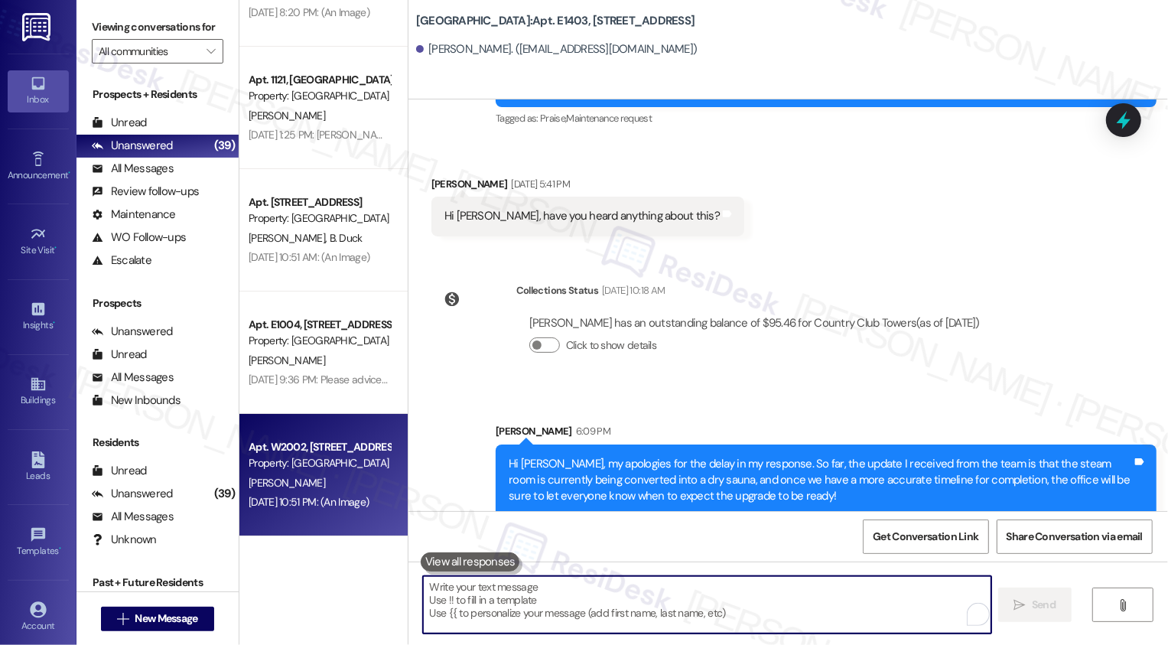
click at [345, 466] on div "Property: [GEOGRAPHIC_DATA]" at bounding box center [320, 463] width 142 height 16
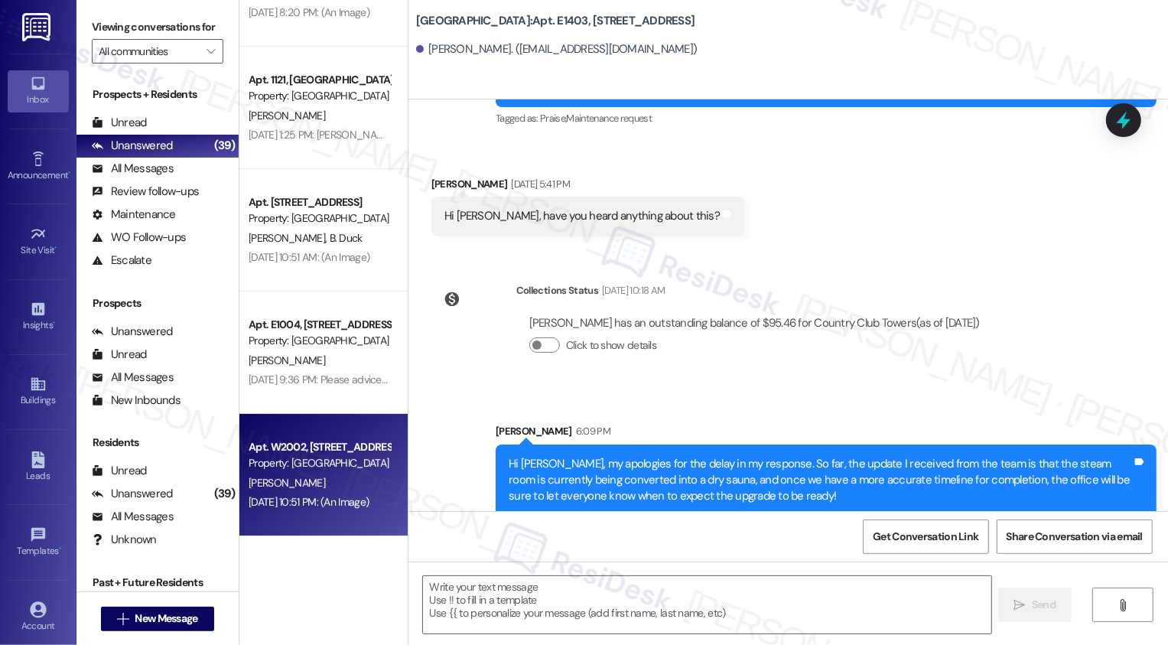
click at [345, 466] on div "Property: [GEOGRAPHIC_DATA]" at bounding box center [320, 463] width 142 height 16
type textarea "Fetching suggested responses. Please feel free to read through the conversation…"
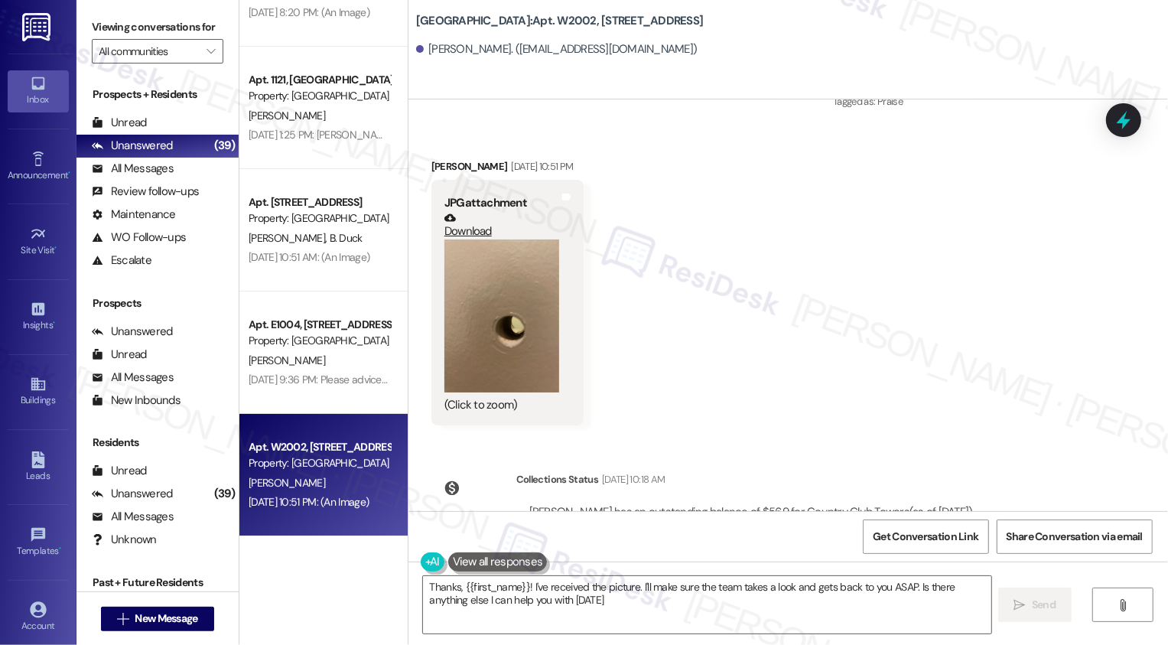
type textarea "Thanks, {{first_name}}! I've received the picture. I'll make sure the team take…"
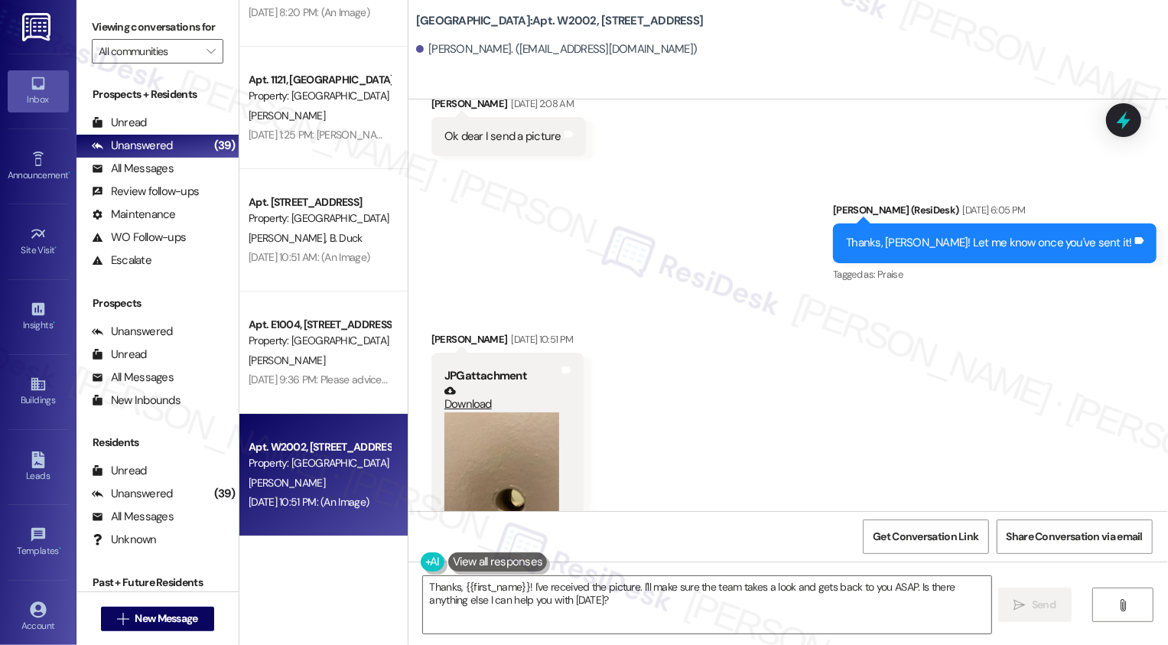
scroll to position [1098, 0]
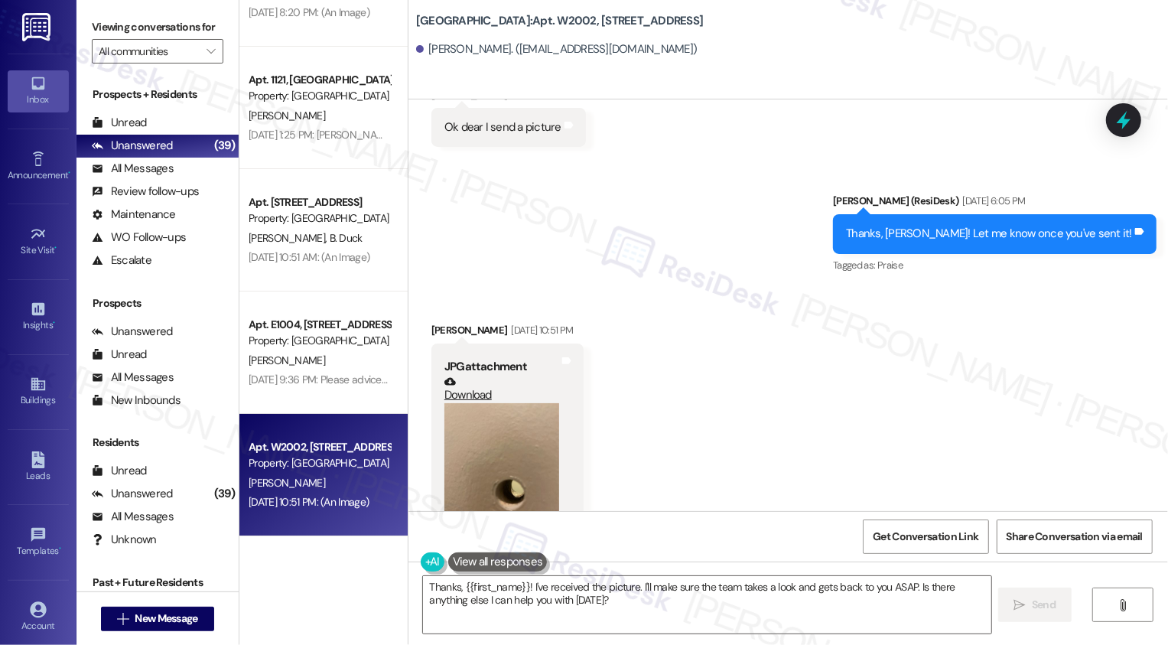
click at [475, 441] on button "Zoom image" at bounding box center [501, 479] width 115 height 153
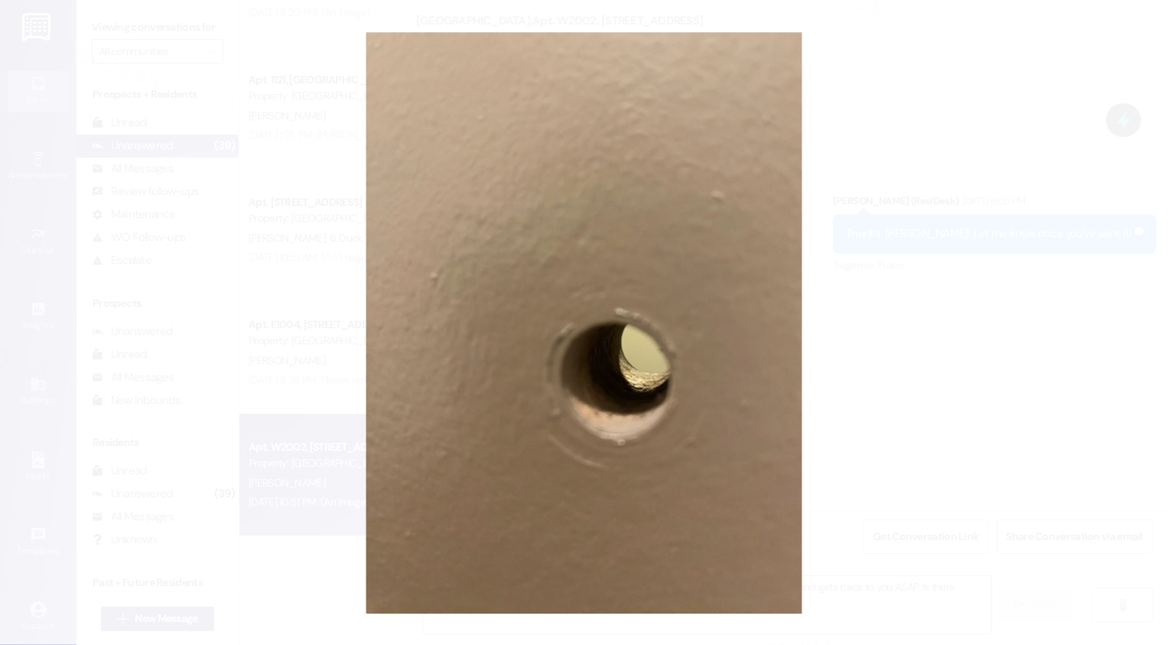
click at [933, 387] on button "Unzoom image" at bounding box center [584, 322] width 1168 height 645
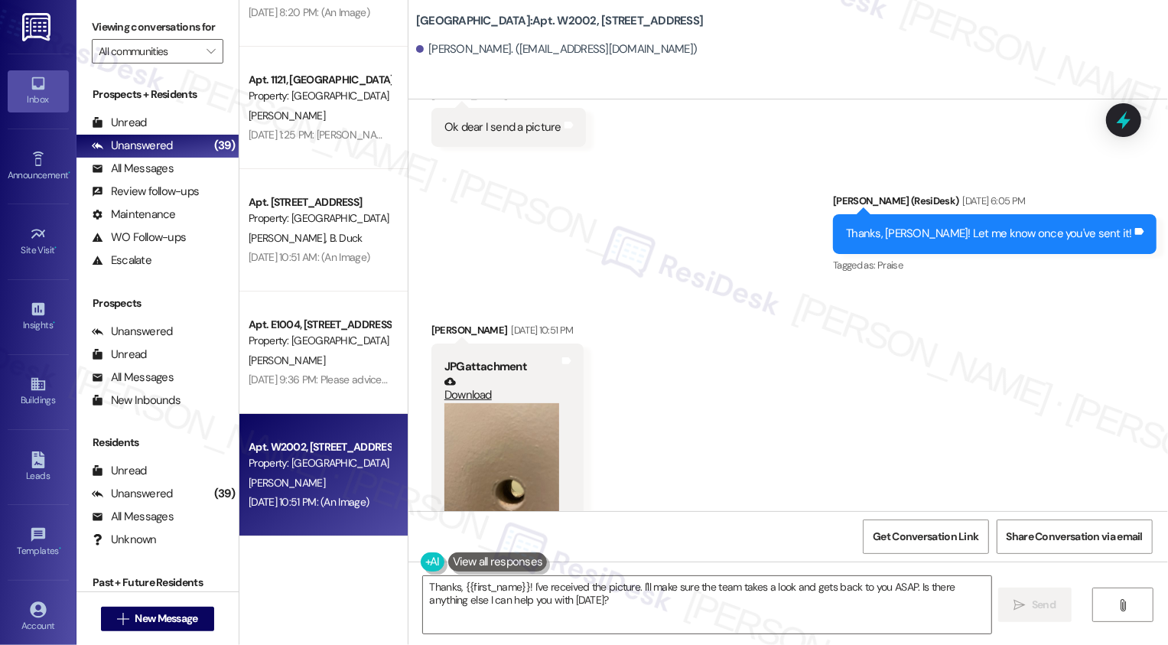
click at [474, 376] on link "Download" at bounding box center [501, 389] width 115 height 27
click at [657, 206] on div "Sent via SMS [PERSON_NAME] (ResiDesk) [DATE] 6:05 PM Thanks, [PERSON_NAME]! Let…" at bounding box center [789, 222] width 760 height 129
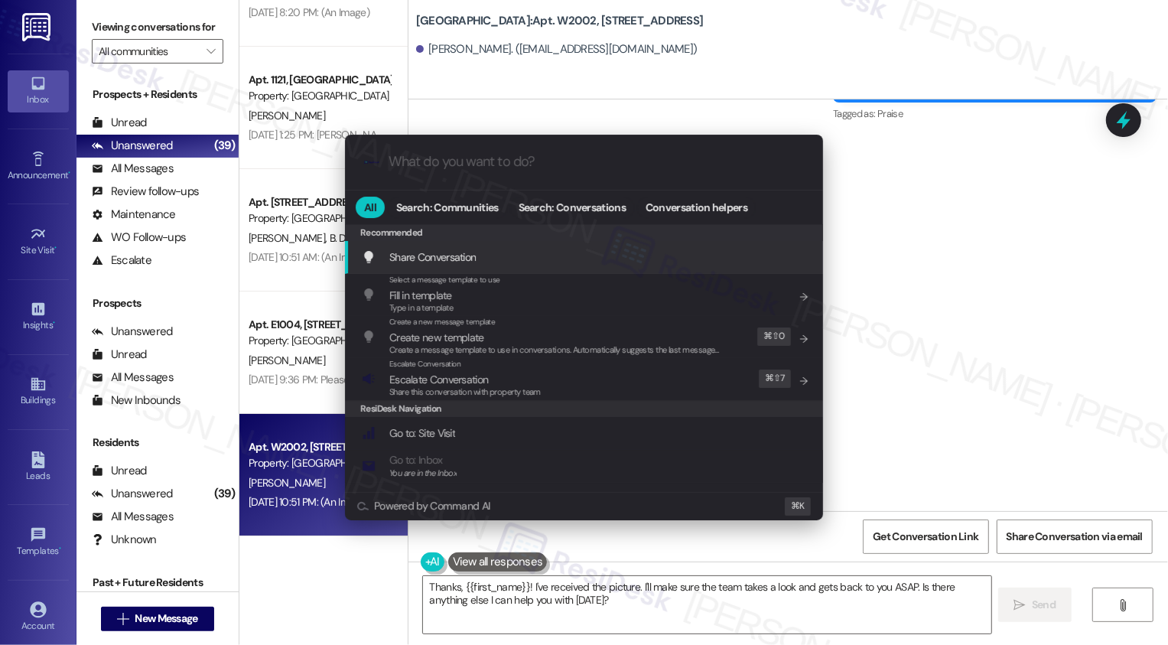
scroll to position [1261, 0]
type input "modal"
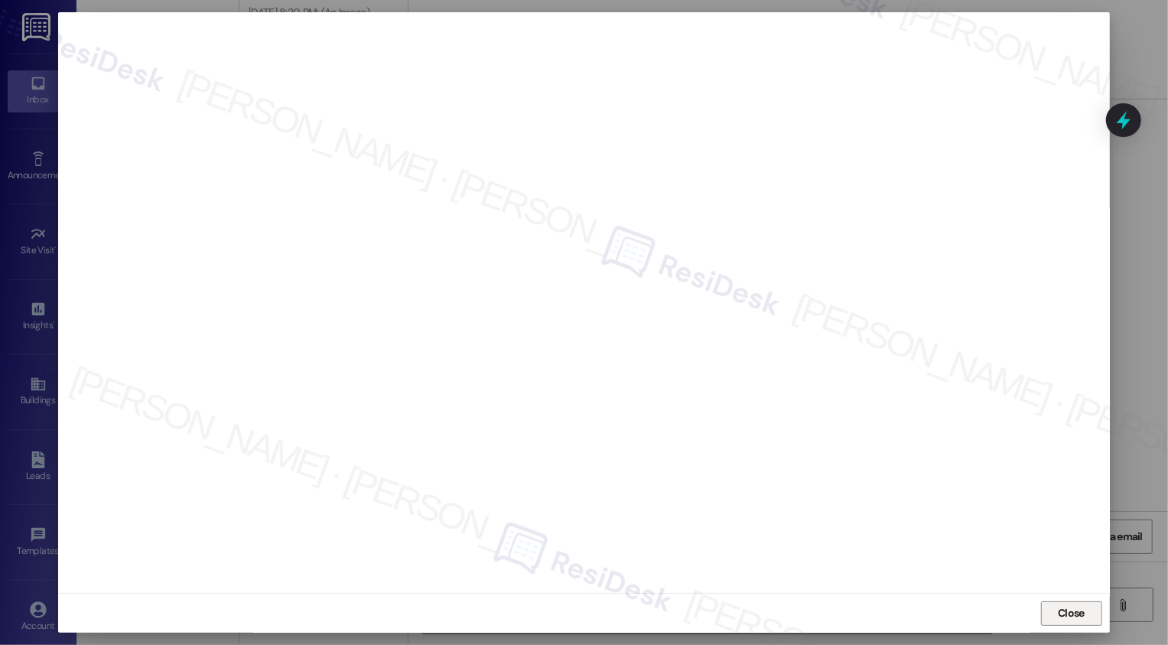
click at [1047, 606] on button "Close" at bounding box center [1071, 613] width 61 height 24
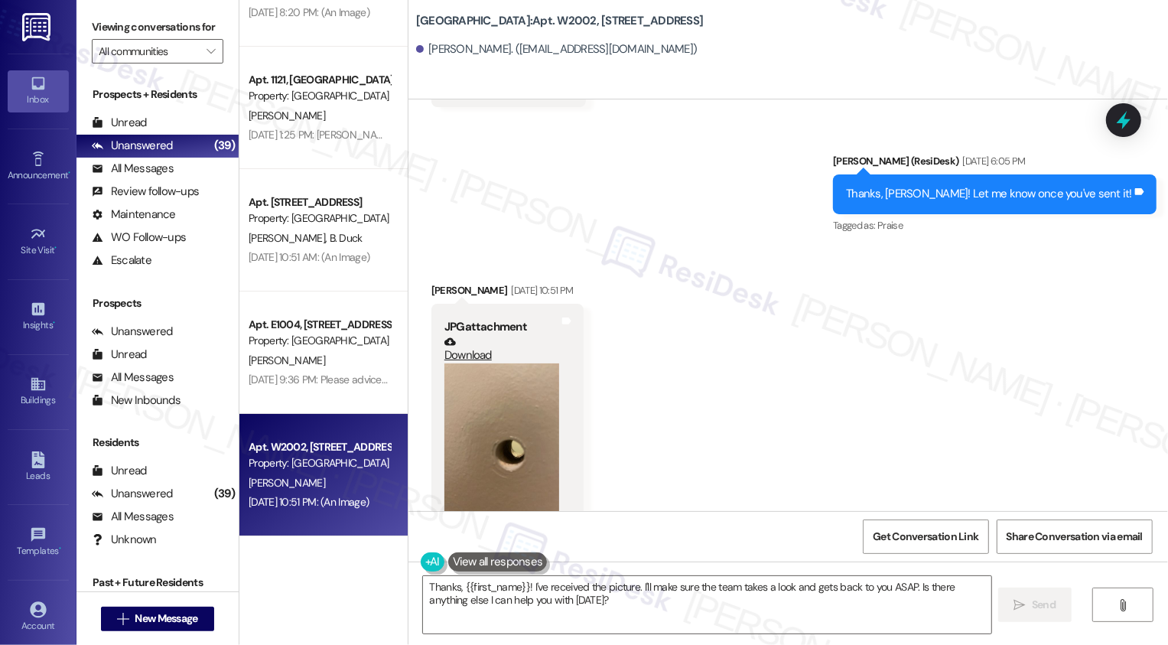
scroll to position [1129, 0]
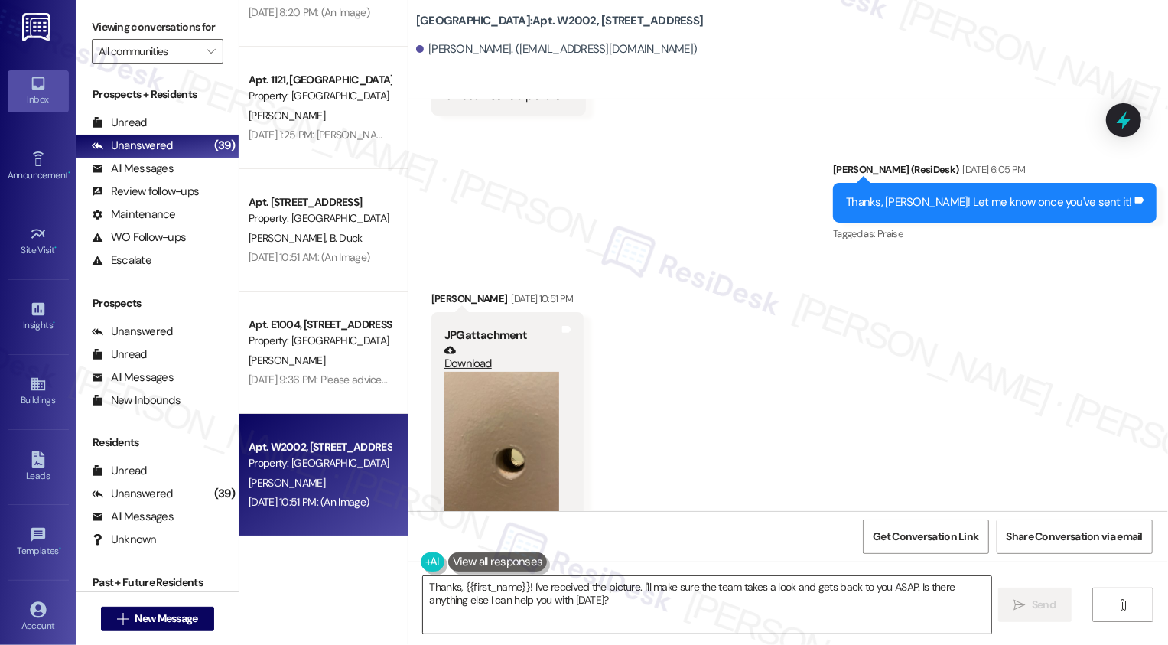
click at [553, 593] on textarea "Thanks, {{first_name}}! I've received the picture. I'll make sure the team take…" at bounding box center [707, 604] width 568 height 57
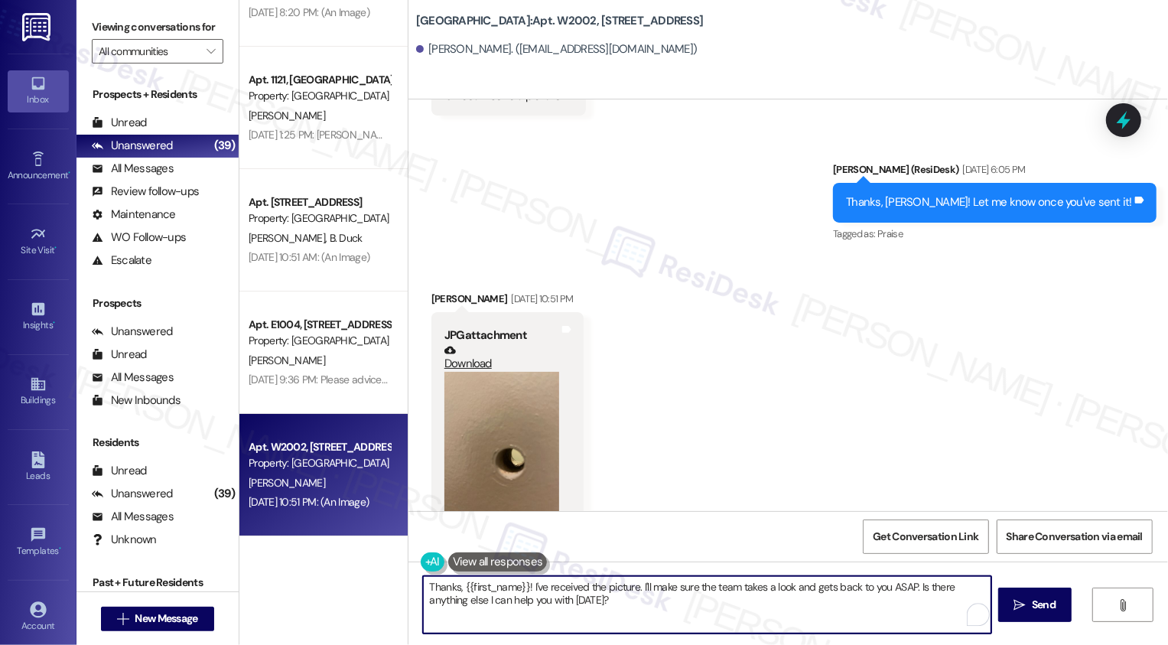
drag, startPoint x: 522, startPoint y: 588, endPoint x: 398, endPoint y: 590, distance: 123.9
click at [408, 590] on div "Country Club Towers: Apt. [STREET_ADDRESS][PERSON_NAME]. ([EMAIL_ADDRESS][DOMAI…" at bounding box center [788, 322] width 760 height 645
drag, startPoint x: 749, startPoint y: 584, endPoint x: 760, endPoint y: 623, distance: 40.5
click at [760, 623] on textarea "Hi [PERSON_NAME]! I'm so sorry for the delay in my response. I've received the …" at bounding box center [707, 604] width 568 height 57
type textarea "Fetching suggested responses. Please feel free to read through the conversation…"
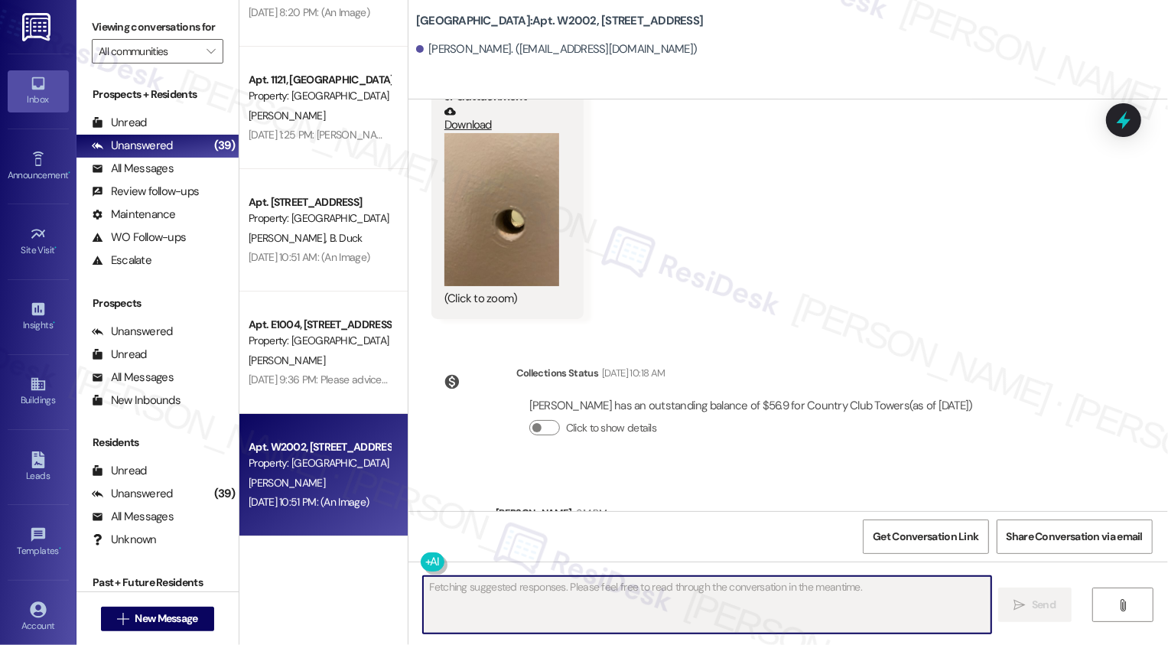
scroll to position [4115, 0]
click at [335, 464] on div "Property: [GEOGRAPHIC_DATA]" at bounding box center [320, 463] width 142 height 16
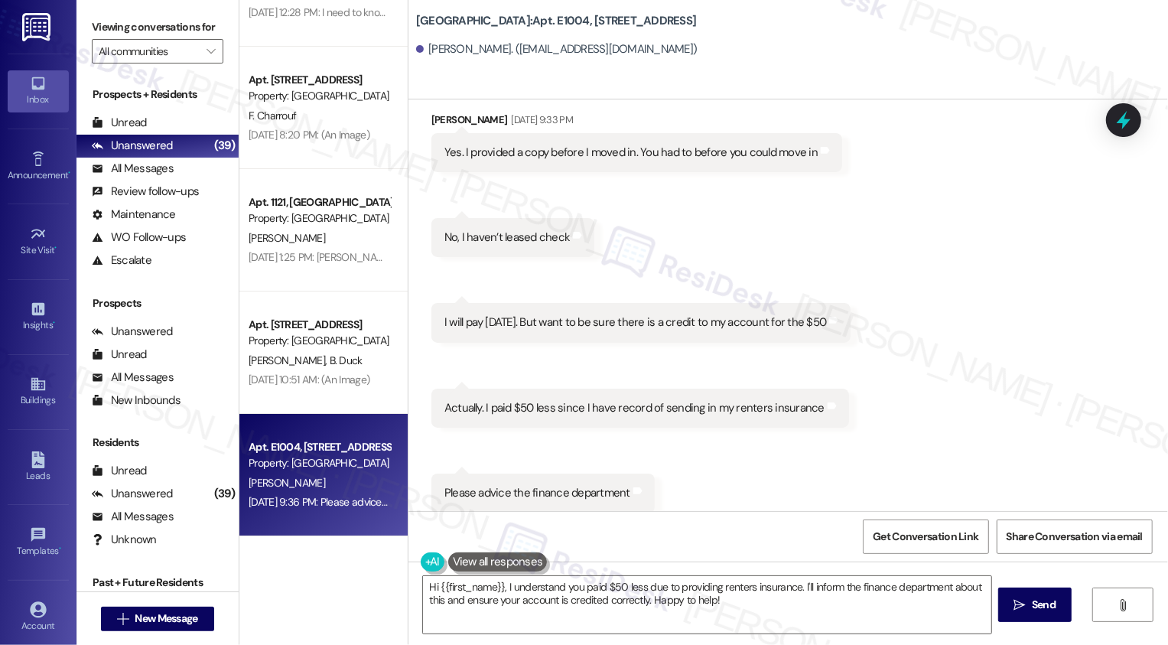
scroll to position [1876, 0]
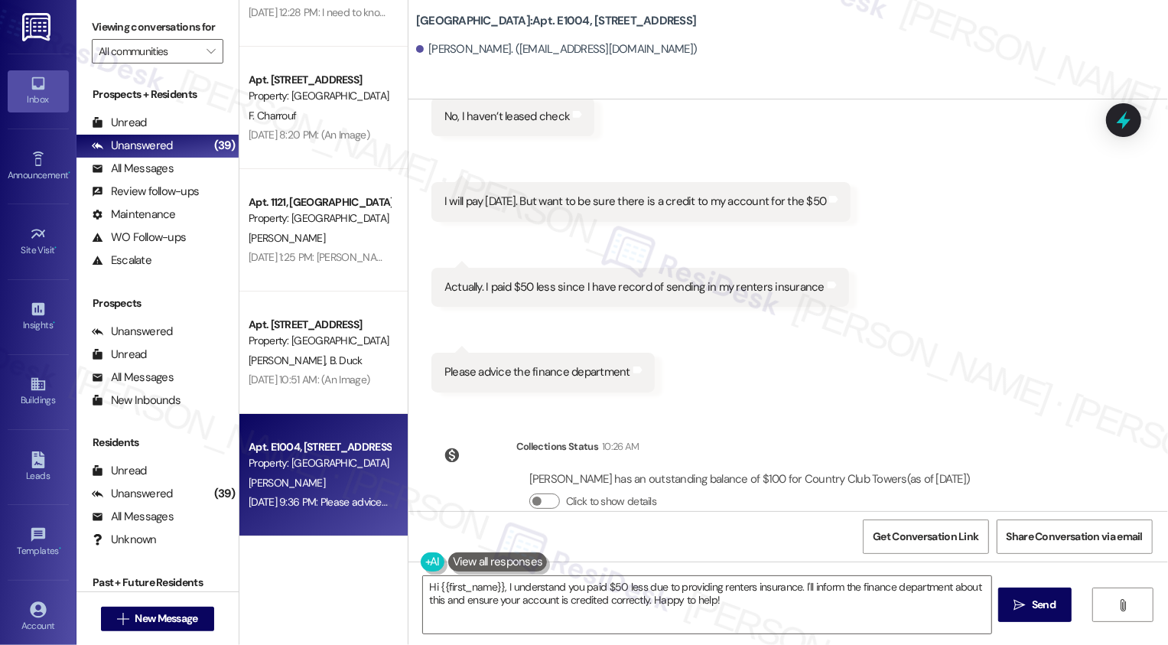
drag, startPoint x: 407, startPoint y: 18, endPoint x: 510, endPoint y: 20, distance: 103.3
click at [510, 20] on b "Country Club Towers: Apt. E1004, [STREET_ADDRESS]" at bounding box center [556, 21] width 281 height 16
copy b "[GEOGRAPHIC_DATA]"
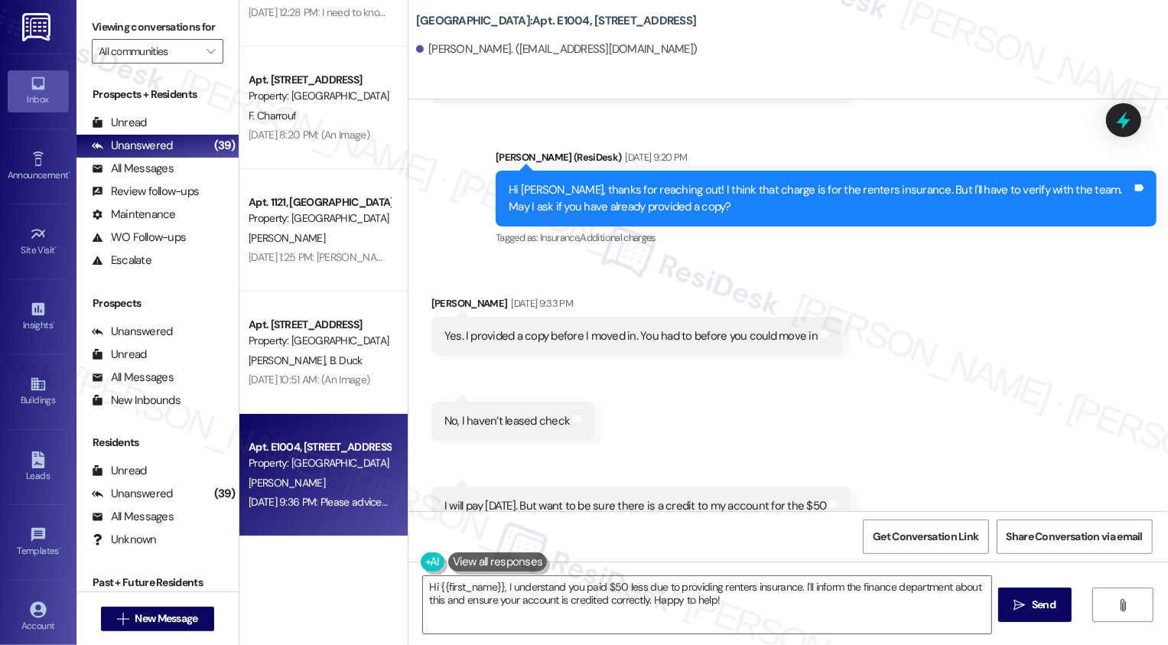
scroll to position [1558, 0]
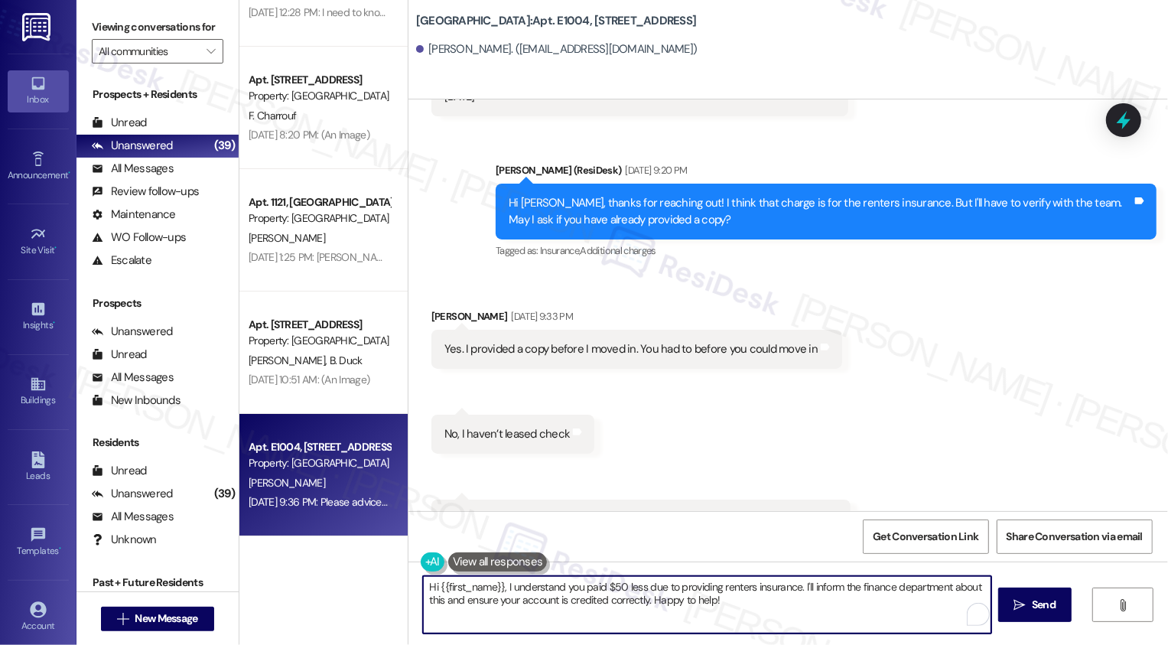
click at [791, 622] on textarea "Hi {{first_name}}, I understand you paid $50 less due to providing renters insu…" at bounding box center [707, 604] width 568 height 57
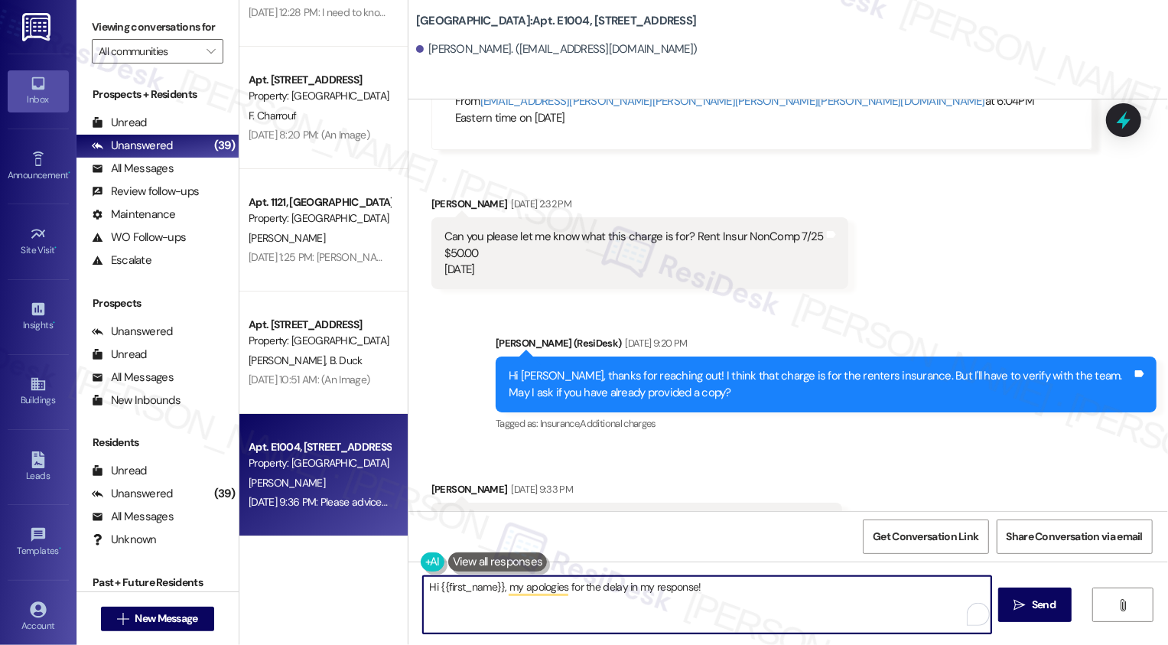
scroll to position [1369, 0]
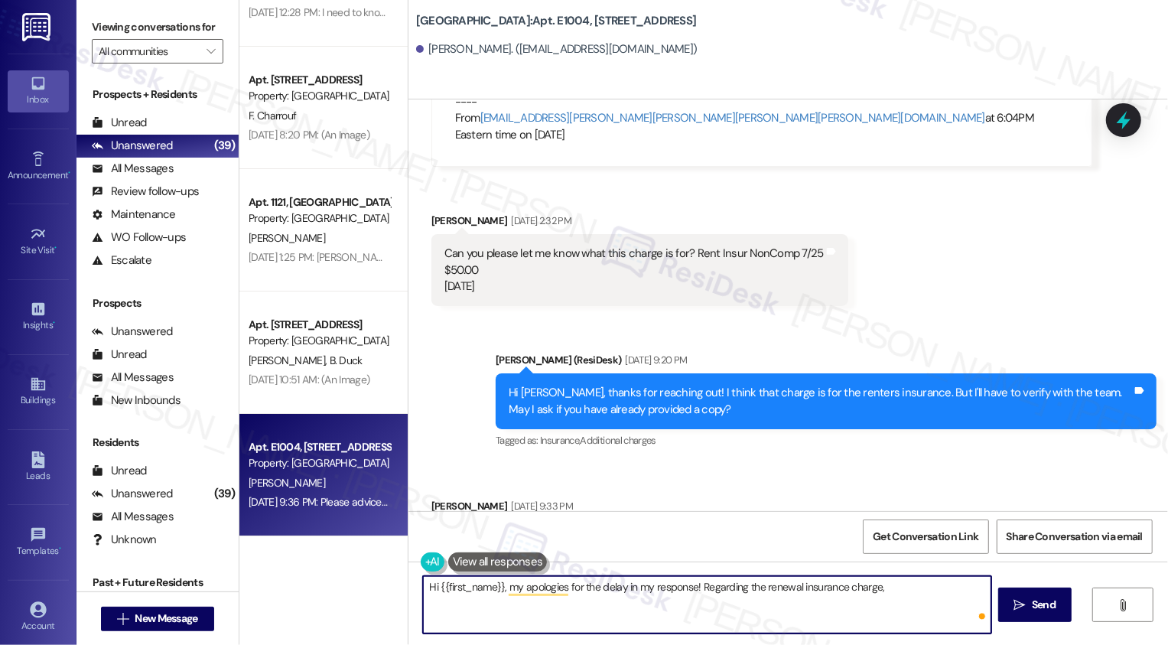
paste textarea "While her policy may automatically renew with the issuer we do need to receive …"
click at [881, 585] on textarea "Hi {{first_name}}, my apologies for the delay in my response! Regarding the ren…" at bounding box center [707, 604] width 568 height 57
click at [907, 588] on textarea "Hi {{first_name}}, my apologies for the delay in my response! Regarding the ren…" at bounding box center [707, 604] width 568 height 57
click at [586, 603] on textarea "Hi {{first_name}}, my apologies for the delay in my response! Regarding the ren…" at bounding box center [707, 604] width 568 height 57
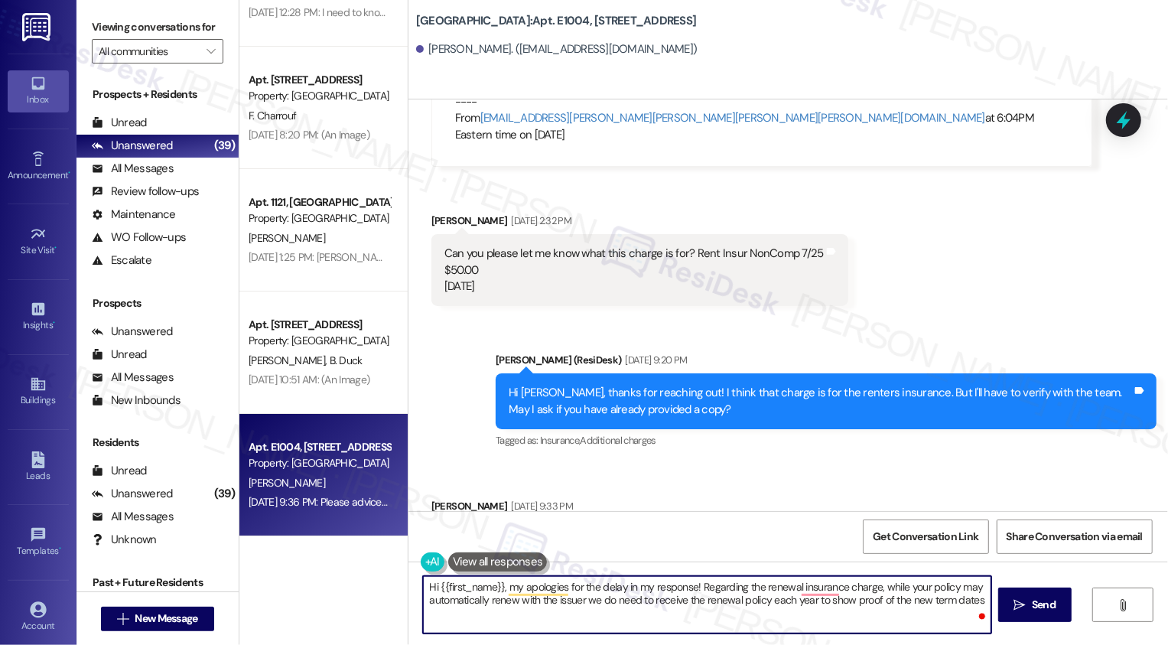
click at [586, 603] on textarea "Hi {{first_name}}, my apologies for the delay in my response! Regarding the ren…" at bounding box center [707, 604] width 568 height 57
click at [668, 613] on textarea "Hi {{first_name}}, my apologies for the delay in my response! Regarding the ren…" at bounding box center [707, 604] width 568 height 57
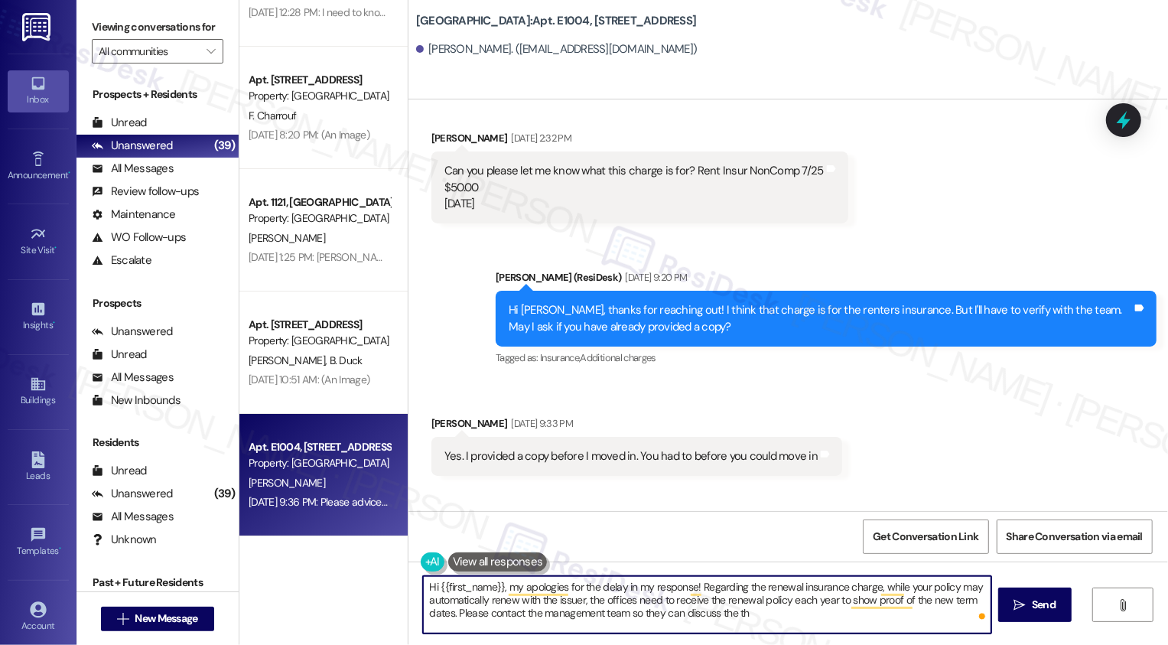
scroll to position [1450, 0]
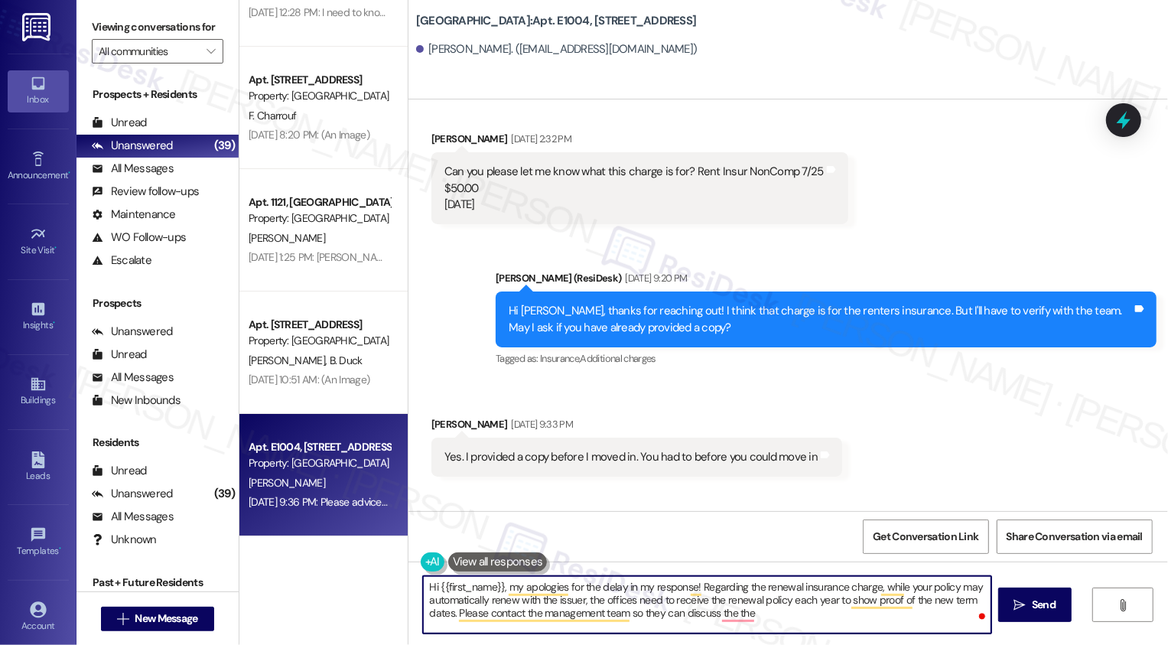
paste textarea "meet the required coverage criteria"
click at [734, 614] on textarea "Hi {{first_name}}, my apologies for the delay in my response! Regarding the ren…" at bounding box center [707, 604] width 568 height 57
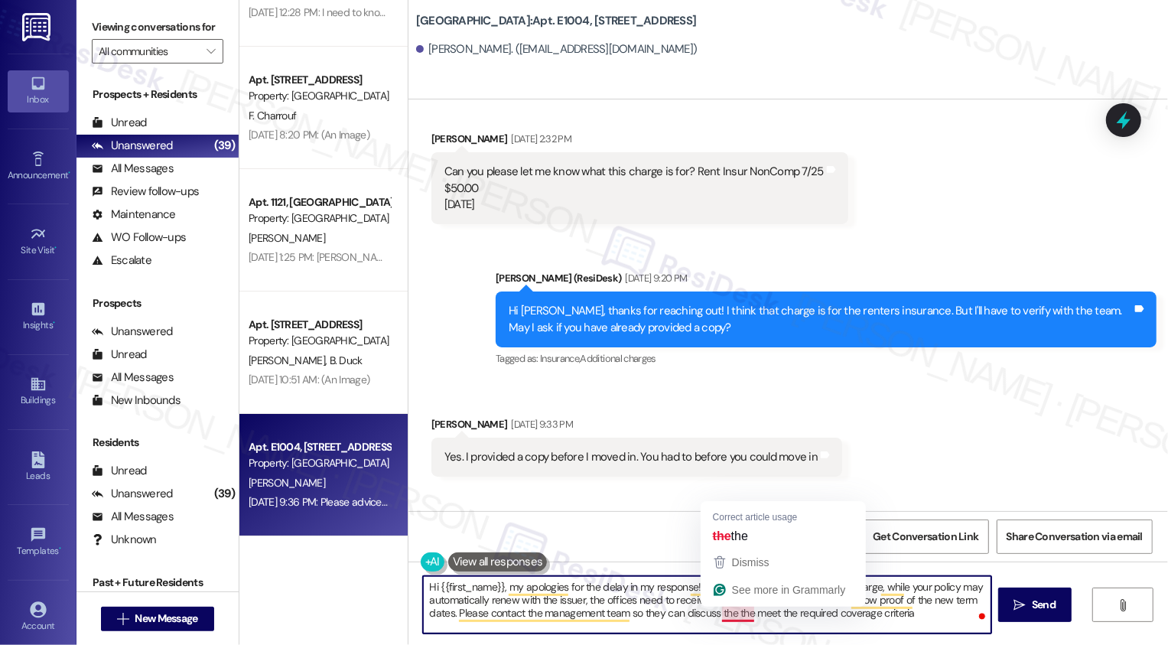
click at [734, 614] on textarea "Hi {{first_name}}, my apologies for the delay in my response! Regarding the ren…" at bounding box center [707, 604] width 568 height 57
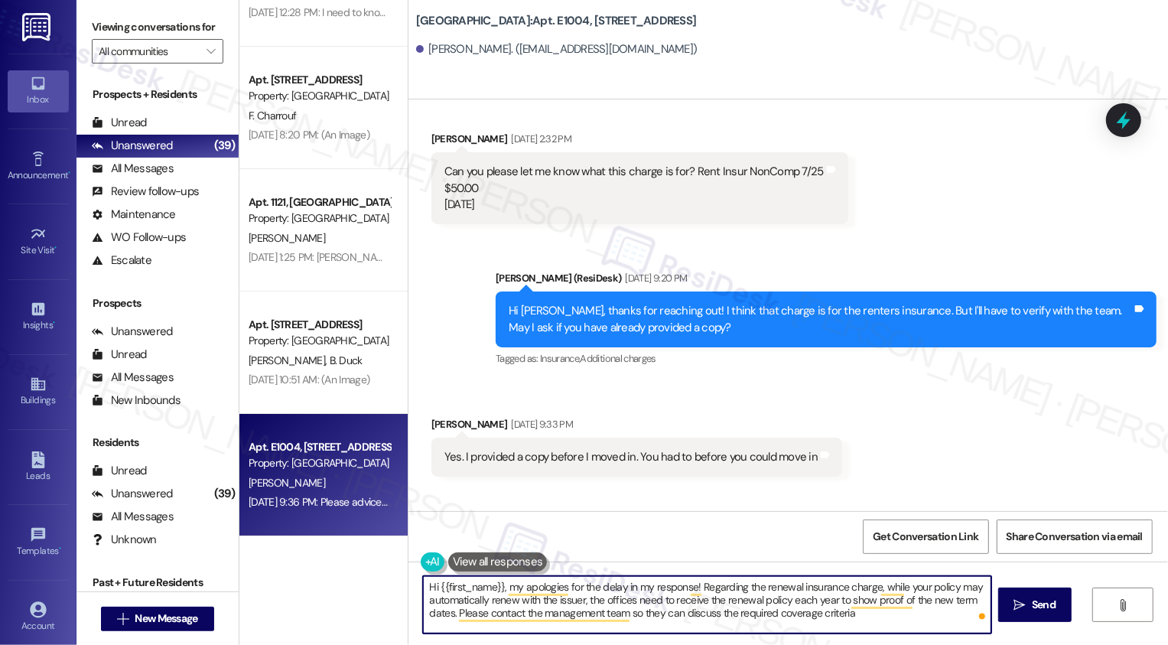
click at [858, 614] on textarea "Hi {{first_name}}, my apologies for the delay in my response! Regarding the ren…" at bounding box center [707, 604] width 568 height 57
click at [594, 594] on textarea "Hi {{first_name}}, my apologies for the delay in my response! Regarding the ren…" at bounding box center [707, 604] width 568 height 57
click at [733, 618] on textarea "Hi {{first_name}}, my apologies for the delay in my response! Regarding the ren…" at bounding box center [707, 604] width 568 height 57
click at [627, 604] on textarea "Hi {{first_name}}, my apologies for the delay in my response! Regarding the ren…" at bounding box center [707, 604] width 568 height 57
click at [865, 613] on textarea "Hi {{first_name}}, my apologies for the delay in my response! Regarding the ren…" at bounding box center [707, 604] width 568 height 57
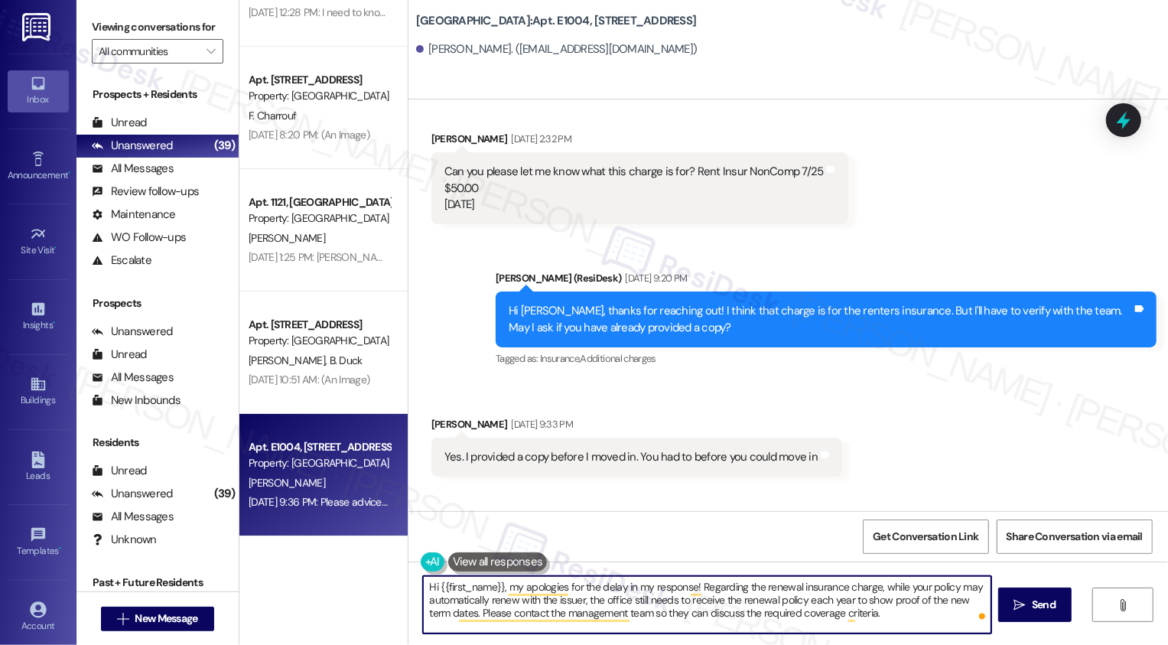
click at [873, 613] on textarea "Hi {{first_name}}, my apologies for the delay in my response! Regarding the ren…" at bounding box center [707, 604] width 568 height 57
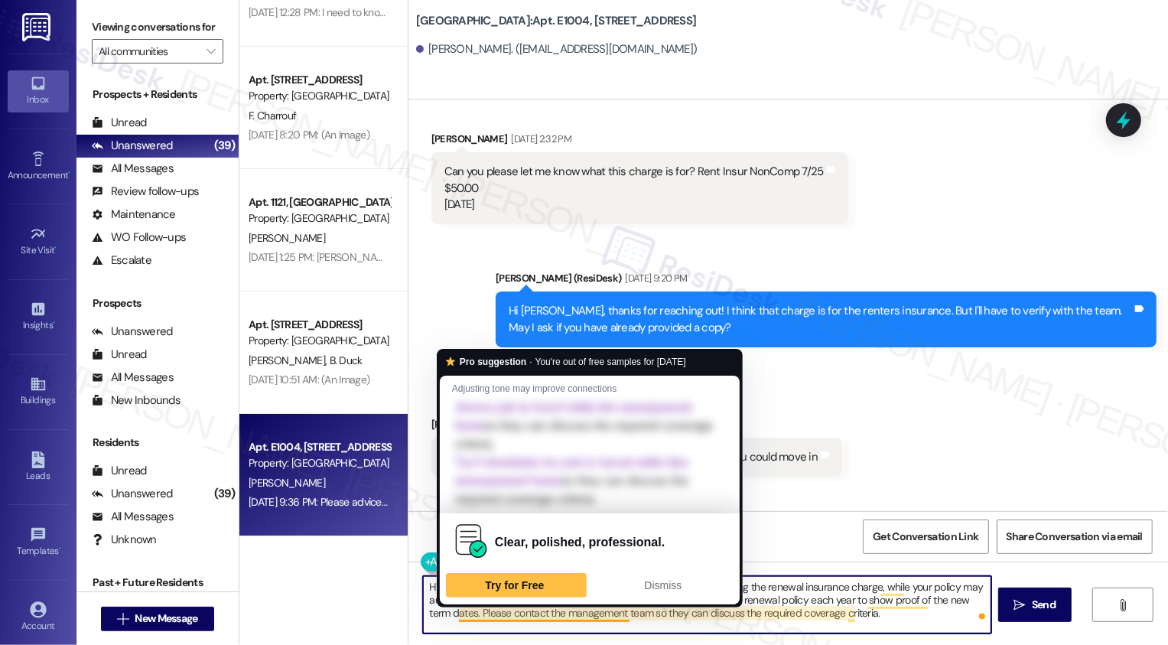
click at [462, 615] on textarea "Hi {{first_name}}, my apologies for the delay in my response! Regarding the ren…" at bounding box center [707, 604] width 568 height 57
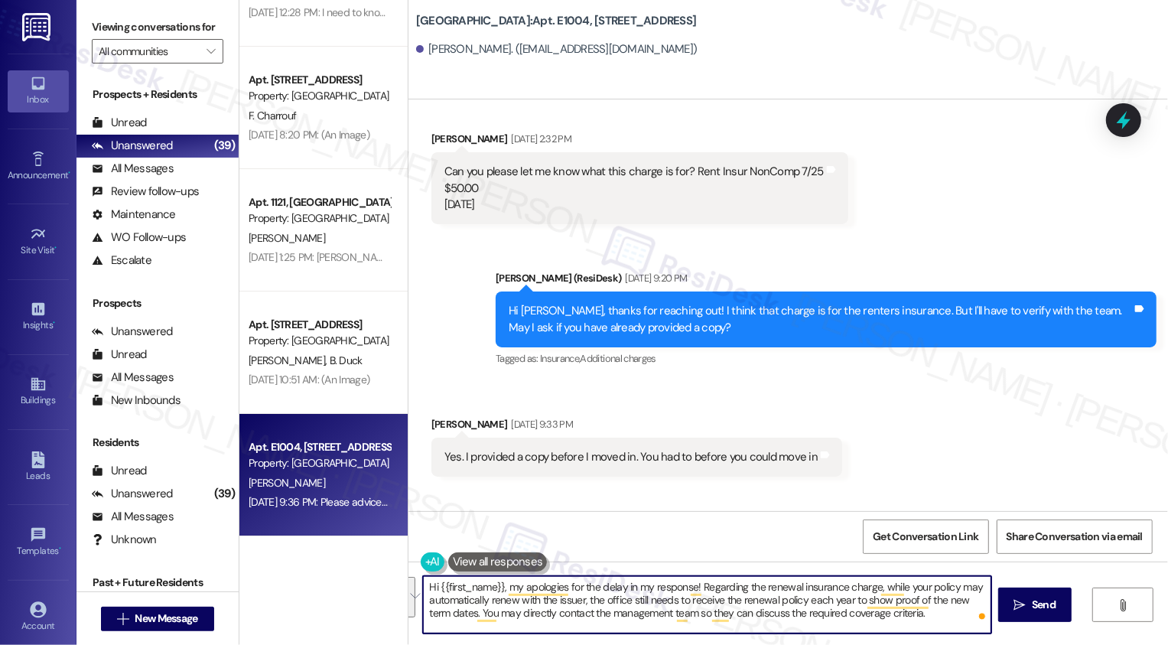
scroll to position [3993, 0]
paste textarea "getting back to you! Regarding the renewal insurance charge—while your policy m…"
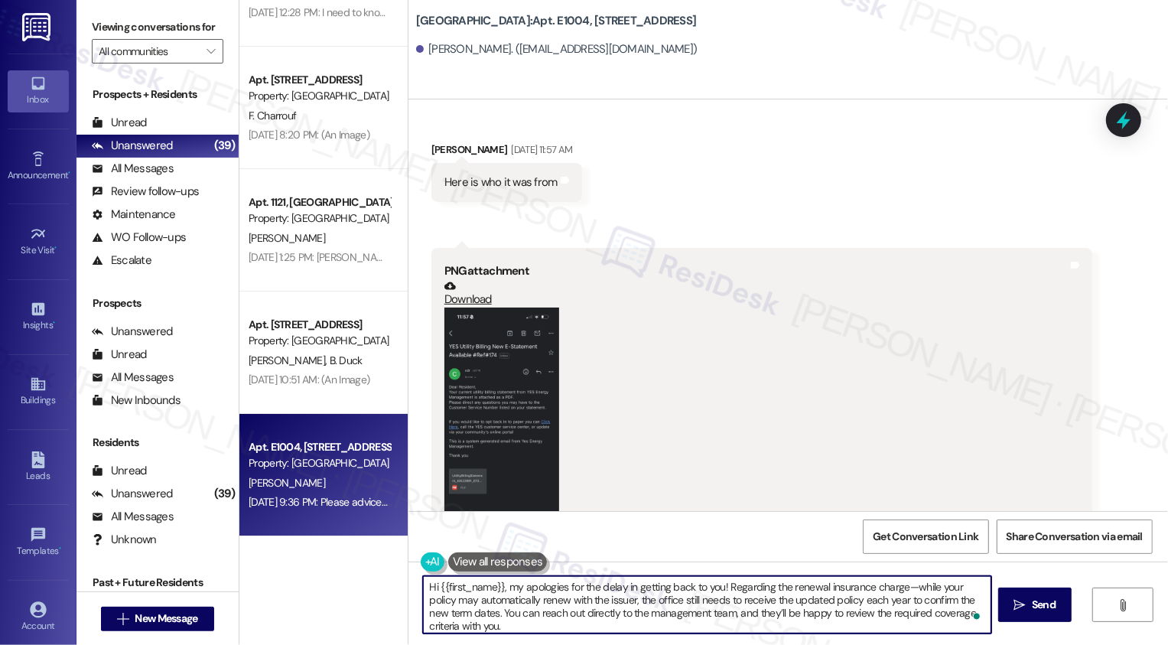
scroll to position [684, 0]
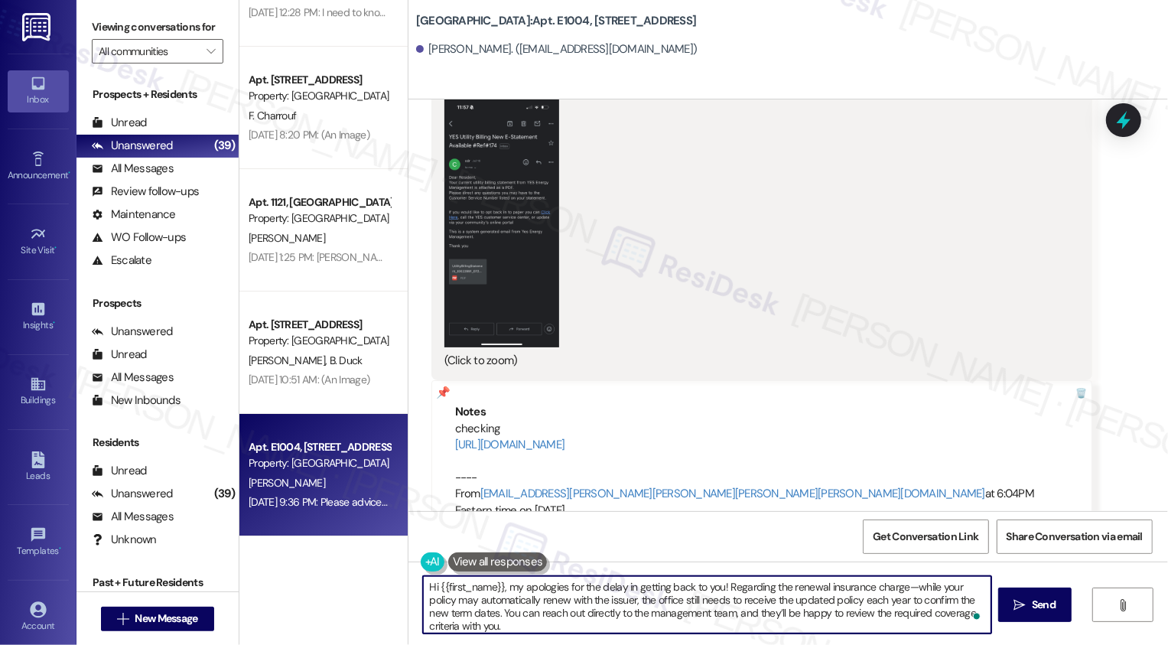
click at [510, 243] on button "Zoom image" at bounding box center [501, 222] width 115 height 249
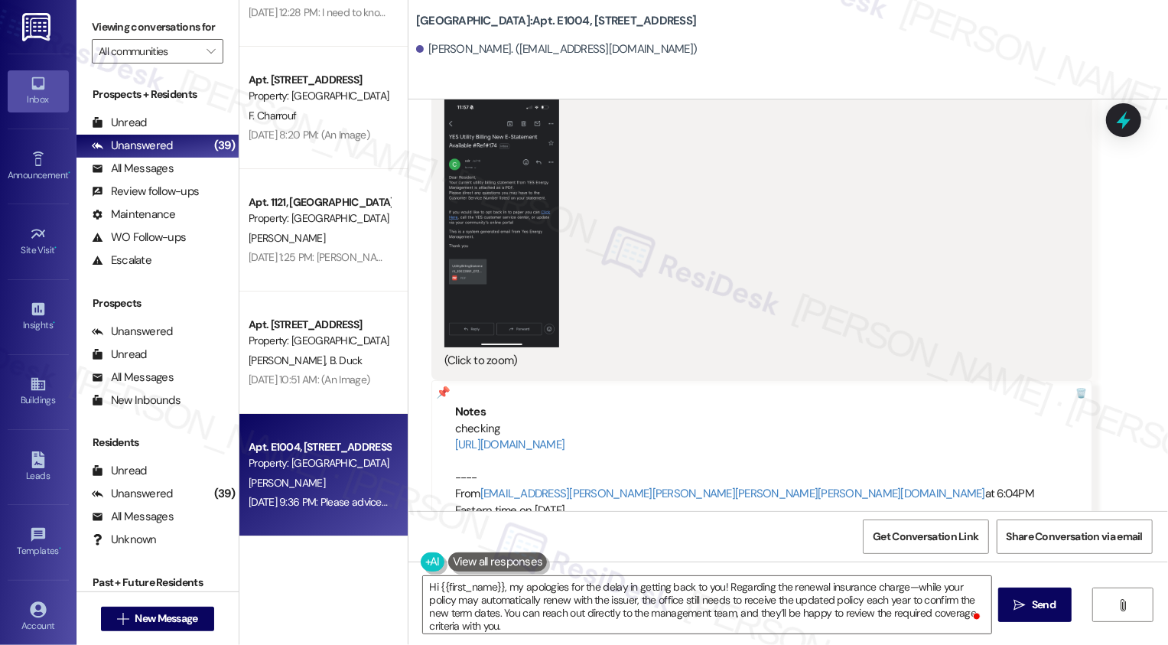
scroll to position [1010, 0]
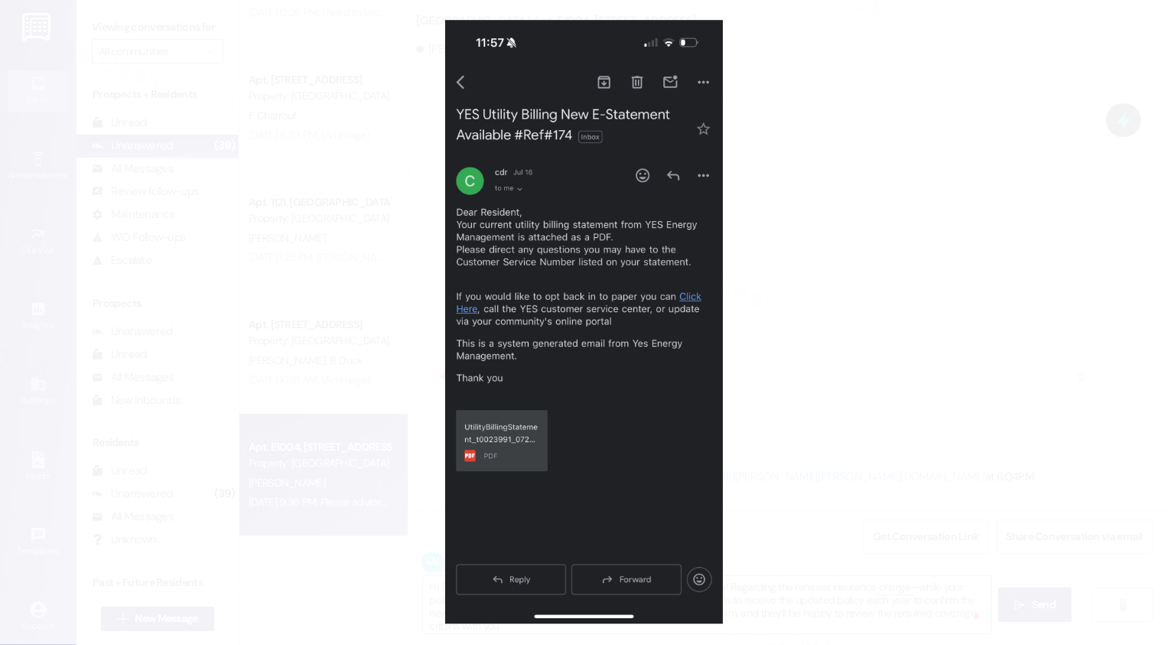
click at [770, 304] on button "Unzoom image" at bounding box center [584, 322] width 1168 height 645
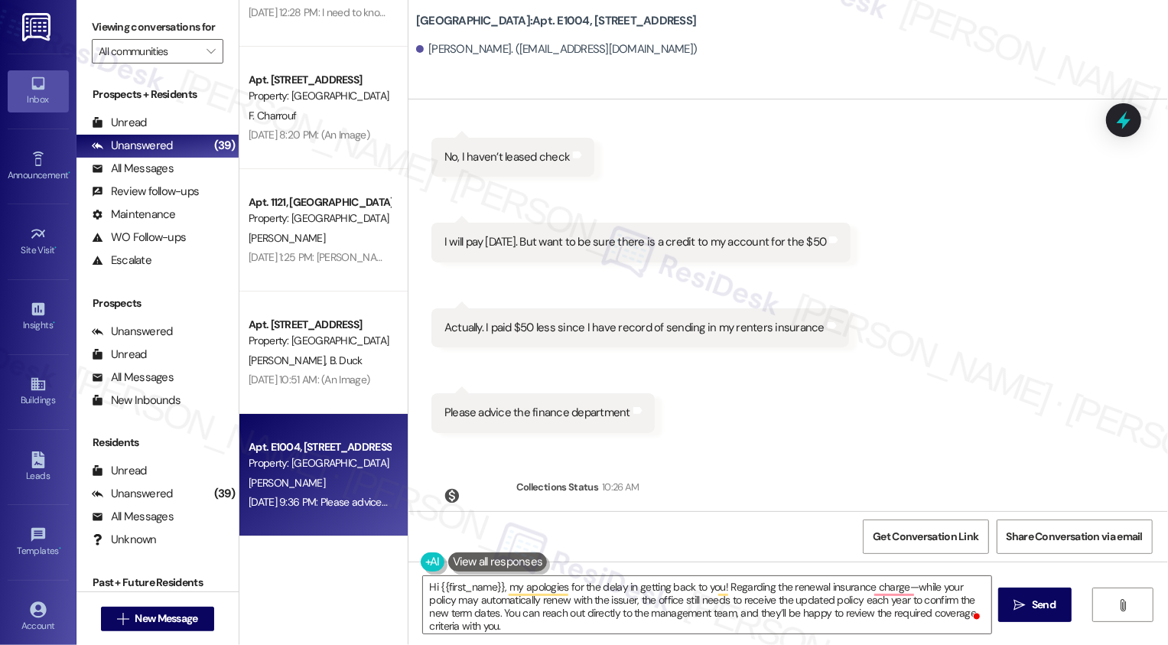
scroll to position [1831, 0]
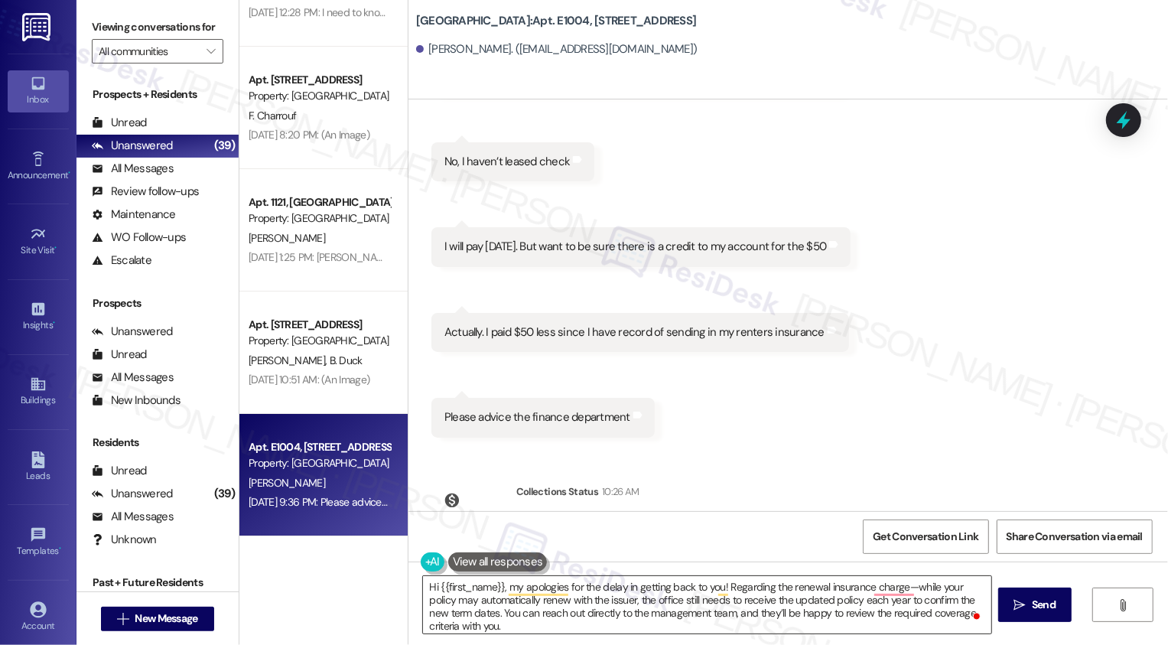
click at [708, 595] on textarea "Hi {{first_name}}, my apologies for the delay in getting back to you! Regarding…" at bounding box center [707, 604] width 568 height 57
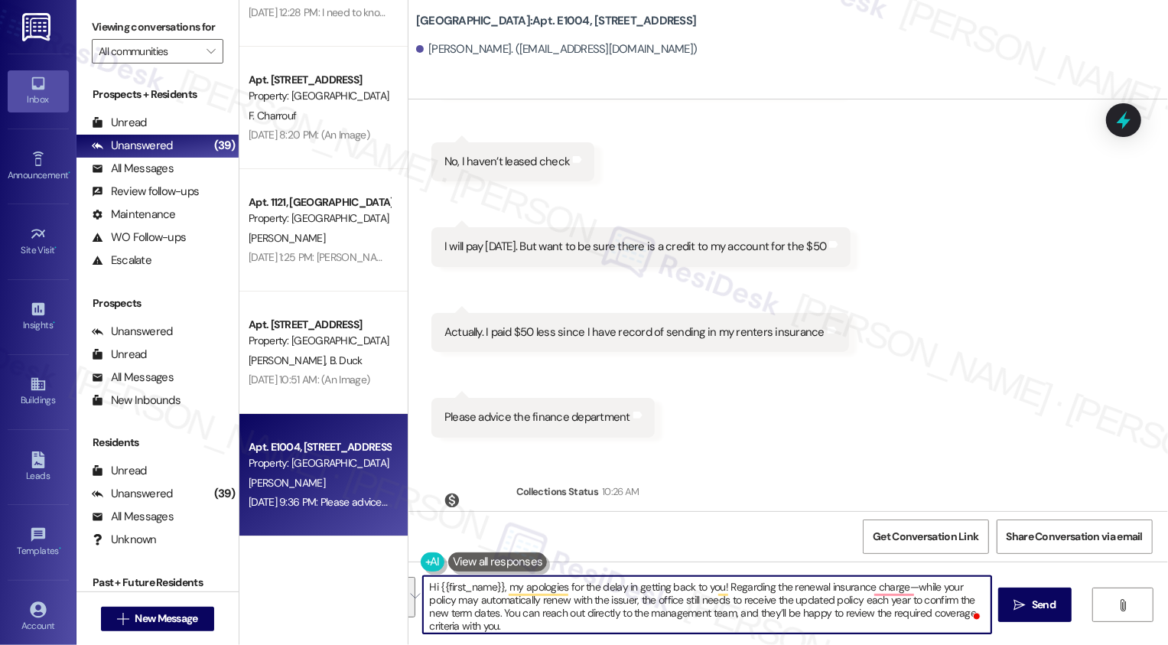
drag, startPoint x: 894, startPoint y: 589, endPoint x: 900, endPoint y: 619, distance: 30.5
click at [900, 619] on textarea "Hi {{first_name}}, my apologies for the delay in getting back to you! Regarding…" at bounding box center [707, 604] width 568 height 57
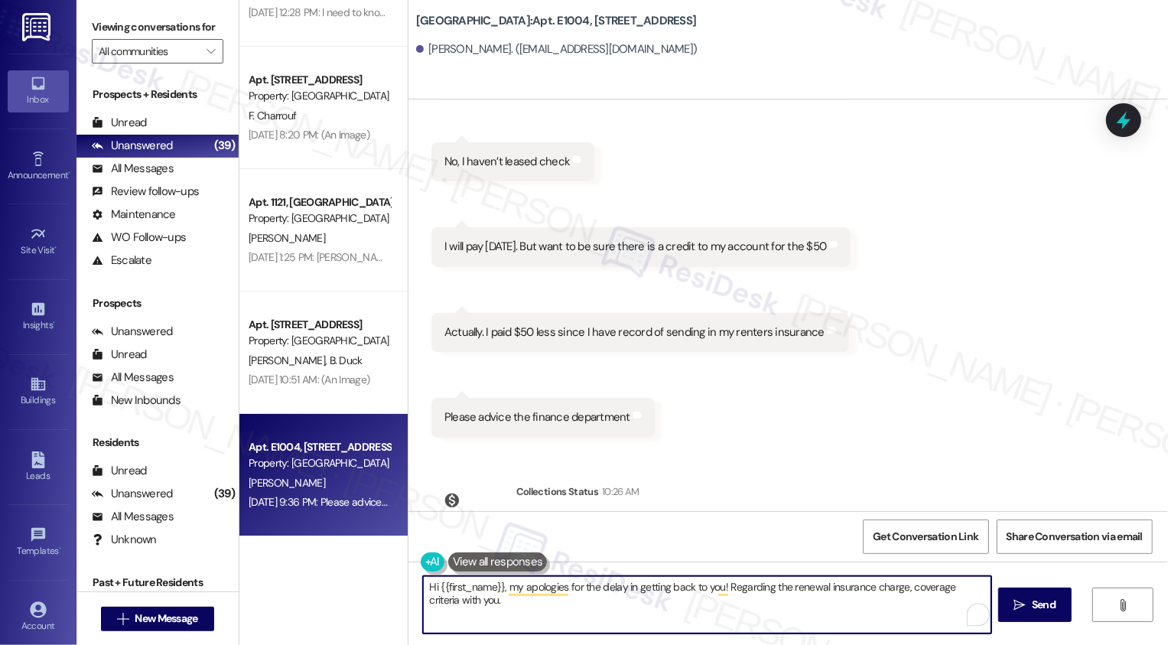
drag, startPoint x: 900, startPoint y: 588, endPoint x: 908, endPoint y: 635, distance: 48.2
click at [908, 636] on div "Hi {{first_name}}, my apologies for the delay in getting back to you! Regarding…" at bounding box center [789, 619] width 760 height 115
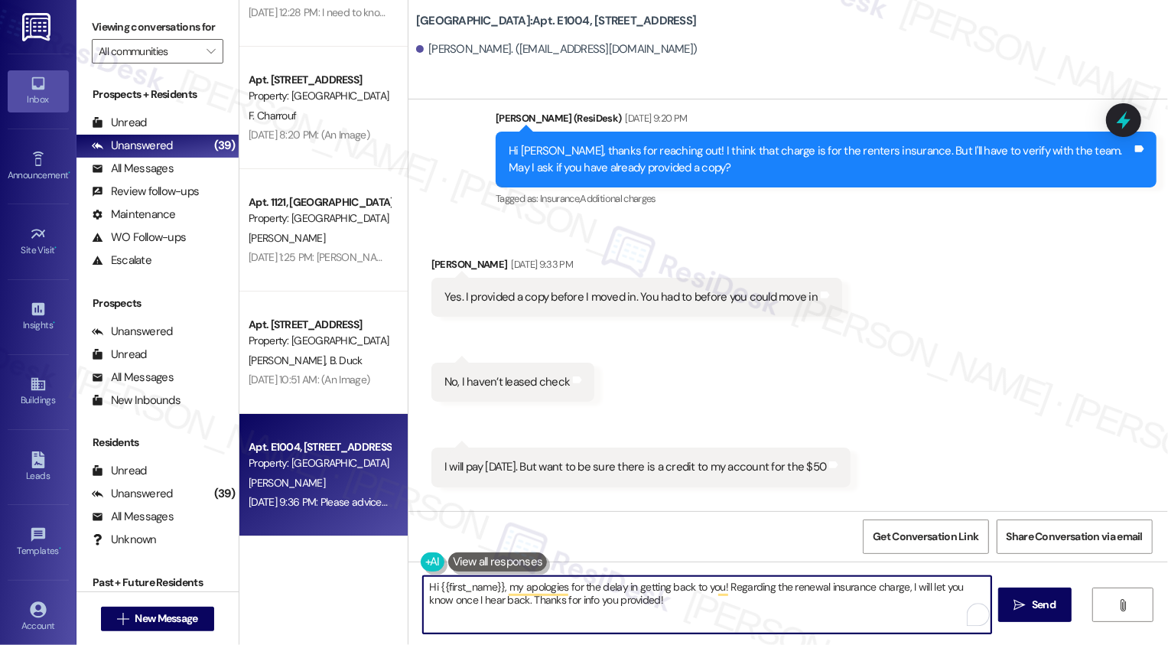
scroll to position [1618, 0]
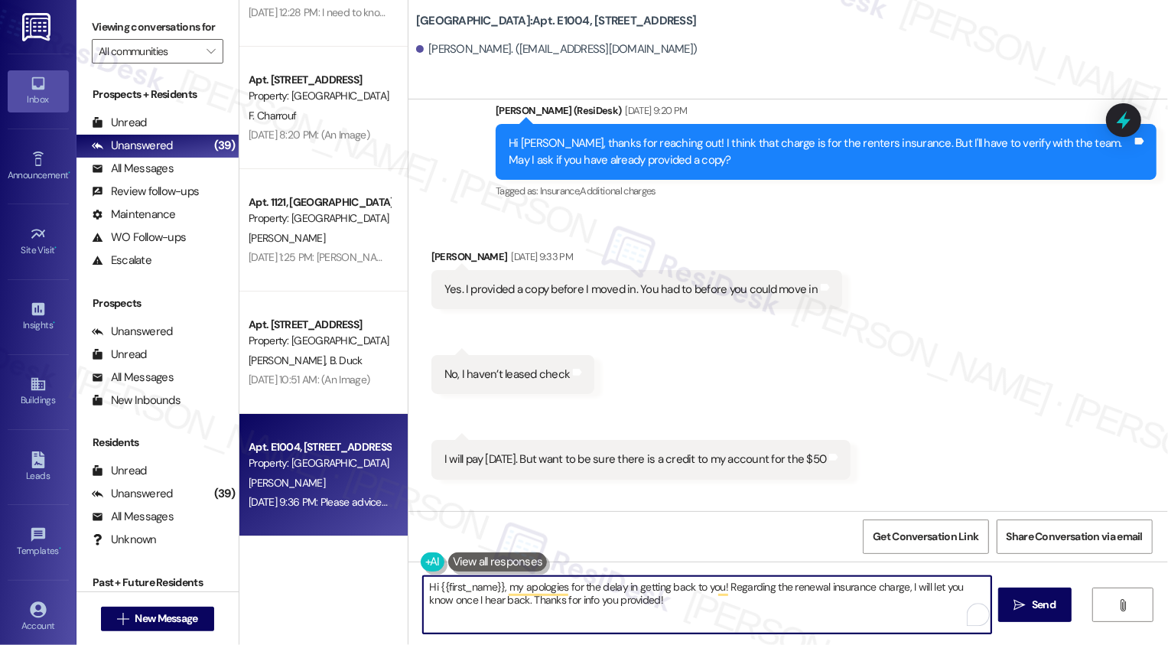
click at [715, 611] on textarea "Hi {{first_name}}, my apologies for the delay in getting back to you! Regarding…" at bounding box center [707, 604] width 568 height 57
click at [776, 604] on textarea "Hi {{first_name}}, my apologies for the delay in getting back to you! Regarding…" at bounding box center [707, 604] width 568 height 57
click at [828, 613] on textarea "Hi {{first_name}}, my apologies for the delay in getting back to you! Regarding…" at bounding box center [707, 604] width 568 height 57
click at [489, 601] on textarea "Hi {{first_name}}, my apologies for the delay in getting back to you! Regarding…" at bounding box center [707, 604] width 568 height 57
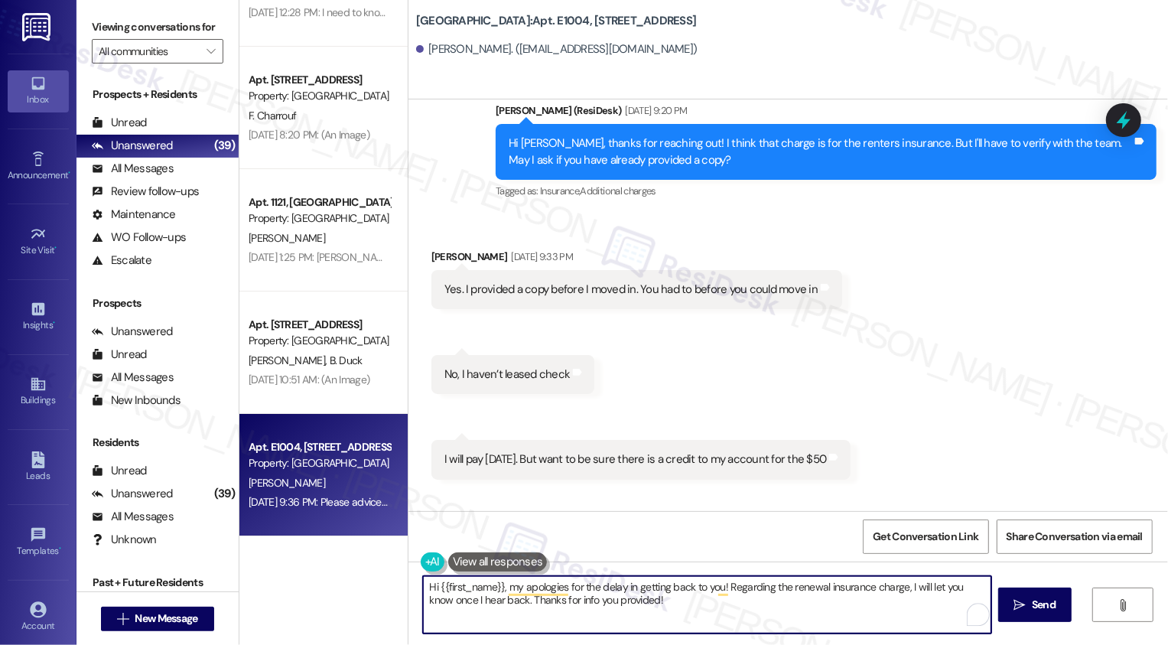
click at [489, 601] on textarea "Hi {{first_name}}, my apologies for the delay in getting back to you! Regarding…" at bounding box center [707, 604] width 568 height 57
click at [656, 598] on textarea "Hi {{first_name}}, my apologies for the delay in getting back to you! Regarding…" at bounding box center [707, 604] width 568 height 57
type textarea "Hi {{first_name}}, my apologies for the delay in getting back to you! Regarding…"
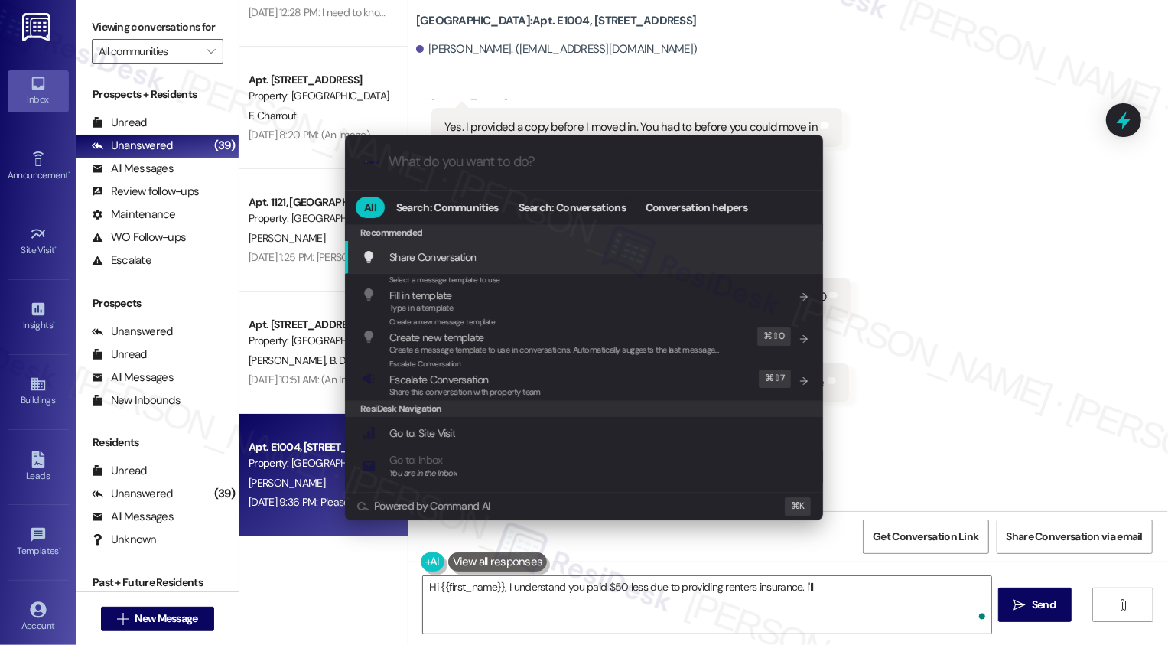
type textarea "Hi {{first_name}}, I understand you paid $50 less due to providing renters insu…"
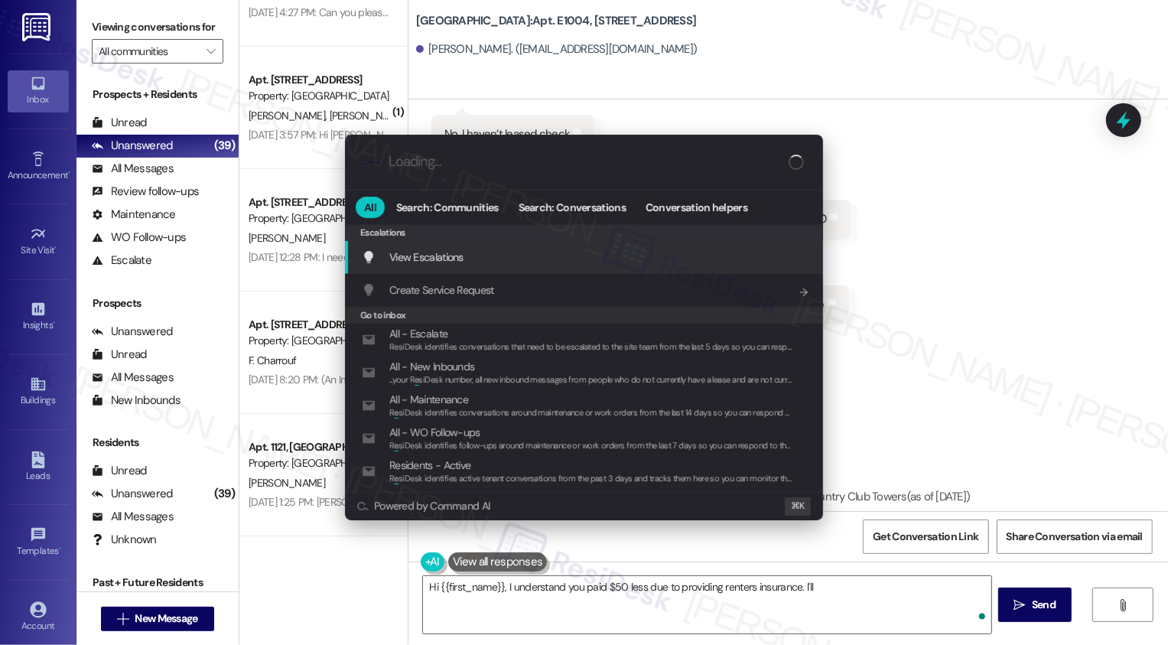
type input "e"
type textarea "Hi {{first_name}}, I understand you paid $50 less due to providing renters insu…"
type input "es"
type textarea "Hi {{first_name}}, I understand you paid $50 less due to providing renters insu…"
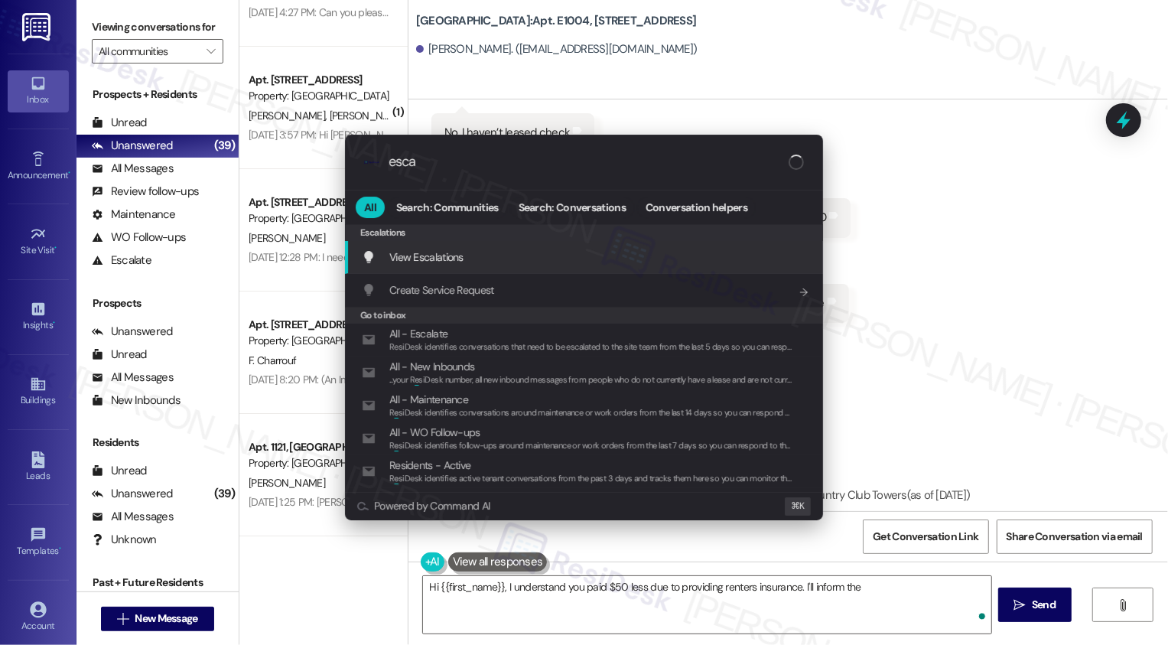
type input "escal"
type textarea "Hi {{first_name}}, I understand you paid $50 less due to providing renters insu…"
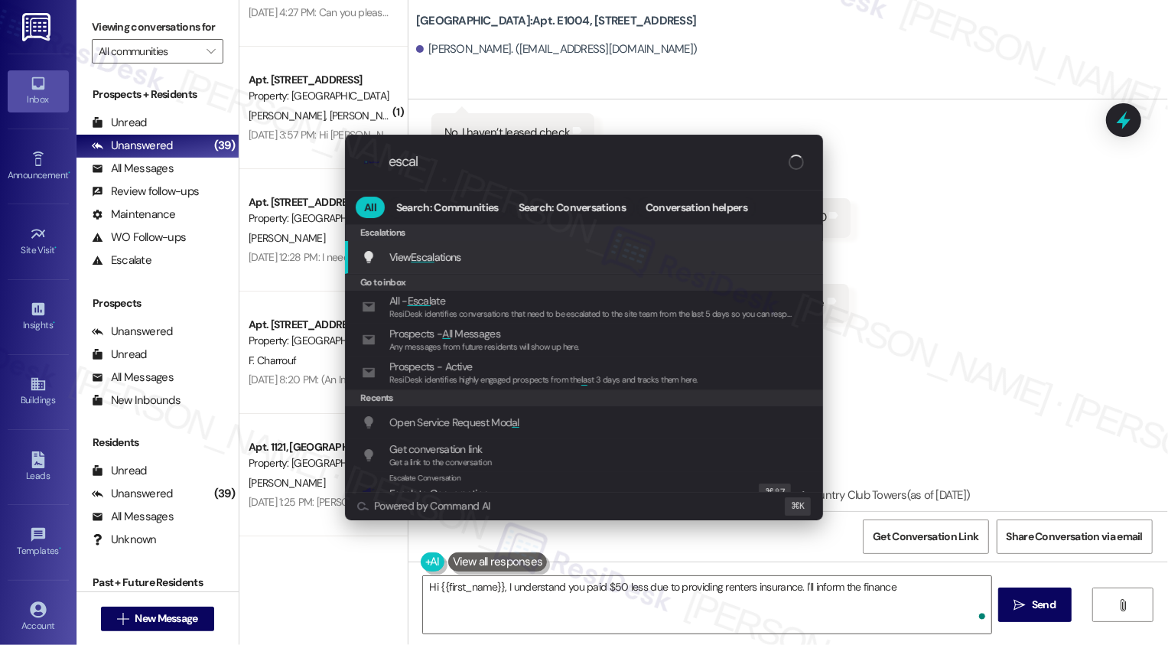
type input "escalt"
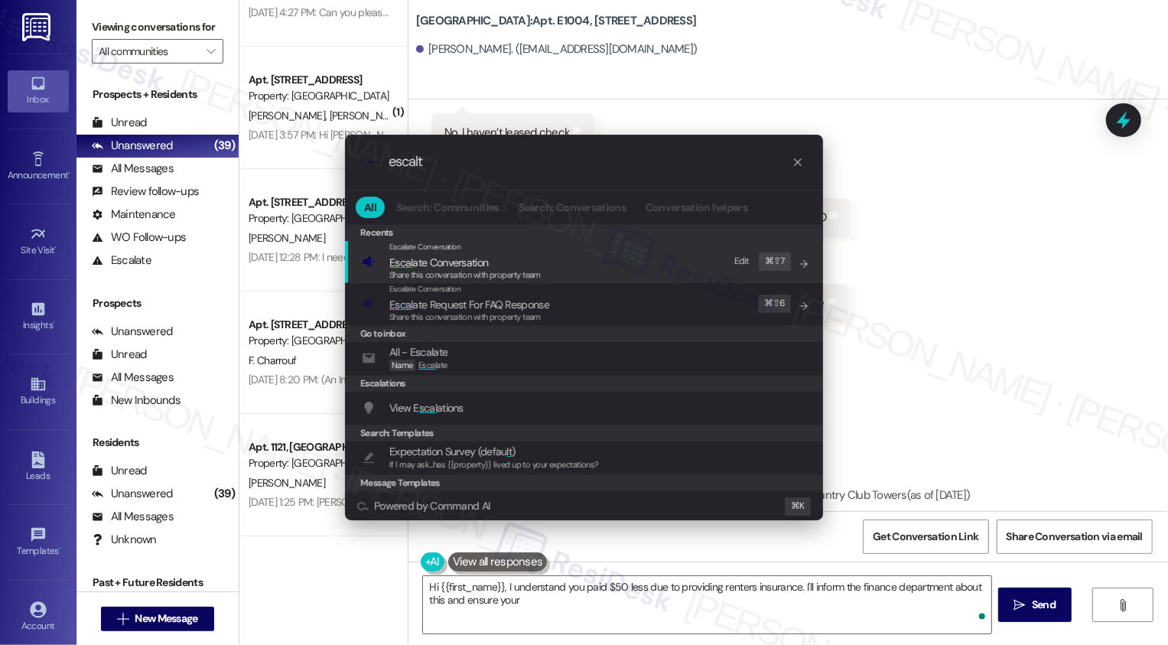
type textarea "Hi {{first_name}}, I understand you paid $50 less due to providing renters insu…"
type input "escalt"
click at [489, 257] on span "Escal ate Conversation" at bounding box center [464, 262] width 151 height 17
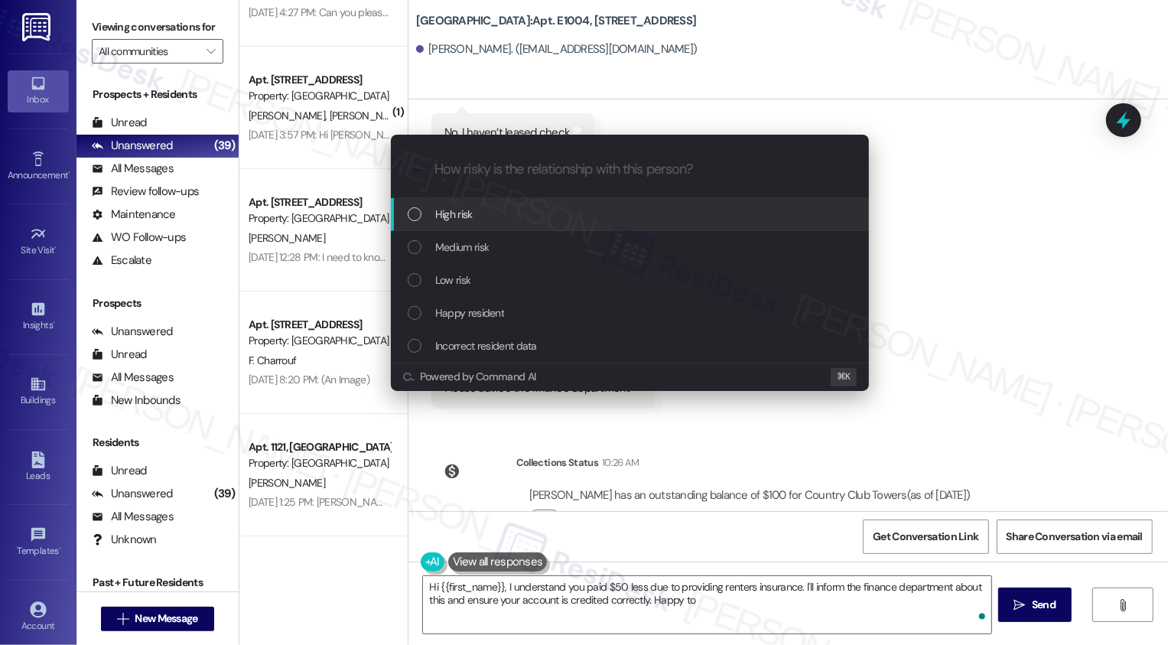
click at [454, 282] on span "Low risk" at bounding box center [452, 280] width 35 height 17
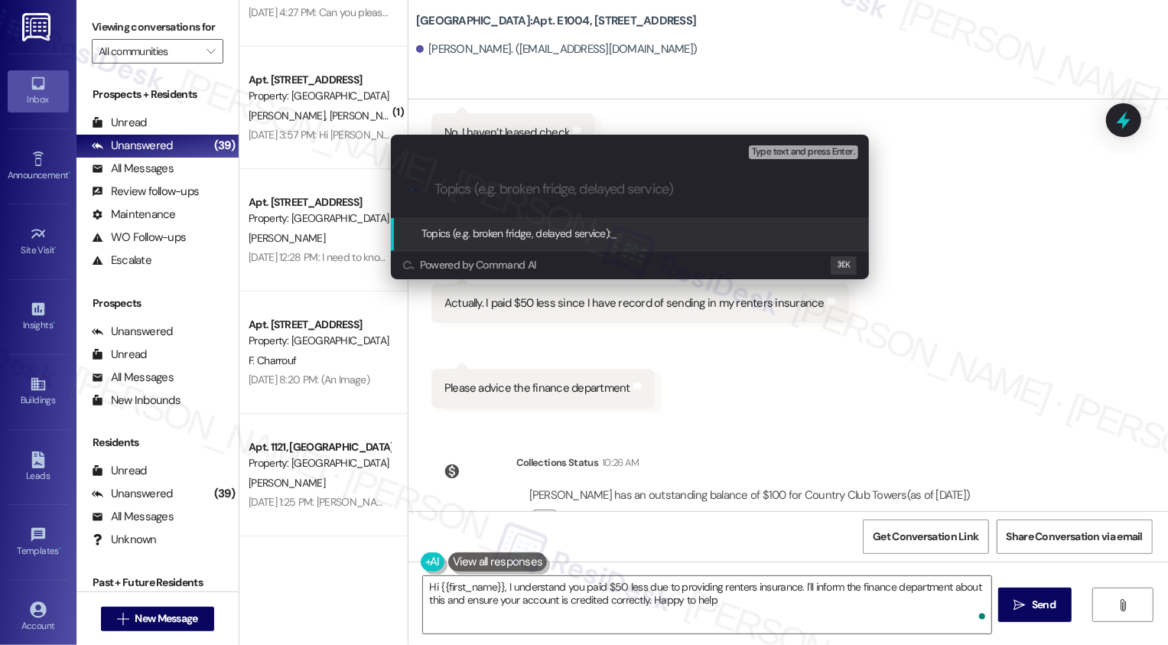
type textarea "Hi {{first_name}}, I understand you paid $50 less due to providing renters insu…"
type input "please confirm residents renewal charge"
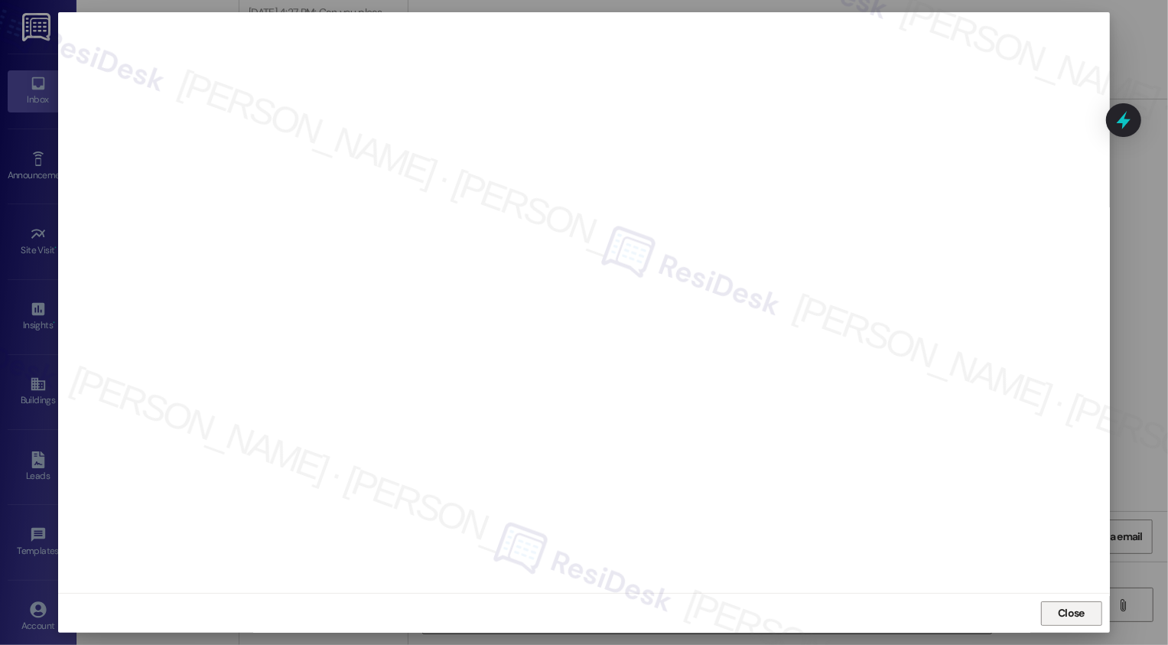
click at [1075, 607] on button "Close" at bounding box center [1071, 613] width 61 height 24
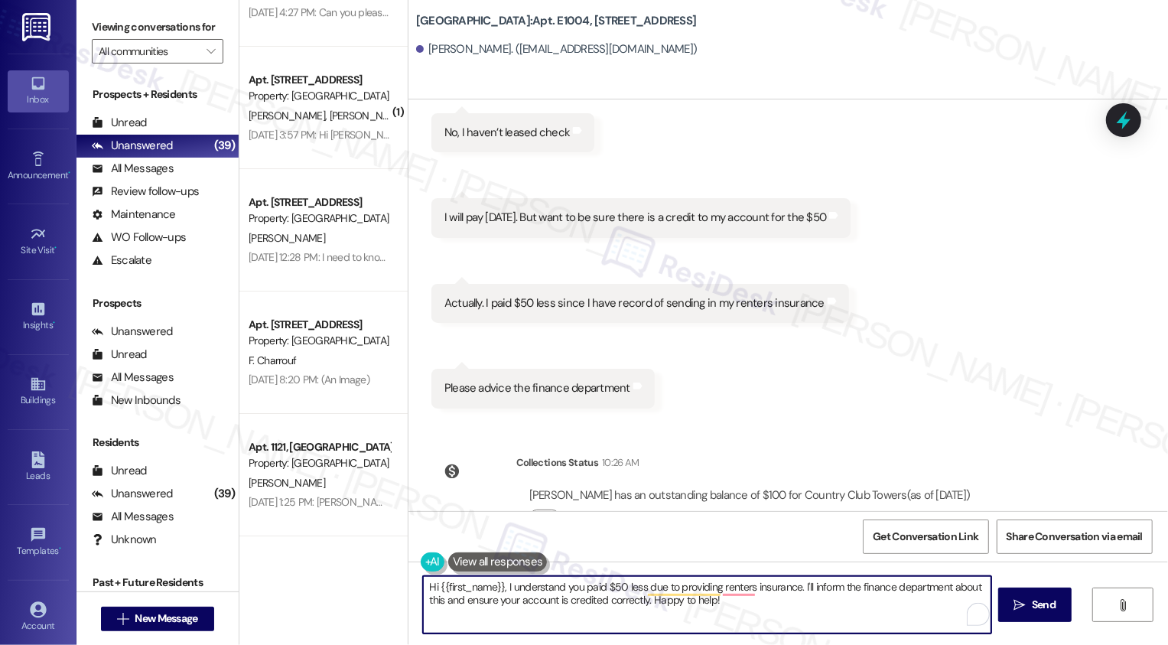
scroll to position [1998, 0]
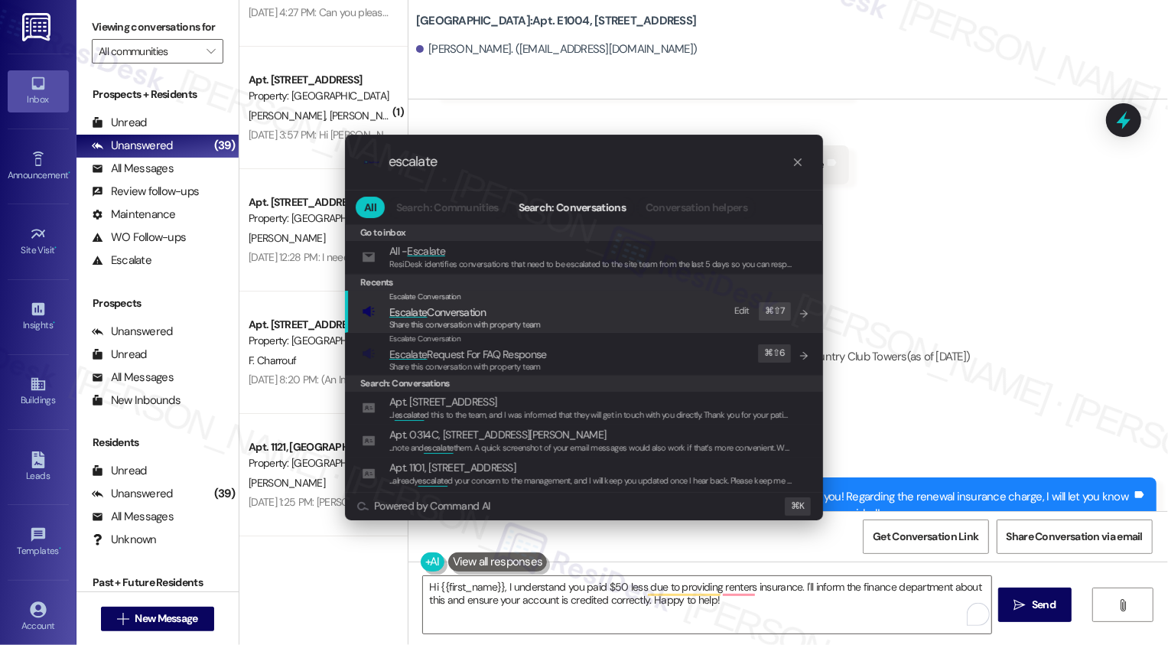
type input "escalate"
click at [511, 299] on div "Escalate Conversation" at bounding box center [464, 297] width 151 height 12
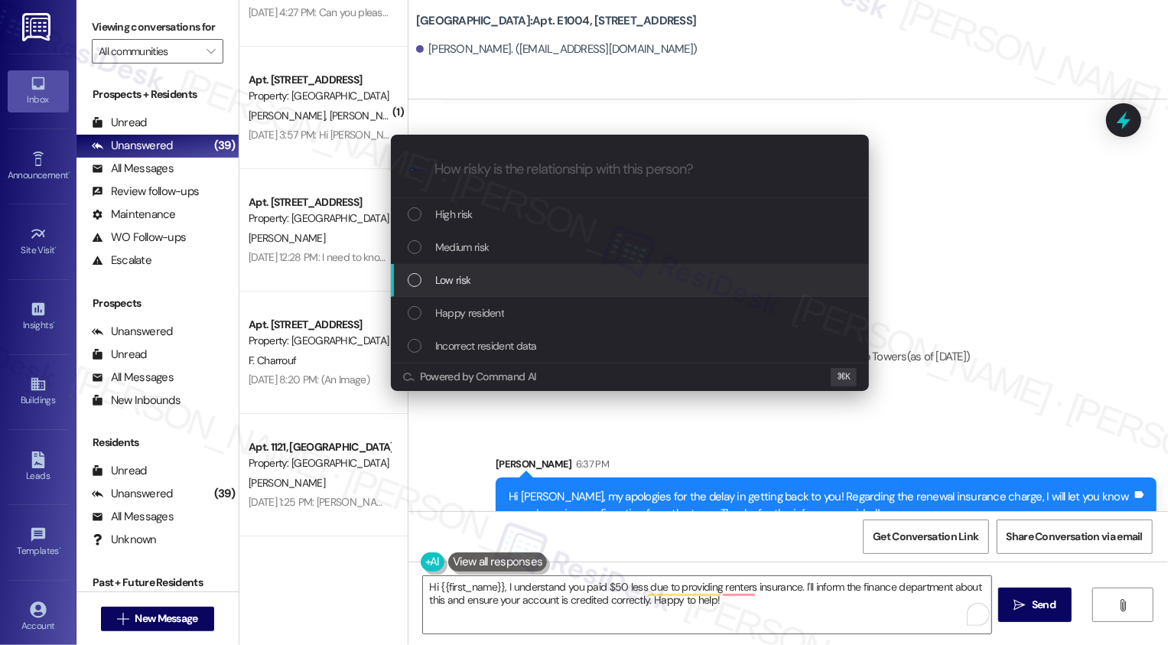
click at [446, 268] on div "Low risk" at bounding box center [630, 280] width 478 height 33
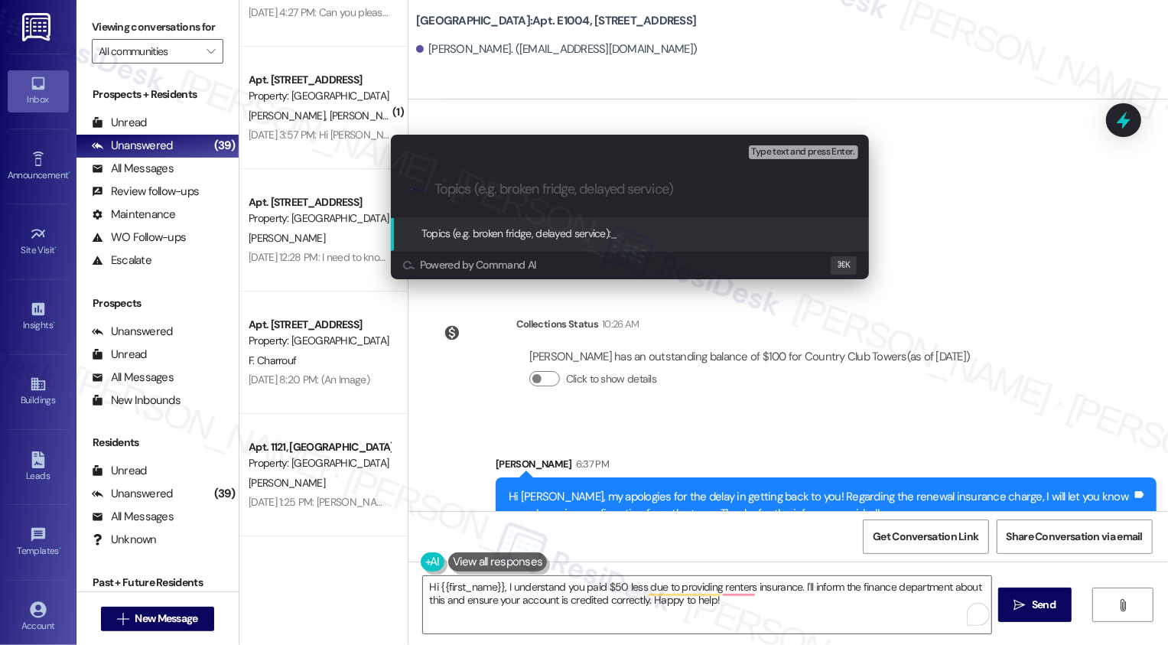
paste input "please confirm residents renewal charge"
type input "please confirm residents renewal charge"
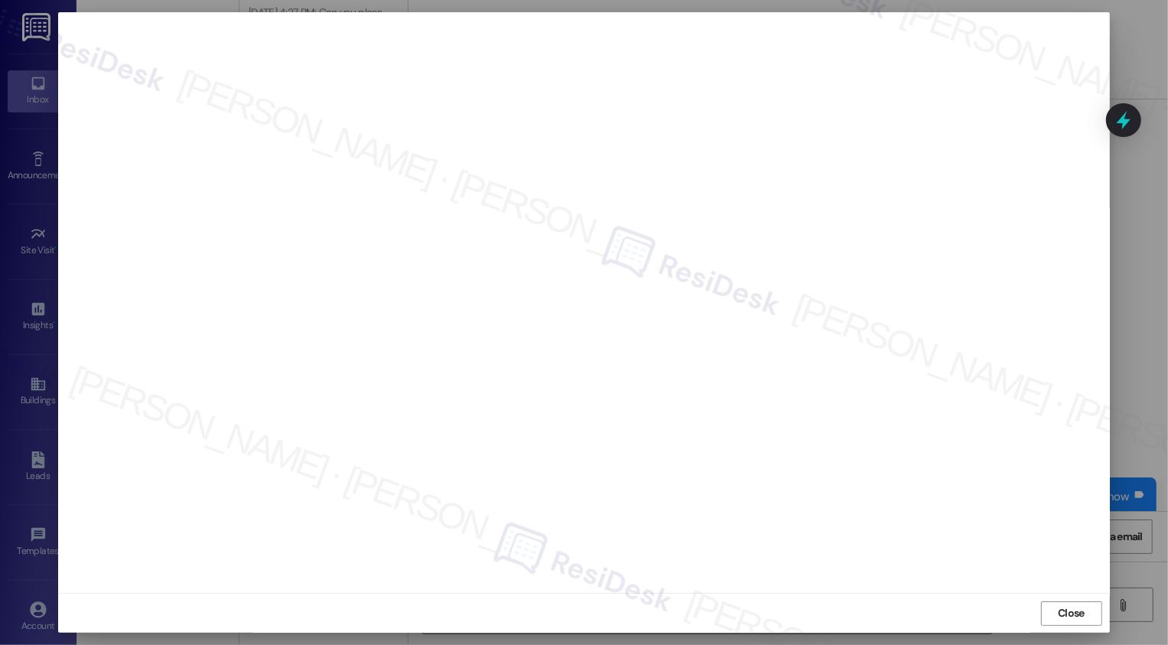
scroll to position [0, 0]
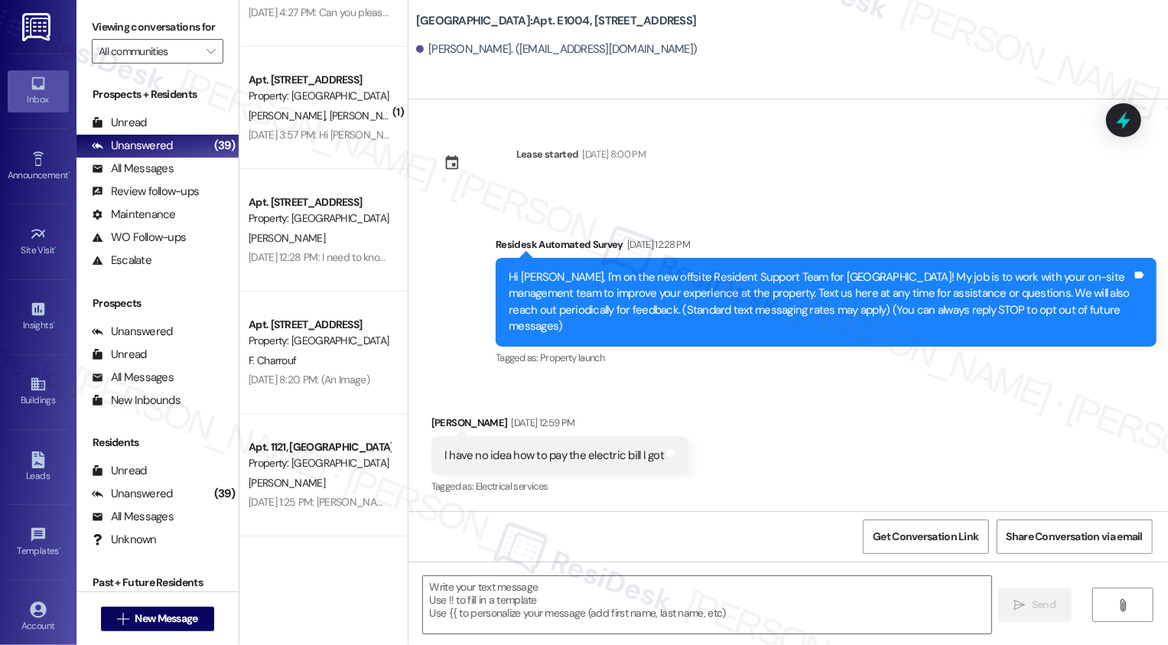
type textarea "Fetching suggested responses. Please feel free to read through the conversation…"
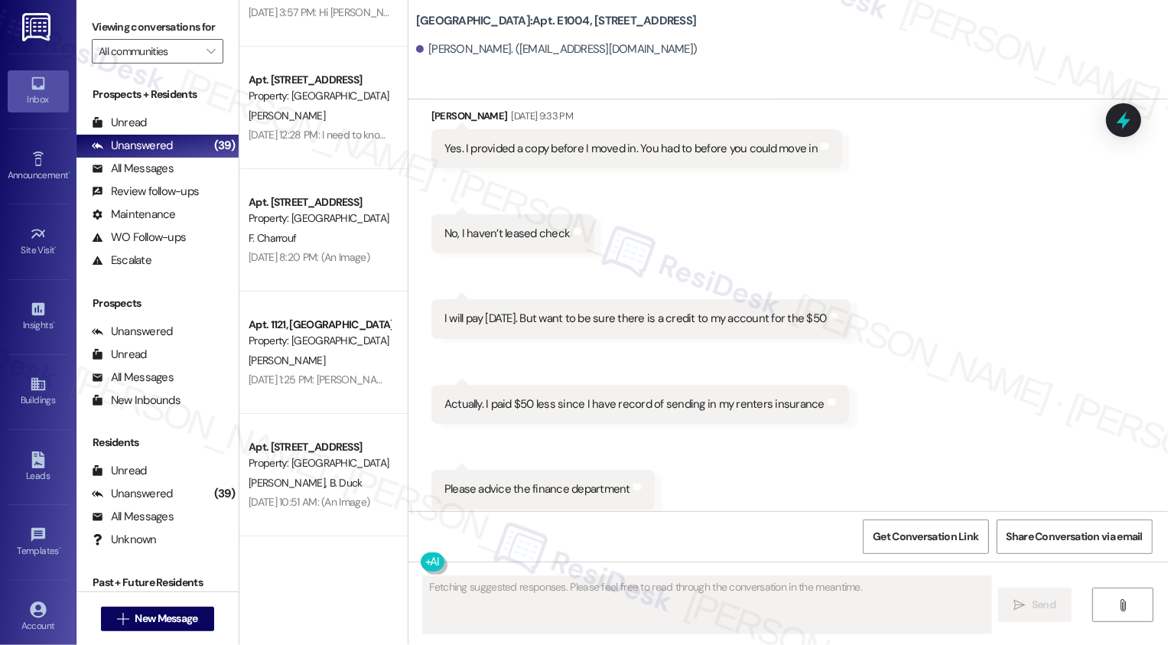
scroll to position [1756, 0]
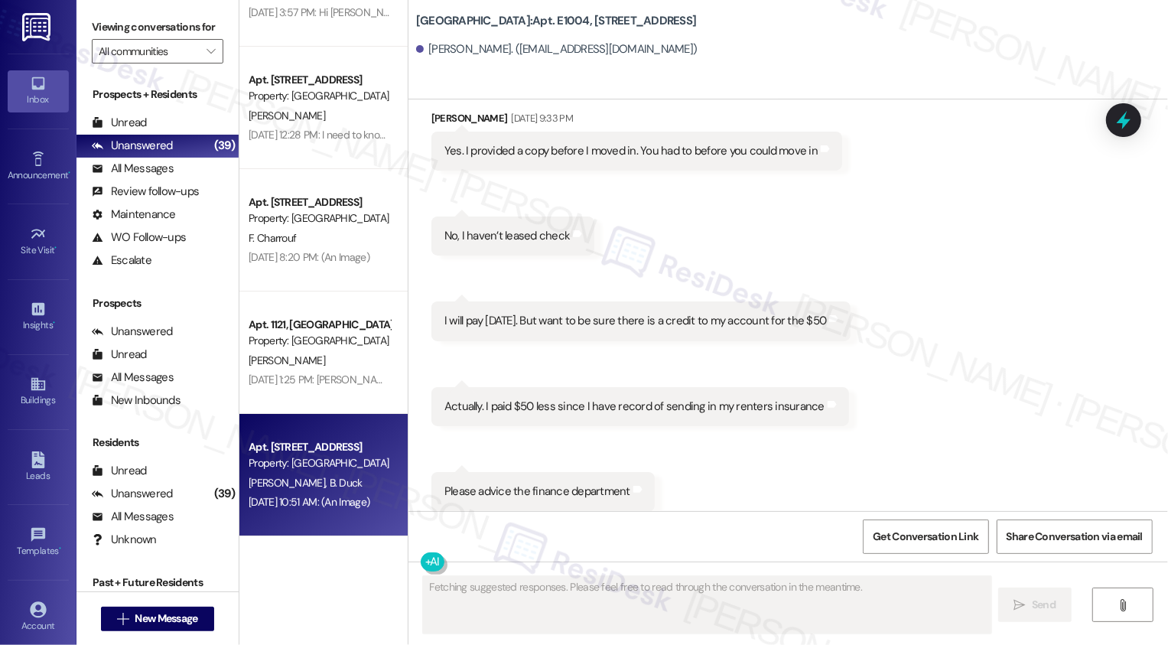
click at [321, 464] on div "Property: [GEOGRAPHIC_DATA]" at bounding box center [320, 463] width 142 height 16
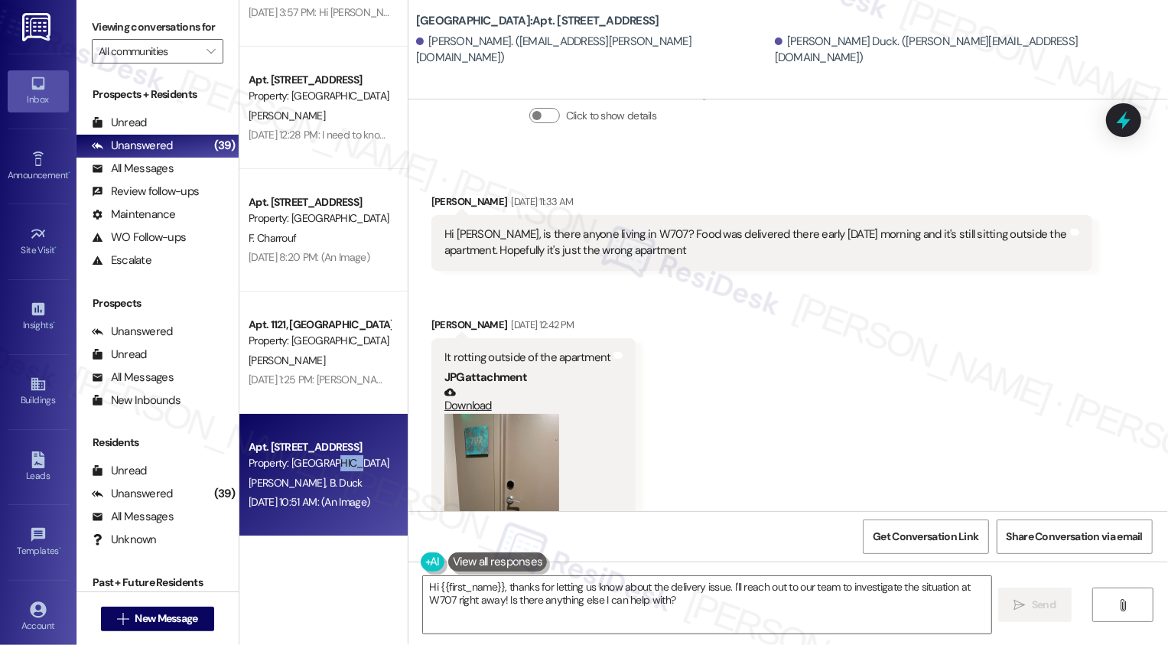
scroll to position [756, 0]
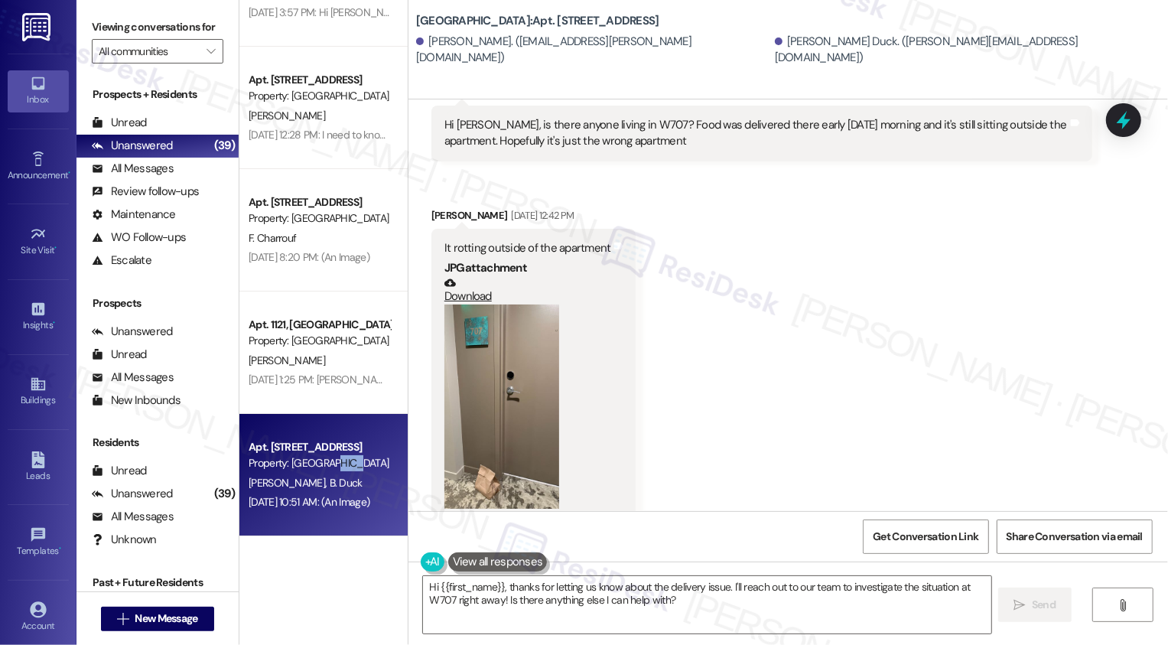
click at [493, 383] on button "Zoom image" at bounding box center [501, 406] width 115 height 204
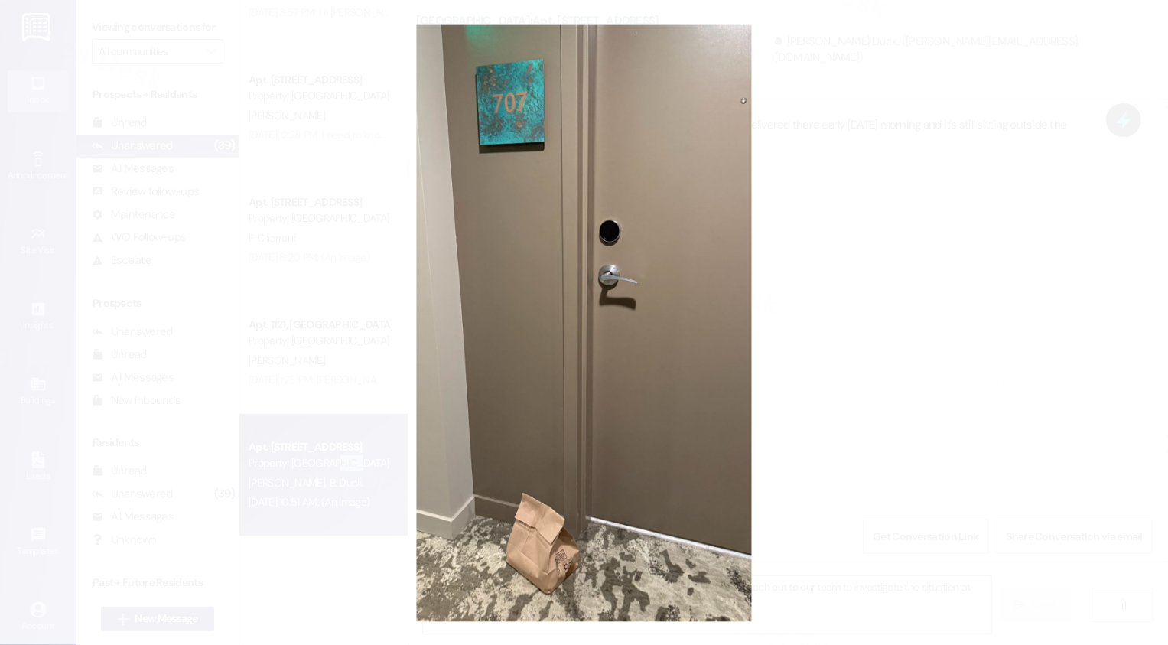
click at [803, 390] on button "Unzoom image" at bounding box center [584, 322] width 1168 height 645
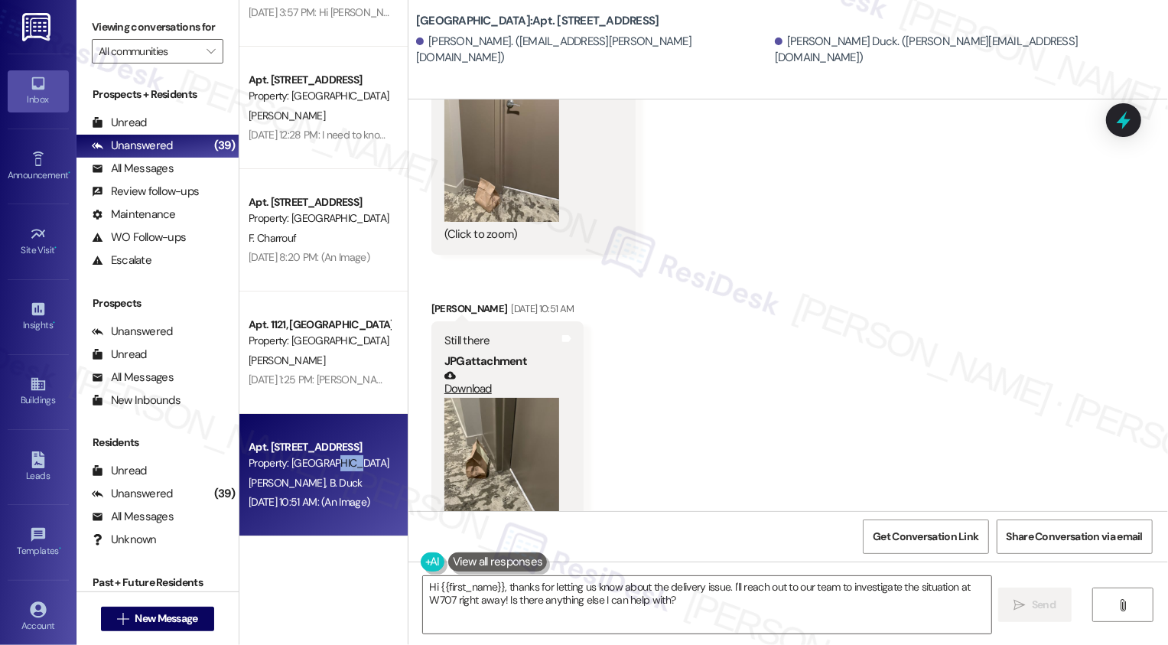
scroll to position [1174, 0]
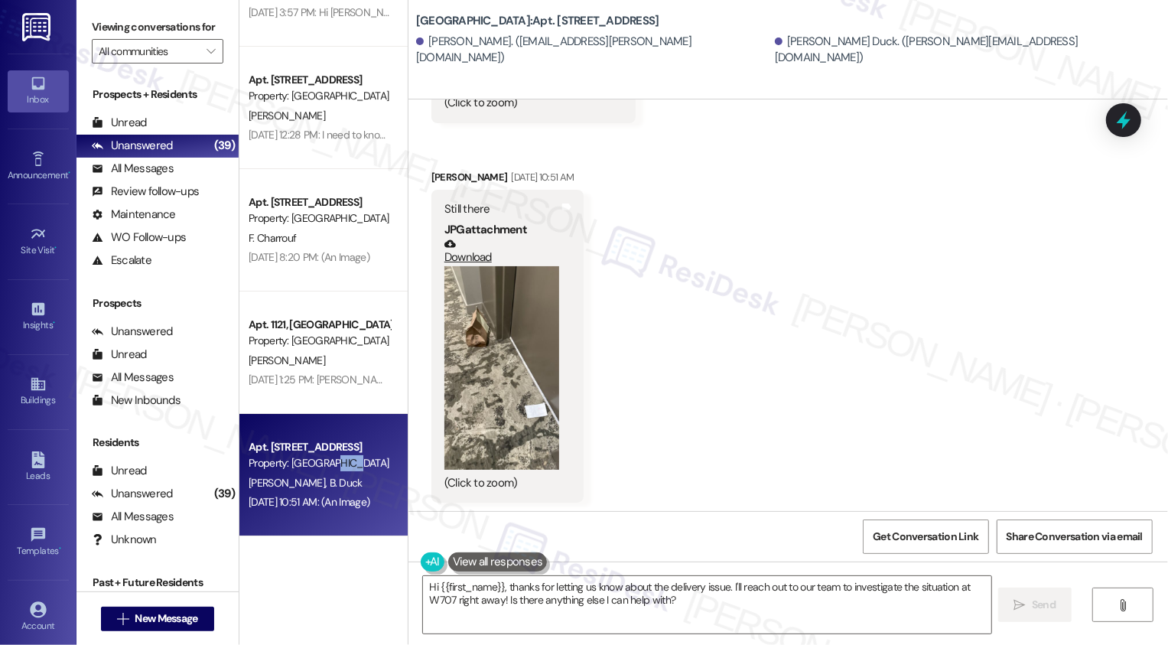
click at [491, 376] on button "Zoom image" at bounding box center [501, 368] width 115 height 204
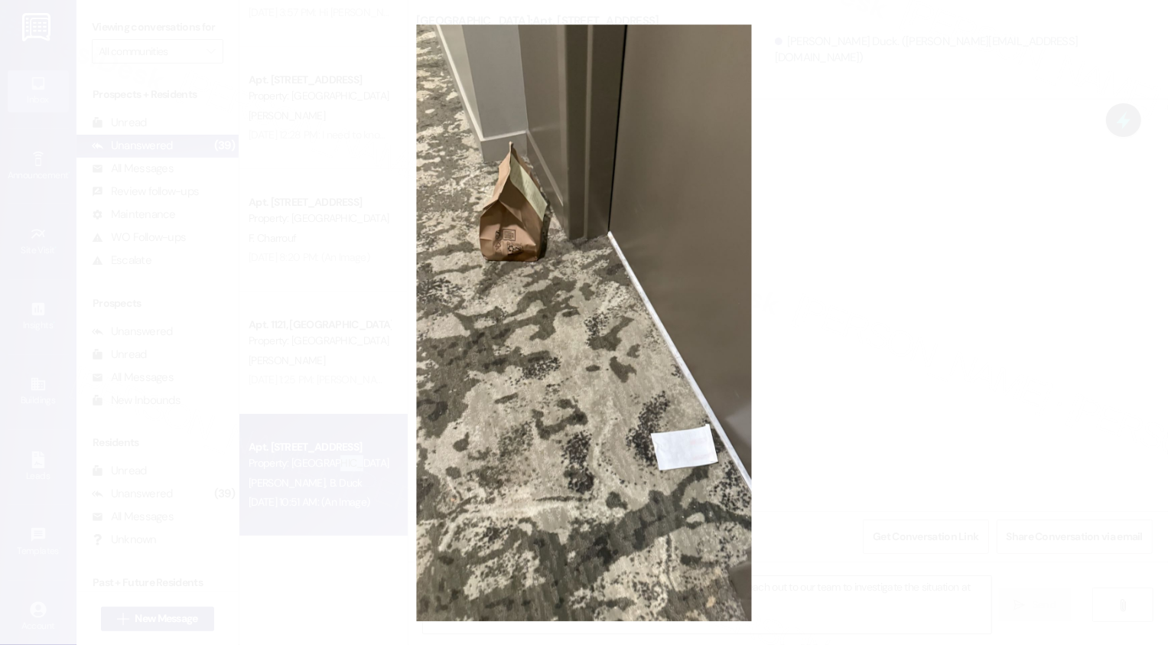
click at [797, 383] on button "Unzoom image" at bounding box center [584, 322] width 1168 height 645
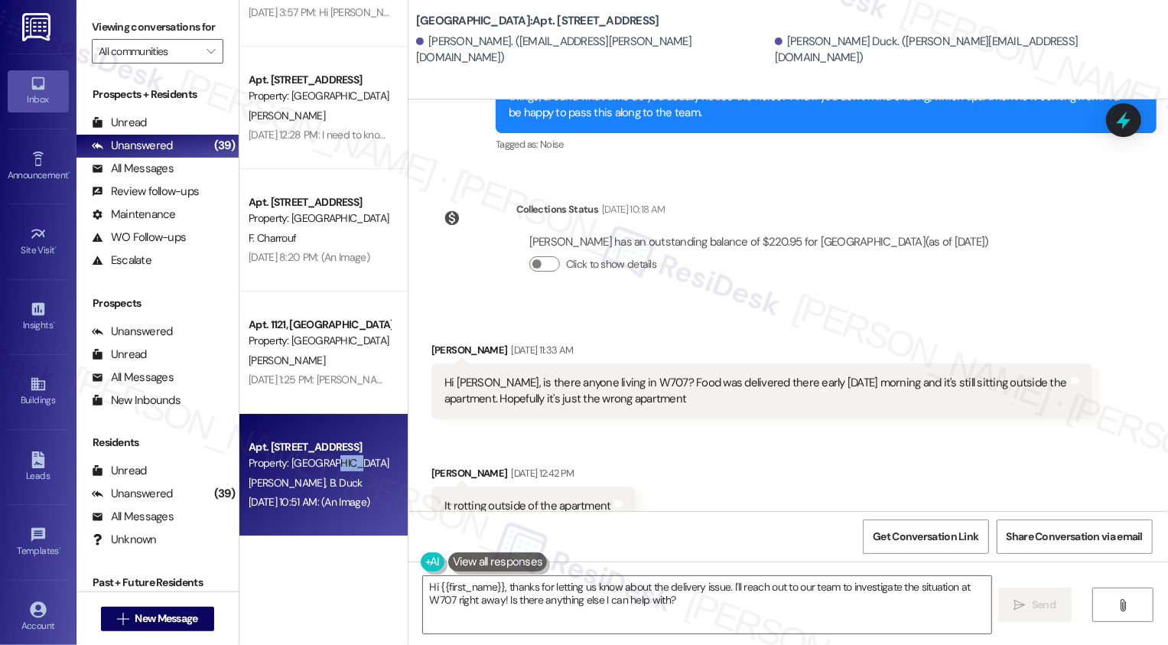
scroll to position [539, 0]
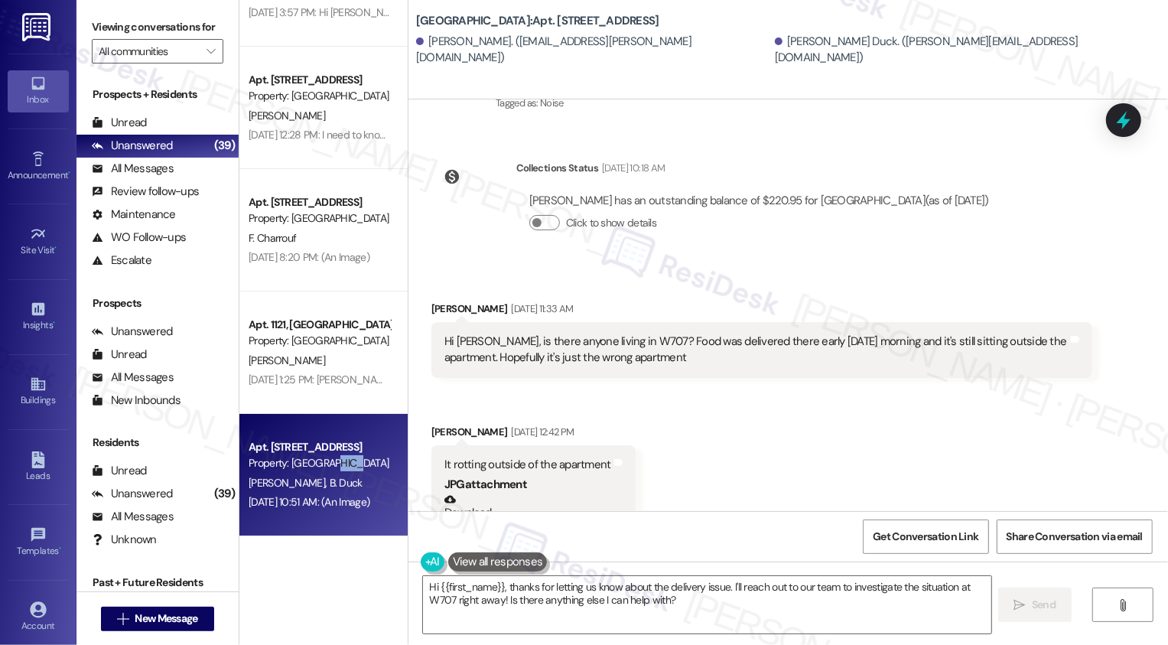
click at [435, 313] on div "[PERSON_NAME] [DATE] 11:33 AM" at bounding box center [761, 311] width 661 height 21
copy div "[PERSON_NAME]"
click at [485, 604] on textarea "Hi {{first_name}}, thanks for letting us know about the delivery issue. I'll re…" at bounding box center [707, 604] width 568 height 57
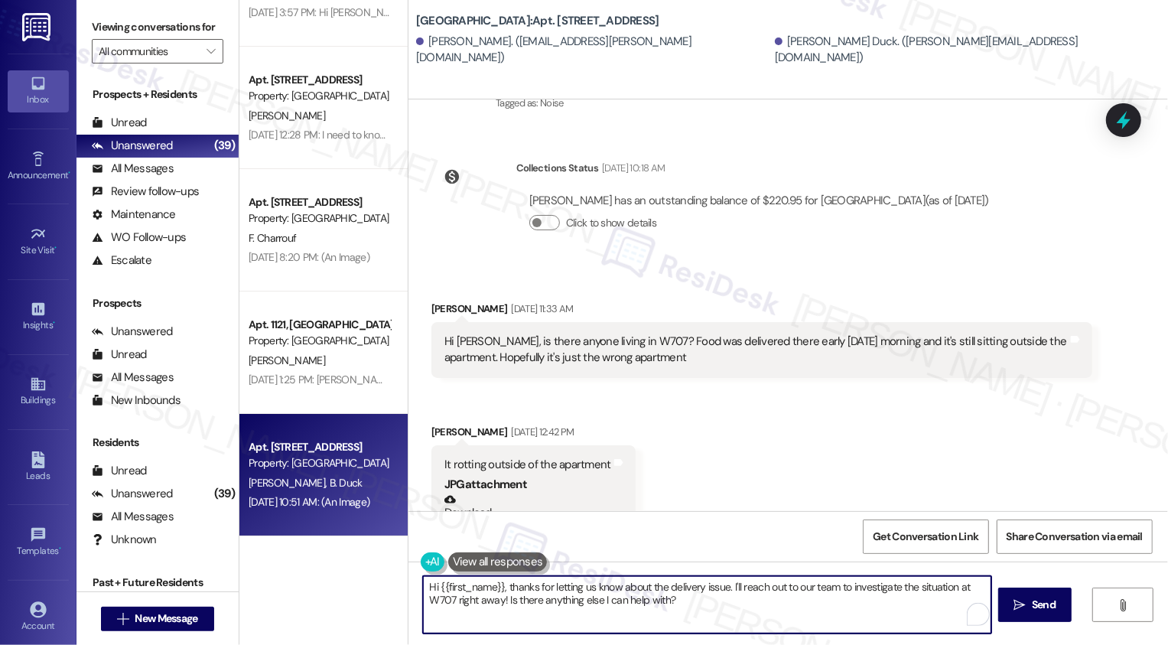
drag, startPoint x: 503, startPoint y: 589, endPoint x: 709, endPoint y: 597, distance: 206.0
click at [709, 597] on textarea "Hi {{first_name}}, thanks for letting us know about the delivery issue. I'll re…" at bounding box center [707, 604] width 568 height 57
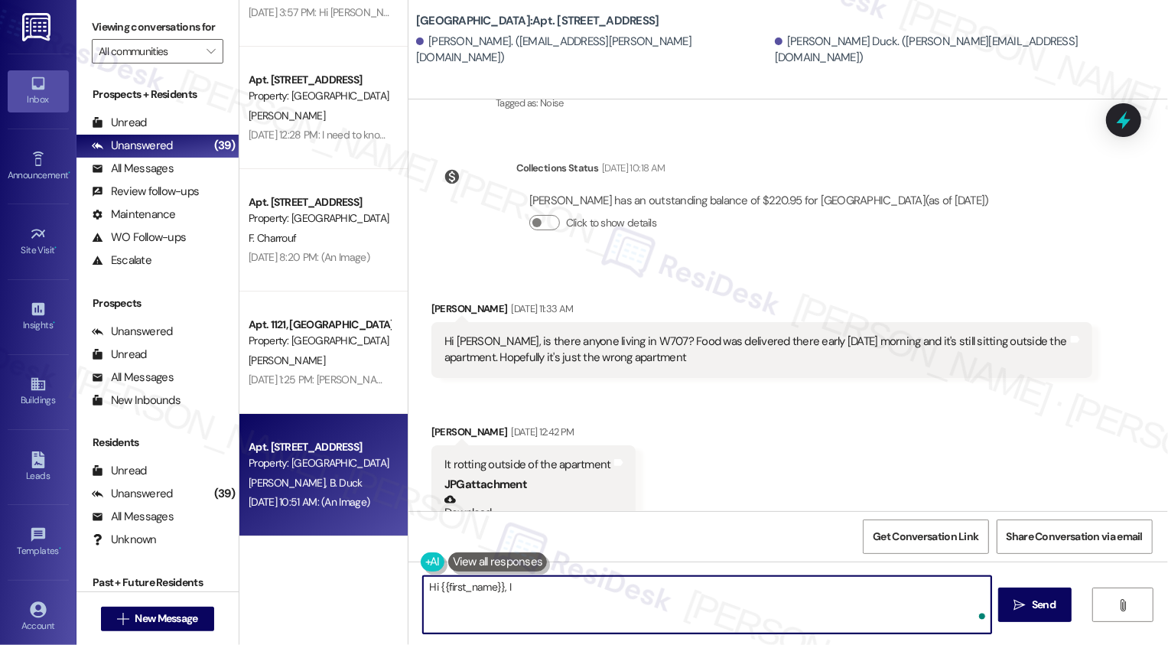
type textarea "Hi {{first_name}}, I h"
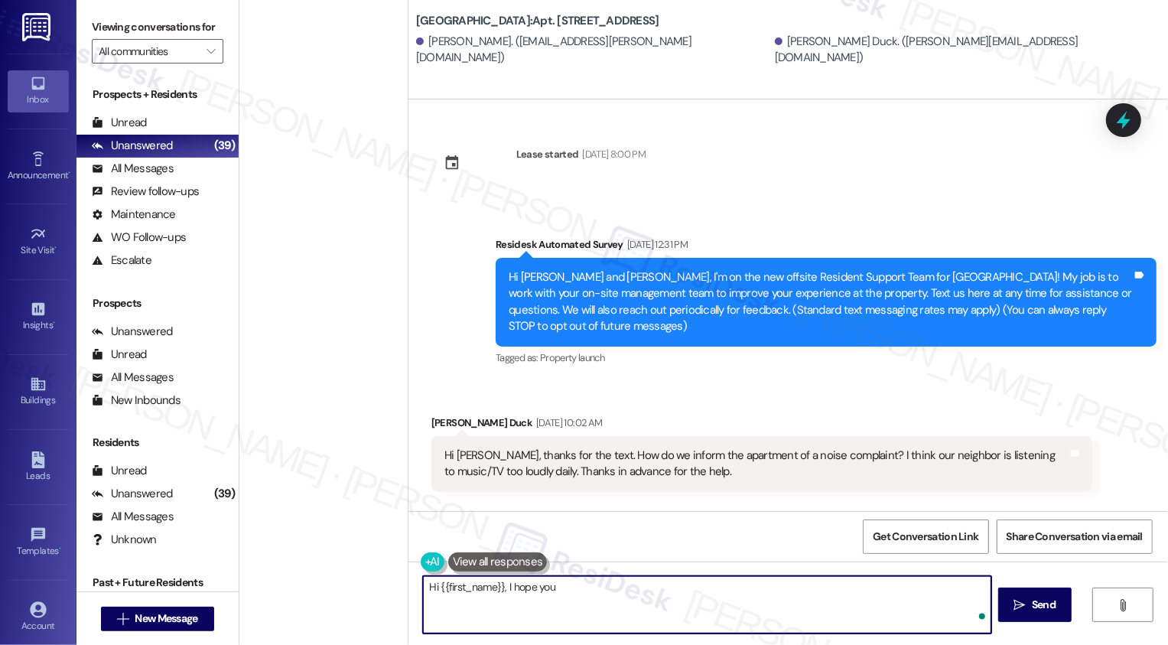
scroll to position [539, 0]
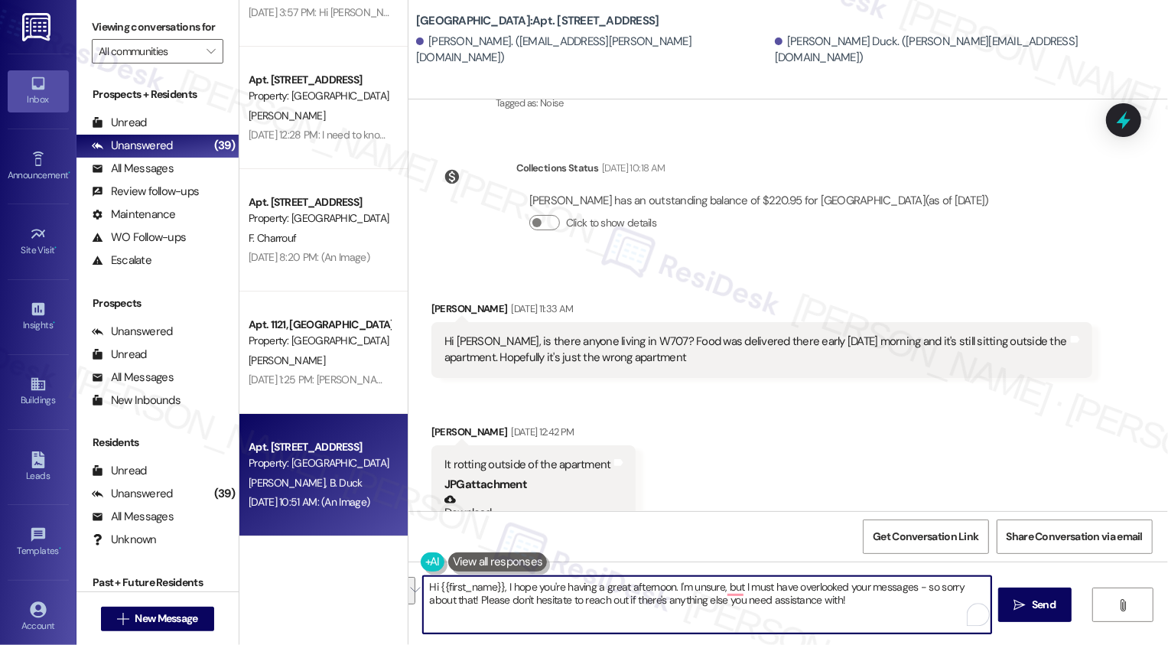
click at [464, 582] on textarea "Hi {{first_name}}, I hope you're having a great afternoon. I'm unsure, but I mu…" at bounding box center [707, 604] width 568 height 57
click at [752, 600] on textarea "Hi [PERSON_NAME], I hope you're having a great afternoon. I'm unsure, but I mus…" at bounding box center [707, 604] width 568 height 57
click at [799, 604] on textarea "Hi Paula, I hope you're having a great afternoon. I'm unsure, but I must have o…" at bounding box center [707, 604] width 568 height 57
click at [781, 588] on textarea "Hi Paula, I hope you're having a great afternoon. I'm unsure, but I must have o…" at bounding box center [707, 604] width 568 height 57
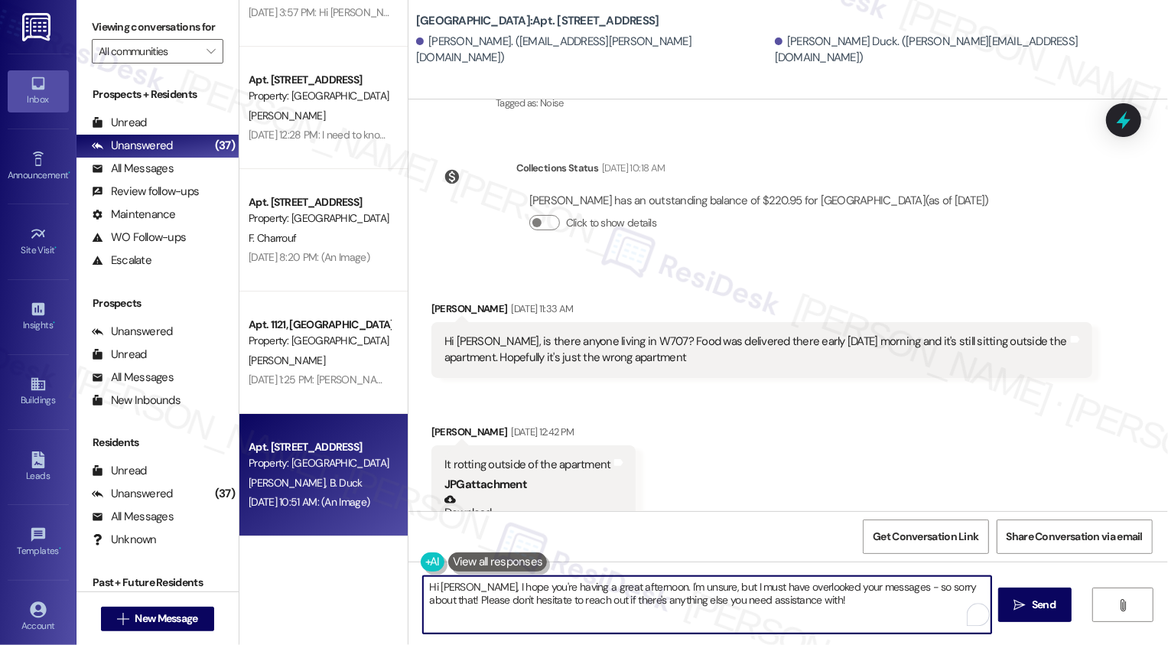
click at [781, 588] on textarea "Hi Paula, I hope you're having a great afternoon. I'm unsure, but I must have o…" at bounding box center [707, 604] width 568 height 57
type textarea "Hi Paula, I hope you're having a great afternoon. I'm unsure, but I must have m…"
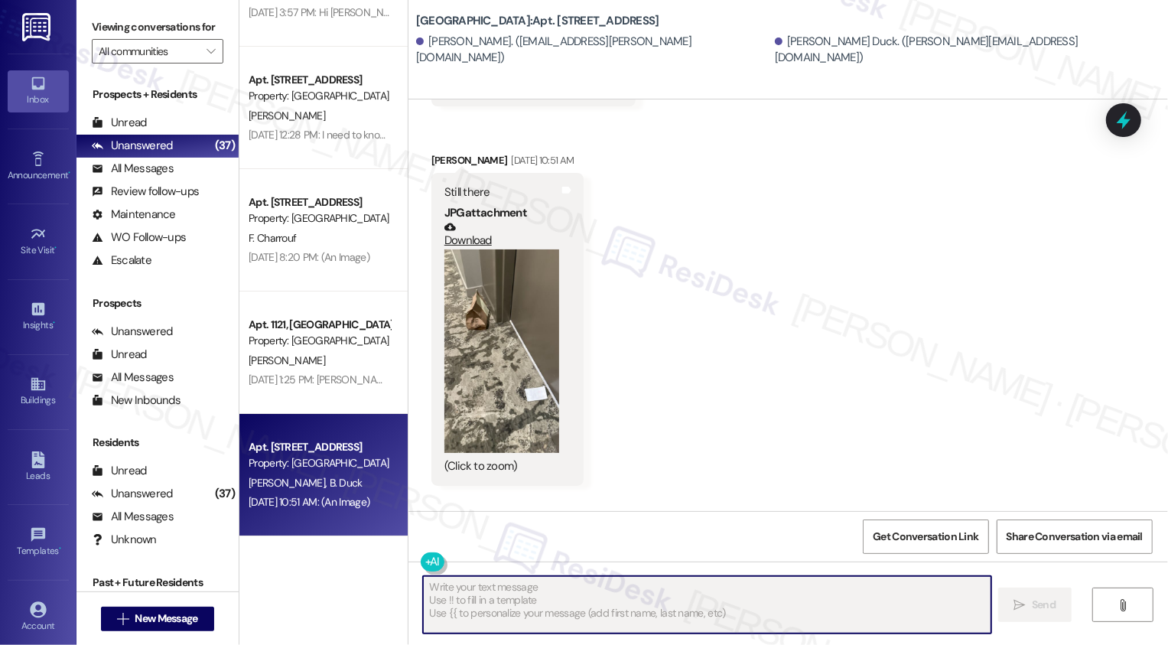
scroll to position [3993, 0]
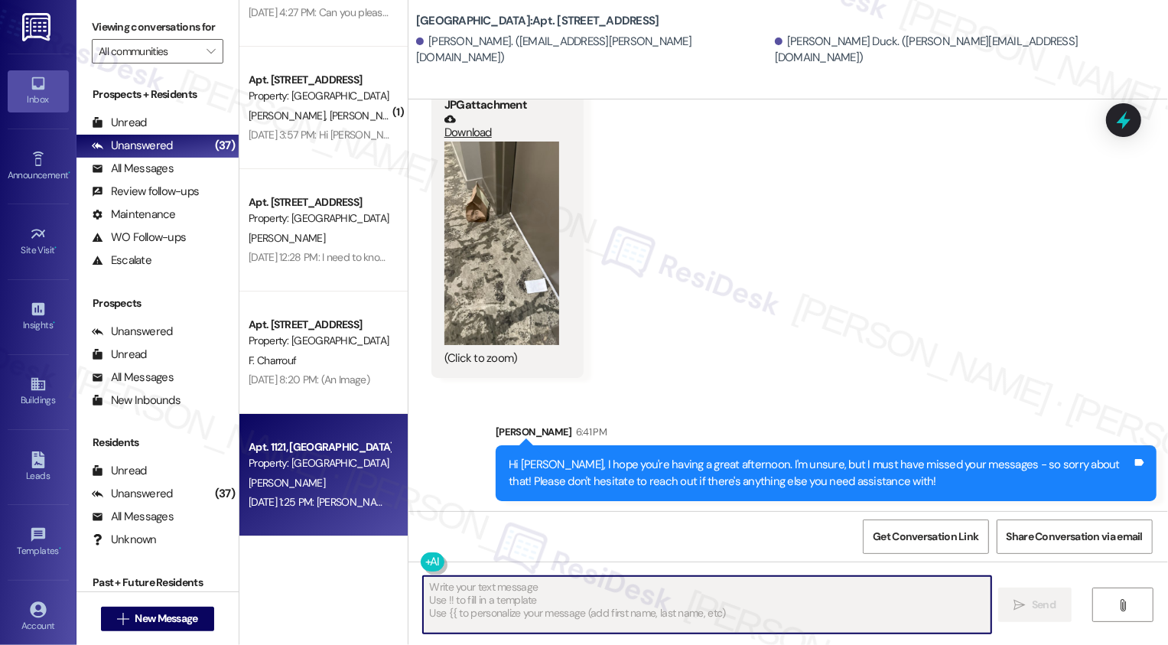
click at [347, 474] on div "M. Hart" at bounding box center [319, 483] width 145 height 19
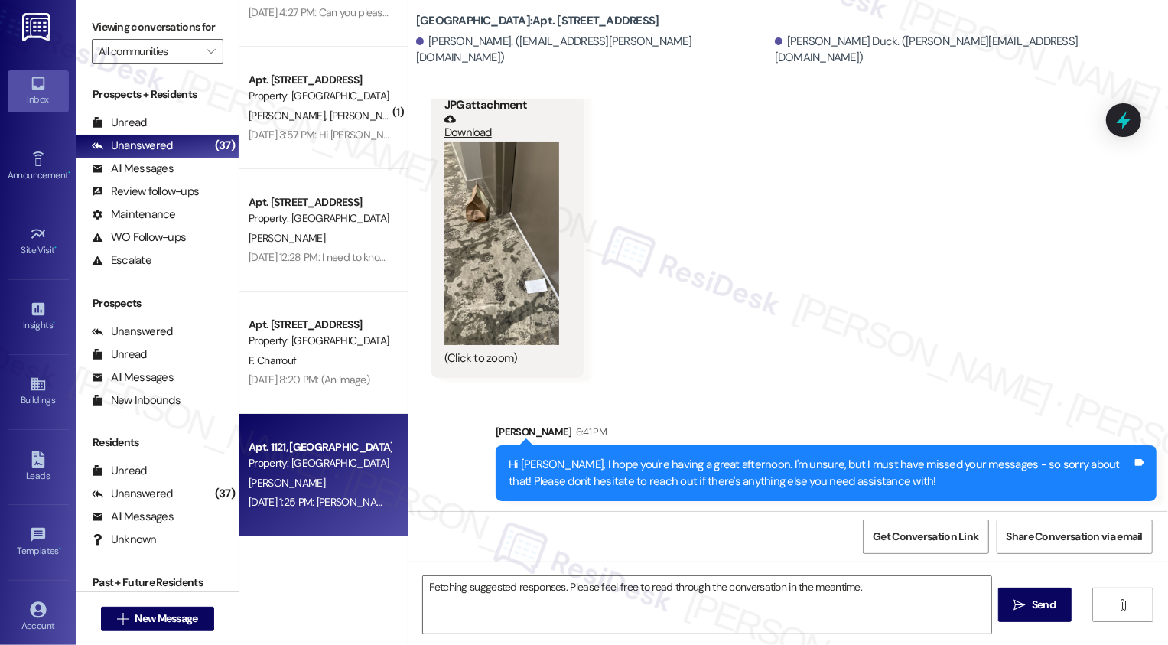
click at [347, 474] on div "M. Hart" at bounding box center [319, 483] width 145 height 19
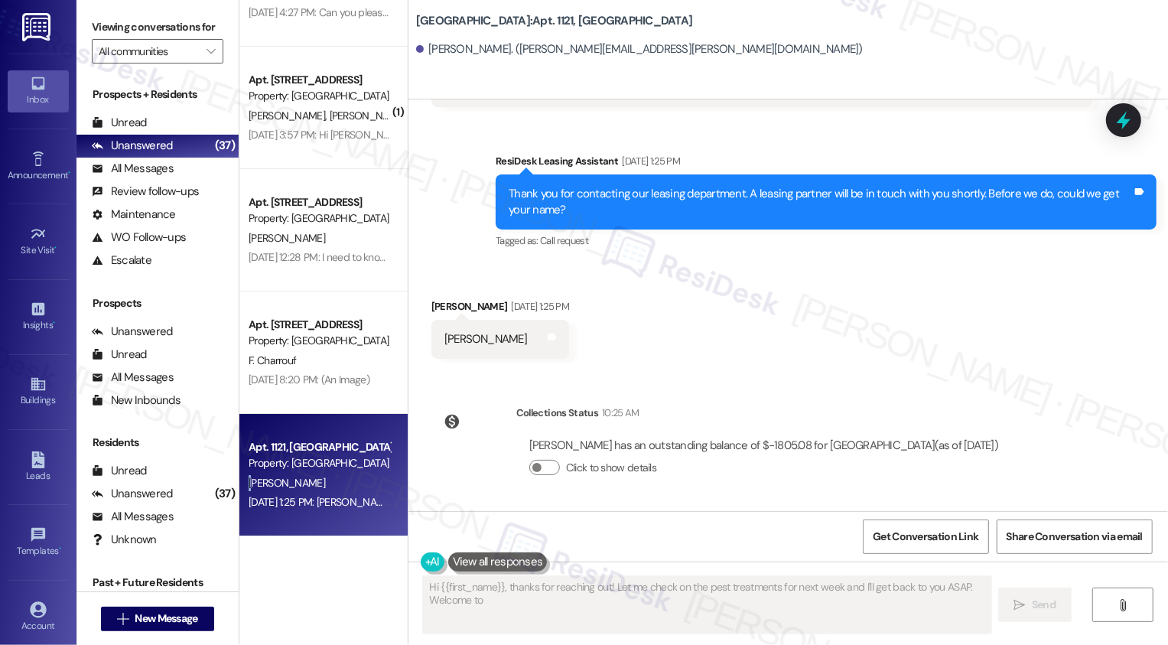
type textarea "Hi {{first_name}}, thanks for reaching out! Let me check on the pest treatments…"
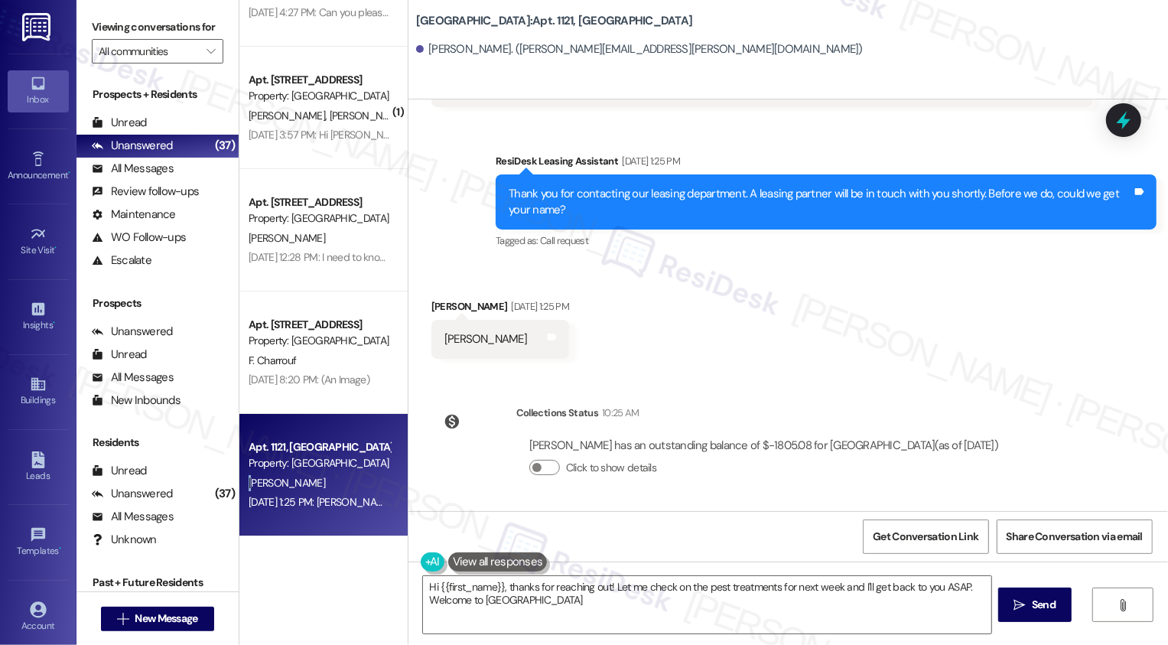
type textarea "Hi {{first_name}}, thanks for reaching out! Let me check on the pest treatments…"
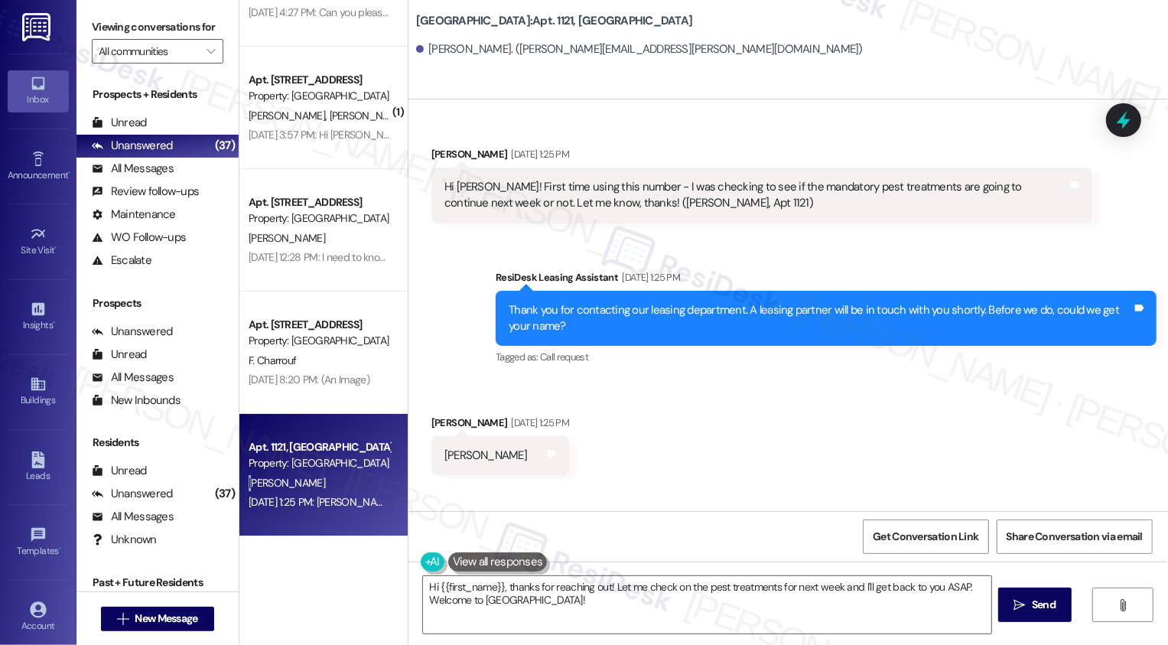
scroll to position [207, 0]
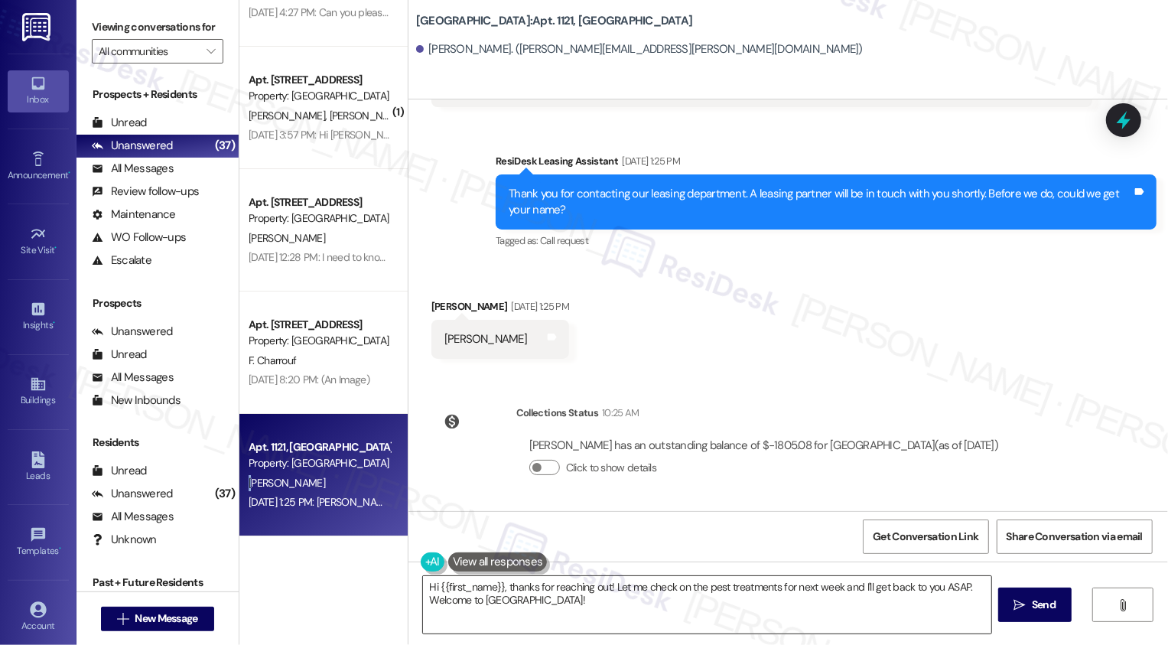
click at [528, 595] on textarea "Hi {{first_name}}, thanks for reaching out! Let me check on the pest treatments…" at bounding box center [707, 604] width 568 height 57
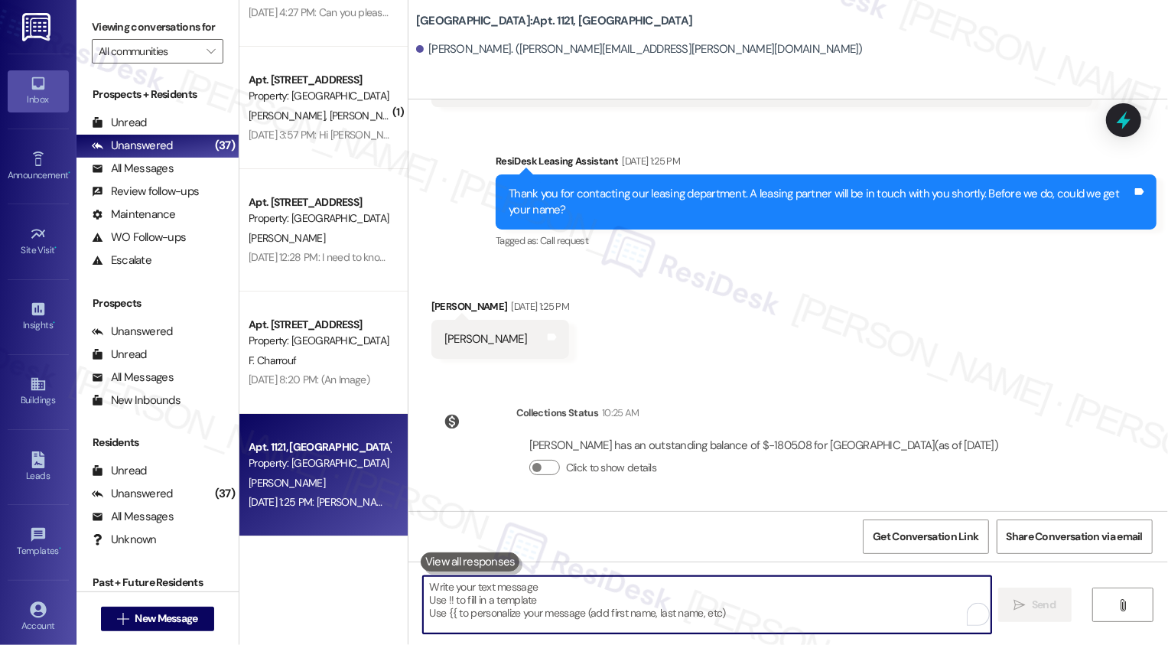
paste textarea "Hi Paula, I hope you're having a great afternoon. I'm unsure, but I must have m…"
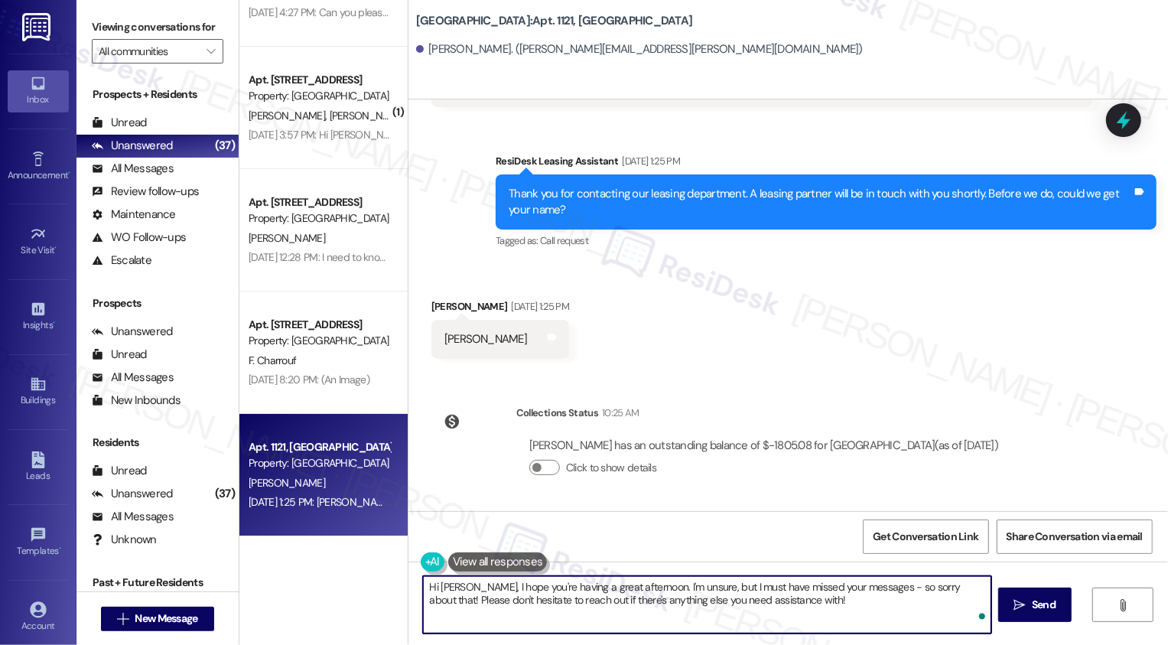
click at [448, 588] on textarea "Hi Paula, I hope you're having a great afternoon. I'm unsure, but I must have m…" at bounding box center [707, 604] width 568 height 57
click at [794, 601] on textarea "Hi Michelle, I hope you're having a great afternoon. I'm unsure, but I must hav…" at bounding box center [707, 604] width 568 height 57
click at [864, 588] on textarea "Hi Michelle, I hope you're having a great afternoon. I'm unsure, but I must hav…" at bounding box center [707, 604] width 568 height 57
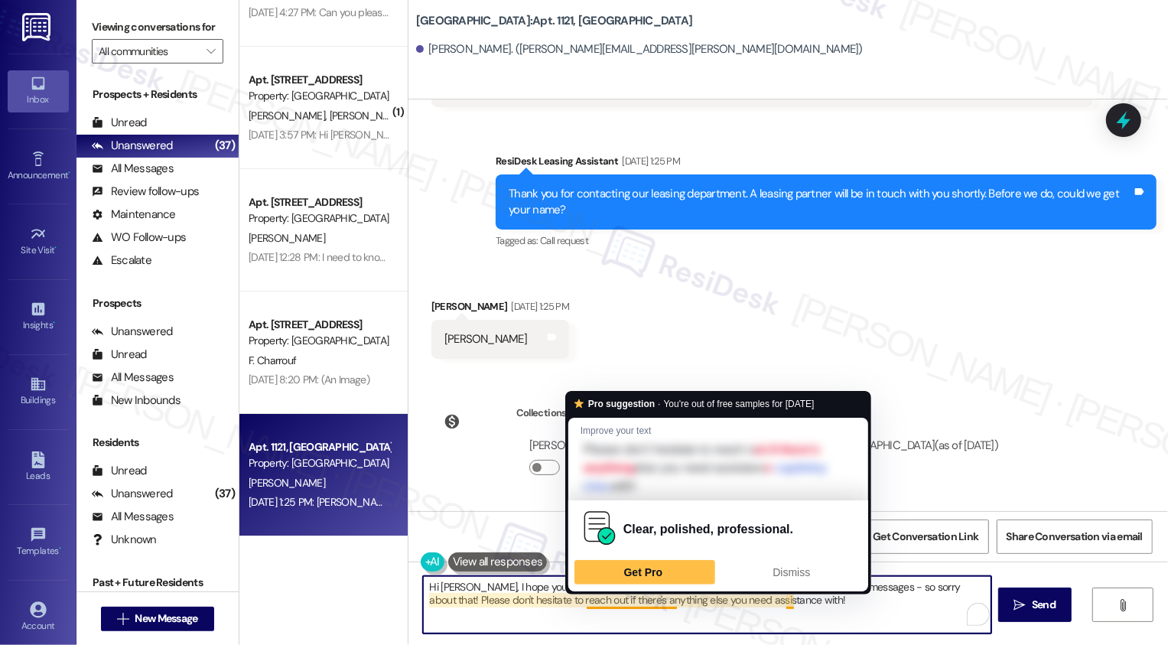
click at [822, 610] on textarea "Hi Michelle, I hope you're having a great afternoon. I'm unsure, but I must hav…" at bounding box center [707, 604] width 568 height 57
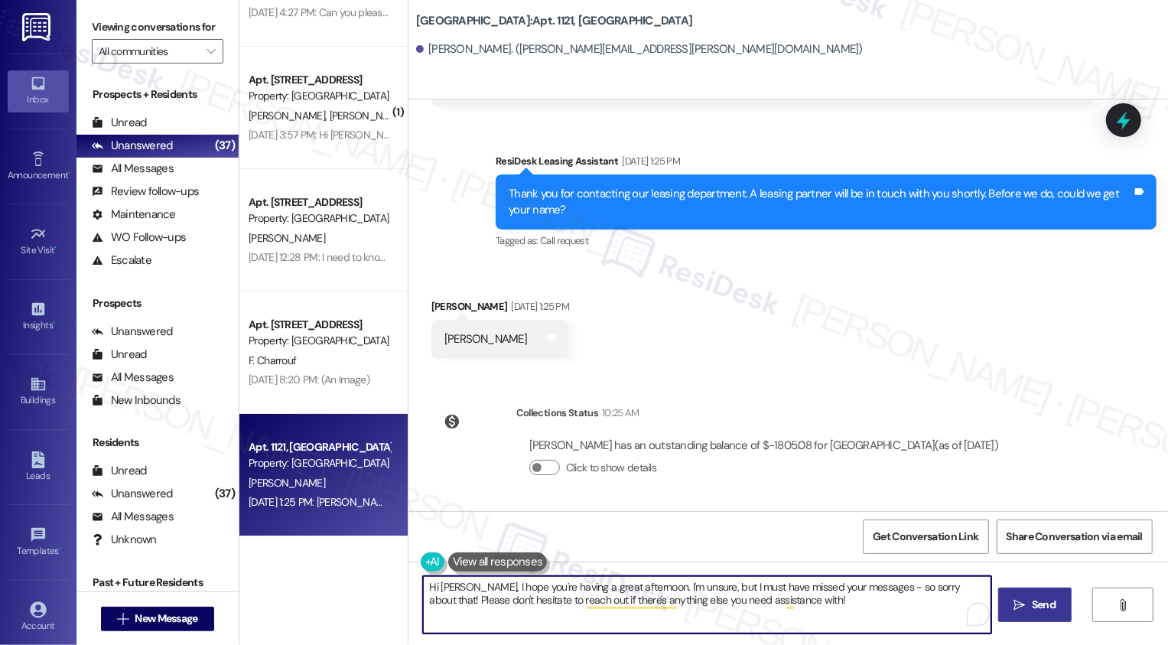
click at [1019, 614] on button " Send" at bounding box center [1035, 605] width 74 height 34
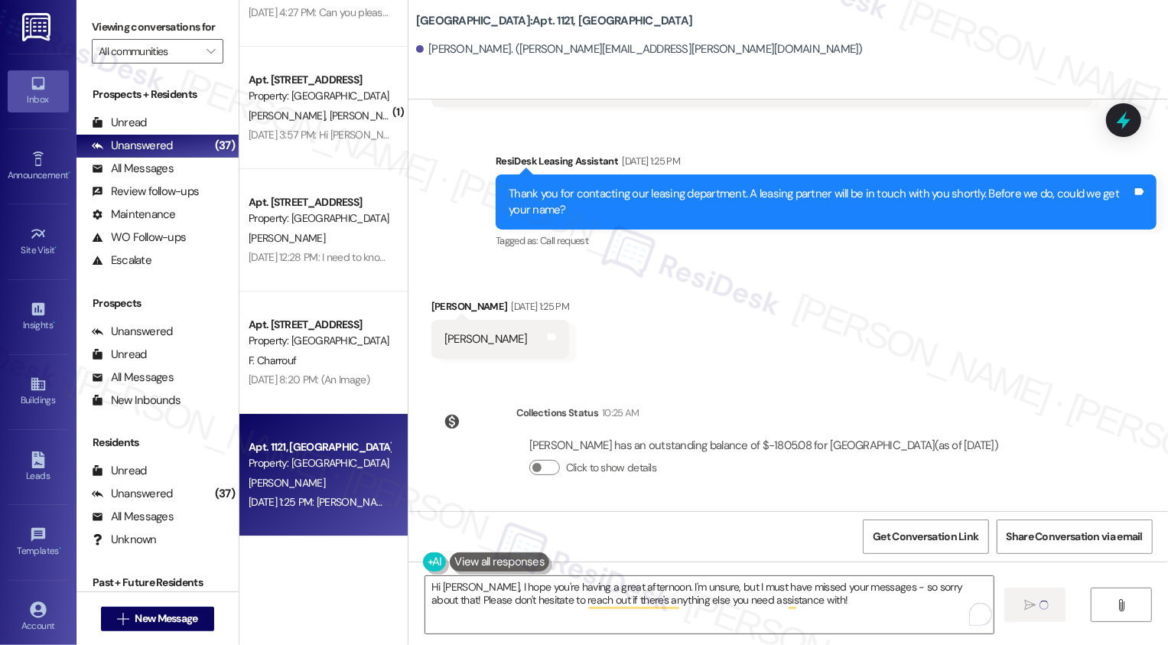
type textarea "Fetching suggested responses. Please feel free to read through the conversation…"
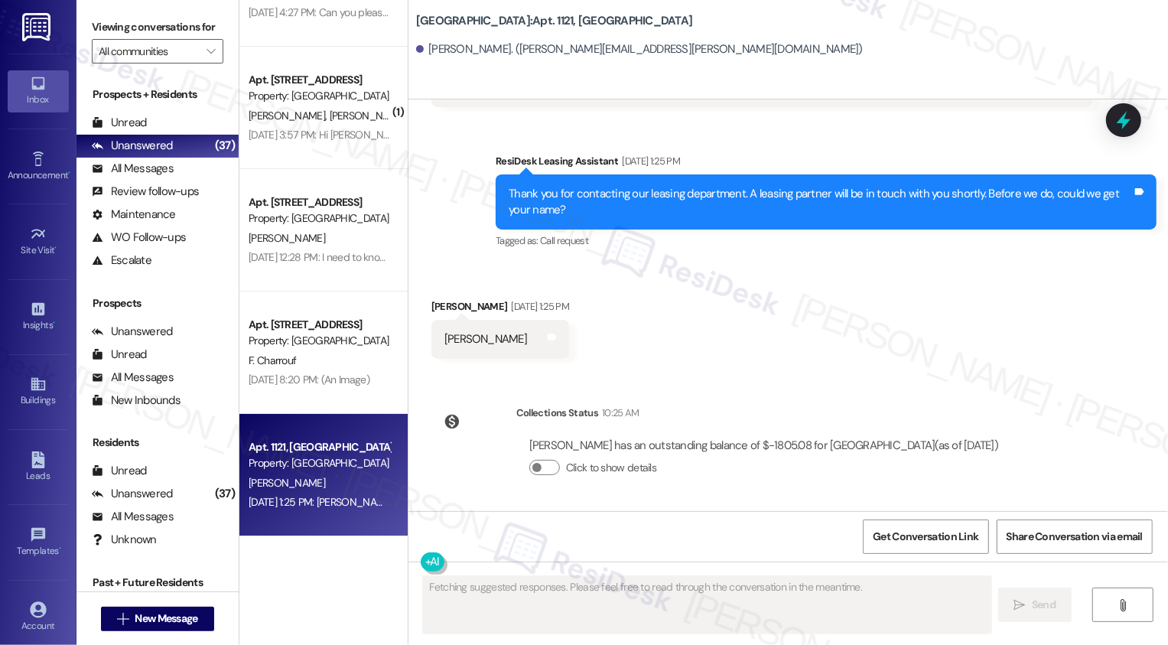
scroll to position [330, 0]
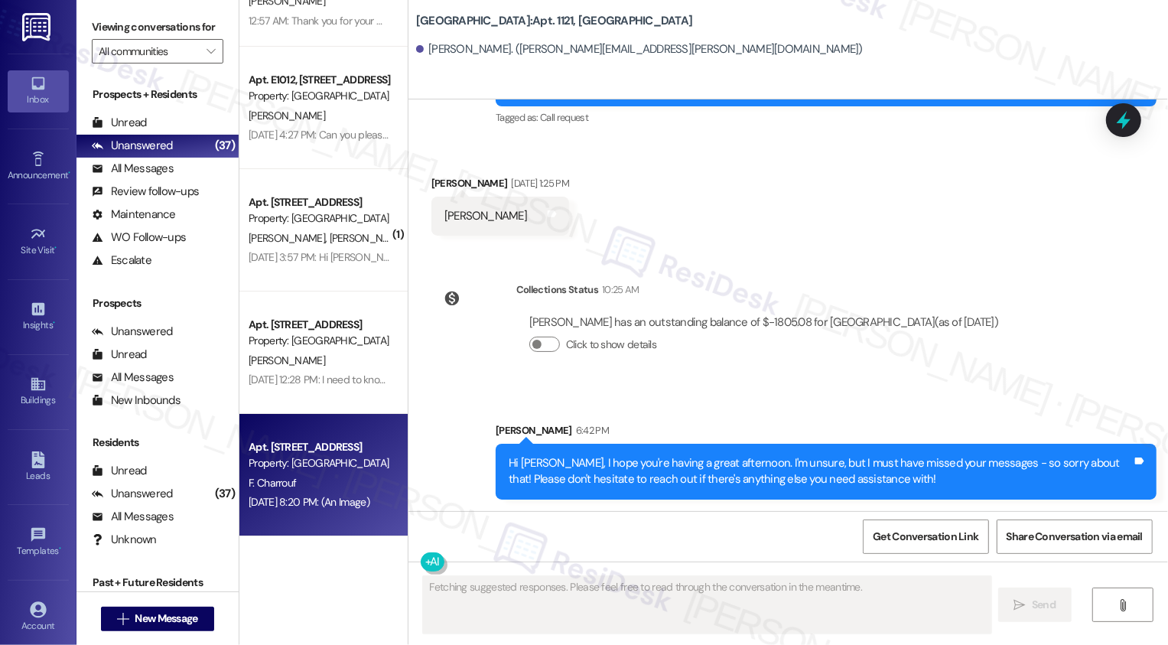
click at [376, 461] on div "Apt. W0510, 1101 East Bayaud Avenue Property: Country Club Towers F. Charrouf A…" at bounding box center [323, 475] width 168 height 122
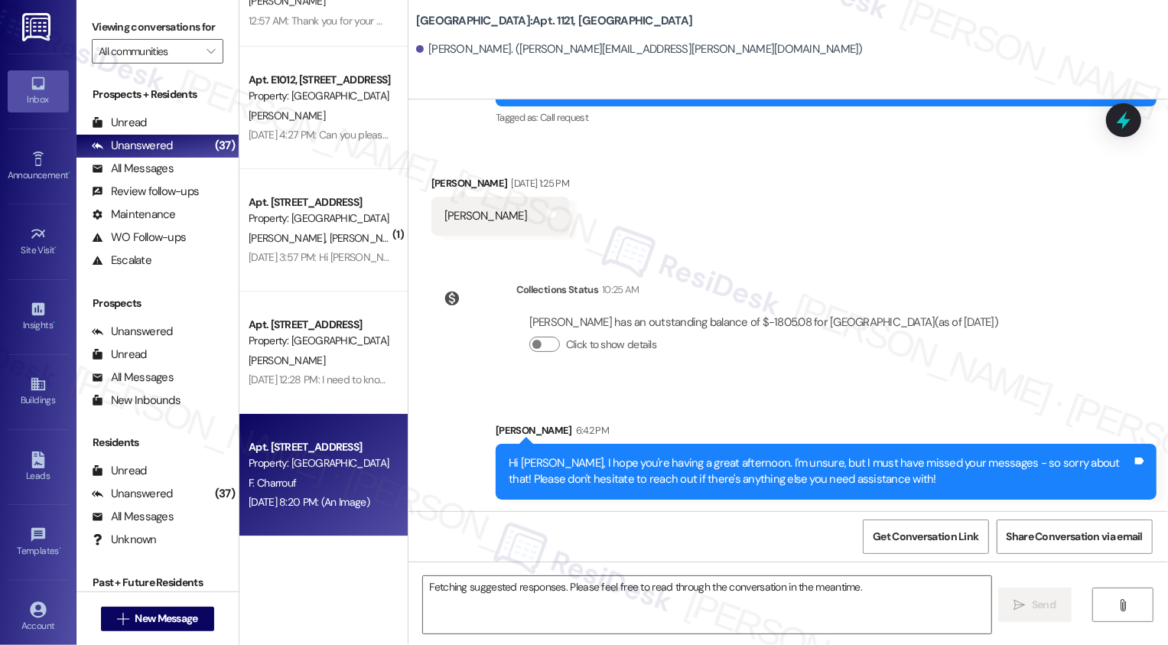
click at [376, 461] on div "Apt. W0510, 1101 East Bayaud Avenue Property: Country Club Towers F. Charrouf A…" at bounding box center [323, 475] width 168 height 122
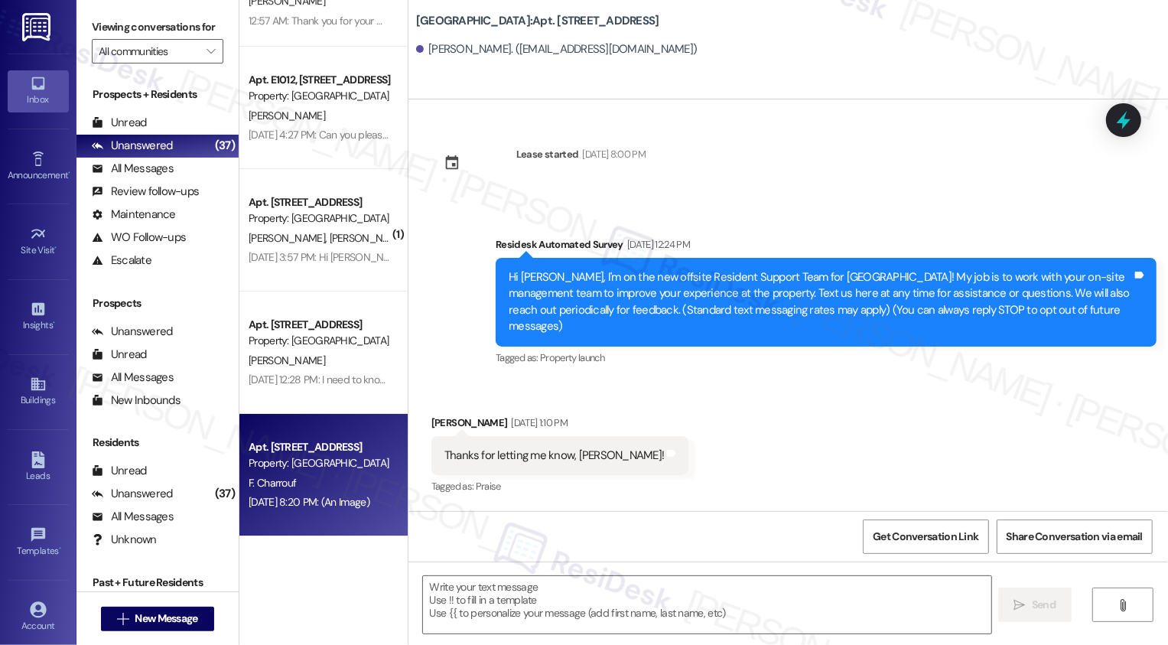
scroll to position [2830, 0]
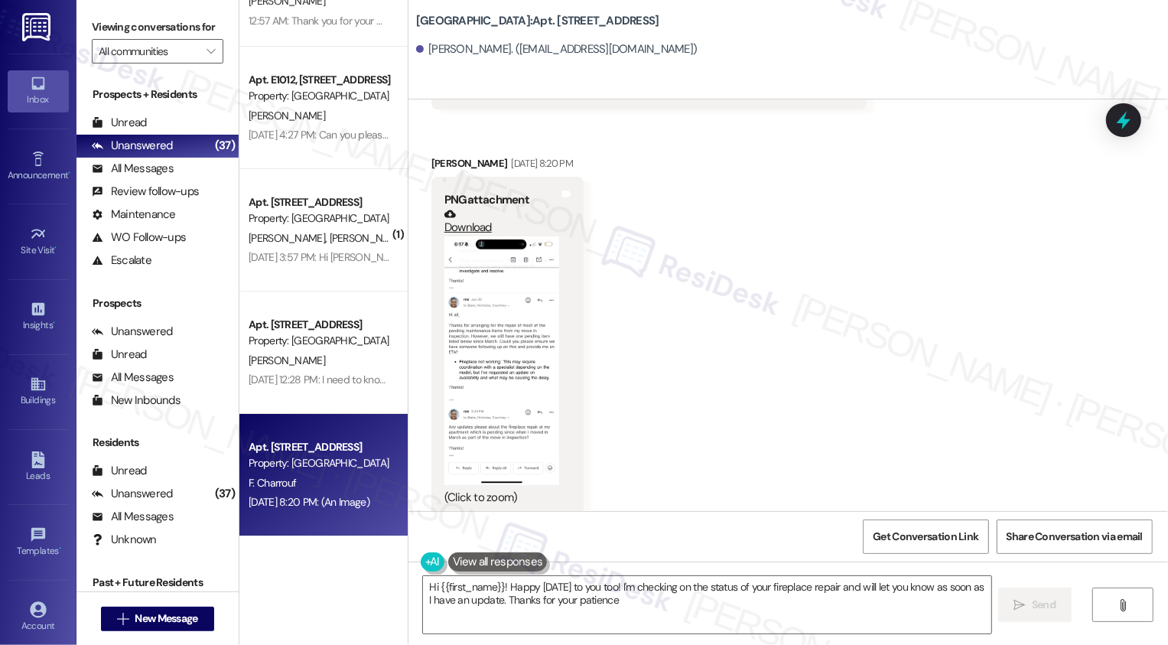
type textarea "Hi {{first_name}}! Happy Monday to you too! I'm checking on the status of your …"
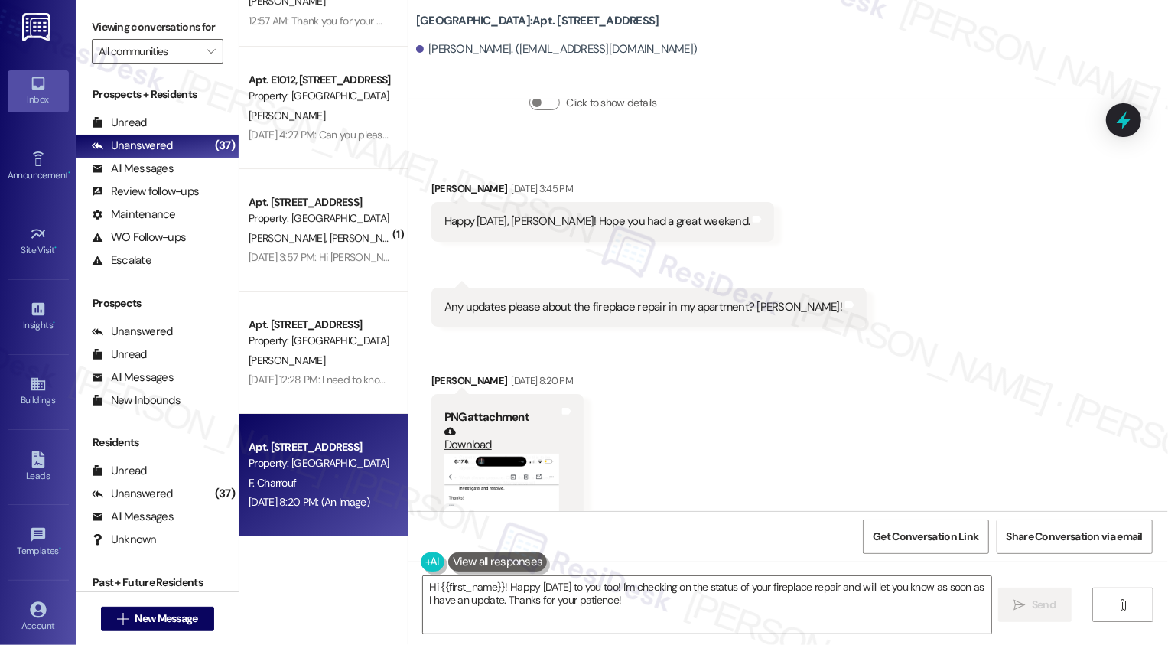
scroll to position [2677, 0]
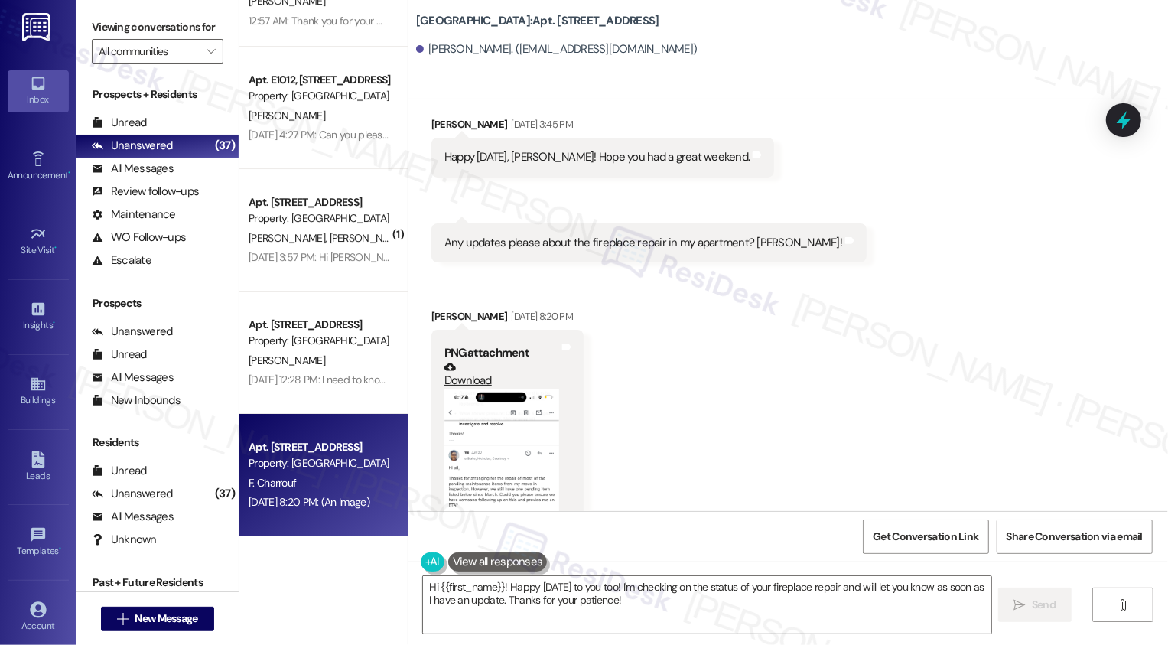
click at [469, 451] on button "Zoom image" at bounding box center [501, 513] width 115 height 249
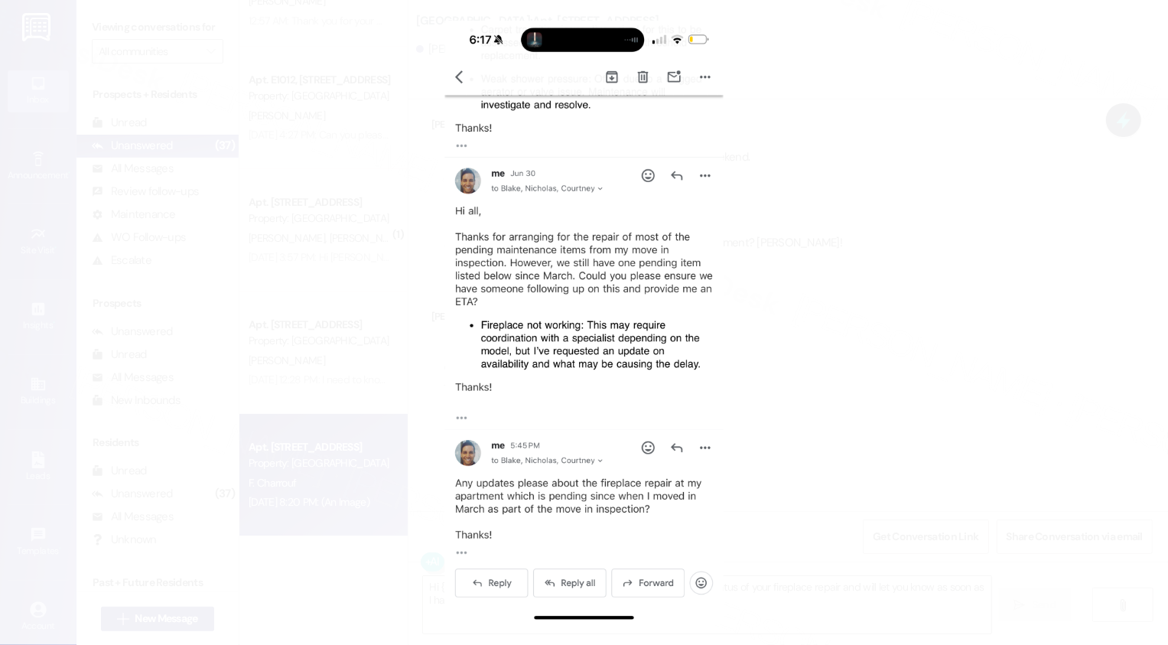
click at [774, 435] on button "Unzoom image" at bounding box center [584, 322] width 1168 height 645
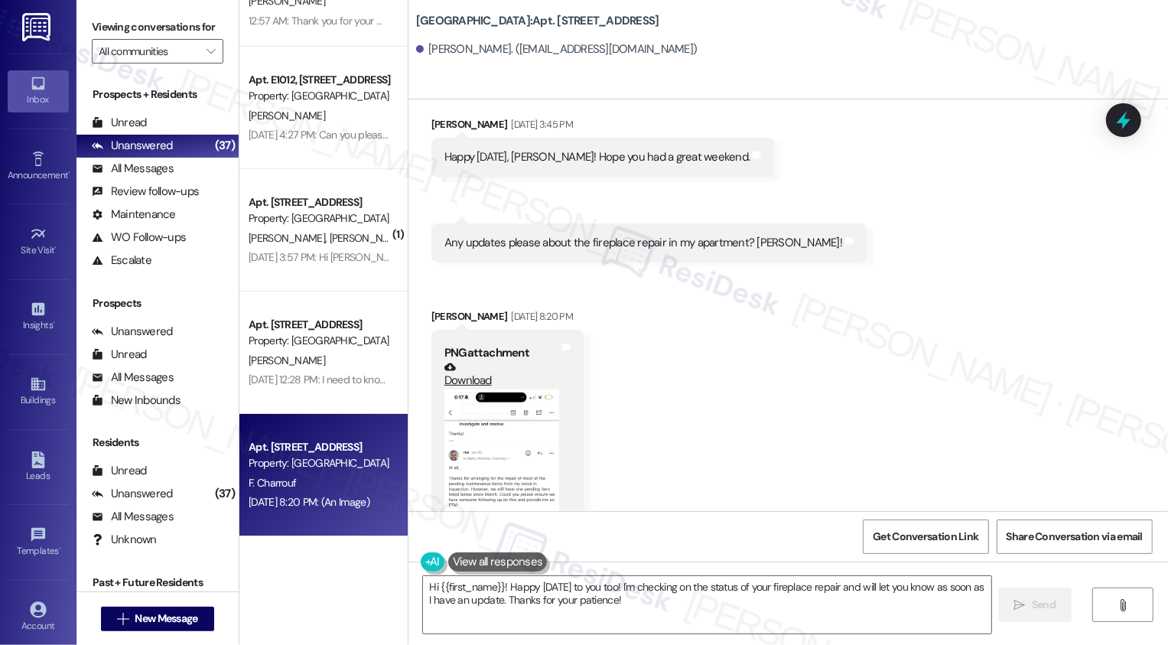
click at [431, 441] on div "PNG attachment Download (Click to zoom) Tags and notes" at bounding box center [507, 500] width 152 height 341
click at [461, 445] on button "Zoom image" at bounding box center [501, 513] width 115 height 249
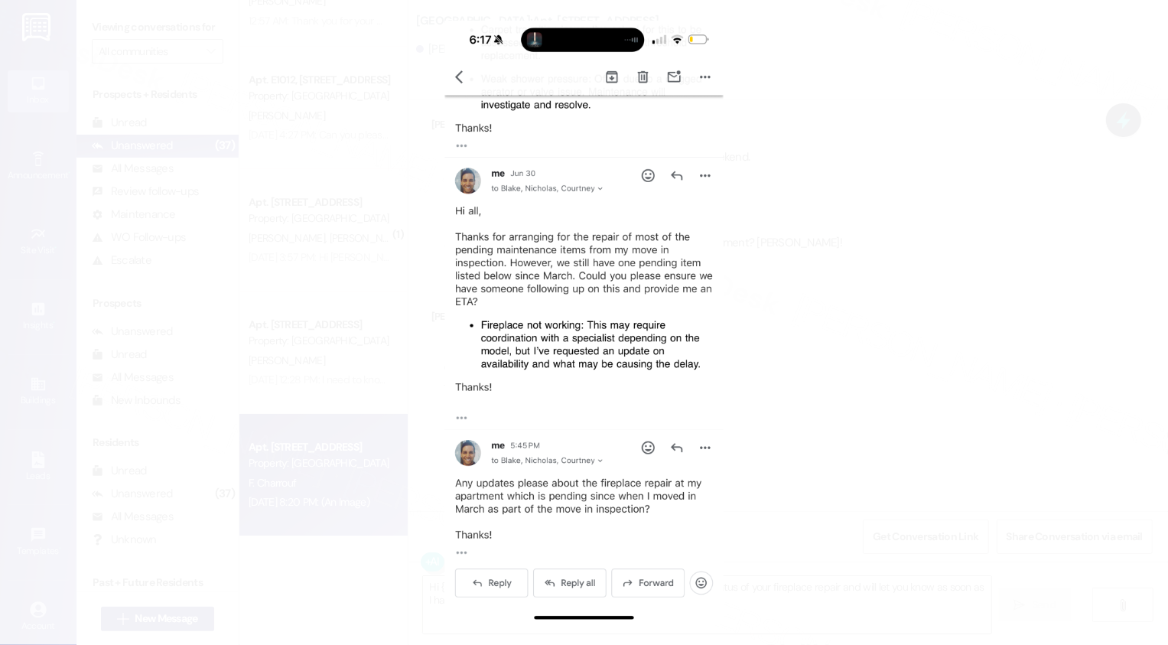
click at [803, 400] on button "Unzoom image" at bounding box center [584, 322] width 1168 height 645
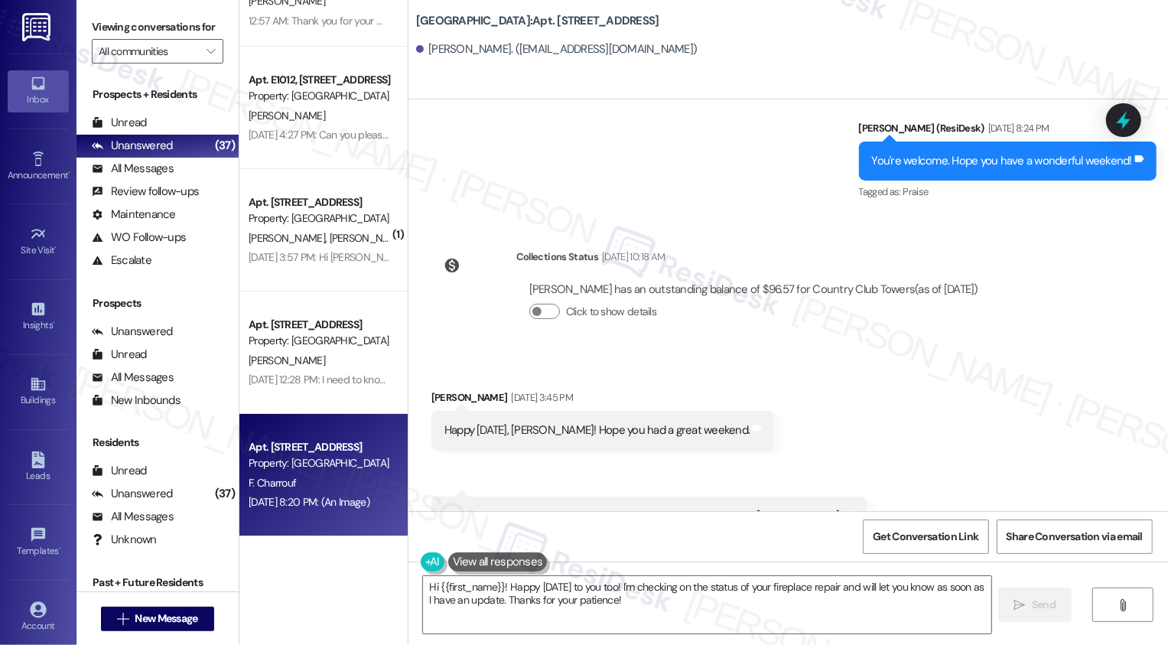
scroll to position [2371, 0]
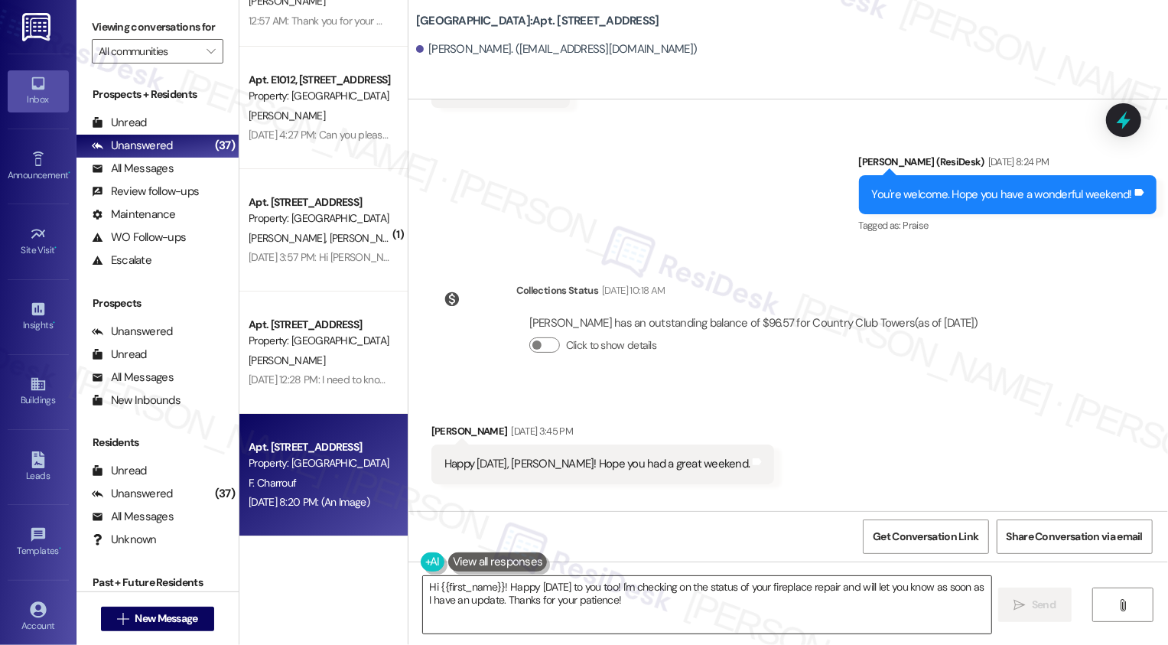
click at [585, 589] on textarea "Hi {{first_name}}! Happy Monday to you too! I'm checking on the status of your …" at bounding box center [707, 604] width 568 height 57
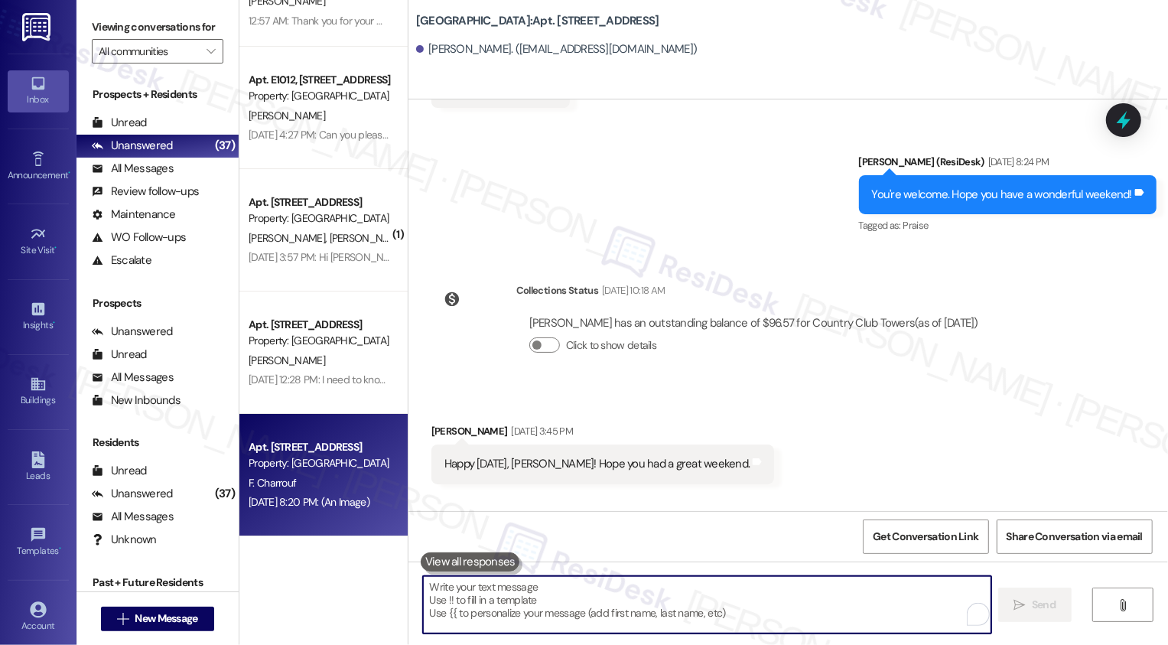
paste textarea "Hi Paula, I hope you're having a great afternoon. I'm unsure, but I must have m…"
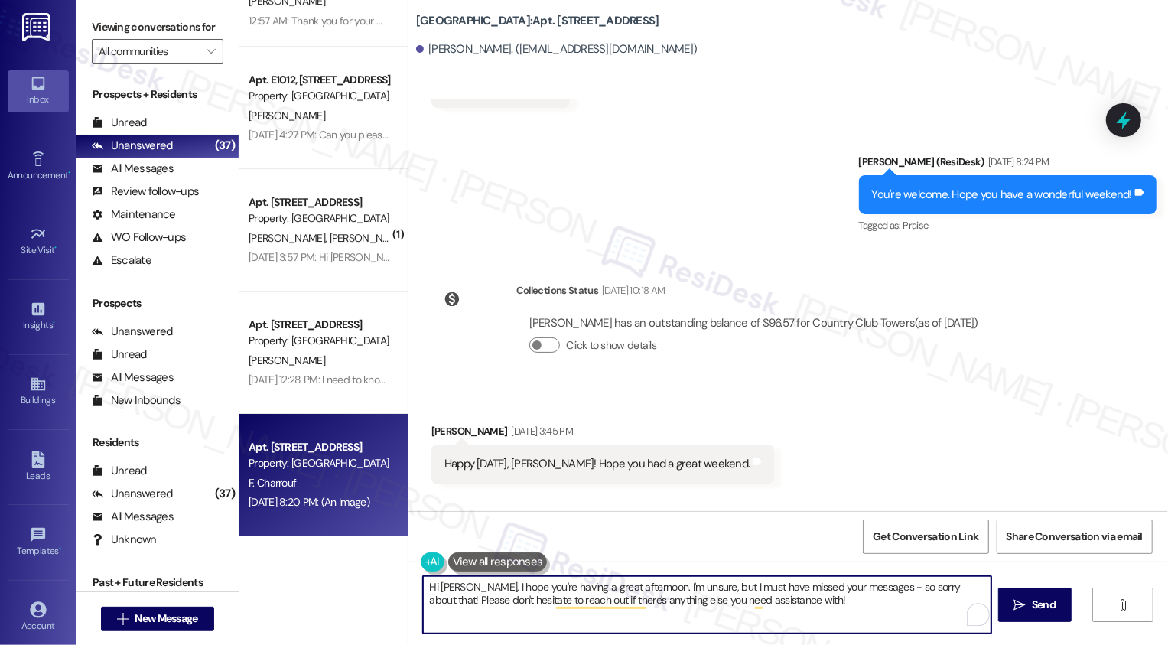
click at [442, 588] on textarea "Hi Paula, I hope you're having a great afternoon. I'm unsure, but I must have m…" at bounding box center [707, 604] width 568 height 57
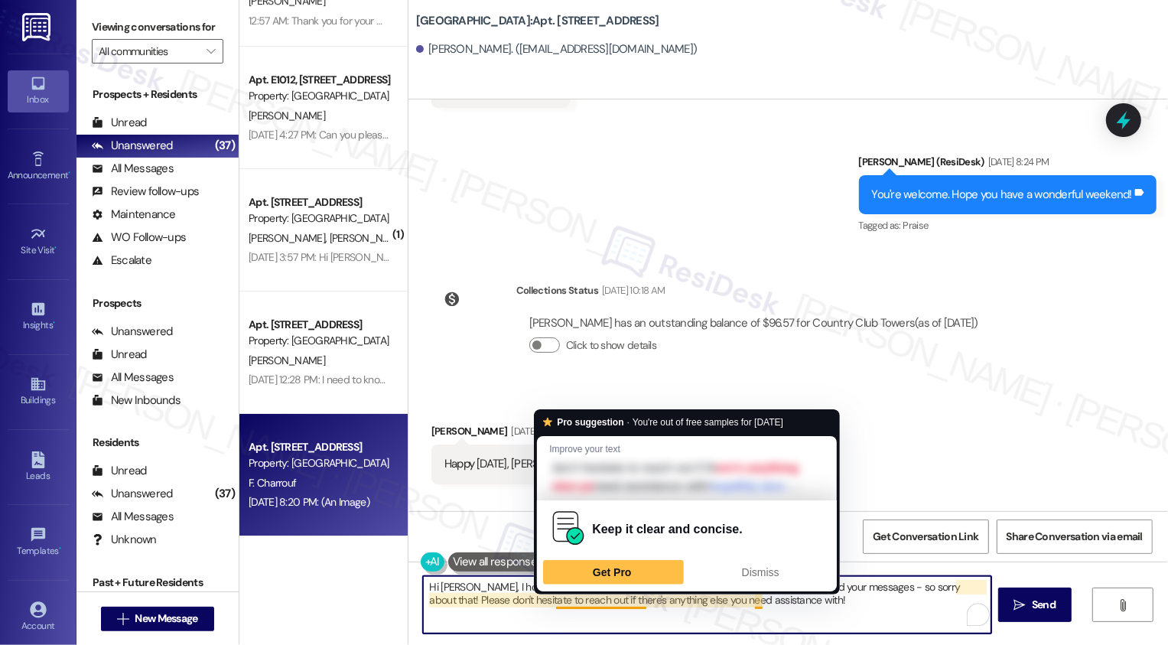
click at [698, 605] on textarea "Hi Firas, I hope you're having a great afternoon. I'm unsure, but I must have m…" at bounding box center [707, 604] width 568 height 57
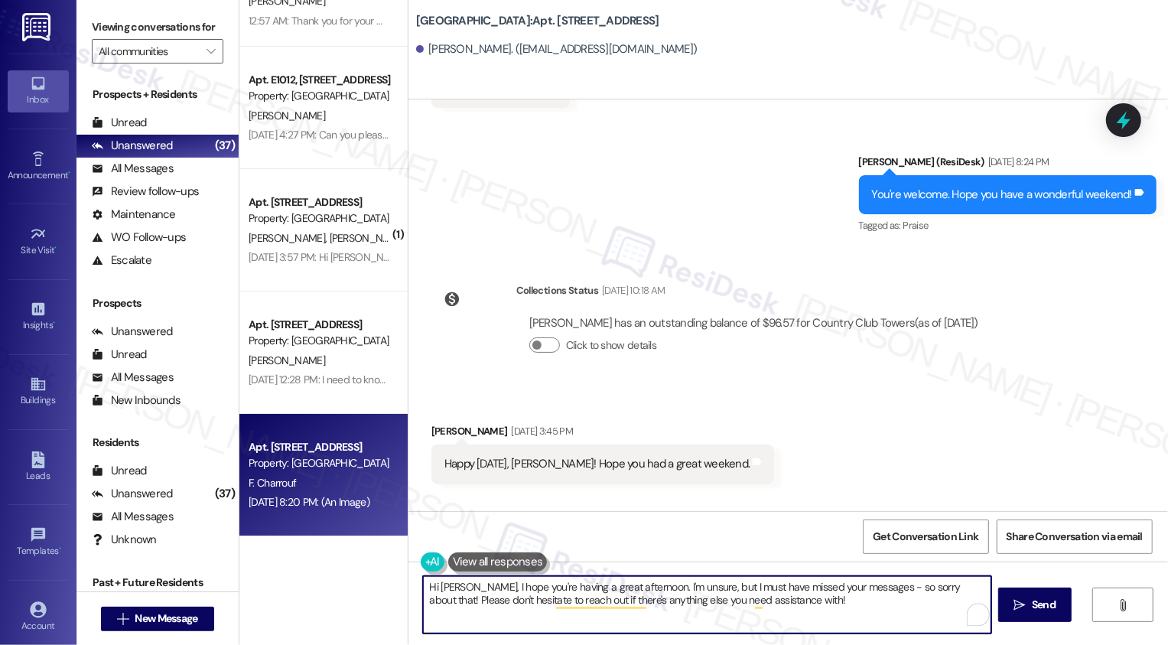
click at [810, 587] on textarea "Hi Firas, I hope you're having a great afternoon. I'm unsure, but I must have m…" at bounding box center [707, 604] width 568 height 57
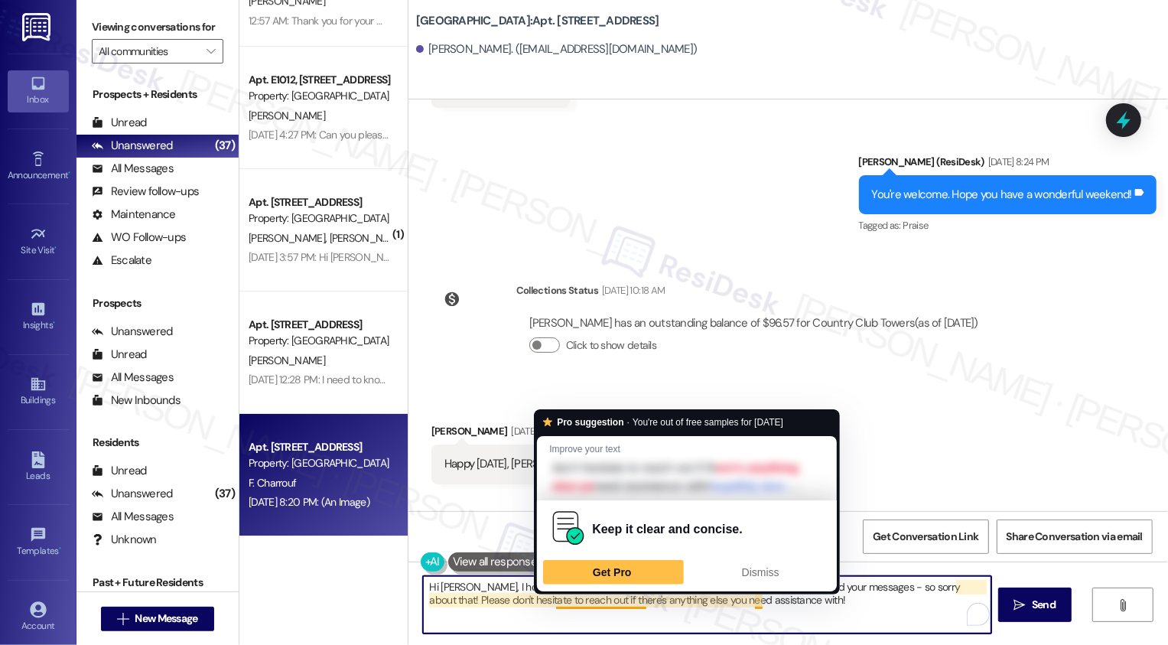
click at [575, 603] on textarea "Hi Firas, I hope you're having a great afternoon. I'm unsure, but I must have m…" at bounding box center [707, 604] width 568 height 57
drag, startPoint x: 546, startPoint y: 600, endPoint x: 805, endPoint y: 618, distance: 259.2
click at [805, 618] on textarea "Hi Firas, I hope you're having a great afternoon. I'm unsure, but I must have m…" at bounding box center [707, 604] width 568 height 57
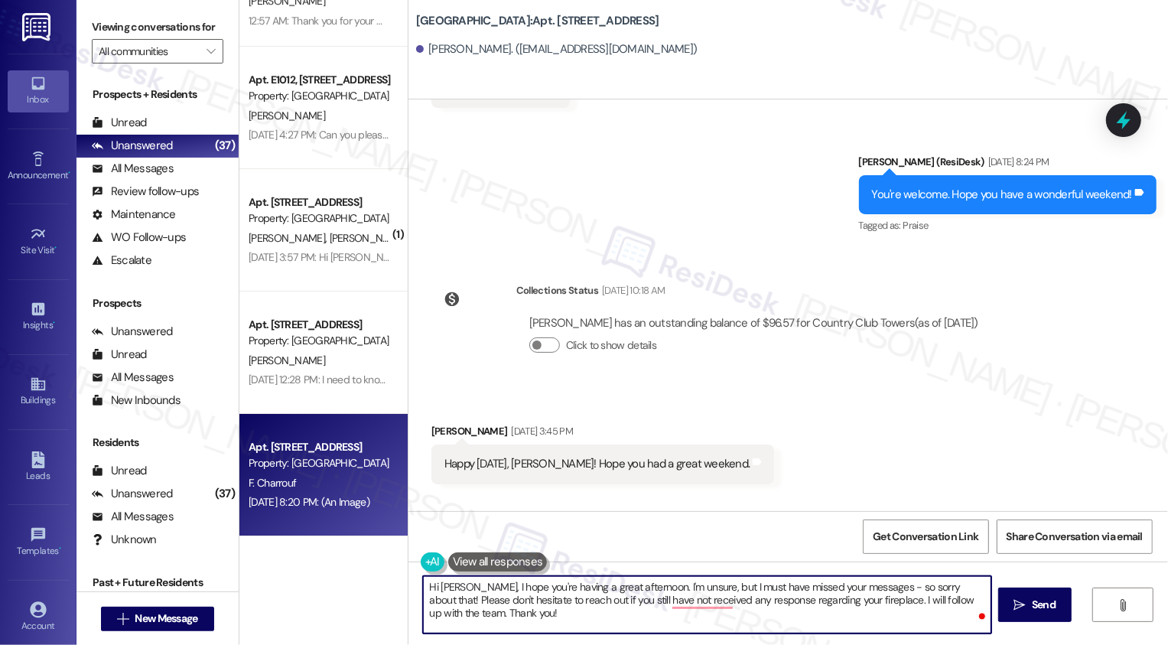
click at [707, 610] on textarea "Hi Firas, I hope you're having a great afternoon. I'm unsure, but I must have m…" at bounding box center [707, 604] width 568 height 57
click at [705, 603] on textarea "Hi Firas, I hope you're having a great afternoon. I'm unsure, but I must have m…" at bounding box center [707, 604] width 568 height 57
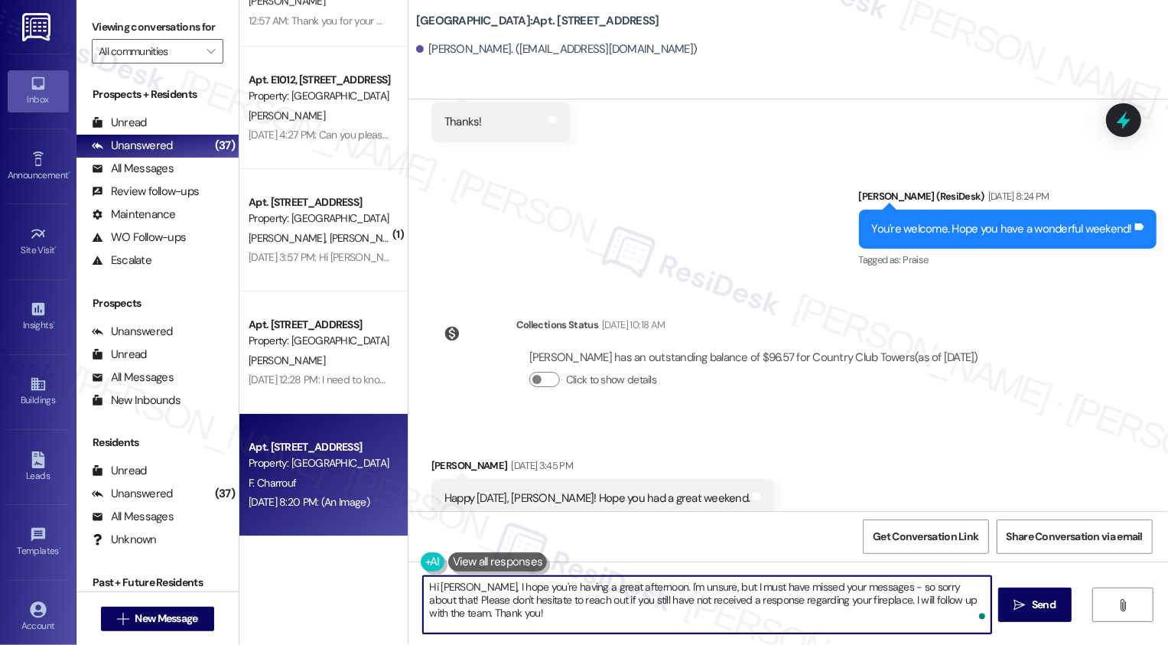
scroll to position [2830, 0]
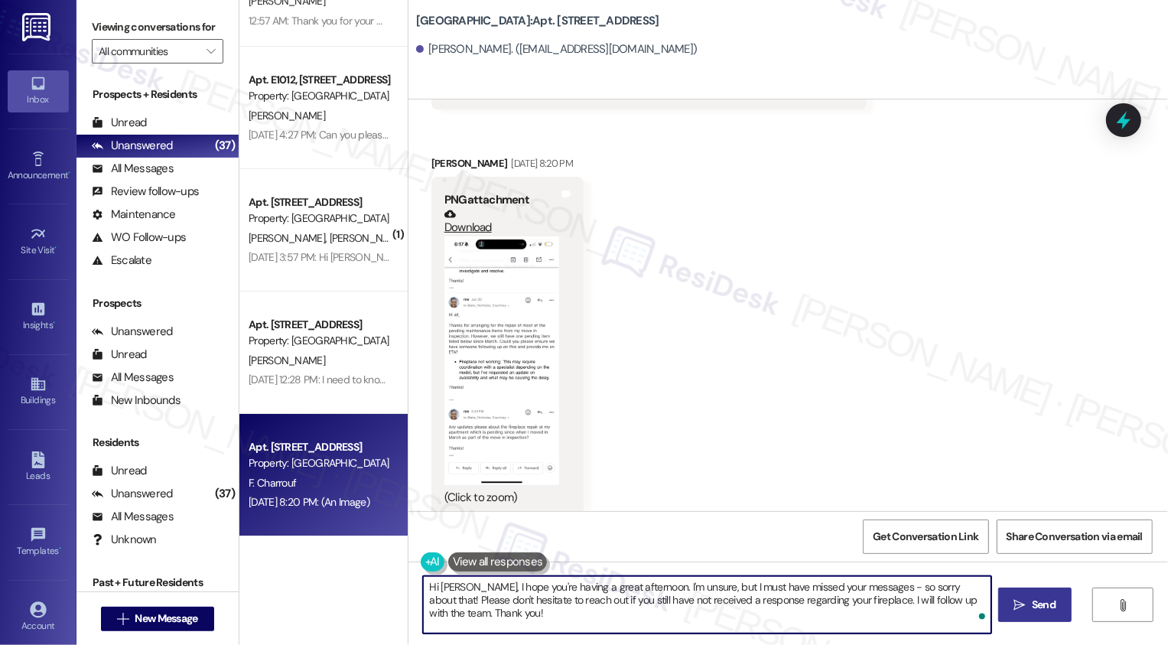
type textarea "Hi Firas, I hope you're having a great afternoon. I'm unsure, but I must have m…"
click at [1021, 600] on icon "" at bounding box center [1019, 605] width 11 height 12
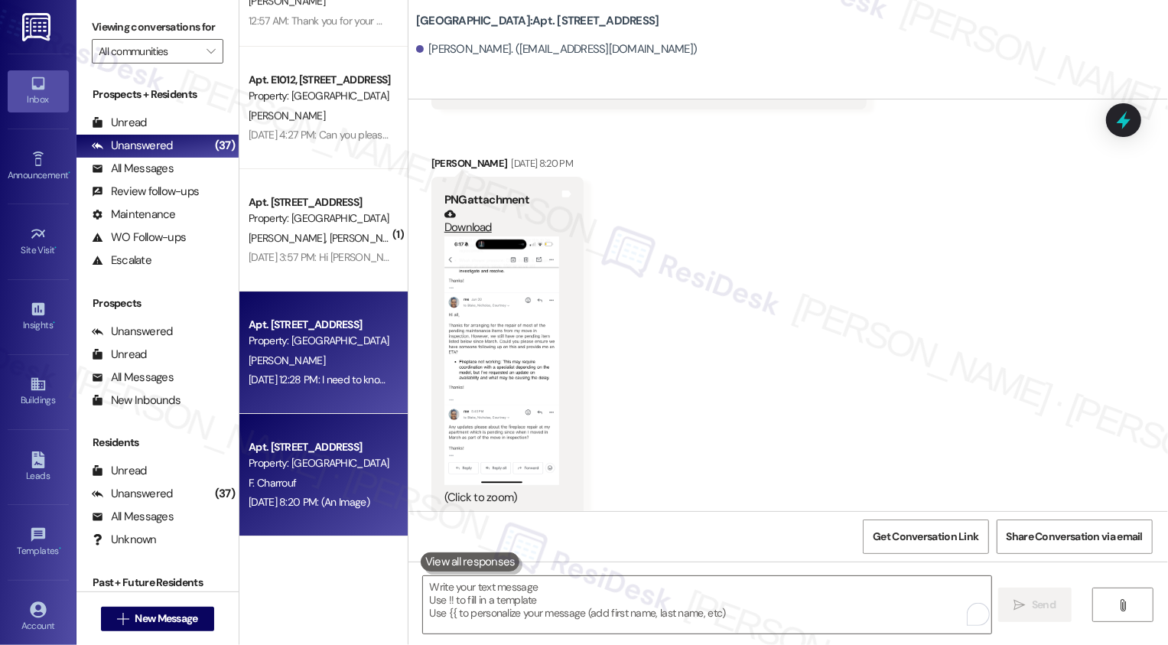
click at [337, 326] on div "Apt. W3203, 1101 East Bayaud Avenue" at bounding box center [320, 325] width 142 height 16
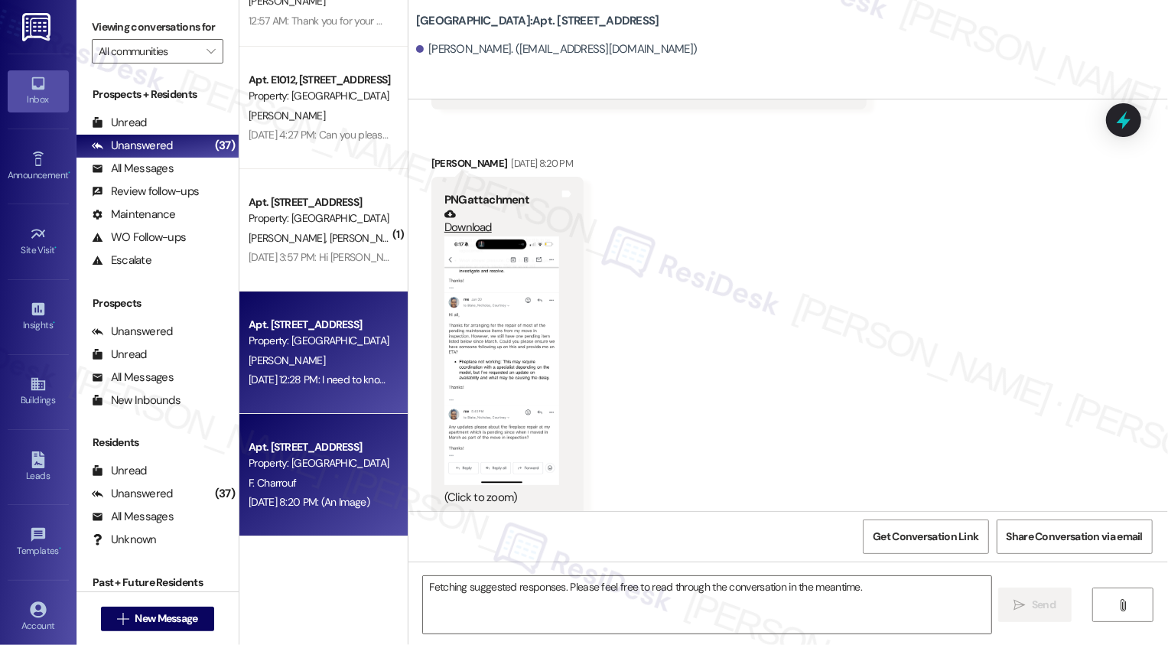
type textarea "Hi"
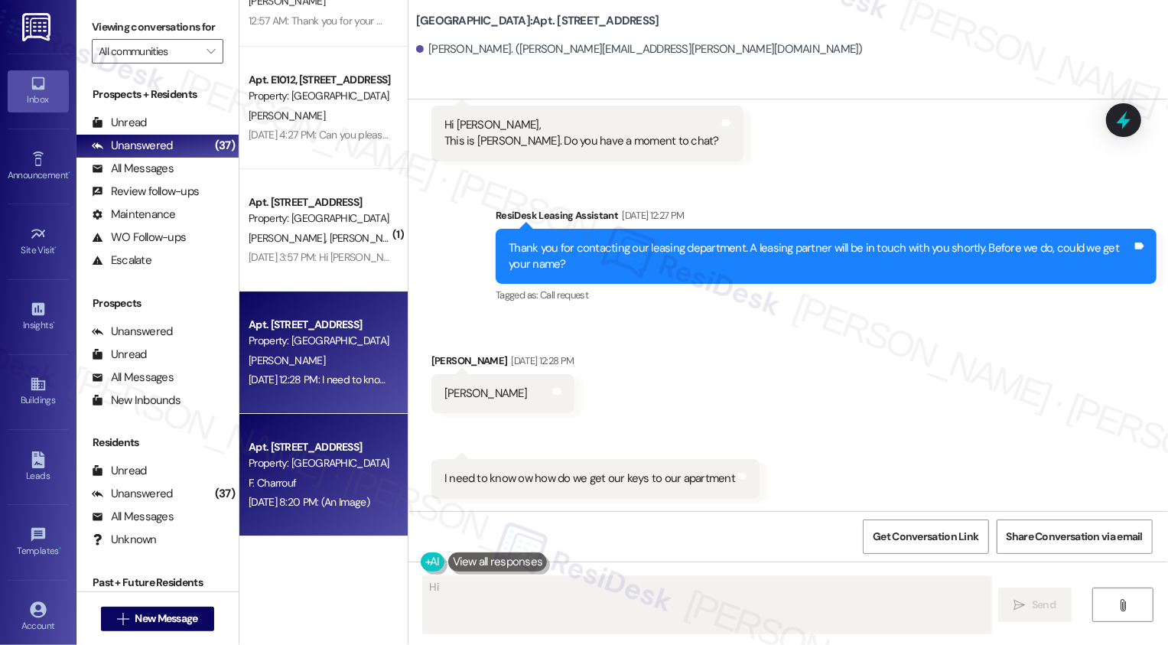
click at [339, 493] on div "Aug 04, 2025 at 8:20 PM: (An Image) Aug 04, 2025 at 8:20 PM: (An Image)" at bounding box center [319, 502] width 145 height 19
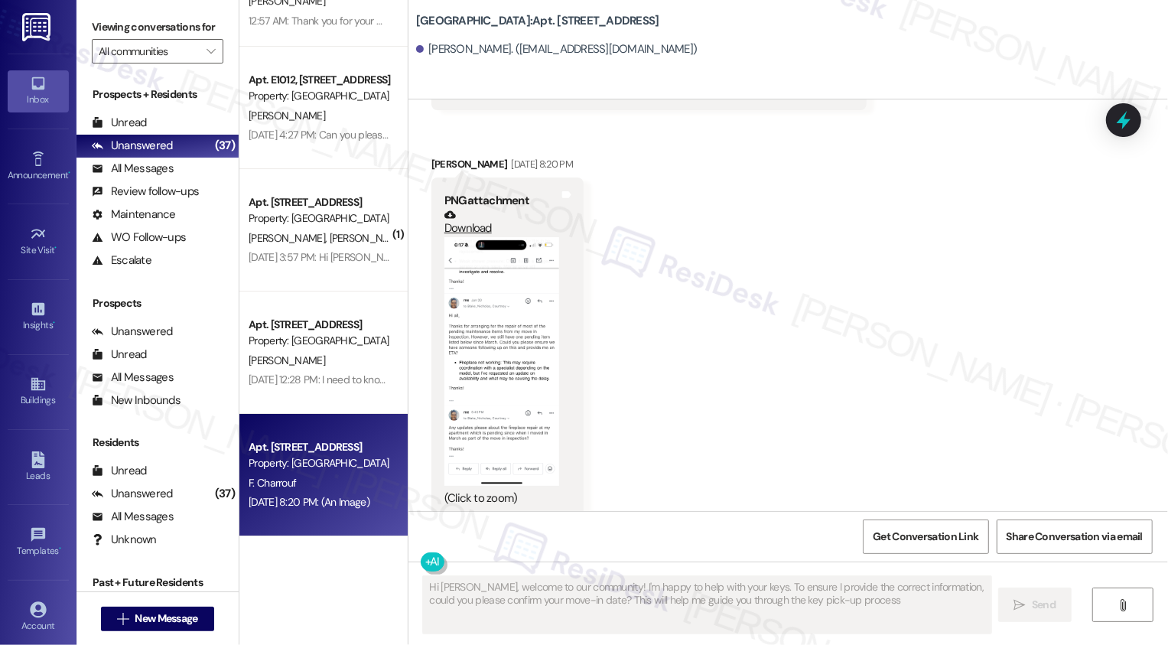
type textarea "Hi Cheryl, welcome to our community! I'm happy to help with your keys. To ensur…"
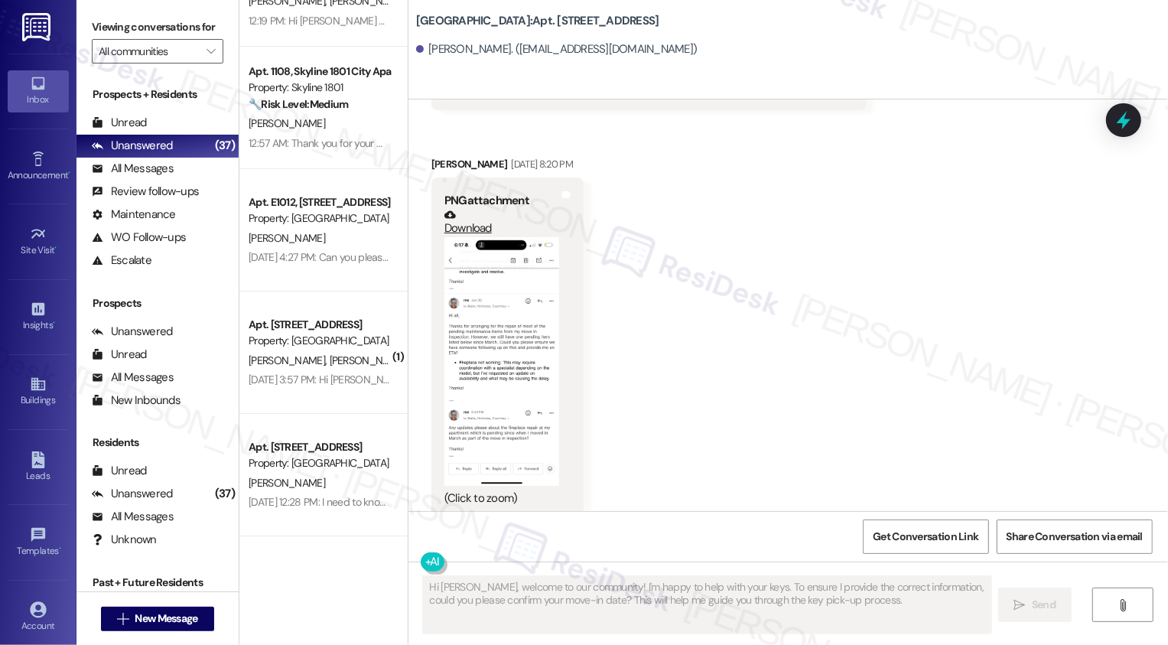
scroll to position [2976, 0]
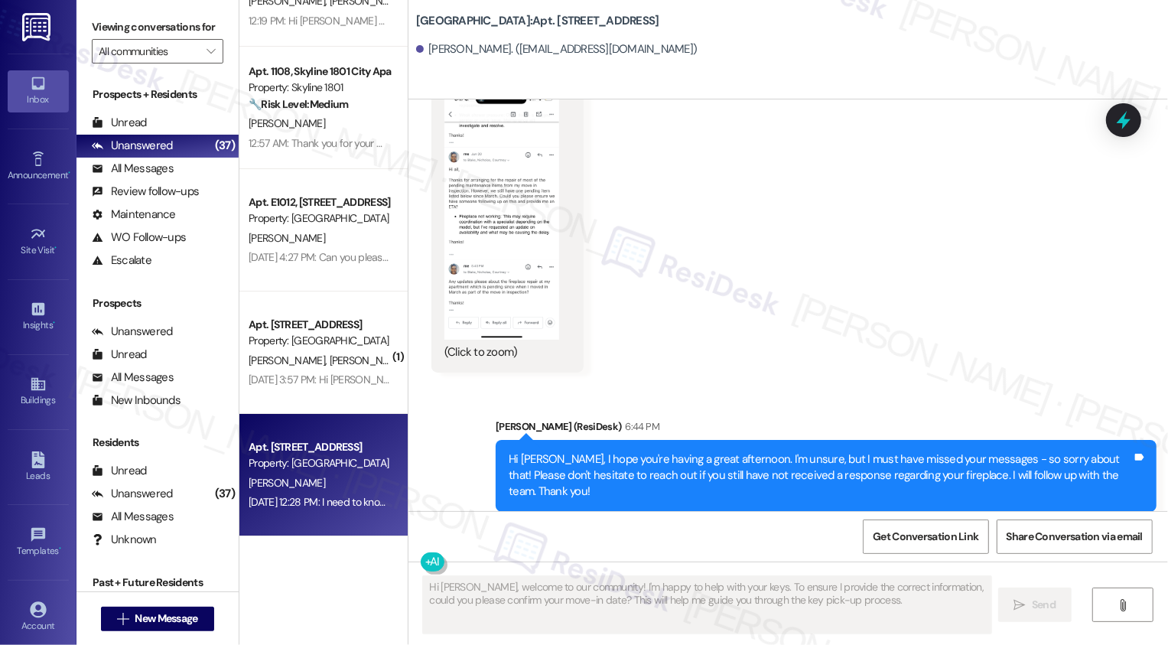
click at [338, 485] on div "C. Gasvoda" at bounding box center [319, 483] width 145 height 19
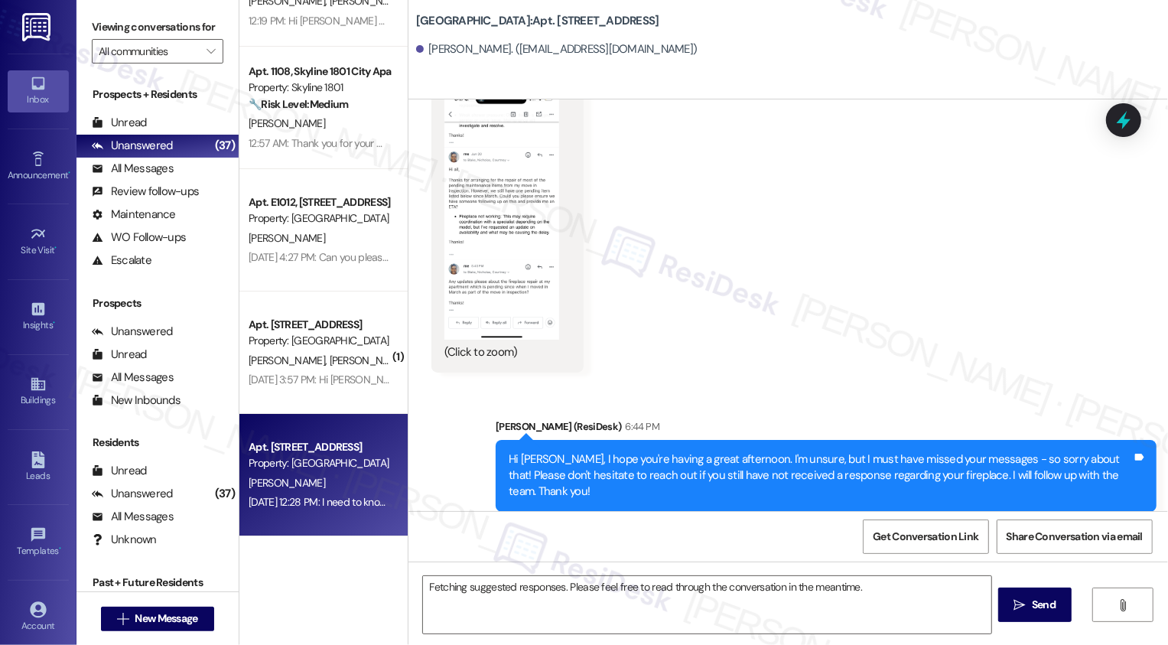
click at [338, 485] on div "C. Gasvoda" at bounding box center [319, 483] width 145 height 19
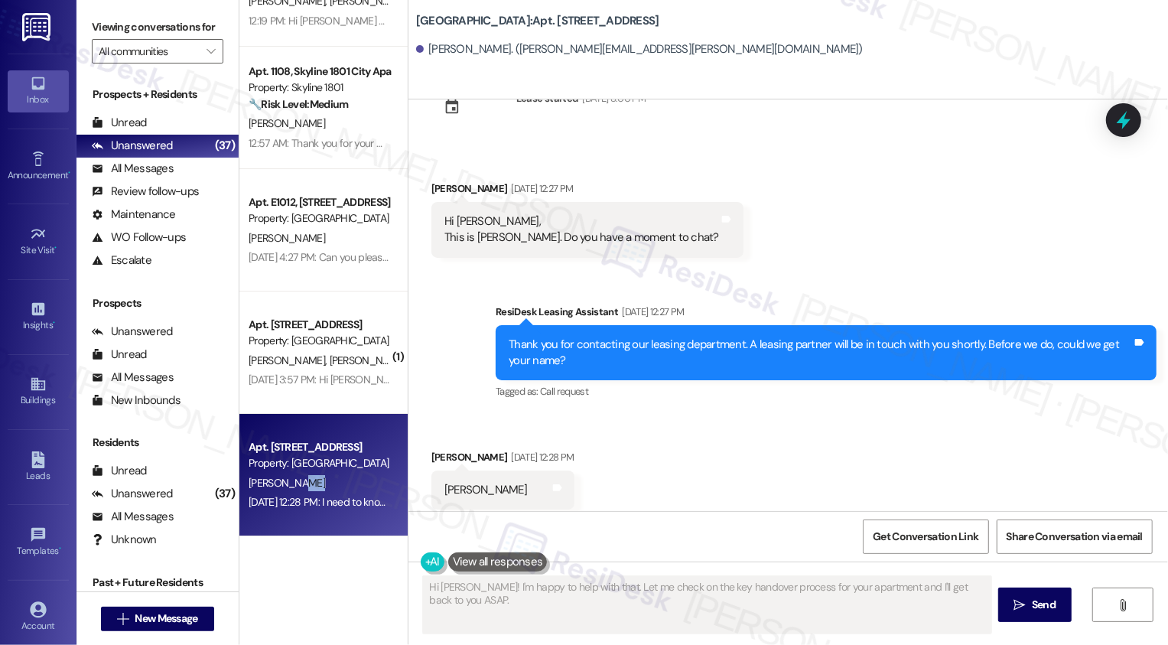
scroll to position [151, 0]
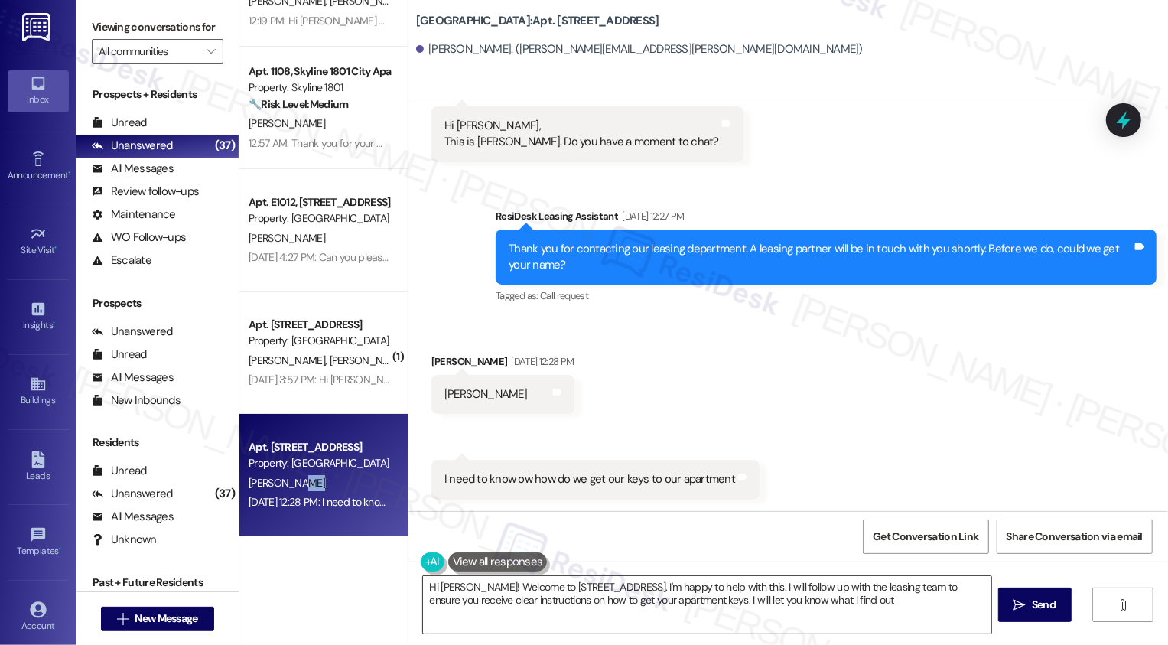
type textarea "Hi Cheryl! Welcome to 1101 East Bayaud Avenue. I'm happy to help with this. I w…"
click at [554, 587] on textarea "Hi Cheryl! Welcome to 1101 East Bayaud Avenue. I'm happy to help with this. I w…" at bounding box center [707, 604] width 568 height 57
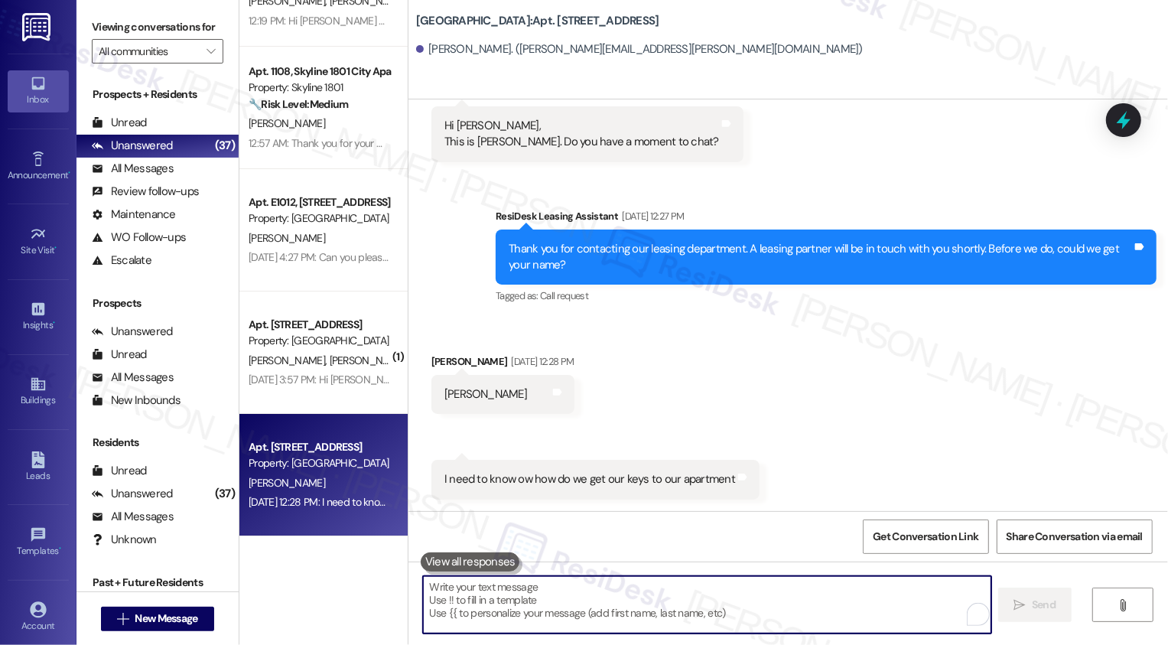
paste textarea "Hi Paula, I hope you're having a great afternoon. I'm unsure, but I must have m…"
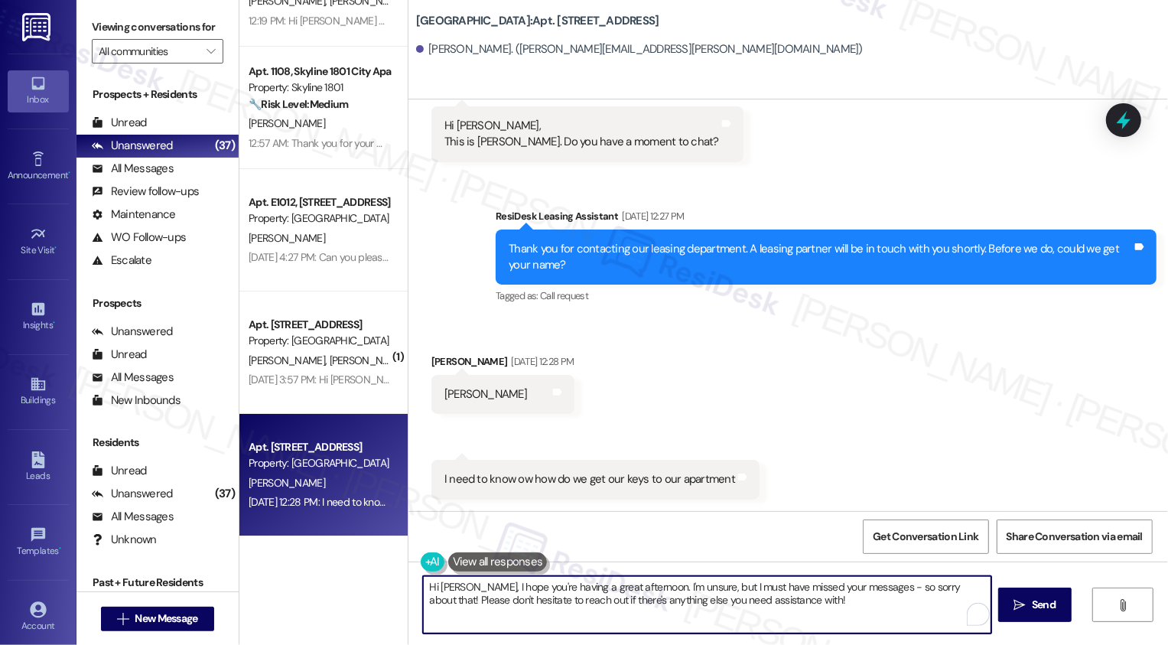
click at [443, 592] on textarea "Hi Paula, I hope you're having a great afternoon. I'm unsure, but I must have m…" at bounding box center [707, 604] width 568 height 57
click at [503, 596] on textarea "Hi Cheryl, I hope you're having a great afternoon. I'm unsure, but I must have …" at bounding box center [707, 604] width 568 height 57
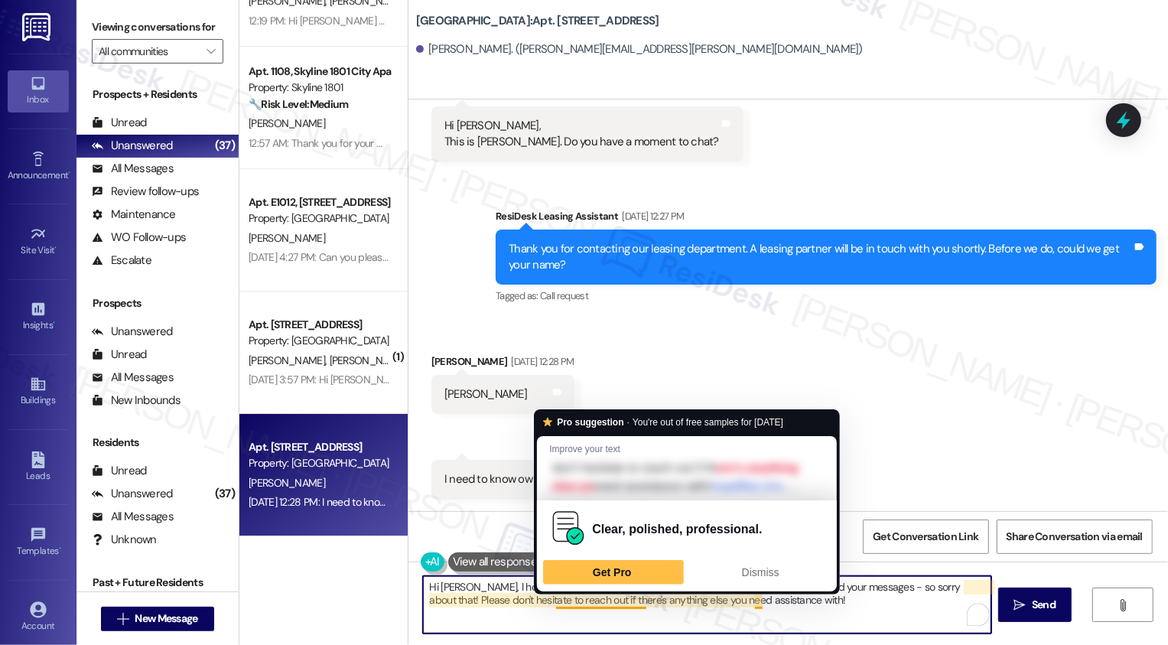
click at [517, 607] on textarea "Hi Cheryl, I hope you're having a great afternoon. I'm unsure, but I must have …" at bounding box center [707, 604] width 568 height 57
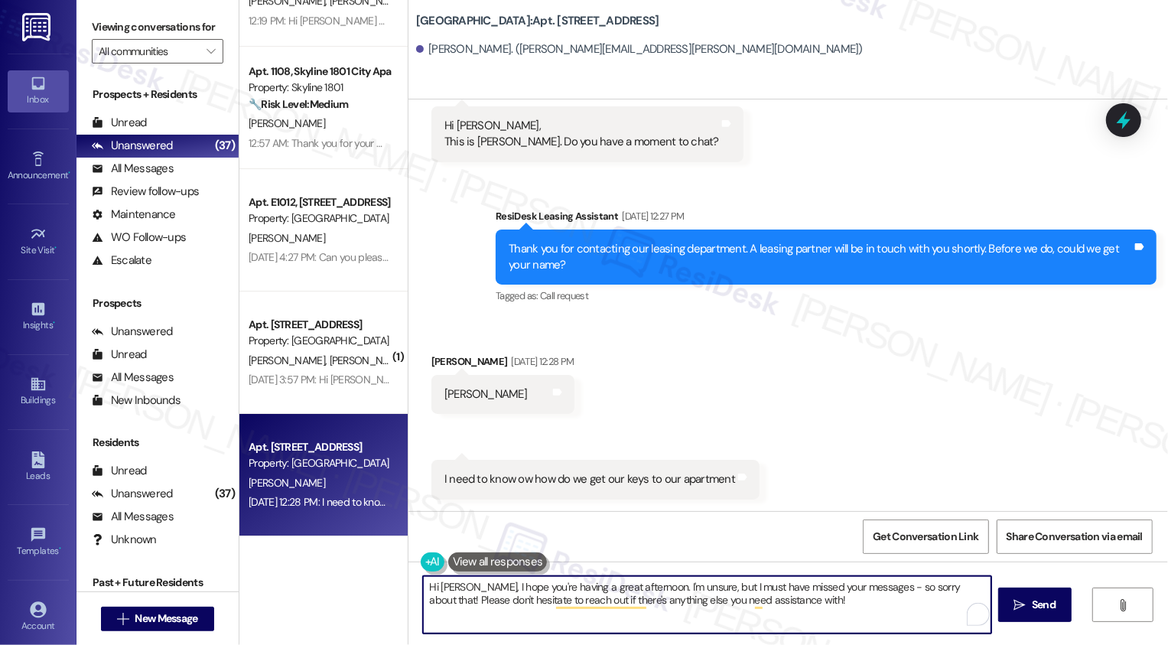
click at [794, 604] on textarea "Hi Cheryl, I hope you're having a great afternoon. I'm unsure, but I must have …" at bounding box center [707, 604] width 568 height 57
type textarea "Hi Cheryl, I hope you're having a great afternoon. I'm unsure, but I must have …"
click at [1039, 597] on span "Send" at bounding box center [1044, 605] width 24 height 16
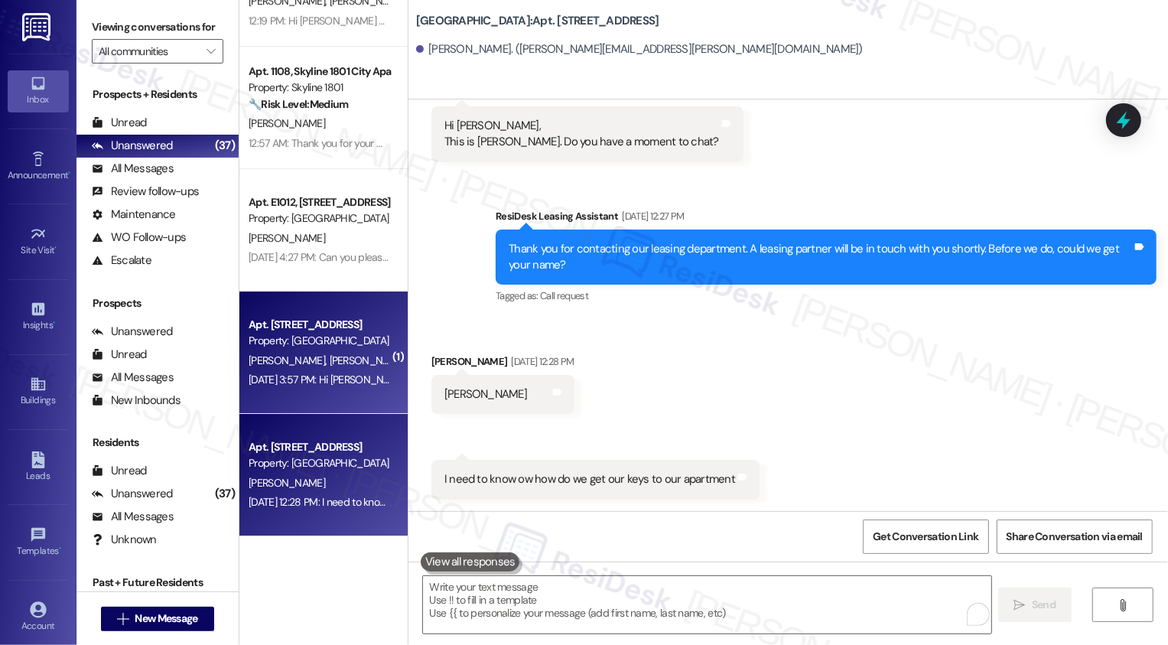
click at [410, 356] on span "R. Aertker" at bounding box center [448, 360] width 76 height 14
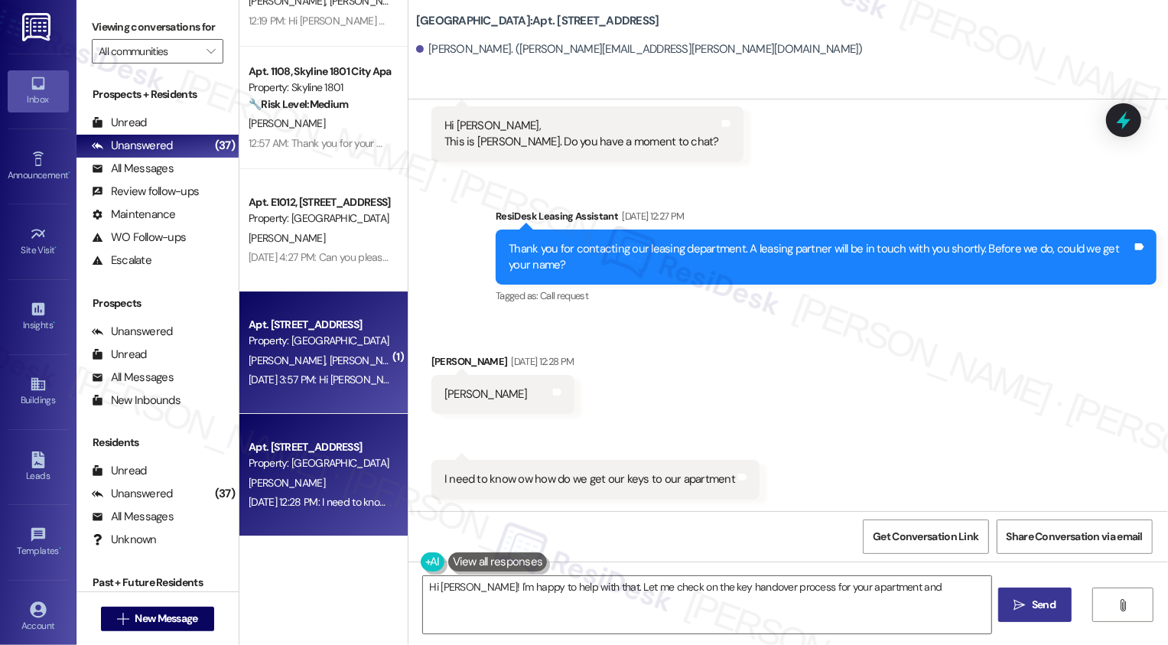
type textarea "Hi Cheryl! I'm happy to help with that. Let me check on the key handover proces…"
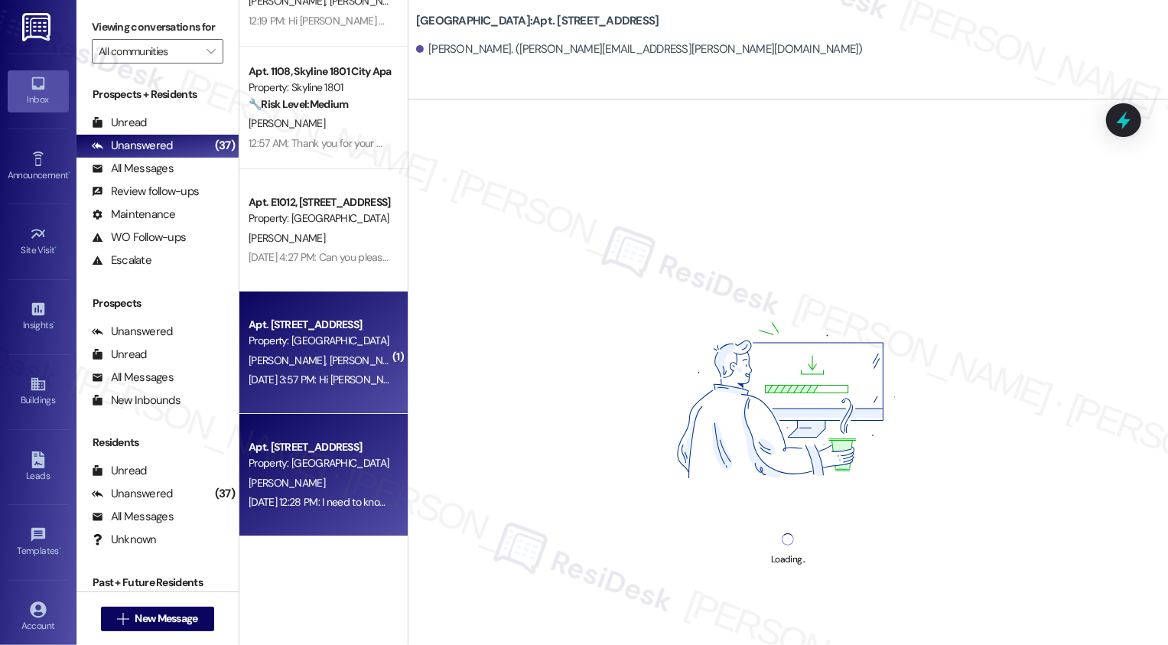
click at [342, 447] on div "Apt. W3203, 1101 East Bayaud Avenue" at bounding box center [320, 447] width 142 height 16
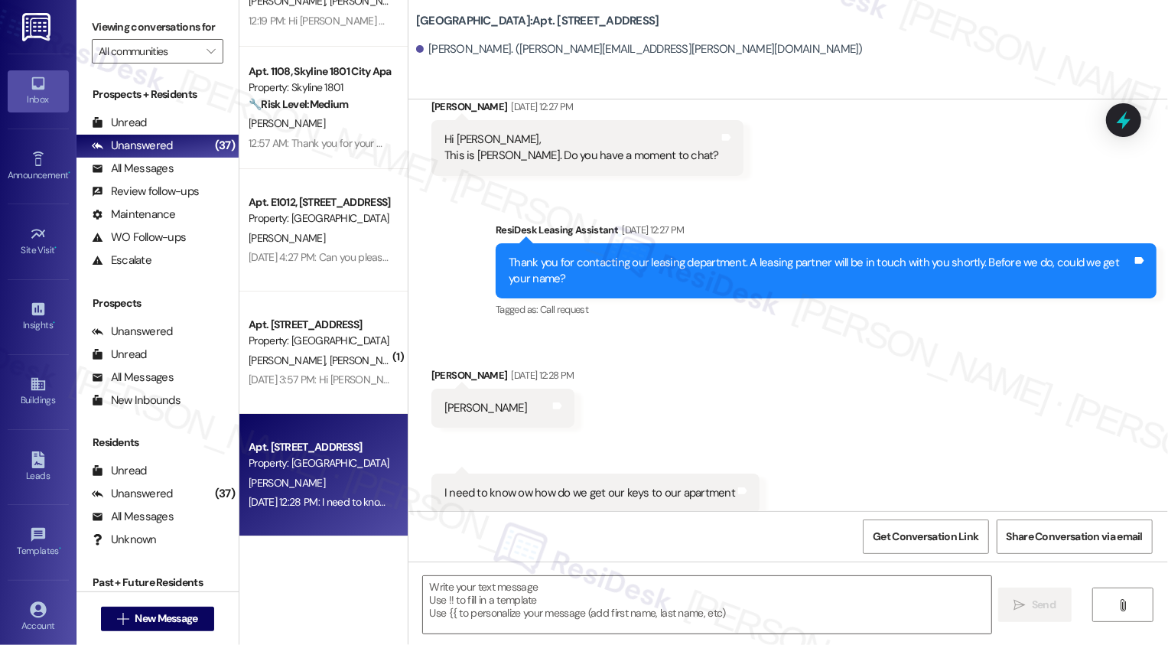
type textarea "Fetching suggested responses. Please feel free to read through the conversation…"
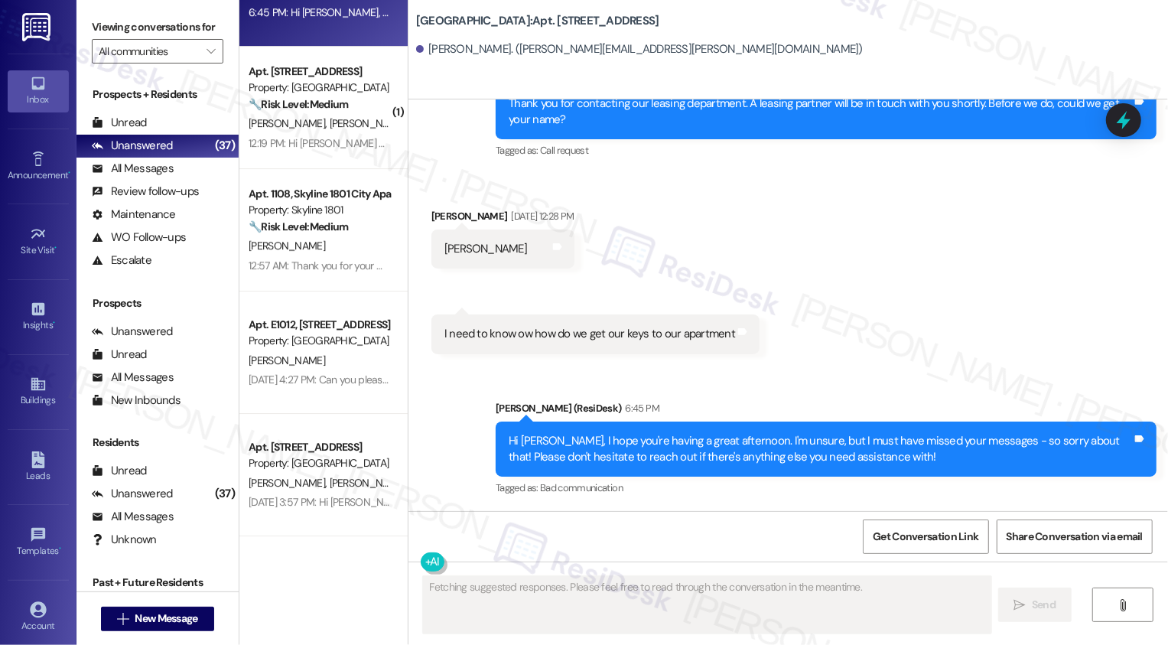
scroll to position [3748, 0]
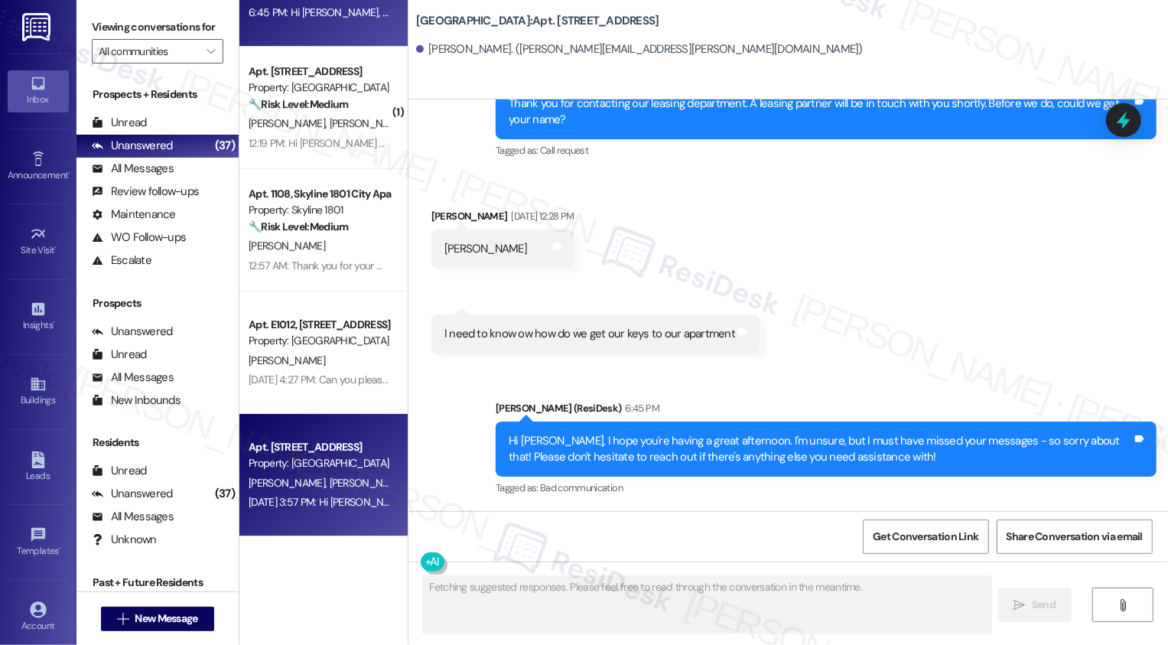
click at [356, 470] on div "Property: [GEOGRAPHIC_DATA]" at bounding box center [320, 463] width 142 height 16
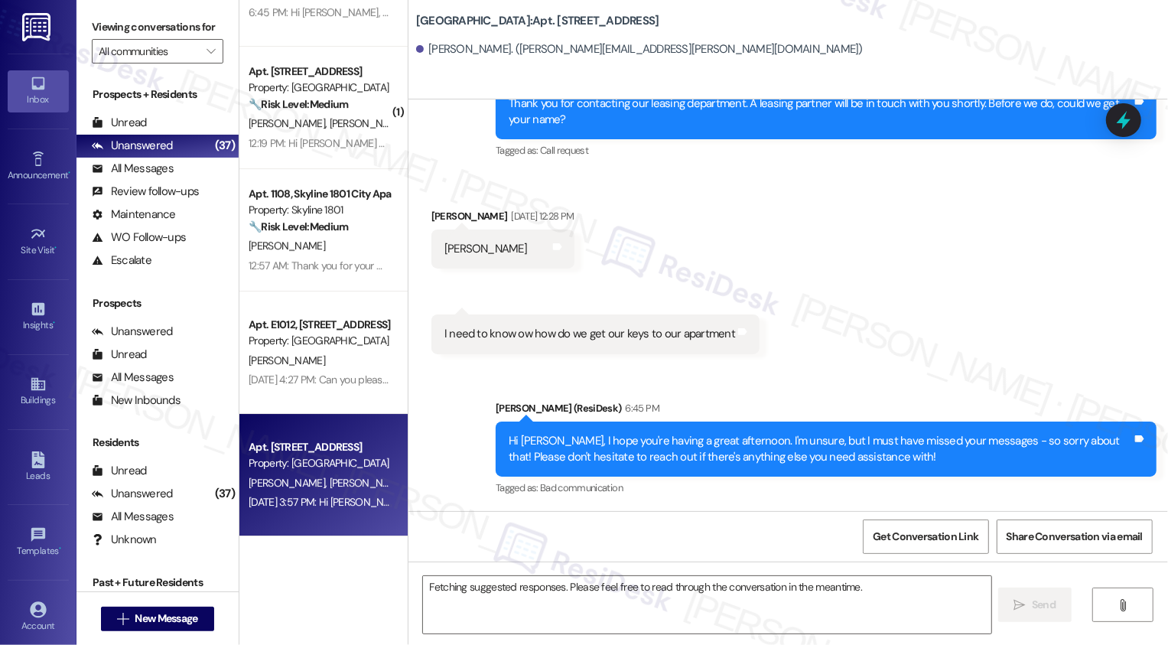
click at [356, 470] on div "Property: [GEOGRAPHIC_DATA]" at bounding box center [320, 463] width 142 height 16
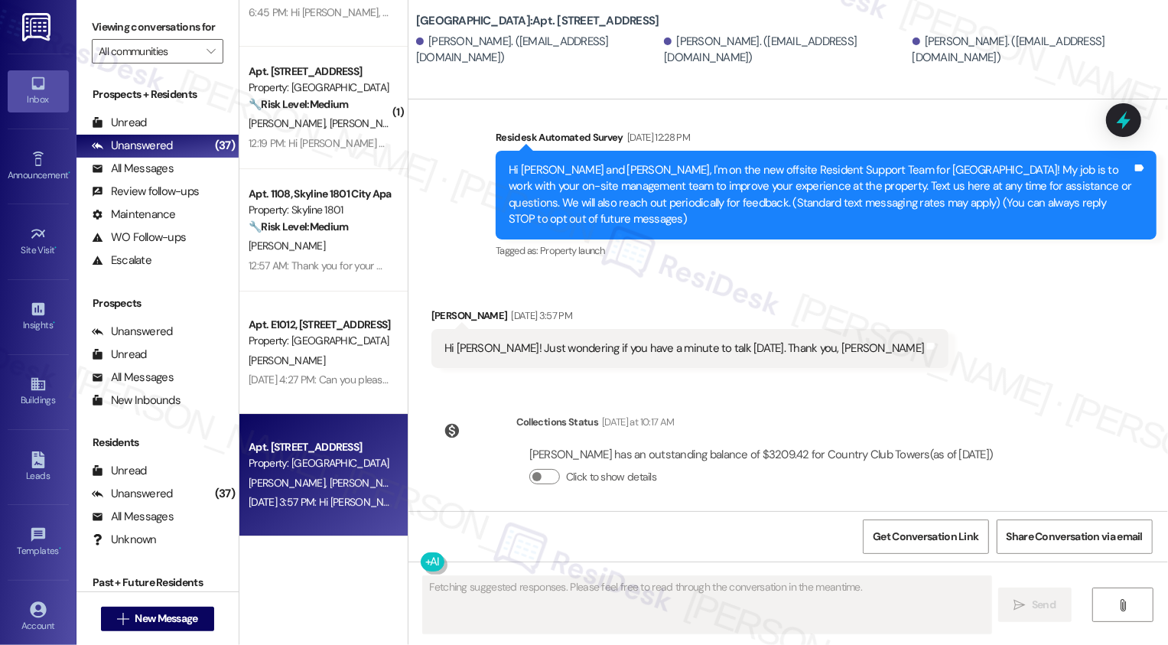
scroll to position [116, 0]
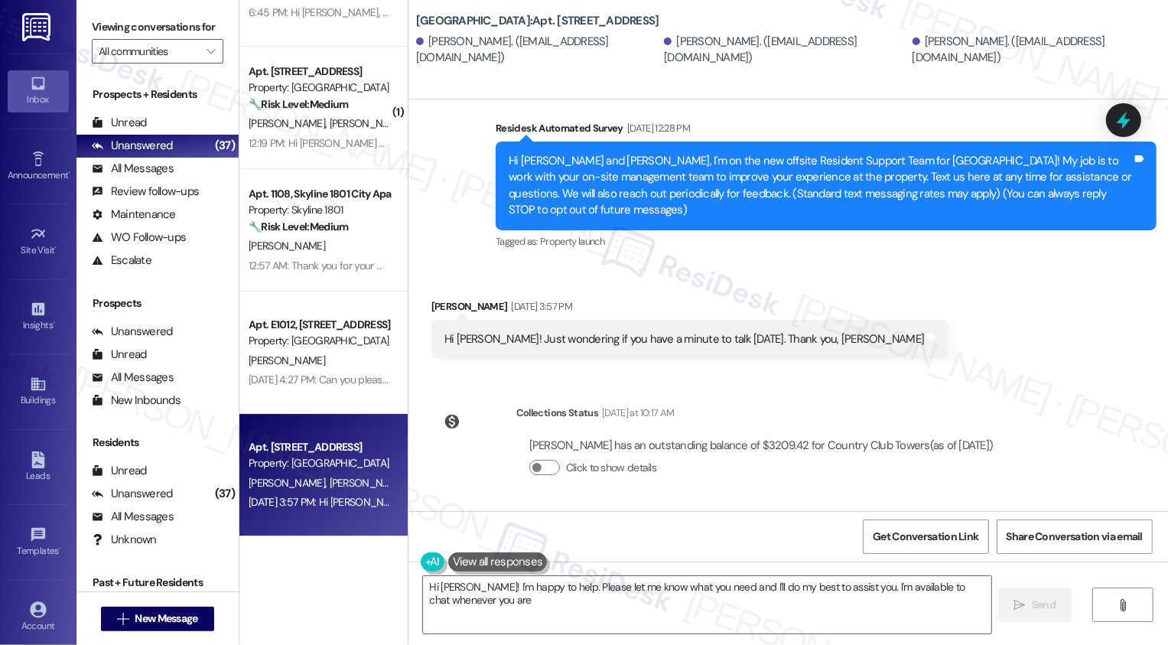
type textarea "Hi Katherine! I'm happy to help. Please let me know what you need and I'll do m…"
click at [551, 593] on textarea "Hi Katherine! I'm happy to help. Please let me know what you need and I'll do m…" at bounding box center [707, 604] width 568 height 57
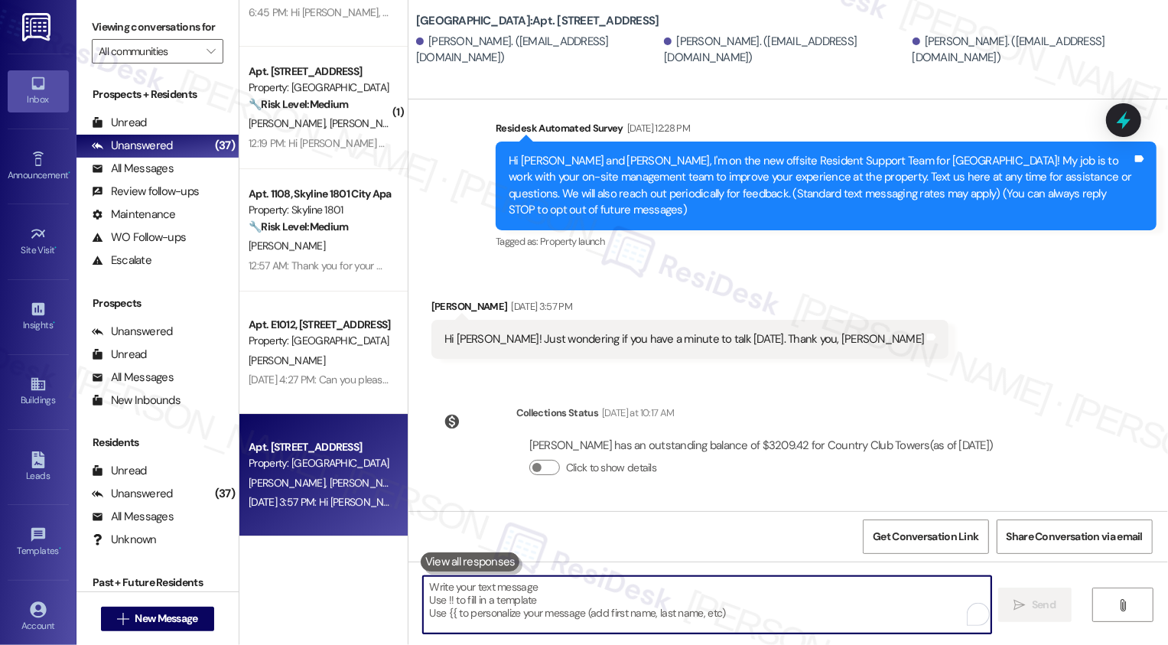
paste textarea "Hi Paula, I hope you're having a great afternoon. I'm unsure, but I must have m…"
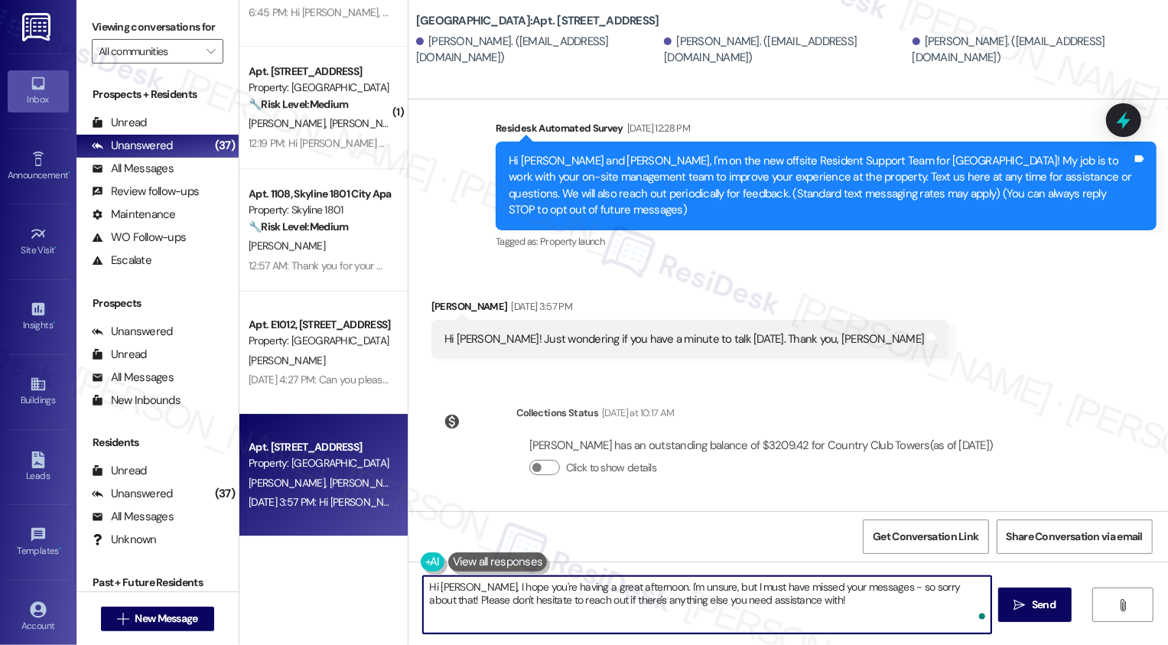
click at [438, 584] on textarea "Hi Paula, I hope you're having a great afternoon. I'm unsure, but I must have m…" at bounding box center [707, 604] width 568 height 57
click at [867, 590] on textarea "Hi Katherine, I hope you're having a great afternoon. I'm unsure, but I must ha…" at bounding box center [707, 604] width 568 height 57
drag, startPoint x: 568, startPoint y: 602, endPoint x: 522, endPoint y: 601, distance: 45.9
click at [522, 601] on textarea "Hi Katherine, I hope you're having a great afternoon. I'm unsure, but I must ha…" at bounding box center [707, 604] width 568 height 57
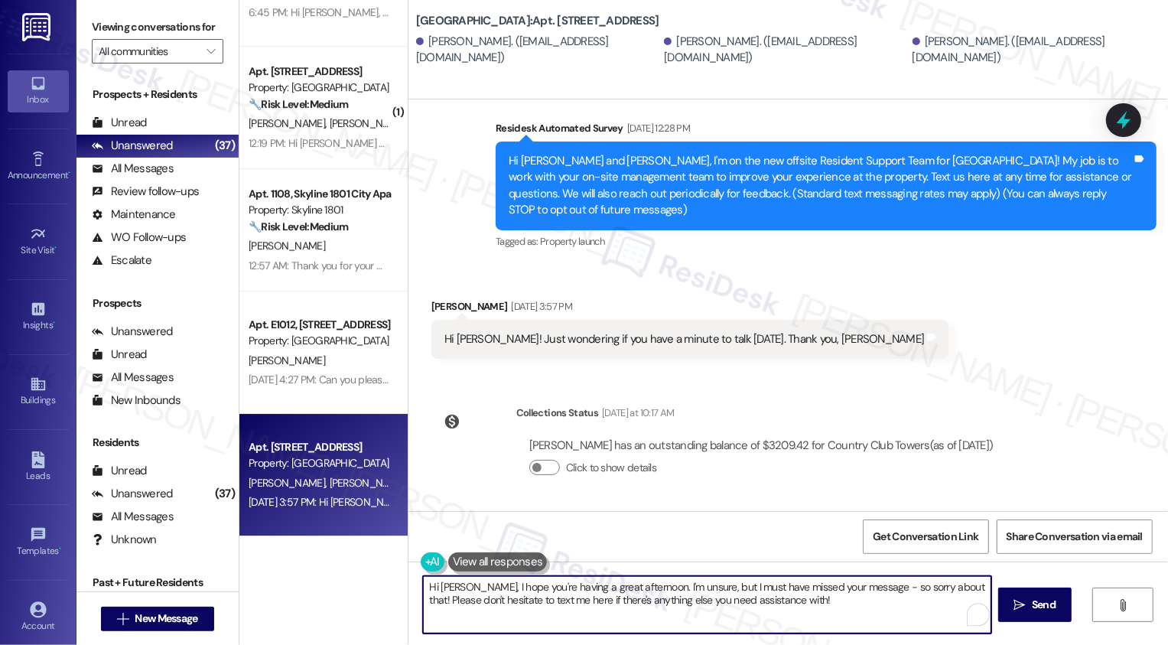
click at [807, 607] on textarea "Hi Katherine, I hope you're having a great afternoon. I'm unsure, but I must ha…" at bounding box center [707, 604] width 568 height 57
type textarea "Hi Katherine, I hope you're having a great afternoon. I'm unsure, but I must ha…"
click at [1039, 611] on span "Send" at bounding box center [1044, 605] width 24 height 16
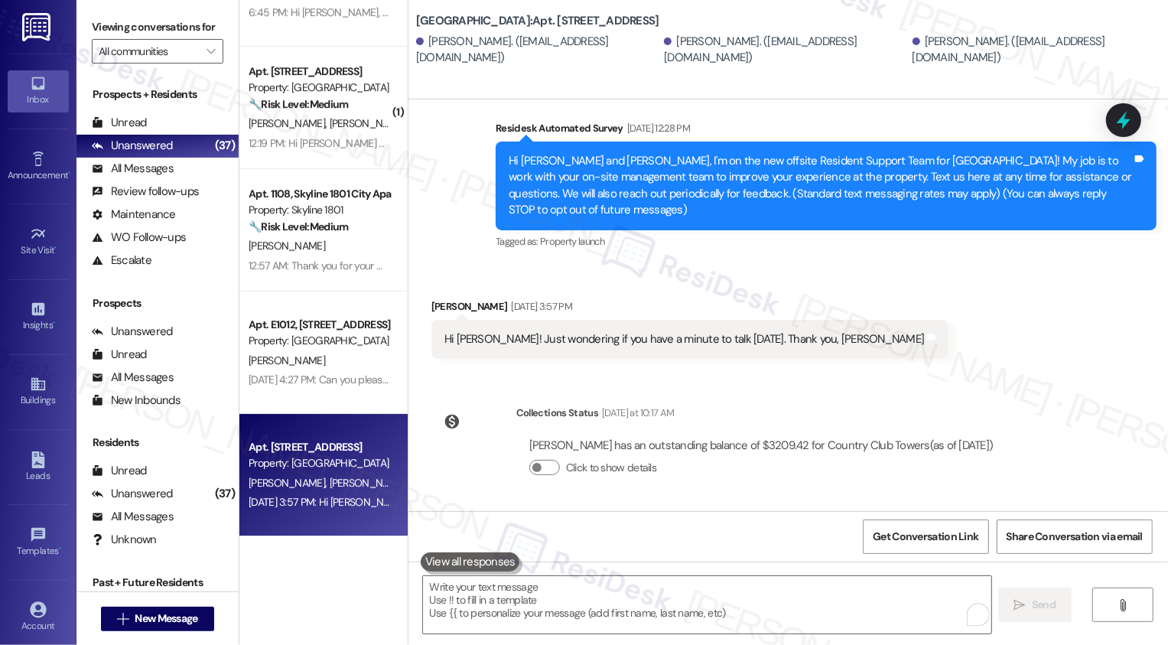
scroll to position [239, 0]
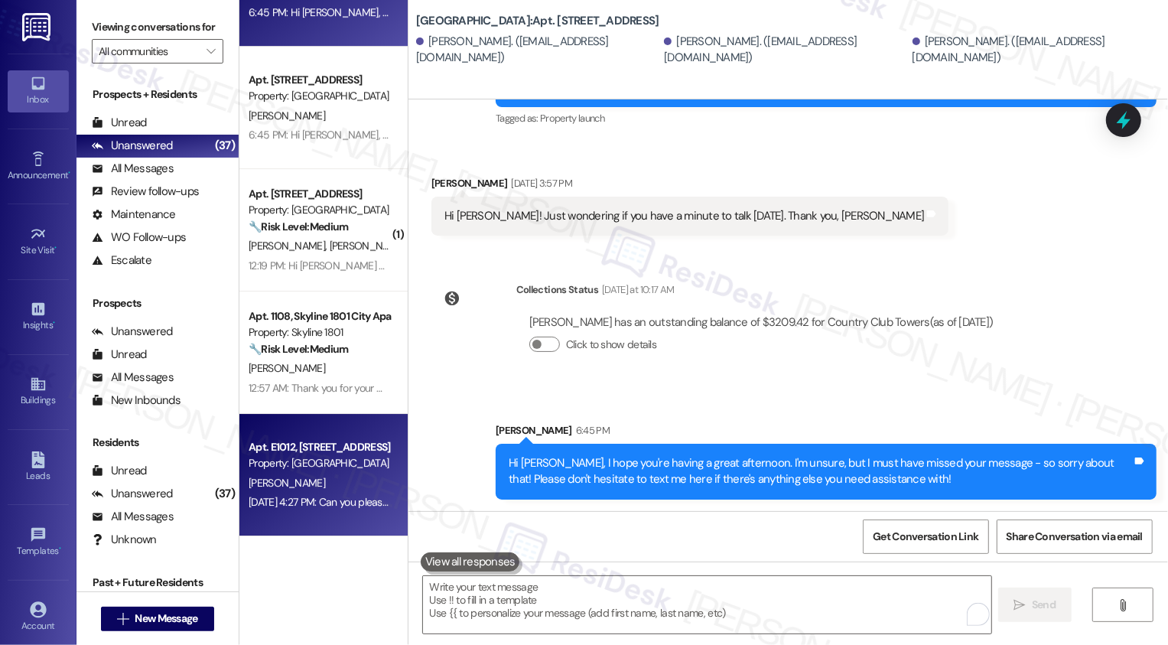
click at [347, 454] on div "Apt. E1012, [STREET_ADDRESS]" at bounding box center [320, 447] width 142 height 16
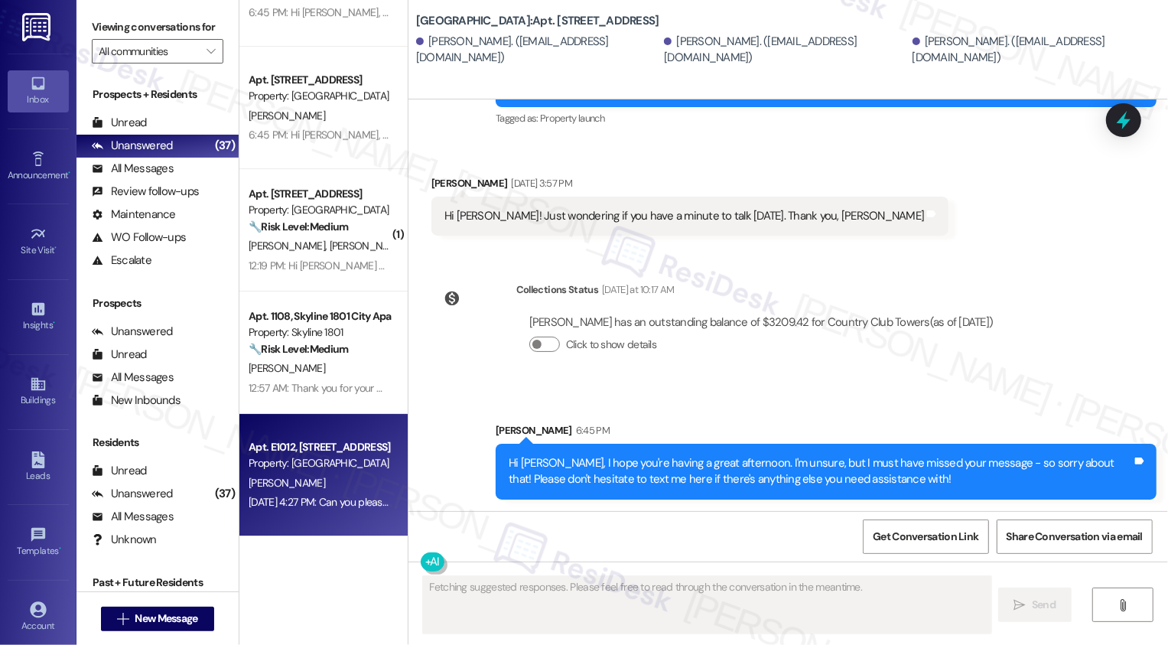
click at [347, 454] on div "Apt. E1012, [STREET_ADDRESS]" at bounding box center [320, 447] width 142 height 16
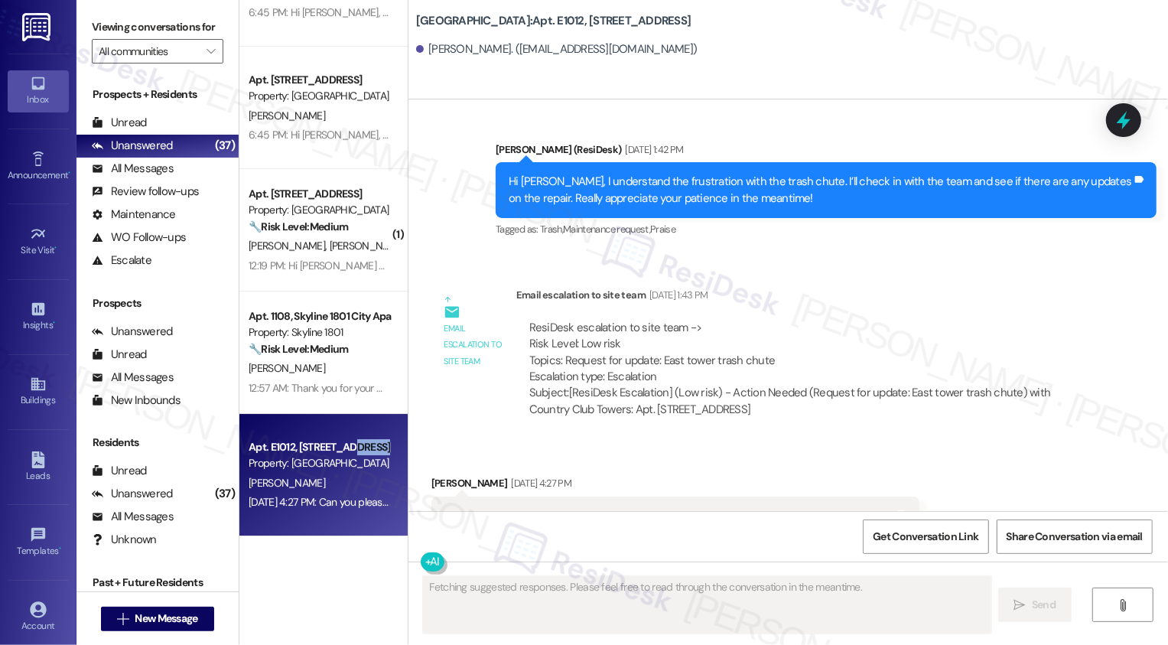
scroll to position [936, 0]
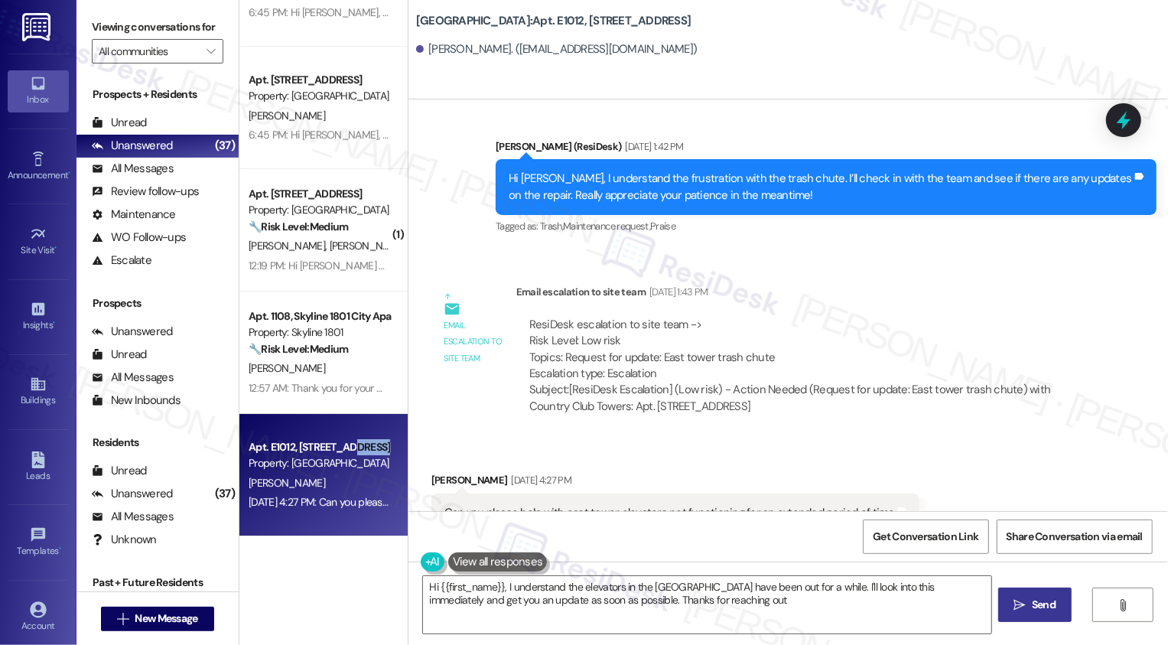
type textarea "Hi {{first_name}}, I understand the elevators in the east tower have been out f…"
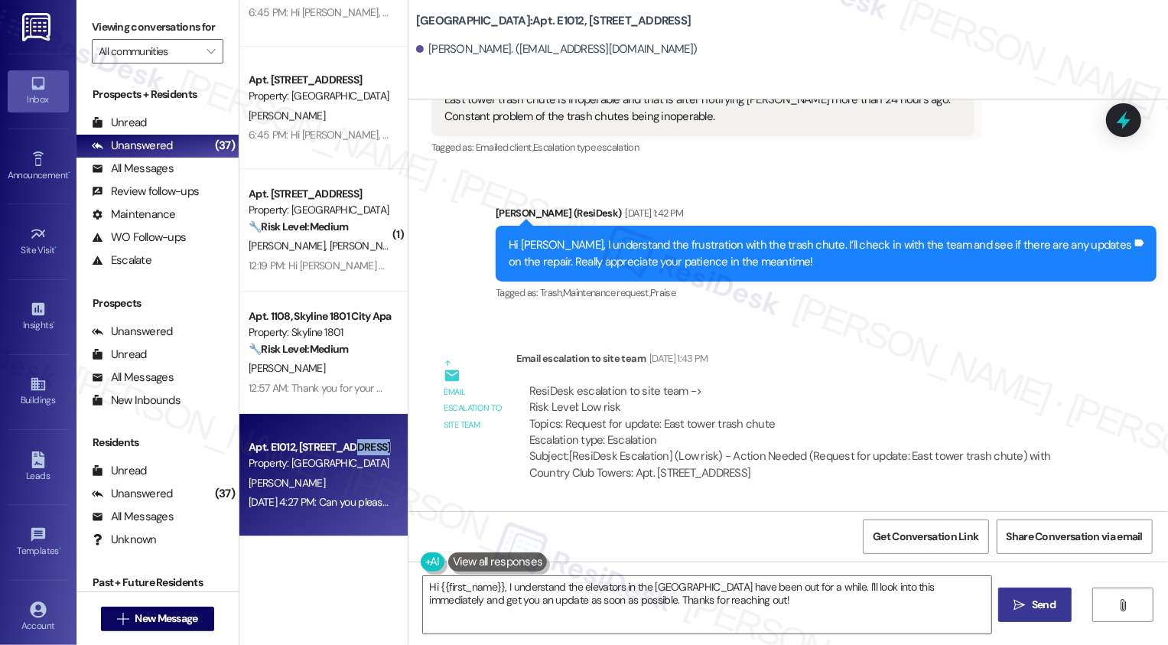
scroll to position [937, 0]
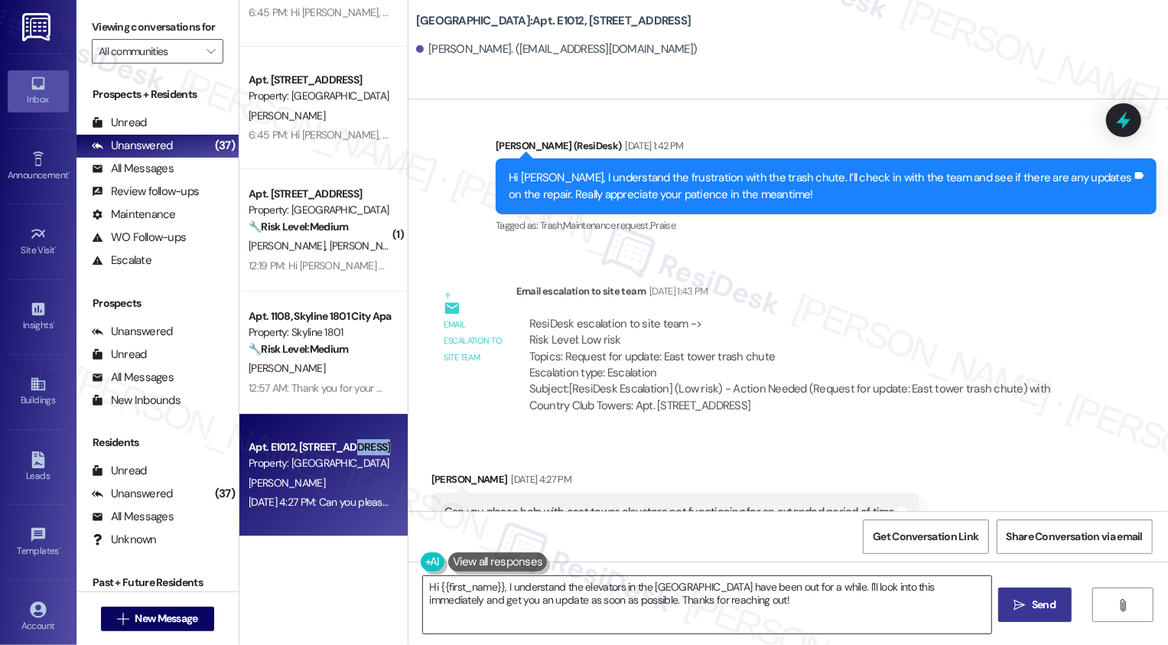
click at [525, 614] on textarea "Hi {{first_name}}, I understand the elevators in the east tower have been out f…" at bounding box center [707, 604] width 568 height 57
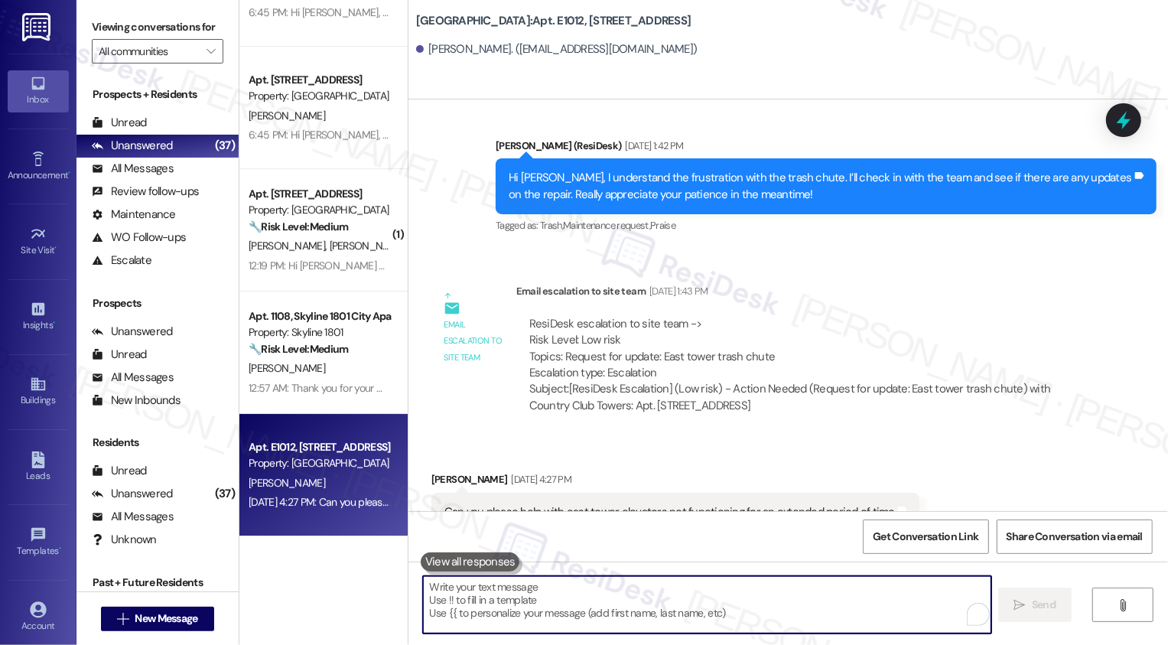
paste textarea "Hi Paula, I hope you're having a great afternoon. I'm unsure, but I must have m…"
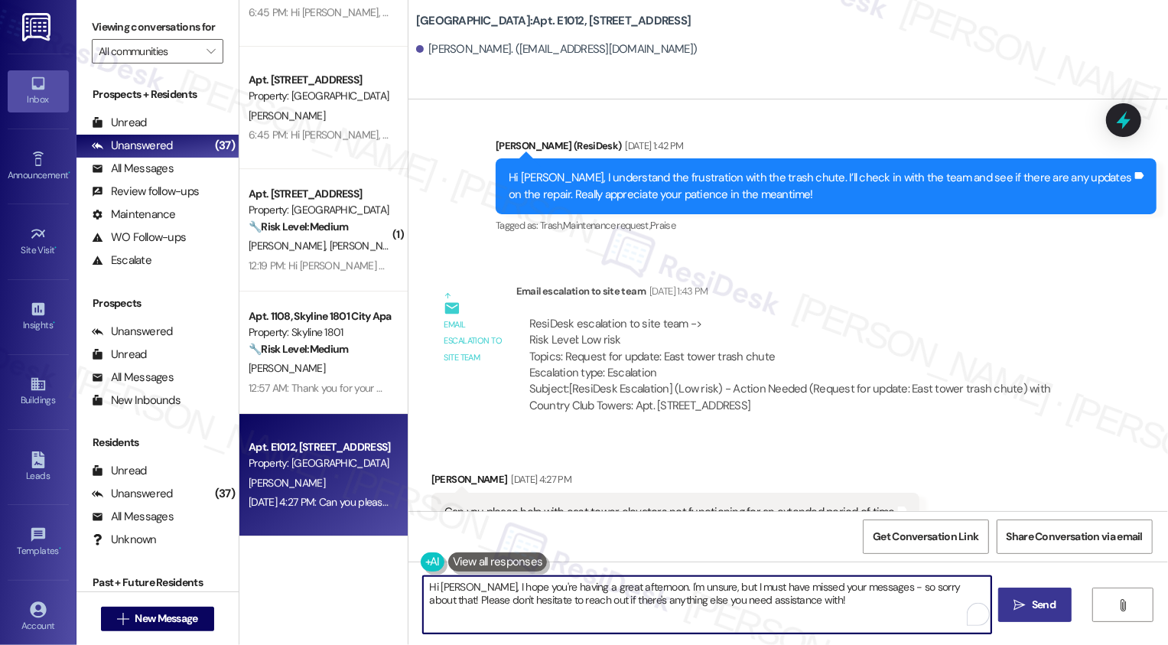
click at [446, 584] on textarea "Hi Paula, I hope you're having a great afternoon. I'm unsure, but I must have m…" at bounding box center [707, 604] width 568 height 57
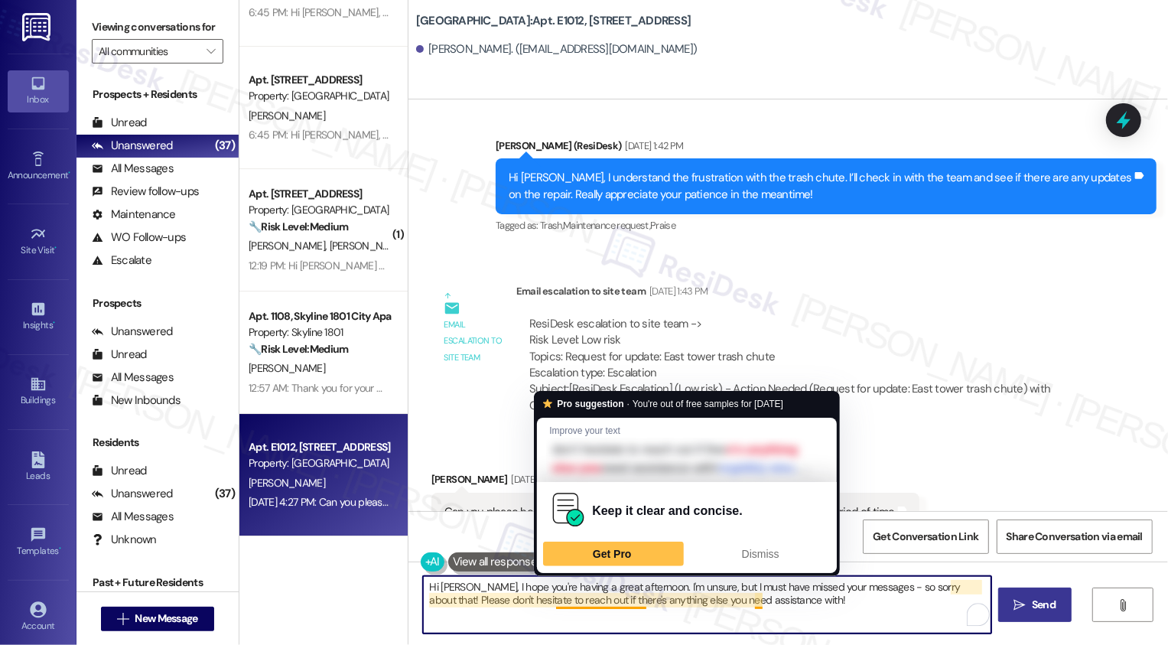
click at [741, 602] on textarea "Hi Jan, I hope you're having a great afternoon. I'm unsure, but I must have mis…" at bounding box center [707, 604] width 568 height 57
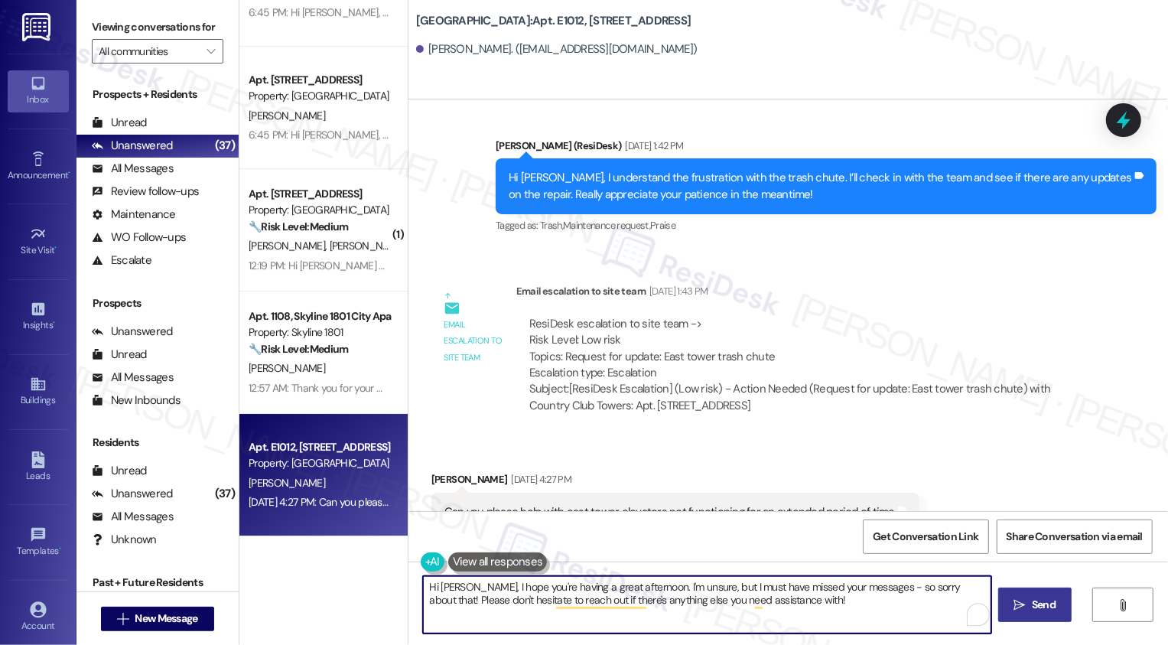
click at [806, 596] on textarea "Hi Jan, I hope you're having a great afternoon. I'm unsure, but I must have mis…" at bounding box center [707, 604] width 568 height 57
click at [838, 584] on textarea "Hi Jan, I hope you're having a great afternoon. I'm unsure, but I must have mis…" at bounding box center [707, 604] width 568 height 57
type textarea "Hi [PERSON_NAME], I hope you're having a great afternoon. I'm unsure, but I mus…"
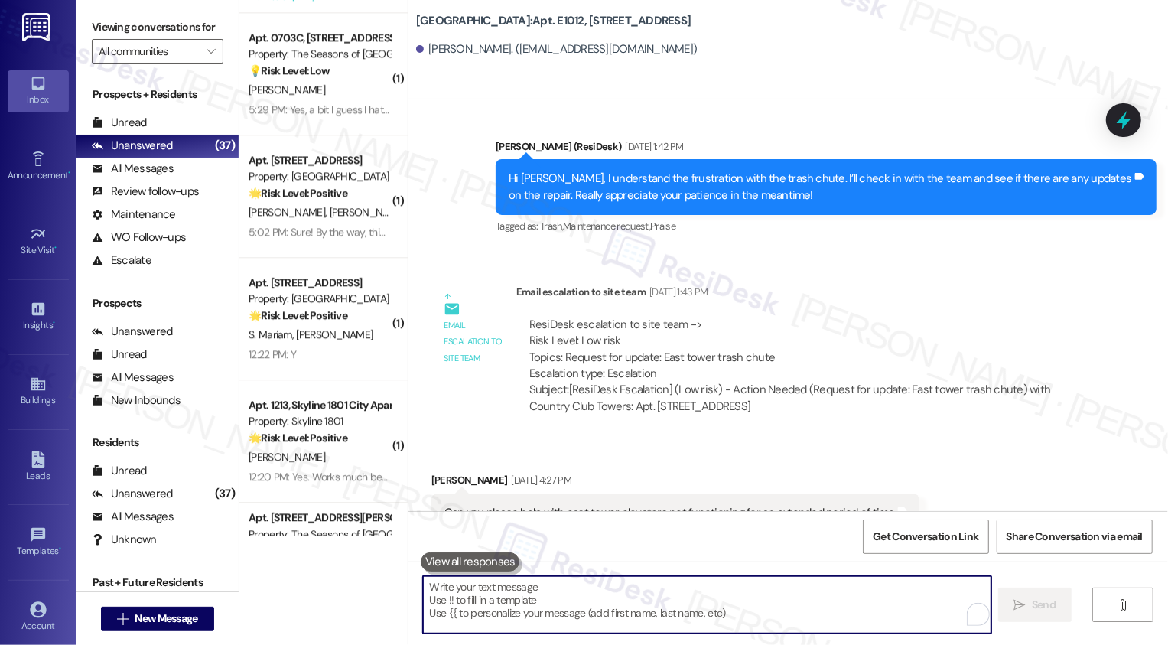
scroll to position [2786, 0]
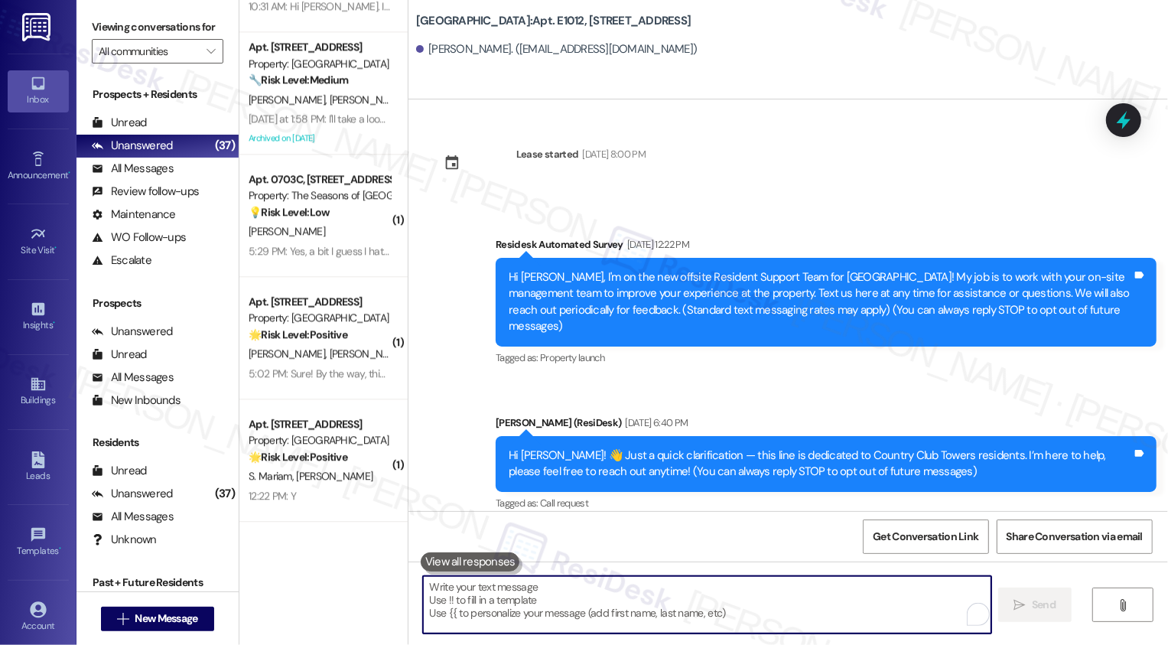
scroll to position [936, 0]
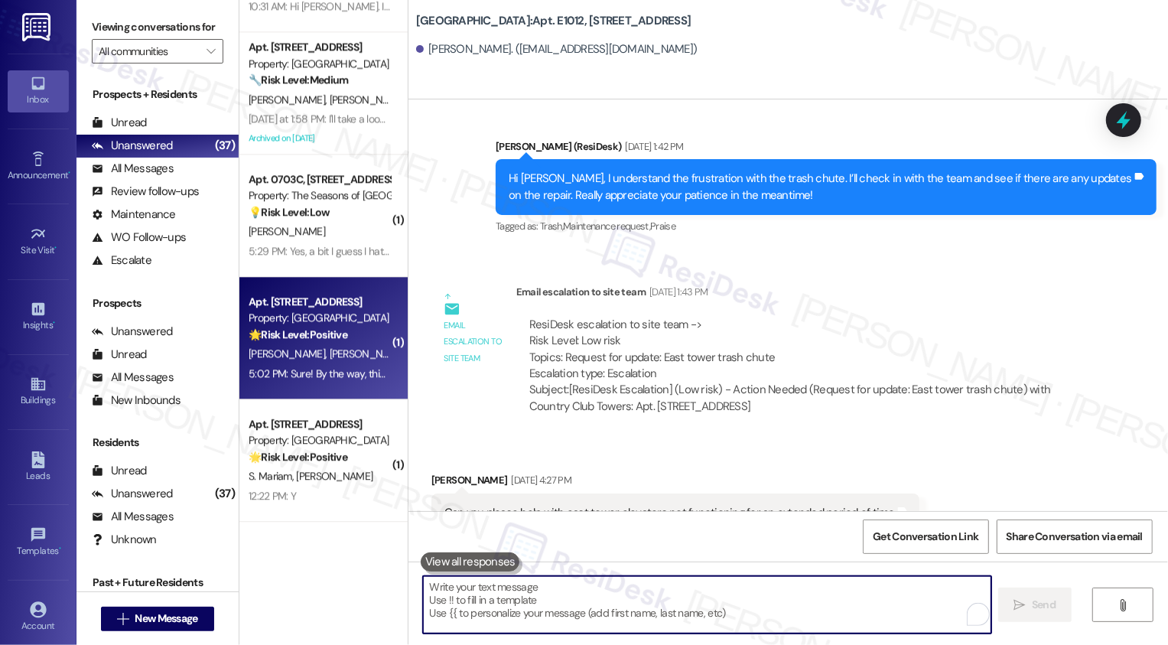
click at [337, 374] on div "5:02 PM: Sure! By the way, this is [PERSON_NAME] not Halle ☺️ thank you! 5:02 P…" at bounding box center [413, 373] width 328 height 14
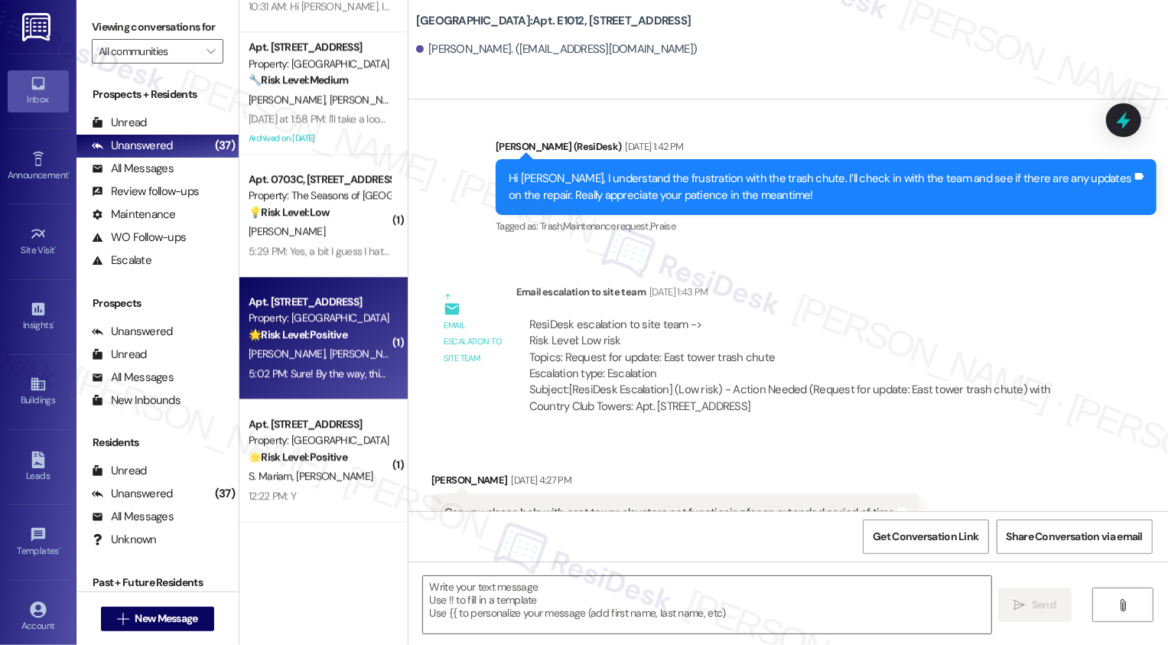
click at [337, 374] on div "5:02 PM: Sure! By the way, this is [PERSON_NAME] not Halle ☺️ thank you! 5:02 P…" at bounding box center [413, 373] width 328 height 14
type textarea "Fetching suggested responses. Please feel free to read through the conversation…"
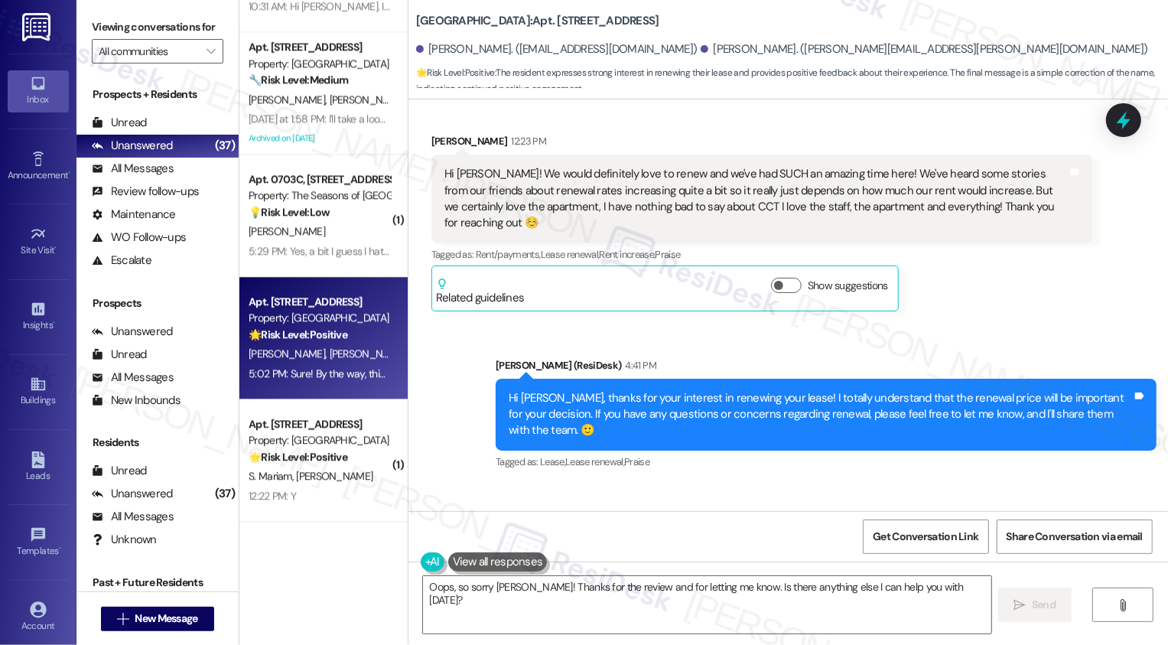
scroll to position [923, 0]
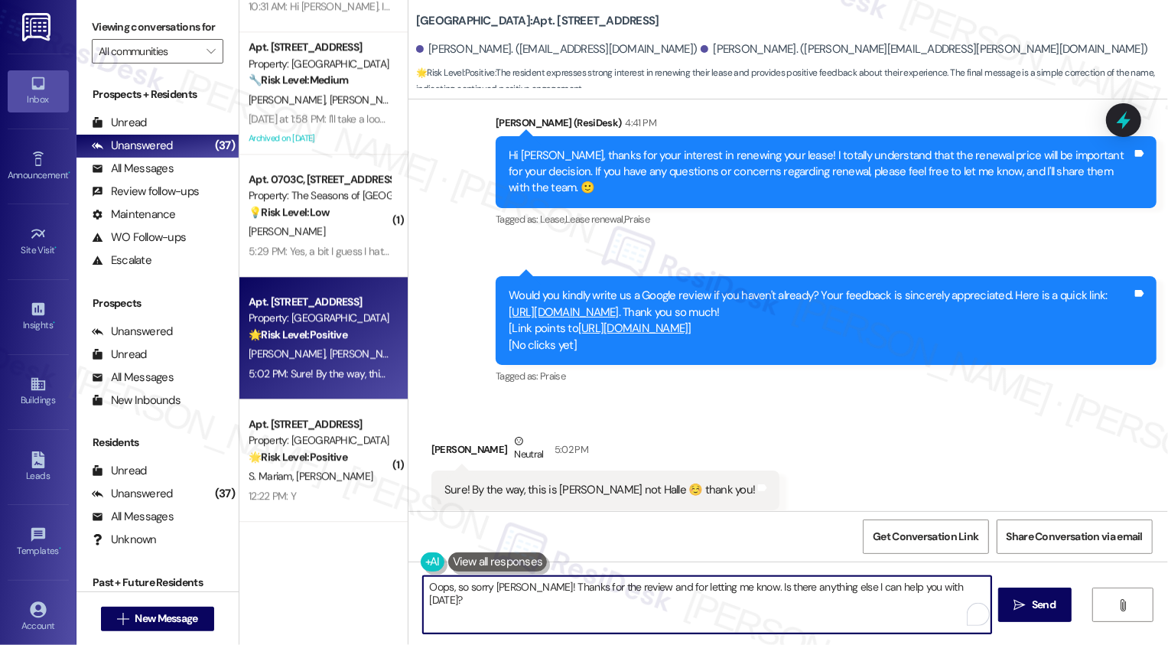
drag, startPoint x: 725, startPoint y: 589, endPoint x: 942, endPoint y: 591, distance: 217.3
click at [944, 594] on textarea "Oops, so sorry [PERSON_NAME]! Thanks for the review and for letting me know. Is…" at bounding box center [707, 604] width 568 height 57
paste textarea "😊"
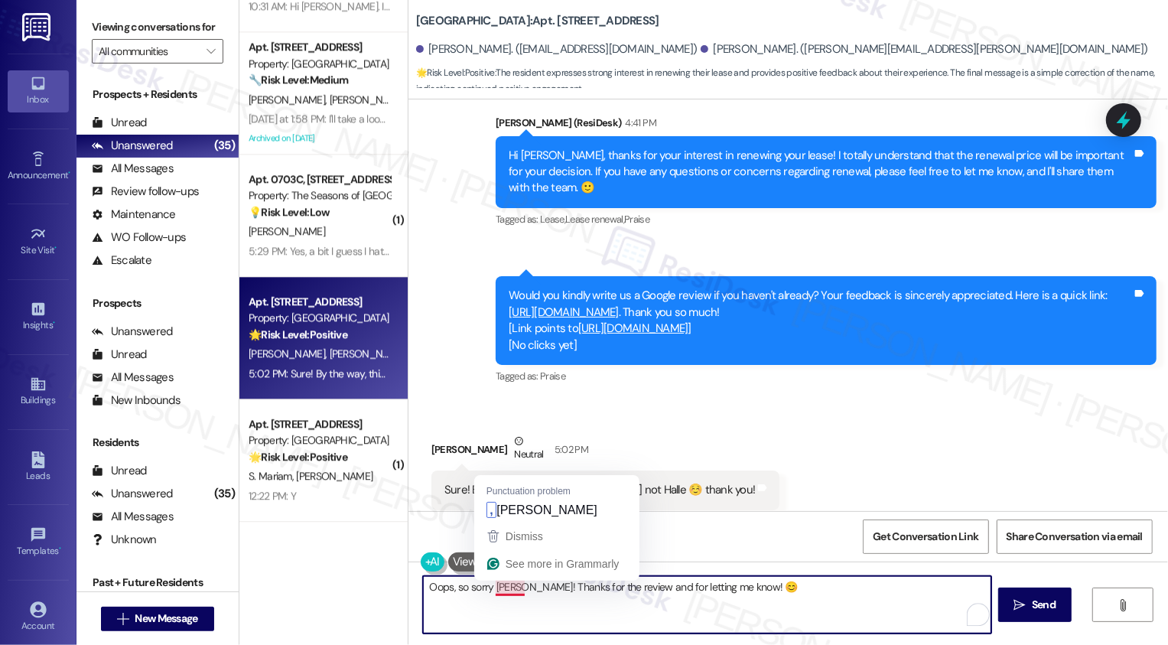
click at [516, 591] on textarea "Oops, so sorry [PERSON_NAME]! Thanks for the review and for letting me know! 😊" at bounding box center [707, 604] width 568 height 57
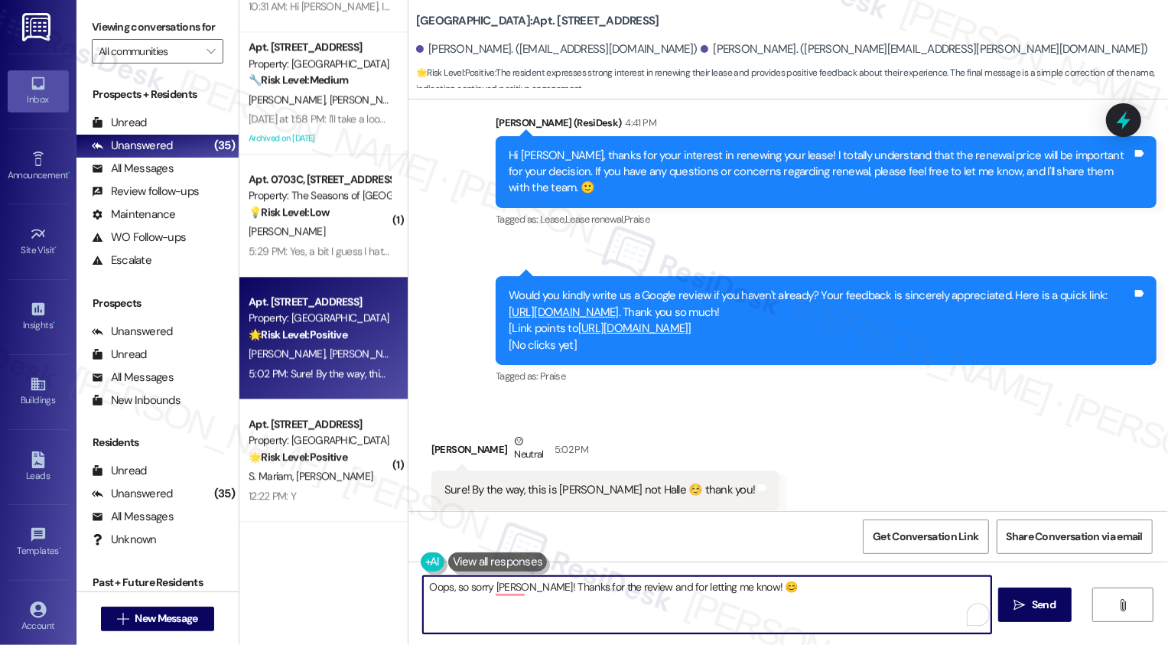
click at [603, 591] on textarea "Oops, so sorry [PERSON_NAME]! Thanks for the review and for letting me know! 😊" at bounding box center [707, 604] width 568 height 57
type textarea "Oops, so sorry [PERSON_NAME]! Thanks for letting me know! 😊"
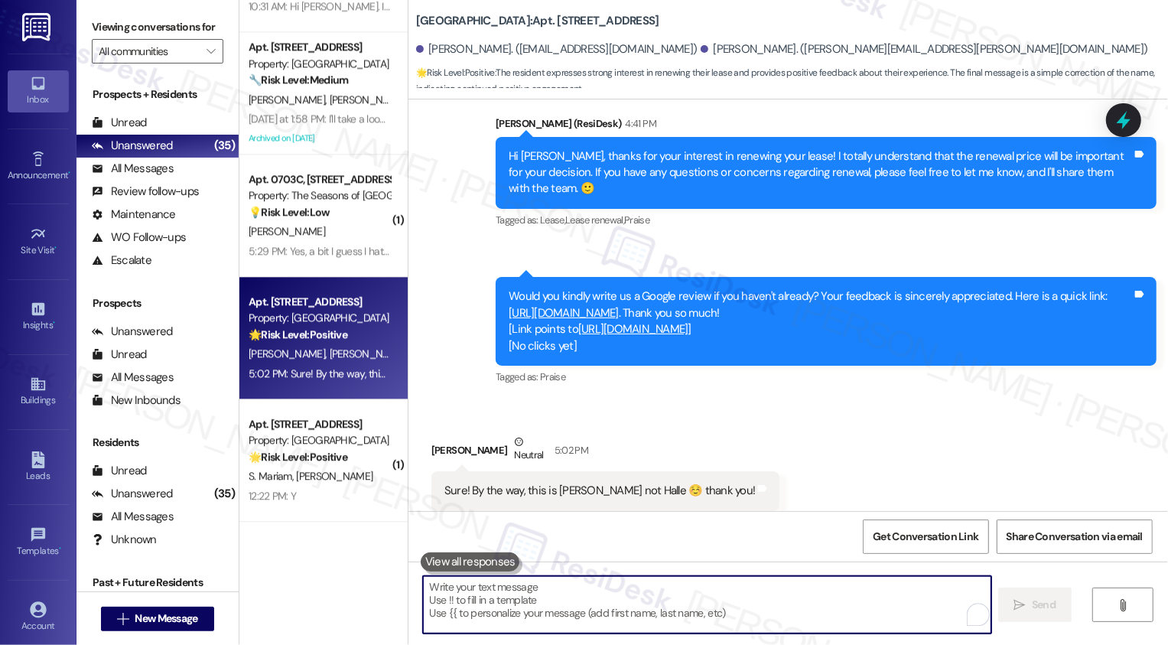
scroll to position [1029, 0]
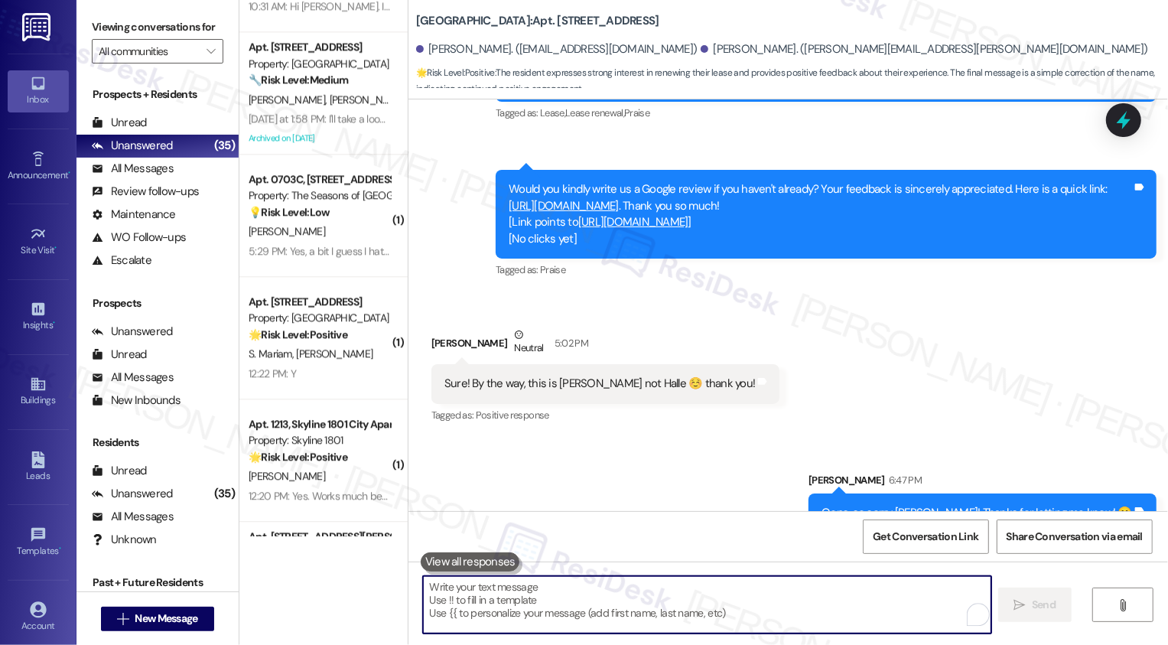
click at [605, 601] on textarea "To enrich screen reader interactions, please activate Accessibility in Grammarl…" at bounding box center [707, 604] width 568 height 57
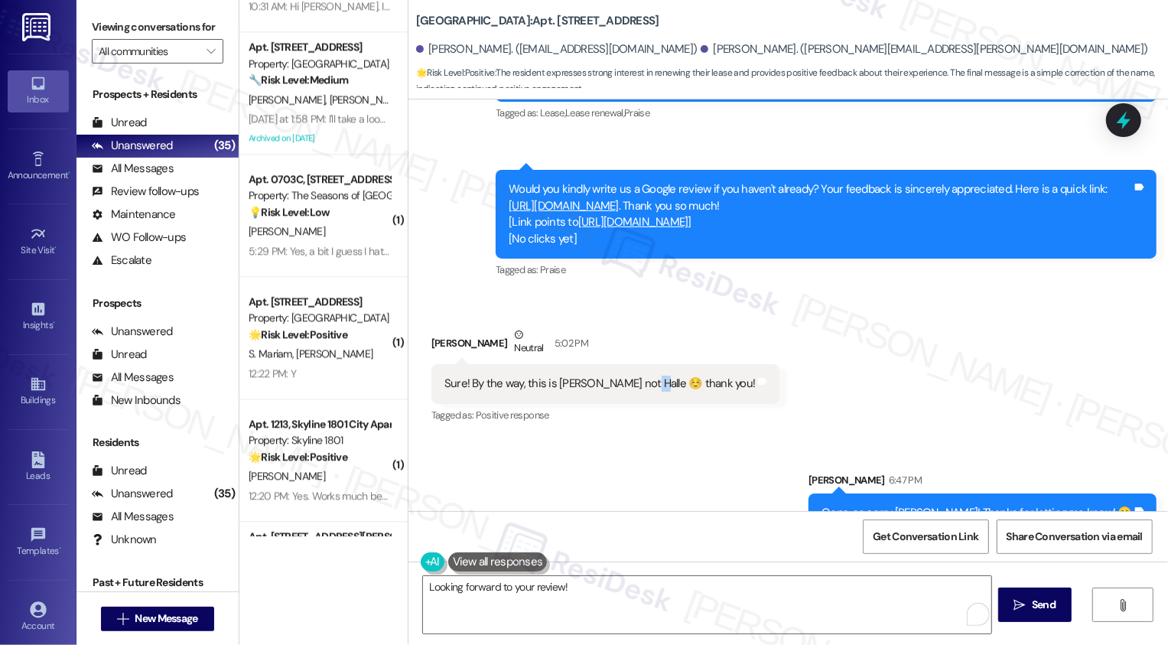
drag, startPoint x: 625, startPoint y: 349, endPoint x: 634, endPoint y: 350, distance: 9.3
click at [634, 376] on div "Sure! By the way, this is [PERSON_NAME] not Halle ☺️ thank you!" at bounding box center [599, 384] width 311 height 16
copy div "☺️"
click at [620, 611] on textarea "Looking forward to your review!" at bounding box center [707, 604] width 568 height 57
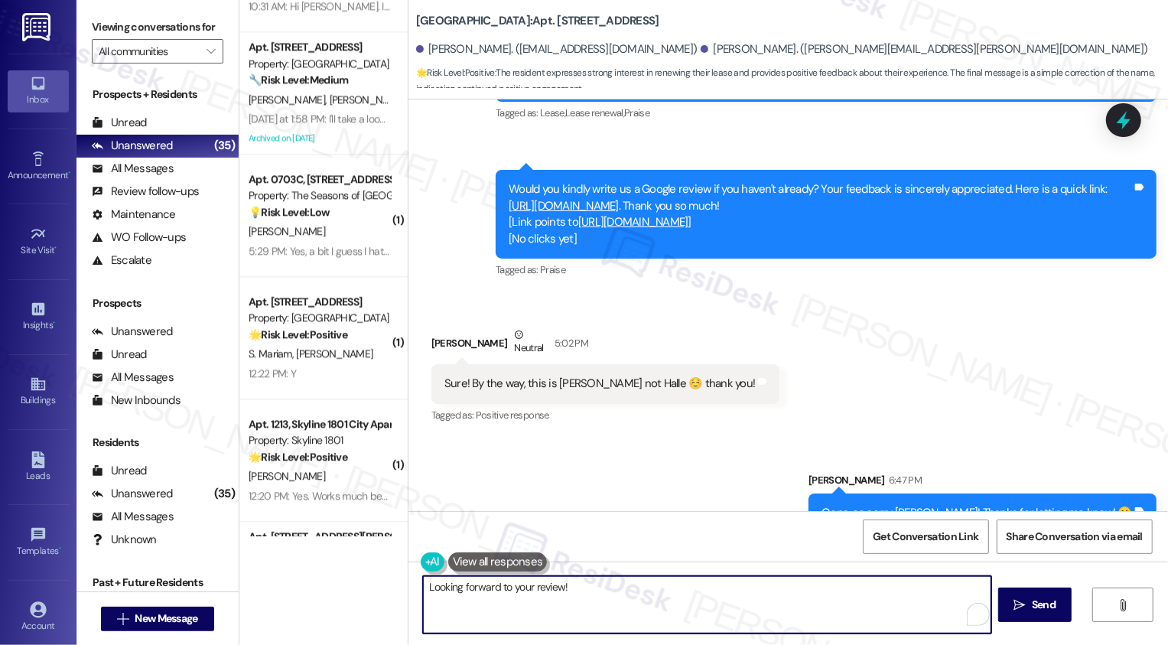
paste textarea "☺️"
type textarea "Looking forward to your review! ☺️"
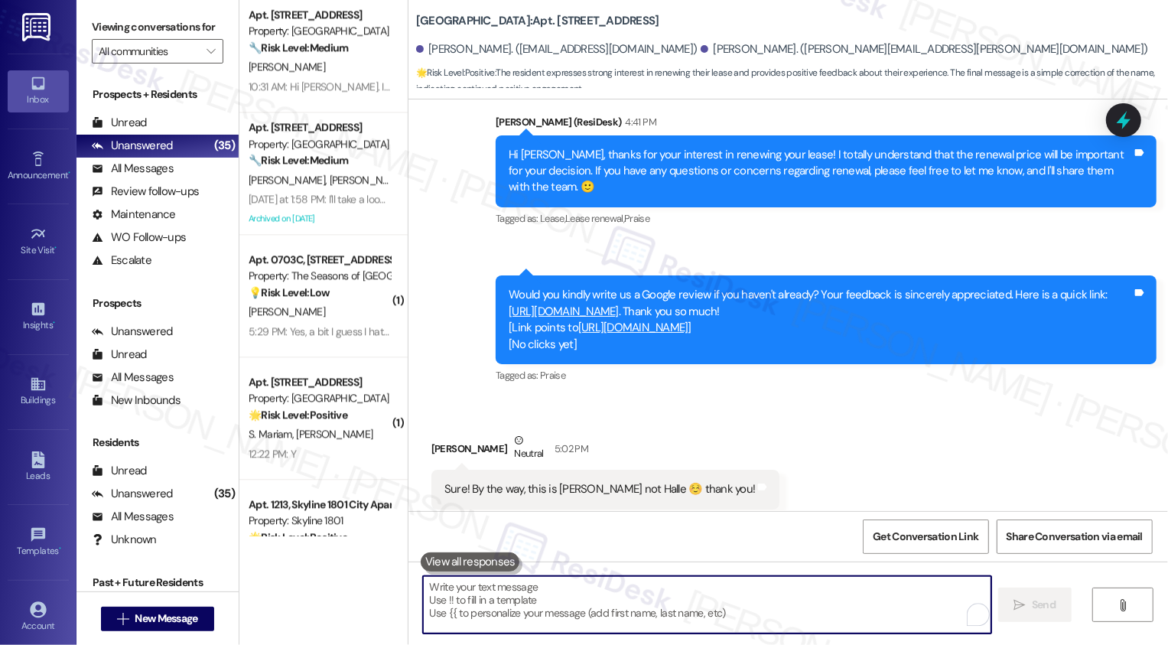
scroll to position [922, 0]
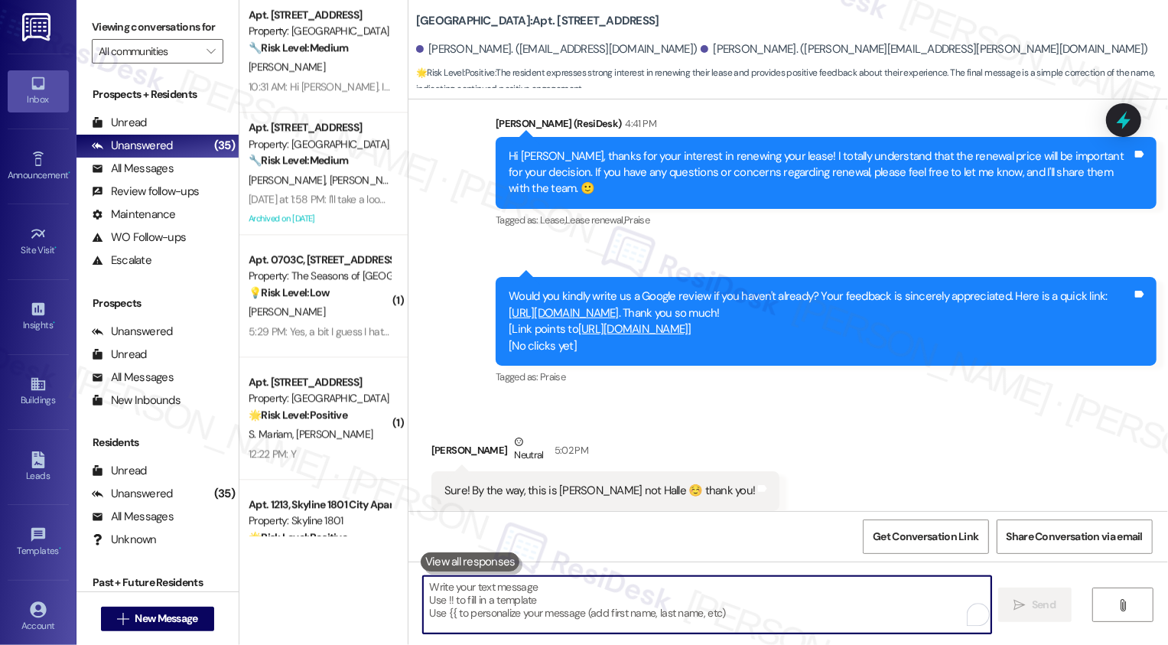
click at [327, 331] on div "5:29 PM: Yes, a bit I guess I hate to bother them with all my questions because…" at bounding box center [601, 331] width 705 height 14
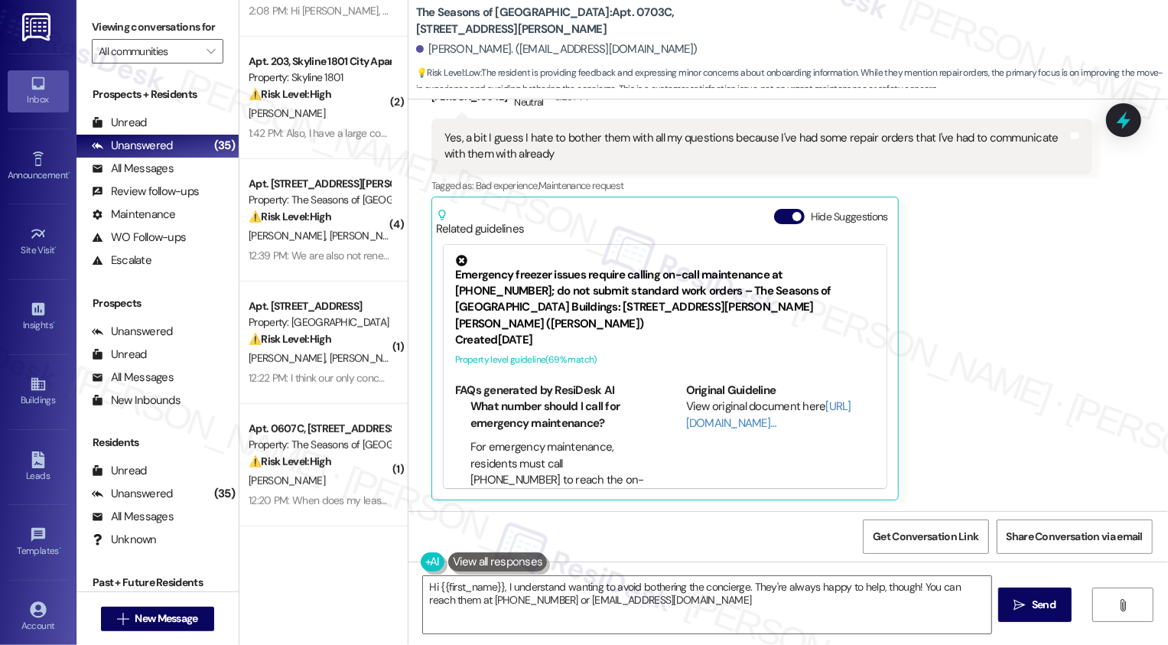
scroll to position [406, 0]
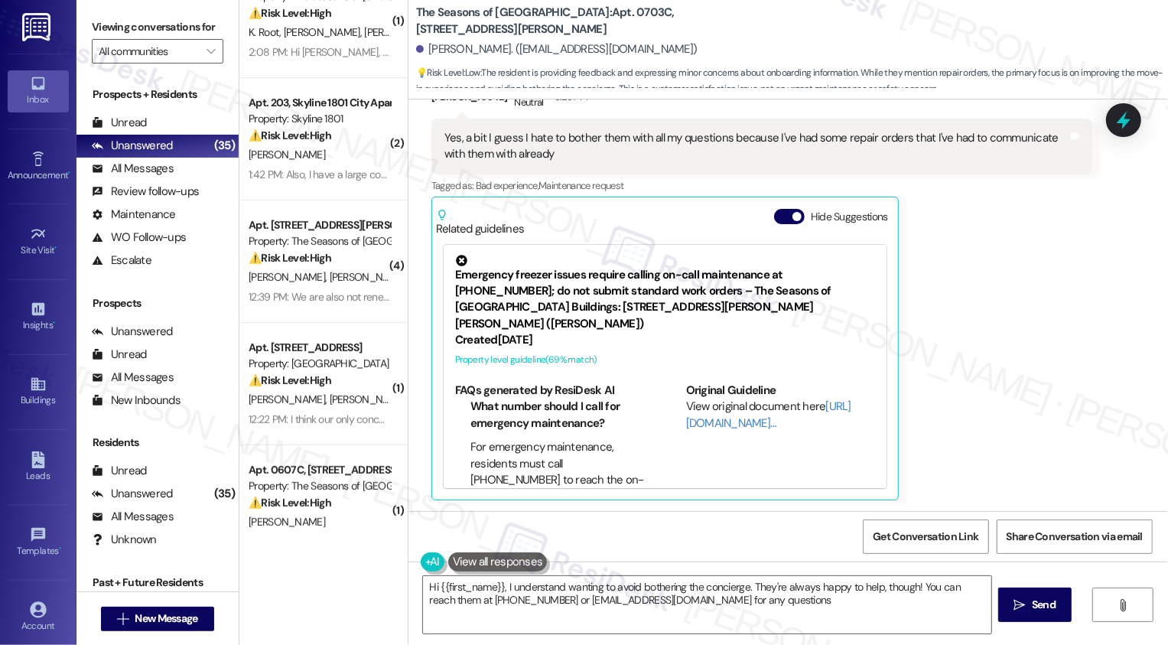
type textarea "Hi {{first_name}}, I understand wanting to avoid bothering the concierge. They'…"
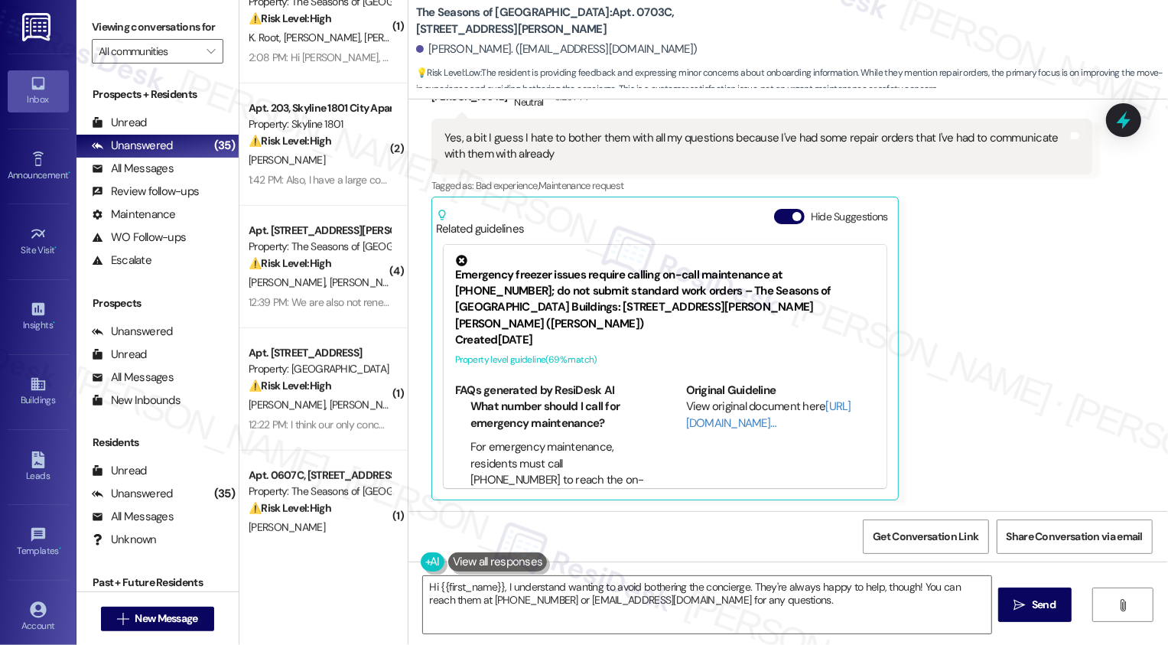
scroll to position [0, 0]
